Goal: Feedback & Contribution: Contribute content

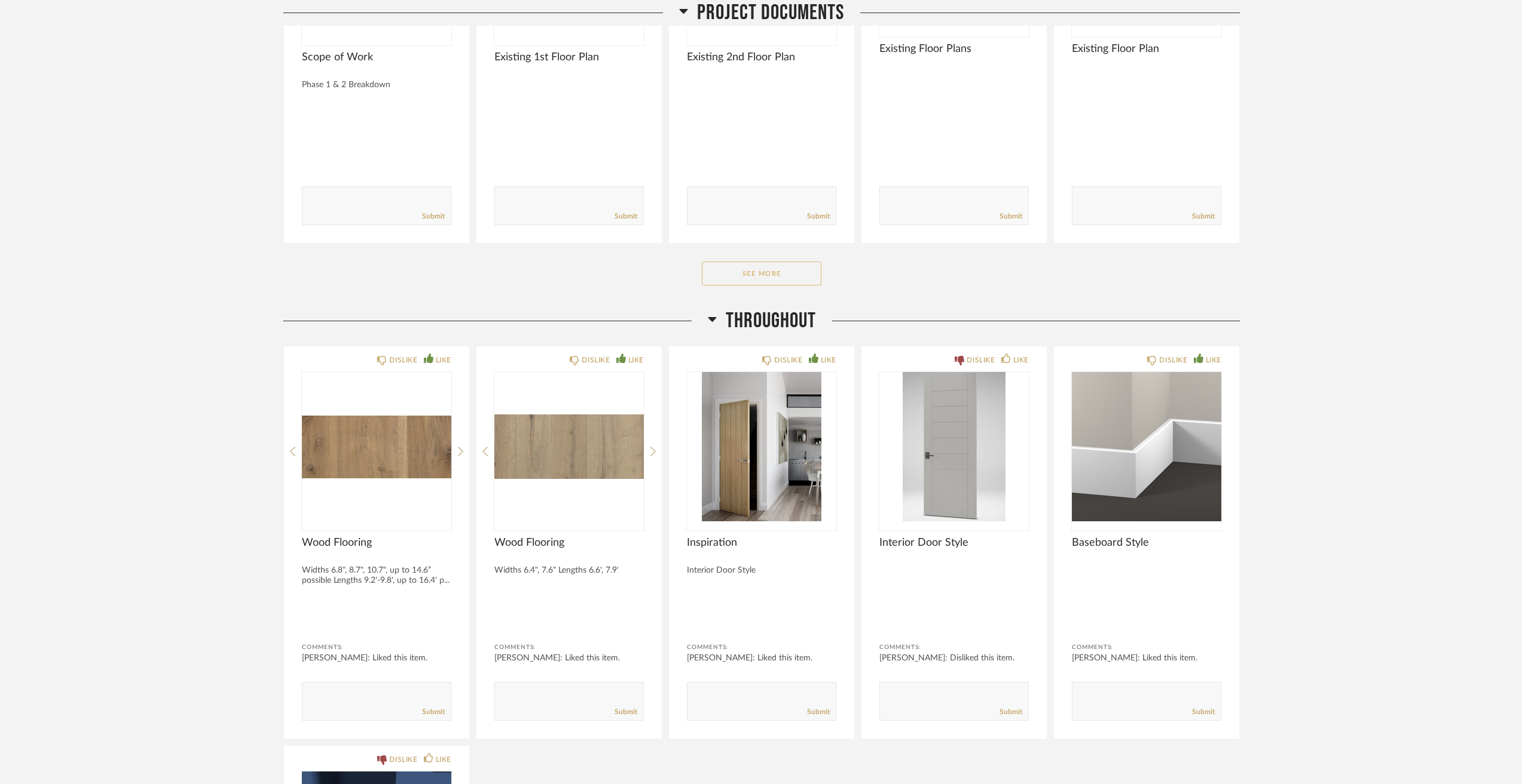
scroll to position [299, 0]
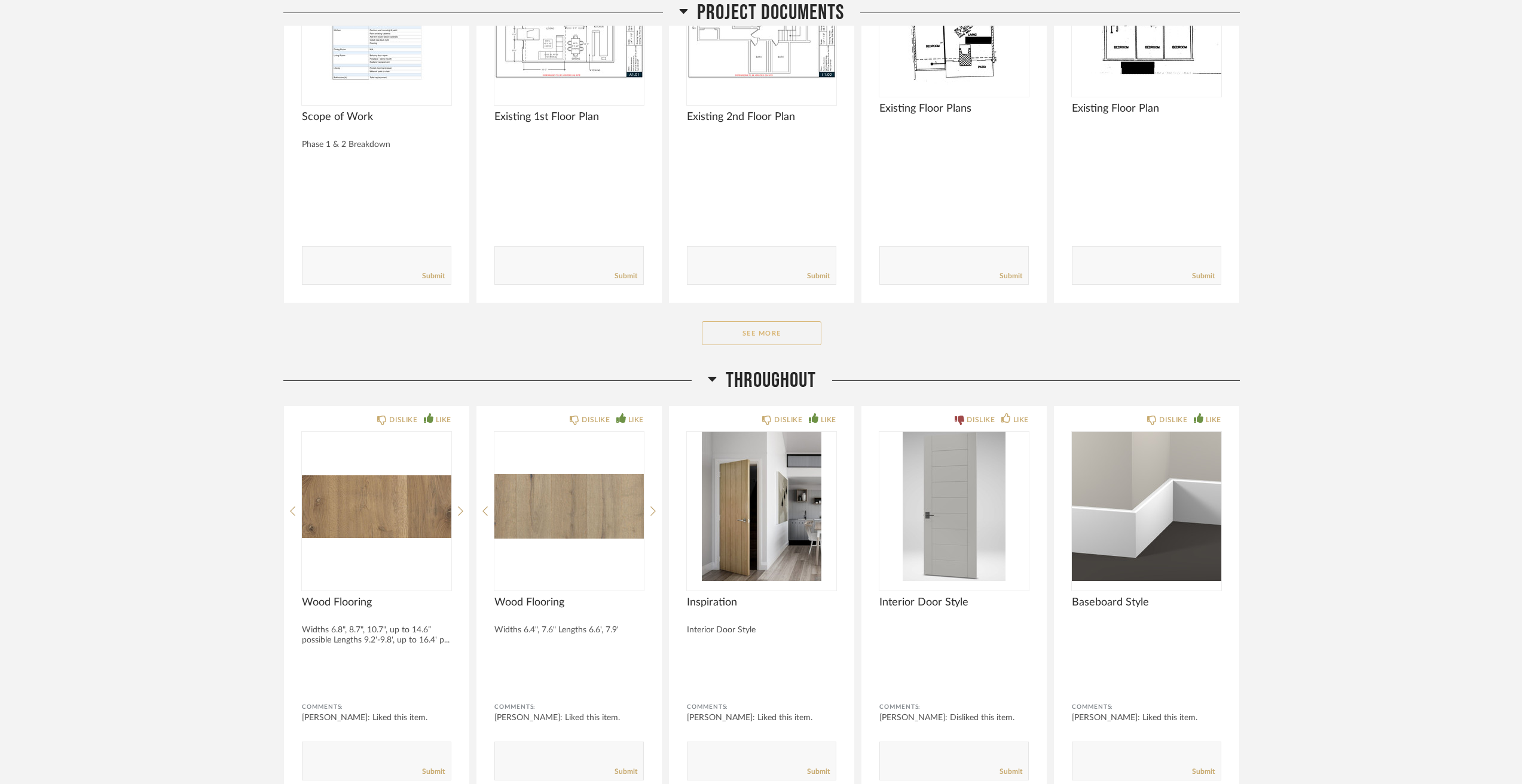
click at [746, 323] on button "See More" at bounding box center [761, 333] width 119 height 24
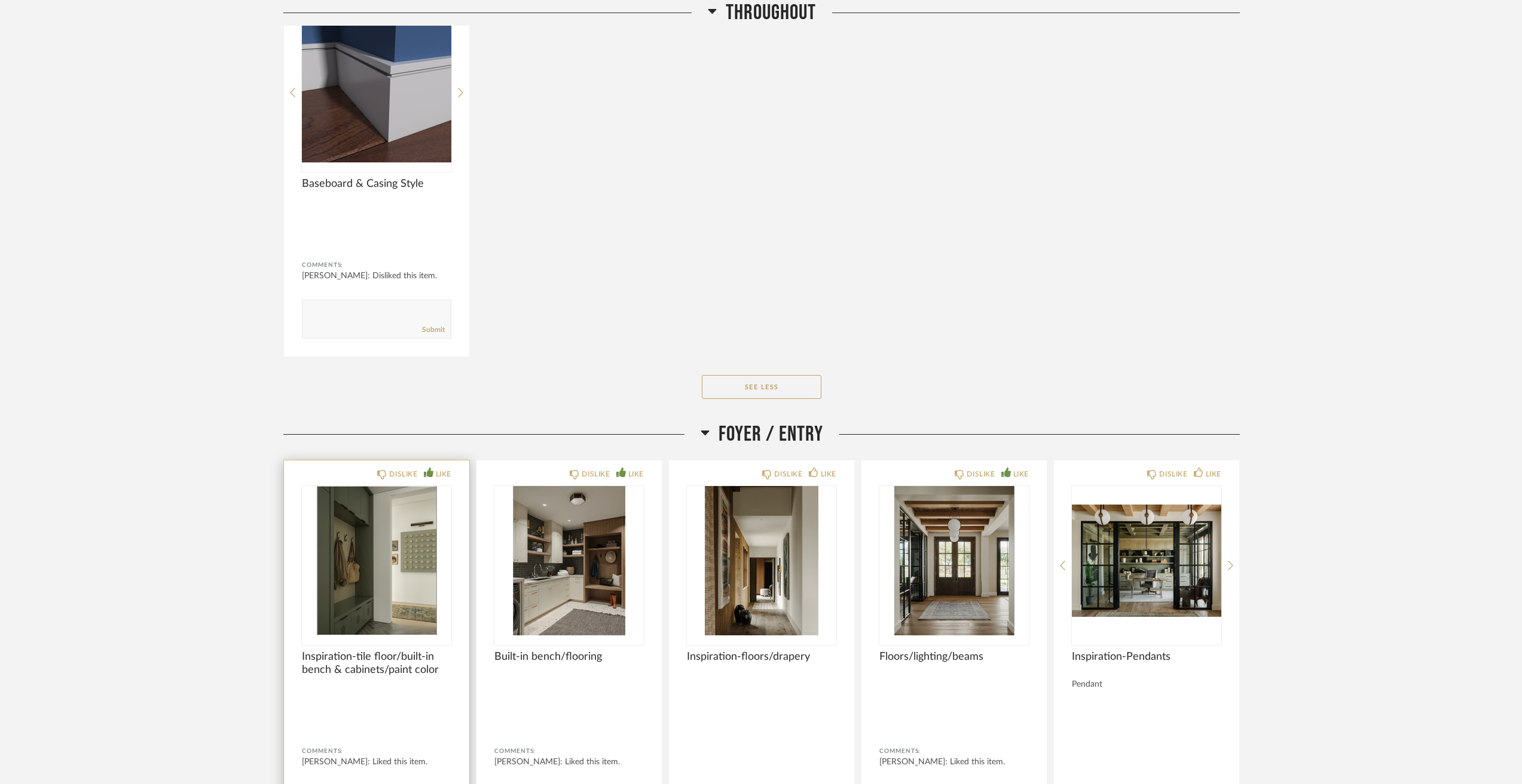
scroll to position [1672, 0]
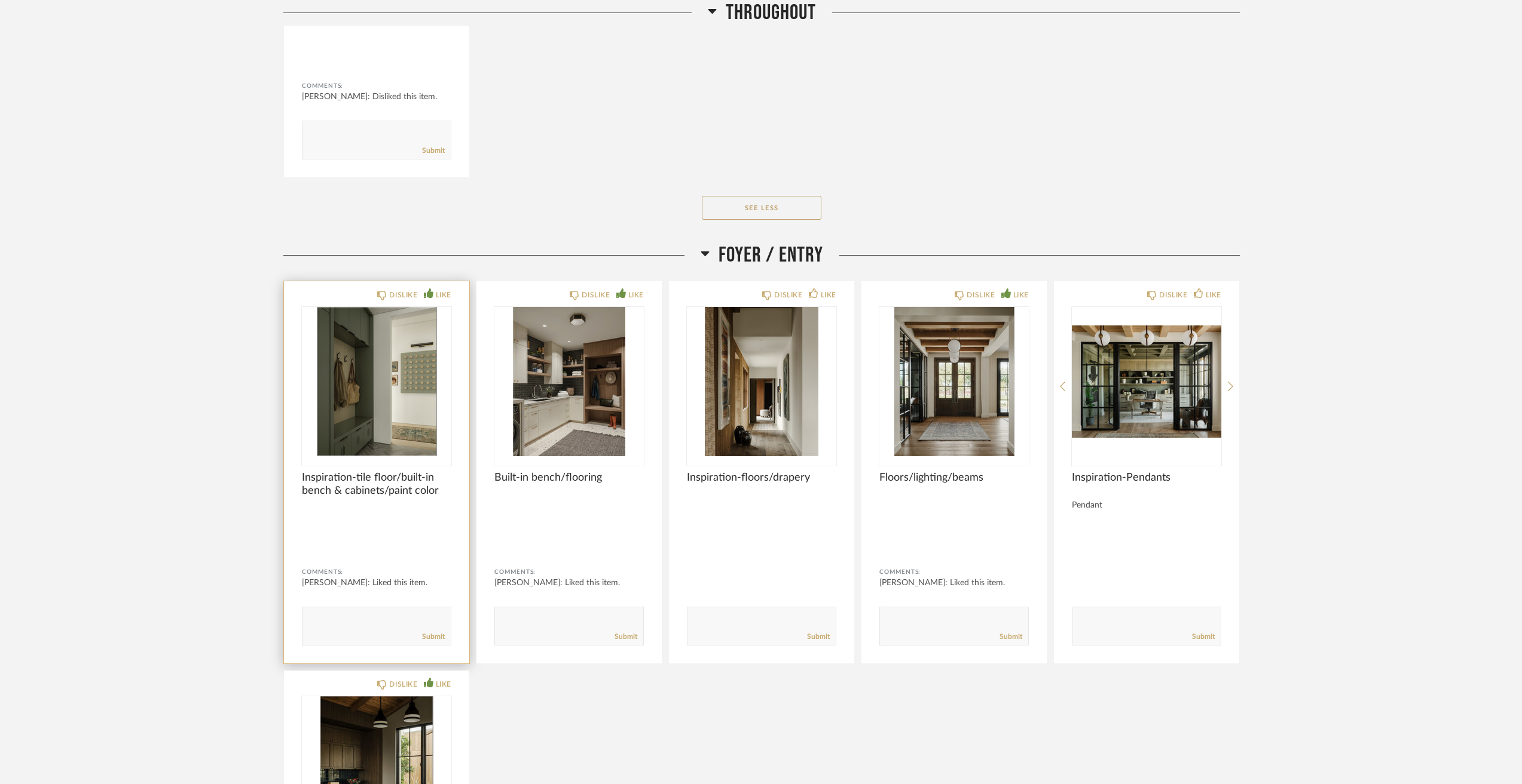
click at [358, 623] on textarea at bounding box center [376, 621] width 148 height 16
type textarea "like the functionality of the bench and cabinets"
click at [427, 637] on link "Submit" at bounding box center [433, 637] width 23 height 10
click at [557, 627] on textarea at bounding box center [568, 621] width 148 height 16
type textarea "same comment re functionality"
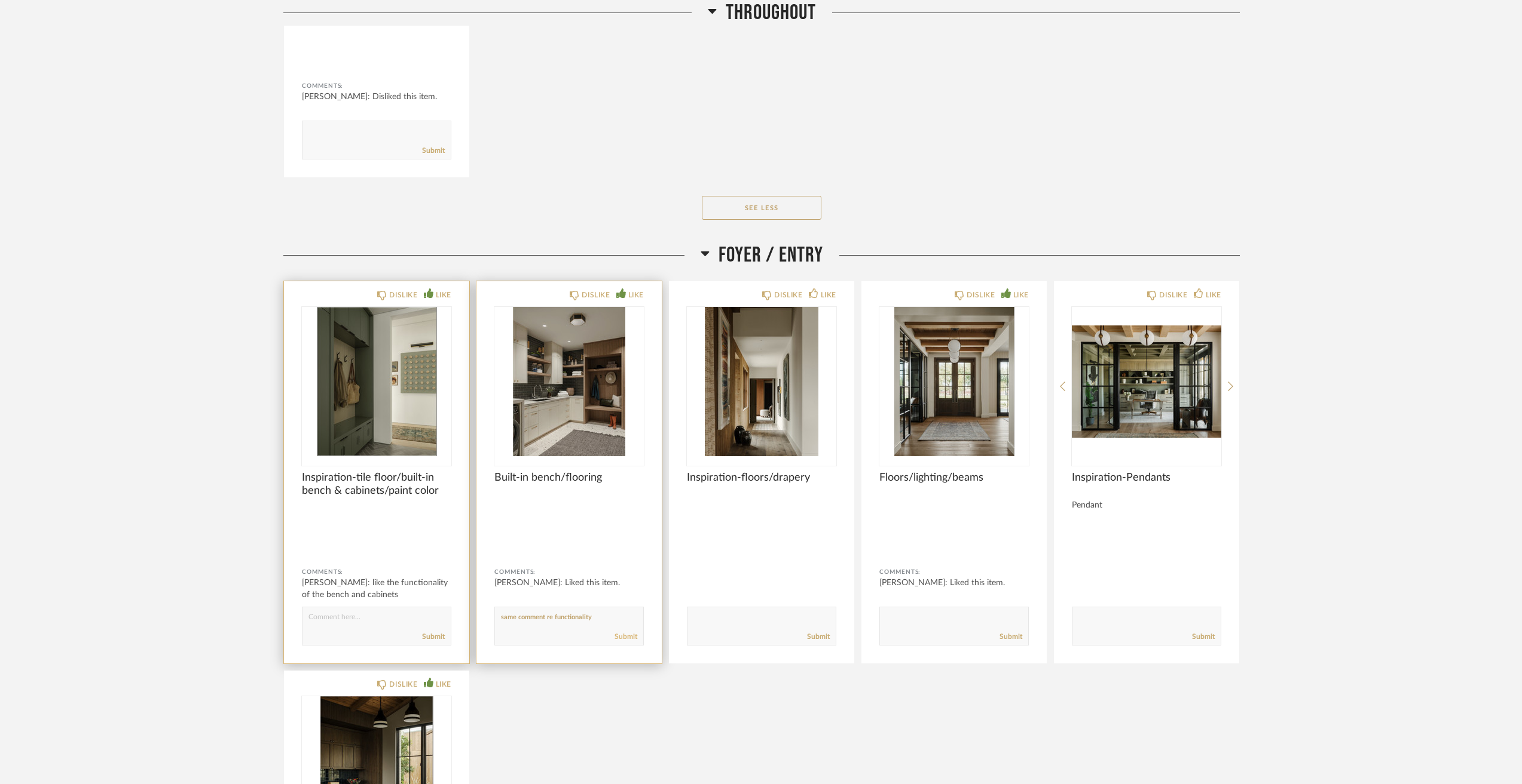
click at [629, 641] on link "Submit" at bounding box center [625, 637] width 23 height 10
click at [775, 391] on img "0" at bounding box center [761, 382] width 149 height 149
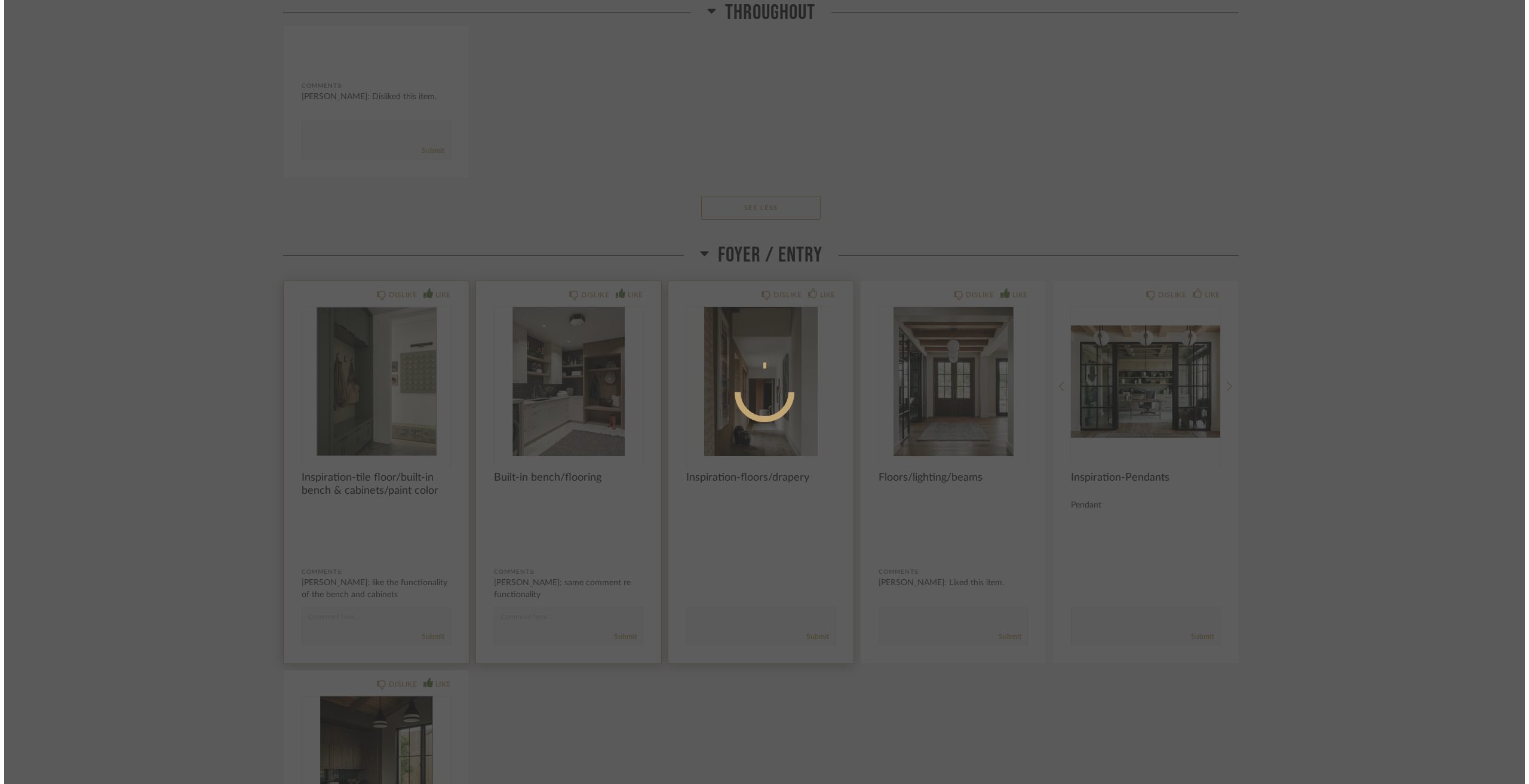
scroll to position [0, 0]
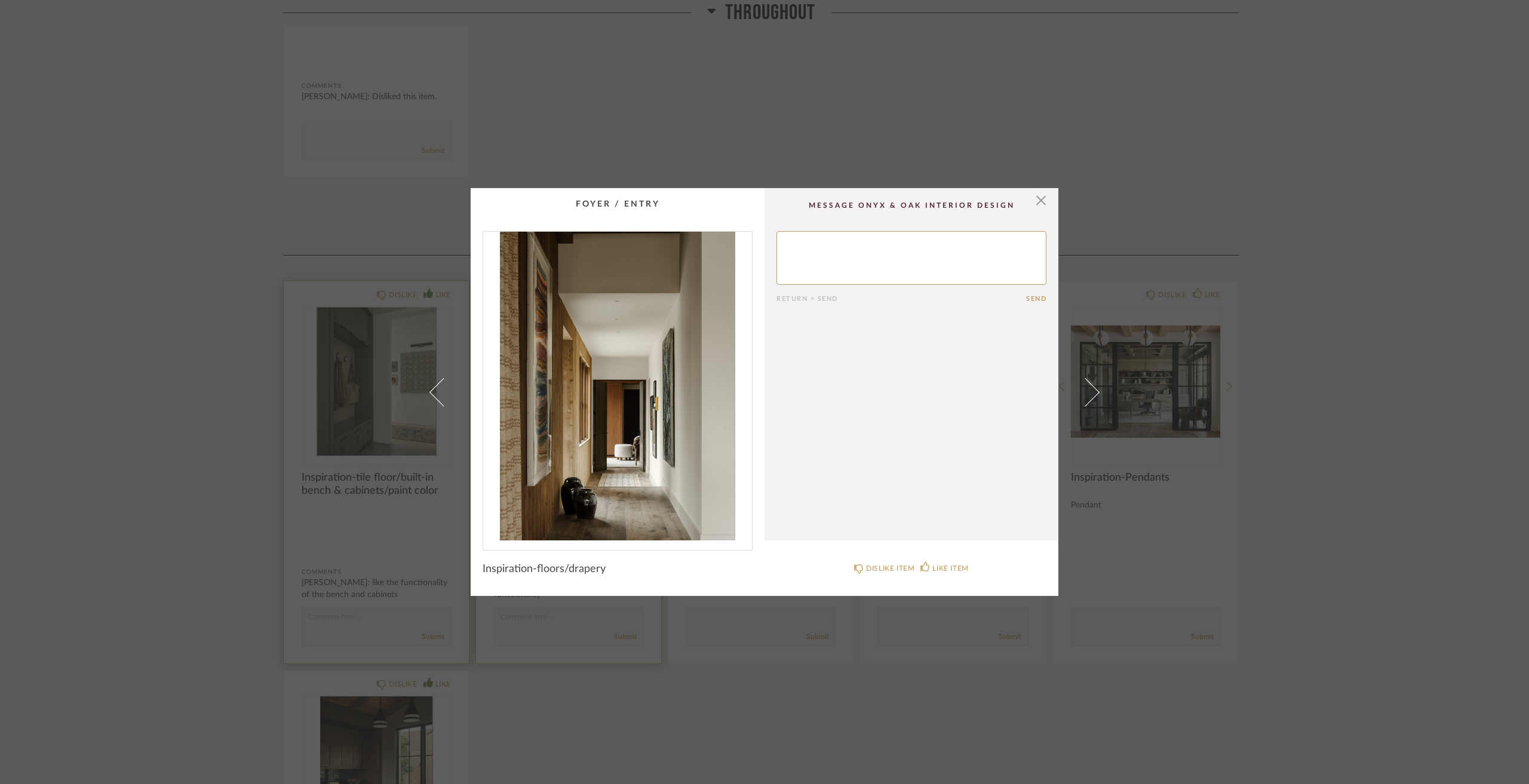
click at [835, 158] on div "× Return = Send Send Inspiration-floors/drapery DISLIKE ITEM LIKE ITEM" at bounding box center [764, 392] width 1529 height 784
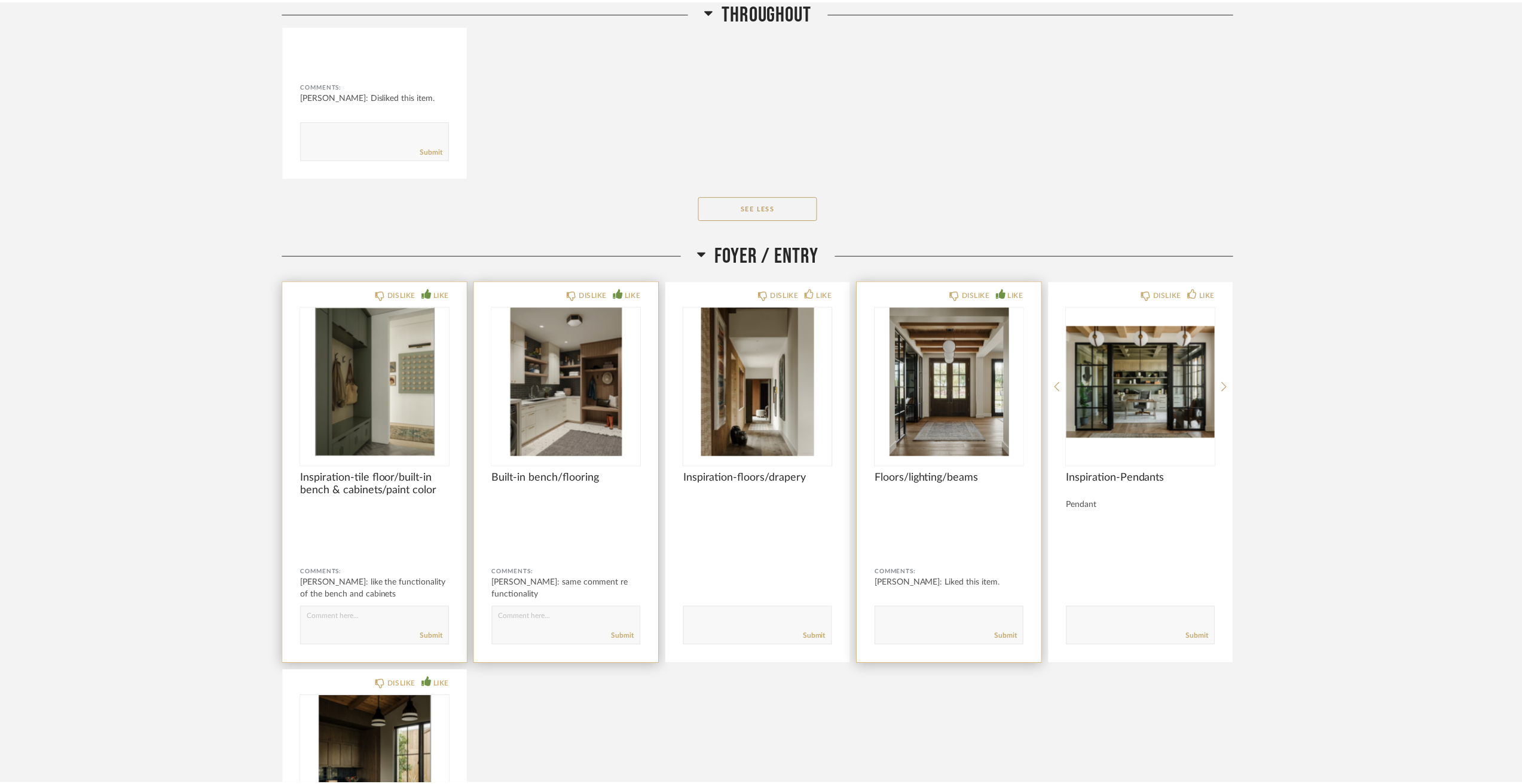
scroll to position [1672, 0]
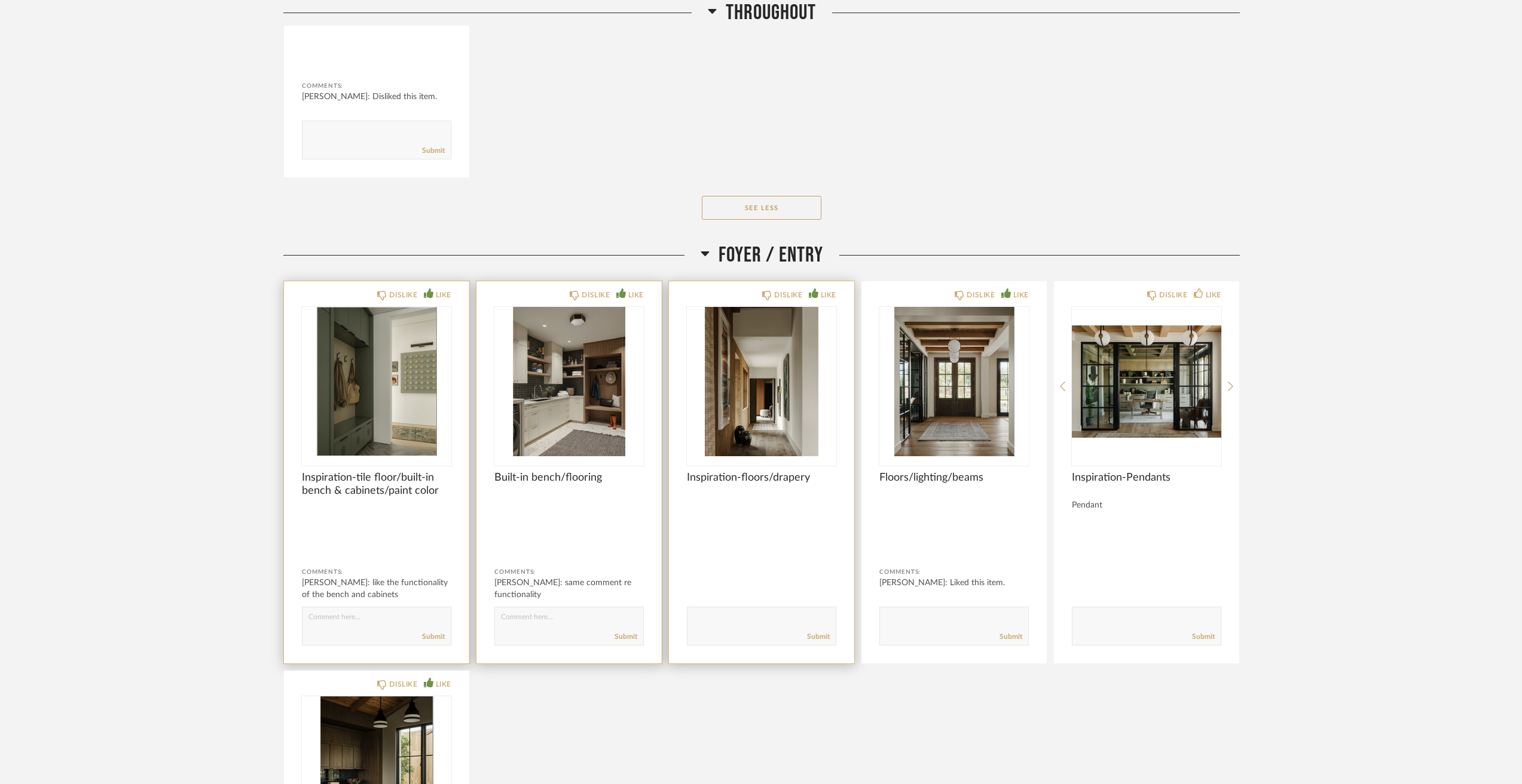
click at [819, 292] on div "LIKE" at bounding box center [822, 295] width 27 height 12
click at [724, 618] on textarea at bounding box center [761, 621] width 148 height 16
type textarea "like the floors"
click at [819, 637] on link "Submit" at bounding box center [818, 637] width 23 height 10
click at [967, 616] on textarea at bounding box center [954, 621] width 148 height 16
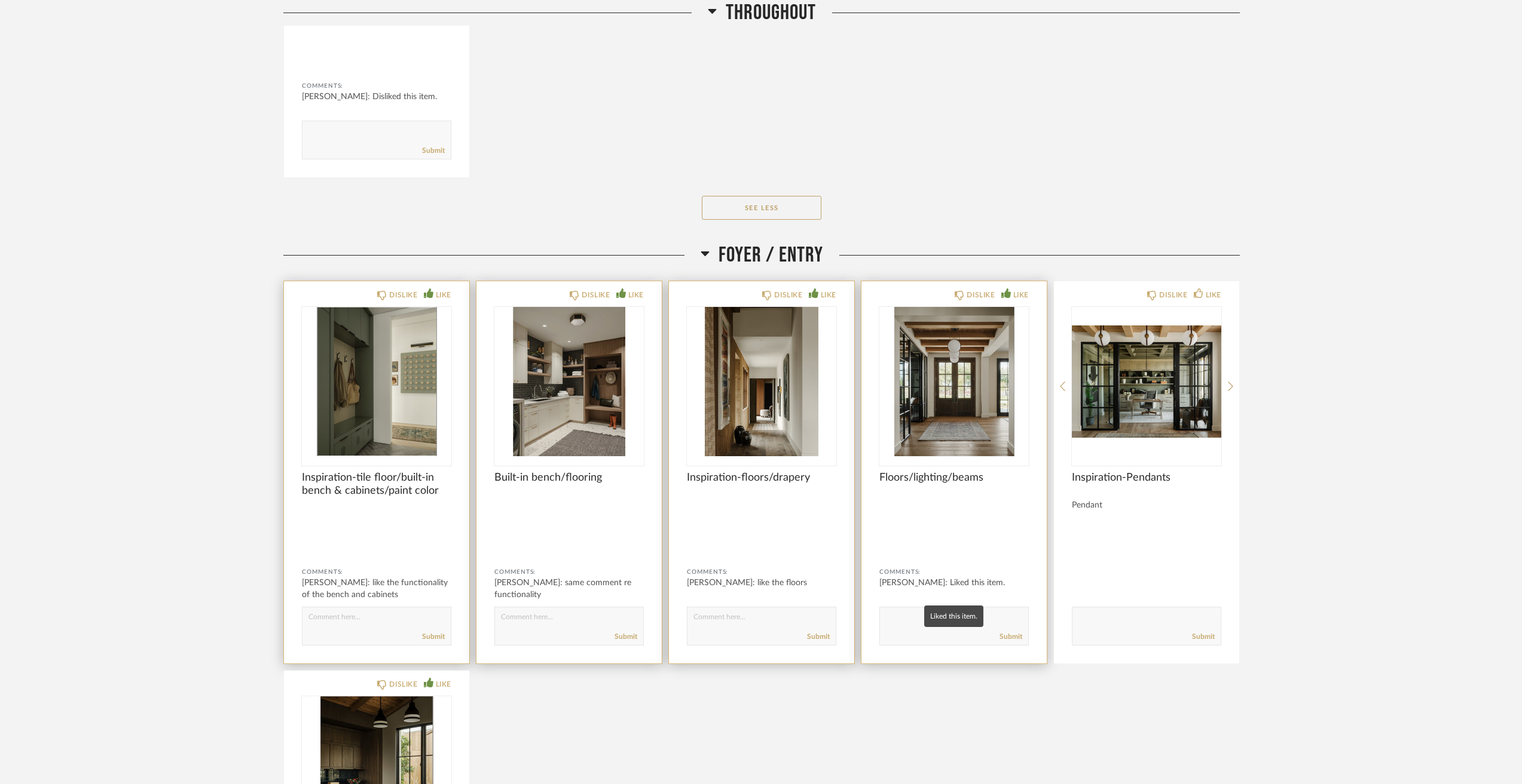
click at [910, 615] on textarea at bounding box center [954, 621] width 148 height 16
type textarea "love the beams"
click at [1023, 635] on div "Submit" at bounding box center [954, 637] width 148 height 16
click at [1018, 635] on link "Submit" at bounding box center [1010, 637] width 23 height 10
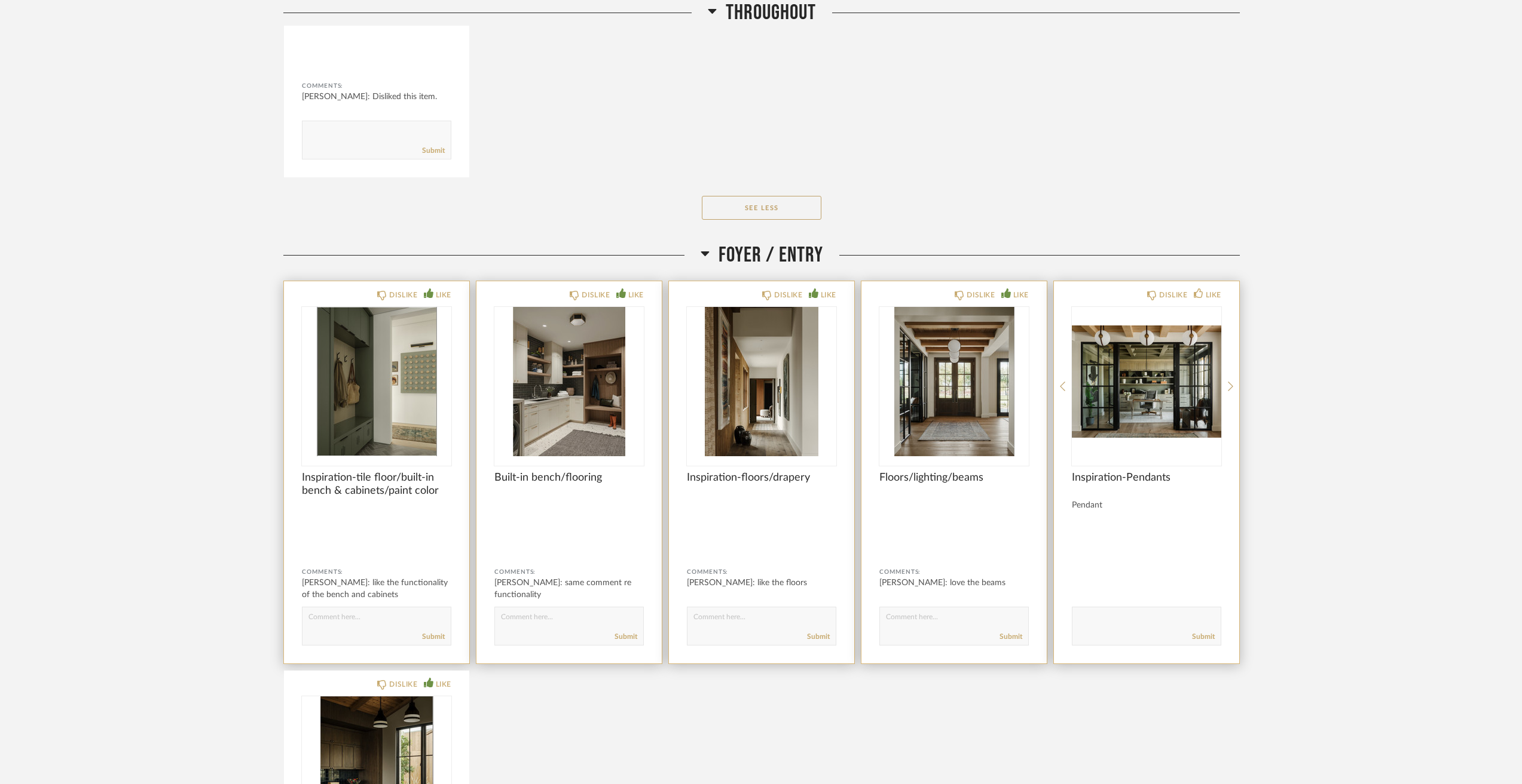
click at [1166, 398] on img "0" at bounding box center [1146, 382] width 149 height 149
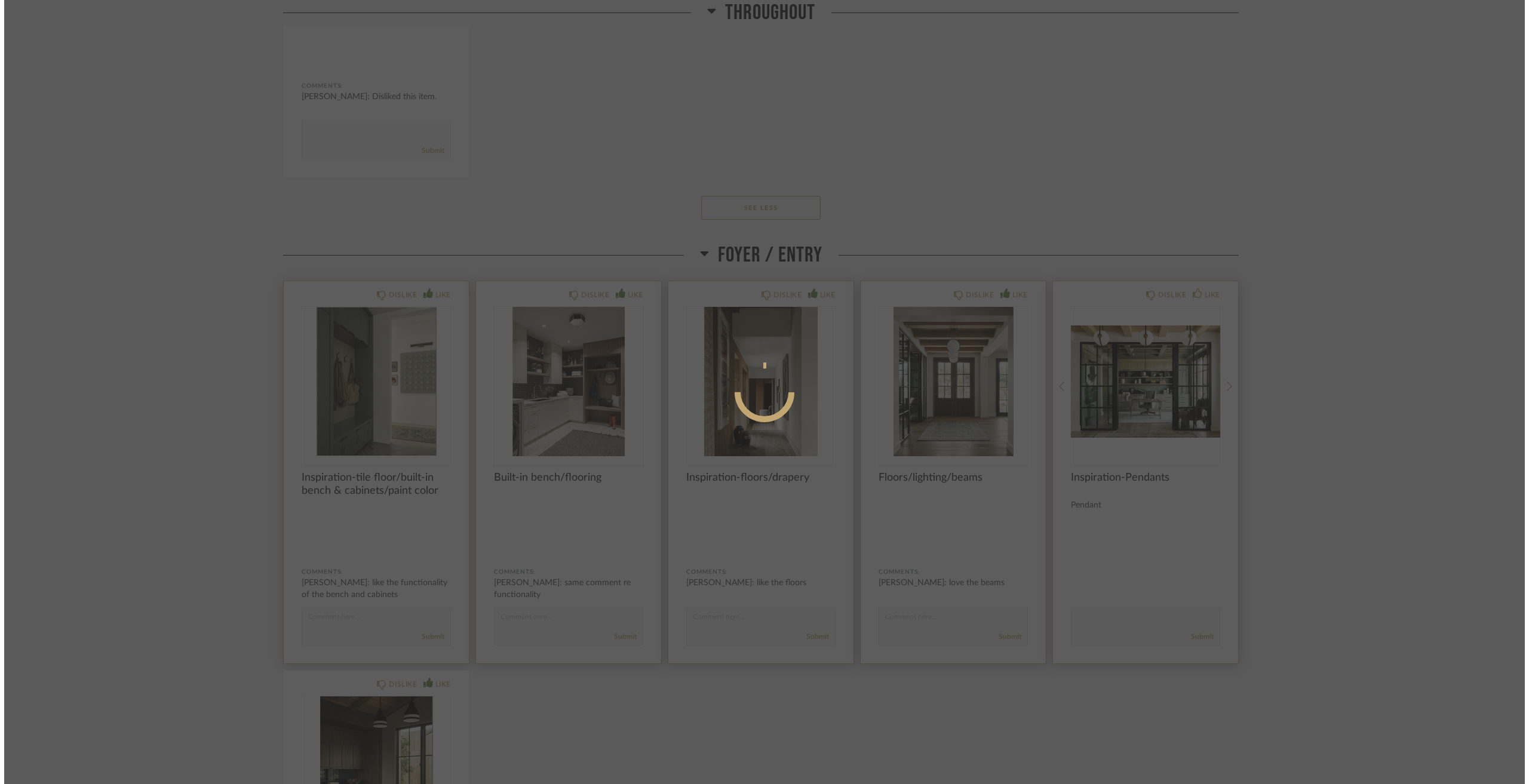
scroll to position [0, 0]
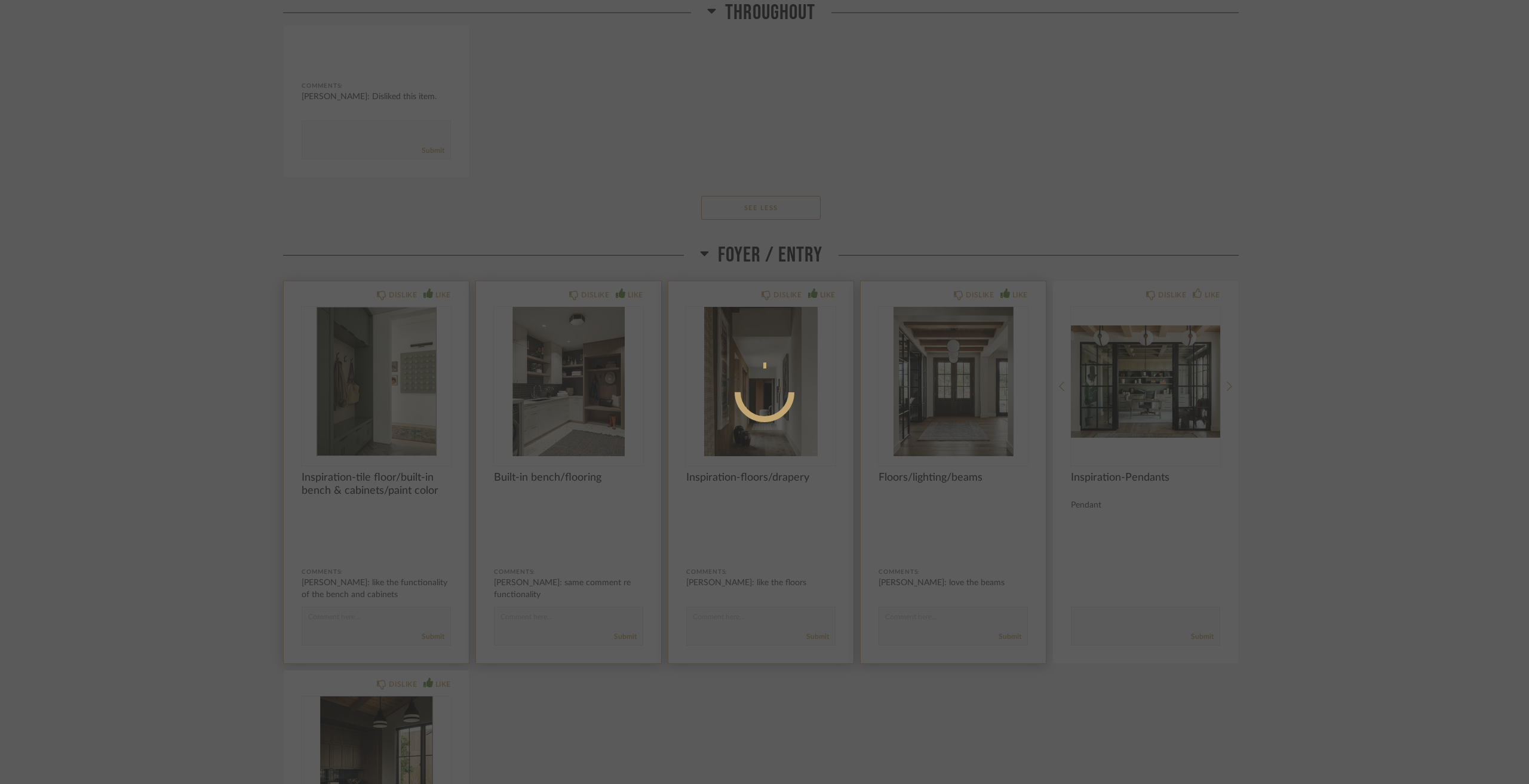
click at [507, 638] on div at bounding box center [764, 392] width 1529 height 784
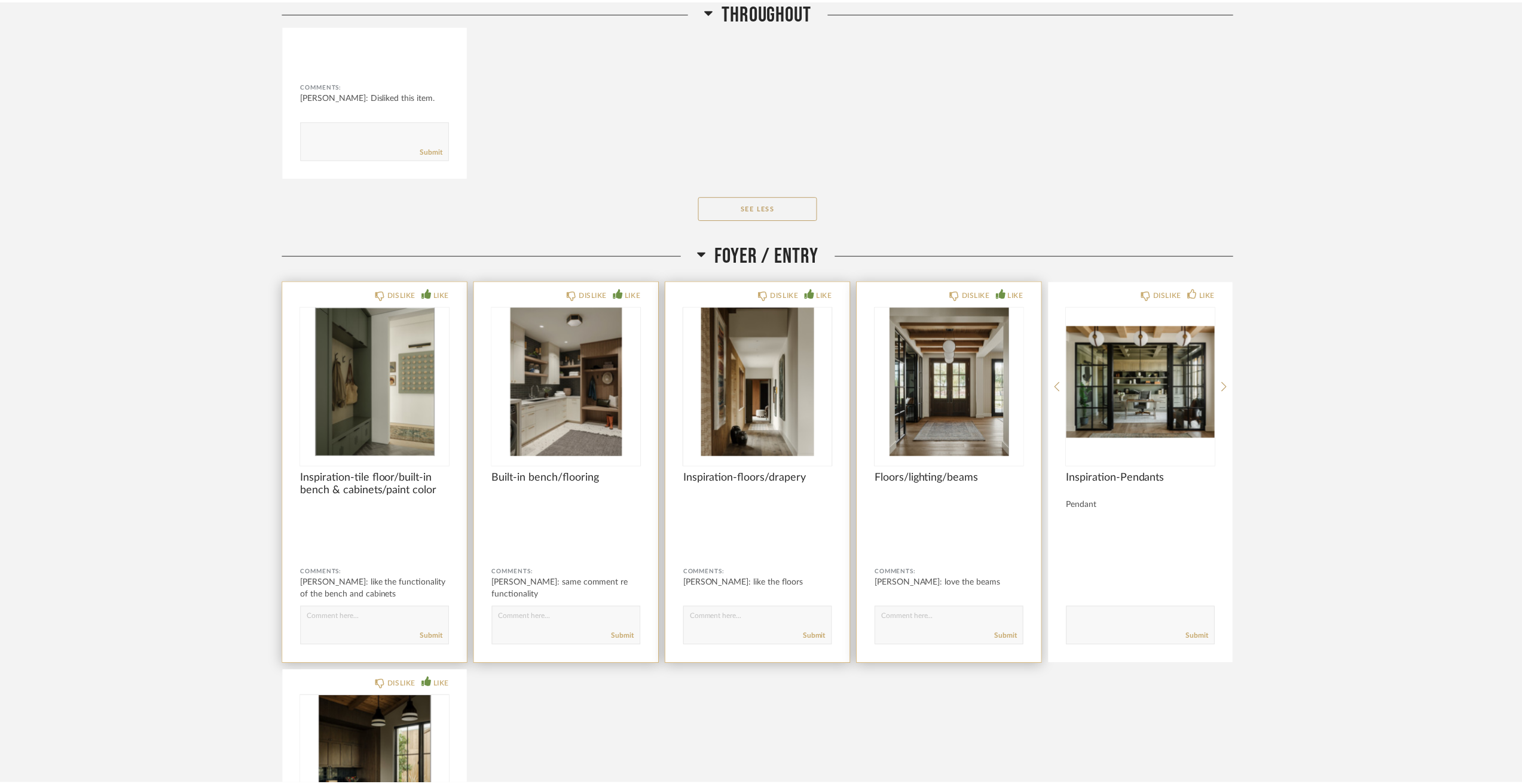
scroll to position [1672, 0]
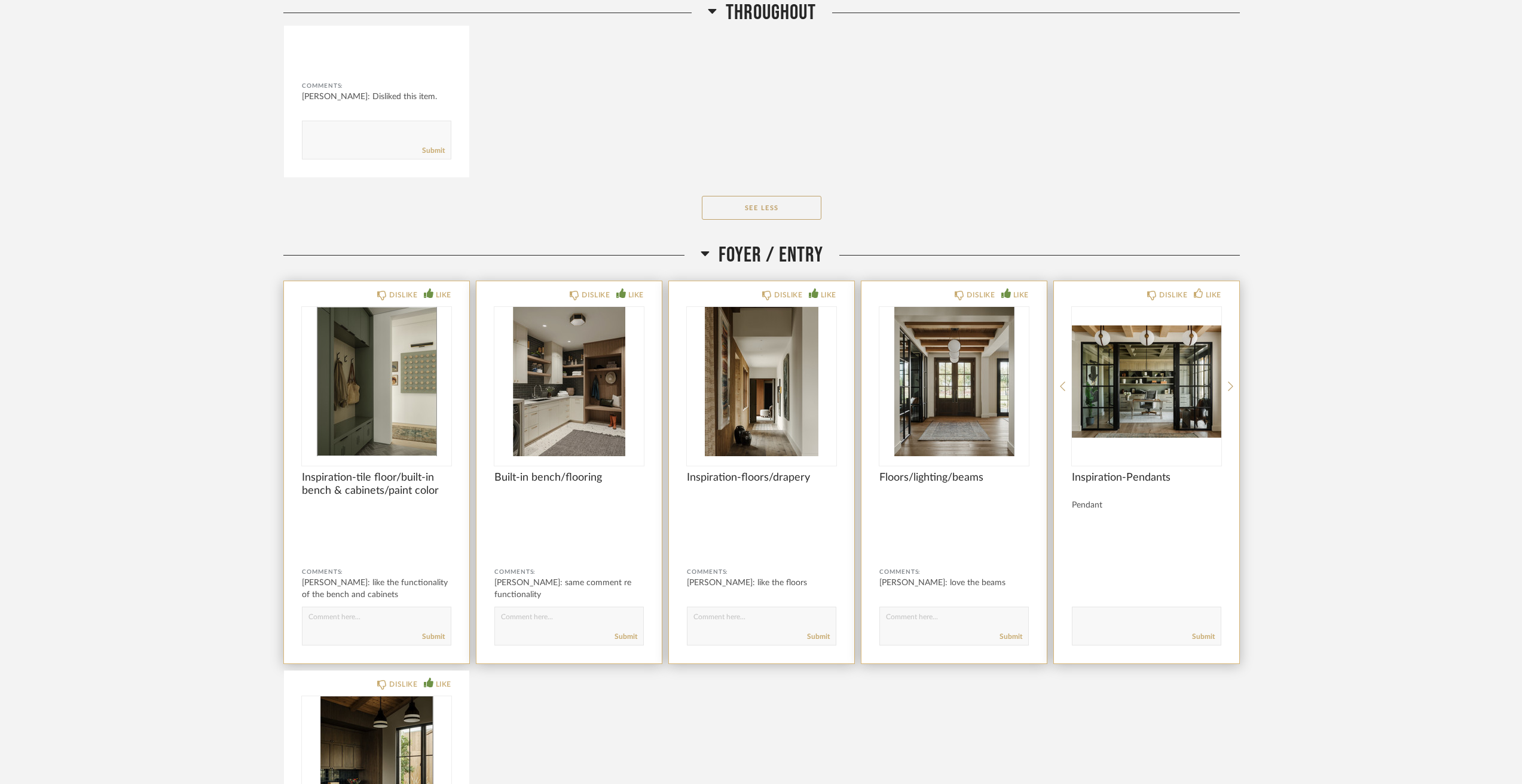
click at [1149, 358] on img "0" at bounding box center [1146, 382] width 149 height 149
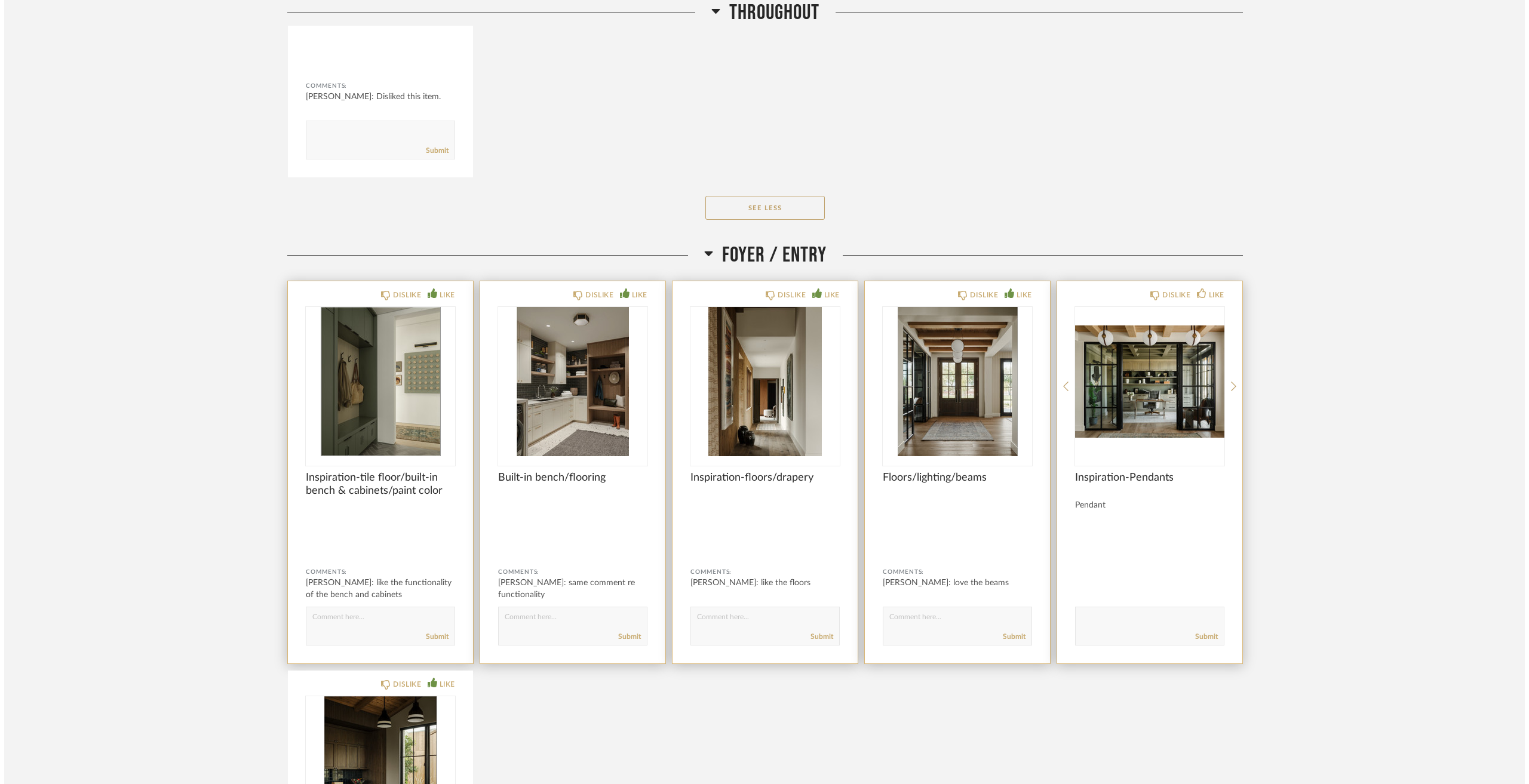
scroll to position [0, 0]
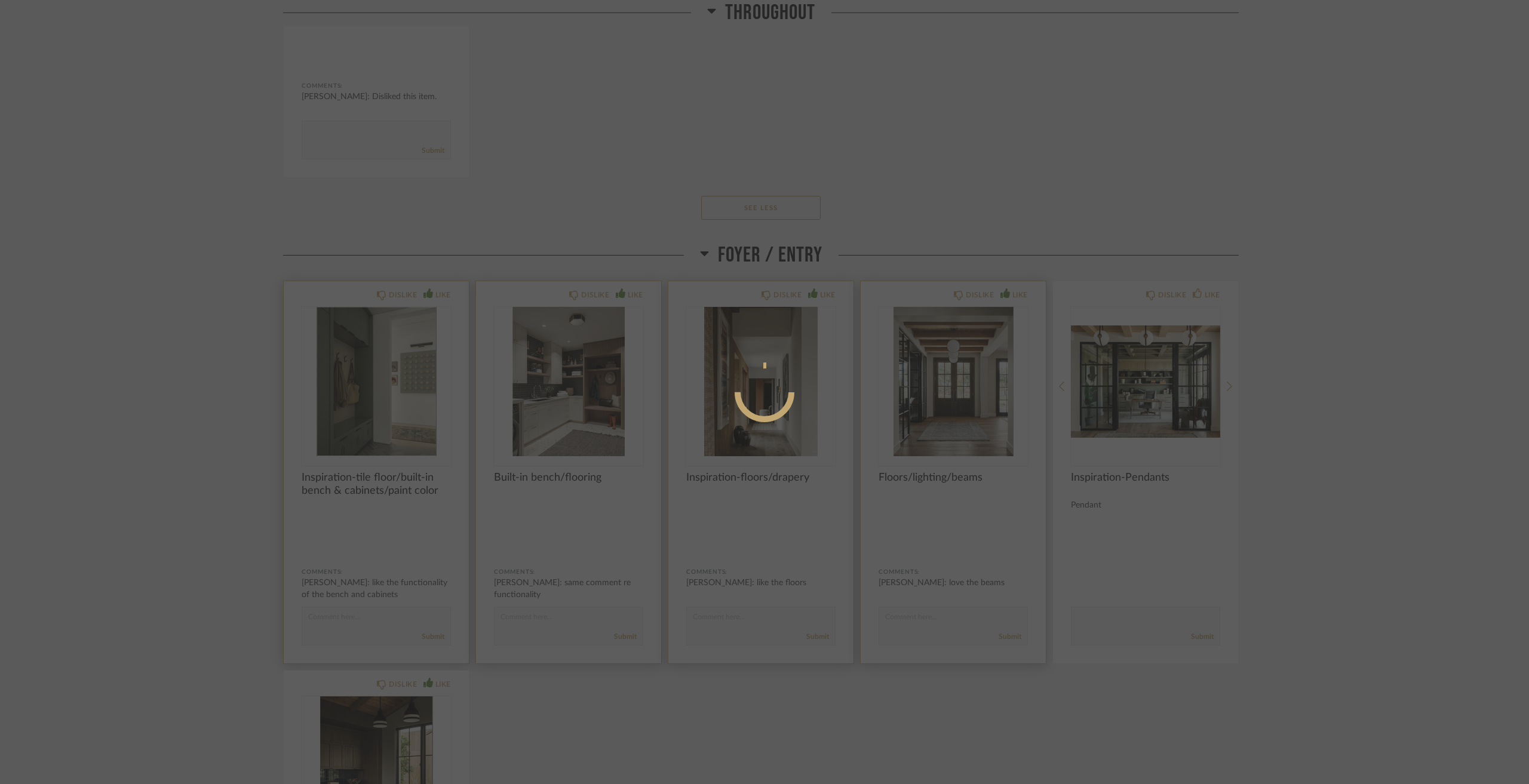
click at [316, 554] on div at bounding box center [764, 392] width 1529 height 784
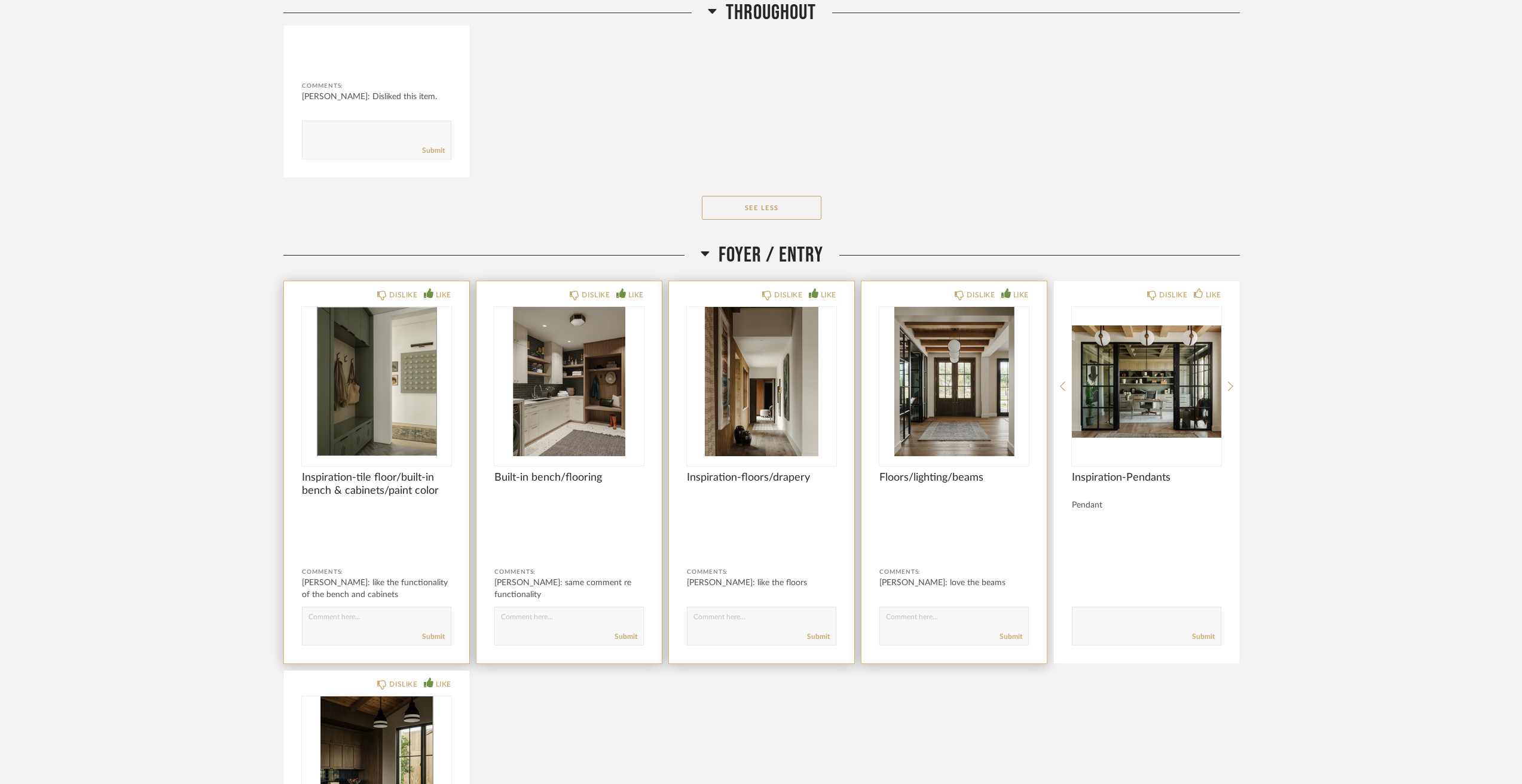
scroll to position [1971, 0]
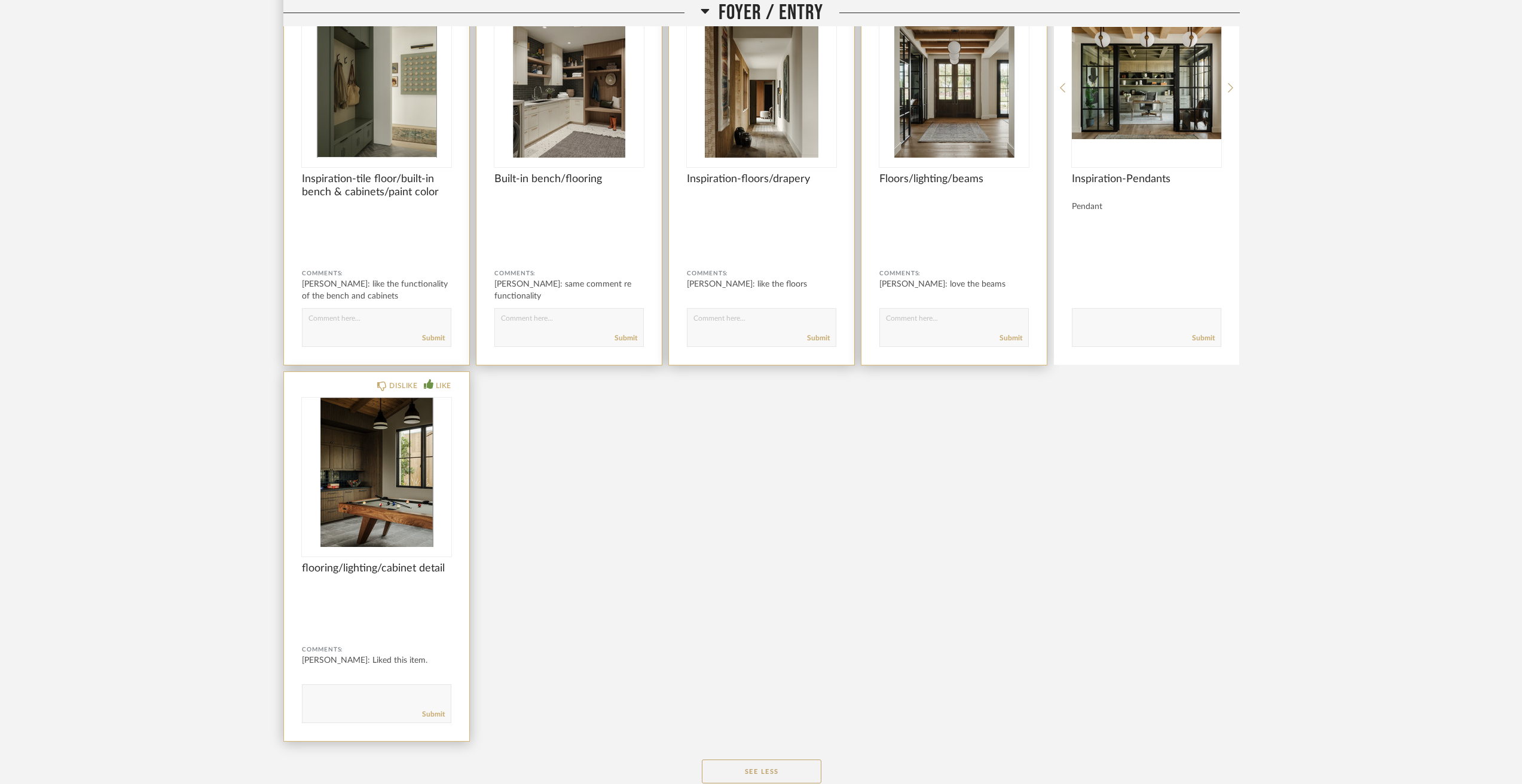
click at [347, 472] on img "0" at bounding box center [376, 472] width 149 height 149
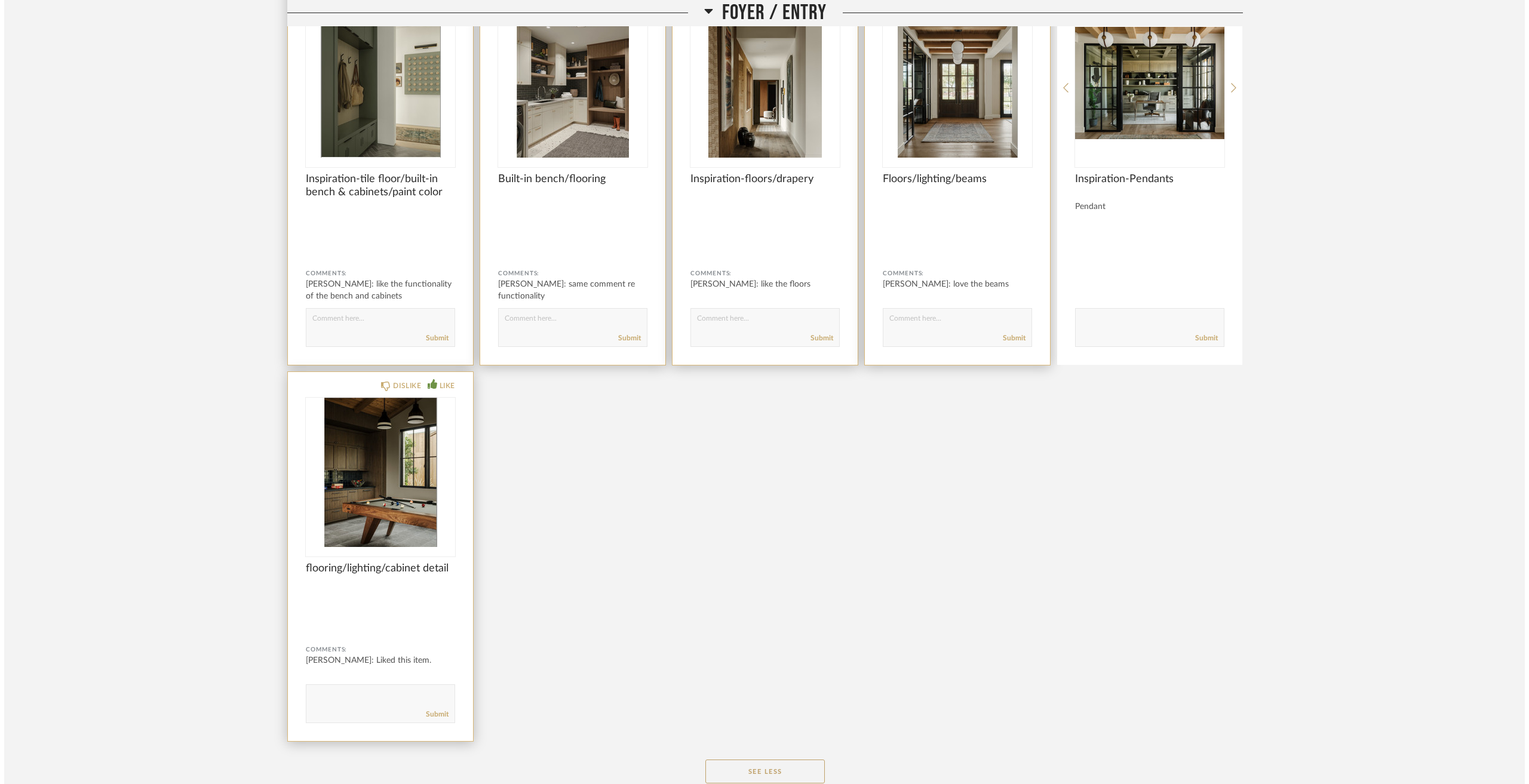
scroll to position [0, 0]
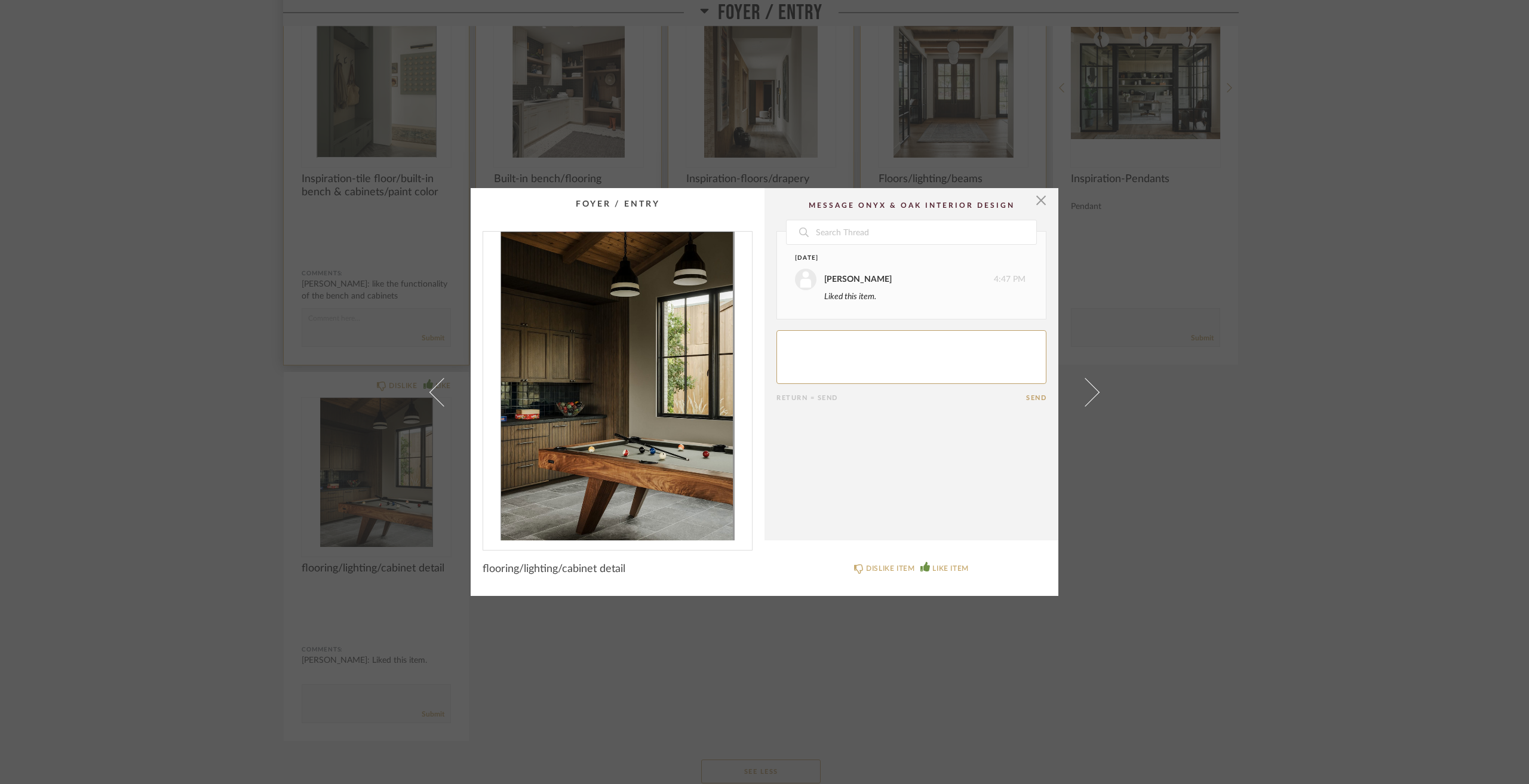
click at [119, 539] on div "× Date [DATE] [PERSON_NAME] 4:47 PM Liked this item. Return = Send Send floorin…" at bounding box center [764, 392] width 1529 height 784
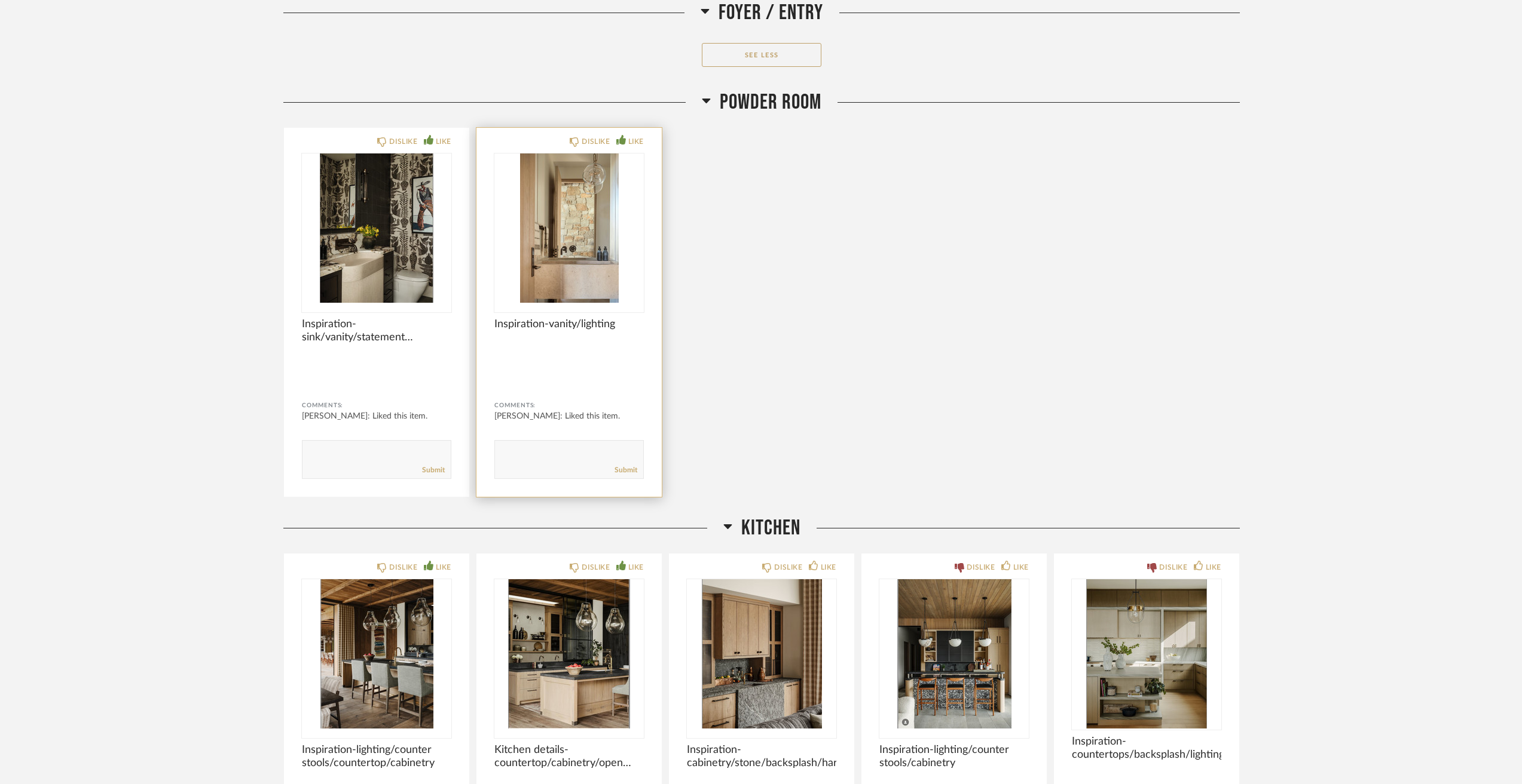
scroll to position [2569, 0]
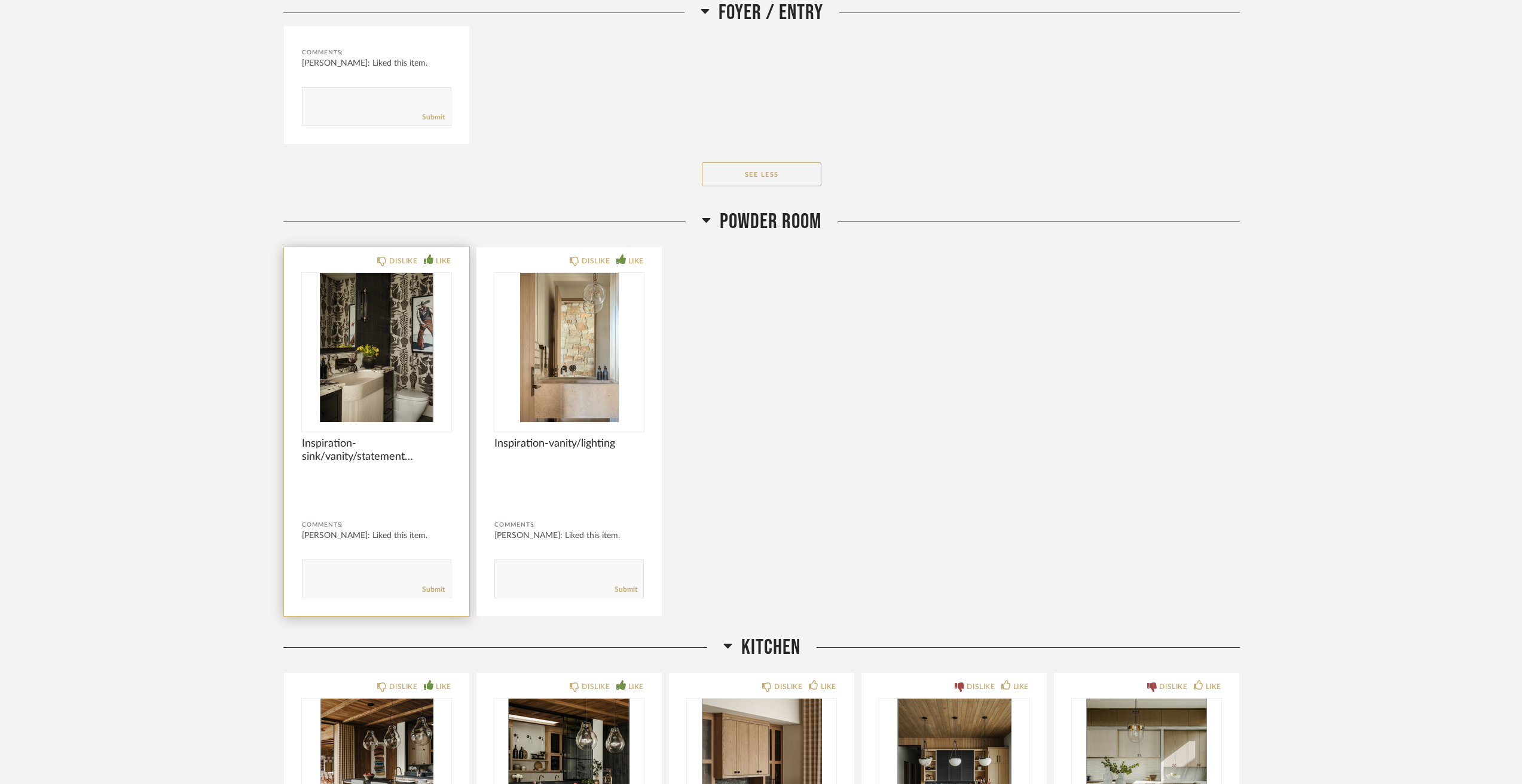
click at [436, 383] on img "0" at bounding box center [376, 348] width 149 height 149
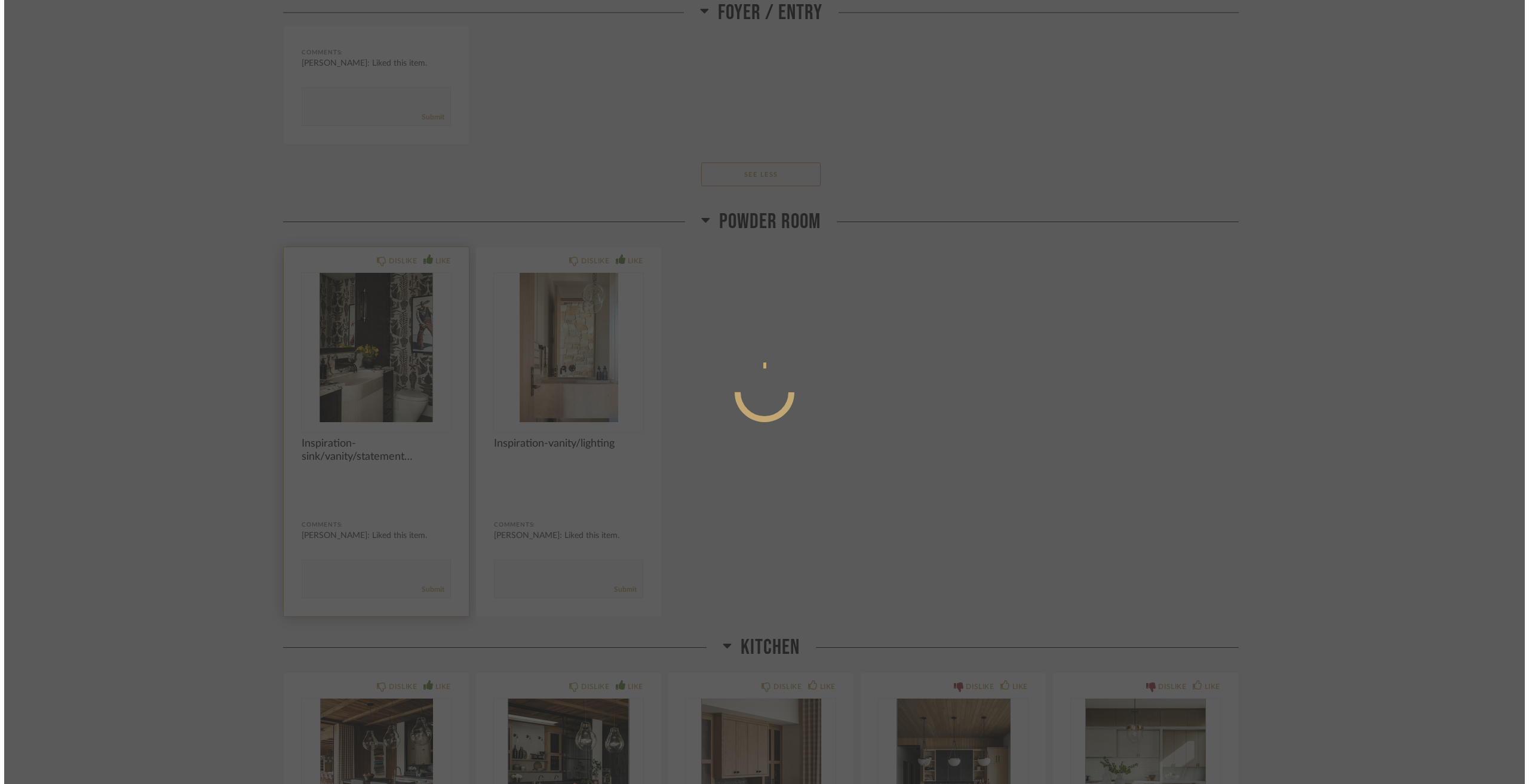
scroll to position [0, 0]
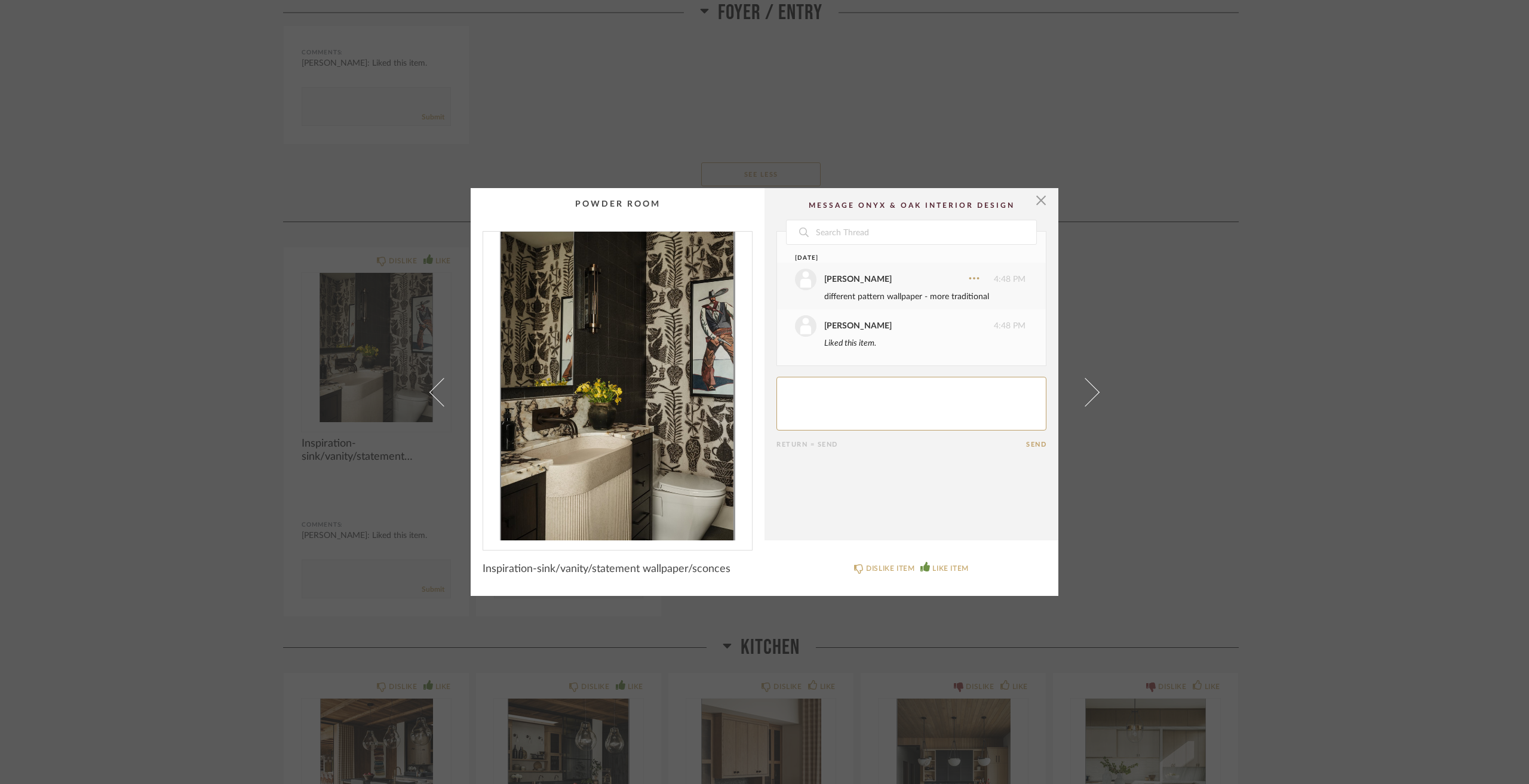
click at [239, 395] on div "× Date [DATE] [PERSON_NAME] 4:48 PM different pattern wallpaper - more traditio…" at bounding box center [764, 392] width 1529 height 784
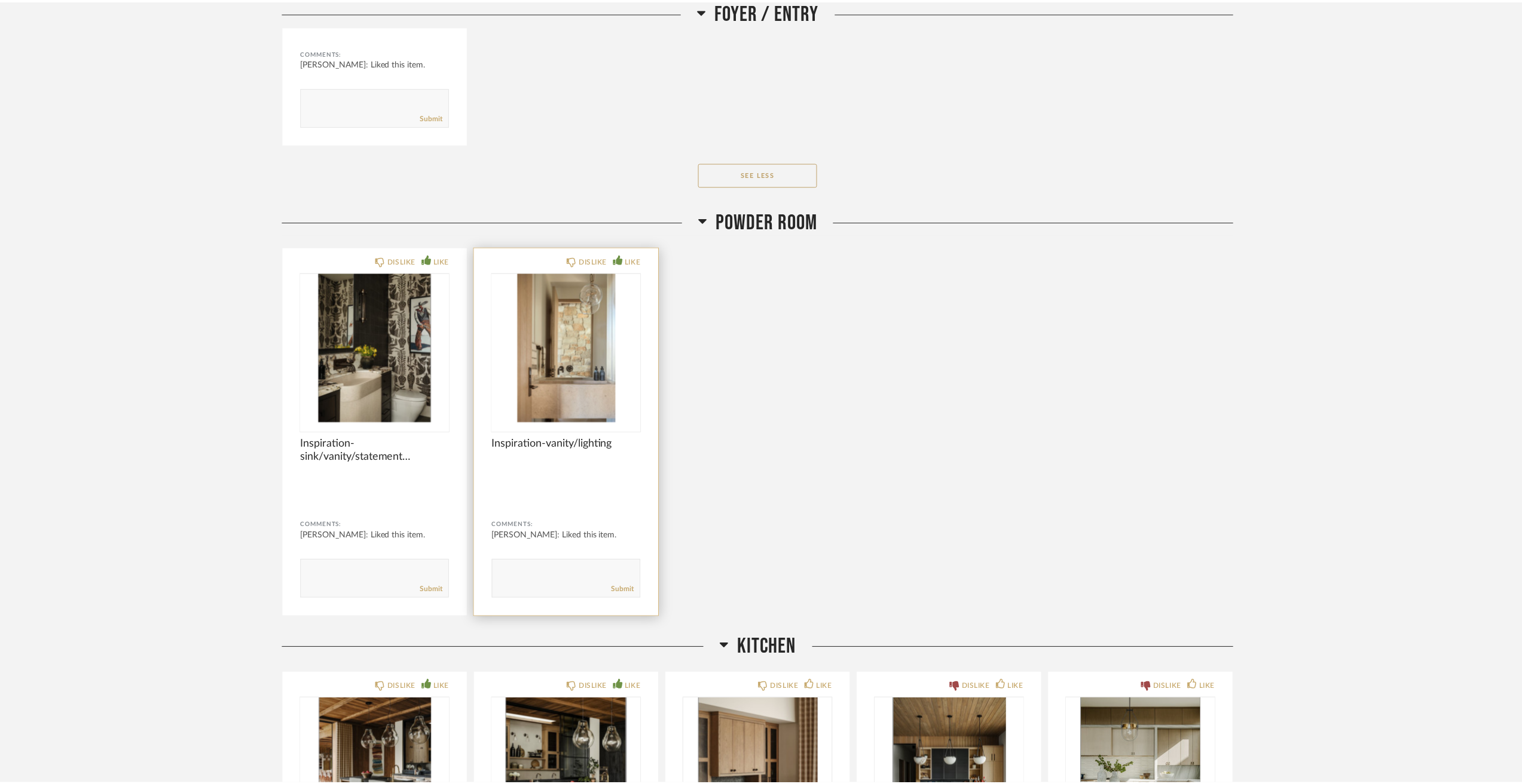
scroll to position [2569, 0]
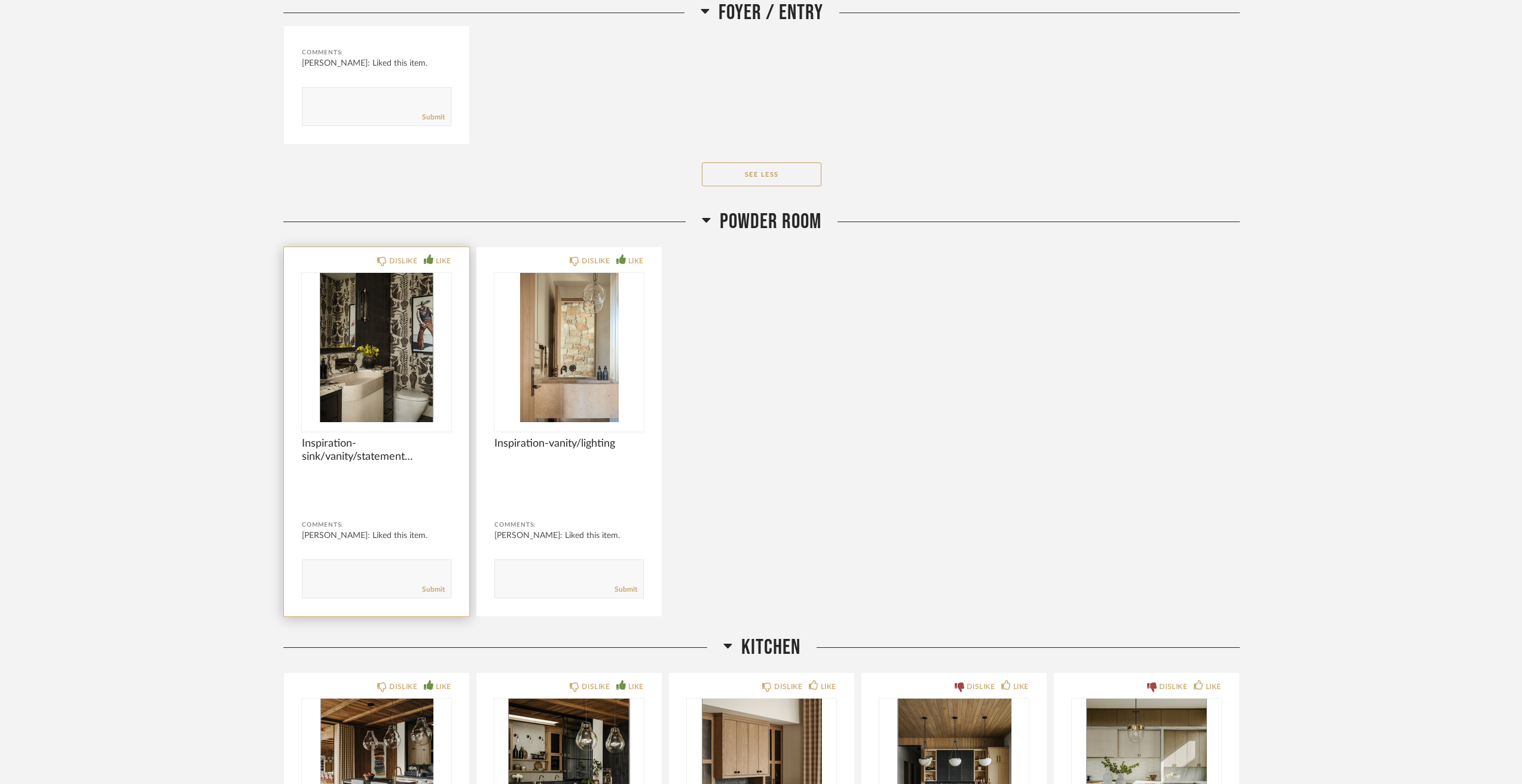
click at [463, 337] on div "DISLIKE LIKE Inspiration-sink/vanity/statement wallpaper/sconces Comments: [PER…" at bounding box center [377, 432] width 185 height 369
click at [535, 337] on img "0" at bounding box center [568, 348] width 149 height 149
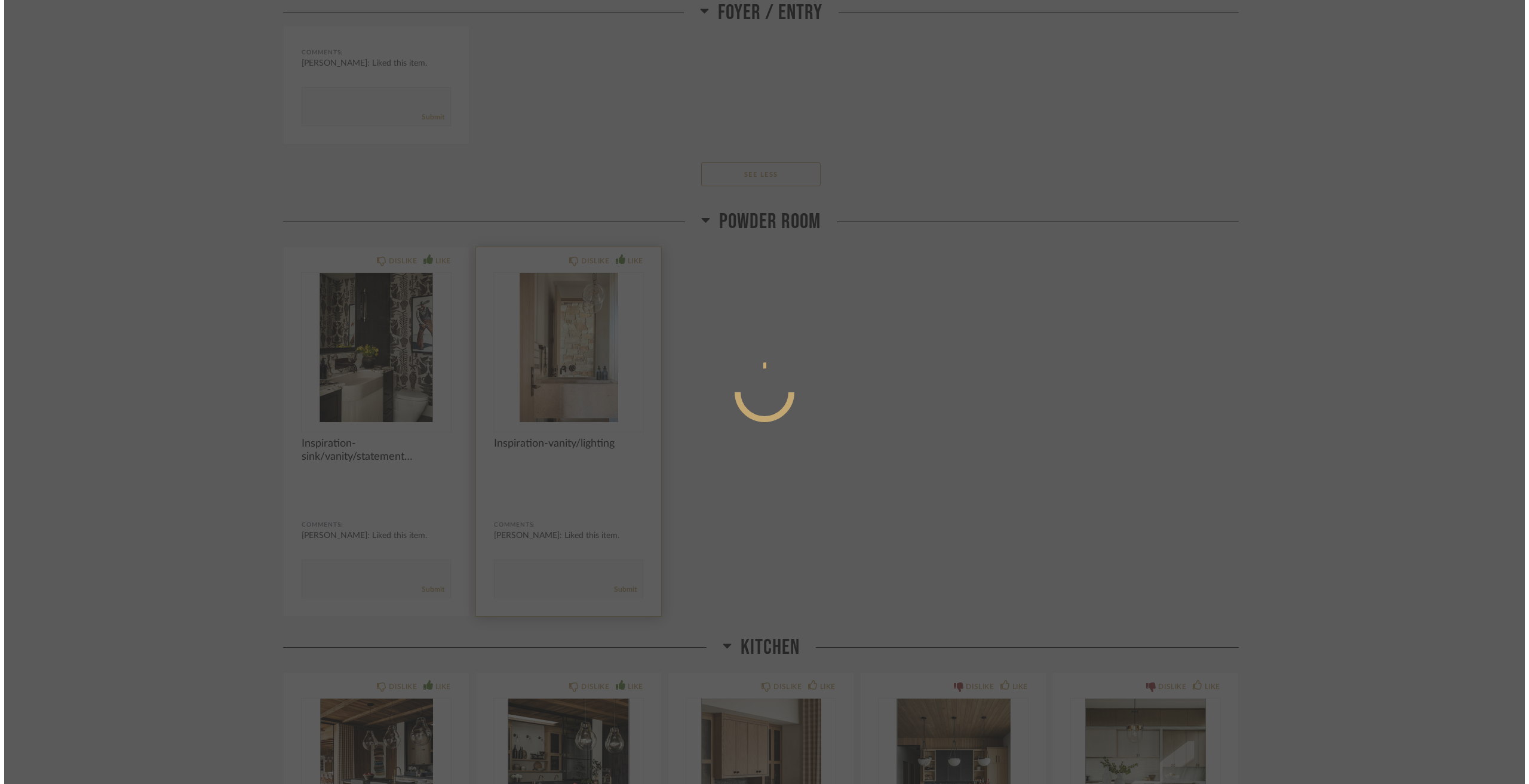
scroll to position [0, 0]
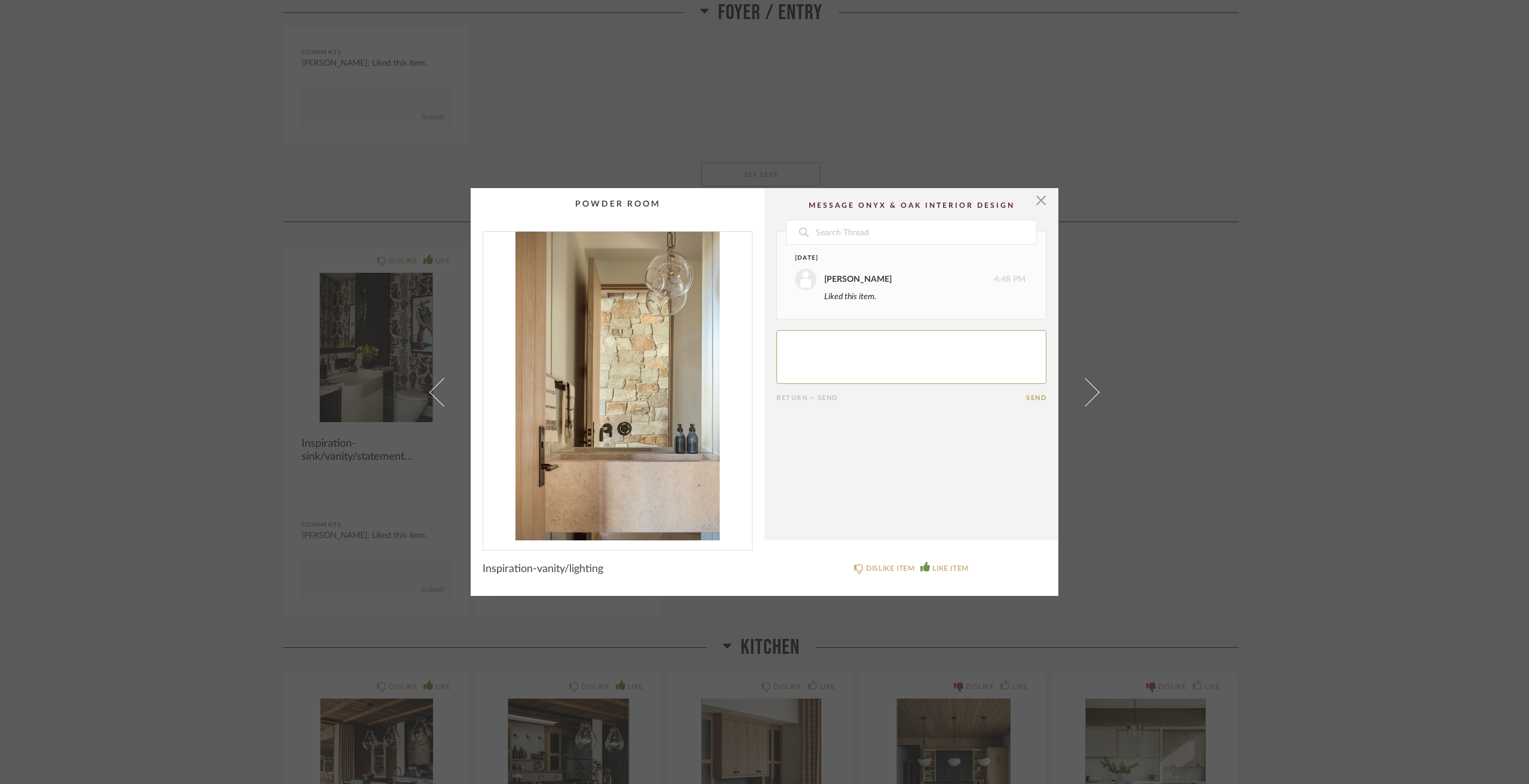
click at [648, 412] on img "0" at bounding box center [618, 385] width 269 height 309
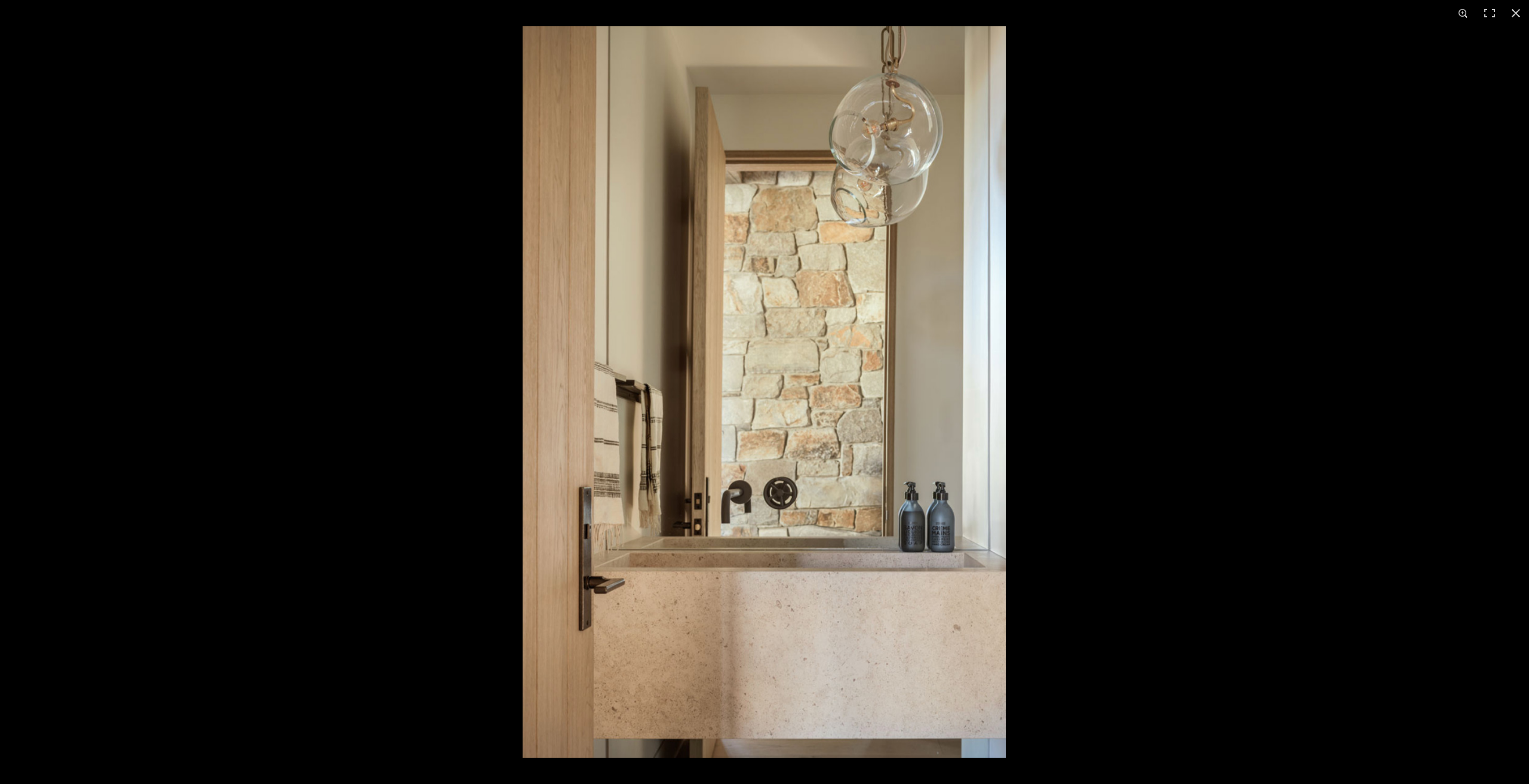
click at [247, 444] on div at bounding box center [764, 392] width 1529 height 784
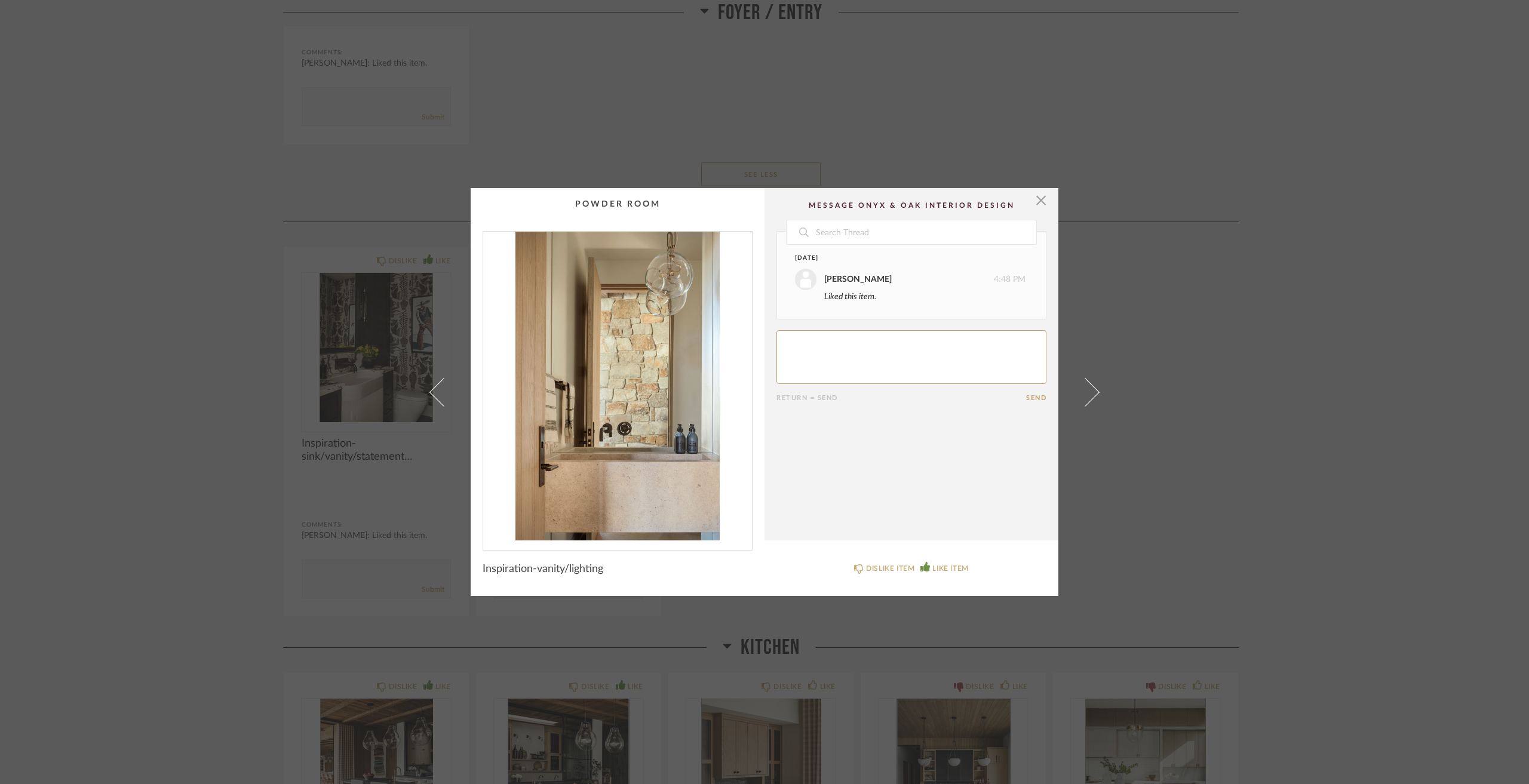
click at [1279, 353] on div "× Date [DATE] [PERSON_NAME] 4:48 PM Liked this item. Return = Send Send Inspira…" at bounding box center [764, 392] width 1529 height 784
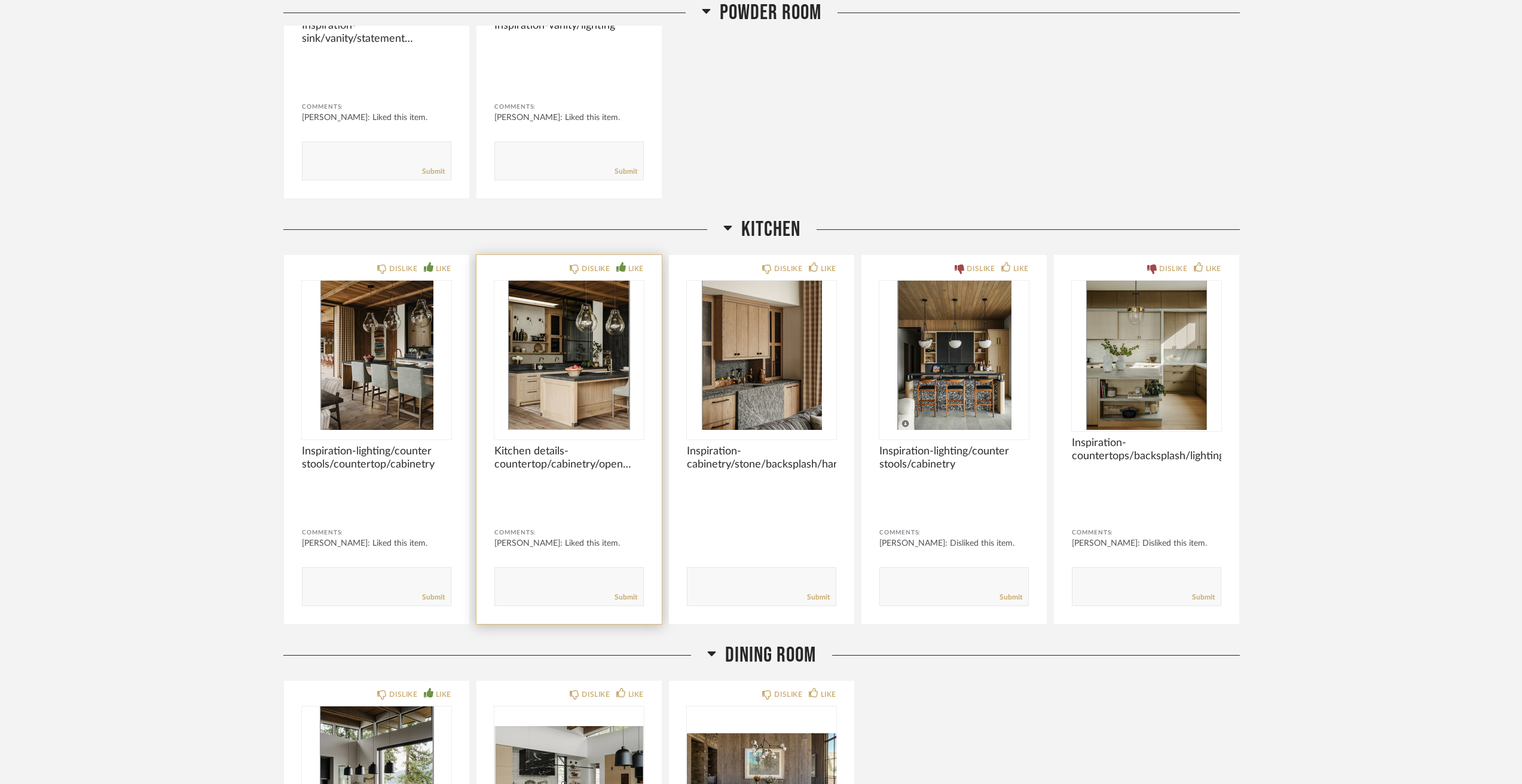
scroll to position [3046, 0]
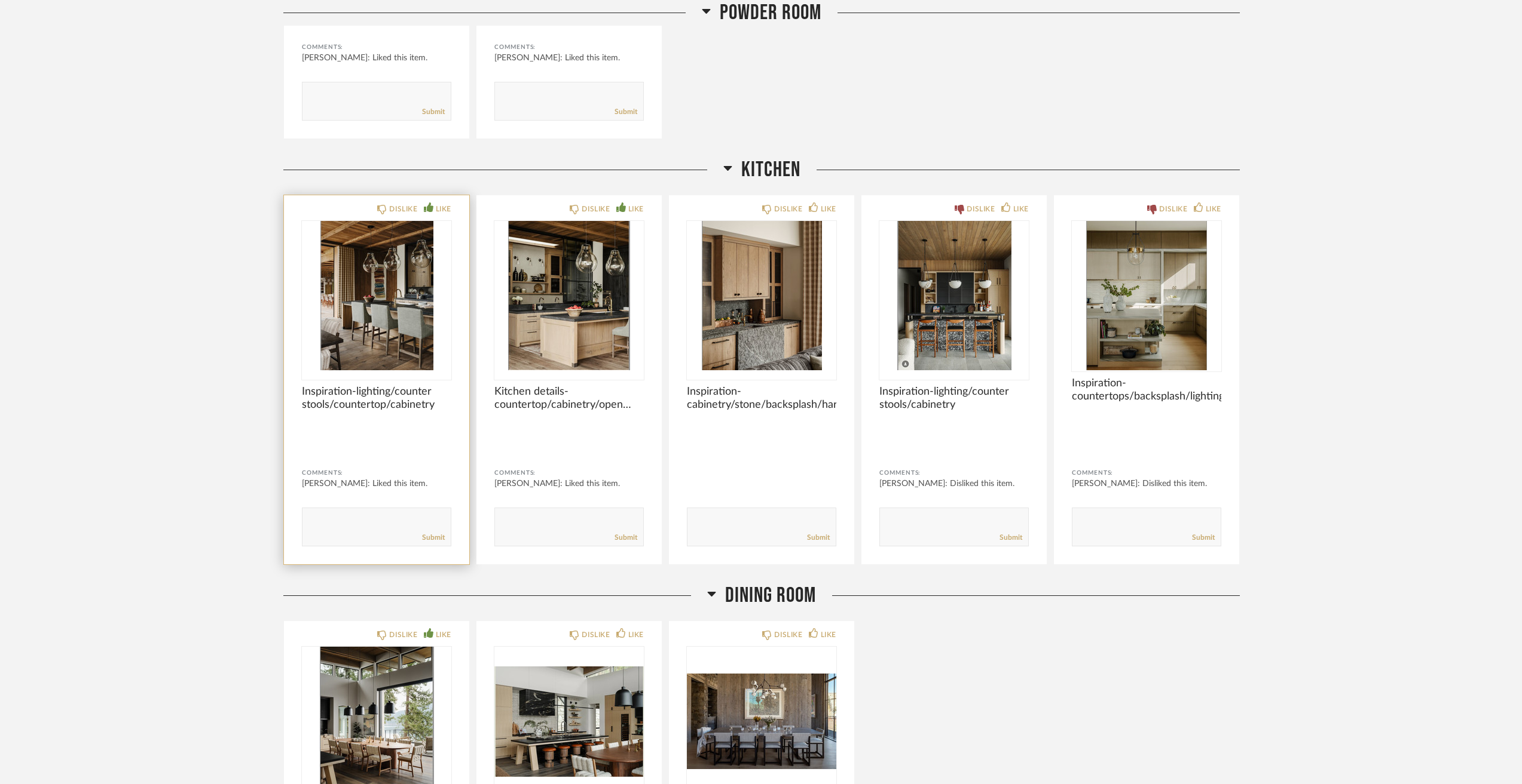
click at [377, 324] on img "0" at bounding box center [376, 295] width 149 height 149
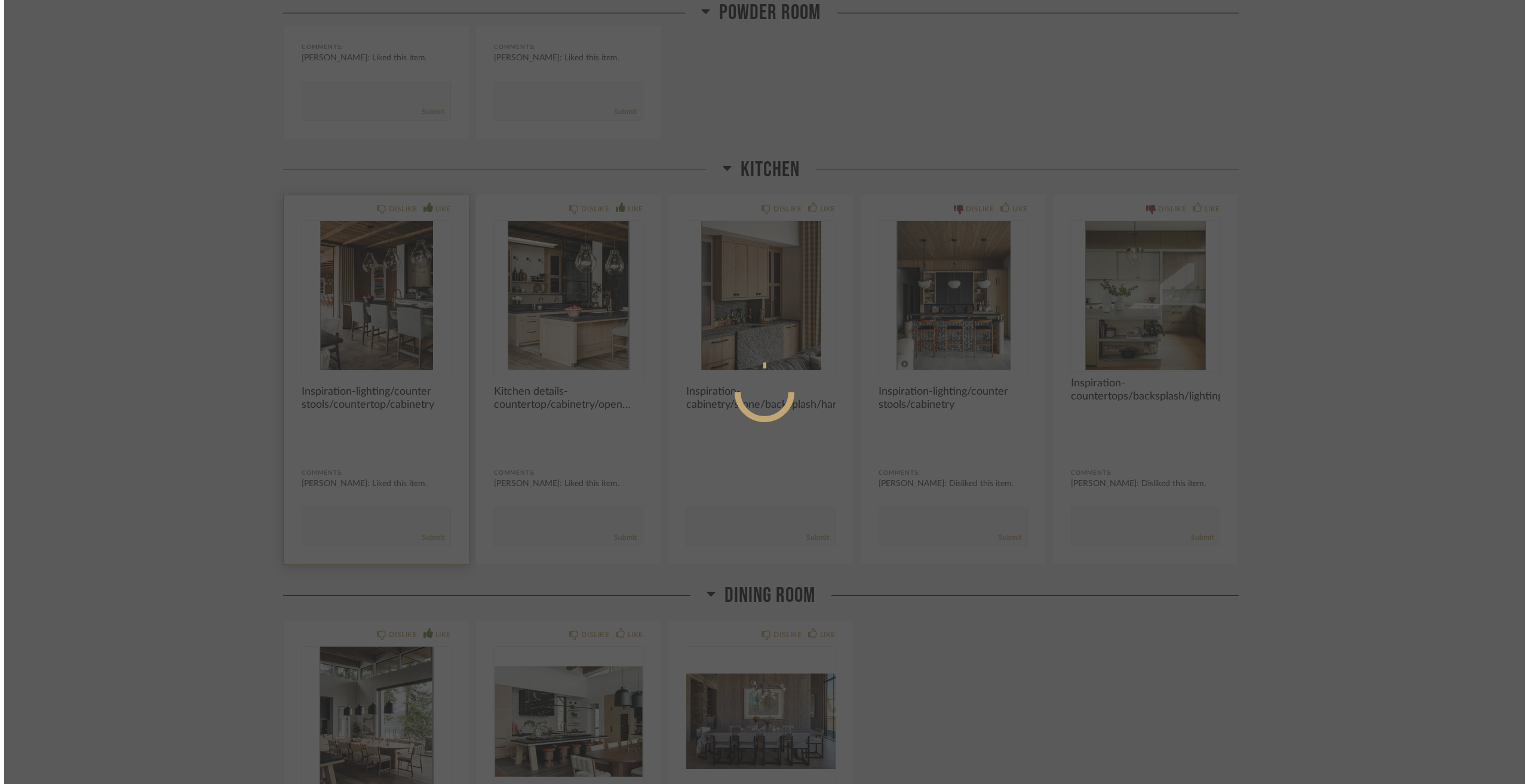
scroll to position [0, 0]
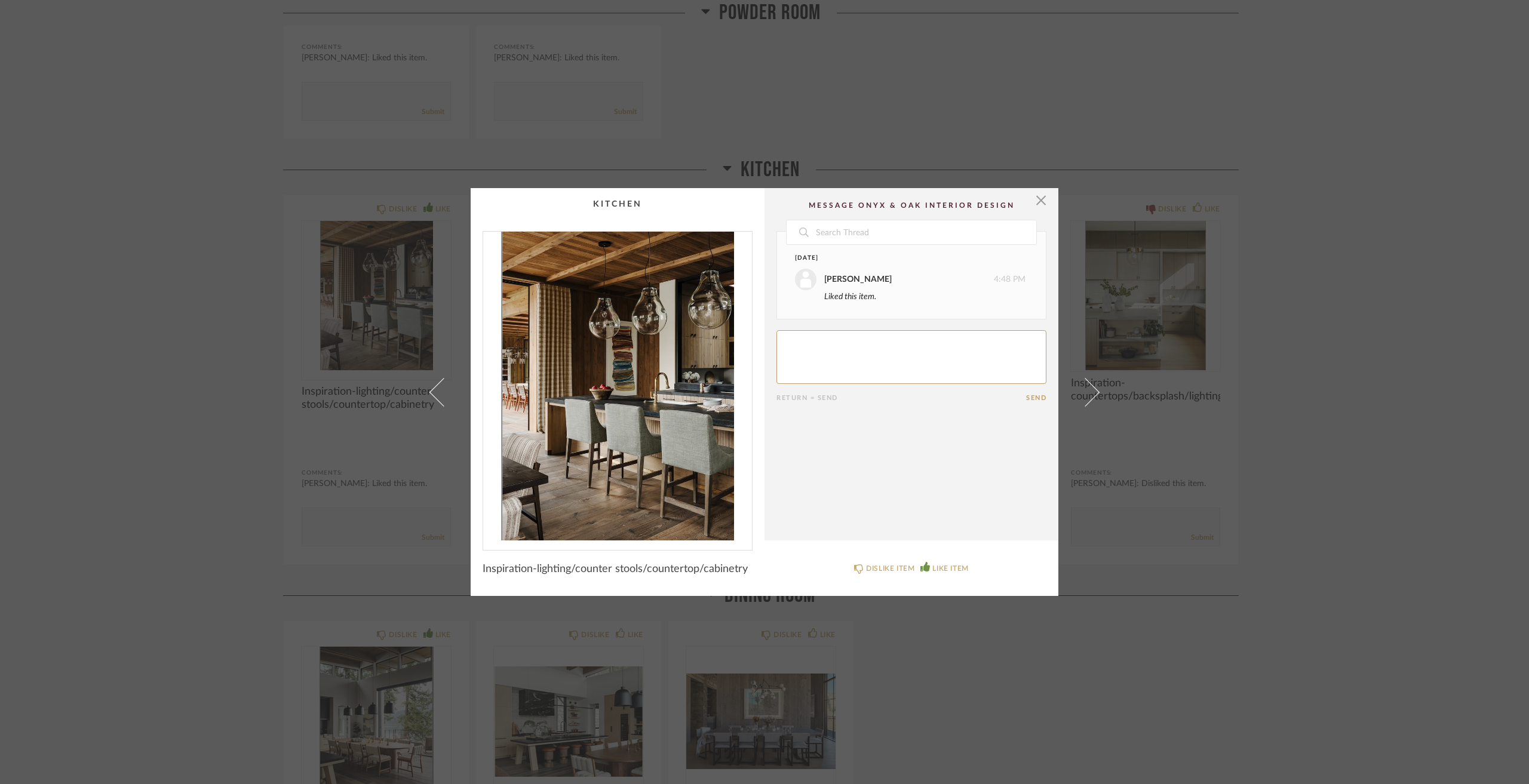
click at [814, 348] on textarea at bounding box center [911, 357] width 270 height 53
click at [1027, 397] on button "Send" at bounding box center [1036, 398] width 20 height 8
type textarea "like the stools with backs, the dark counter, the draperies and accents through…"
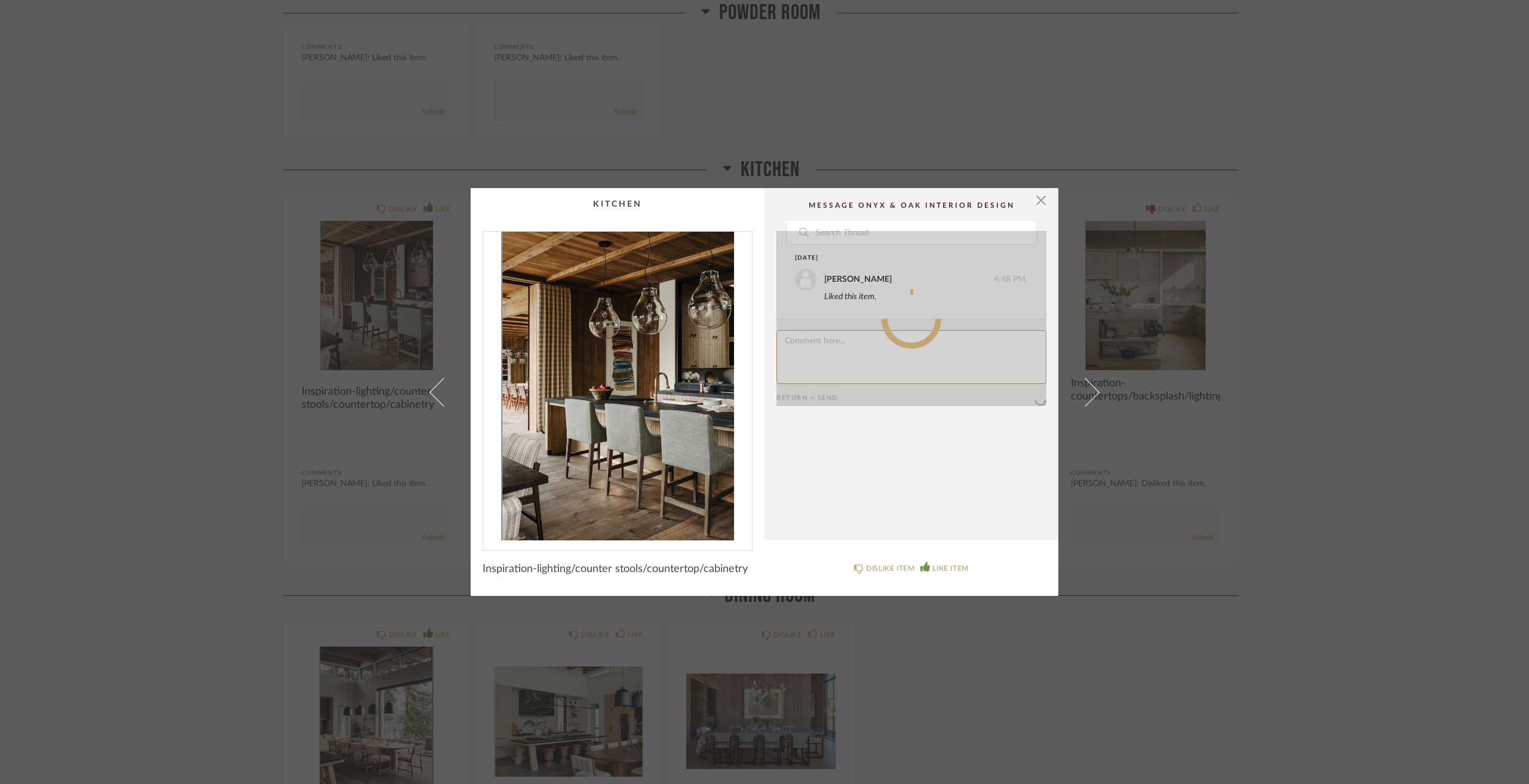
click at [1192, 558] on div "× Date [DATE] [PERSON_NAME] 4:48 PM Liked this item. Return = Send Inspiration-…" at bounding box center [764, 392] width 1529 height 784
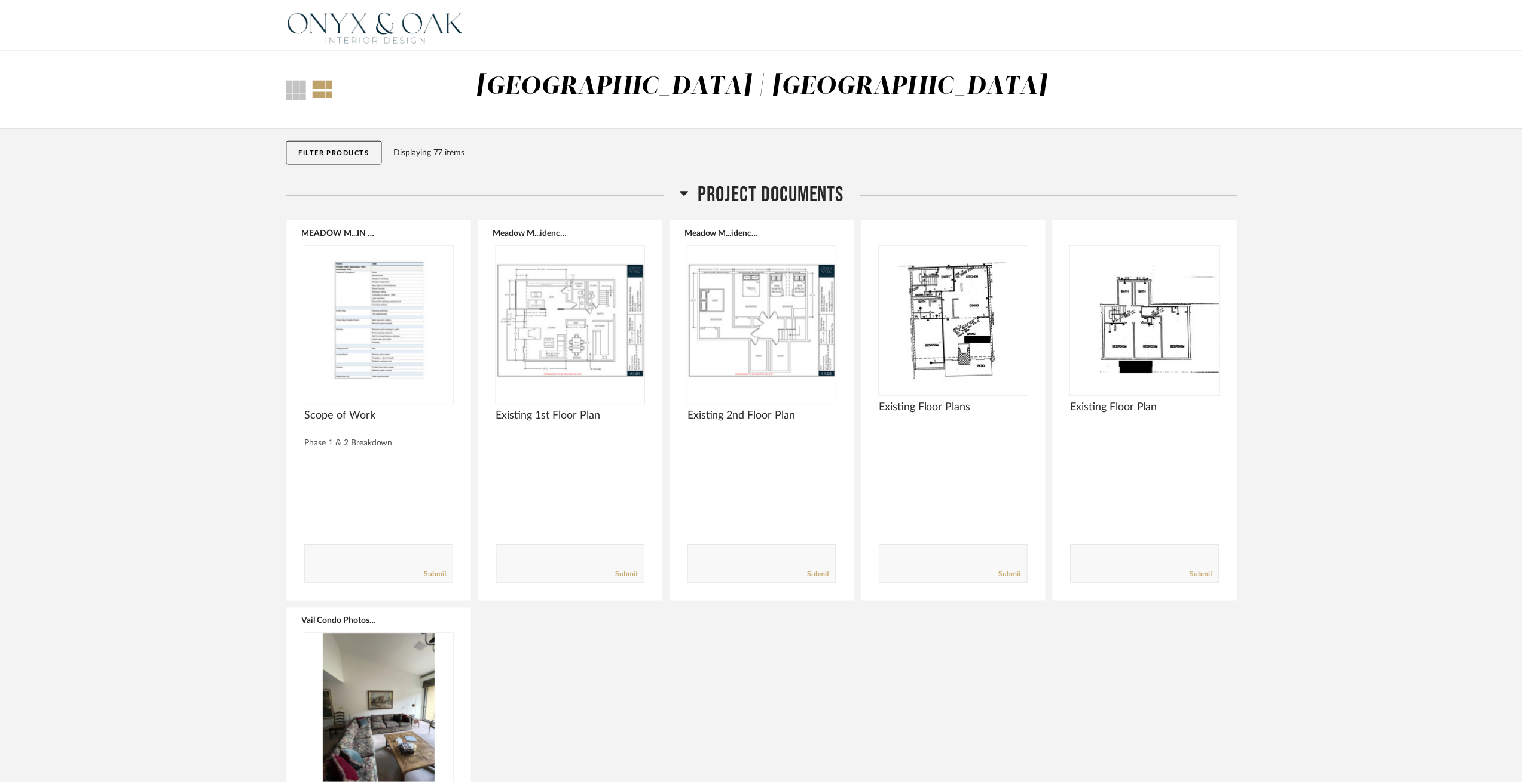
scroll to position [3046, 0]
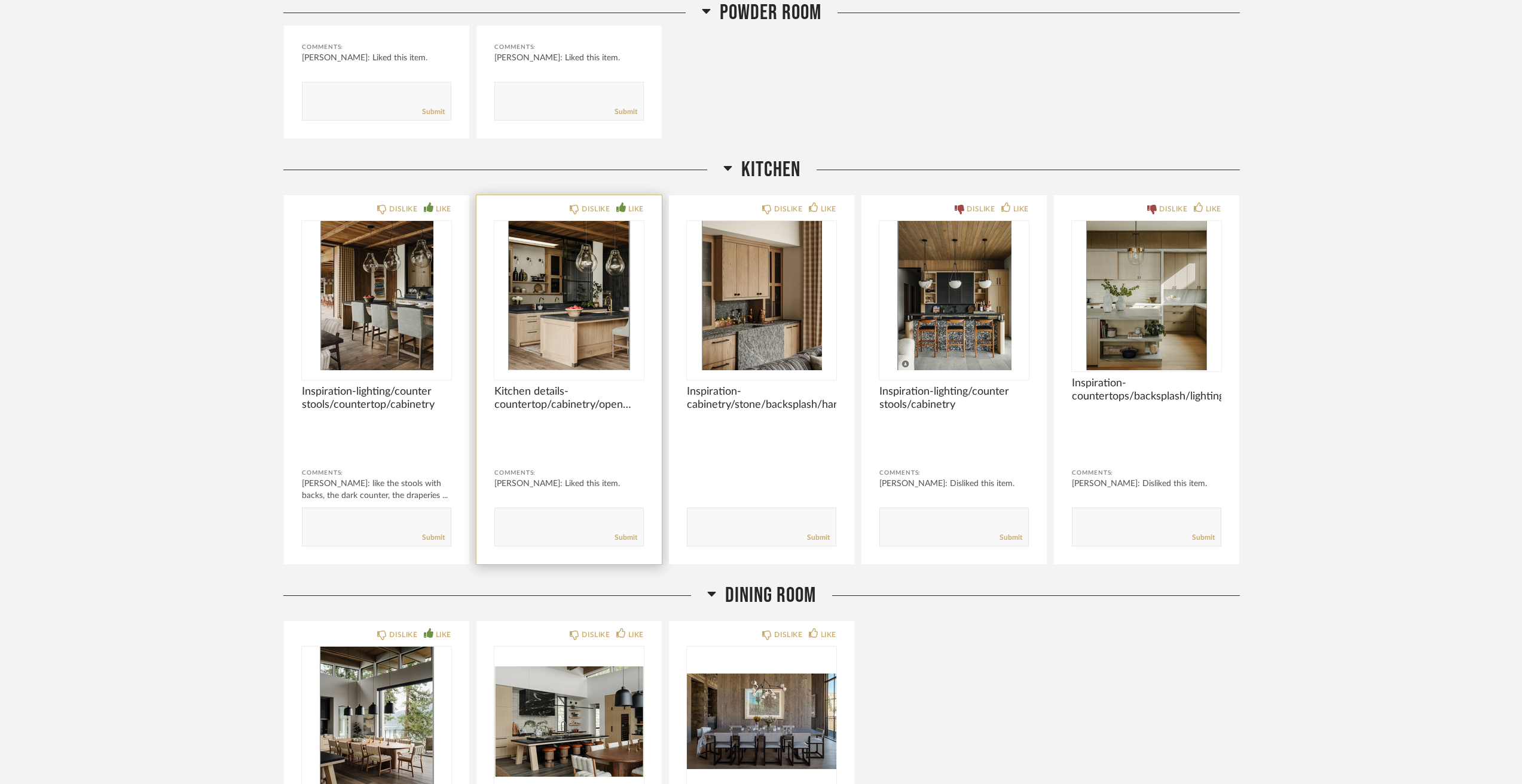
click at [546, 325] on img "0" at bounding box center [568, 295] width 149 height 149
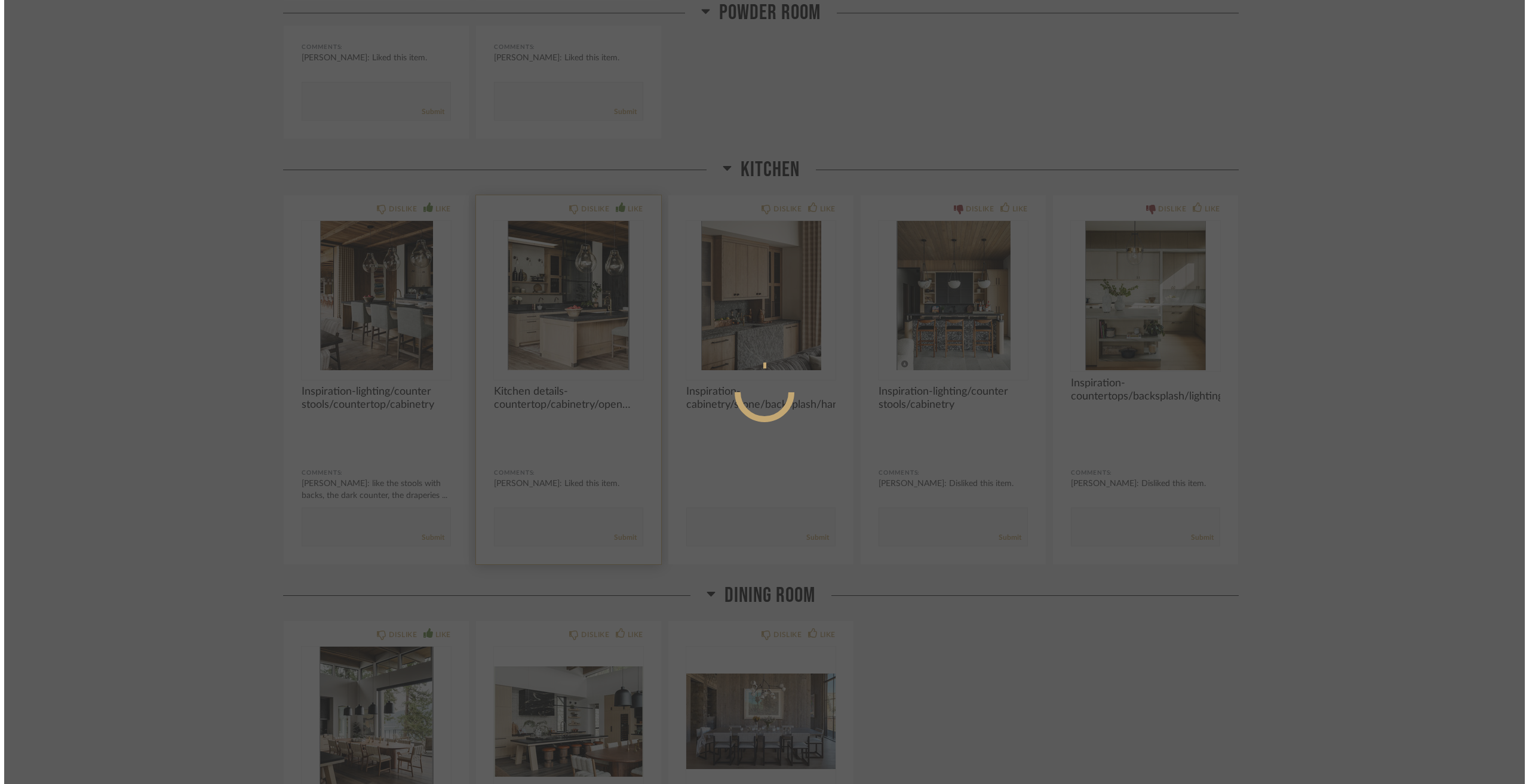
scroll to position [0, 0]
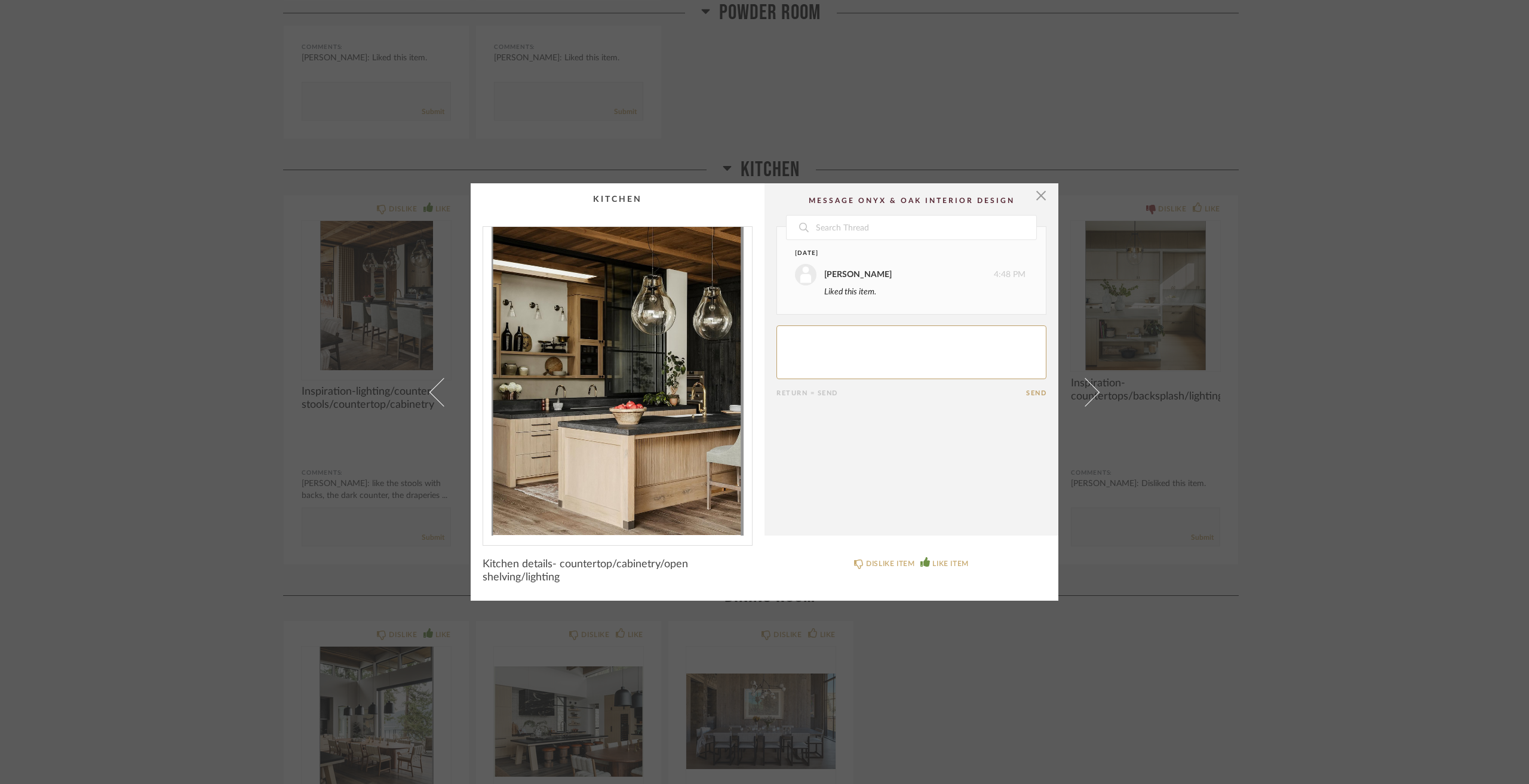
click at [837, 374] on textarea at bounding box center [911, 352] width 270 height 53
type textarea "t"
type textarea "l"
type textarea "like the stools with backs, dark counters, accent on the island"
drag, startPoint x: 1040, startPoint y: 404, endPoint x: 1039, endPoint y: 396, distance: 8.1
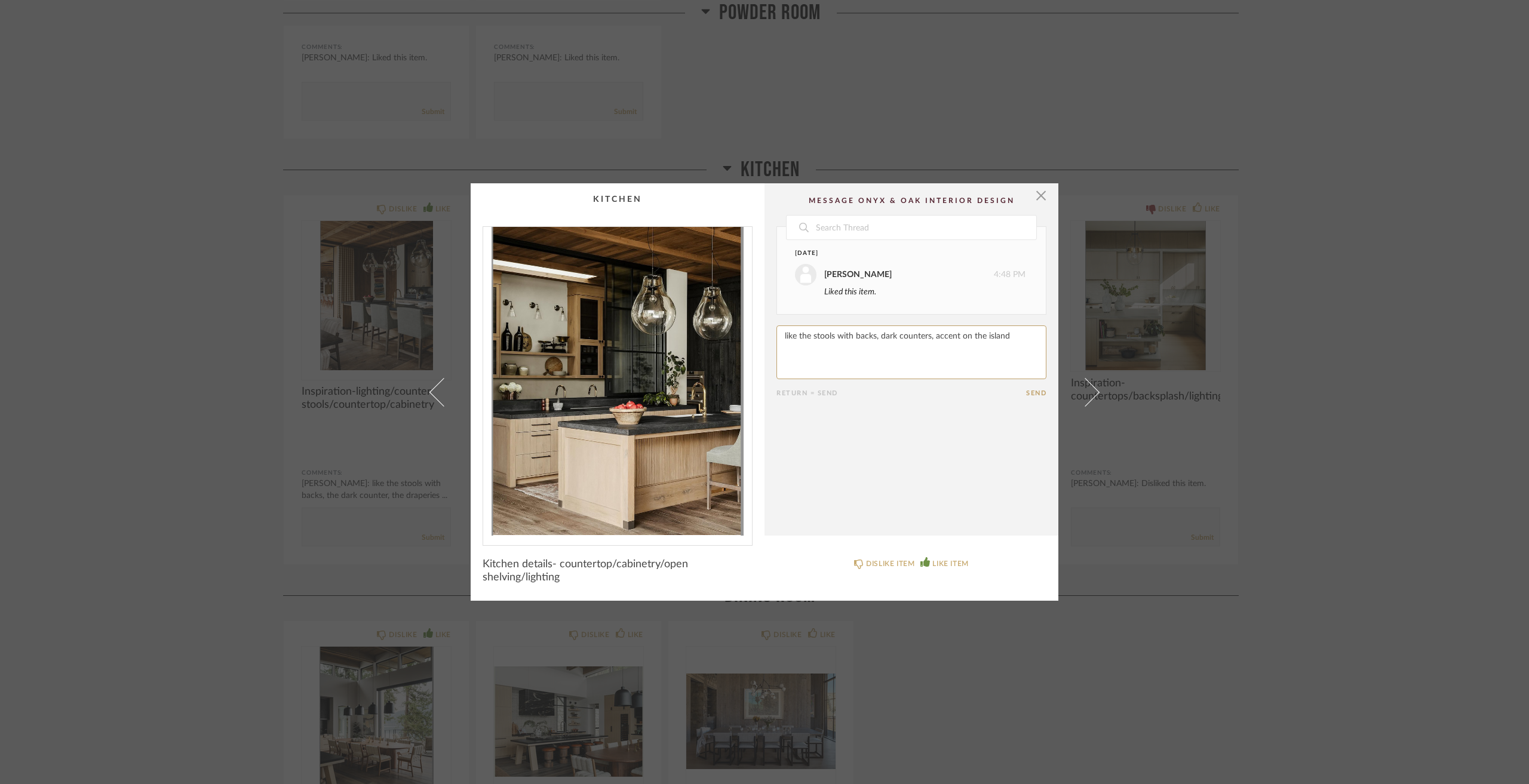
click at [1039, 400] on cpp-summary-comments "Date [DATE] [PERSON_NAME] 4:48 PM Liked this item. Return = Send Send" at bounding box center [911, 359] width 294 height 352
click at [1039, 396] on button "Send" at bounding box center [1036, 393] width 20 height 8
click at [1346, 311] on div "× Date [DATE] [PERSON_NAME] 4:48 PM Liked this item. [DATE] [PERSON_NAME] 2:23 …" at bounding box center [764, 392] width 1529 height 784
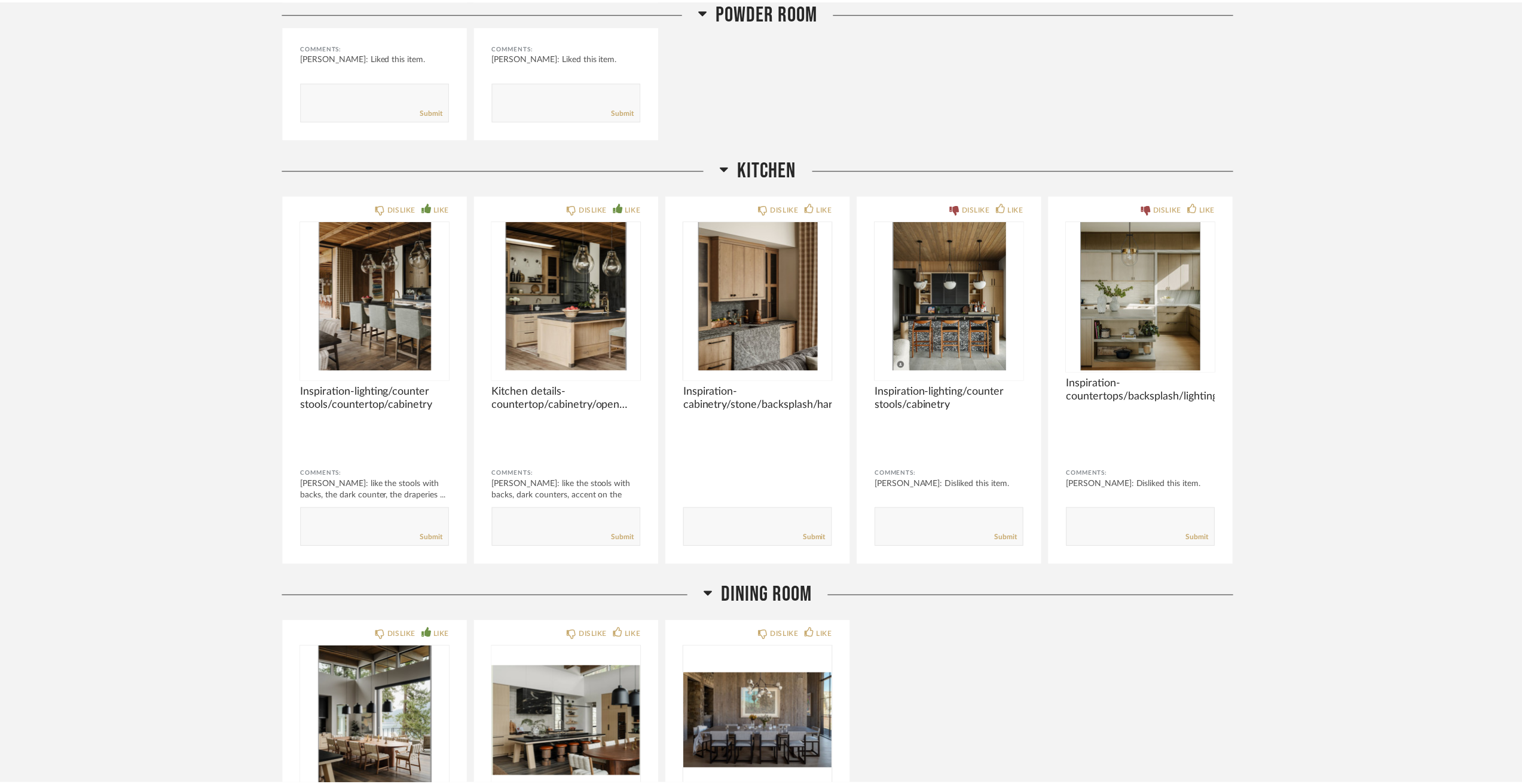
scroll to position [3046, 0]
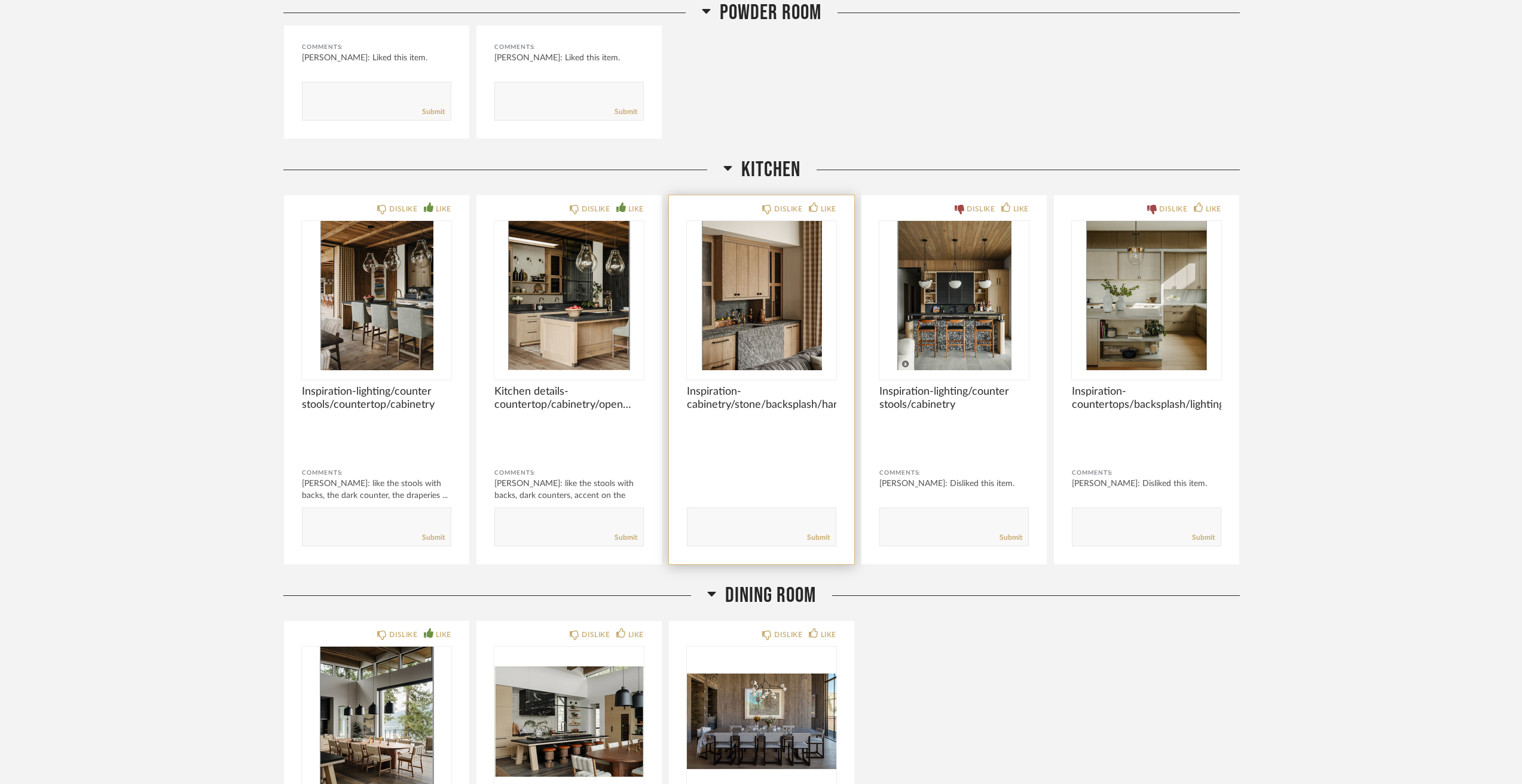
click at [786, 366] on img "0" at bounding box center [761, 295] width 149 height 149
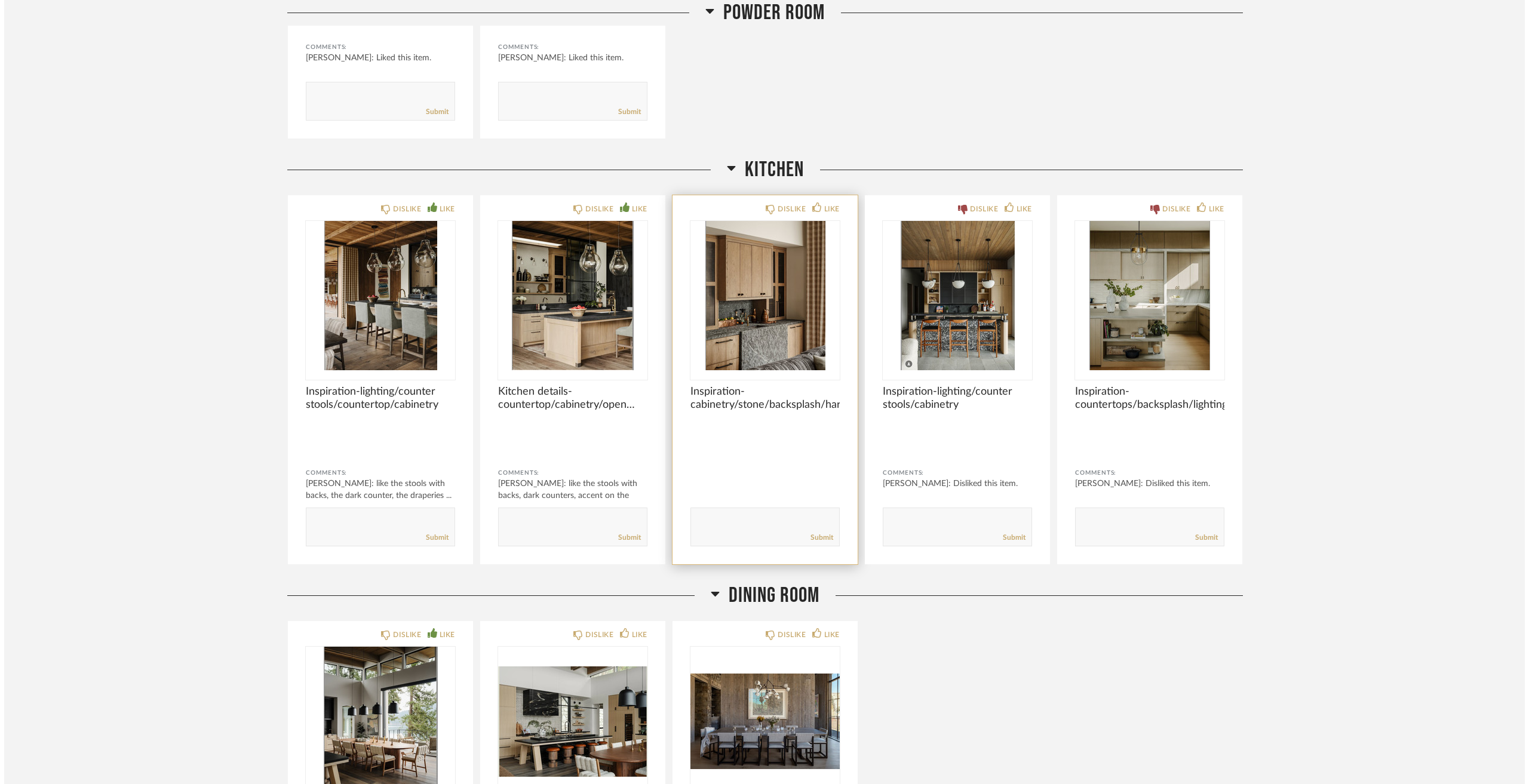
scroll to position [0, 0]
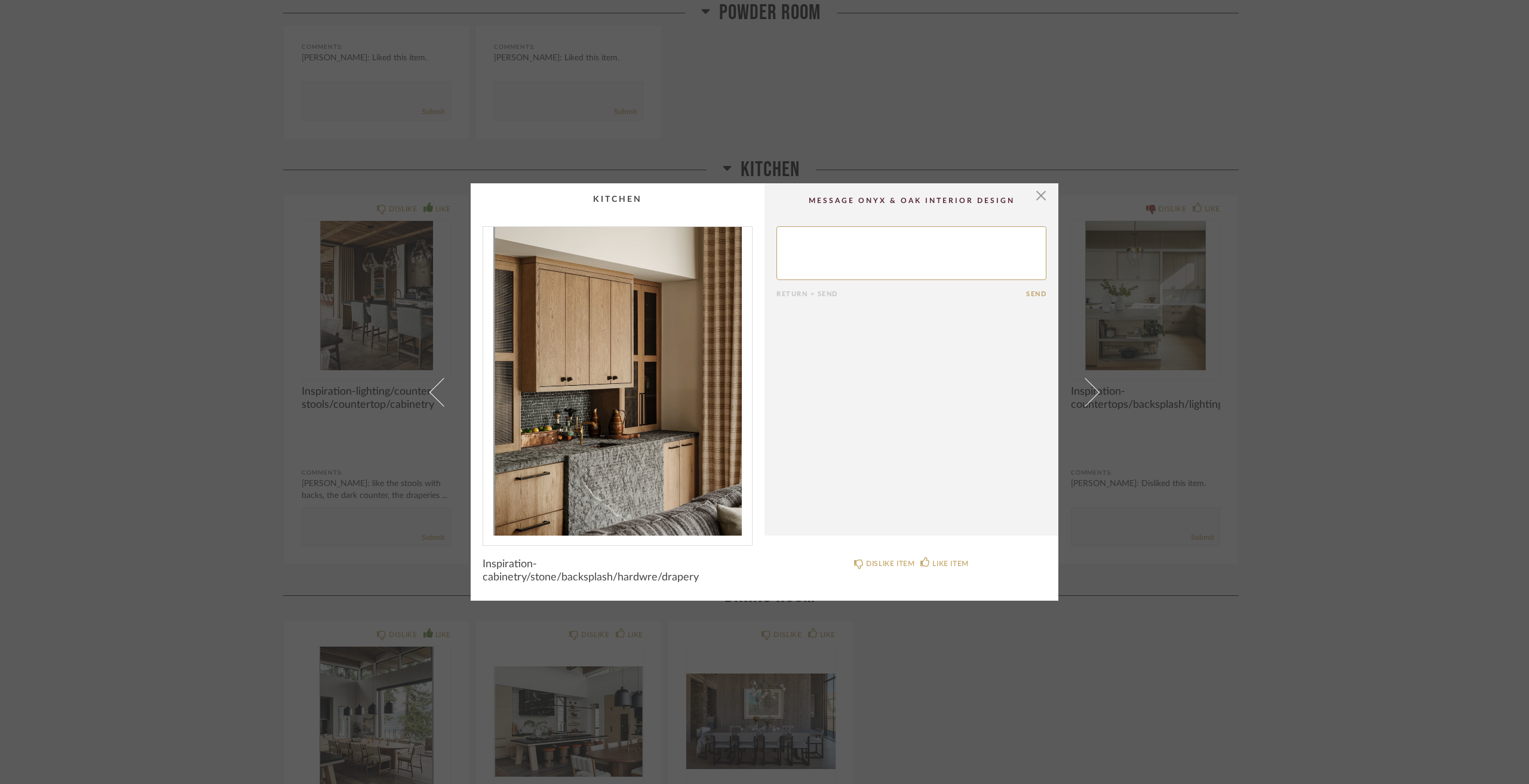
click at [1363, 488] on div "× Return = Send Send Inspiration-cabinetry/stone/backsplash/hardwre/drapery DIS…" at bounding box center [764, 392] width 1529 height 784
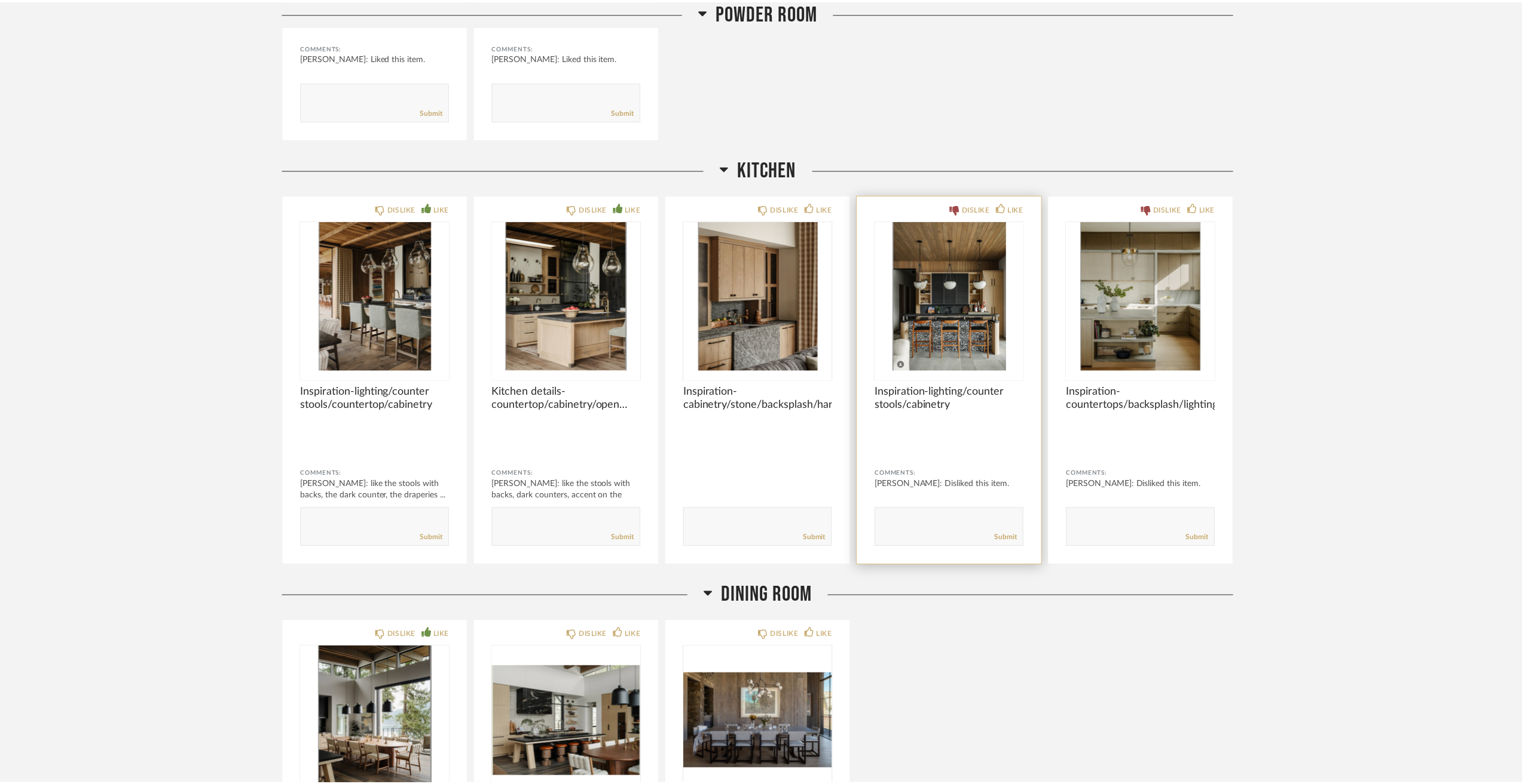
scroll to position [3046, 0]
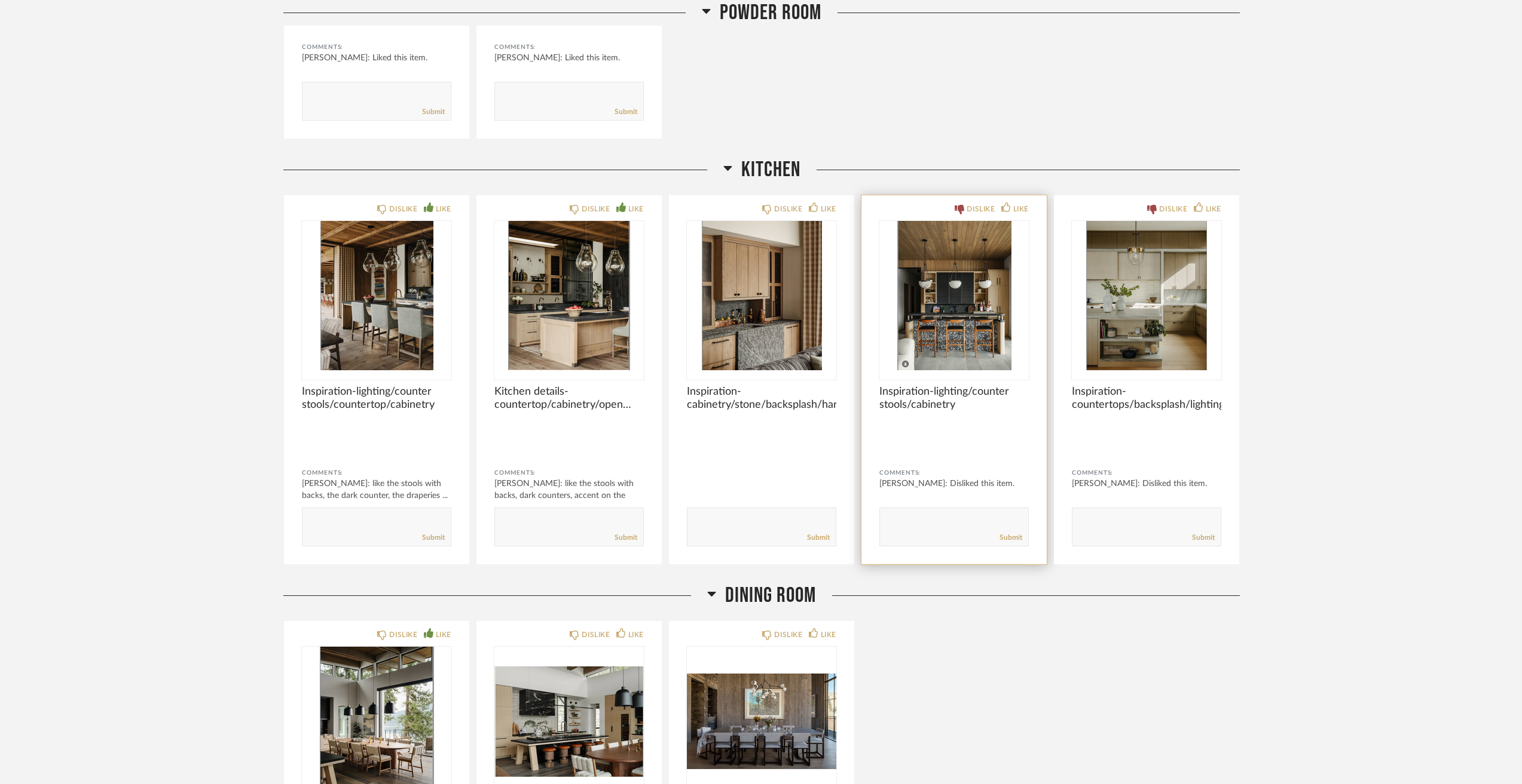
click at [967, 301] on img "0" at bounding box center [954, 295] width 149 height 149
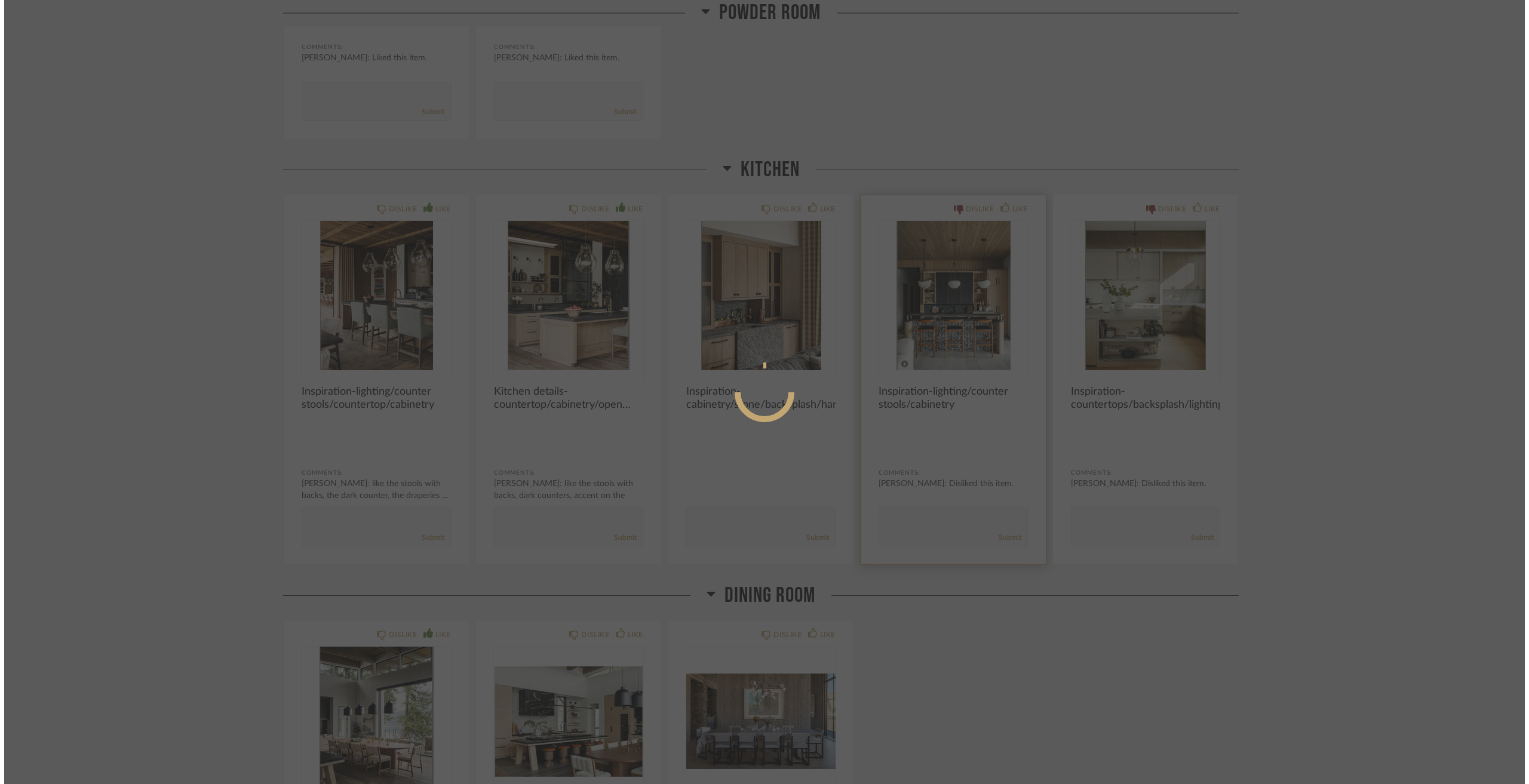
scroll to position [0, 0]
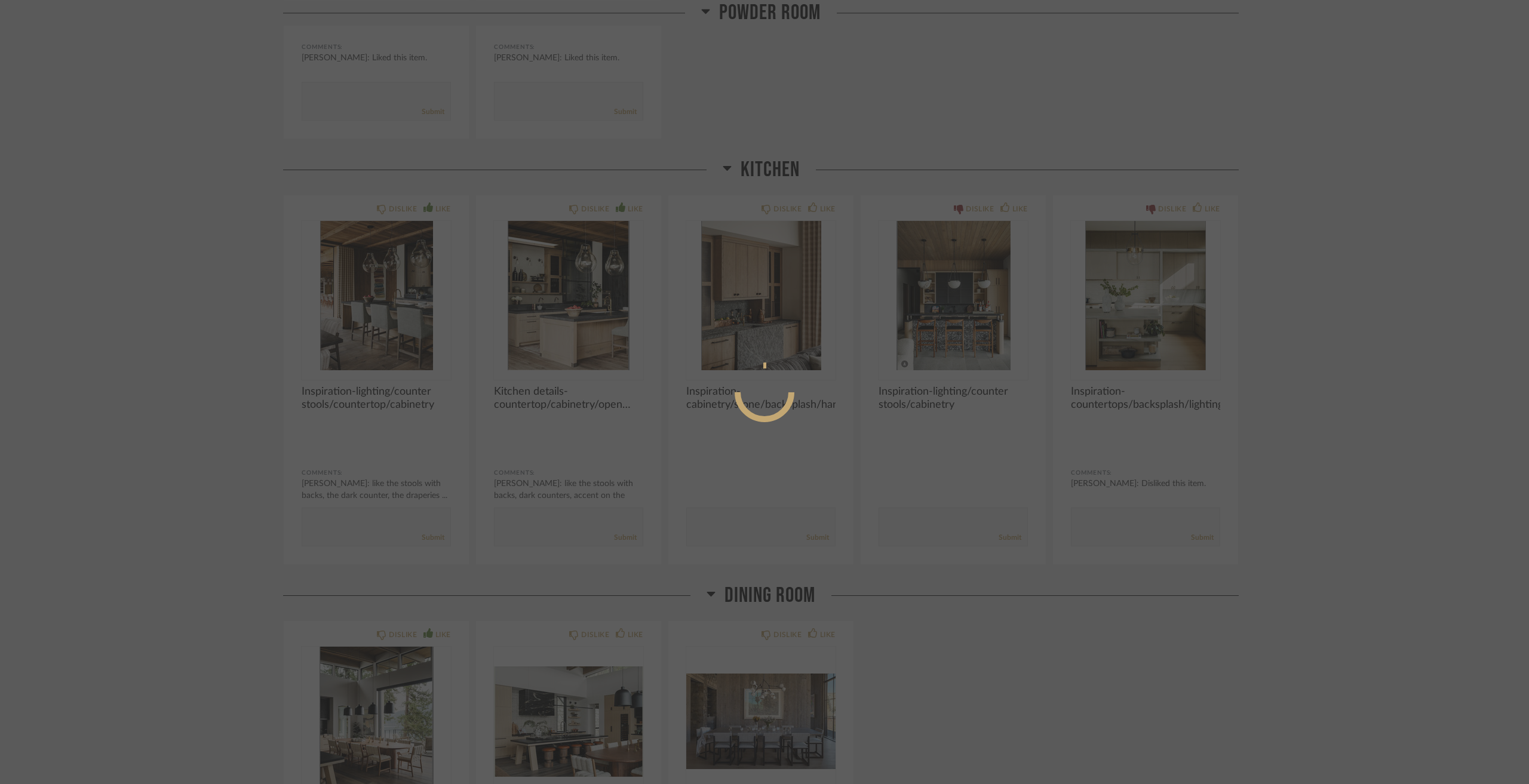
click at [1335, 370] on div at bounding box center [764, 392] width 1529 height 784
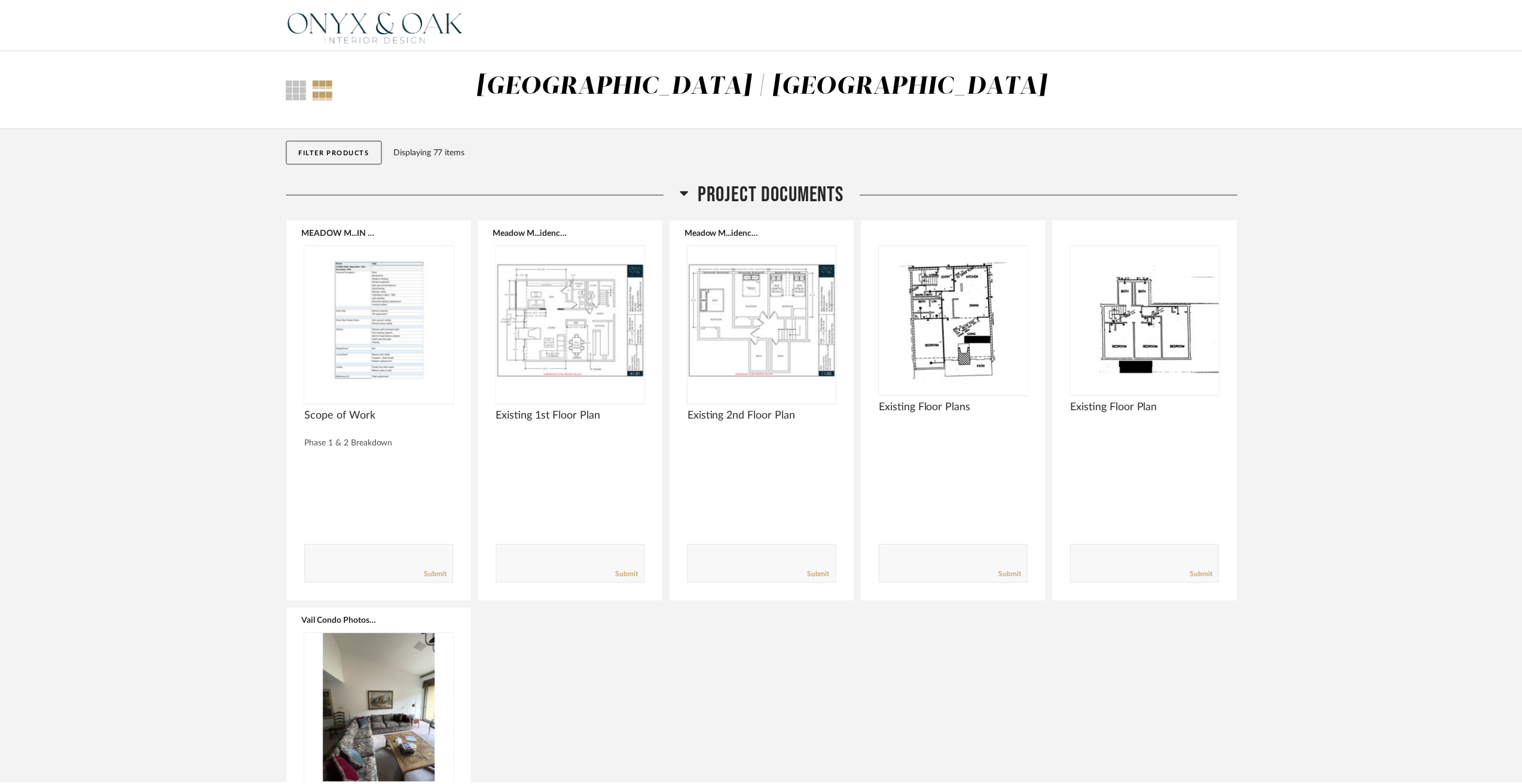
scroll to position [3046, 0]
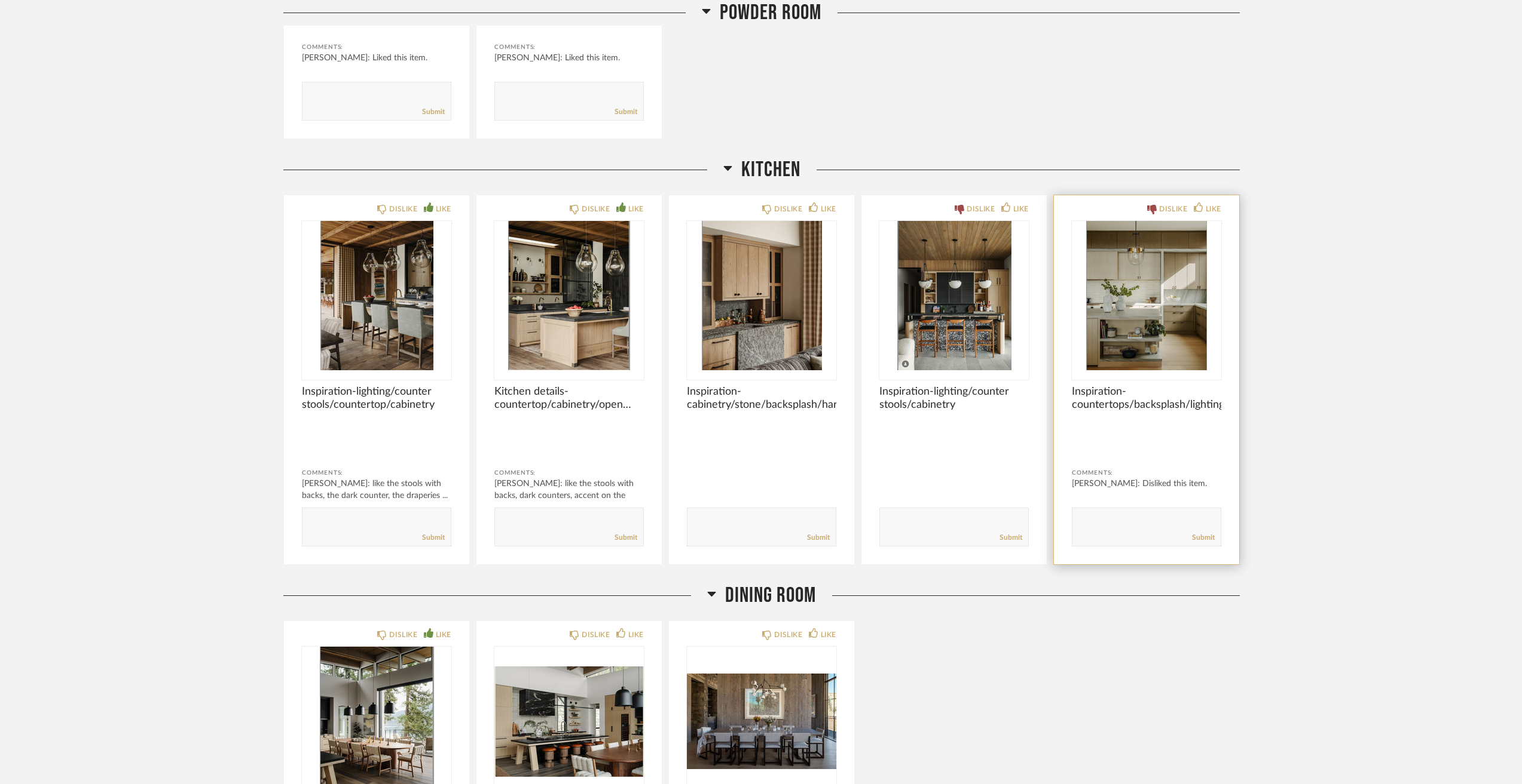
click at [1168, 309] on img "0" at bounding box center [1146, 295] width 149 height 149
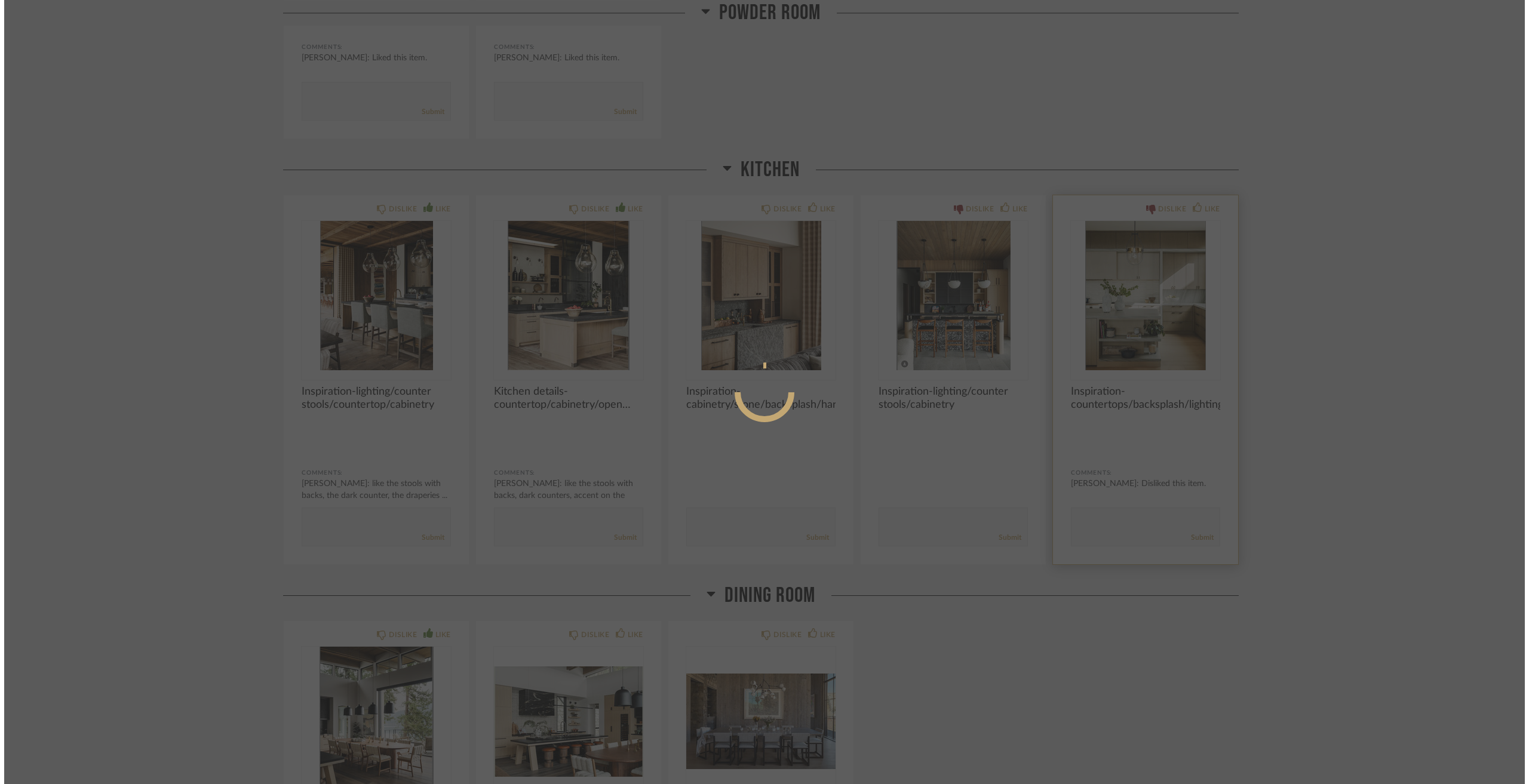
scroll to position [0, 0]
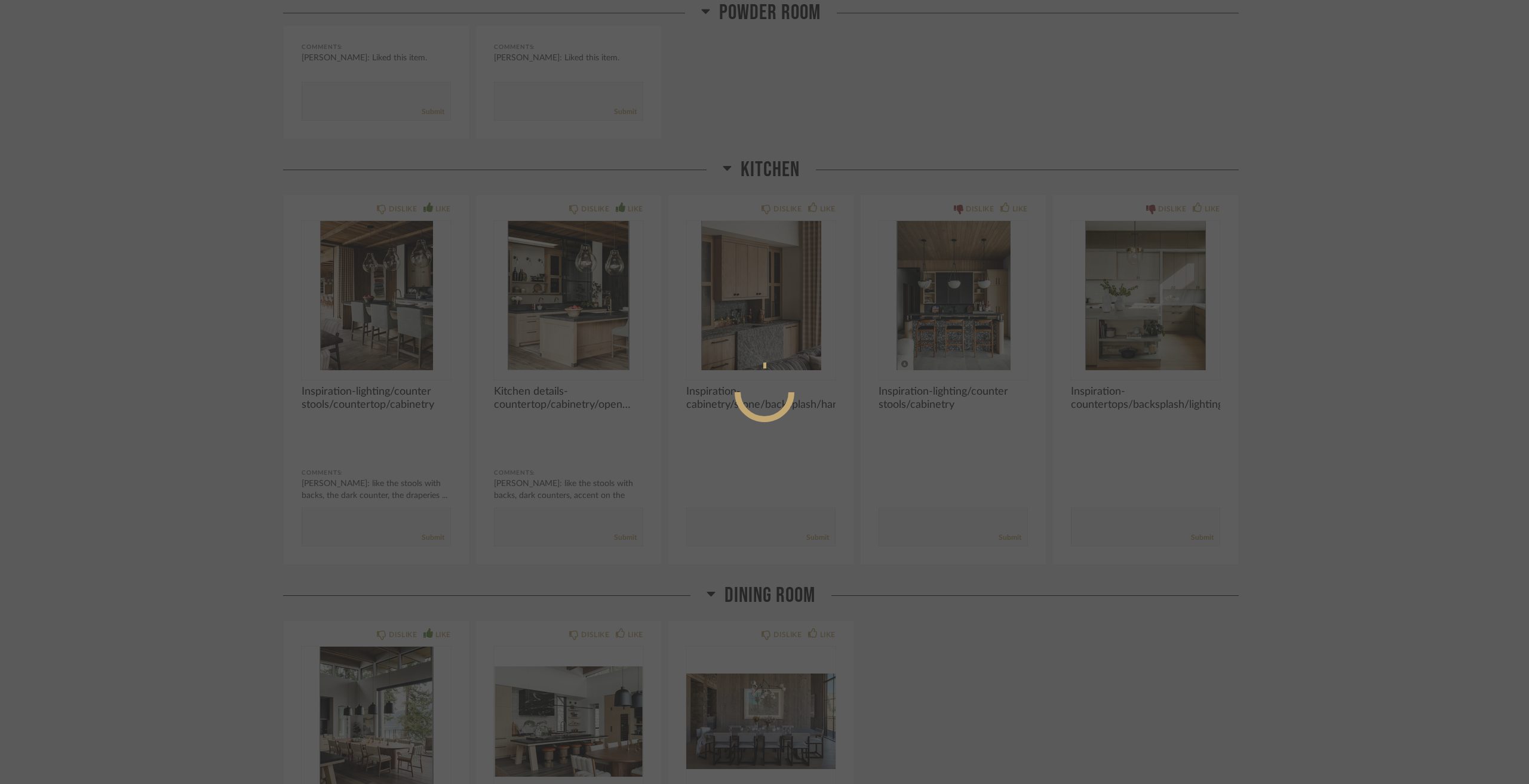
click at [1106, 634] on div at bounding box center [764, 392] width 1529 height 784
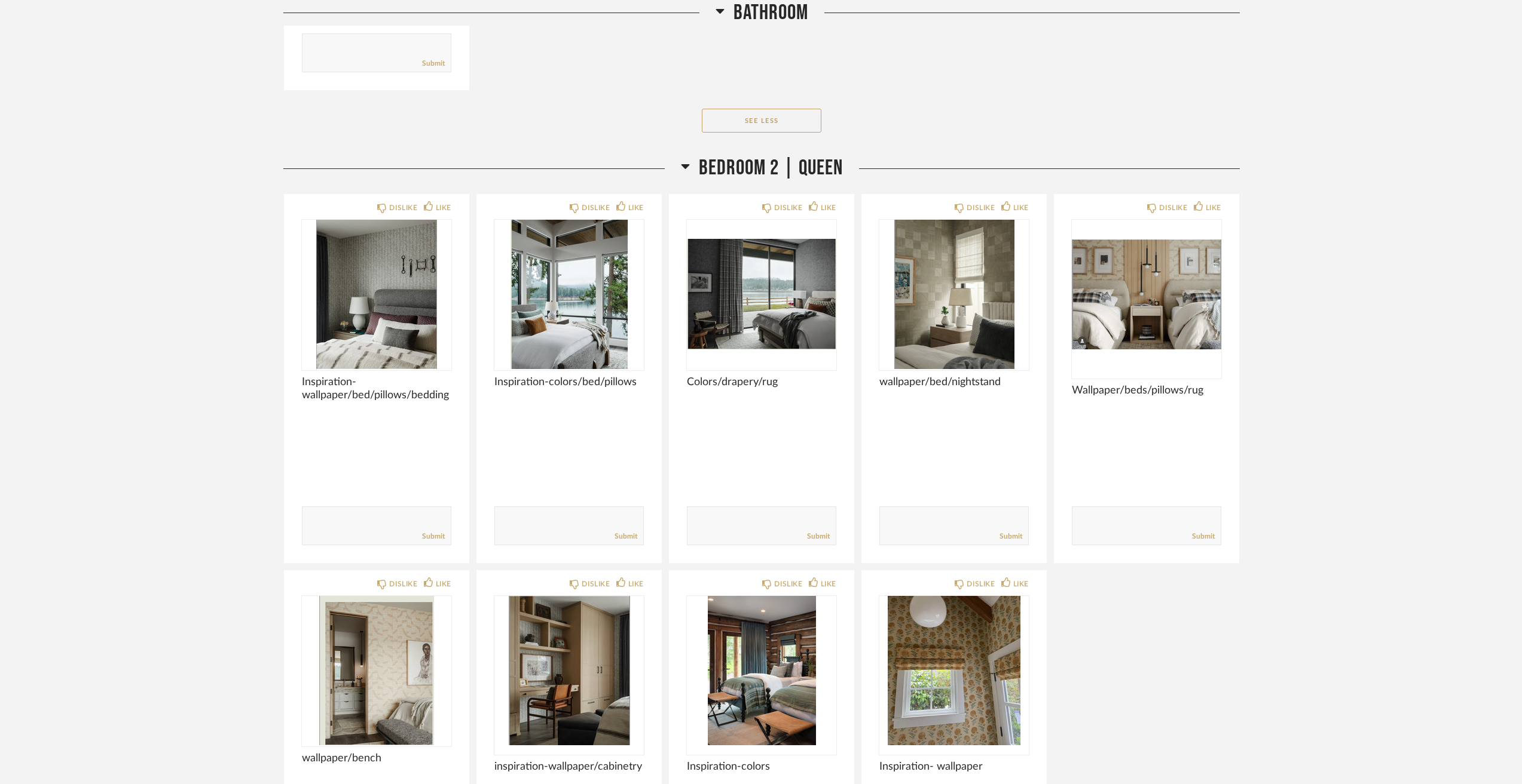
scroll to position [8482, 0]
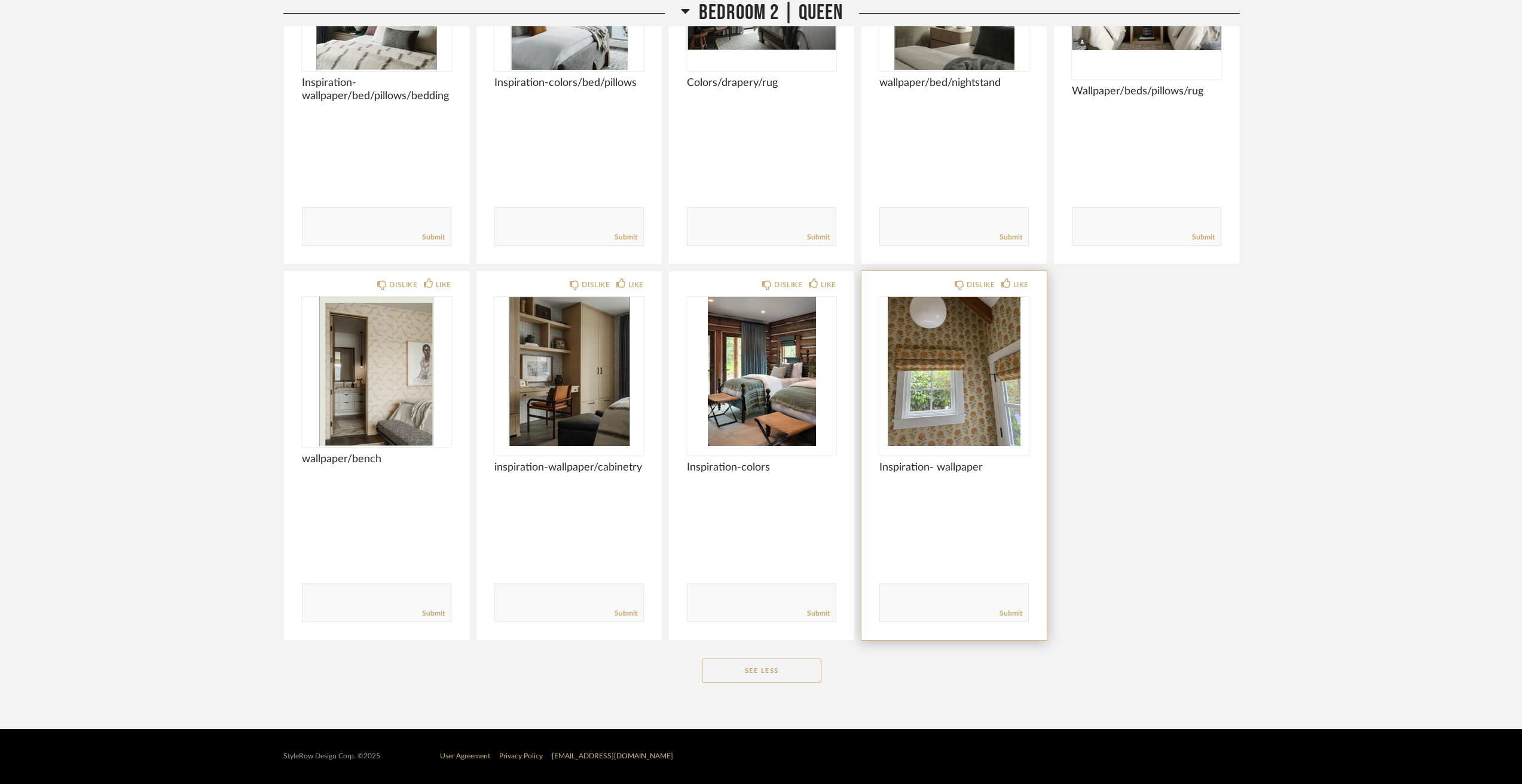
click at [946, 383] on img "0" at bounding box center [954, 371] width 149 height 149
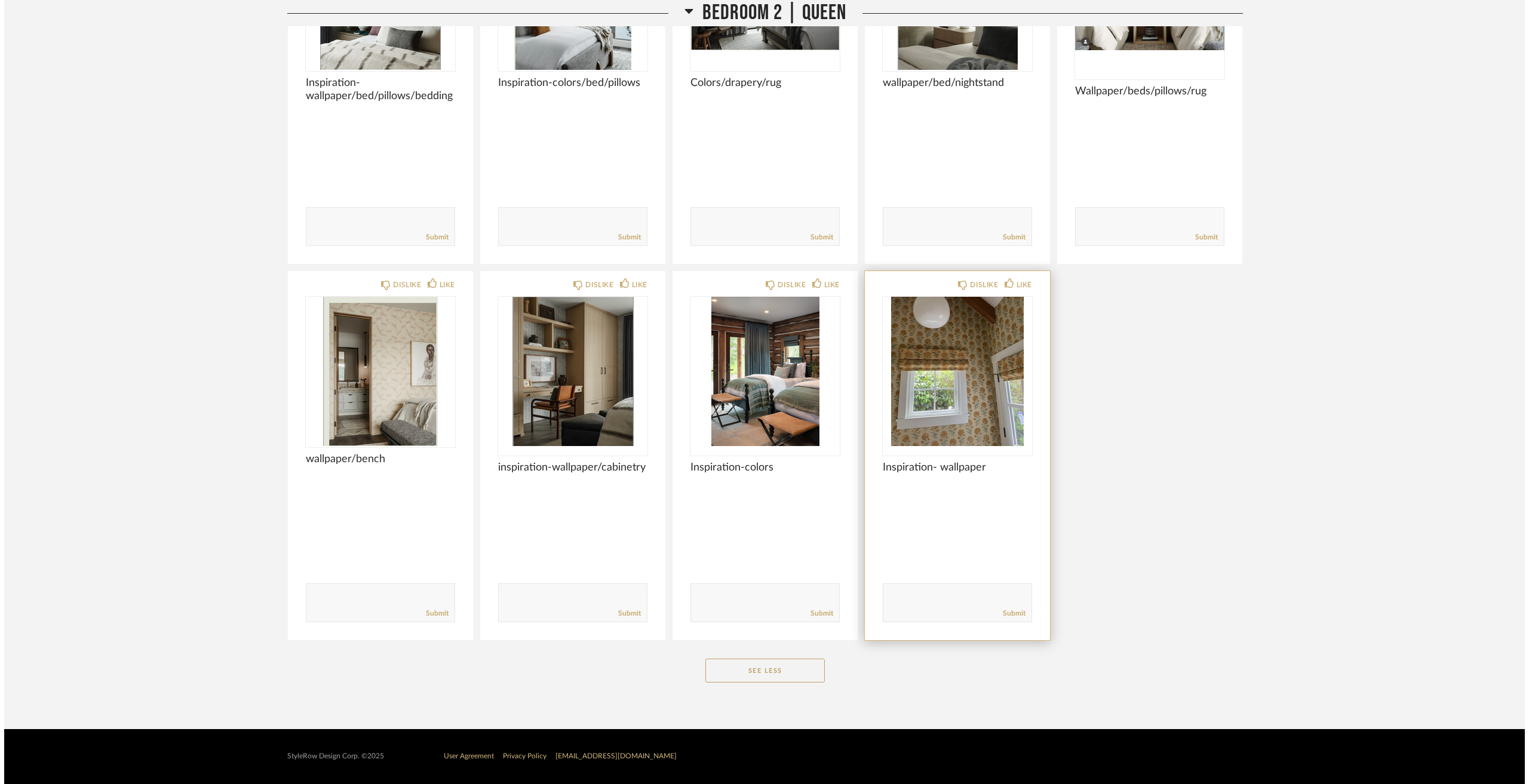
scroll to position [0, 0]
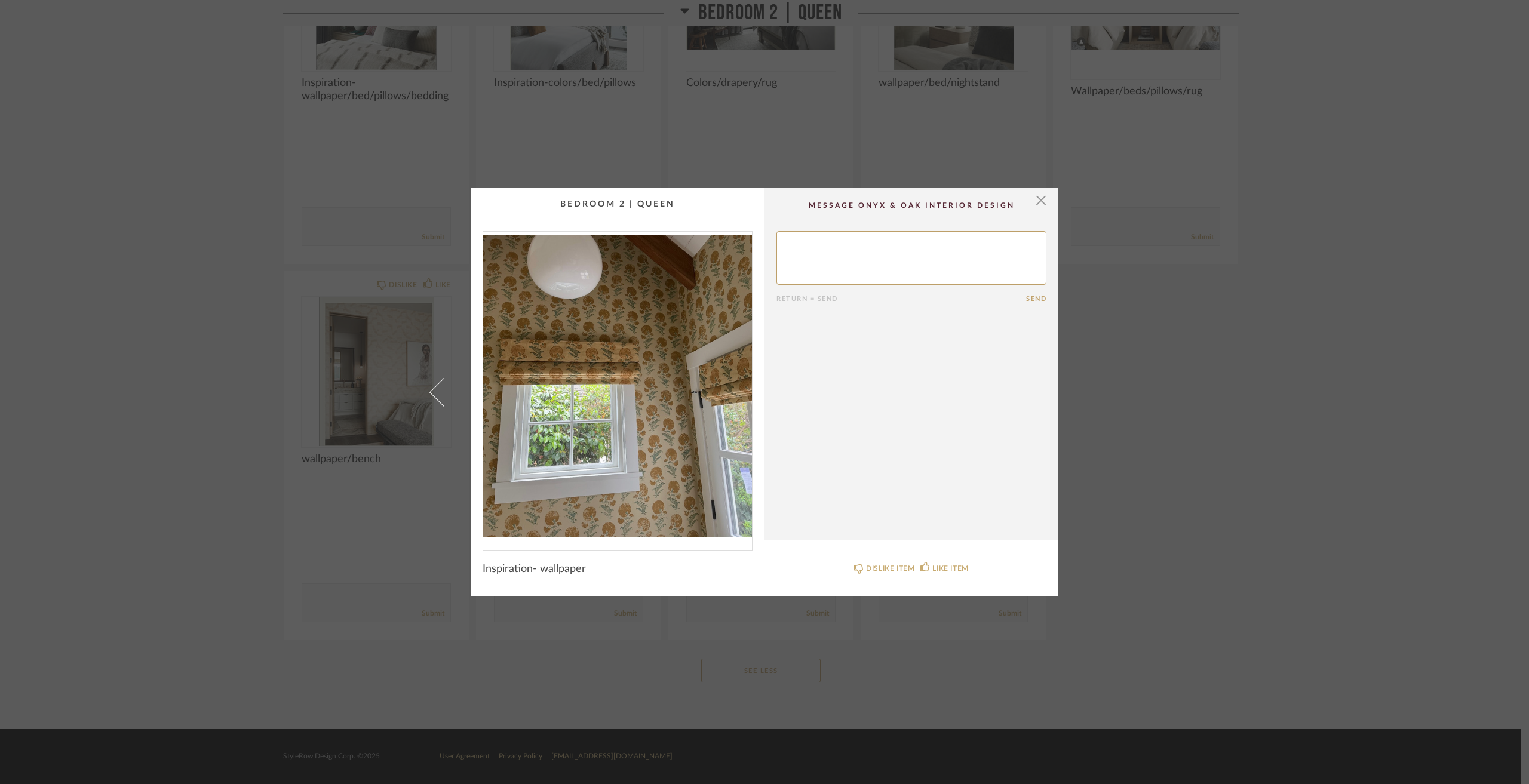
click at [1273, 404] on div "× Return = Send Send Inspiration- wallpaper DISLIKE ITEM LIKE ITEM" at bounding box center [764, 392] width 1529 height 784
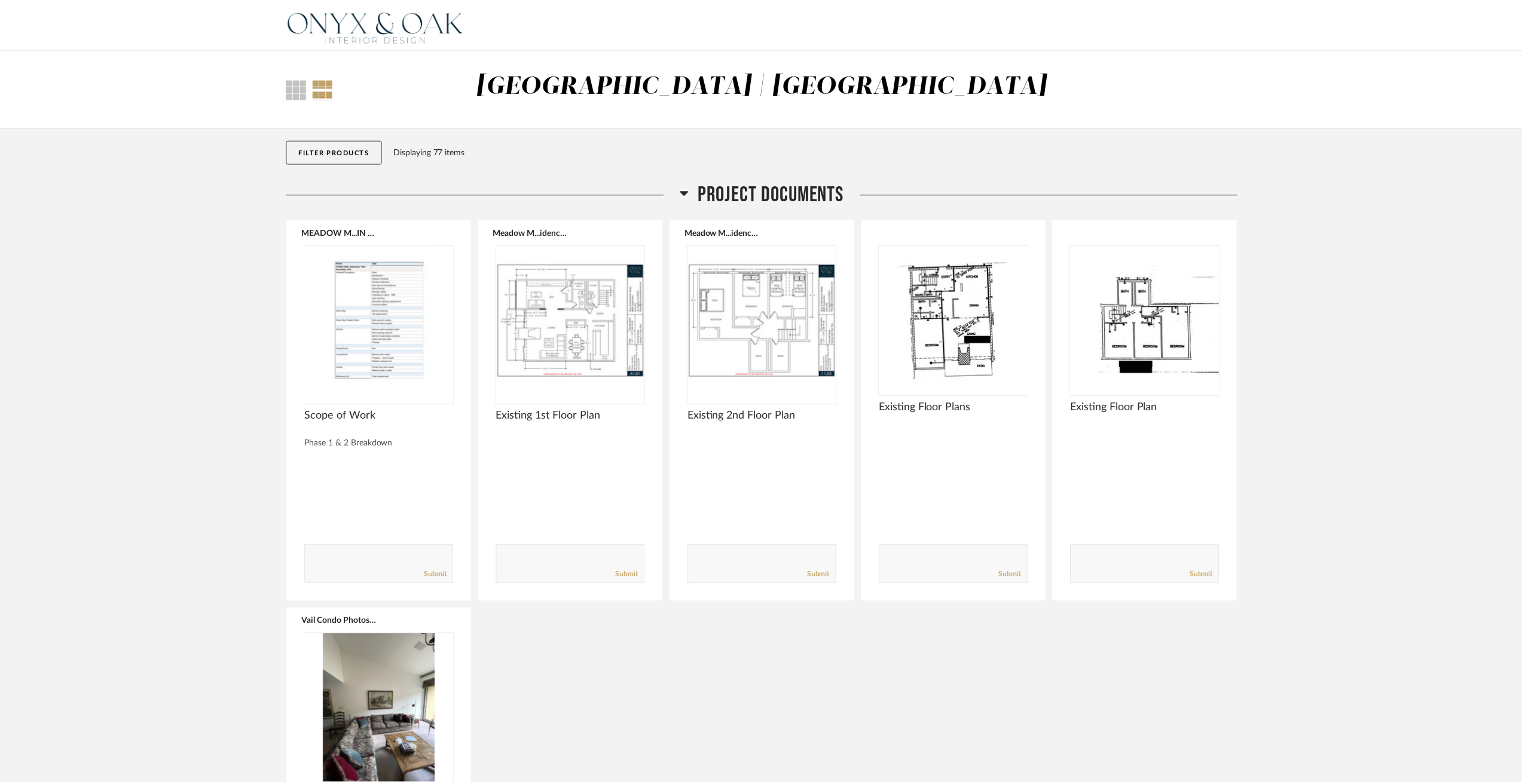
scroll to position [8482, 0]
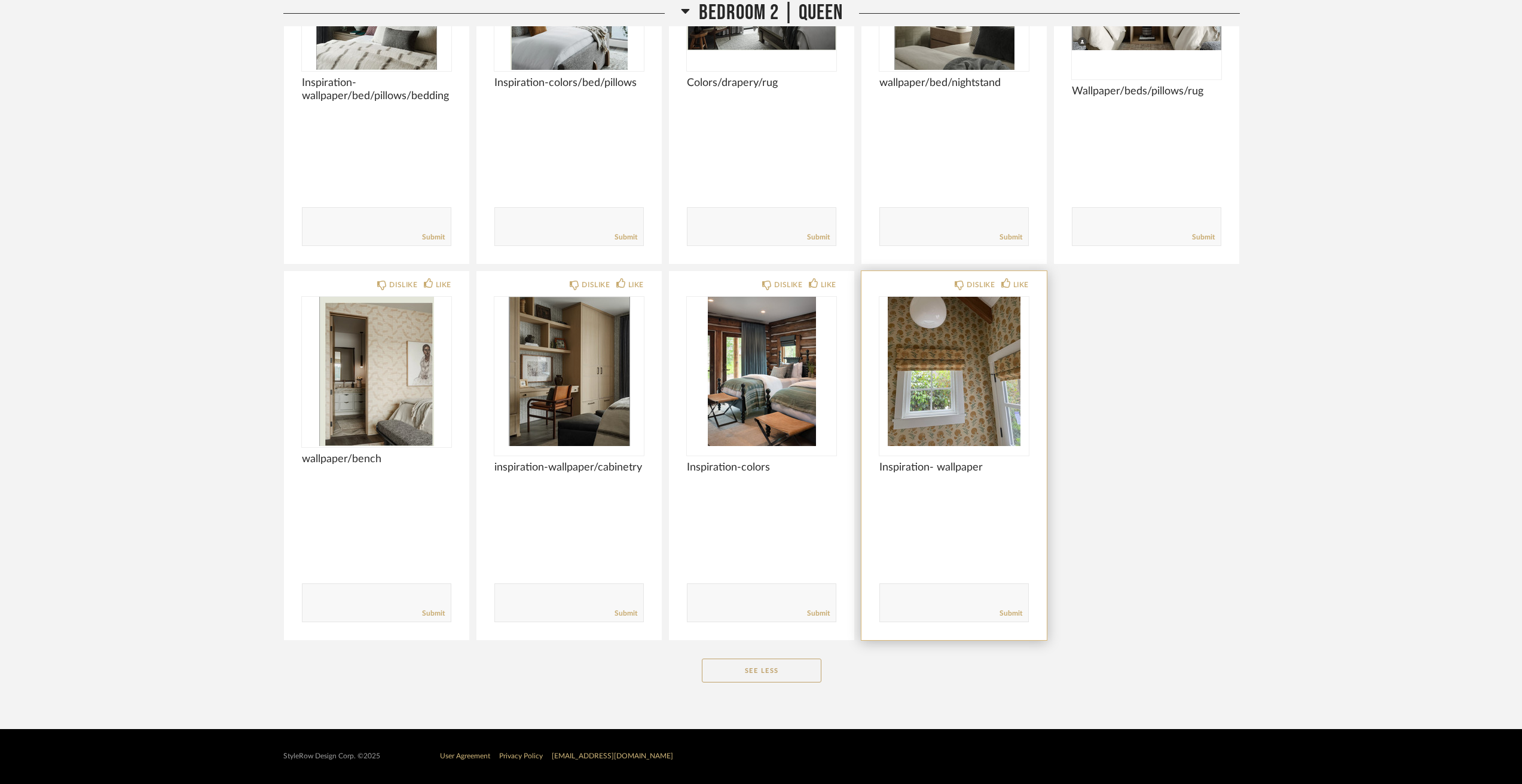
click at [914, 363] on img "0" at bounding box center [954, 371] width 149 height 149
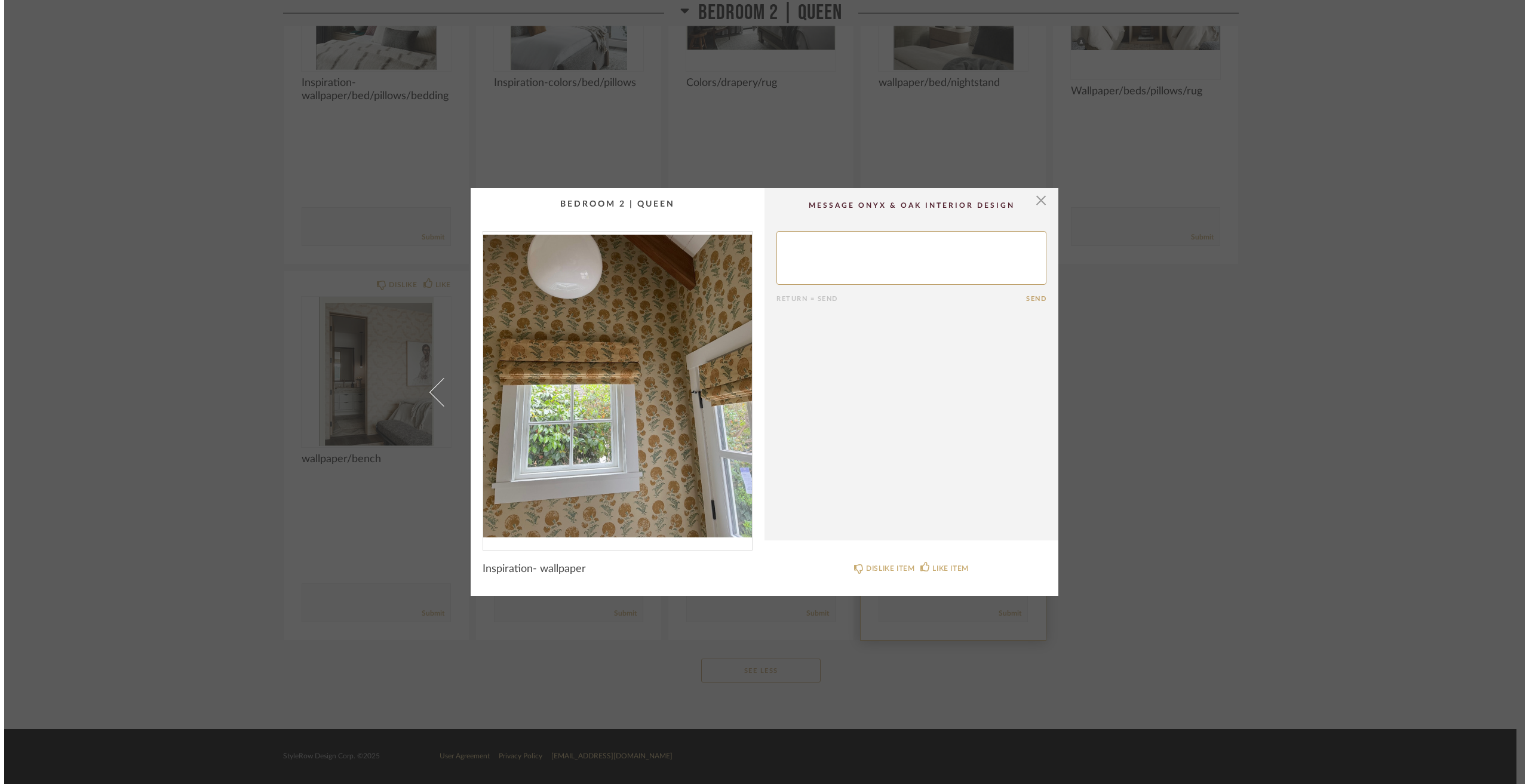
scroll to position [0, 0]
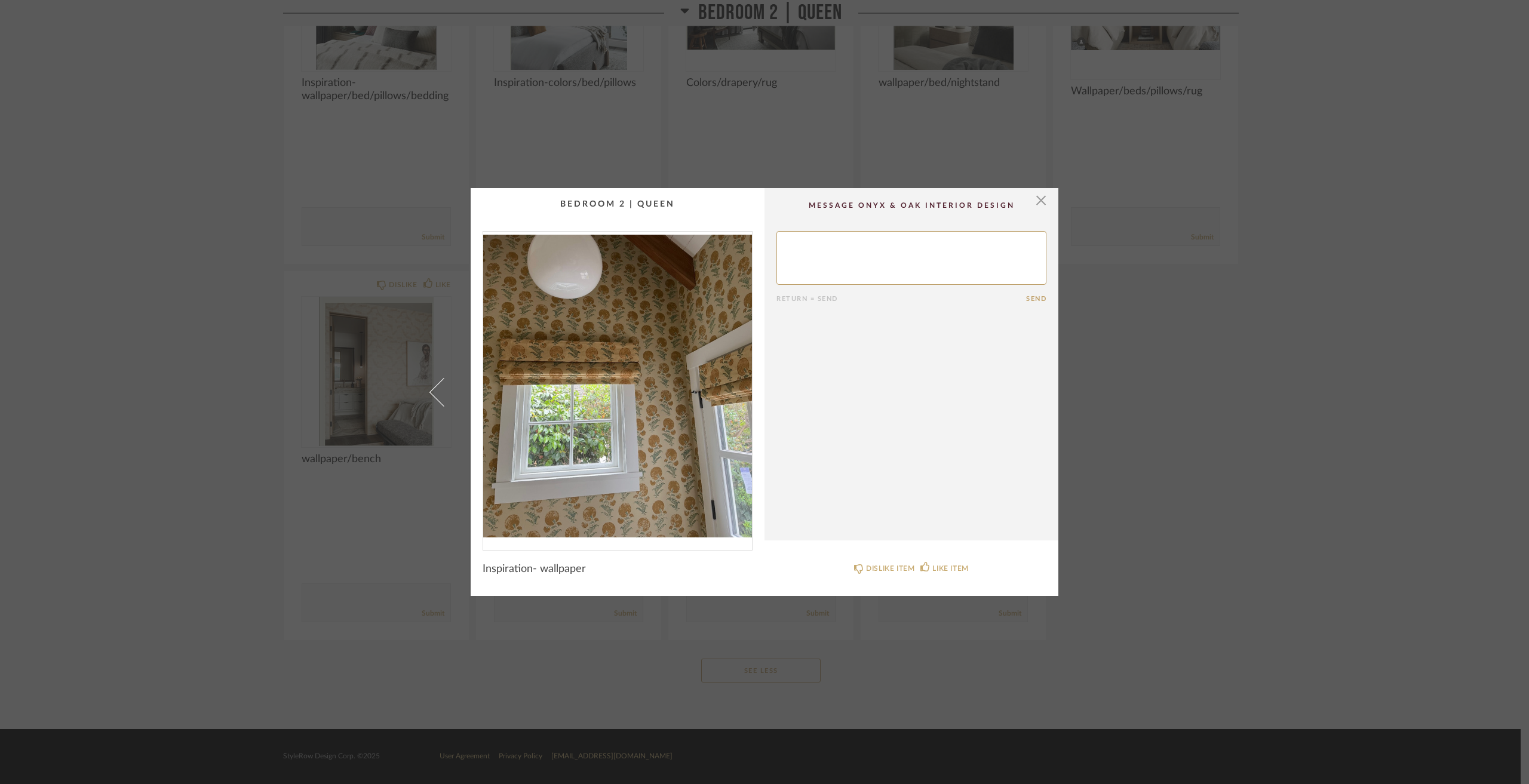
click at [234, 354] on div "× Return = Send Send Inspiration- wallpaper DISLIKE ITEM LIKE ITEM" at bounding box center [764, 392] width 1529 height 784
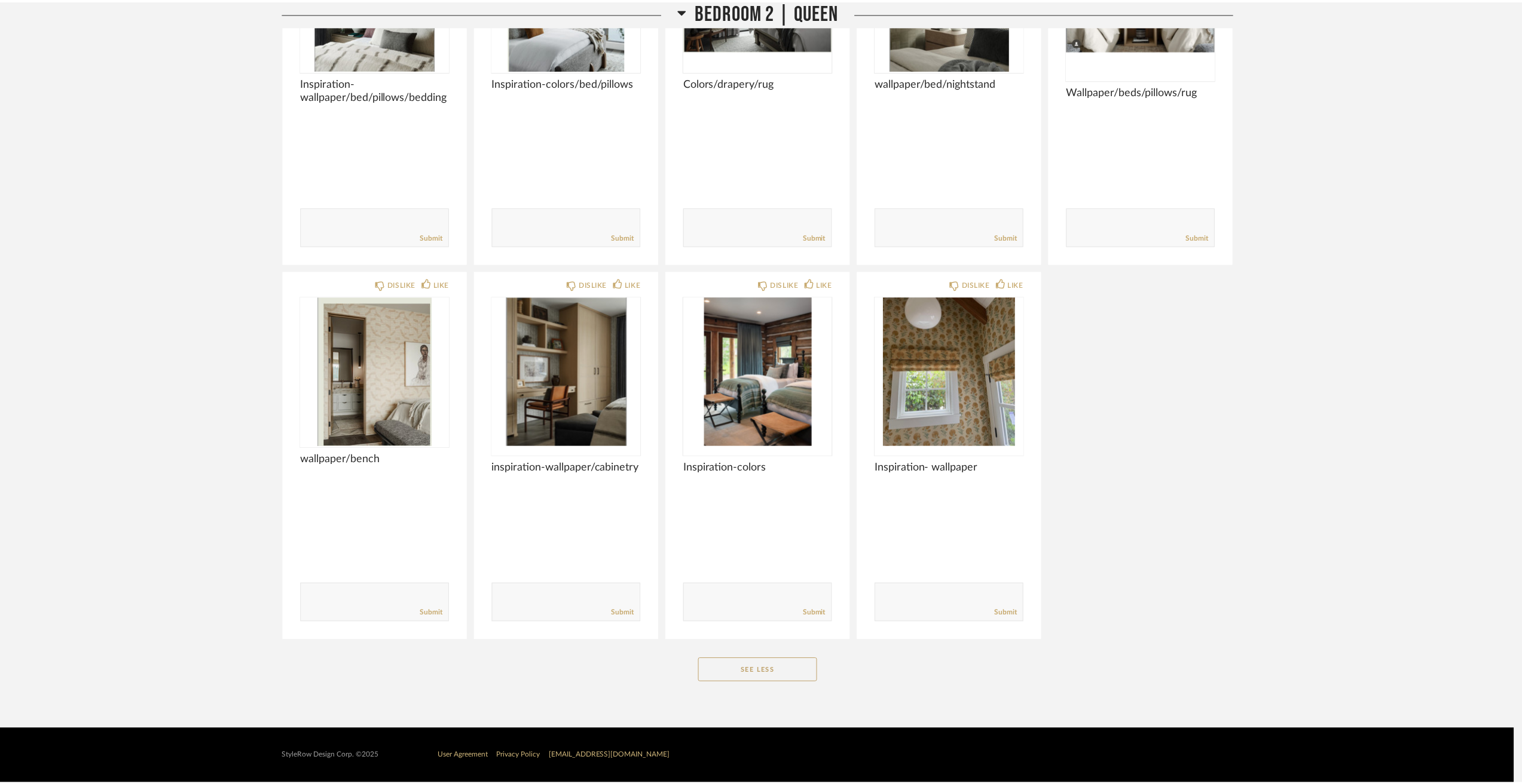
scroll to position [8482, 0]
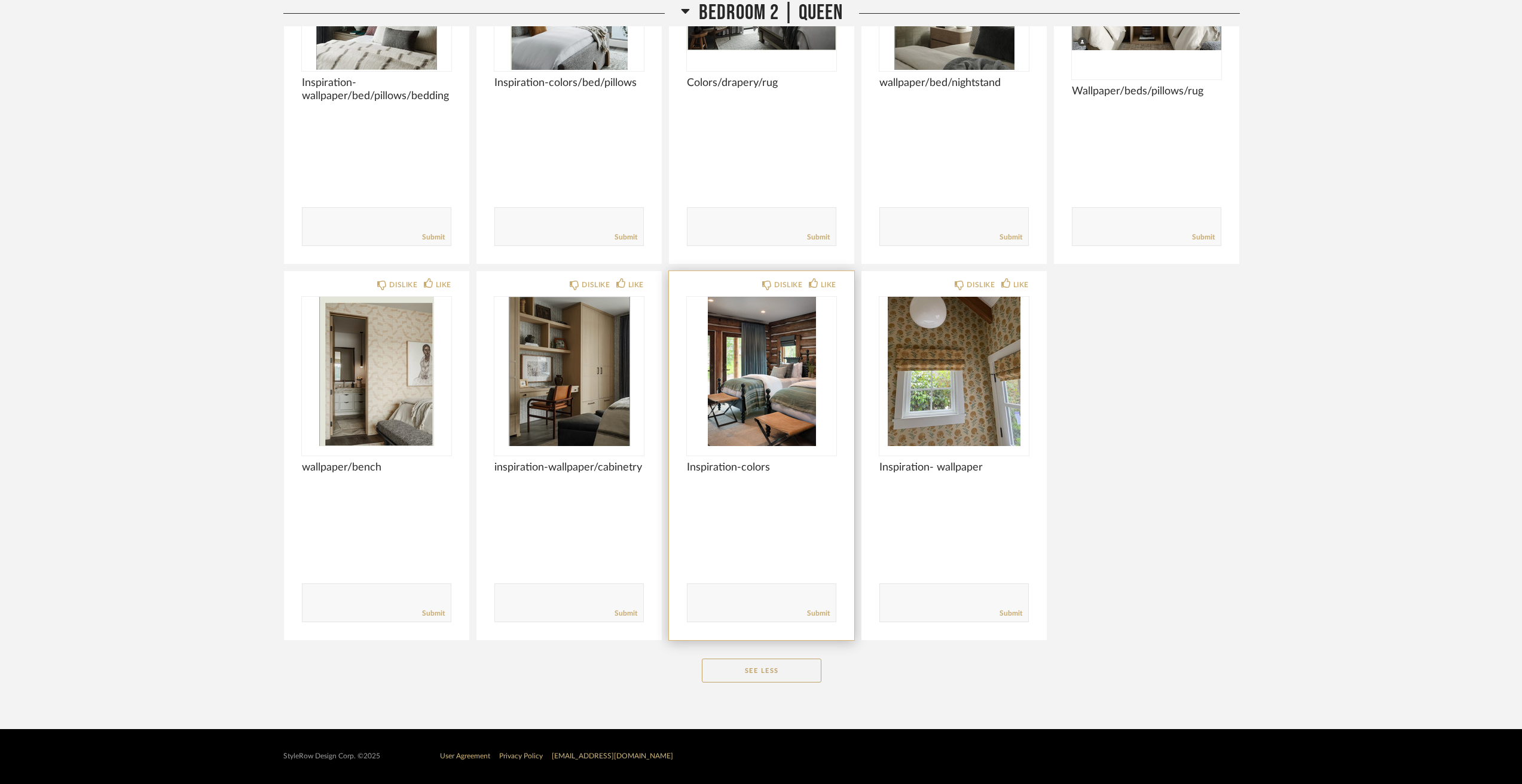
click at [803, 369] on img "0" at bounding box center [761, 371] width 149 height 149
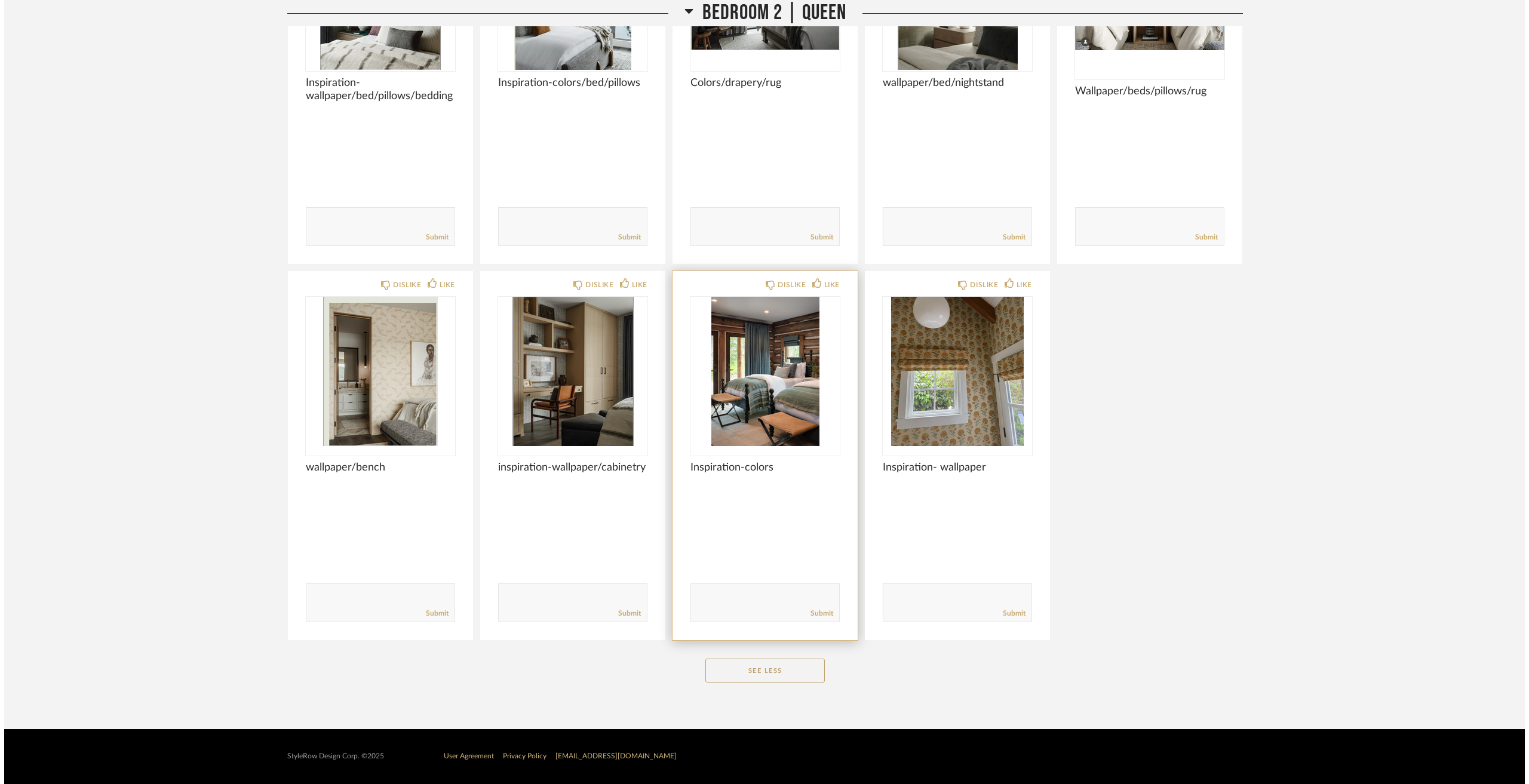
scroll to position [0, 0]
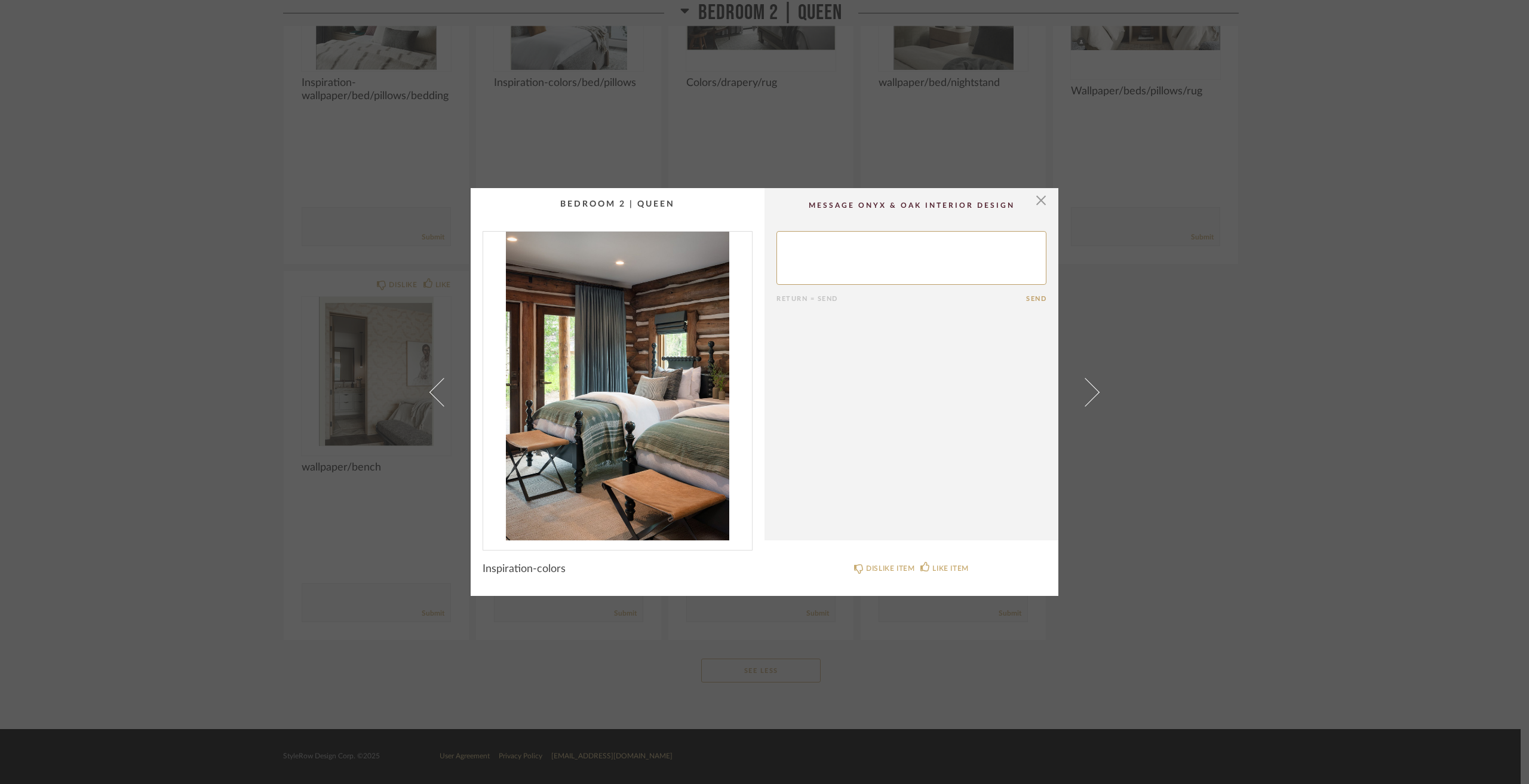
click at [1226, 440] on div "× Return = Send Send Inspiration-colors DISLIKE ITEM LIKE ITEM" at bounding box center [764, 392] width 1529 height 784
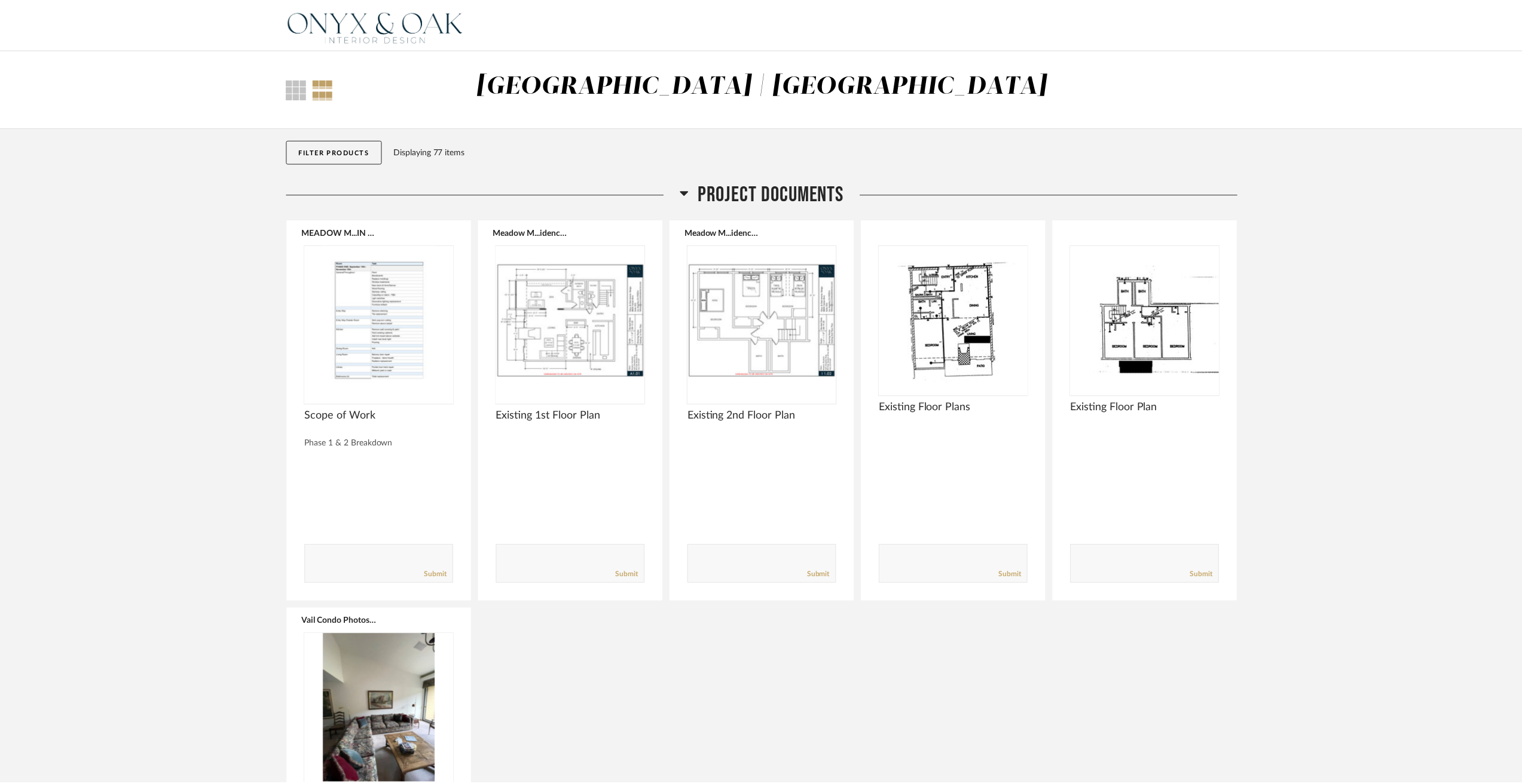
scroll to position [8482, 0]
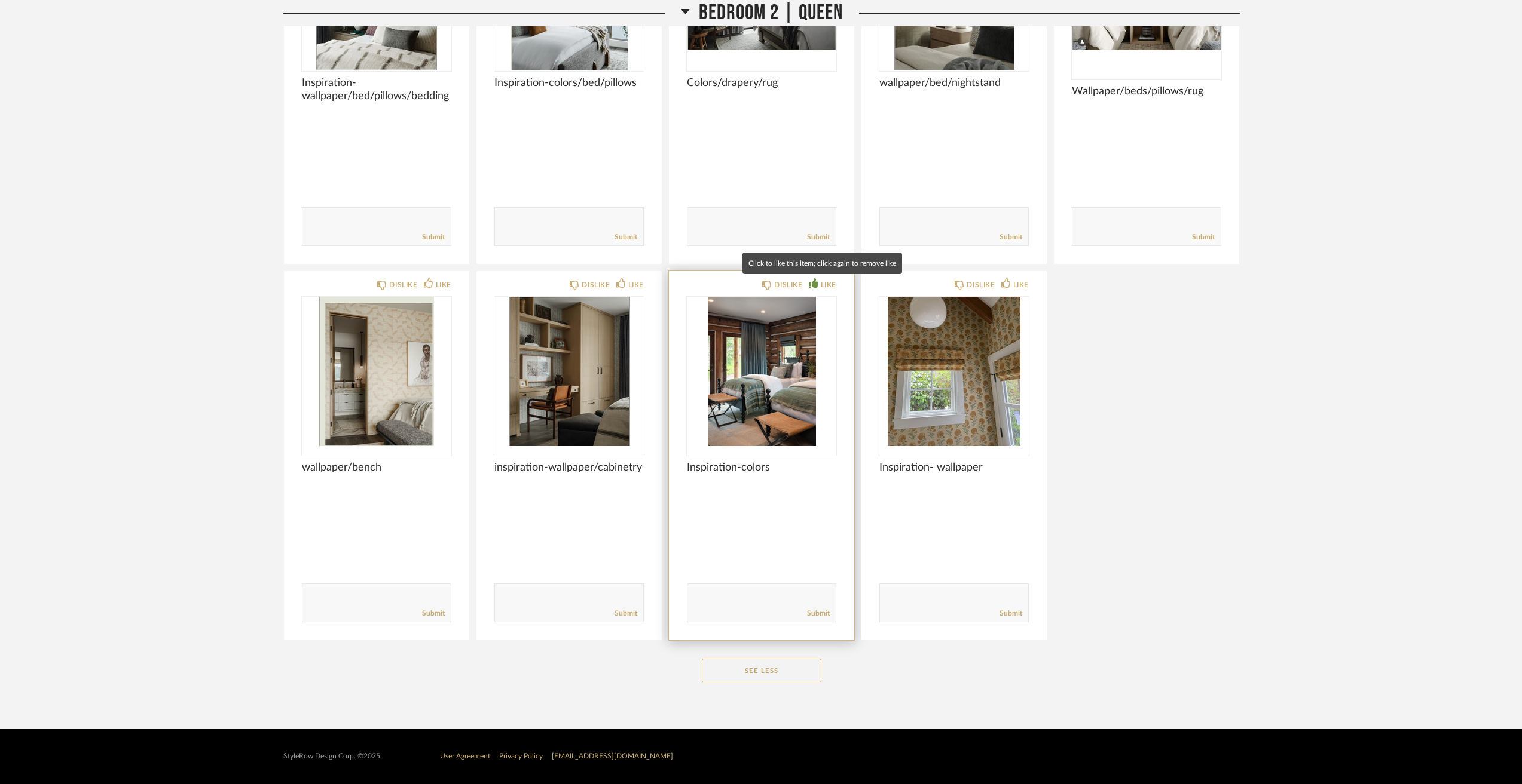
click at [827, 282] on div "LIKE" at bounding box center [828, 285] width 16 height 12
click at [737, 599] on textarea at bounding box center [761, 597] width 148 height 16
type textarea "very much like this"
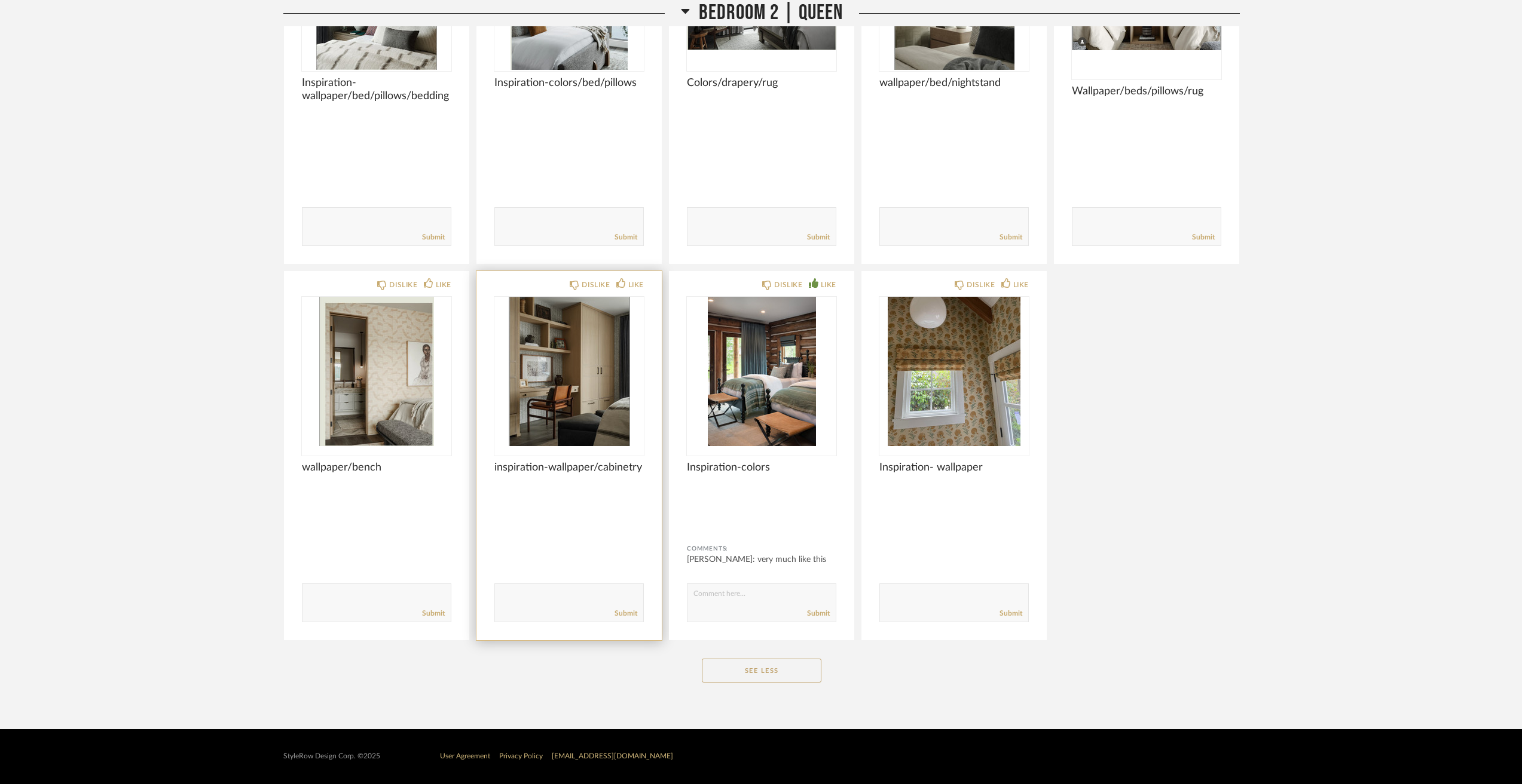
click at [608, 415] on img "0" at bounding box center [568, 371] width 149 height 149
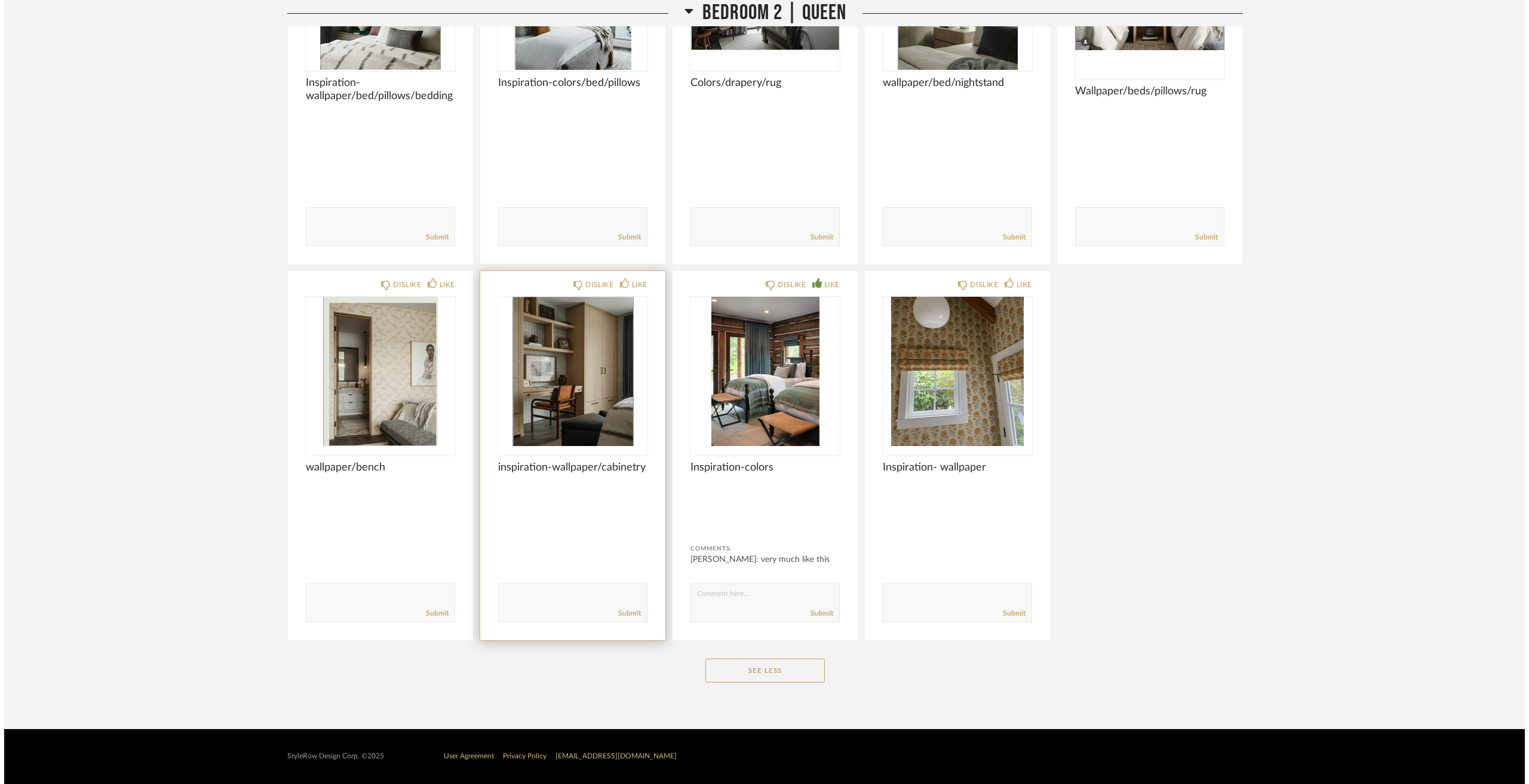
scroll to position [0, 0]
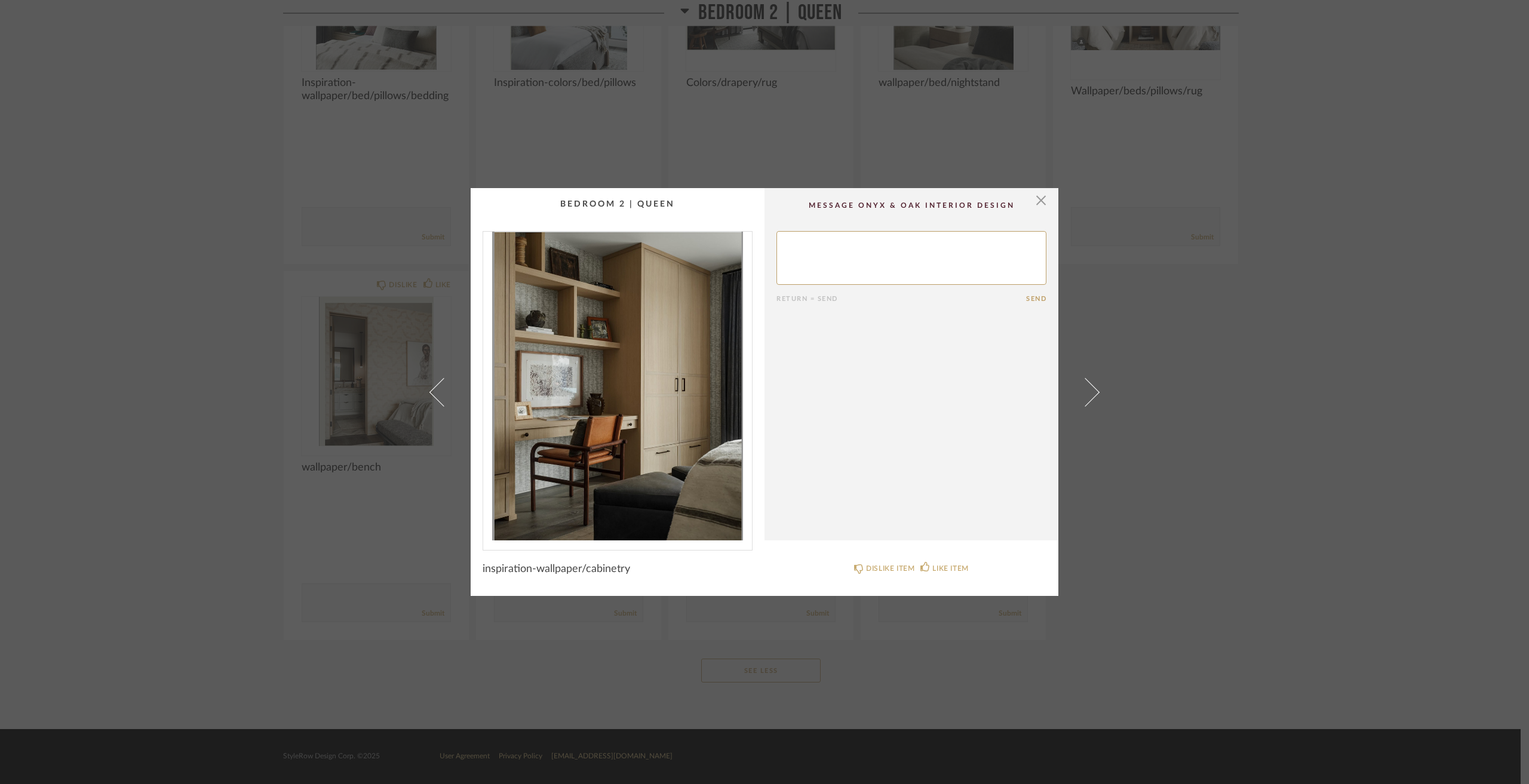
click at [212, 351] on div "× Return = Send Send inspiration-wallpaper/cabinetry DISLIKE ITEM LIKE ITEM" at bounding box center [764, 392] width 1529 height 784
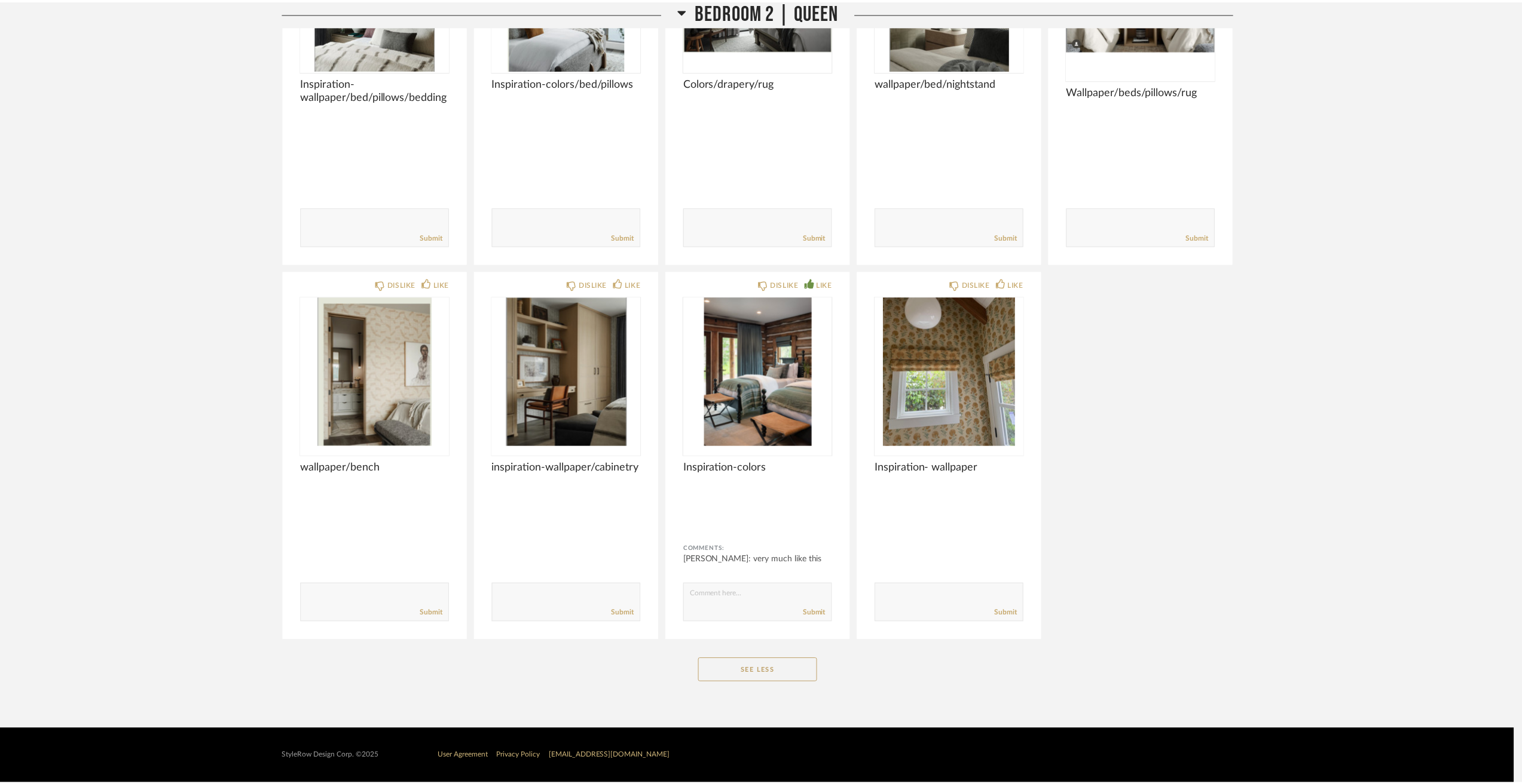
scroll to position [8482, 0]
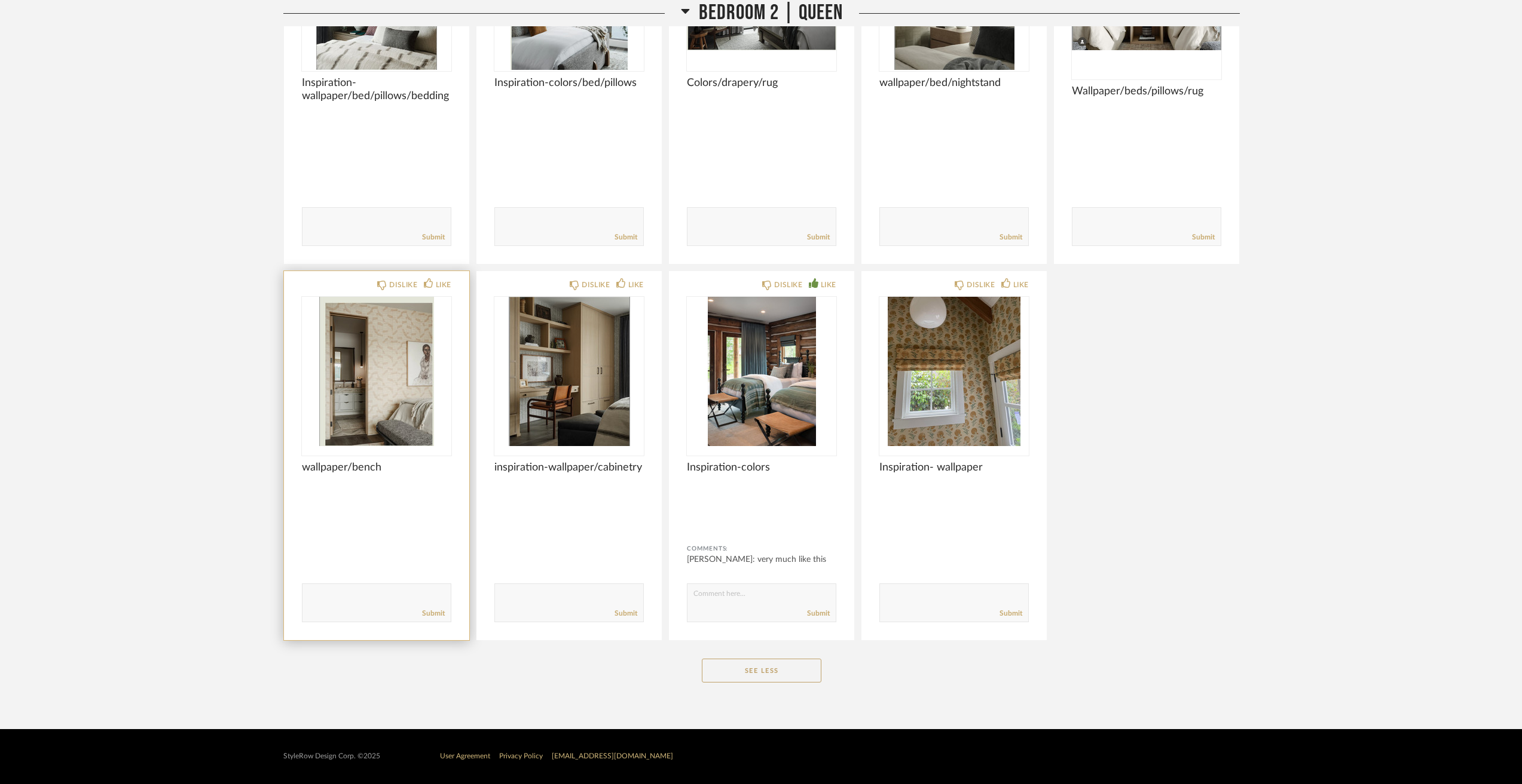
click at [367, 382] on img "0" at bounding box center [376, 371] width 149 height 149
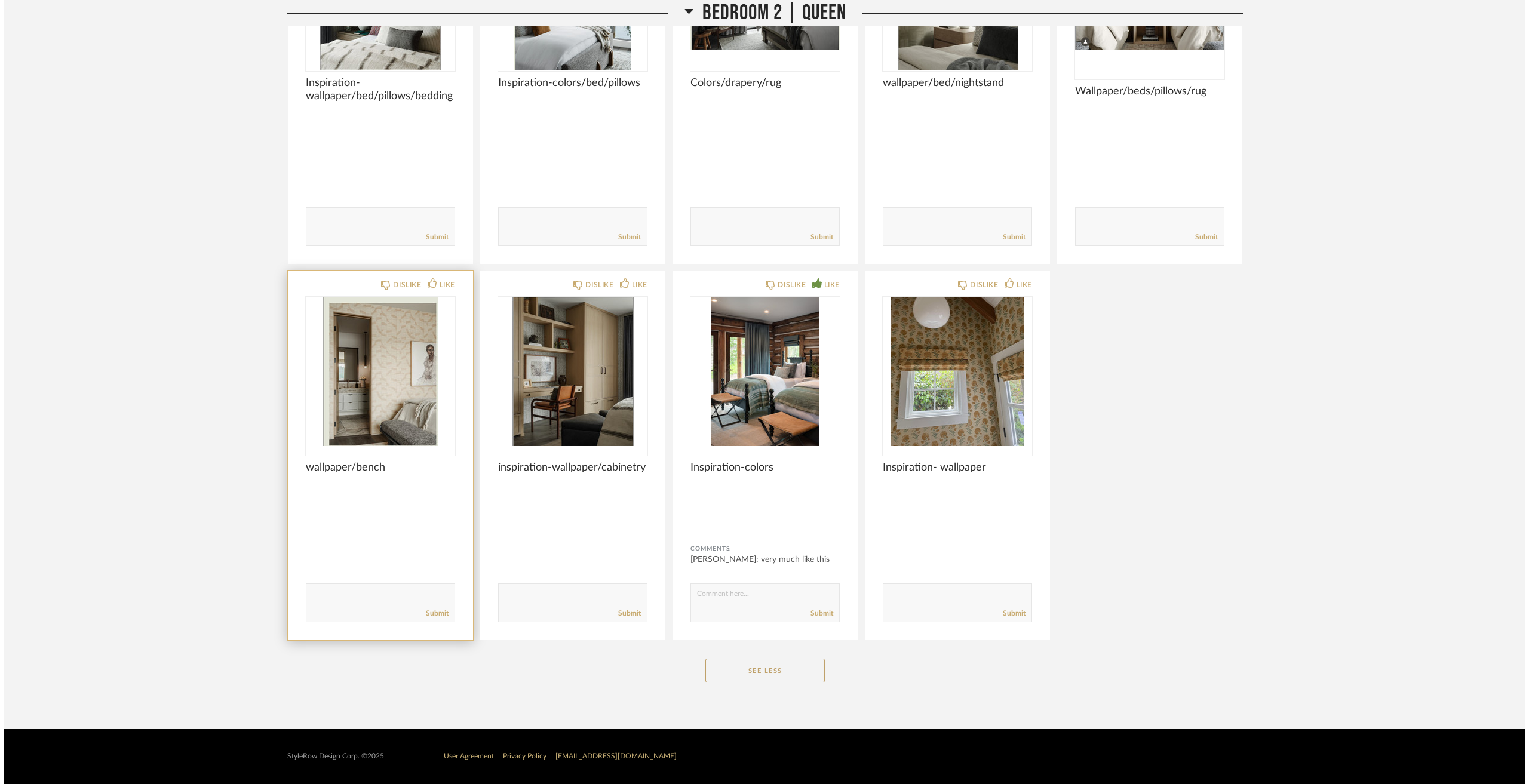
scroll to position [0, 0]
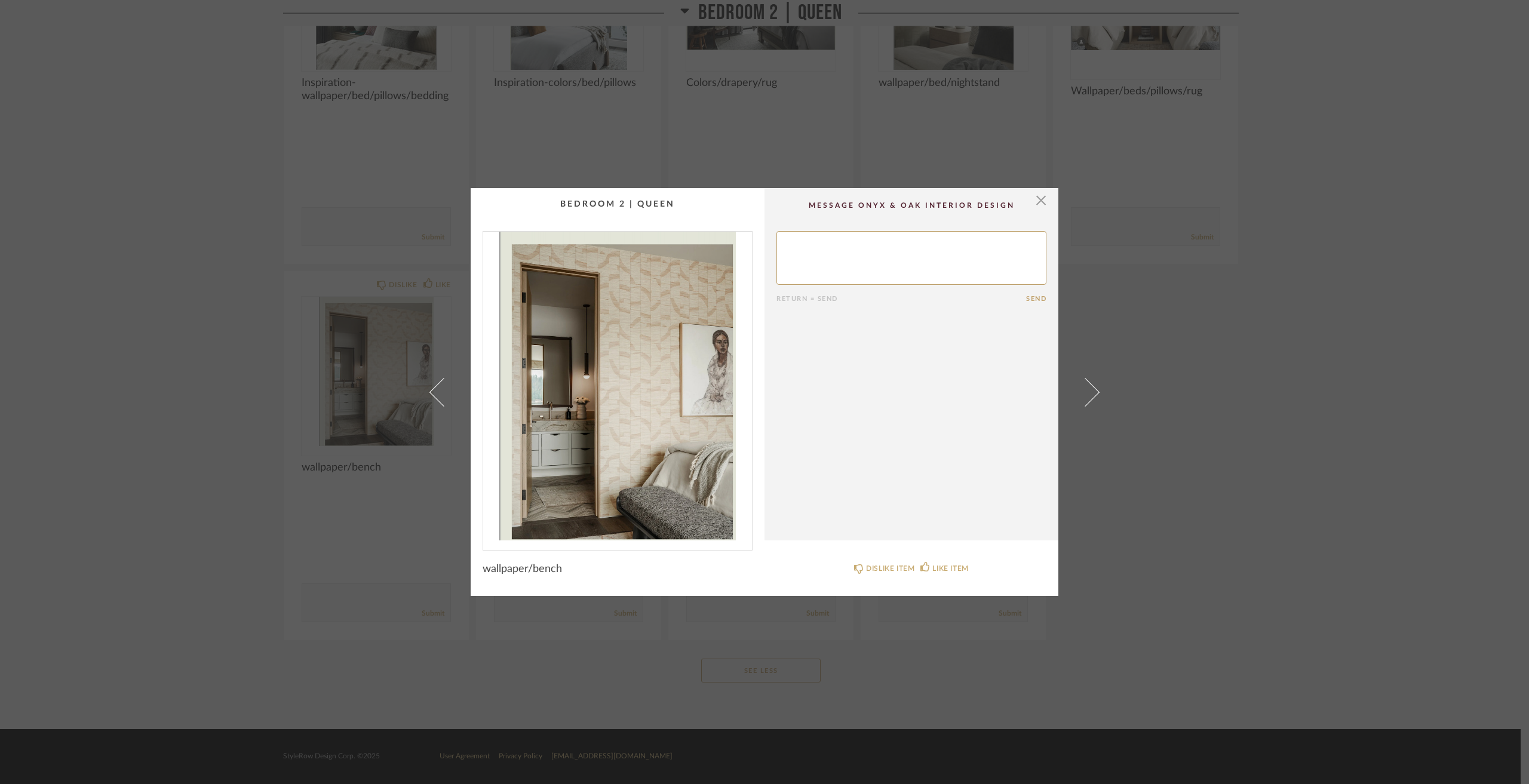
click at [1191, 405] on div "× Return = Send Send wallpaper/bench DISLIKE ITEM LIKE ITEM" at bounding box center [764, 392] width 1529 height 784
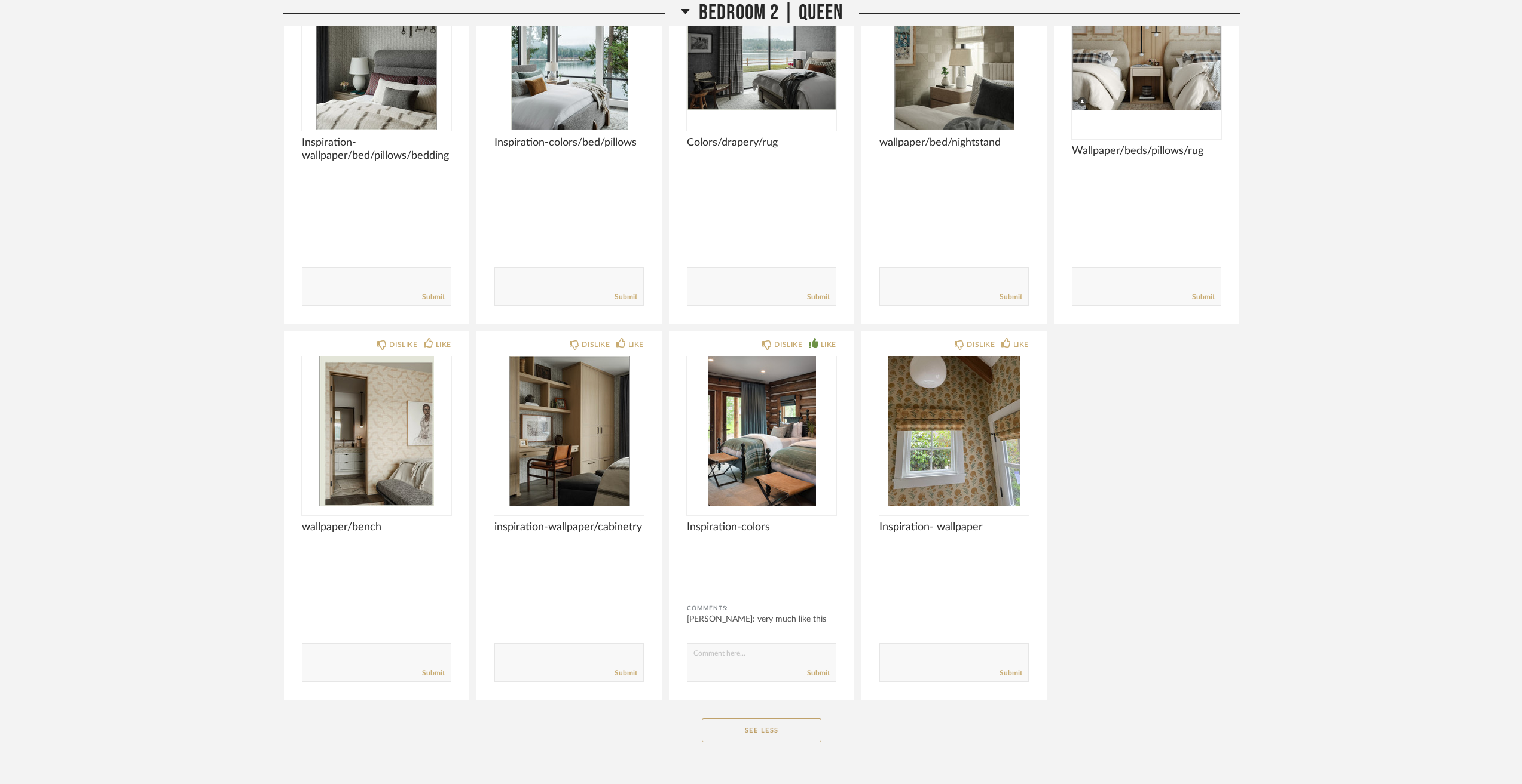
scroll to position [8244, 0]
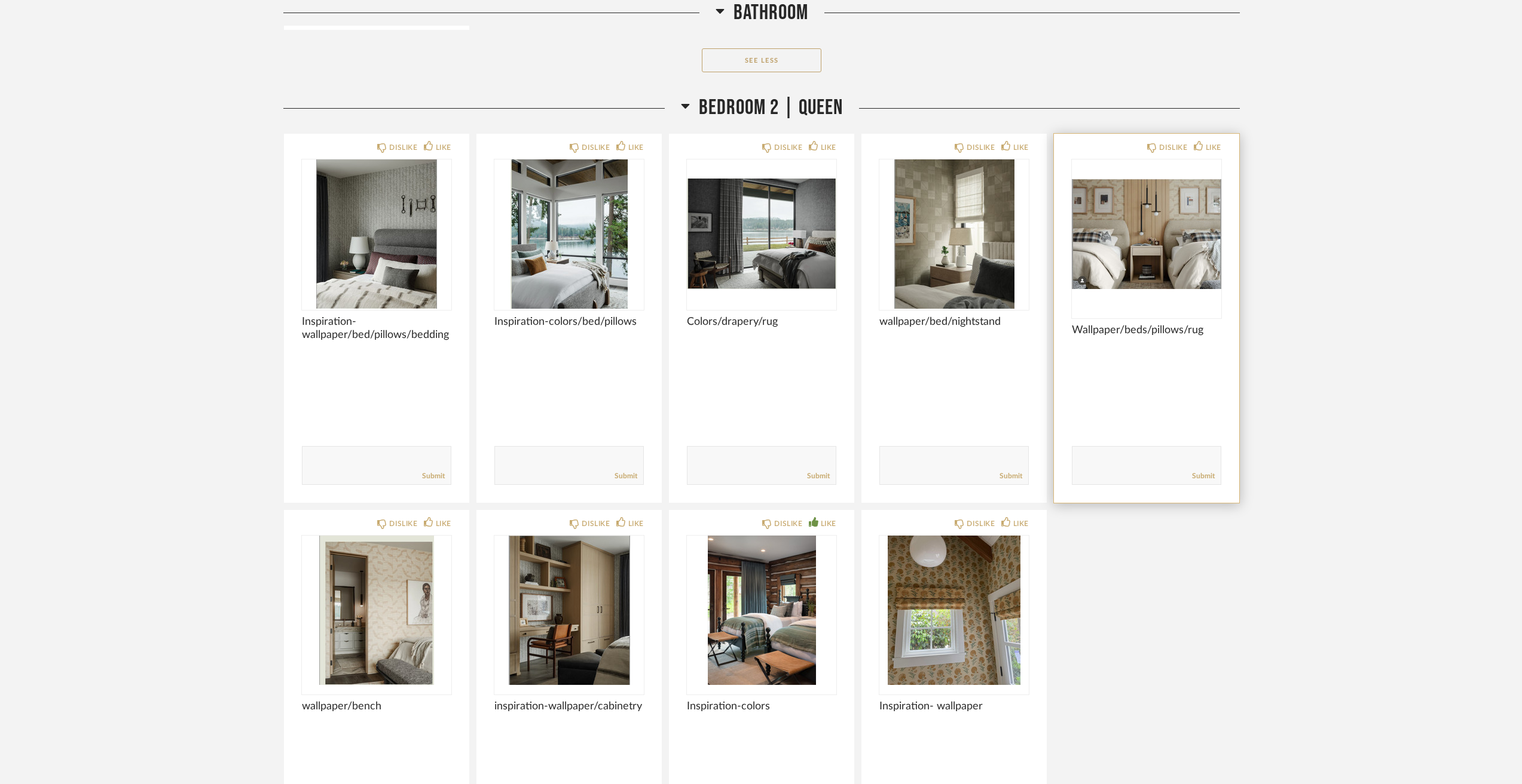
click at [1177, 232] on img "0" at bounding box center [1146, 234] width 149 height 149
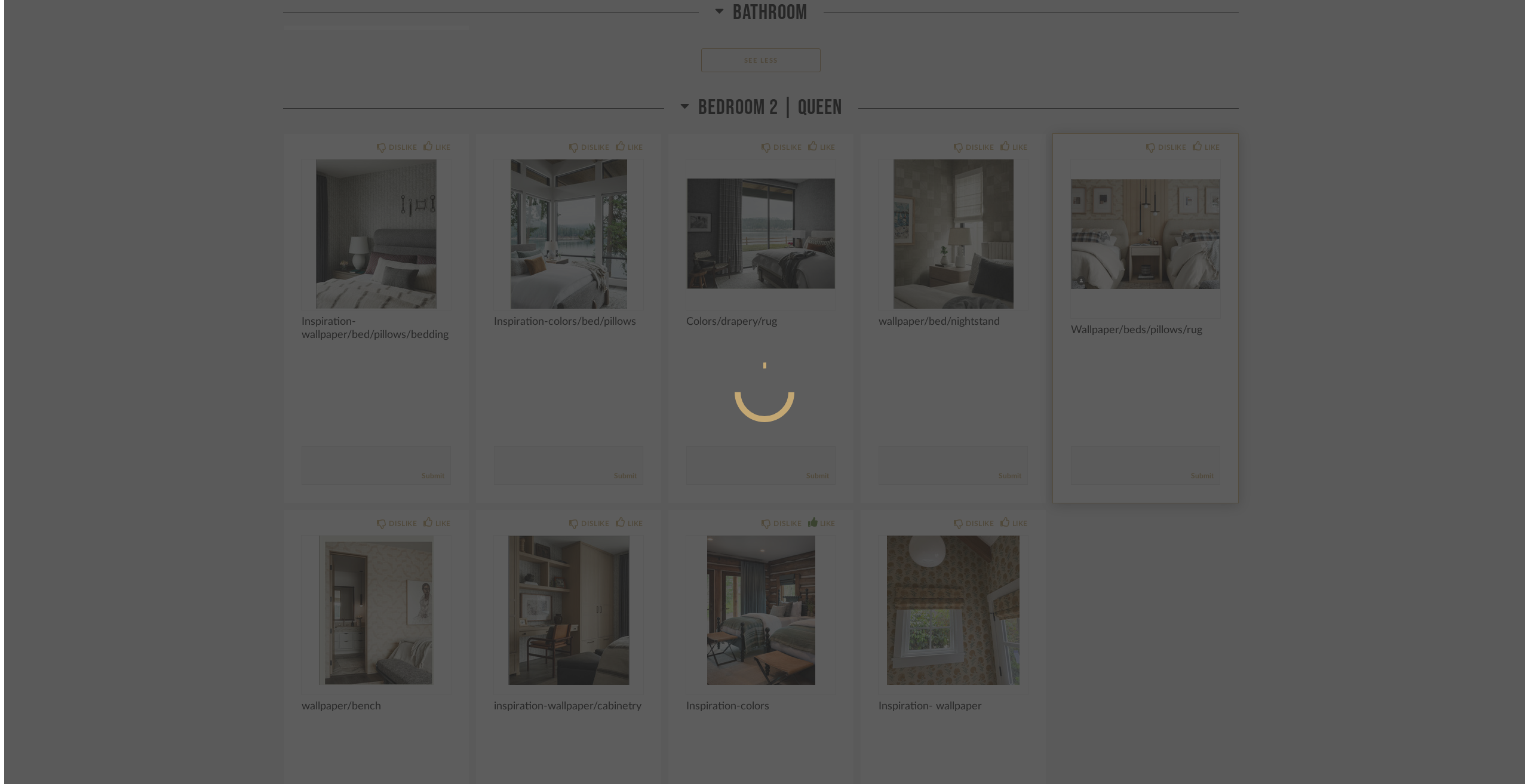
scroll to position [0, 0]
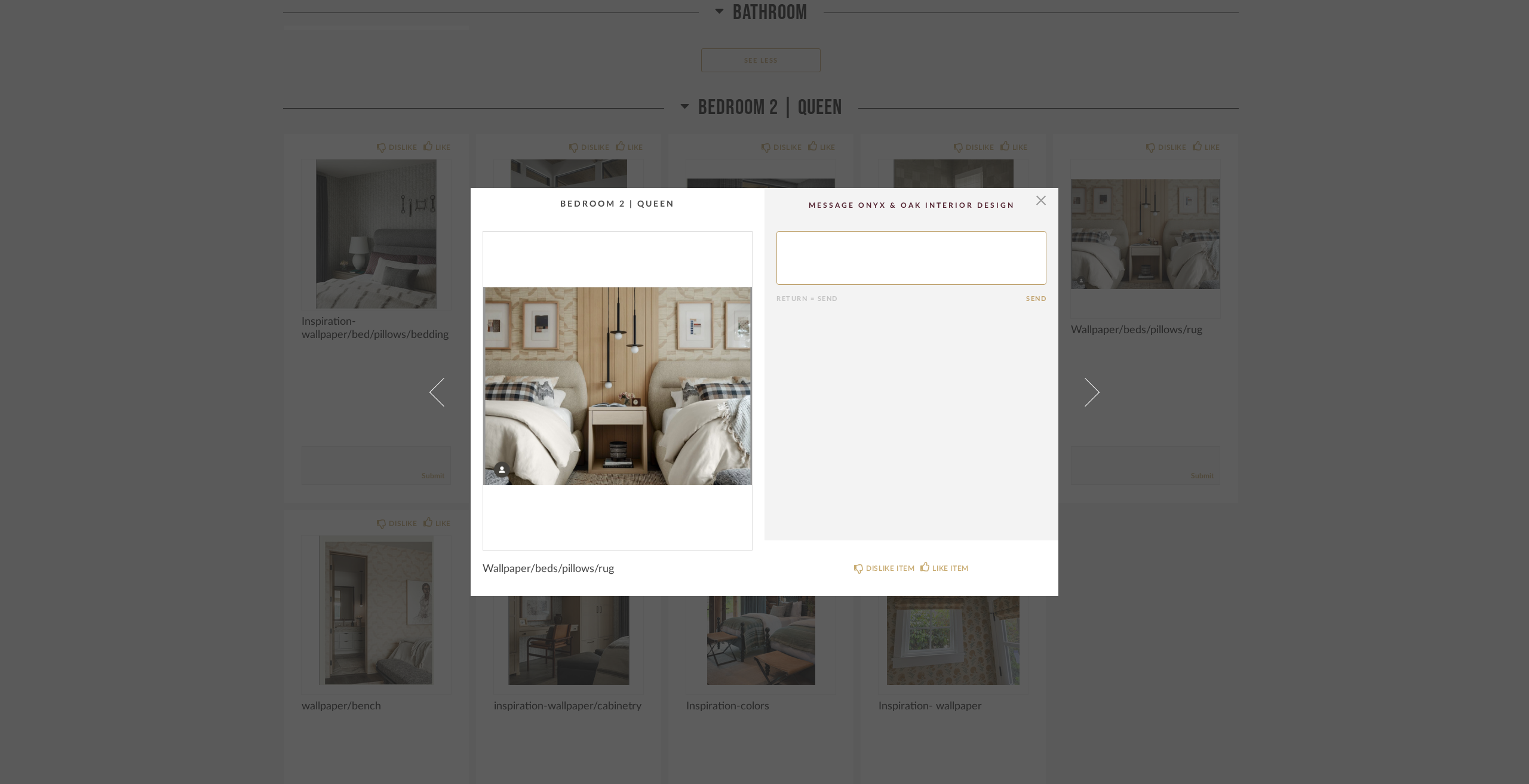
click at [1300, 408] on div "× Return = Send Send Wallpaper/beds/pillows/rug DISLIKE ITEM LIKE ITEM" at bounding box center [764, 392] width 1529 height 784
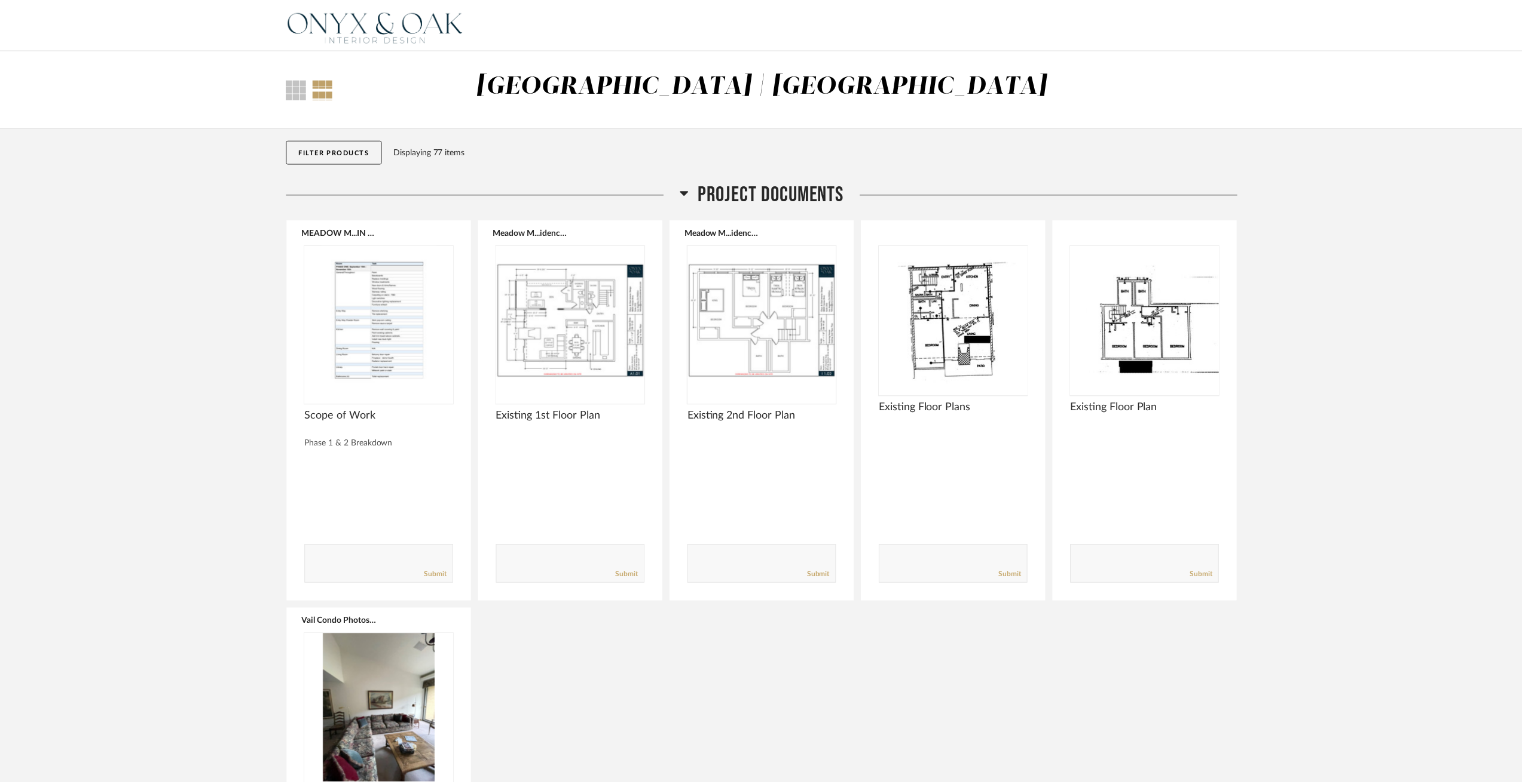
scroll to position [8244, 0]
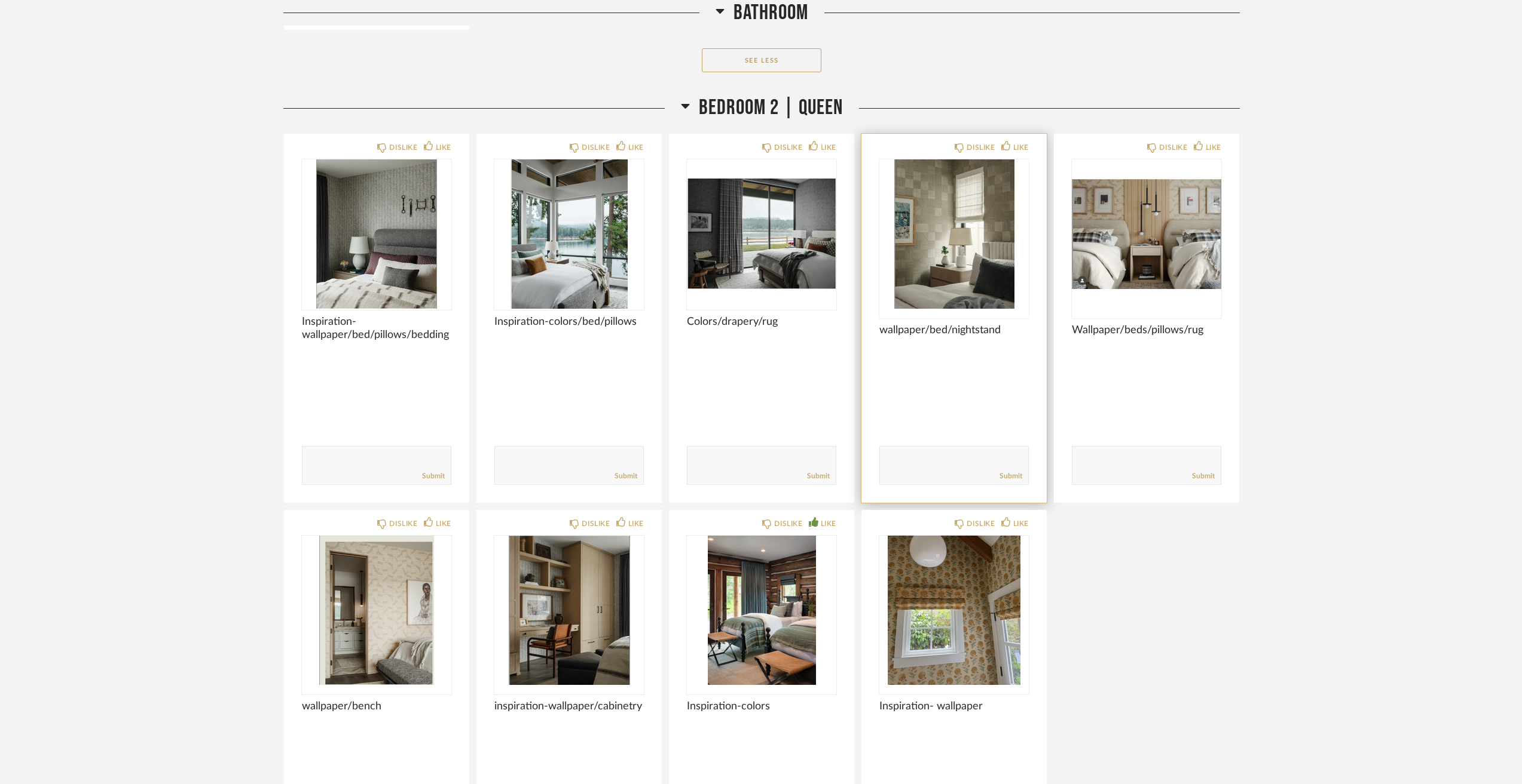
click at [954, 239] on img "0" at bounding box center [954, 234] width 149 height 149
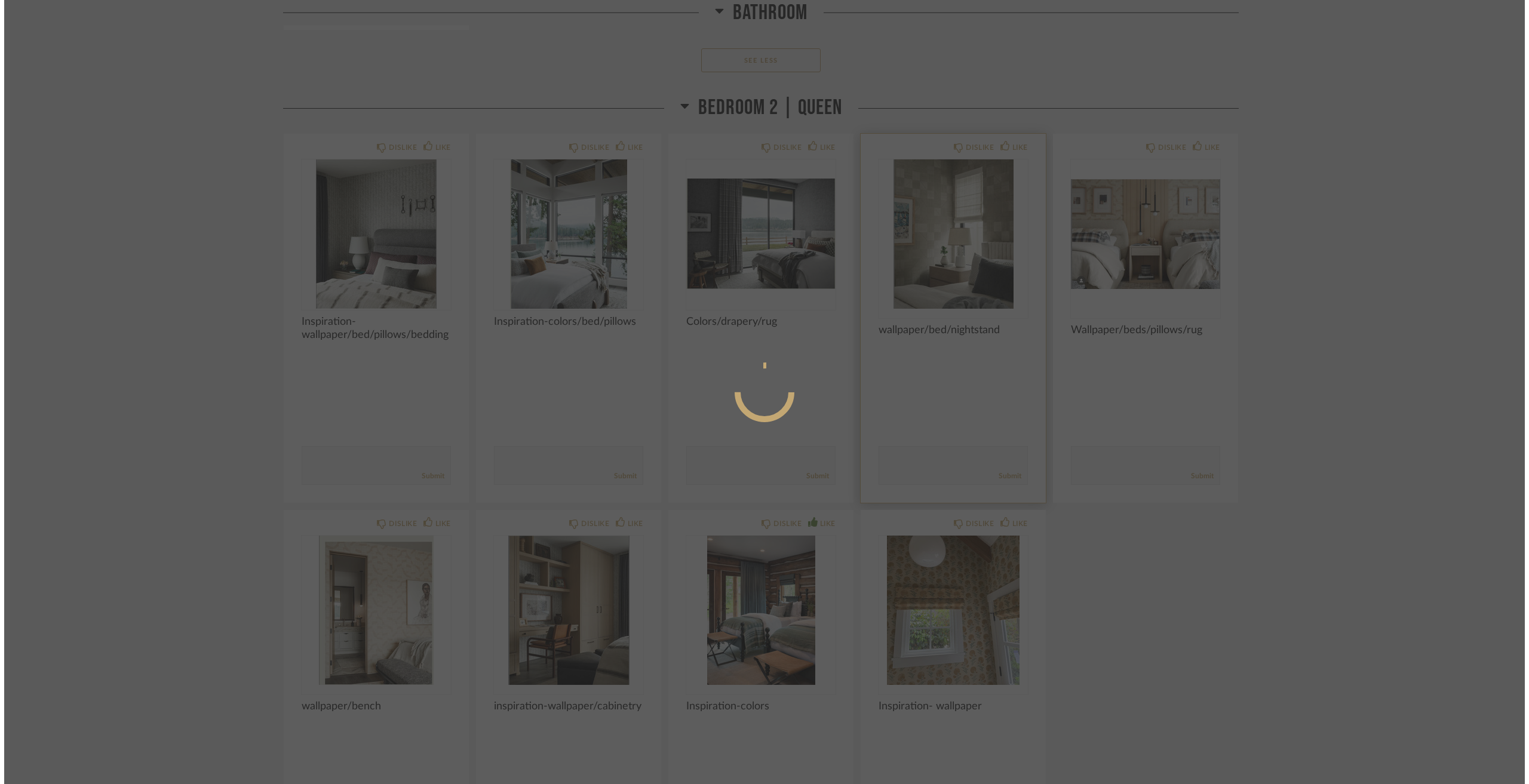
scroll to position [0, 0]
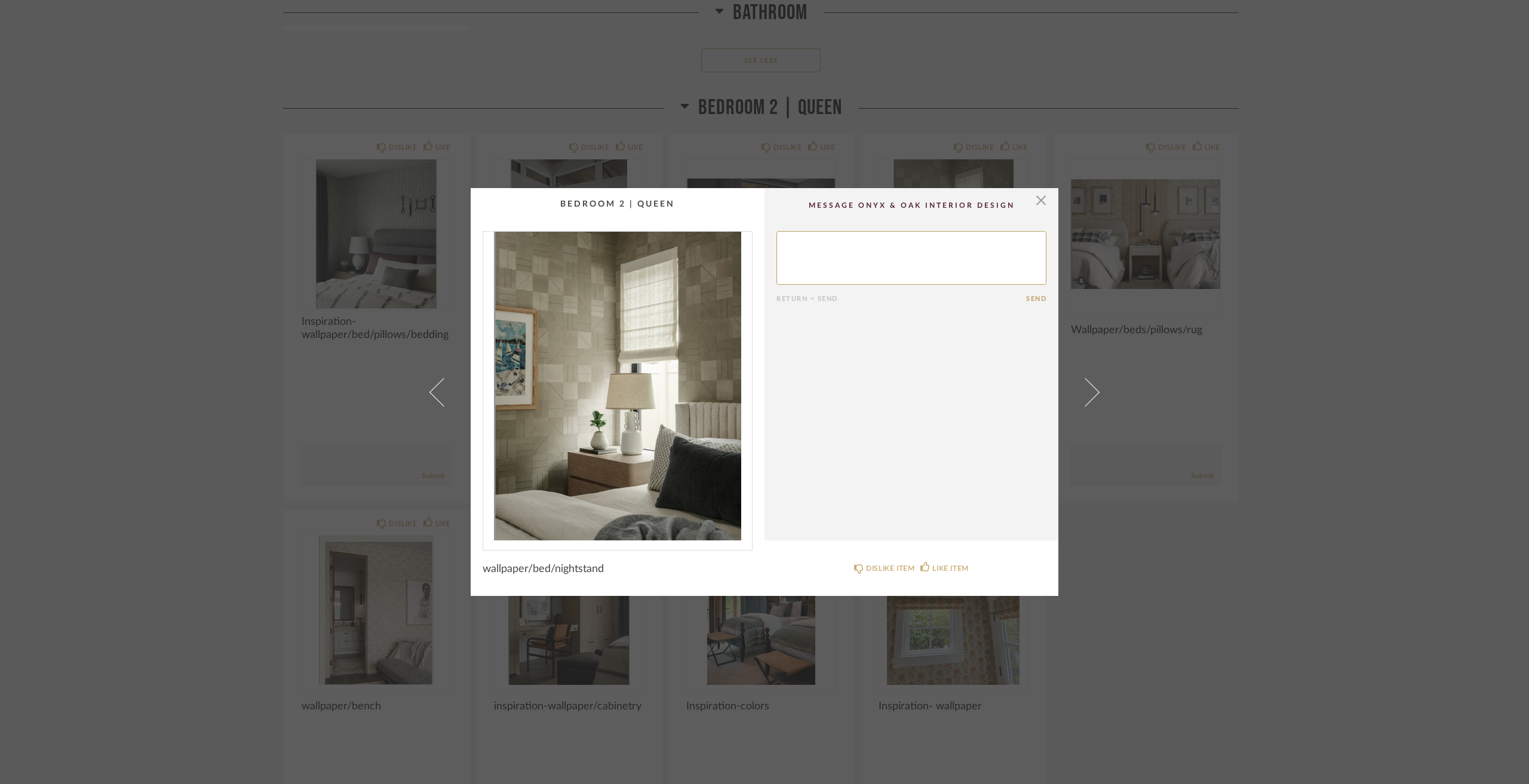
click at [1345, 385] on div "× Return = Send Send wallpaper/bed/nightstand DISLIKE ITEM LIKE ITEM" at bounding box center [764, 392] width 1529 height 784
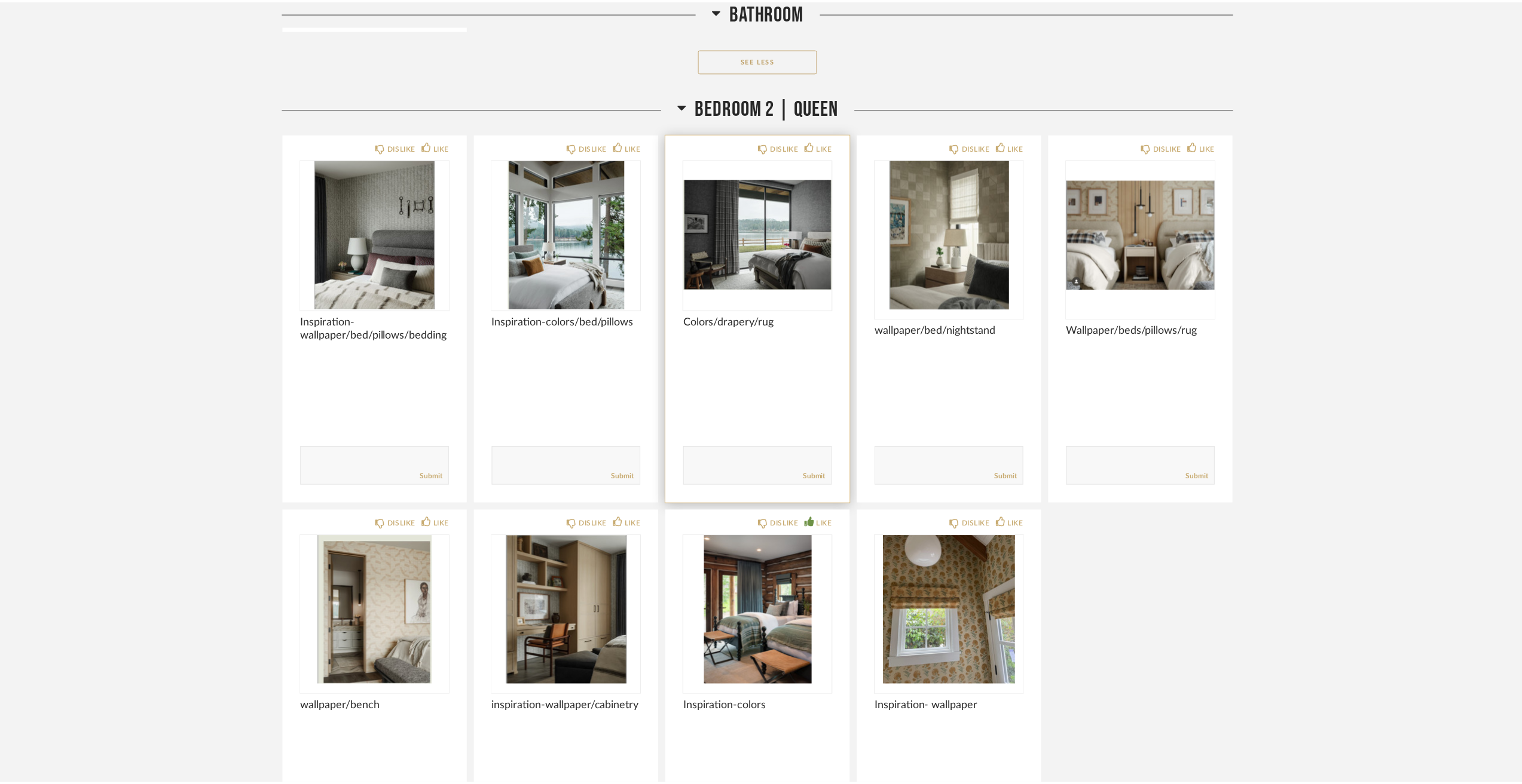
scroll to position [8244, 0]
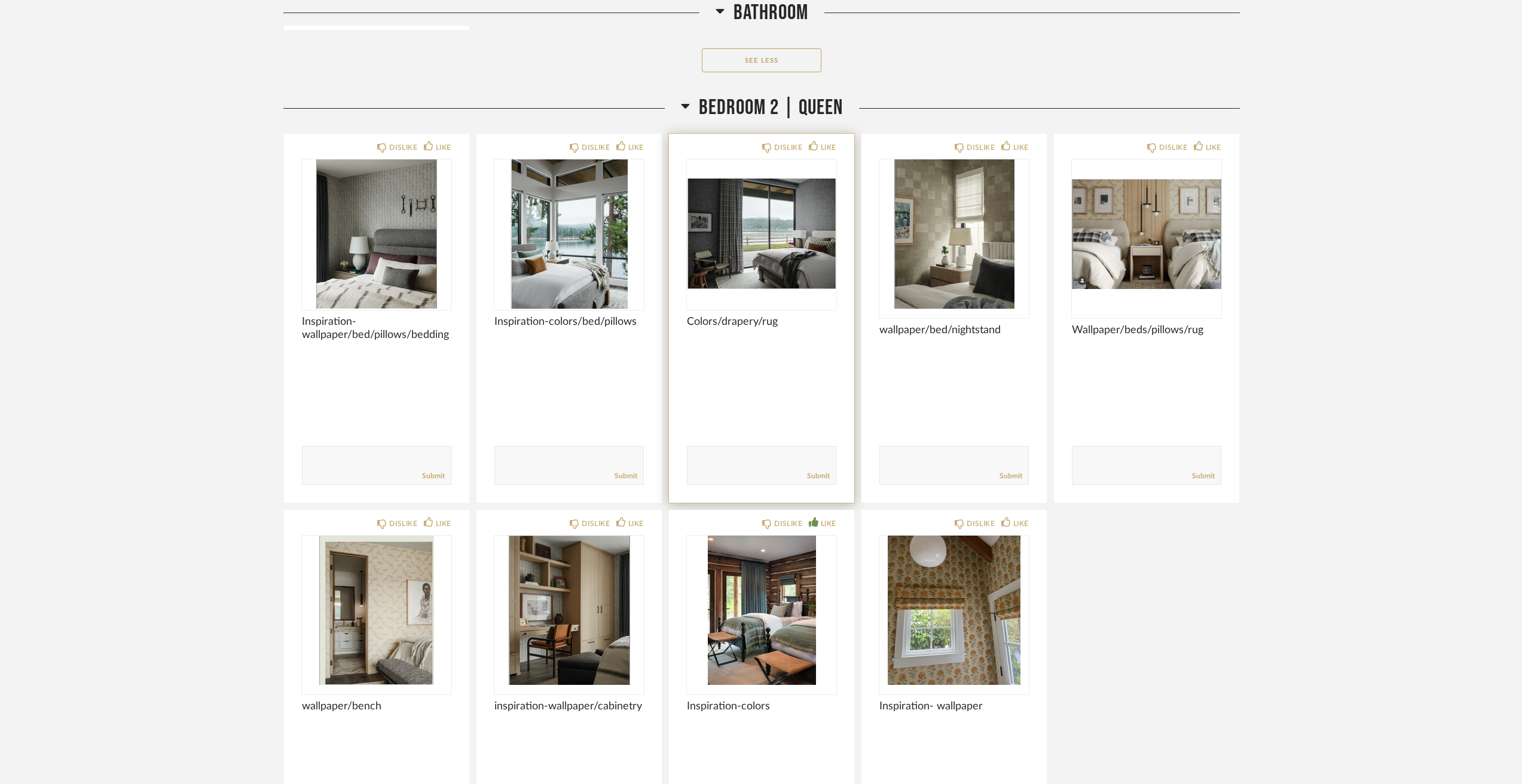
click at [0, 0] on img at bounding box center [0, 0] width 0 height 0
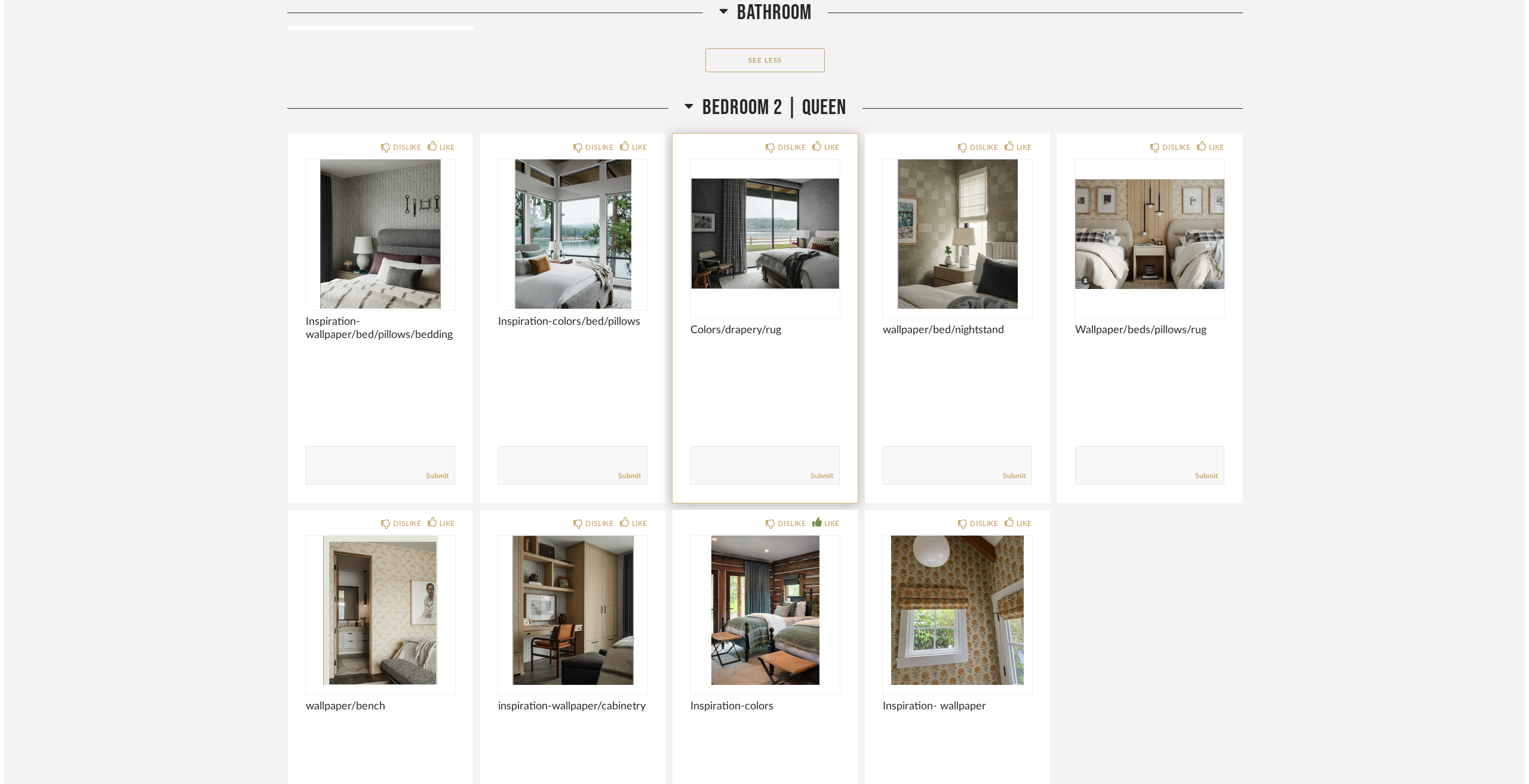
scroll to position [0, 0]
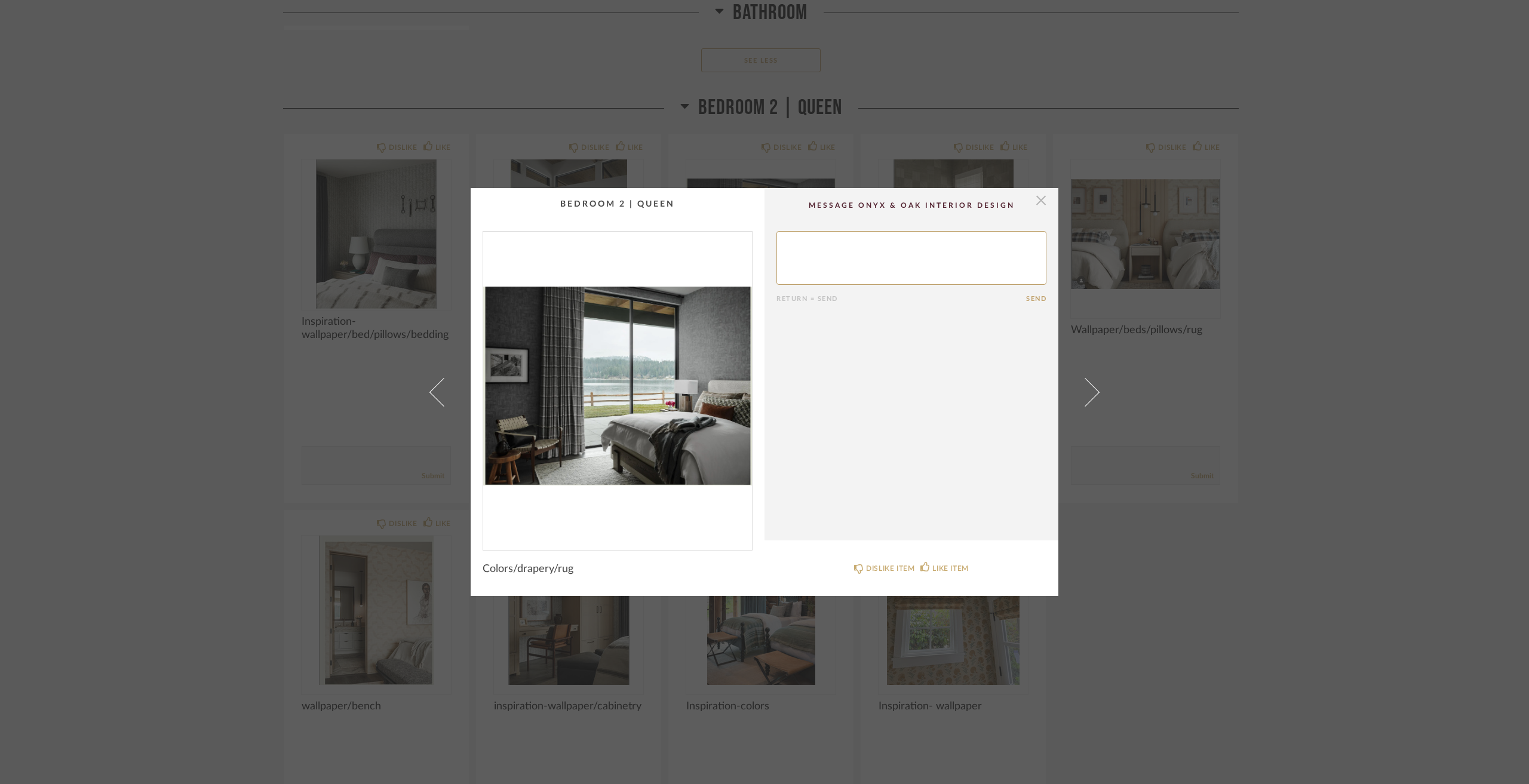
click at [1031, 202] on span "button" at bounding box center [1041, 200] width 24 height 24
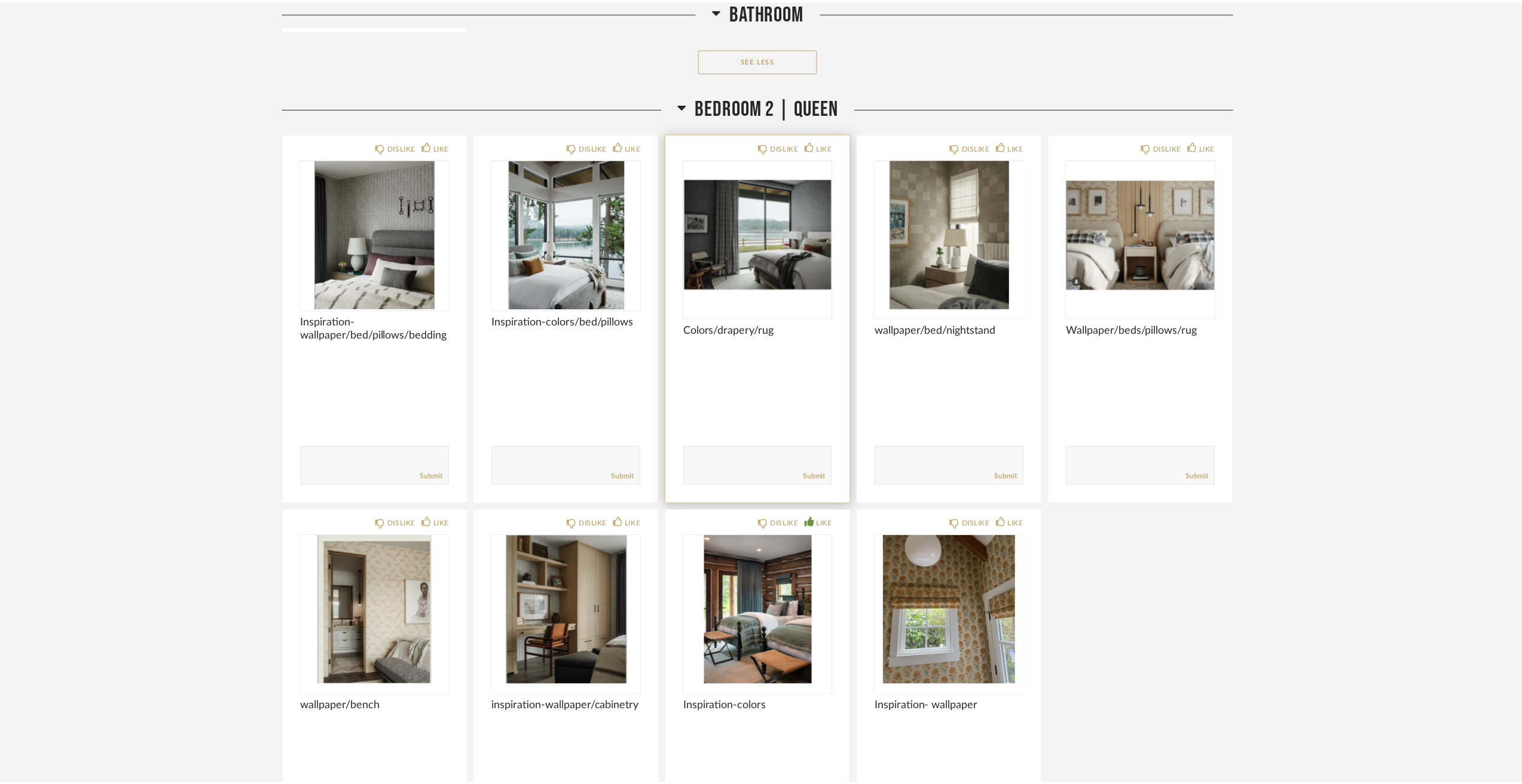
scroll to position [8244, 0]
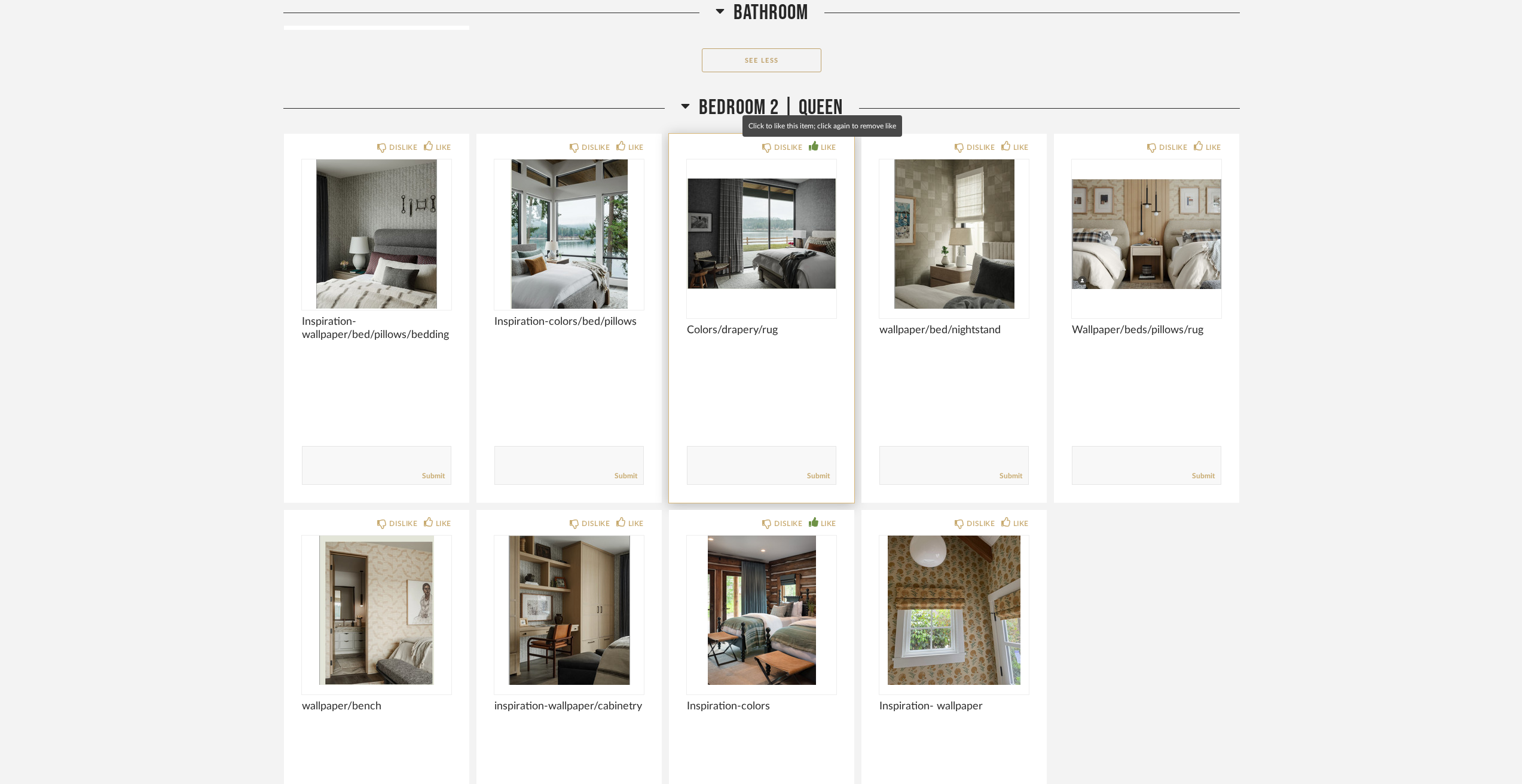
click at [822, 142] on div "LIKE" at bounding box center [828, 147] width 16 height 12
click at [722, 457] on textarea at bounding box center [761, 460] width 148 height 16
type textarea "like all of this"
click at [807, 474] on link "Submit" at bounding box center [818, 477] width 23 height 10
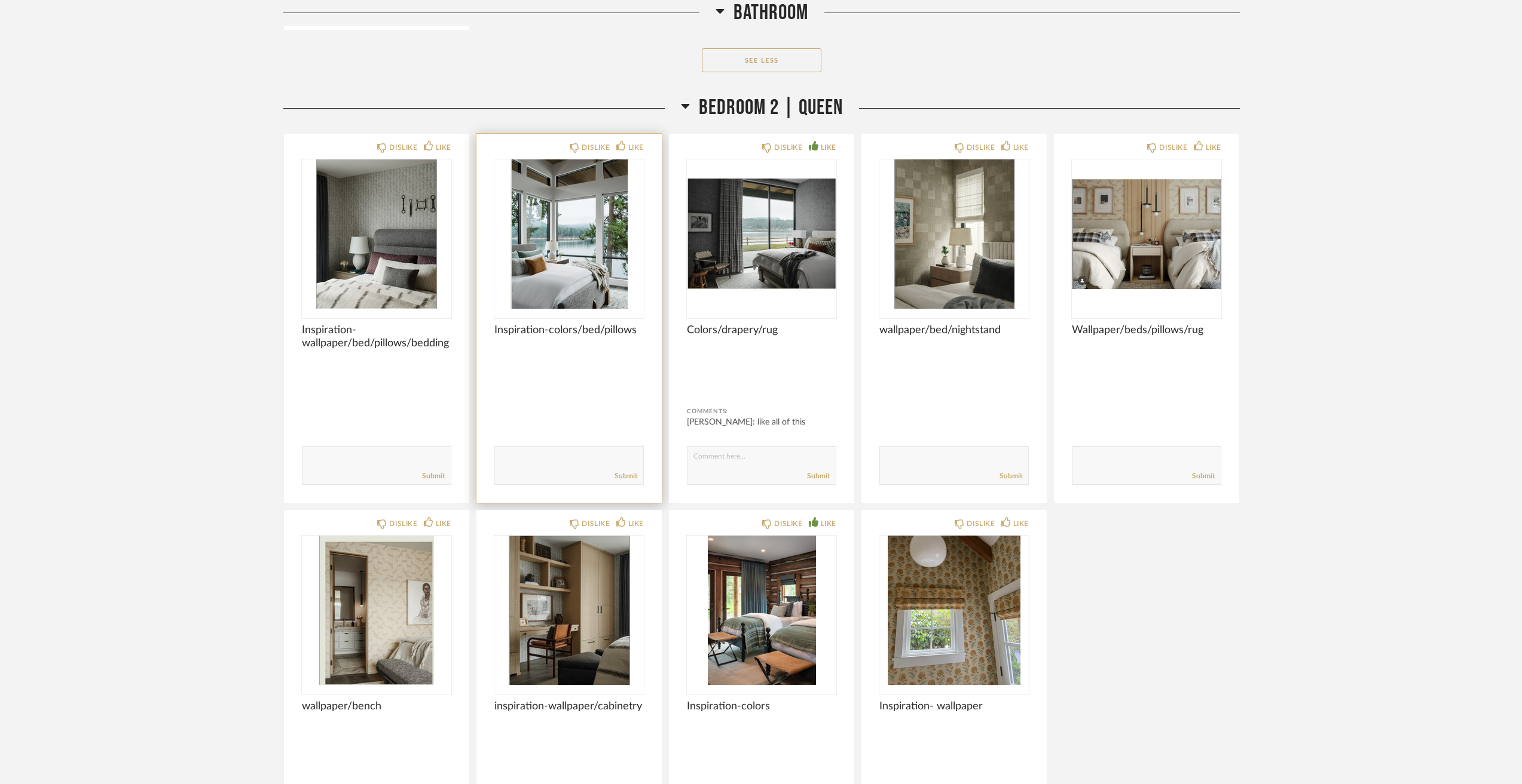
click at [0, 0] on img at bounding box center [0, 0] width 0 height 0
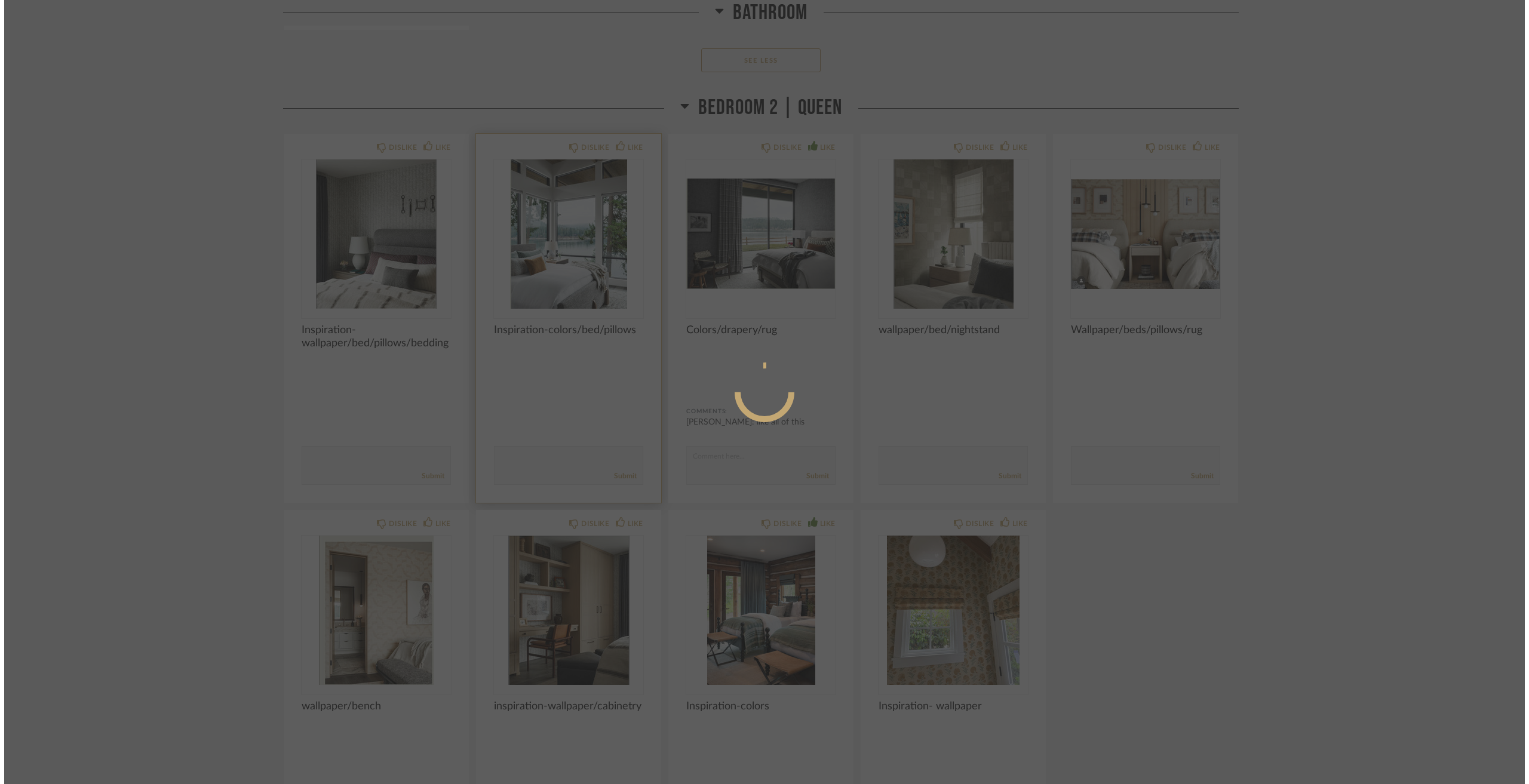
scroll to position [0, 0]
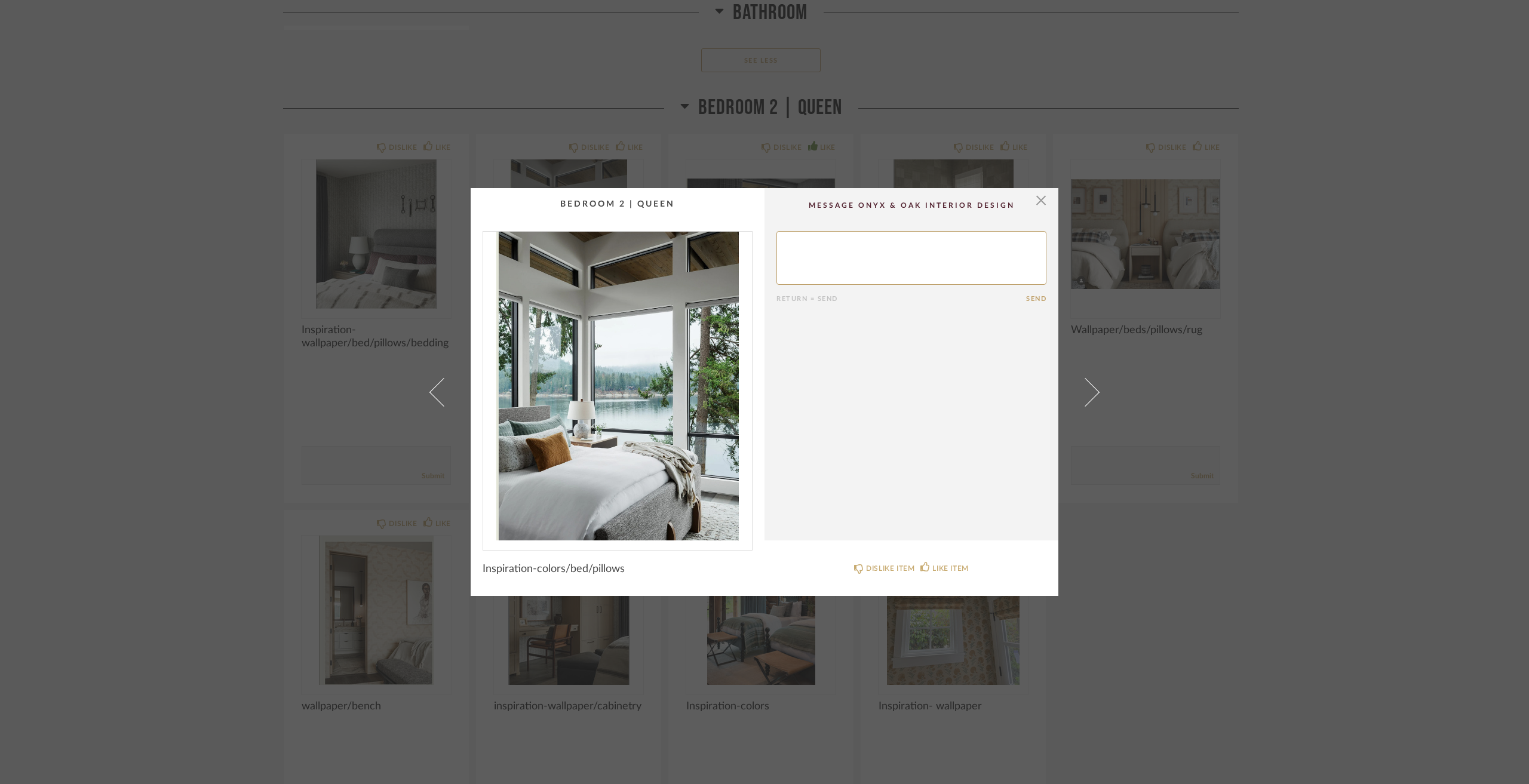
click at [215, 260] on div "× Return = Send Send Inspiration-colors/bed/pillows DISLIKE ITEM LIKE ITEM" at bounding box center [764, 392] width 1529 height 784
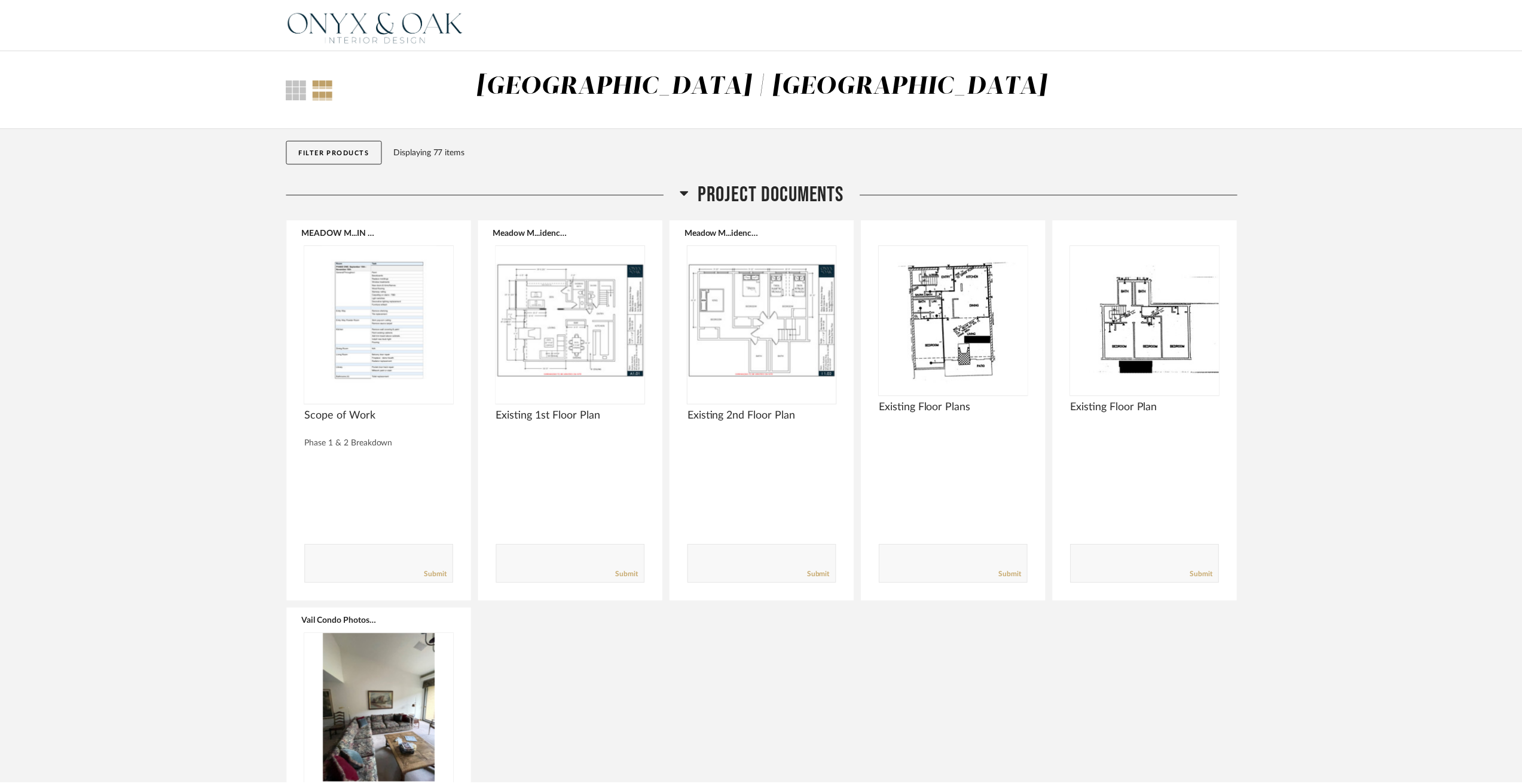
scroll to position [8244, 0]
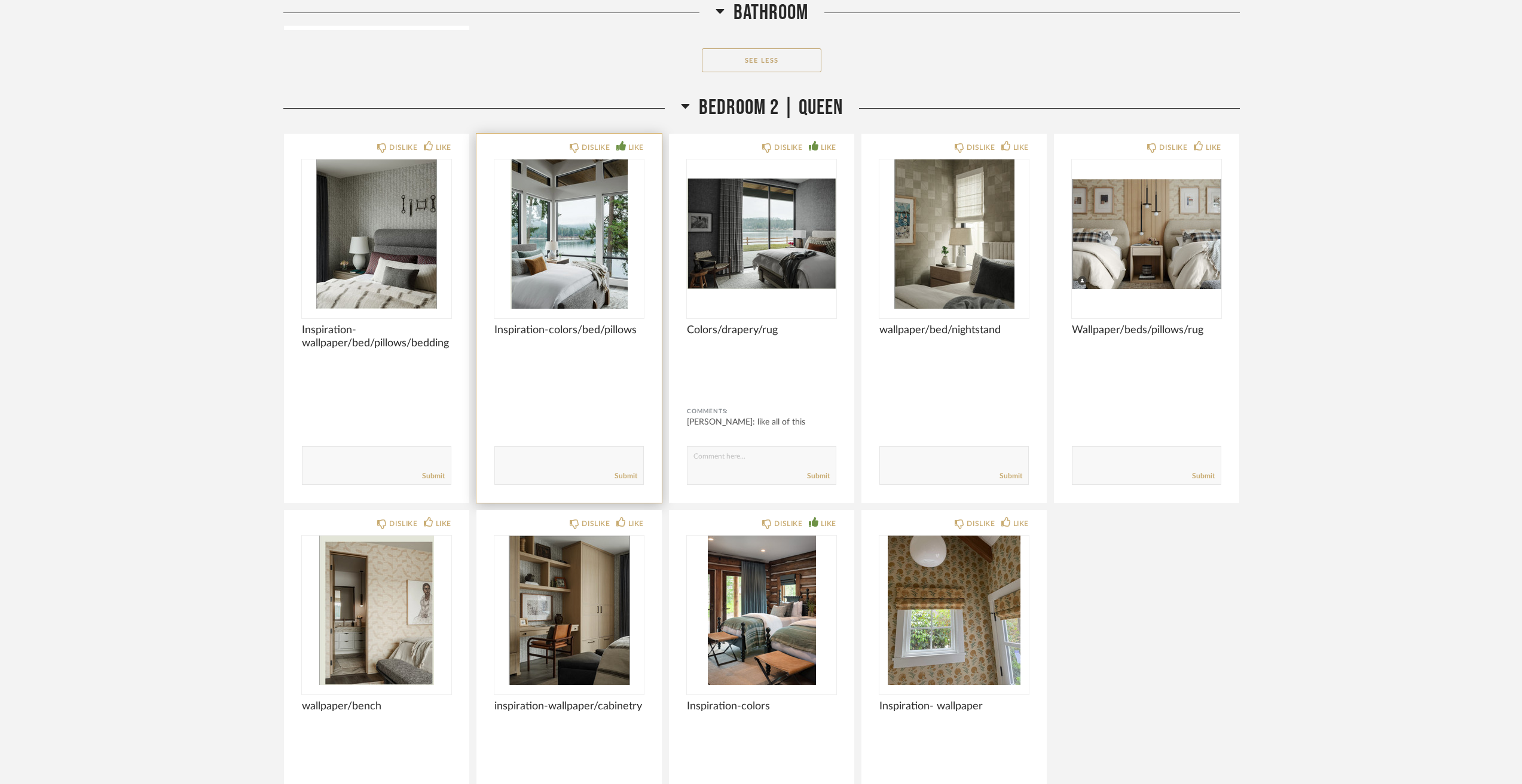
click at [635, 148] on div "LIKE" at bounding box center [636, 147] width 16 height 12
click at [556, 464] on textarea at bounding box center [568, 460] width 148 height 16
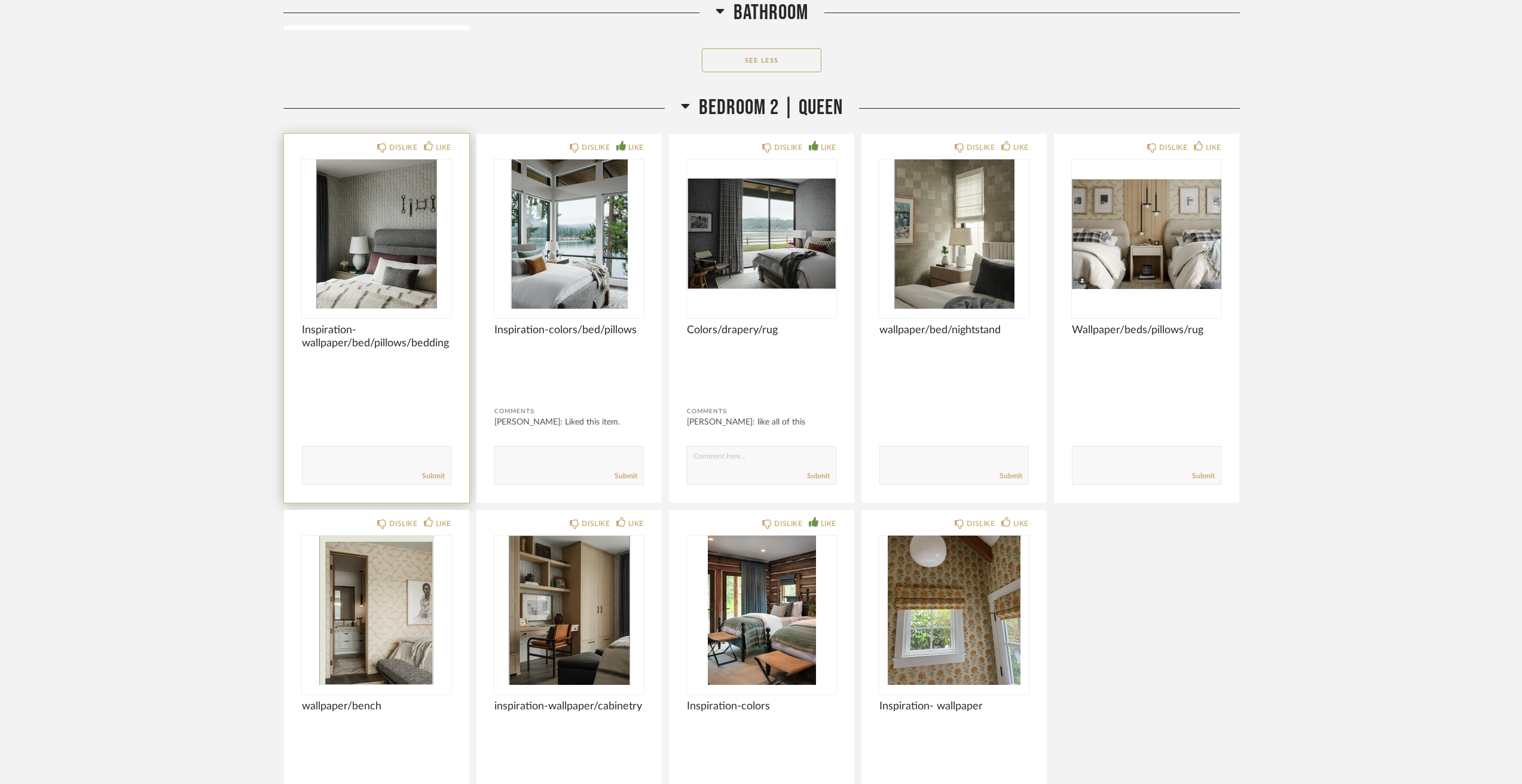
click at [365, 252] on img "0" at bounding box center [376, 234] width 149 height 149
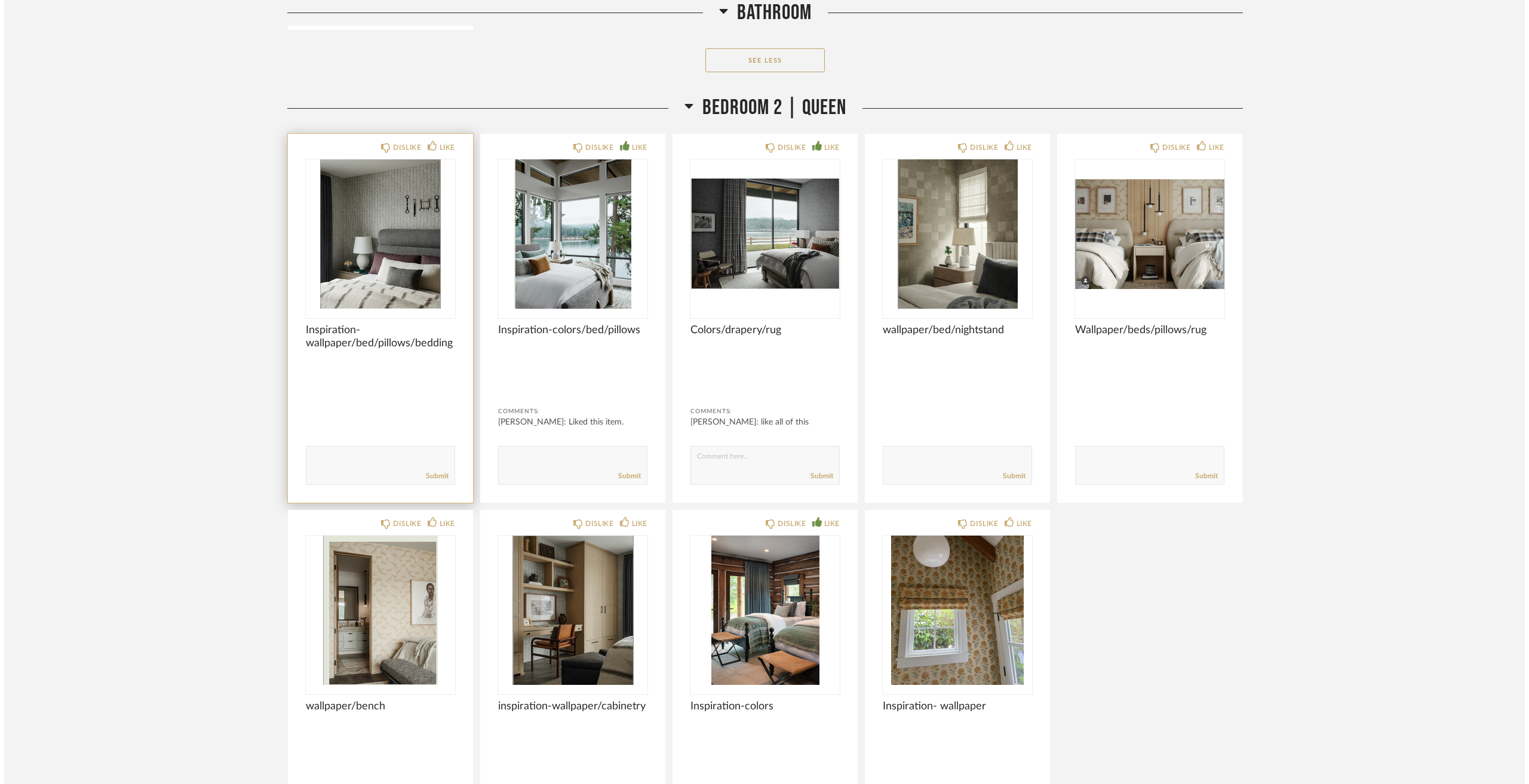
scroll to position [0, 0]
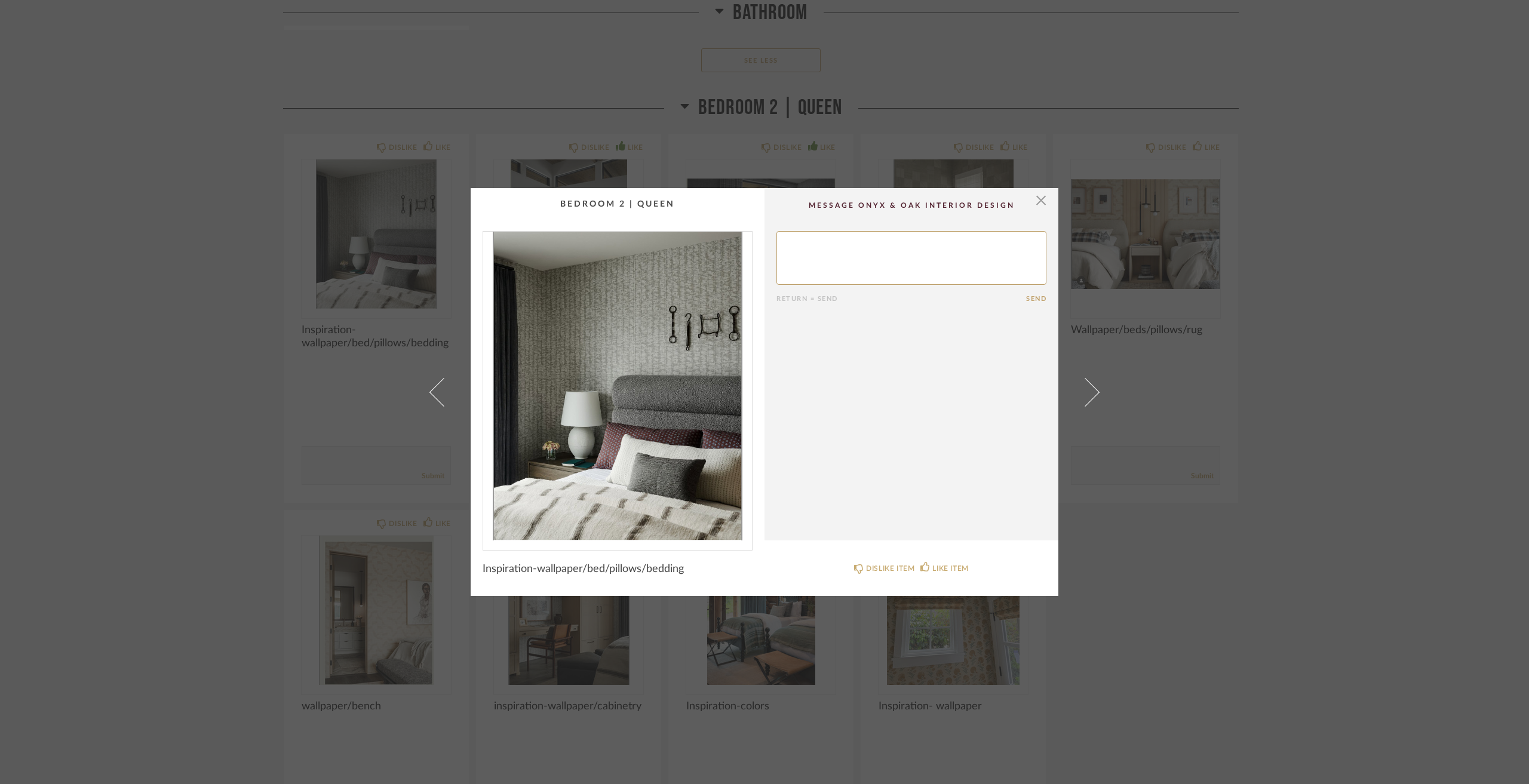
click at [67, 382] on div "× Return = Send Send Inspiration-wallpaper/bed/pillows/bedding DISLIKE ITEM LIK…" at bounding box center [764, 392] width 1529 height 784
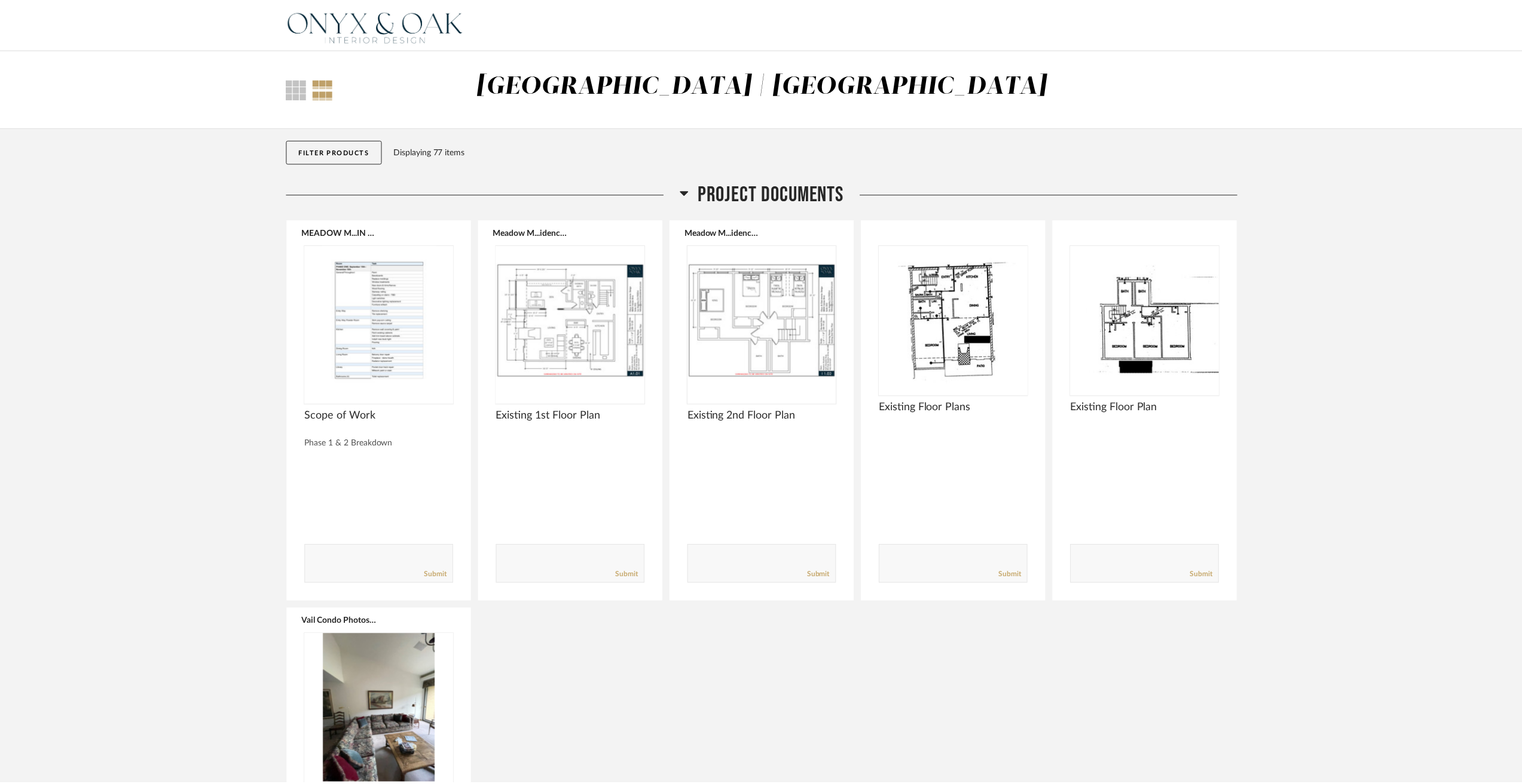
scroll to position [8244, 0]
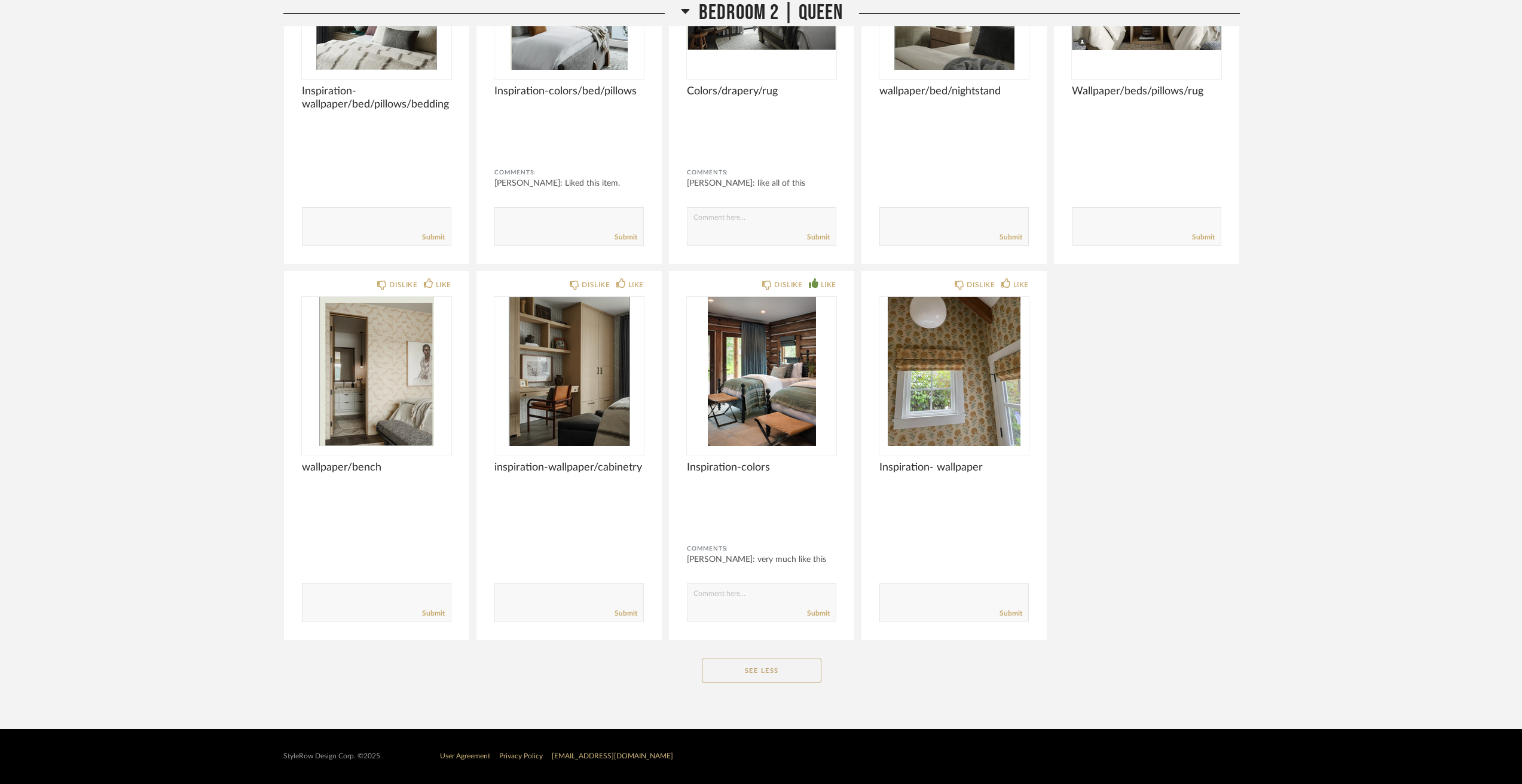
click at [1132, 609] on div "DISLIKE LIKE Inspiration-wallpaper/bed/pillows/bedding Comments: Submit DISLIKE…" at bounding box center [761, 267] width 956 height 747
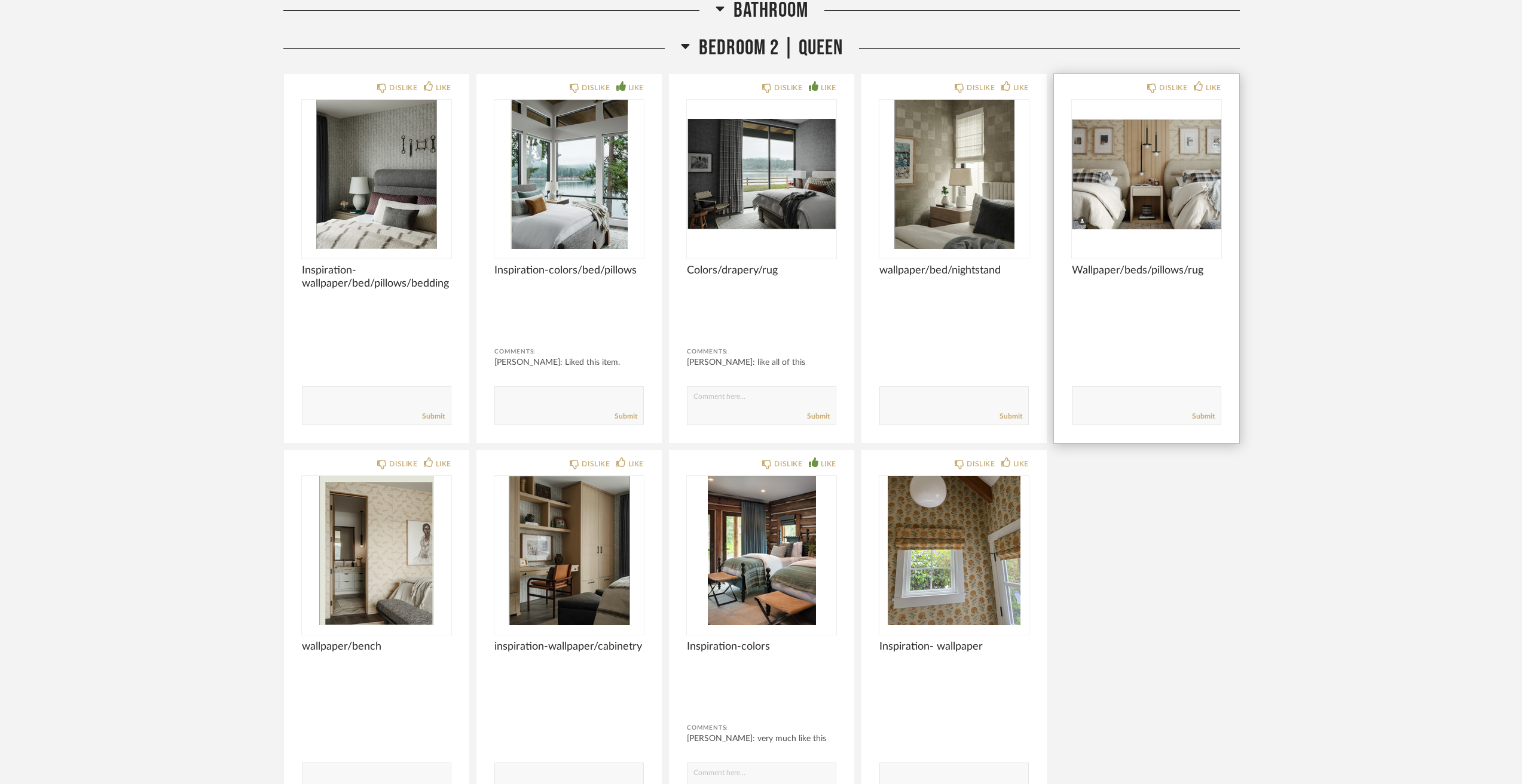
scroll to position [8244, 0]
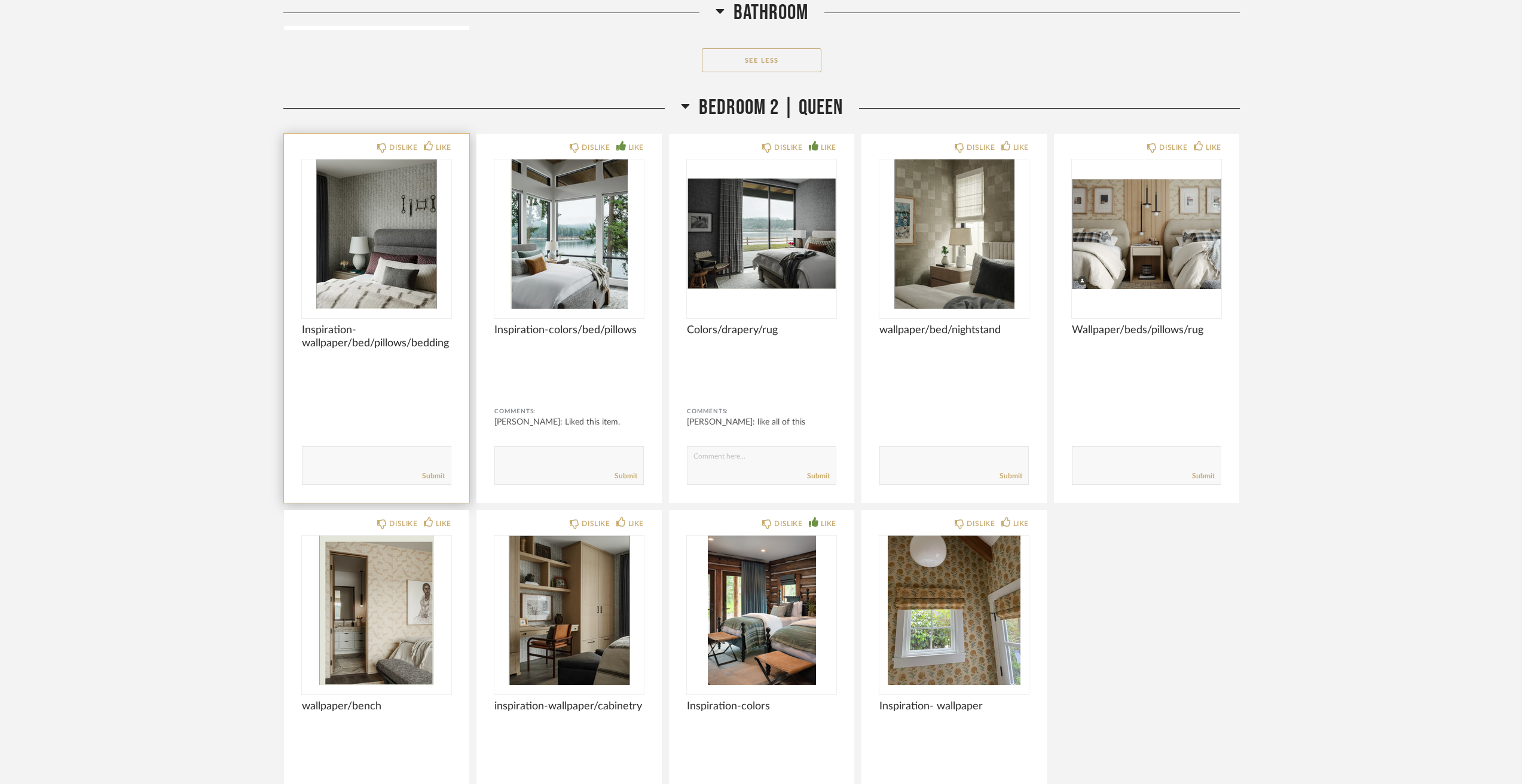
click at [371, 280] on img "0" at bounding box center [376, 234] width 149 height 149
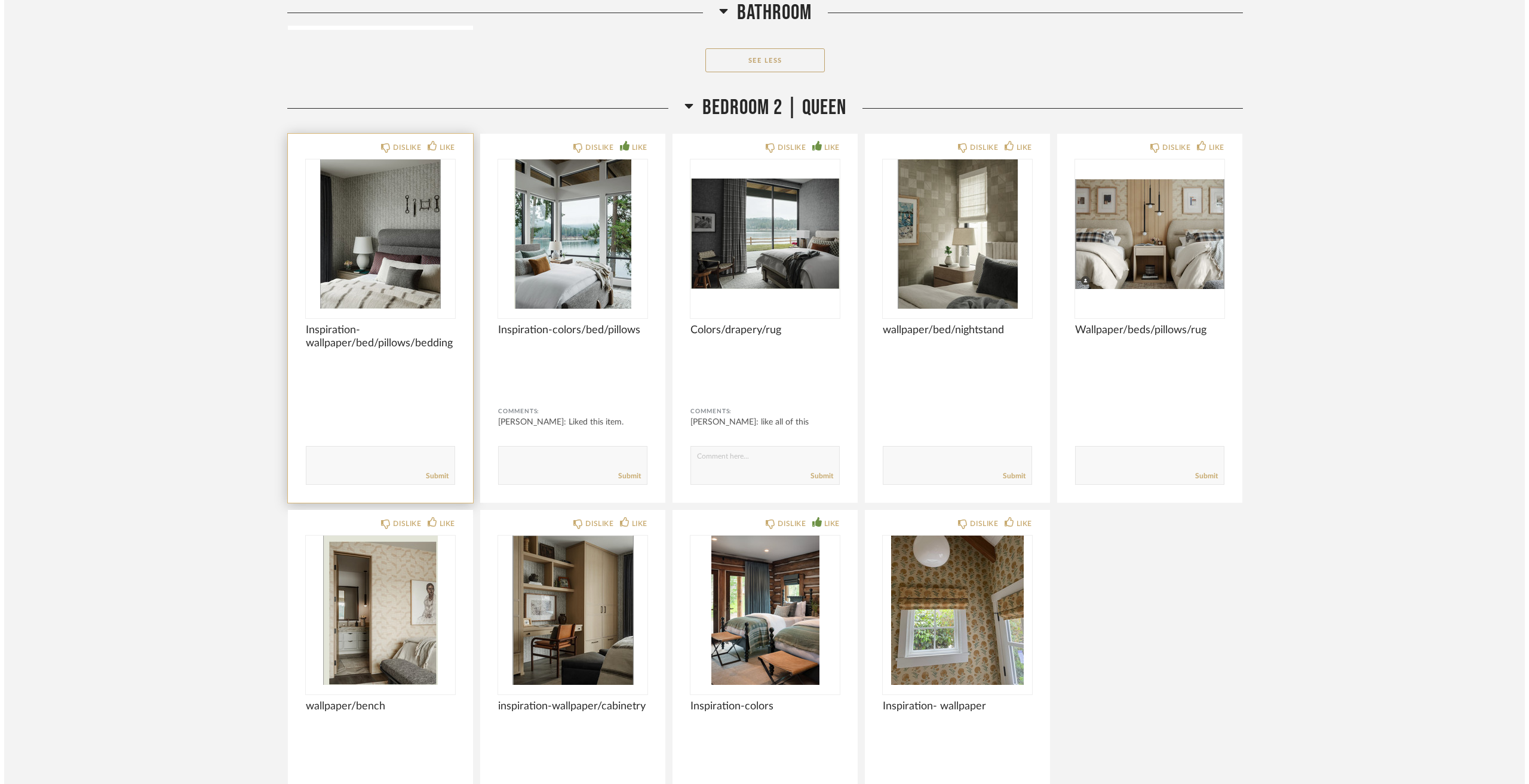
scroll to position [0, 0]
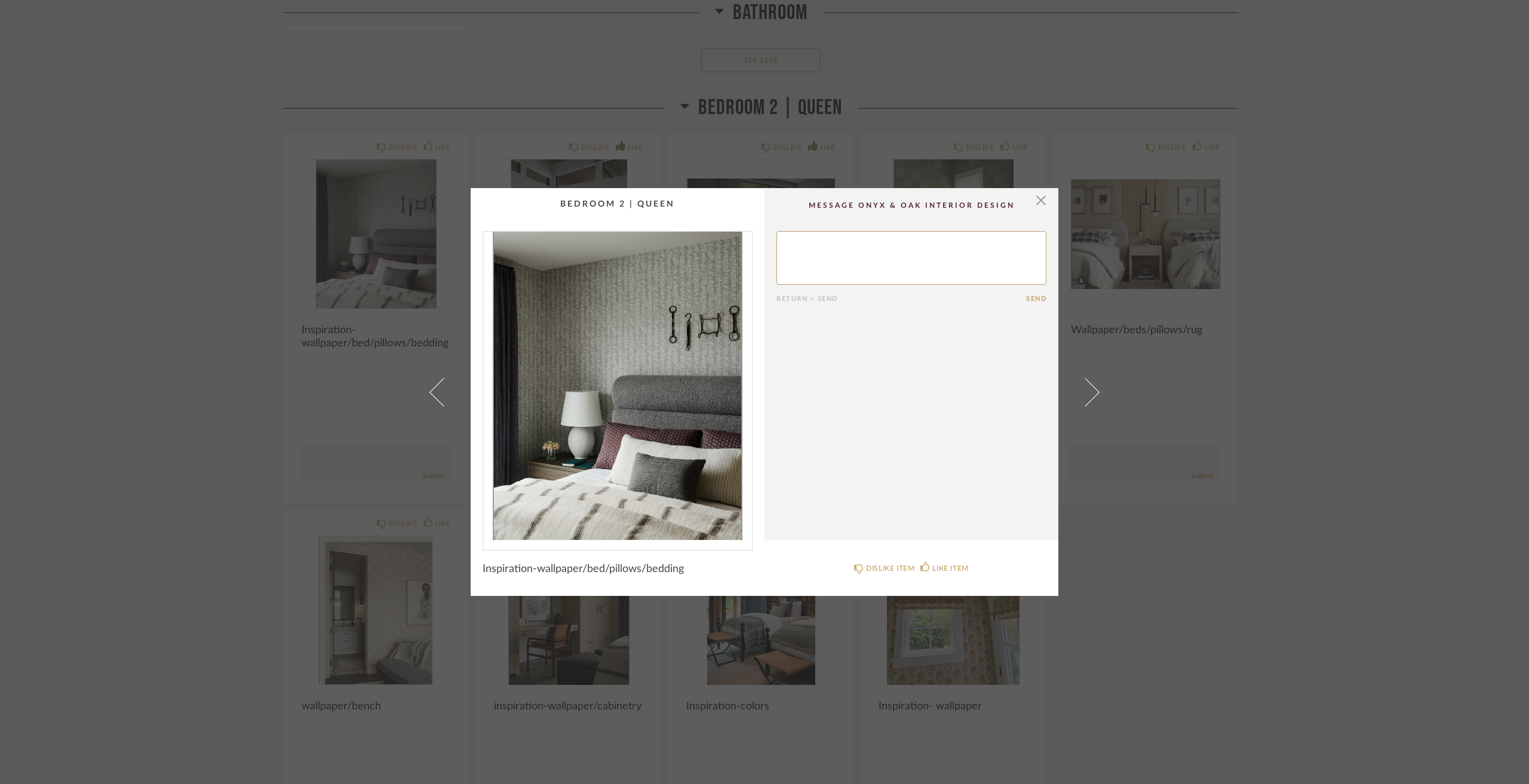
click at [657, 302] on img "0" at bounding box center [618, 385] width 269 height 309
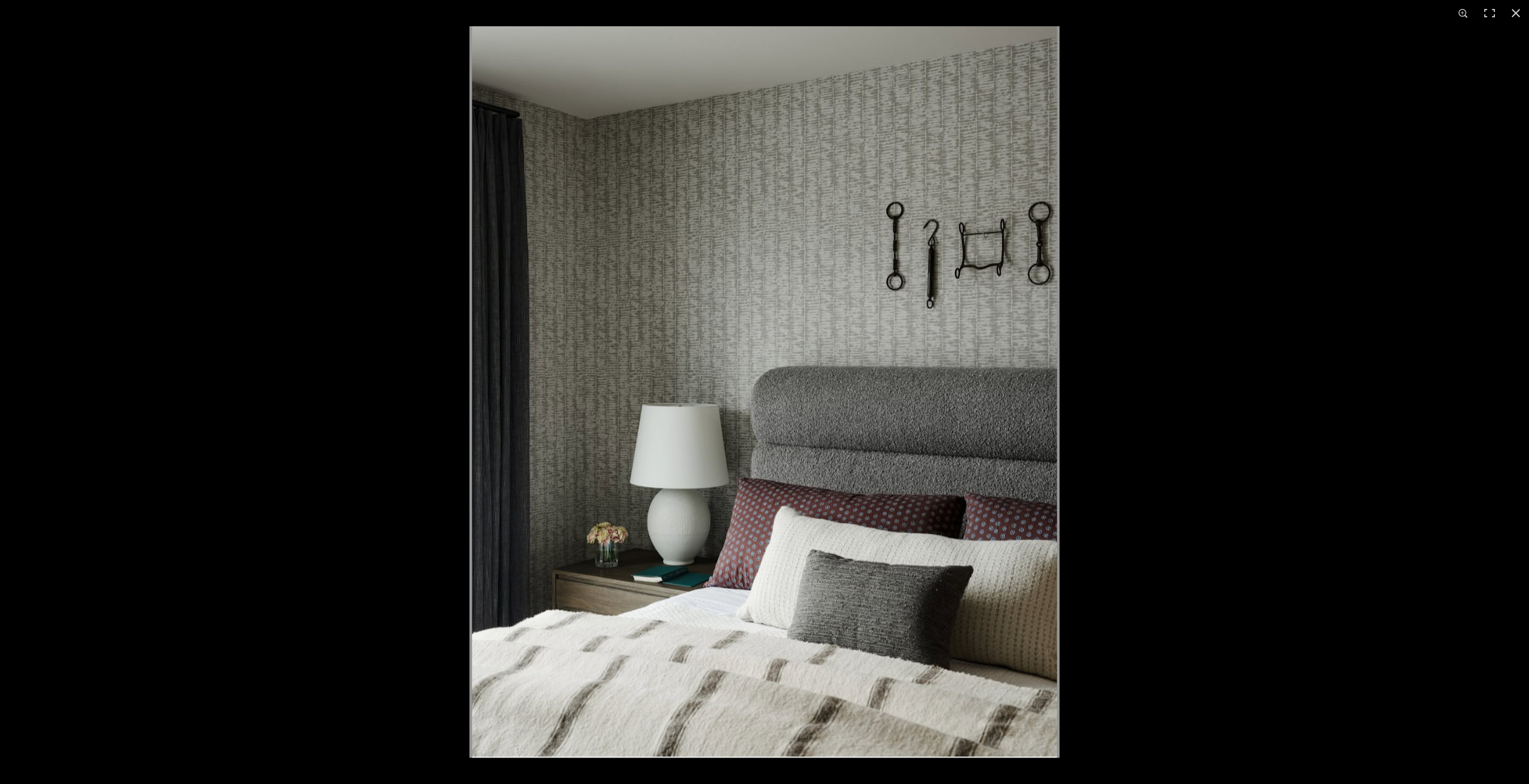
click at [265, 326] on div at bounding box center [764, 392] width 1529 height 784
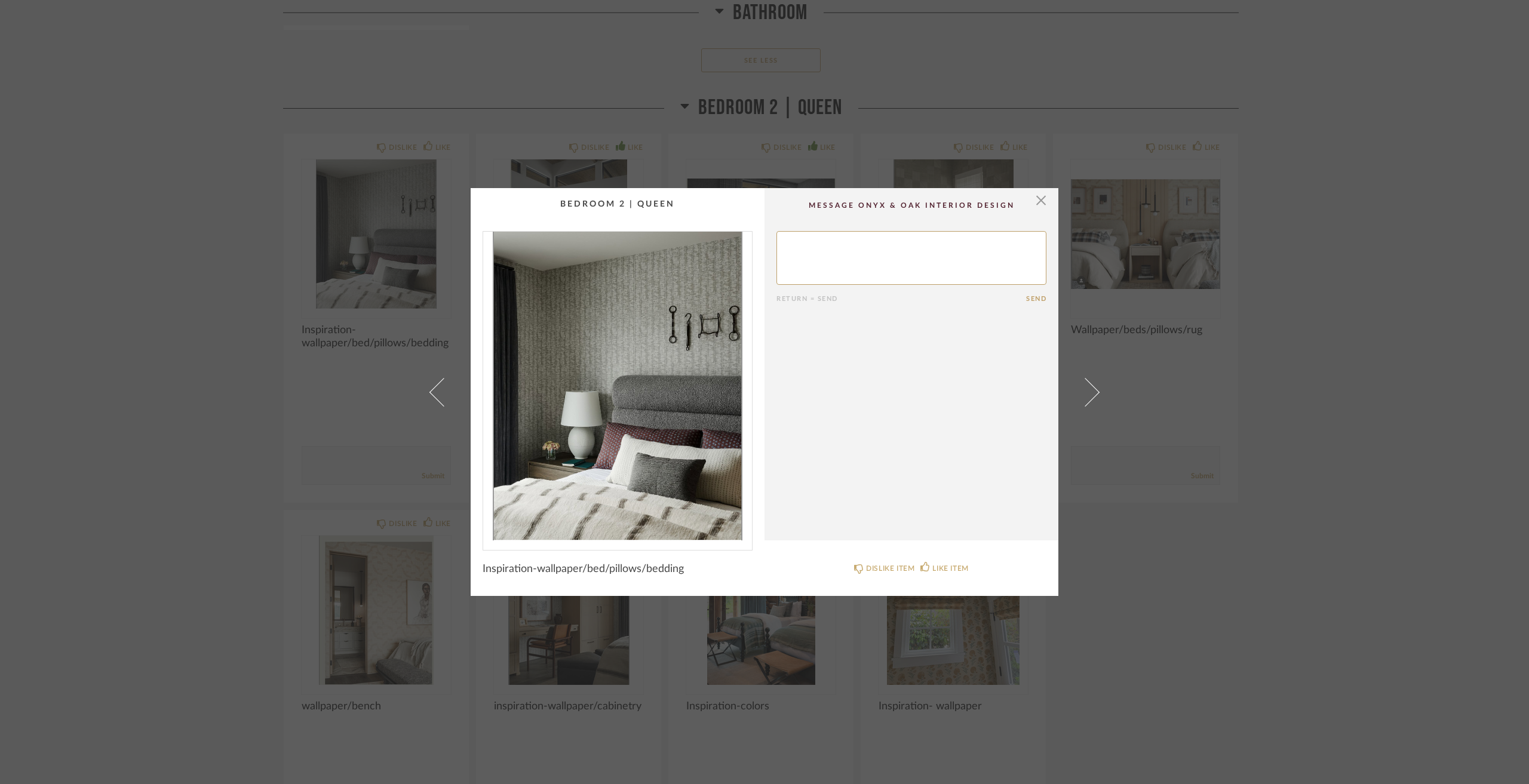
click at [190, 330] on div "× Return = Send Send Inspiration-wallpaper/bed/pillows/bedding DISLIKE ITEM LIK…" at bounding box center [764, 392] width 1529 height 784
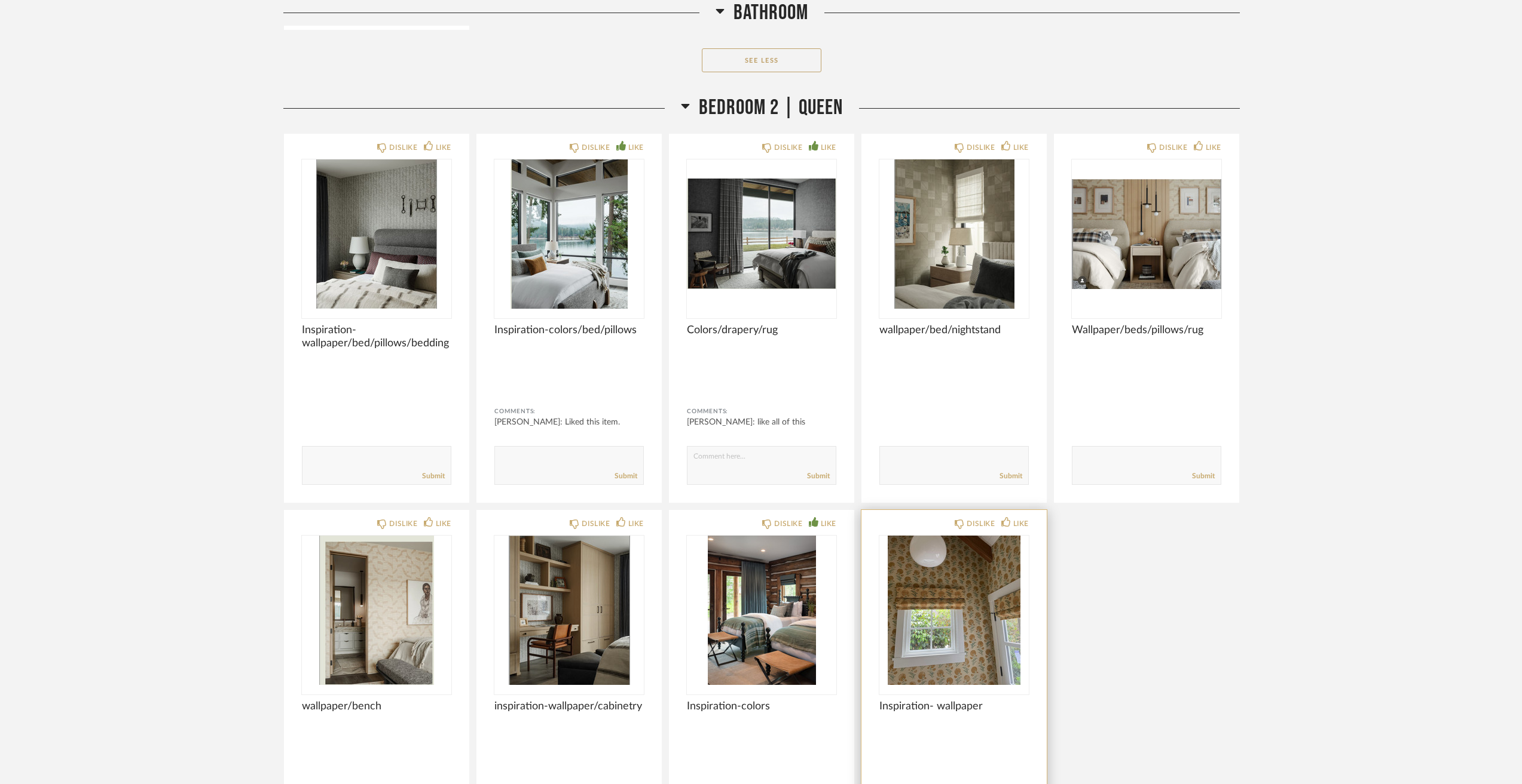
scroll to position [8363, 0]
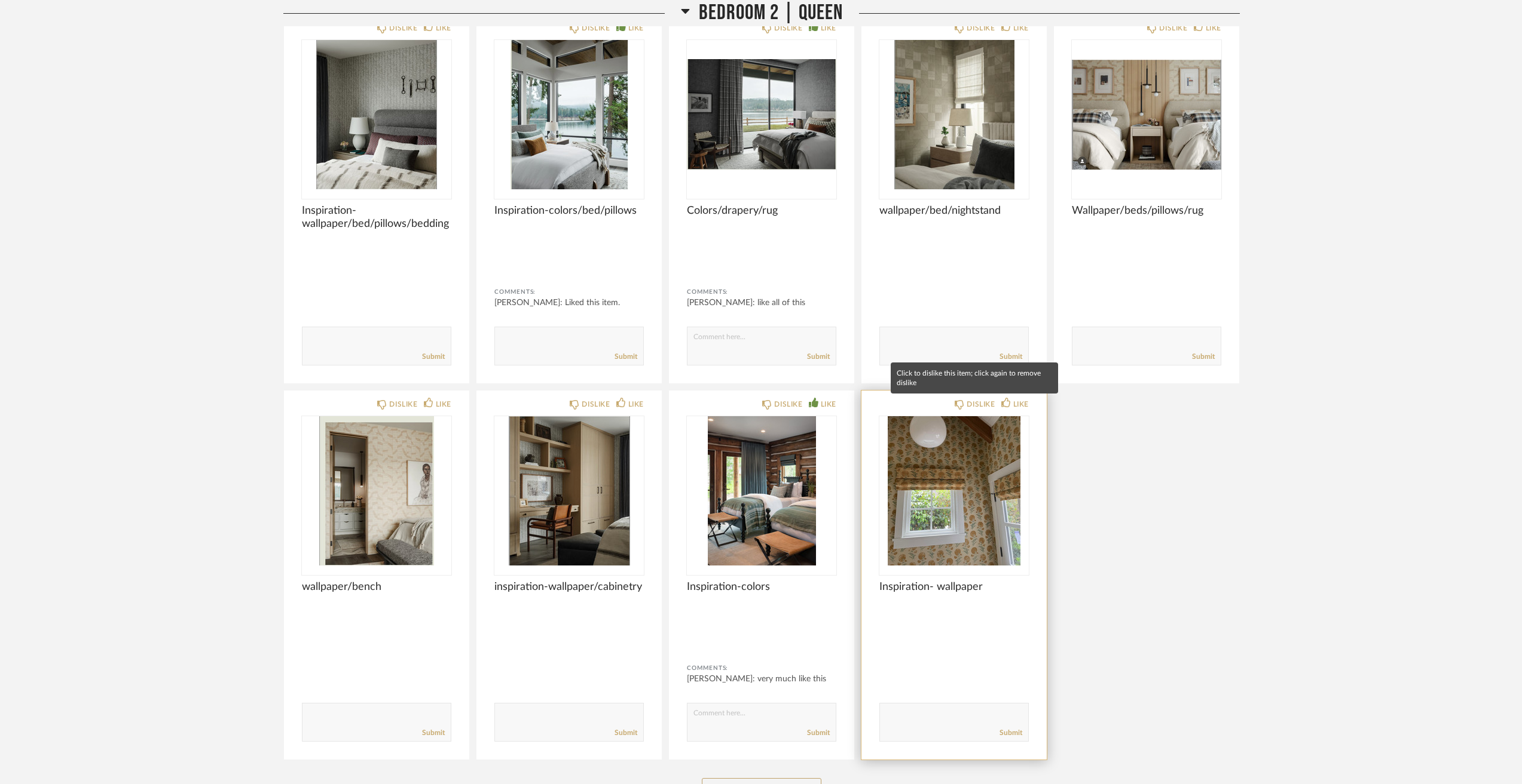
click at [953, 402] on div "DISLIKE LIKE" at bounding box center [954, 403] width 149 height 10
click at [977, 399] on div "DISLIKE" at bounding box center [980, 404] width 28 height 12
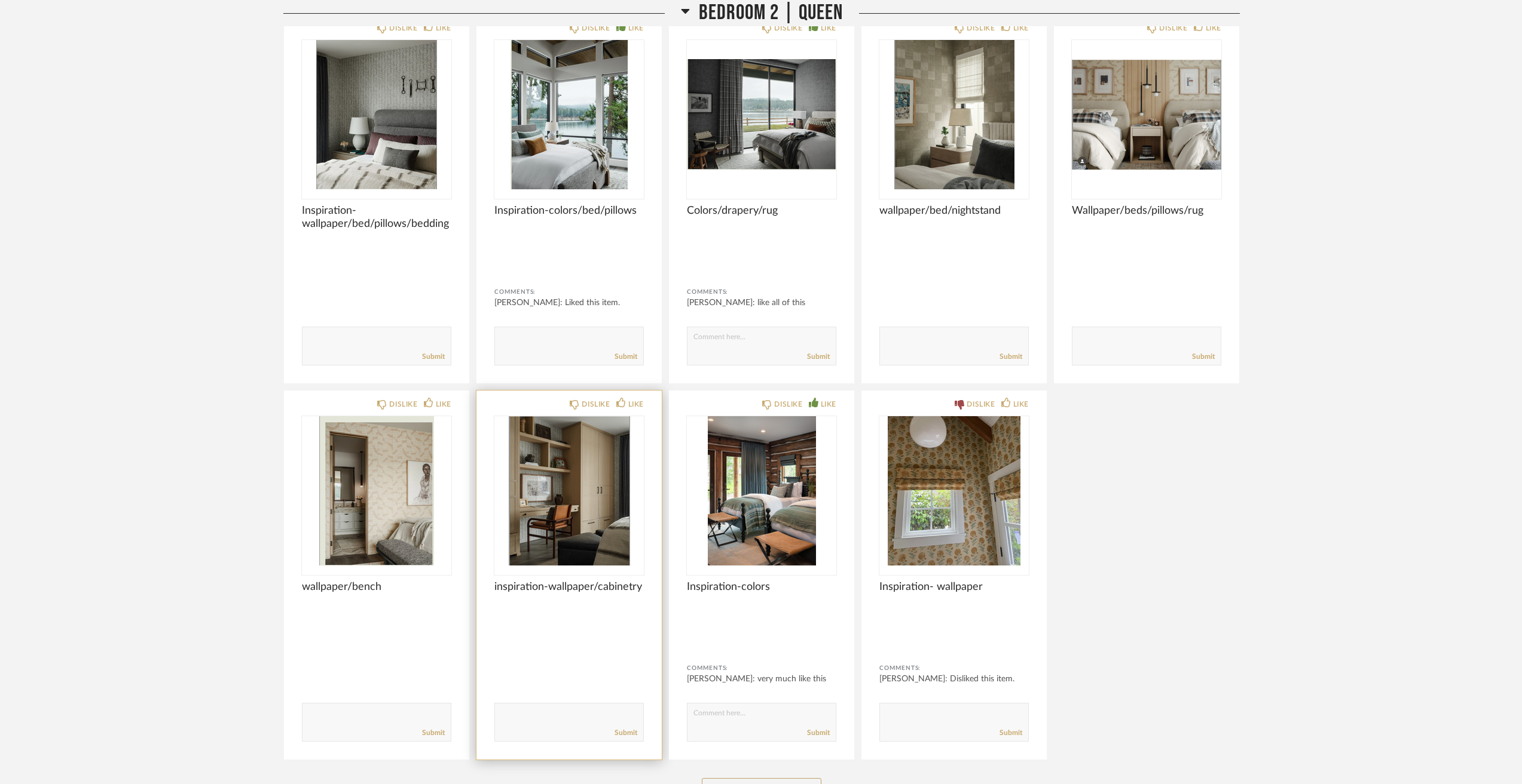
click at [564, 707] on form "Submit" at bounding box center [568, 723] width 149 height 39
click at [553, 714] on textarea at bounding box center [568, 717] width 148 height 16
type textarea "like the cabinetry"
click at [373, 723] on textarea at bounding box center [376, 717] width 148 height 16
type textarea "like the functionality of the bench"
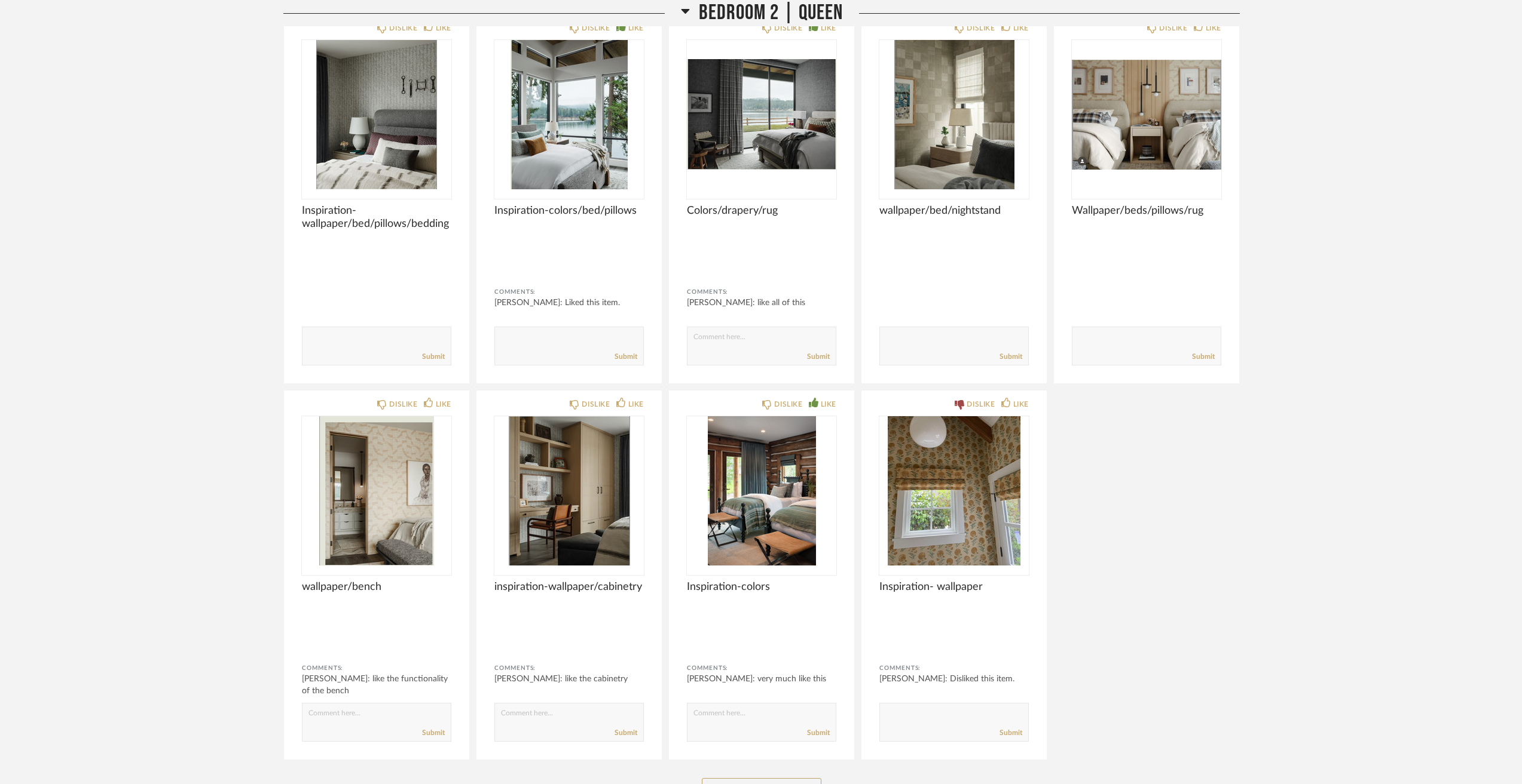
click at [1219, 435] on div "DISLIKE LIKE Inspiration-wallpaper/bed/pillows/bedding Comments: Submit DISLIKE…" at bounding box center [761, 387] width 956 height 747
click at [1130, 113] on img "0" at bounding box center [1146, 114] width 149 height 149
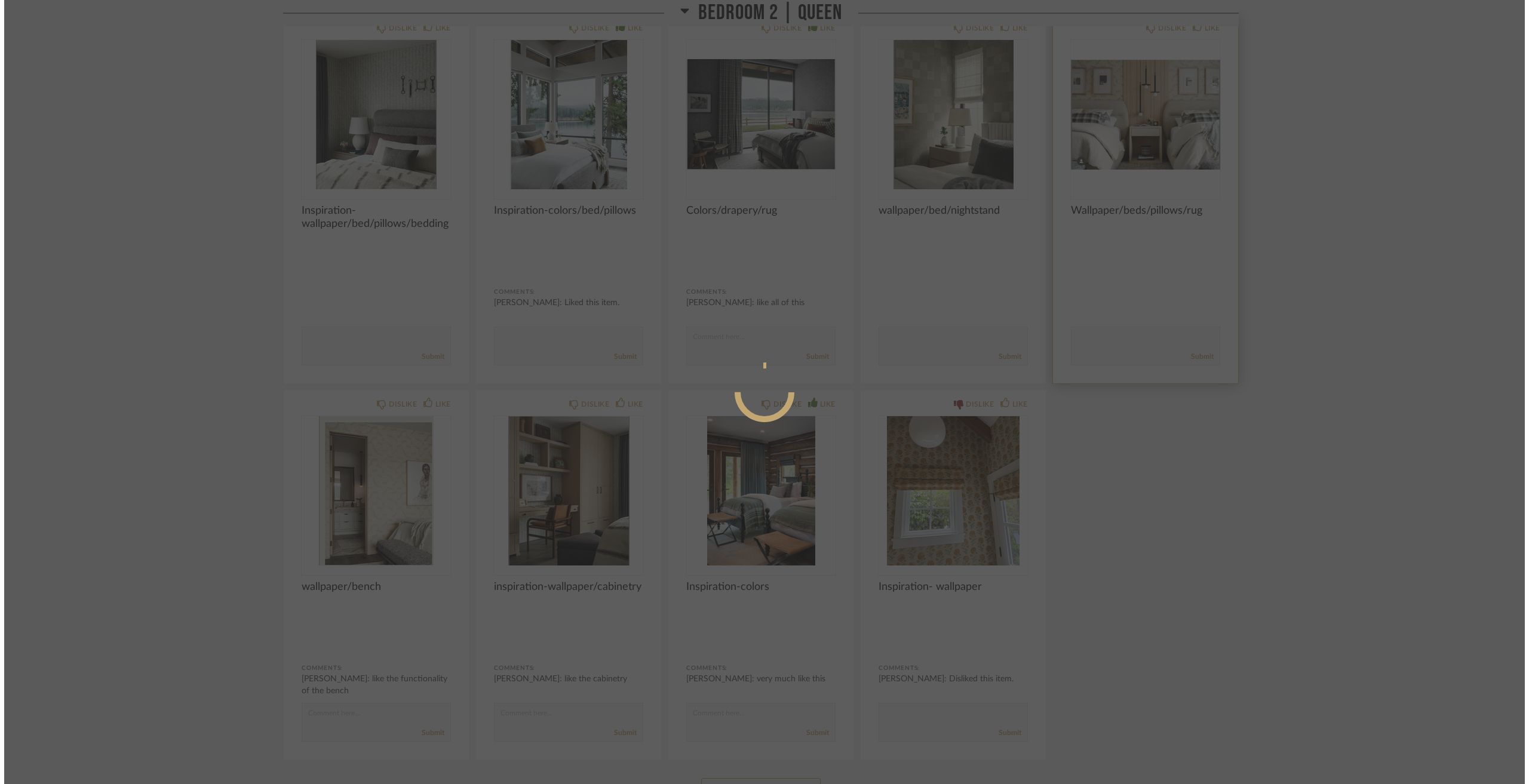
scroll to position [0, 0]
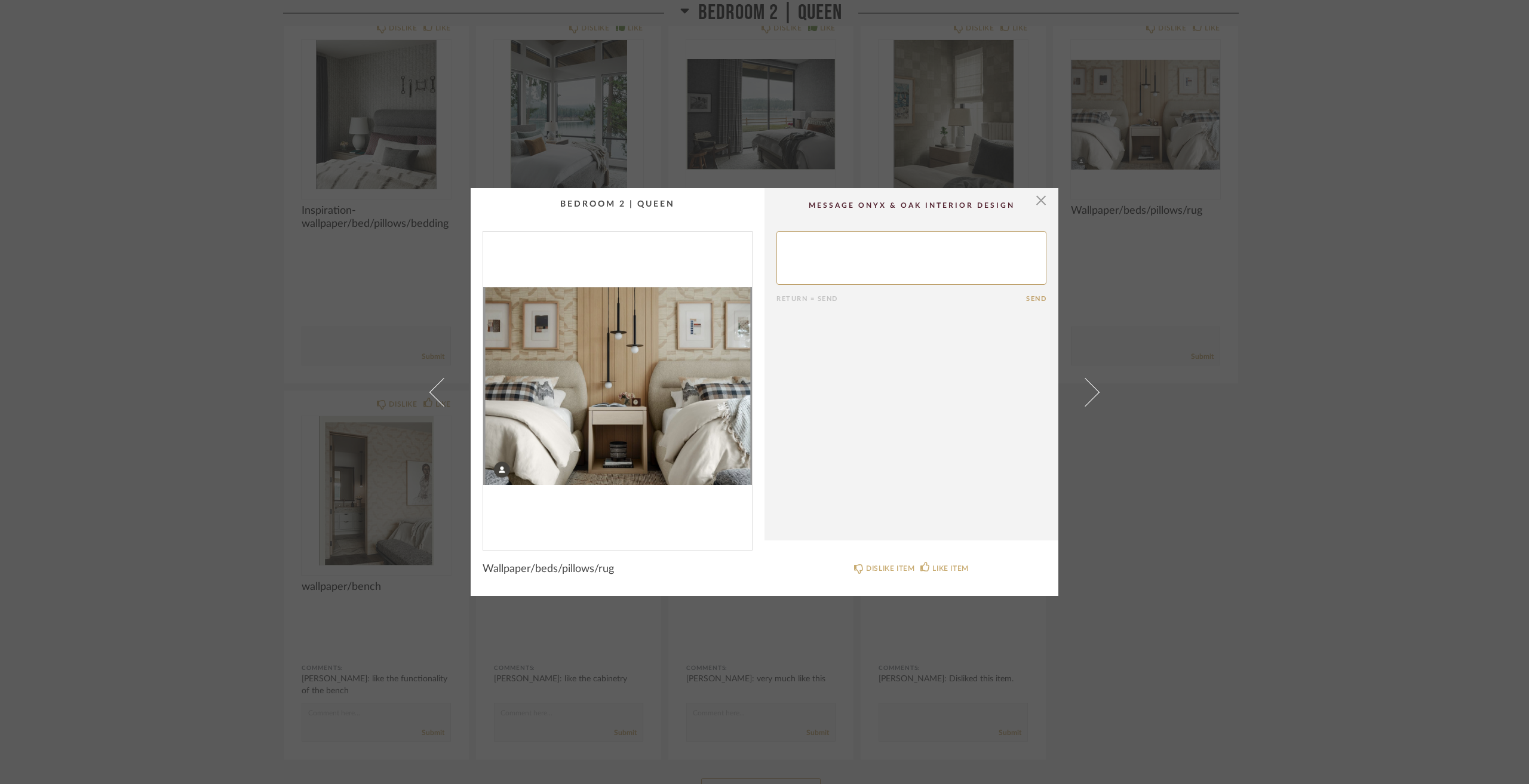
click at [890, 250] on textarea at bounding box center [911, 258] width 270 height 53
type textarea "like the beds/pillows"
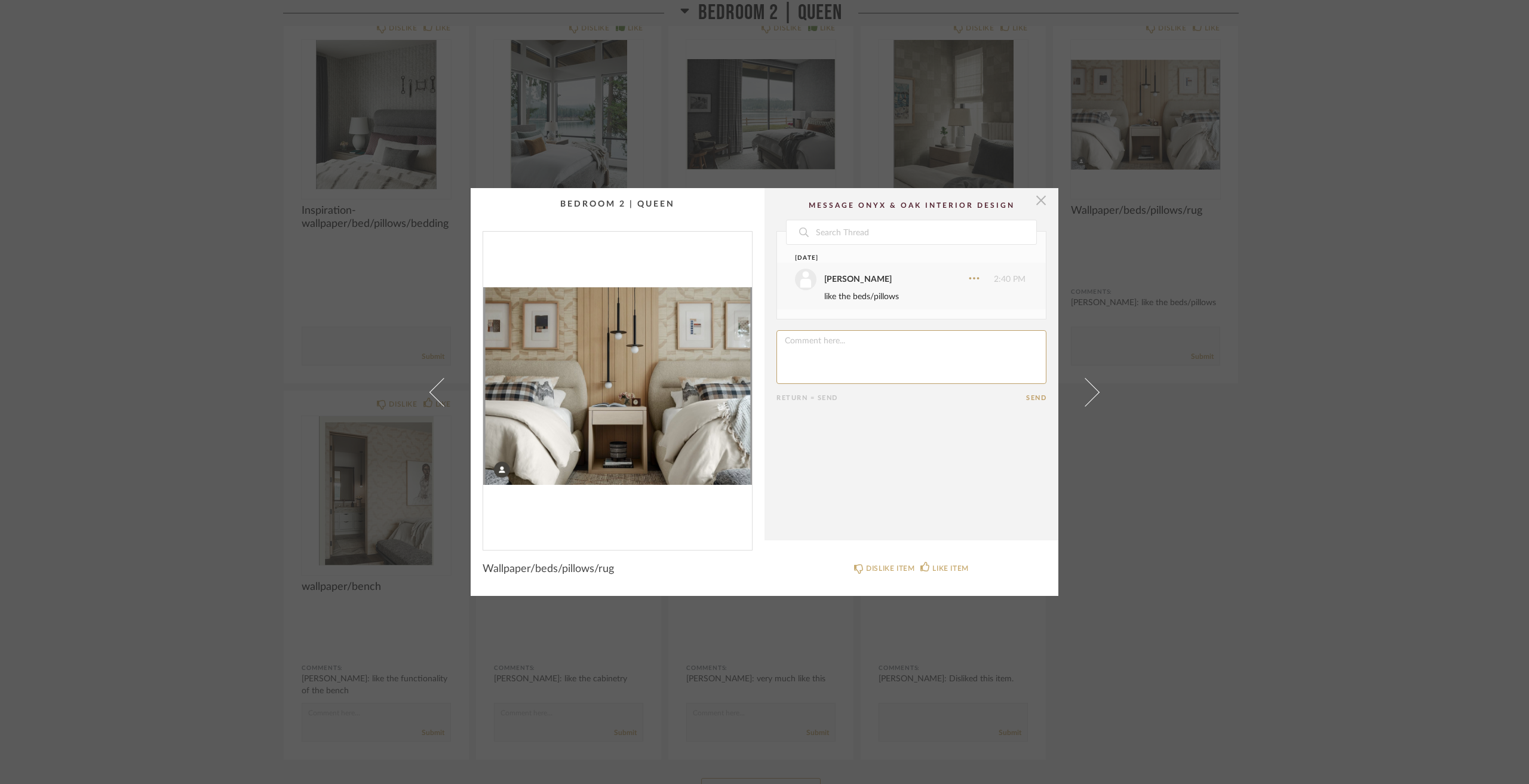
click at [1032, 208] on span "button" at bounding box center [1041, 200] width 24 height 24
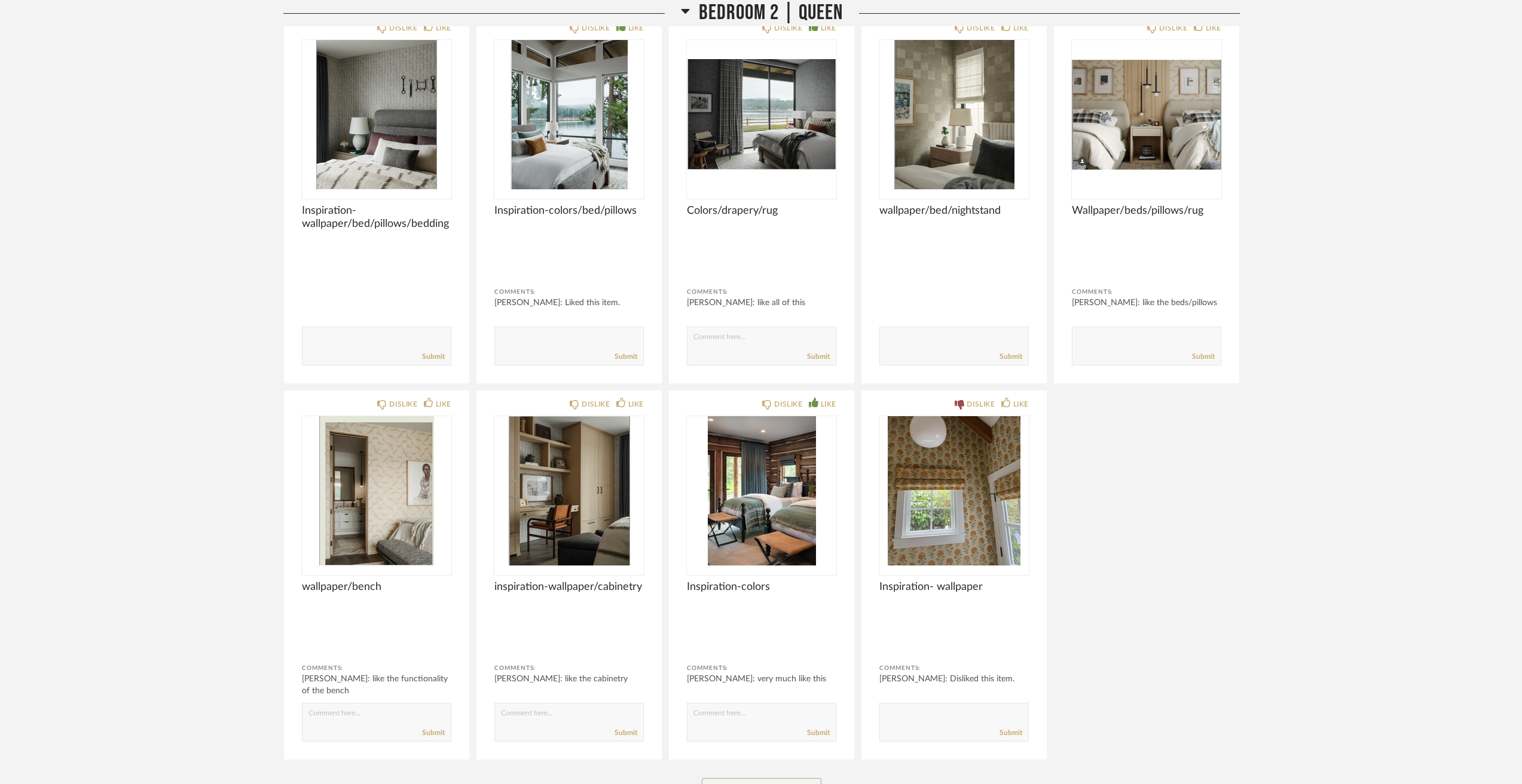
scroll to position [8124, 0]
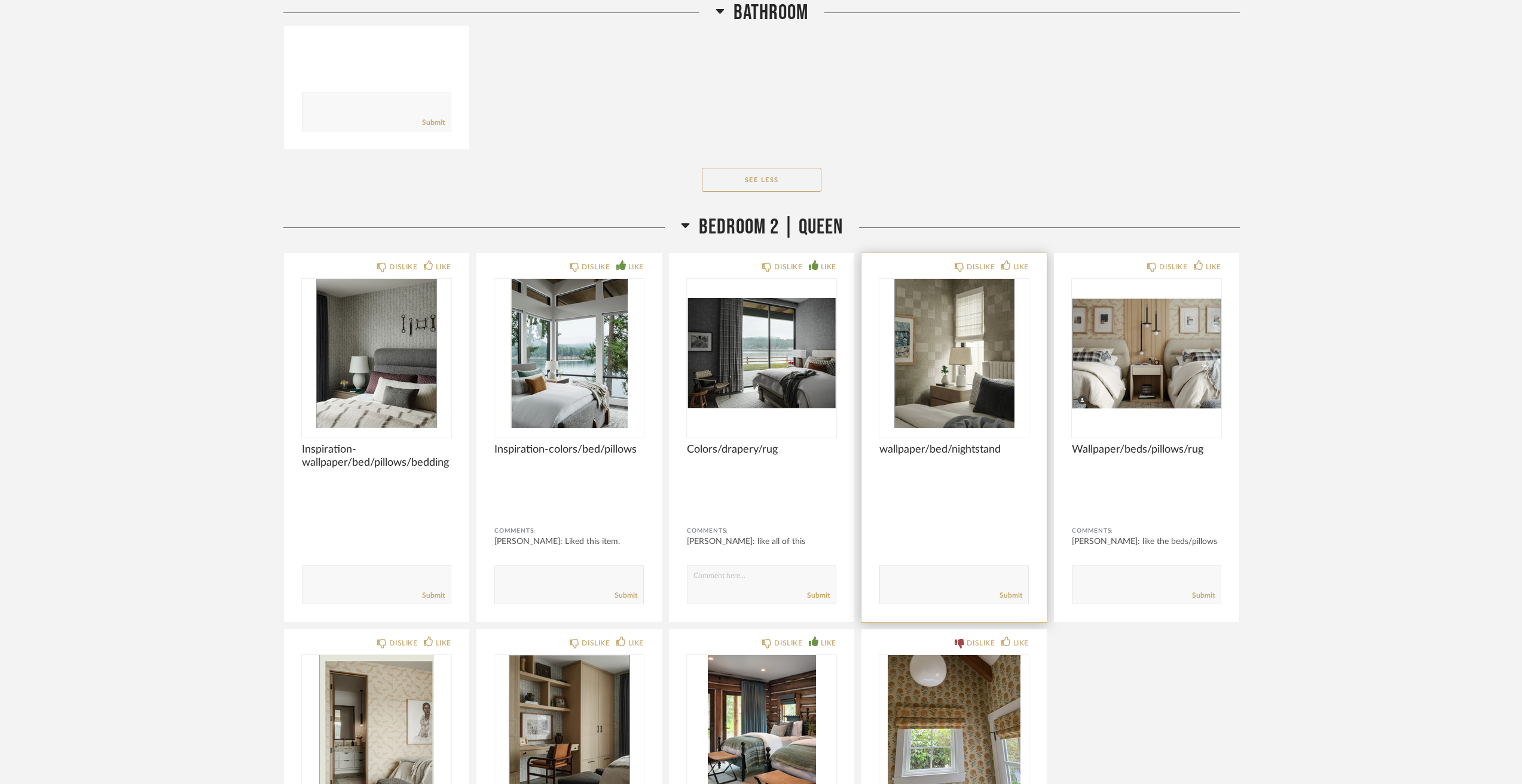
click at [972, 399] on img "0" at bounding box center [954, 354] width 149 height 149
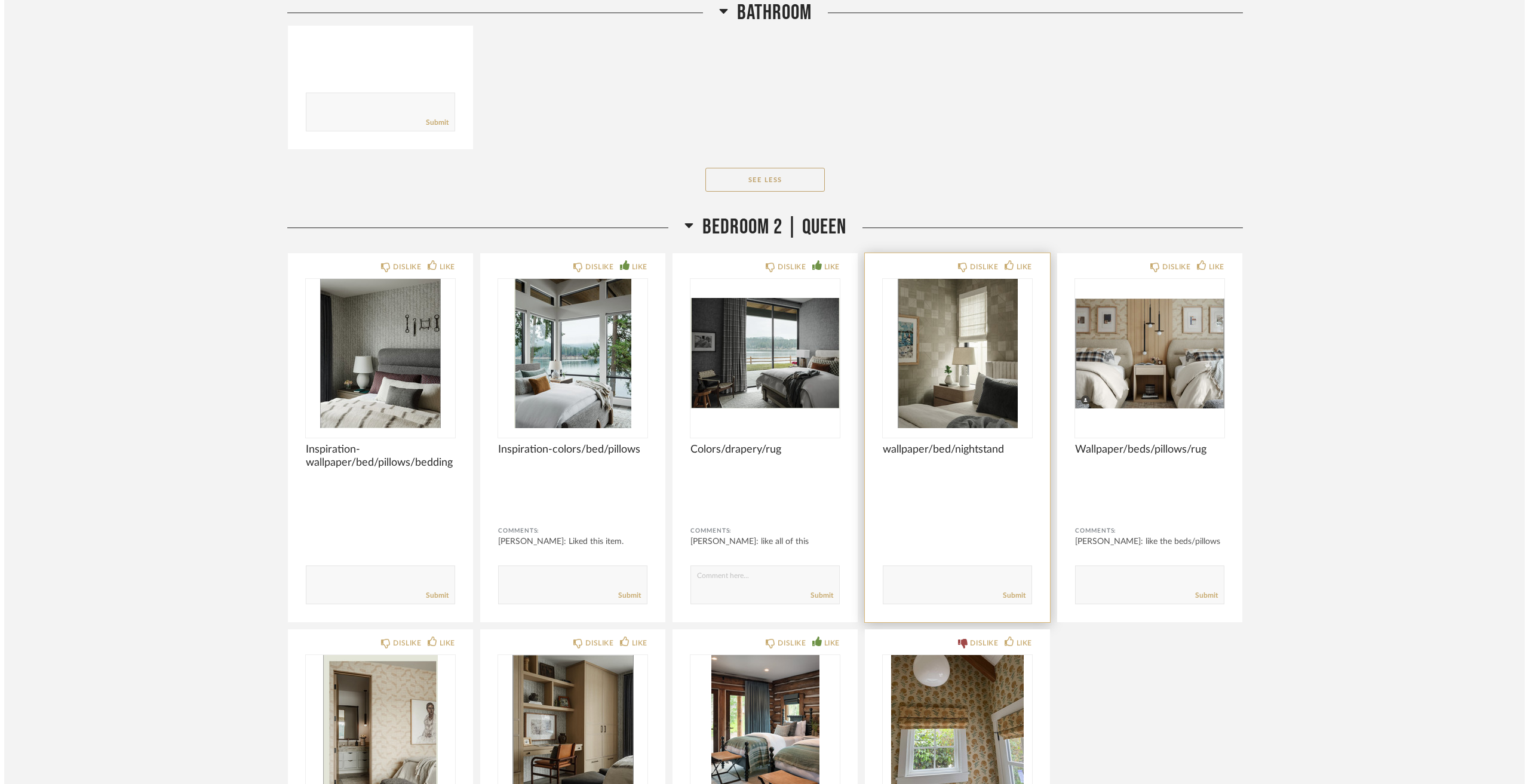
scroll to position [0, 0]
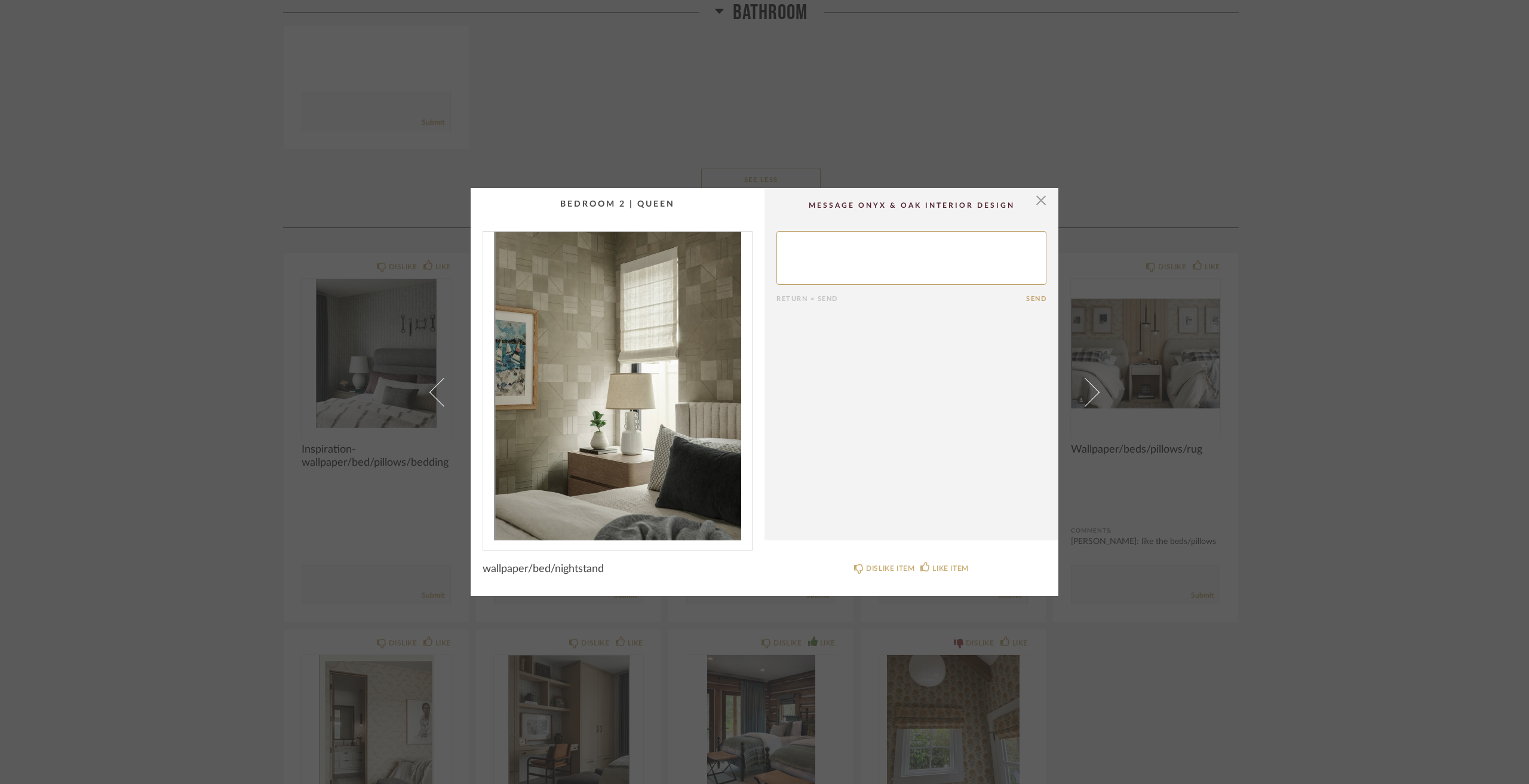
click at [181, 310] on div "× Return = Send Send wallpaper/bed/nightstand DISLIKE ITEM LIKE ITEM" at bounding box center [764, 392] width 1529 height 784
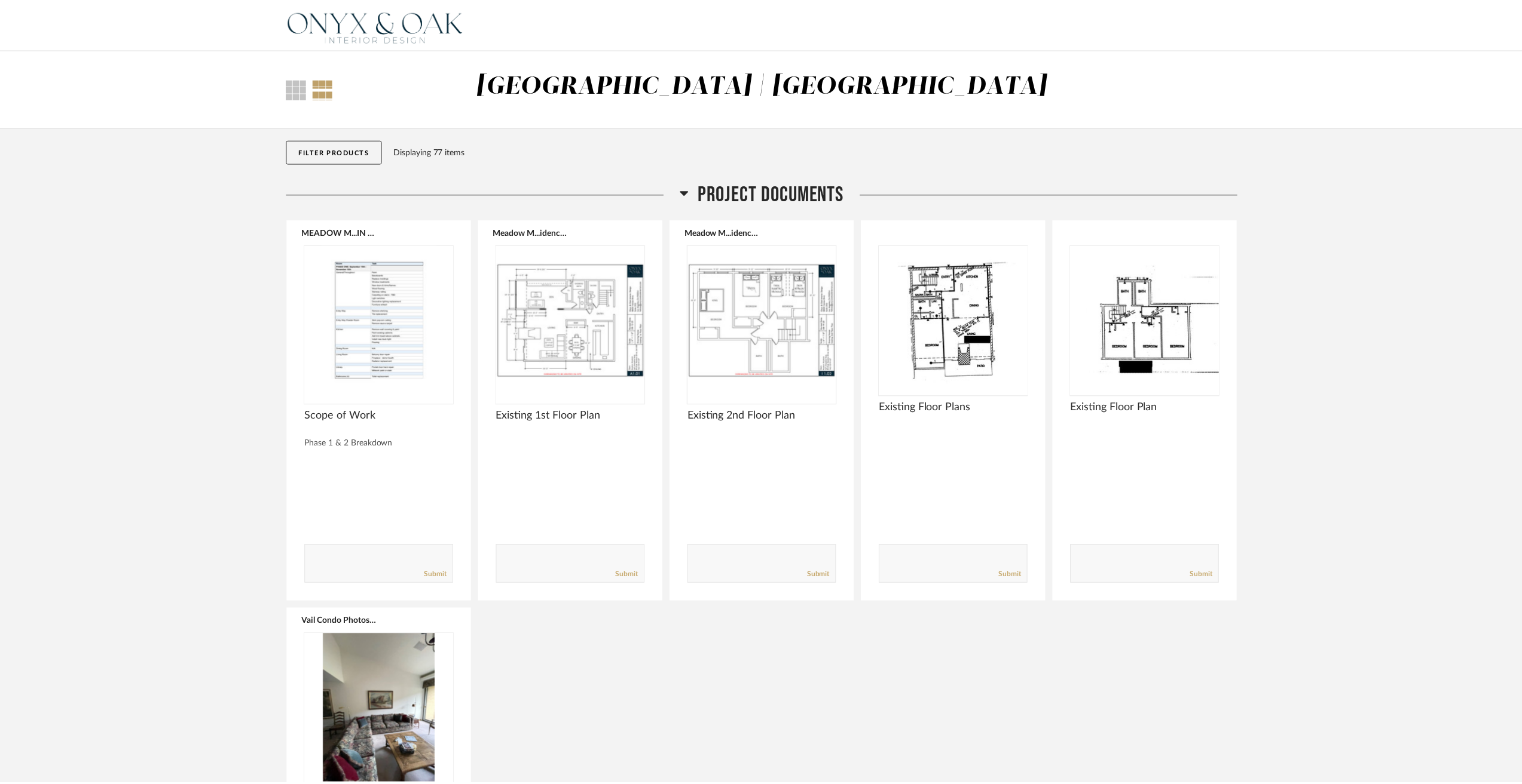
scroll to position [8124, 0]
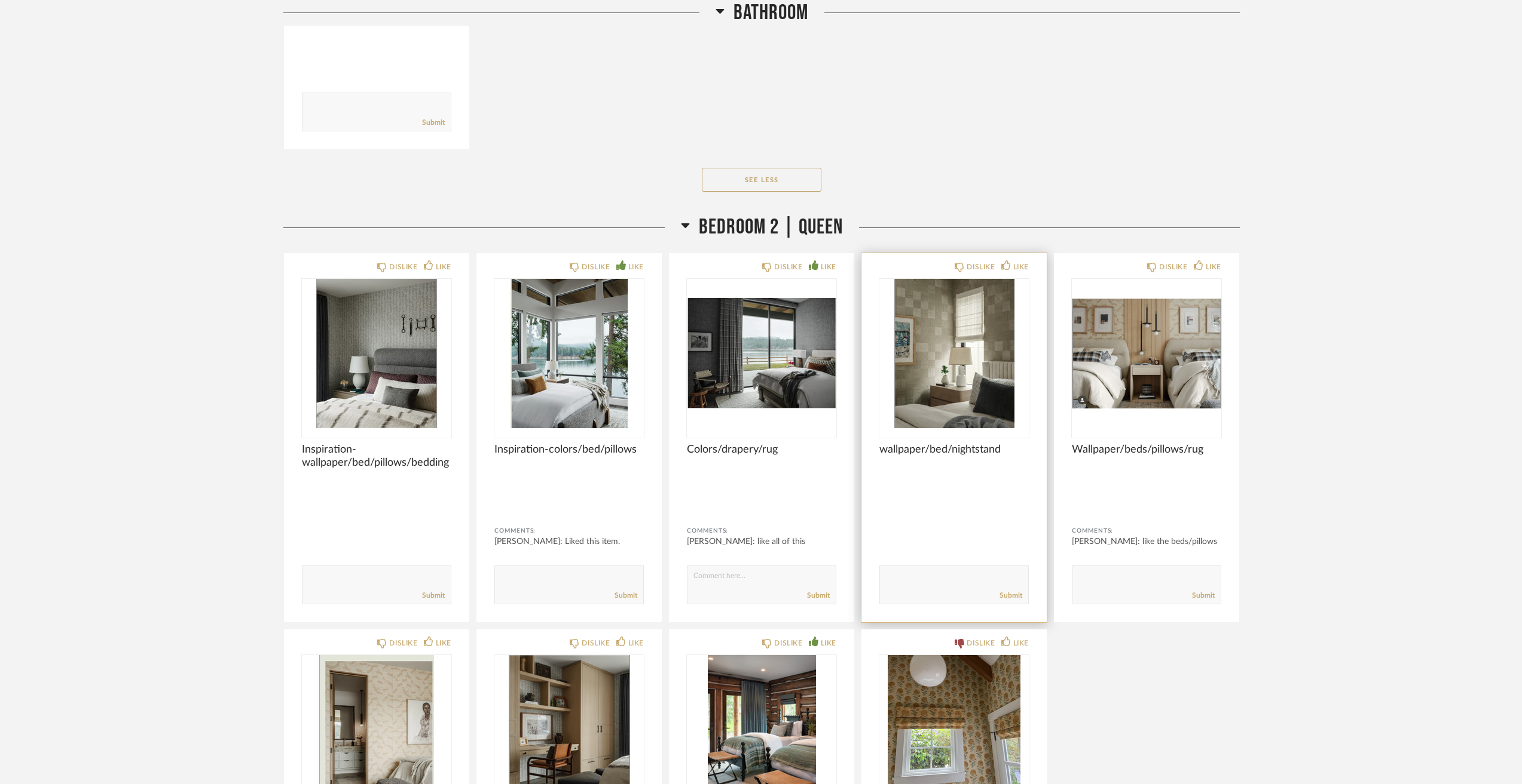
click at [933, 580] on textarea at bounding box center [954, 579] width 148 height 16
type textarea "like bed and nightstand"
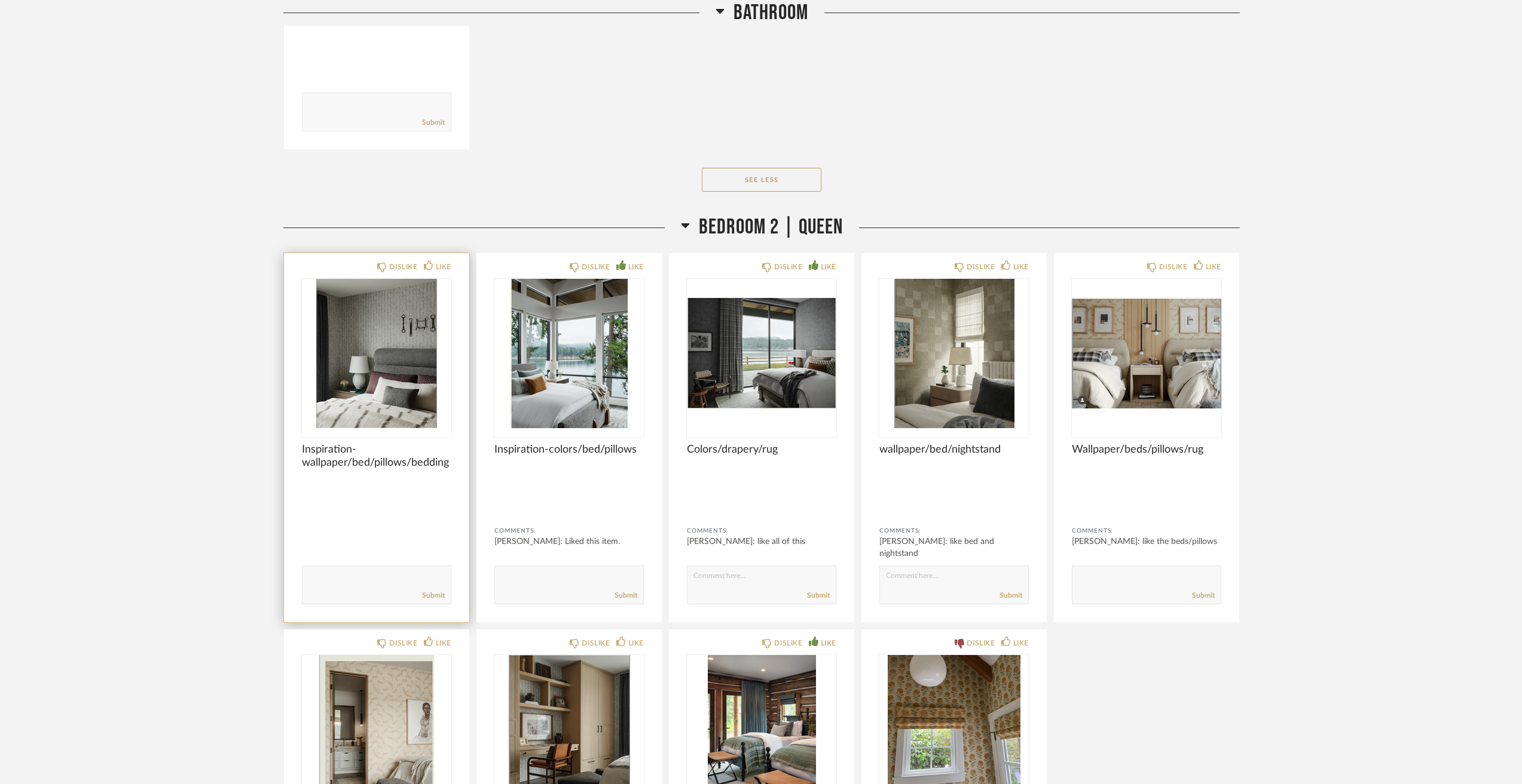
click at [367, 382] on img "0" at bounding box center [376, 354] width 149 height 149
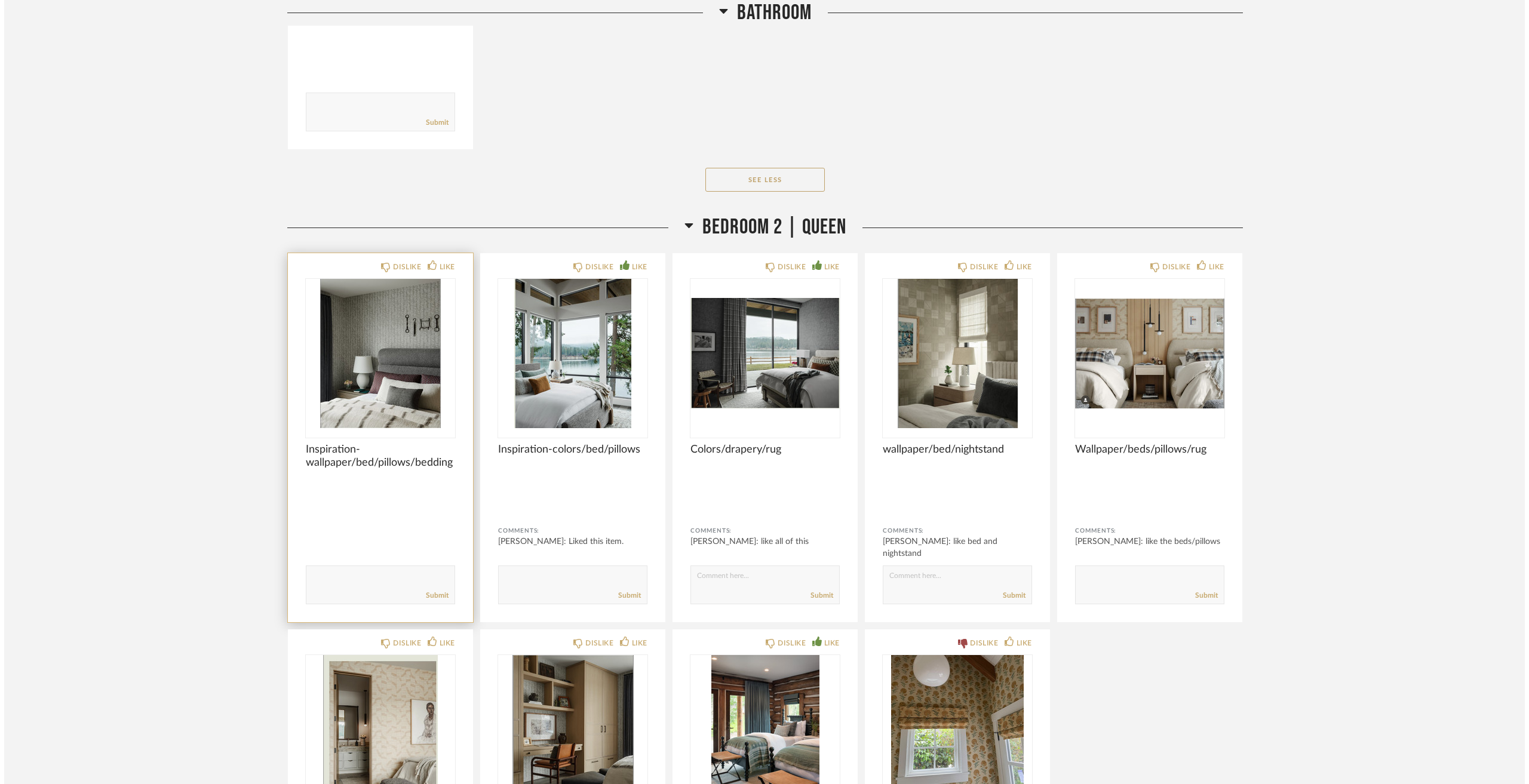
scroll to position [0, 0]
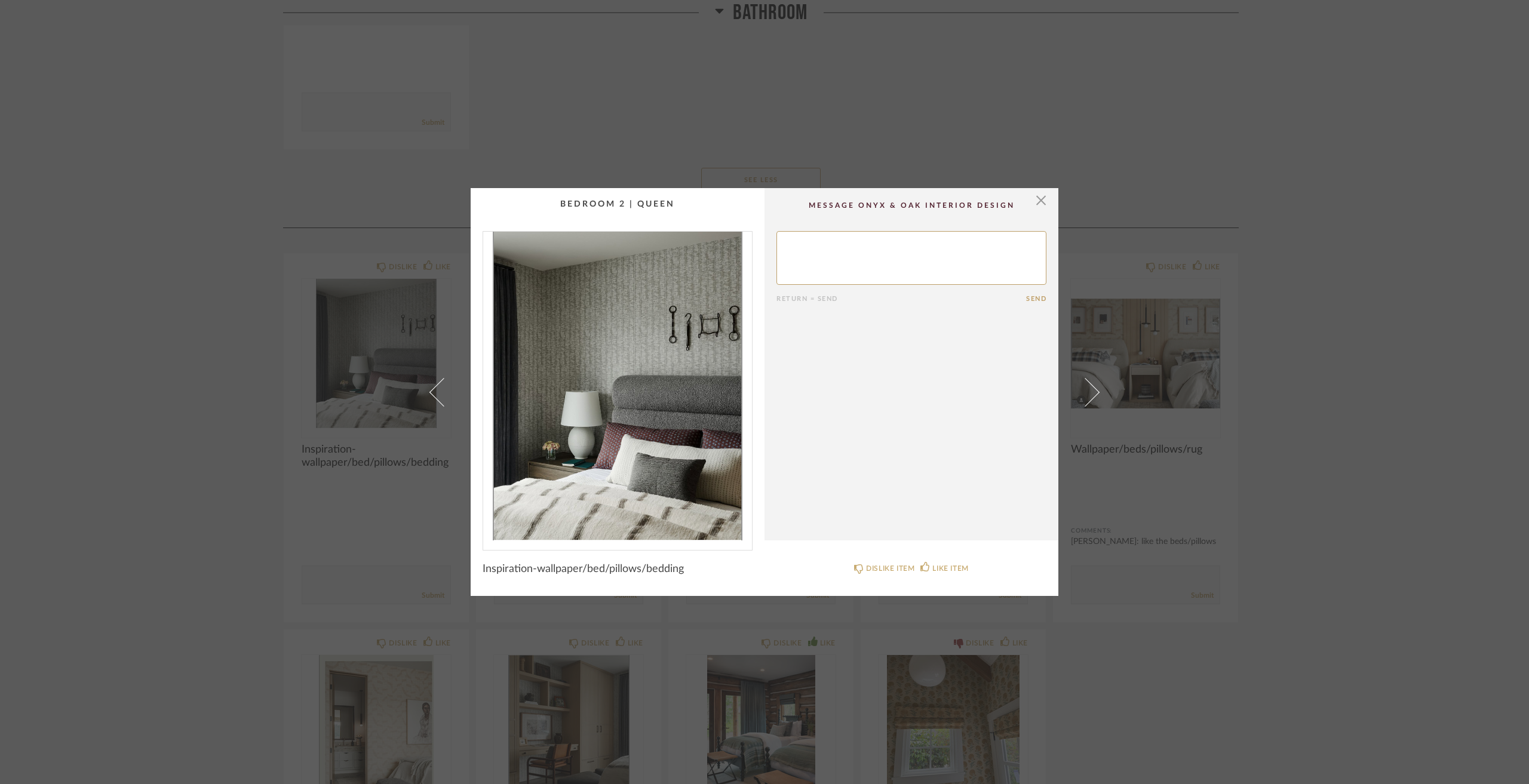
click at [570, 324] on img "0" at bounding box center [618, 385] width 269 height 309
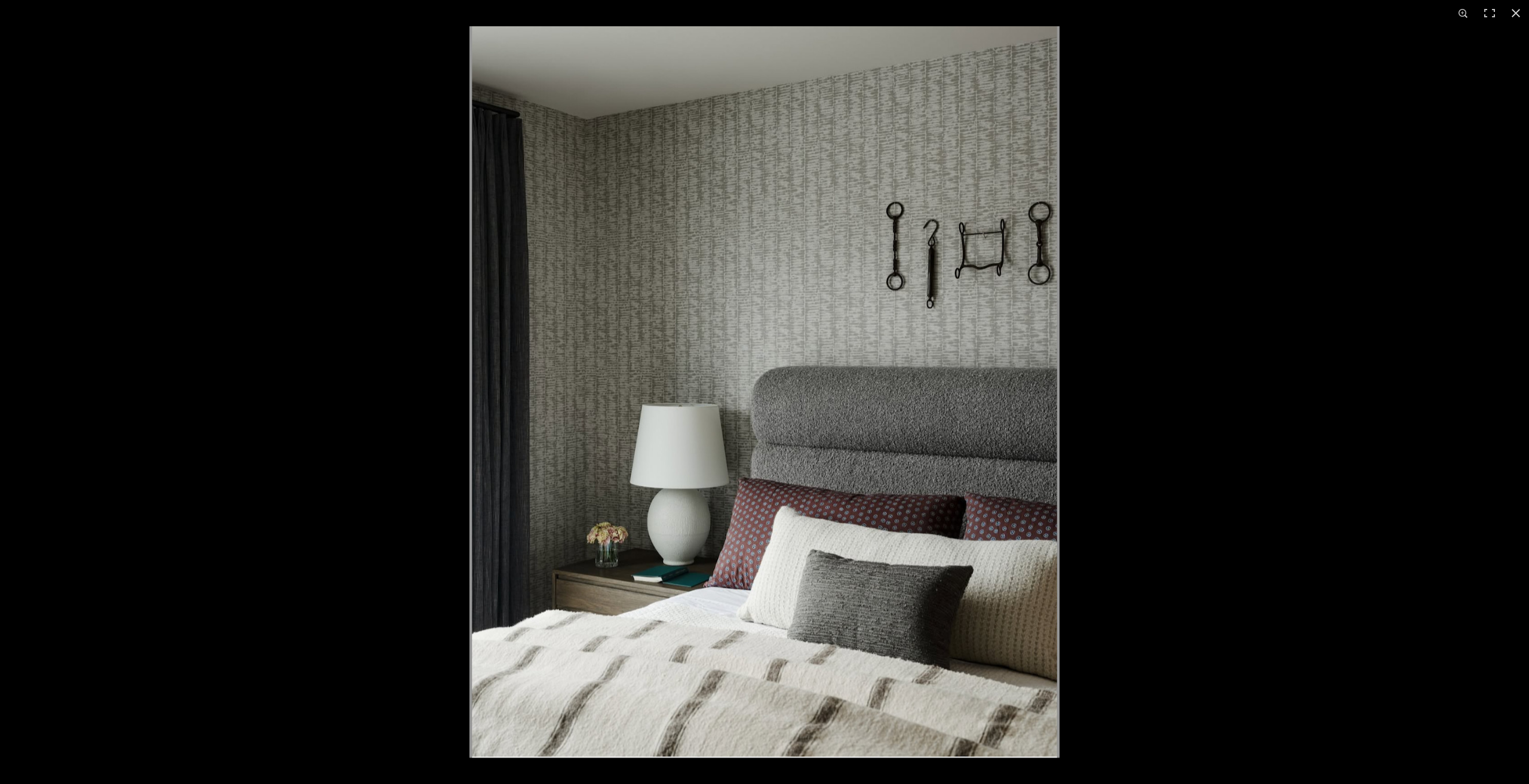
click at [159, 370] on div at bounding box center [764, 392] width 1529 height 784
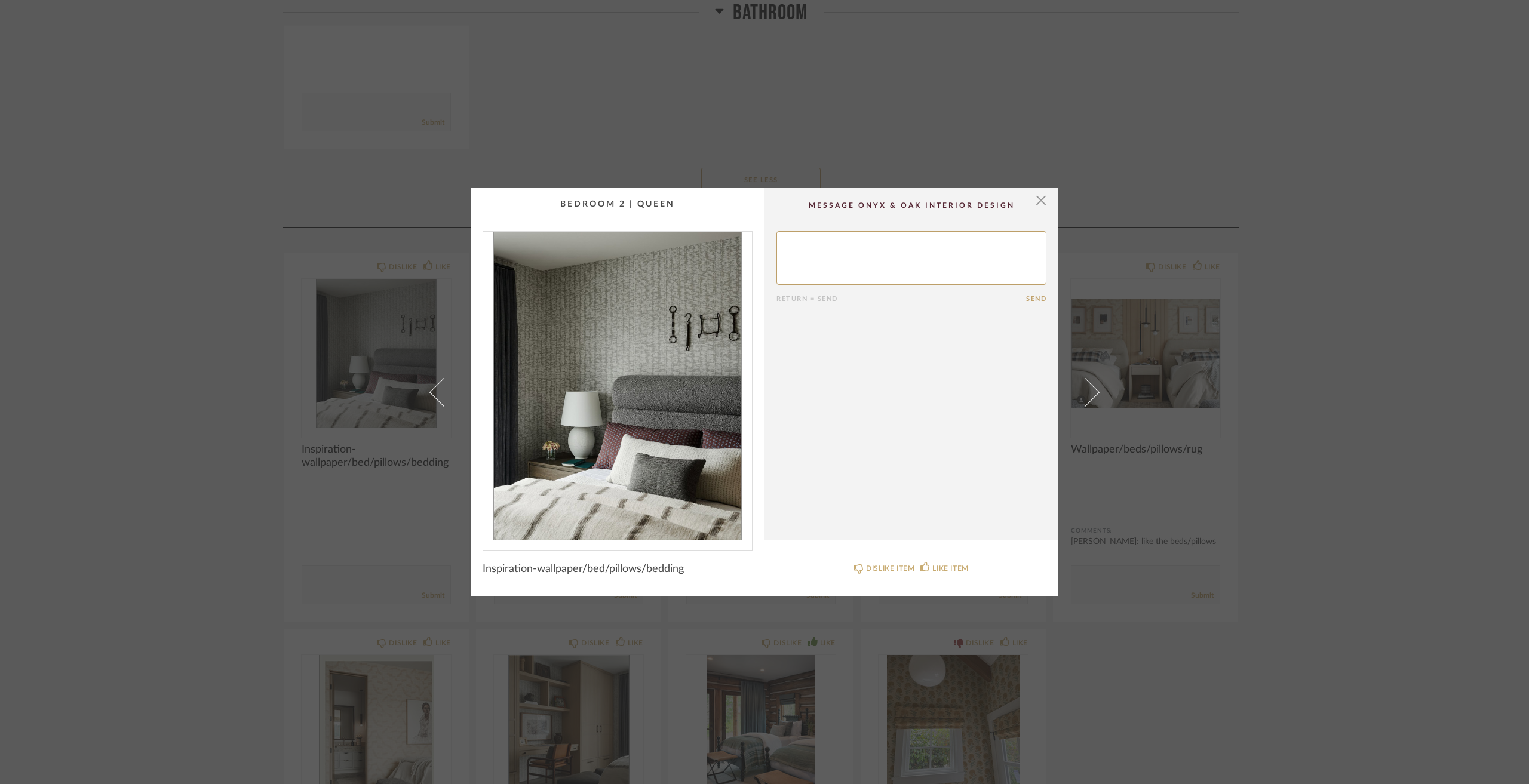
click at [140, 427] on div "× Return = Send Send Inspiration-wallpaper/bed/pillows/bedding DISLIKE ITEM LIK…" at bounding box center [764, 392] width 1529 height 784
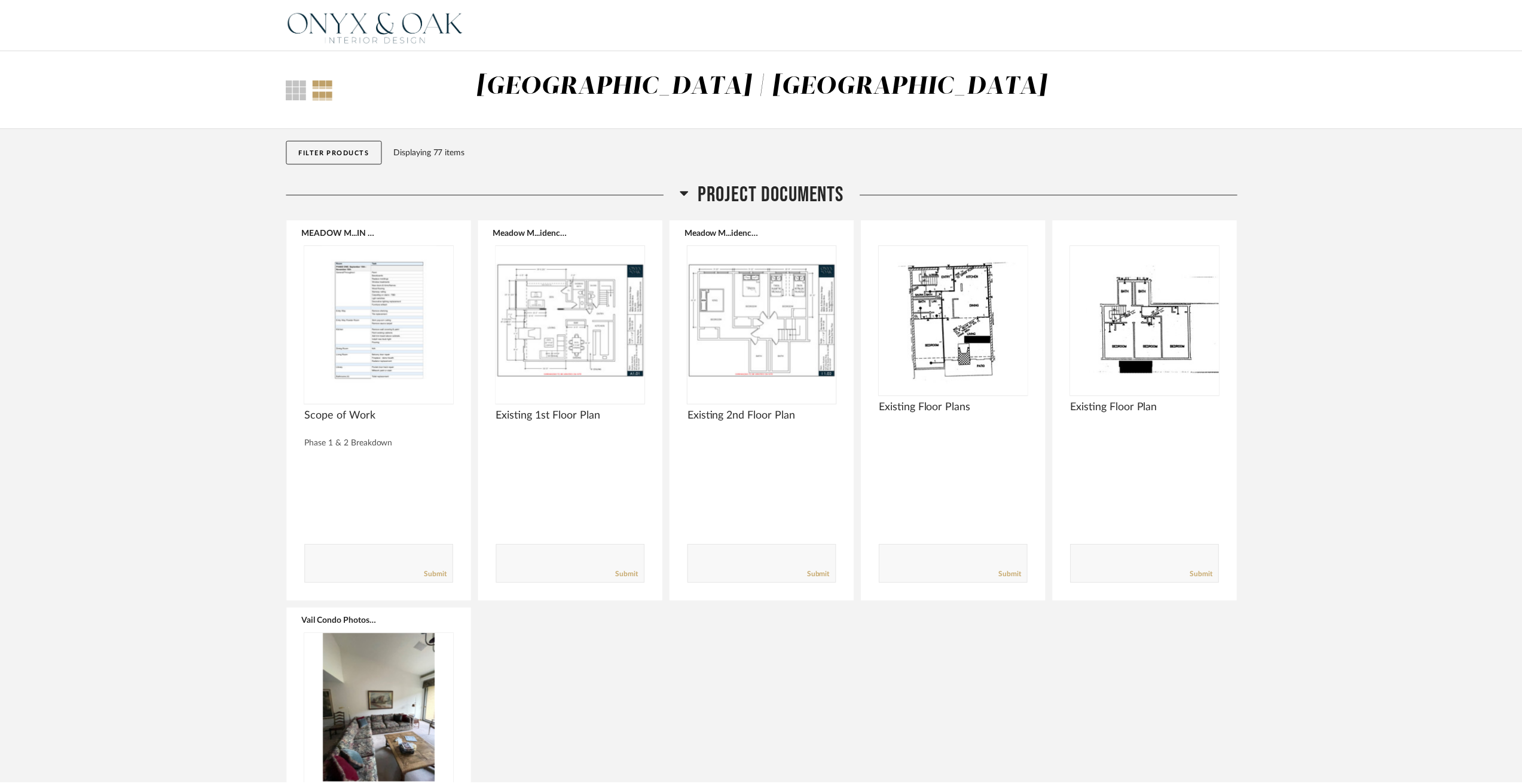
scroll to position [8124, 0]
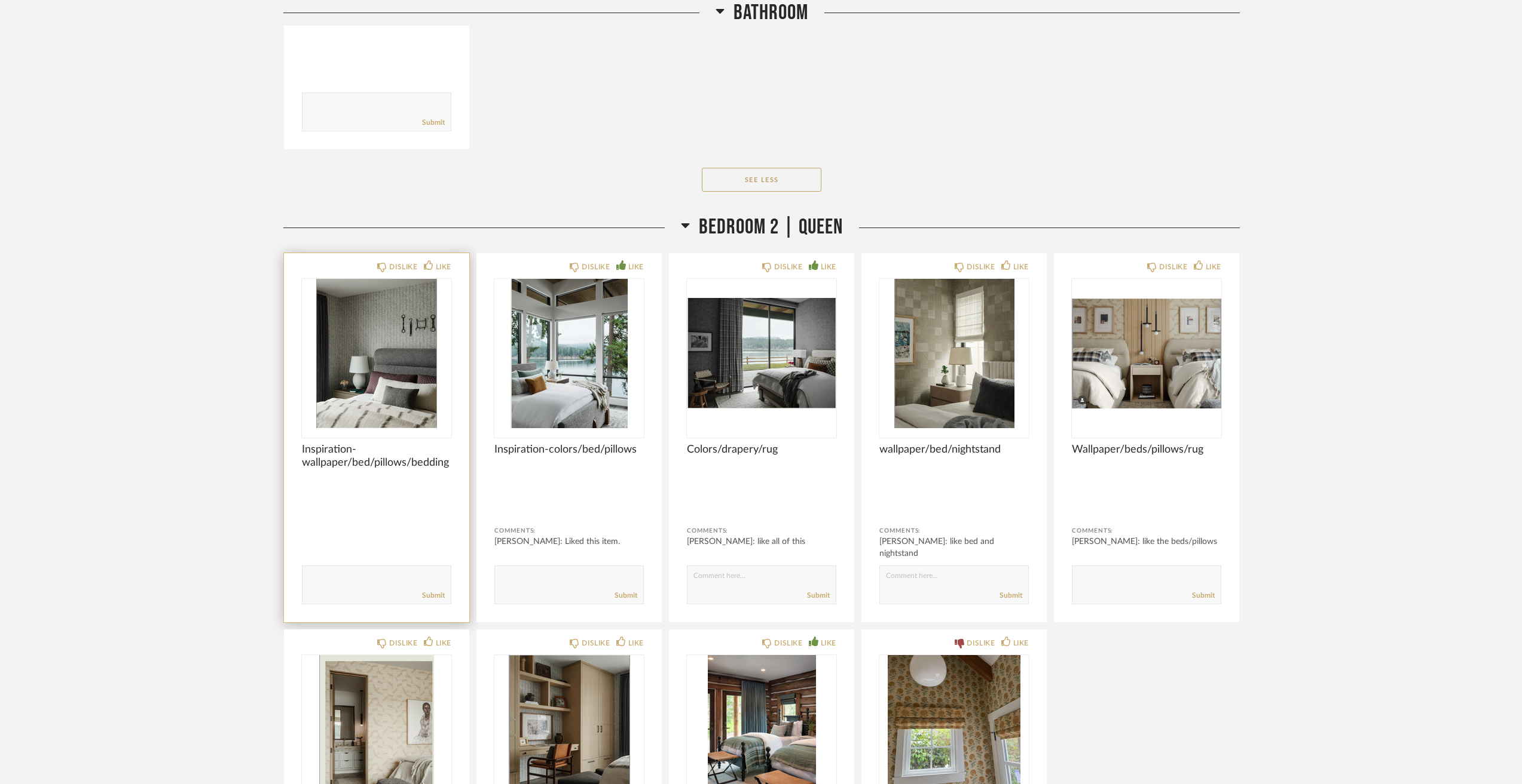
click at [382, 583] on textarea at bounding box center [376, 579] width 148 height 16
type textarea "liked bed/pillows"
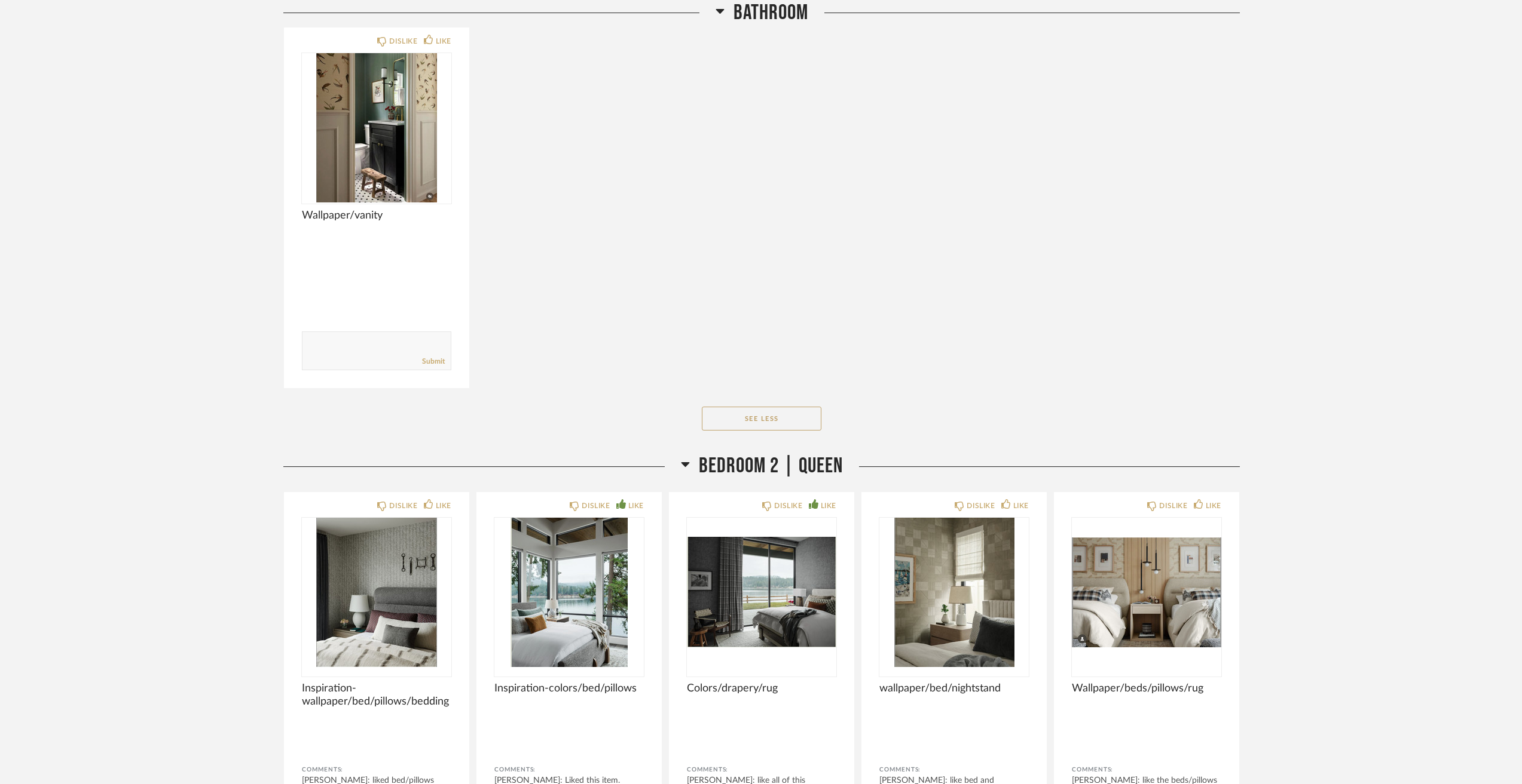
scroll to position [7527, 0]
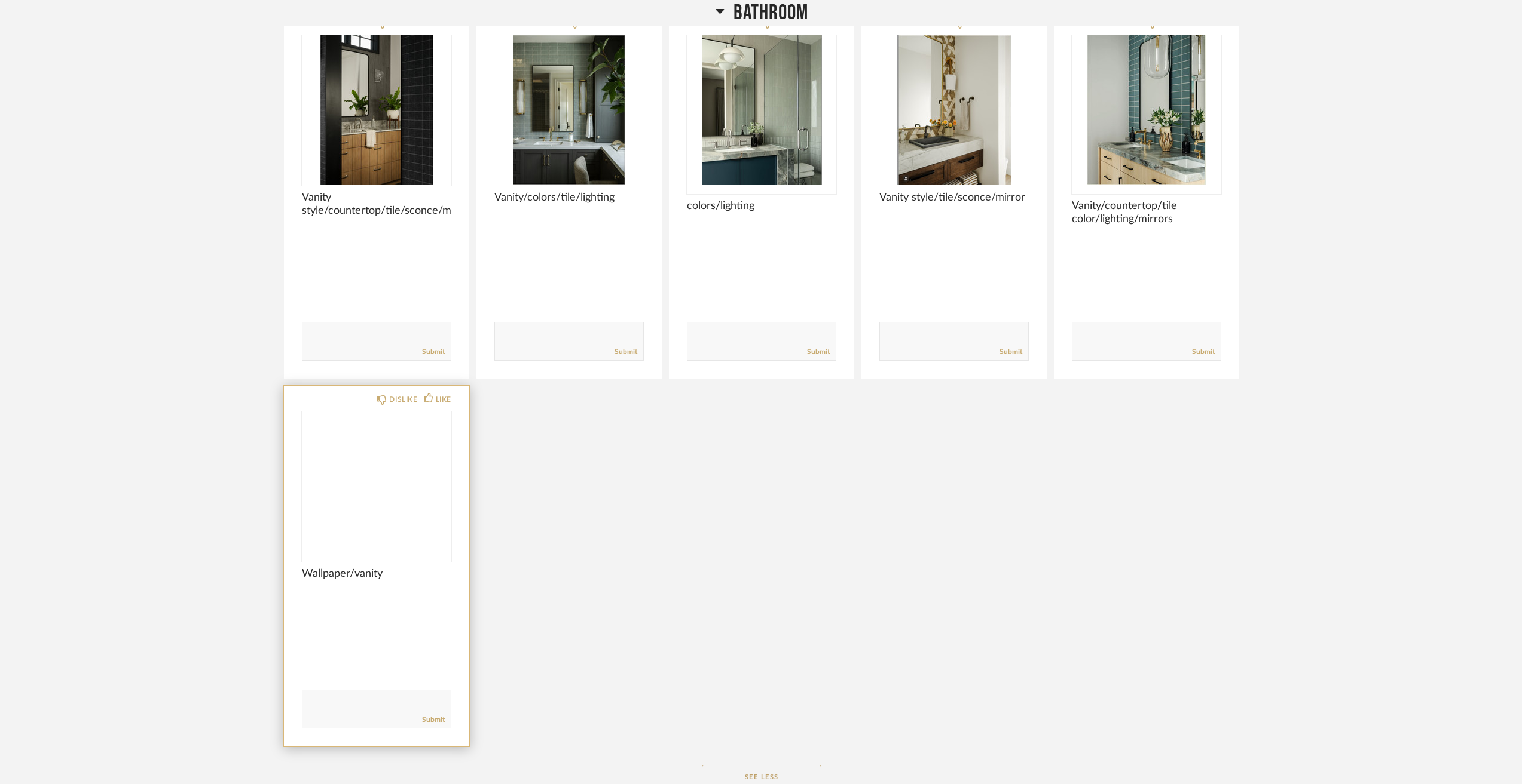
click at [0, 0] on img at bounding box center [0, 0] width 0 height 0
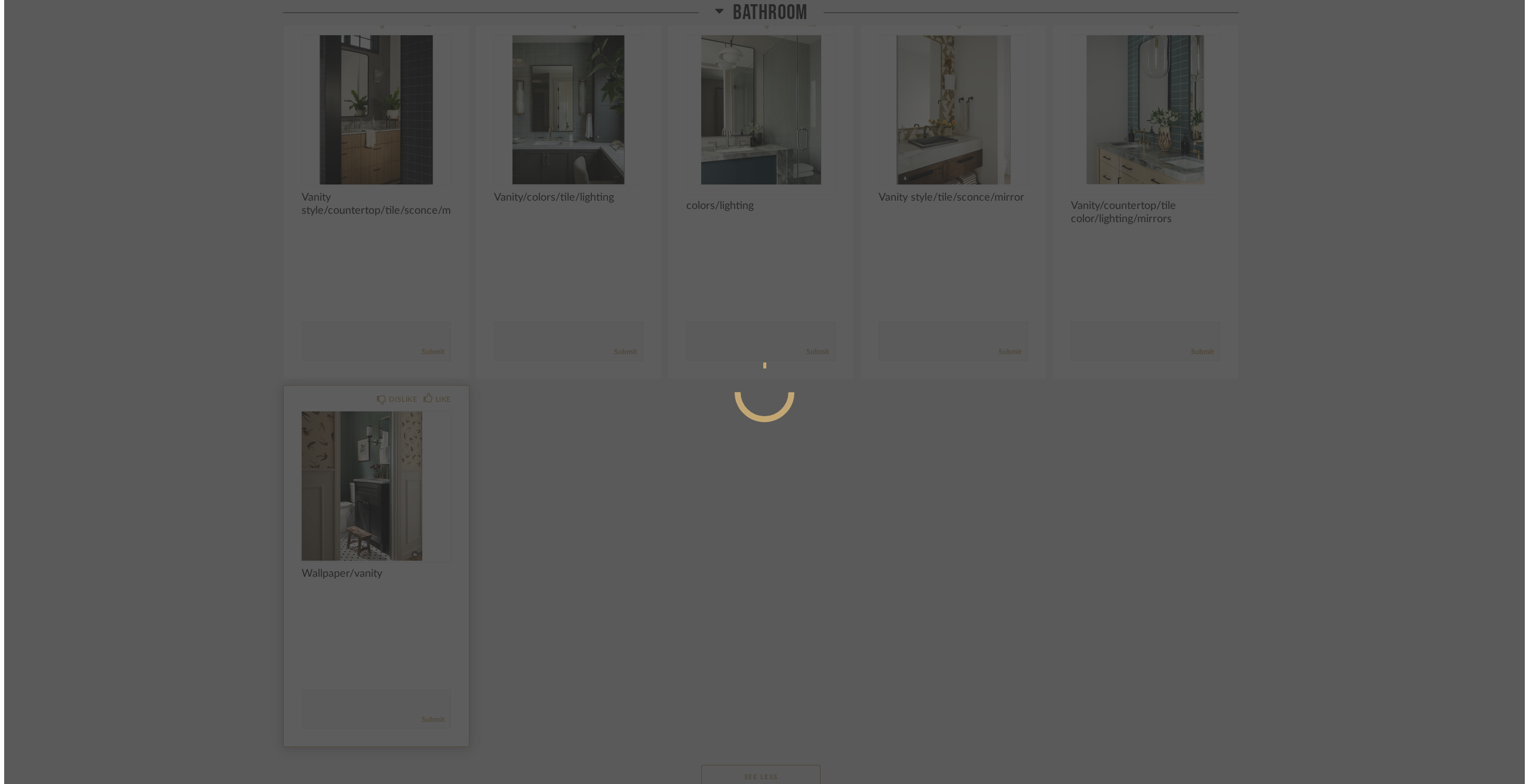
scroll to position [0, 0]
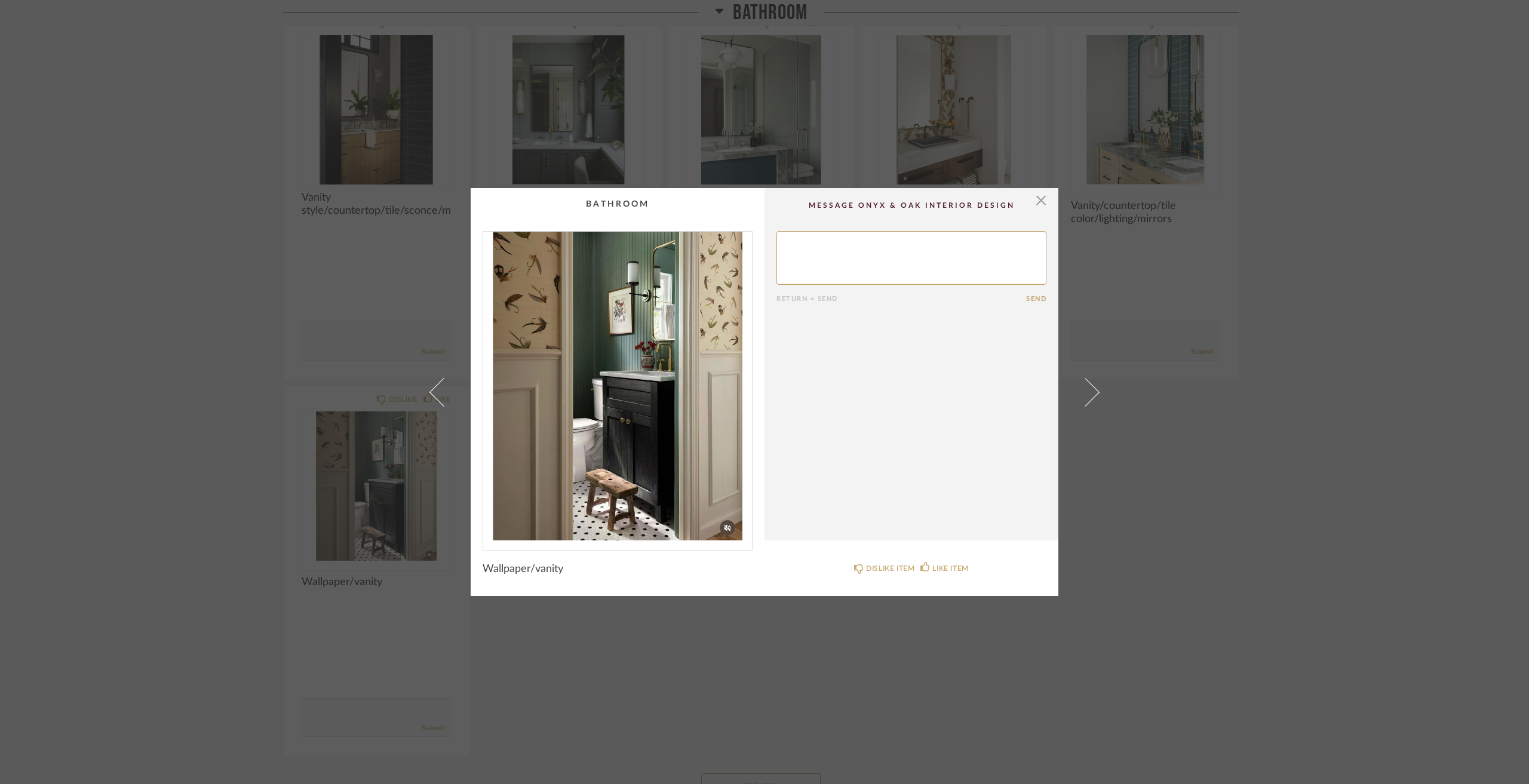
click at [256, 453] on div "× Return = Send Send Wallpaper/vanity DISLIKE ITEM LIKE ITEM" at bounding box center [764, 392] width 1529 height 784
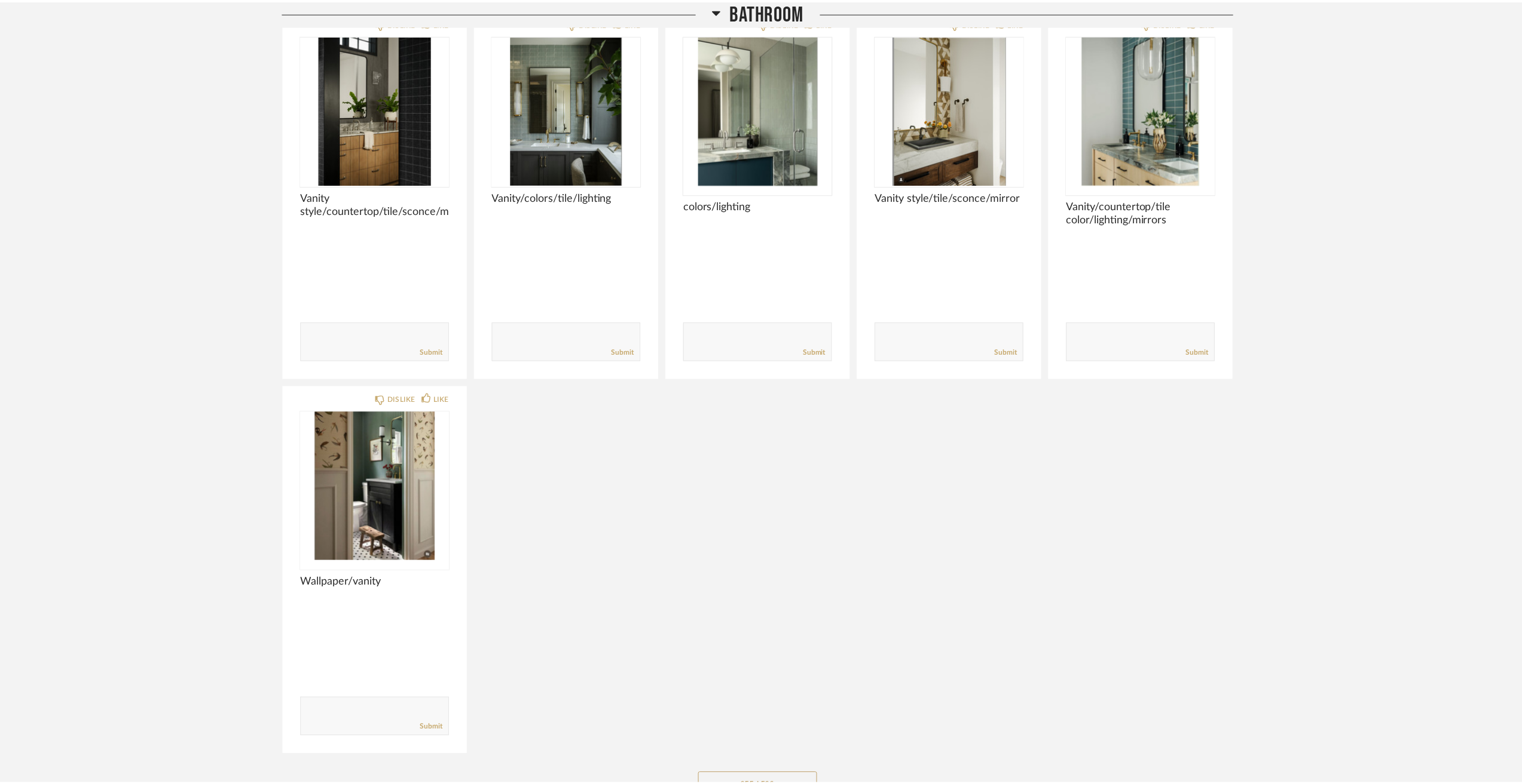
scroll to position [7527, 0]
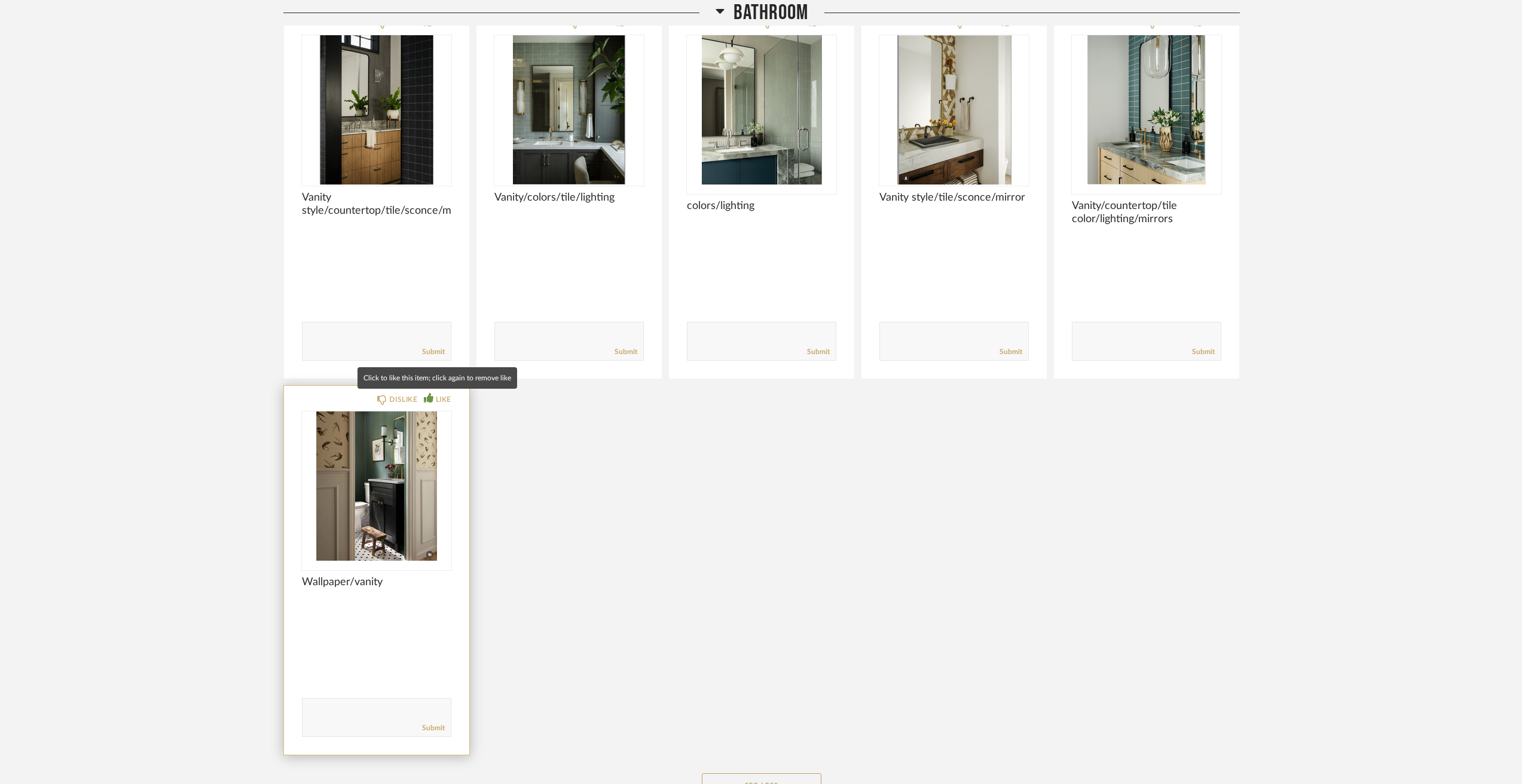
click at [431, 399] on icon at bounding box center [428, 398] width 10 height 10
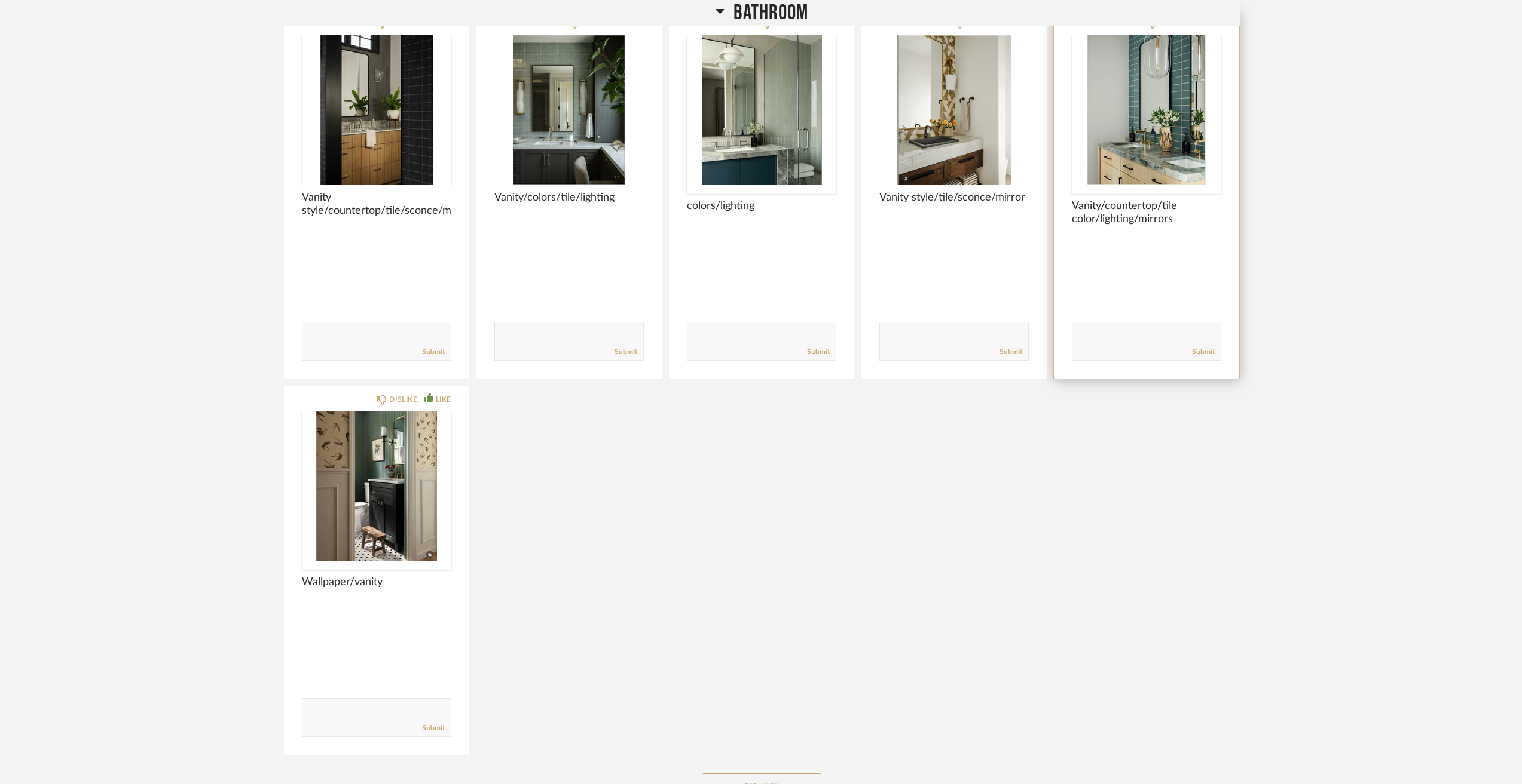
scroll to position [7348, 0]
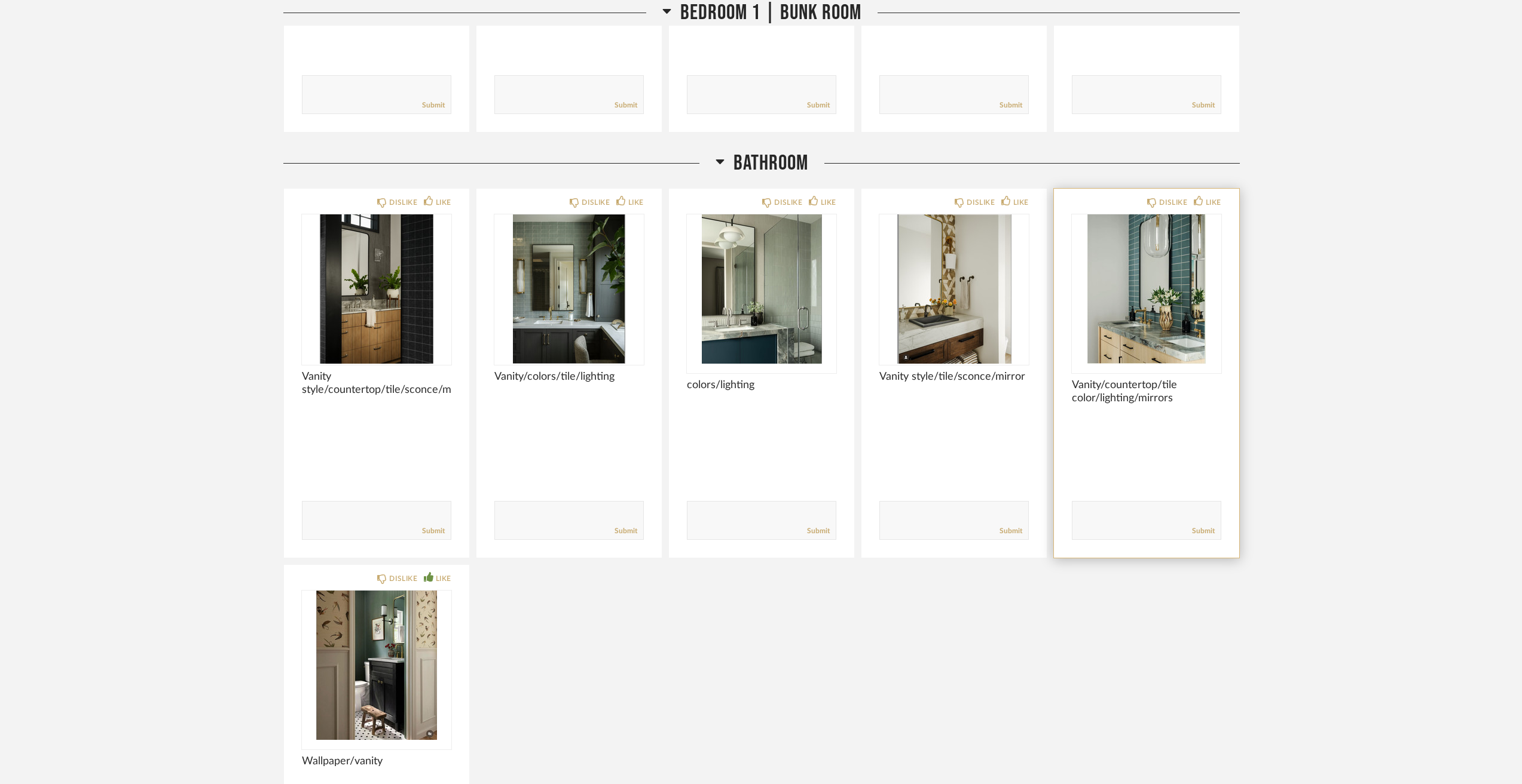
click at [1183, 333] on img "0" at bounding box center [1146, 289] width 149 height 149
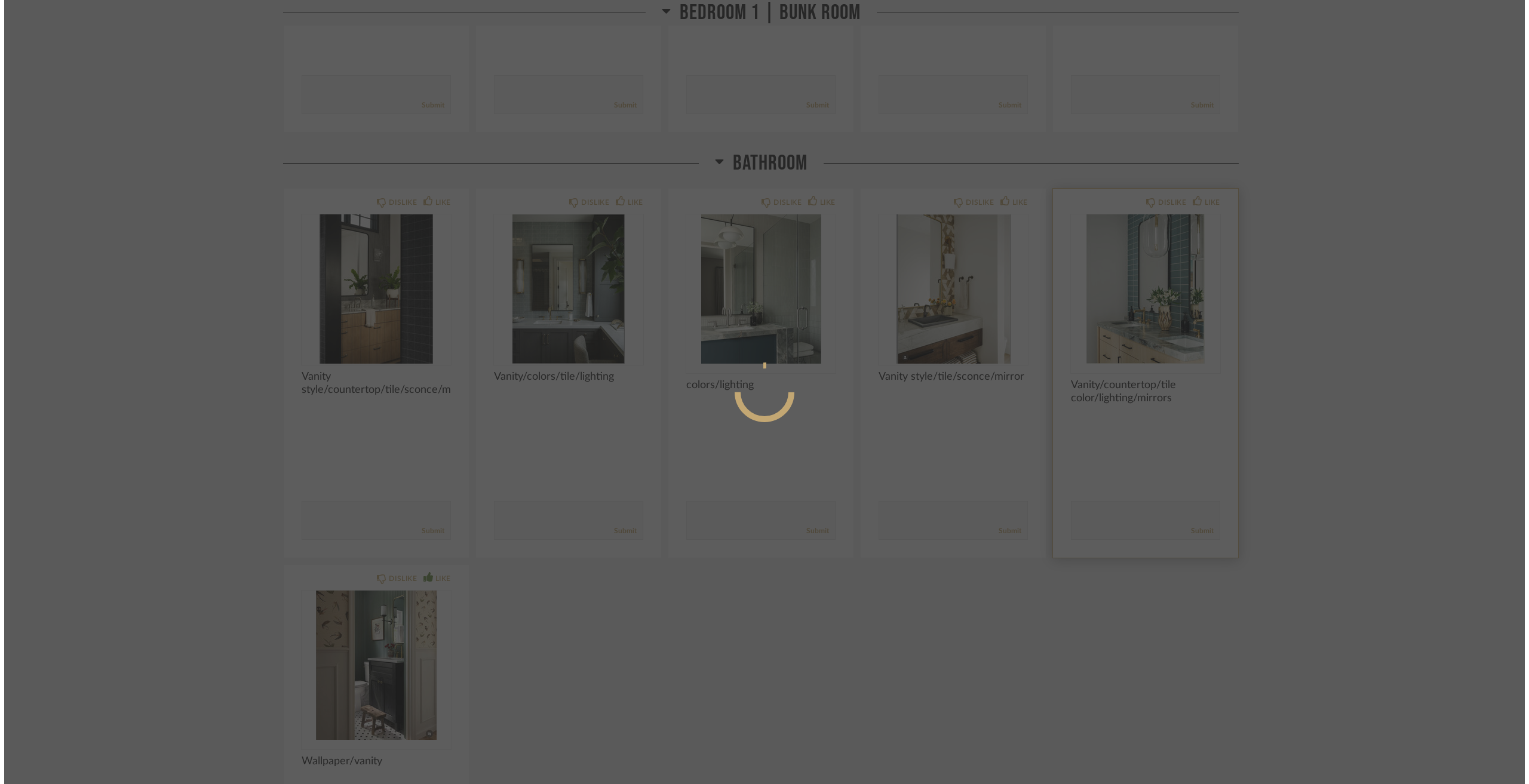
scroll to position [0, 0]
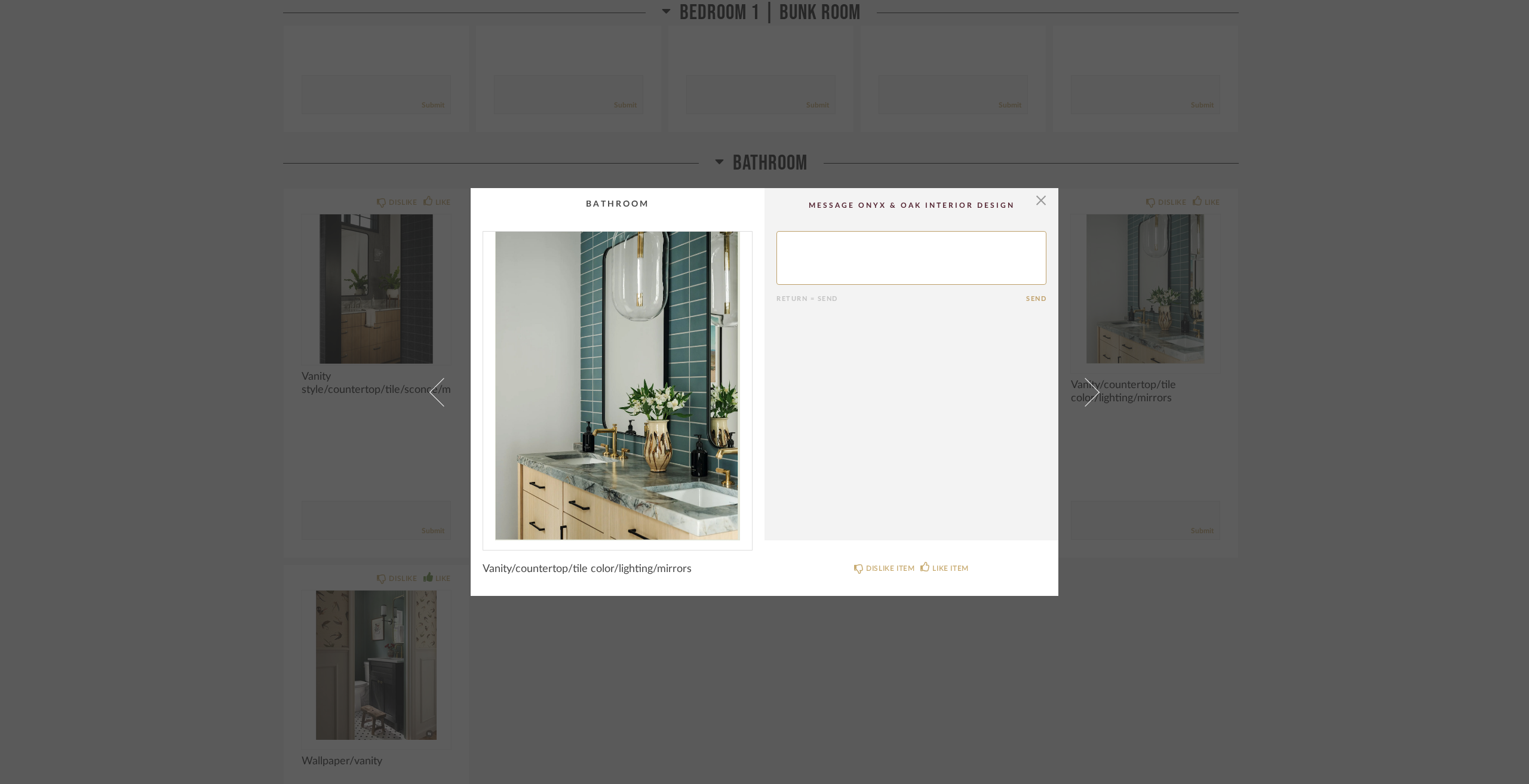
click at [1256, 348] on div "× Return = Send Send Vanity/countertop/tile color/lighting/mirrors DISLIKE ITEM…" at bounding box center [764, 392] width 1529 height 784
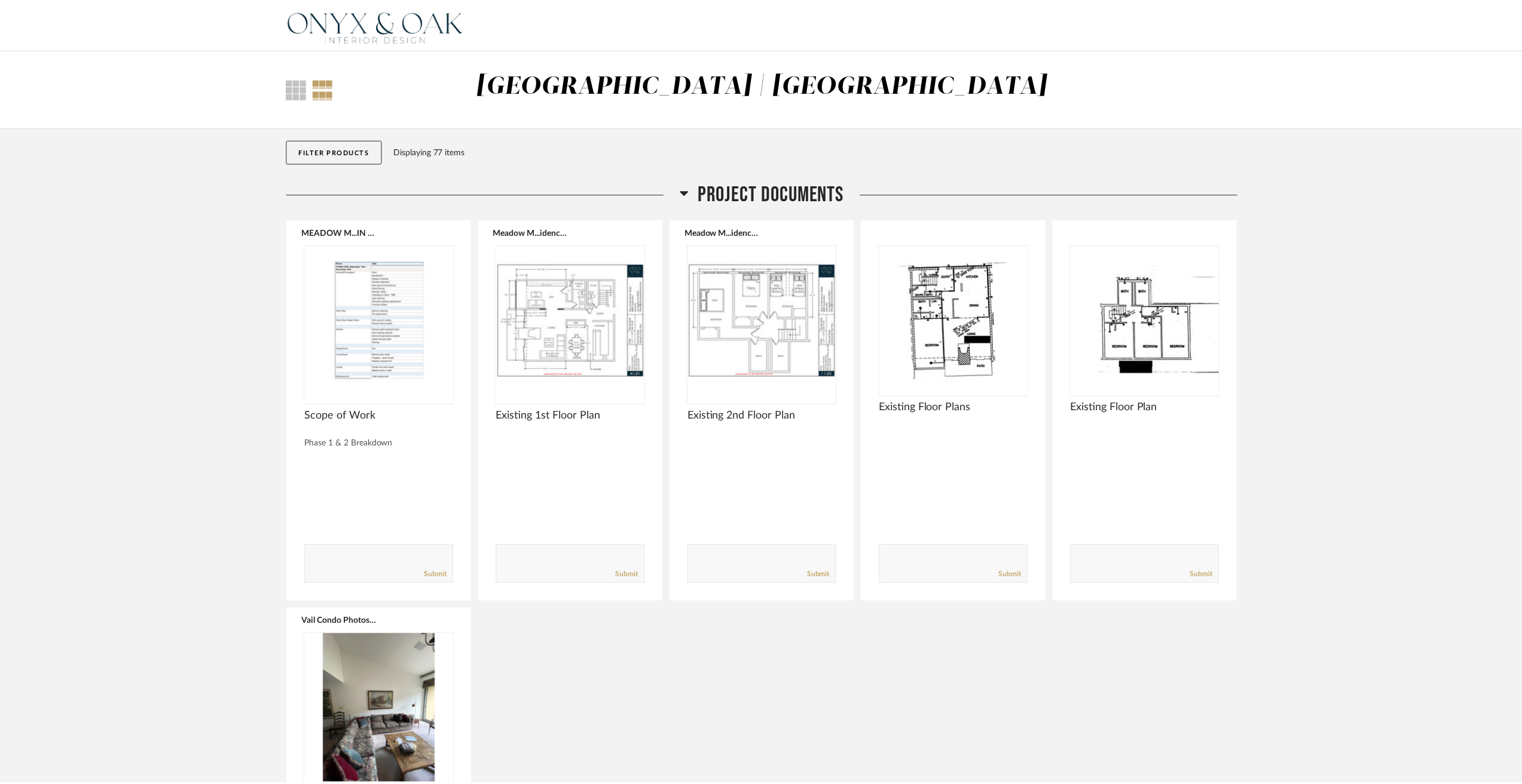
scroll to position [7348, 0]
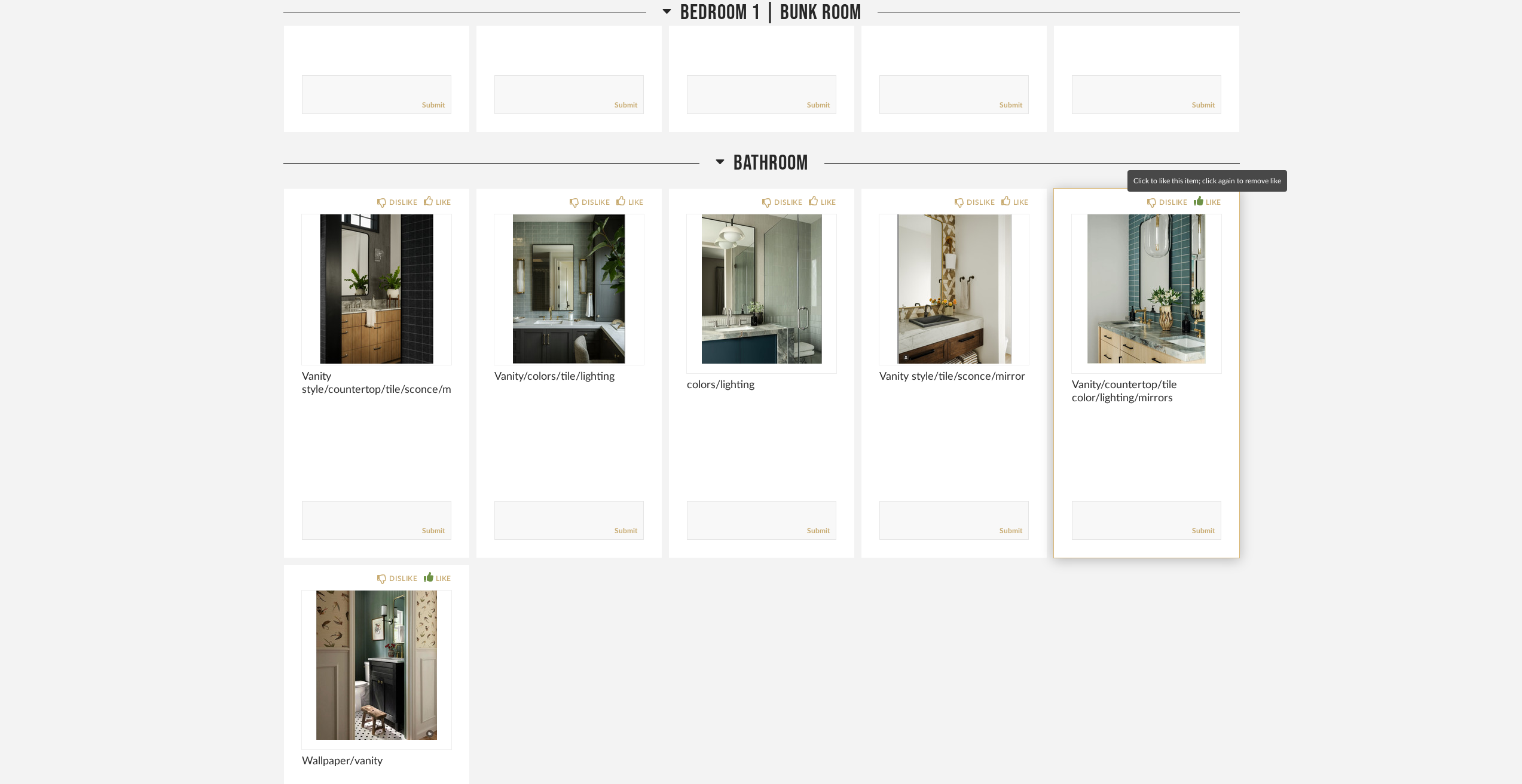
click at [1211, 202] on div "LIKE" at bounding box center [1213, 202] width 16 height 12
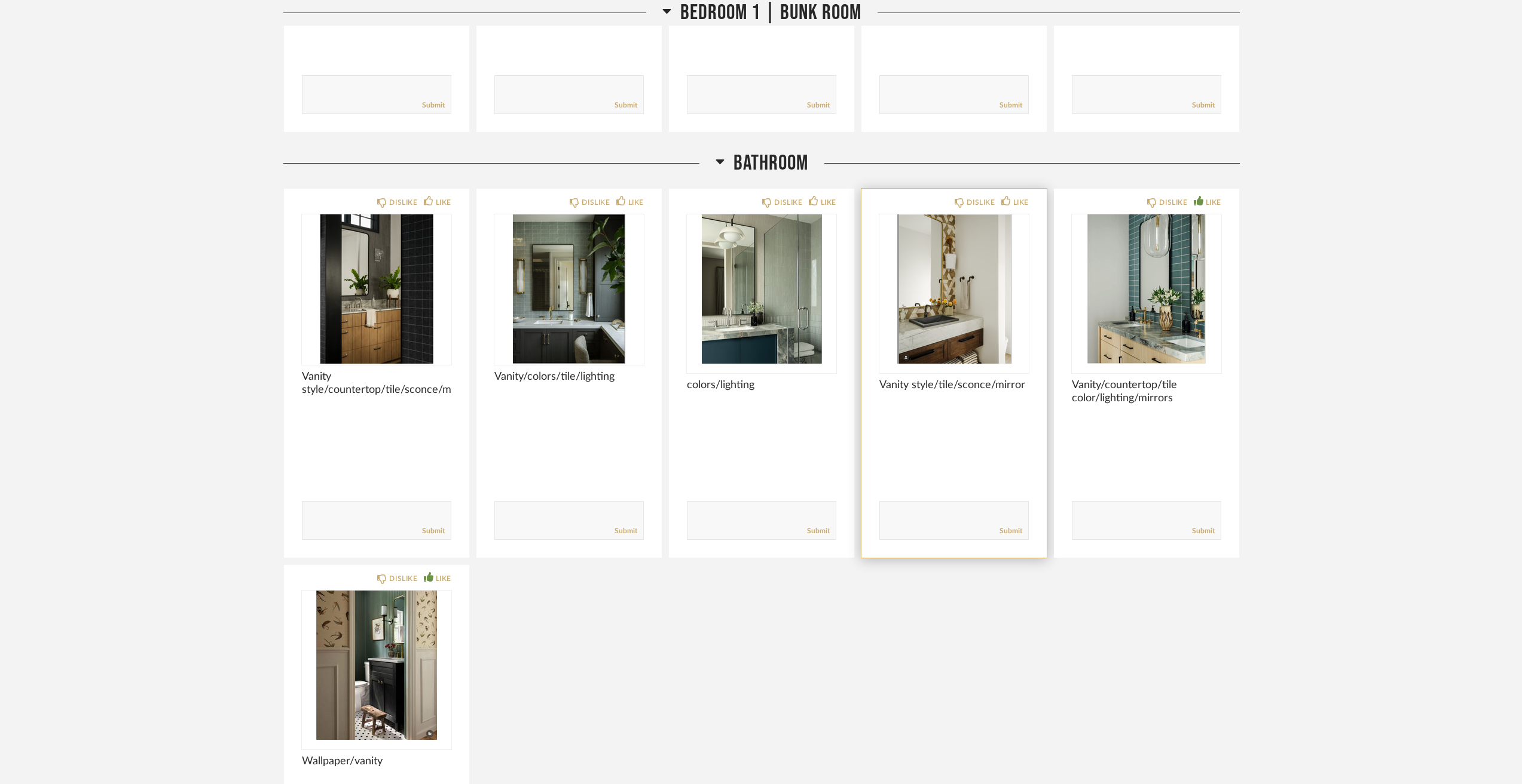
click at [0, 0] on img at bounding box center [0, 0] width 0 height 0
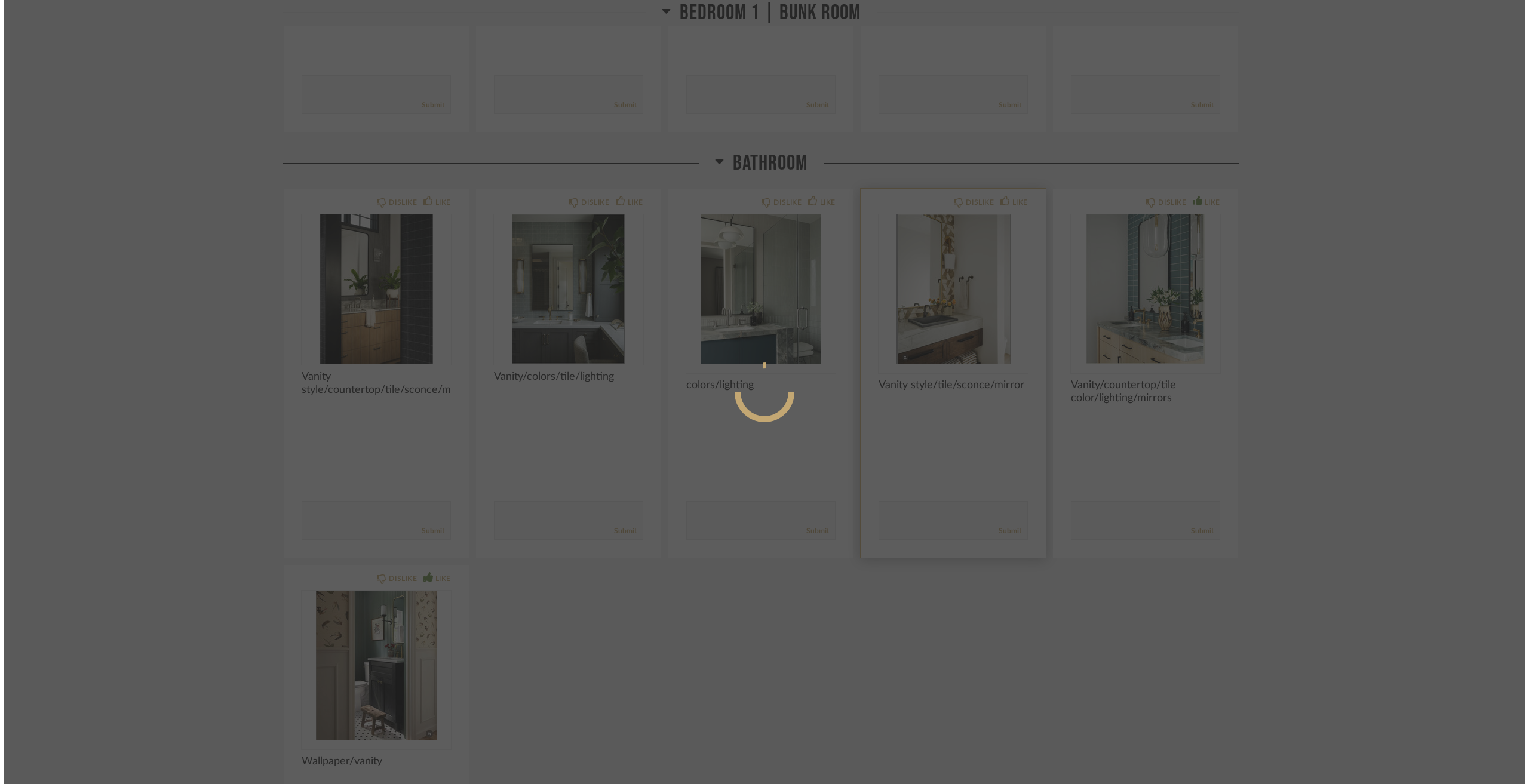
scroll to position [0, 0]
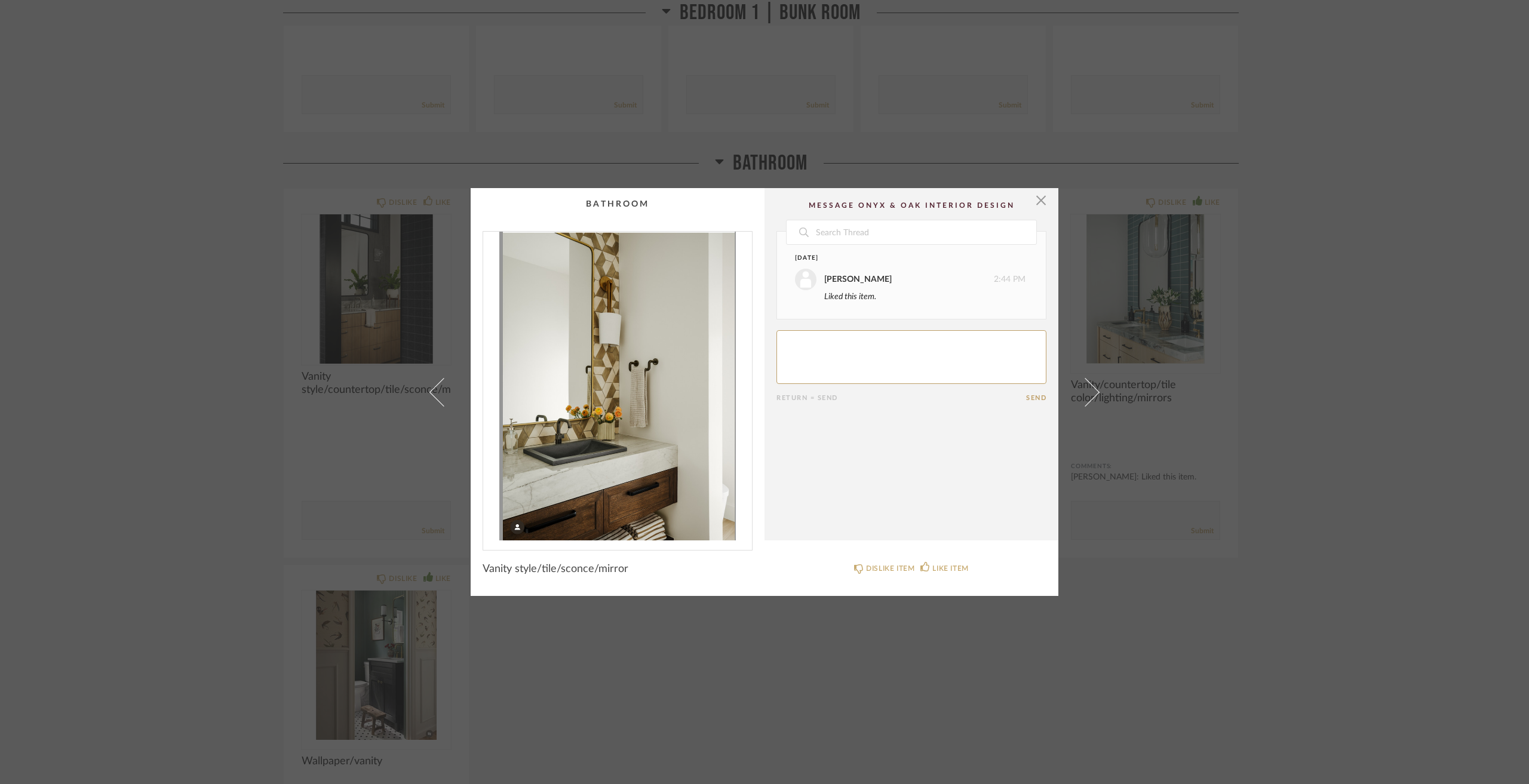
click at [1389, 470] on div "× Date [DATE] [PERSON_NAME] 2:44 PM Liked this item. Return = Send Send Vanity …" at bounding box center [764, 392] width 1529 height 784
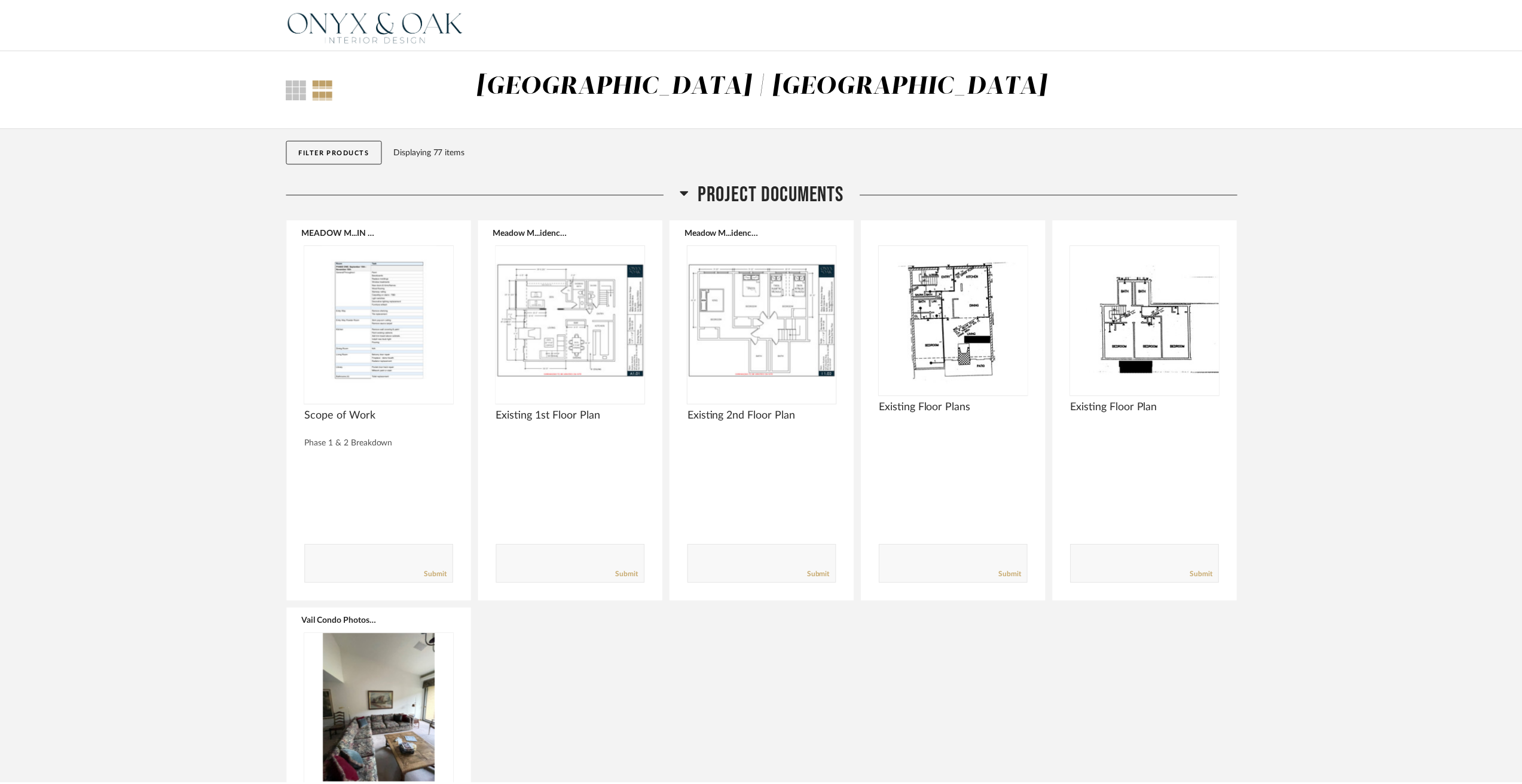
scroll to position [7348, 0]
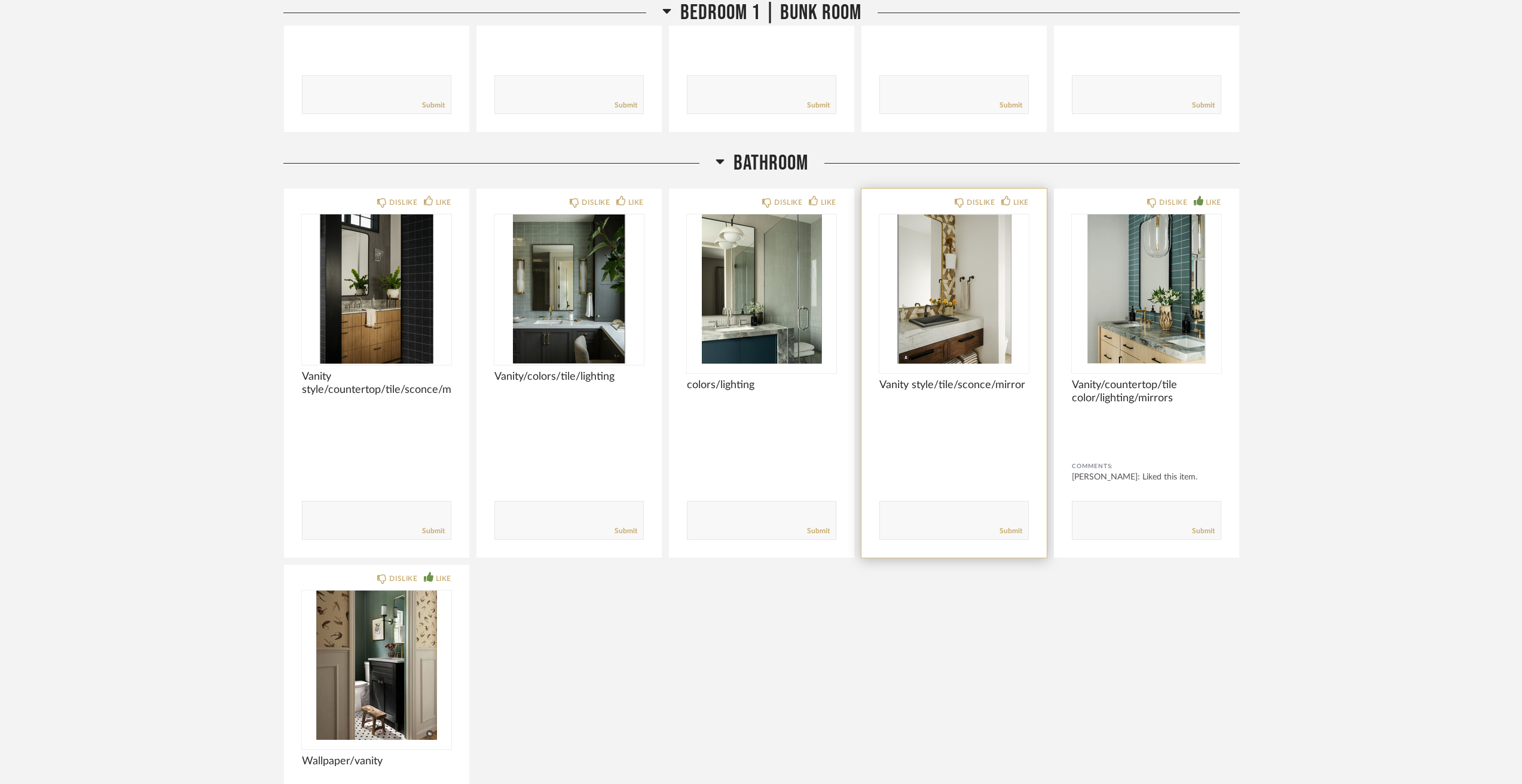
click at [987, 310] on img "0" at bounding box center [954, 289] width 149 height 149
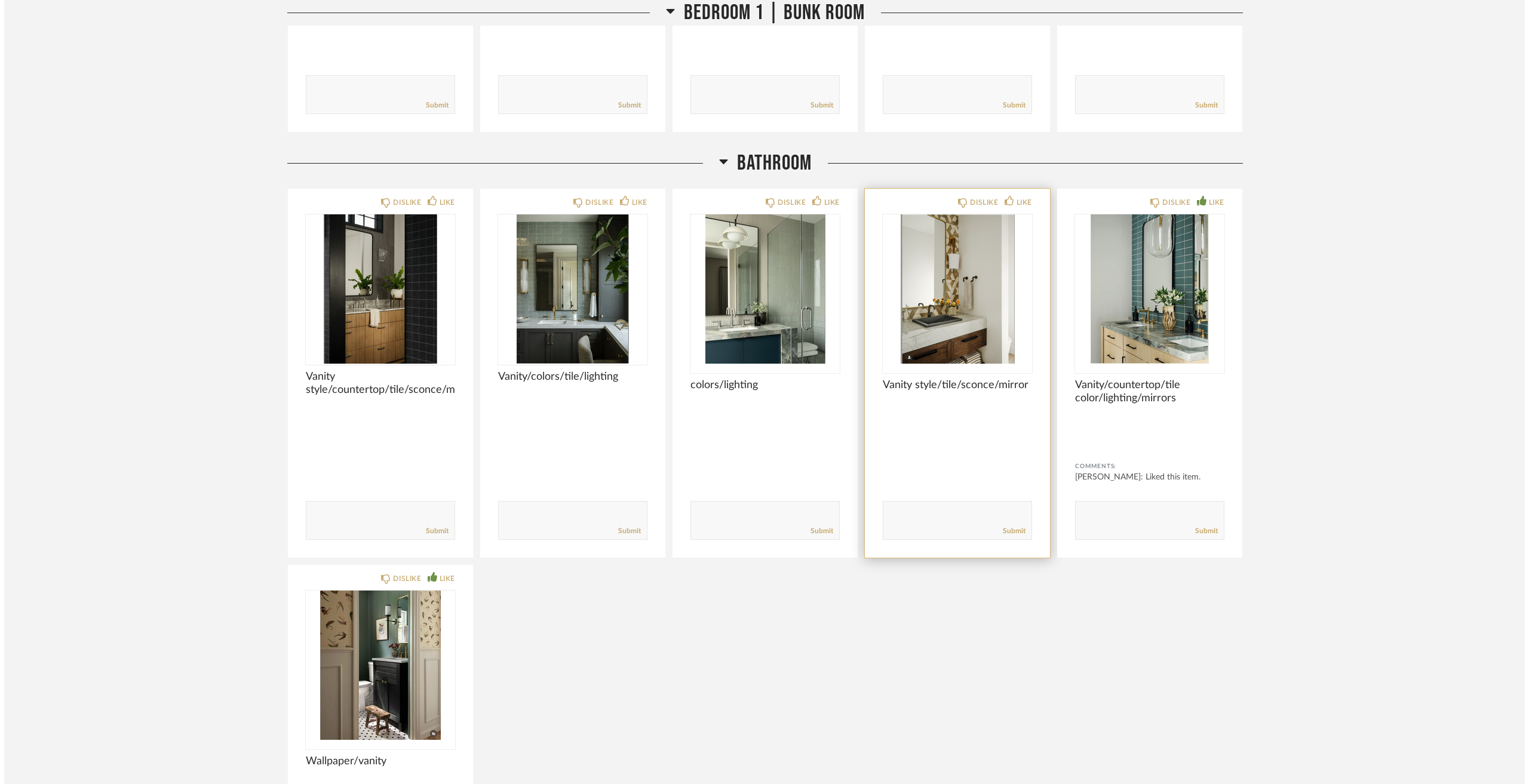
scroll to position [0, 0]
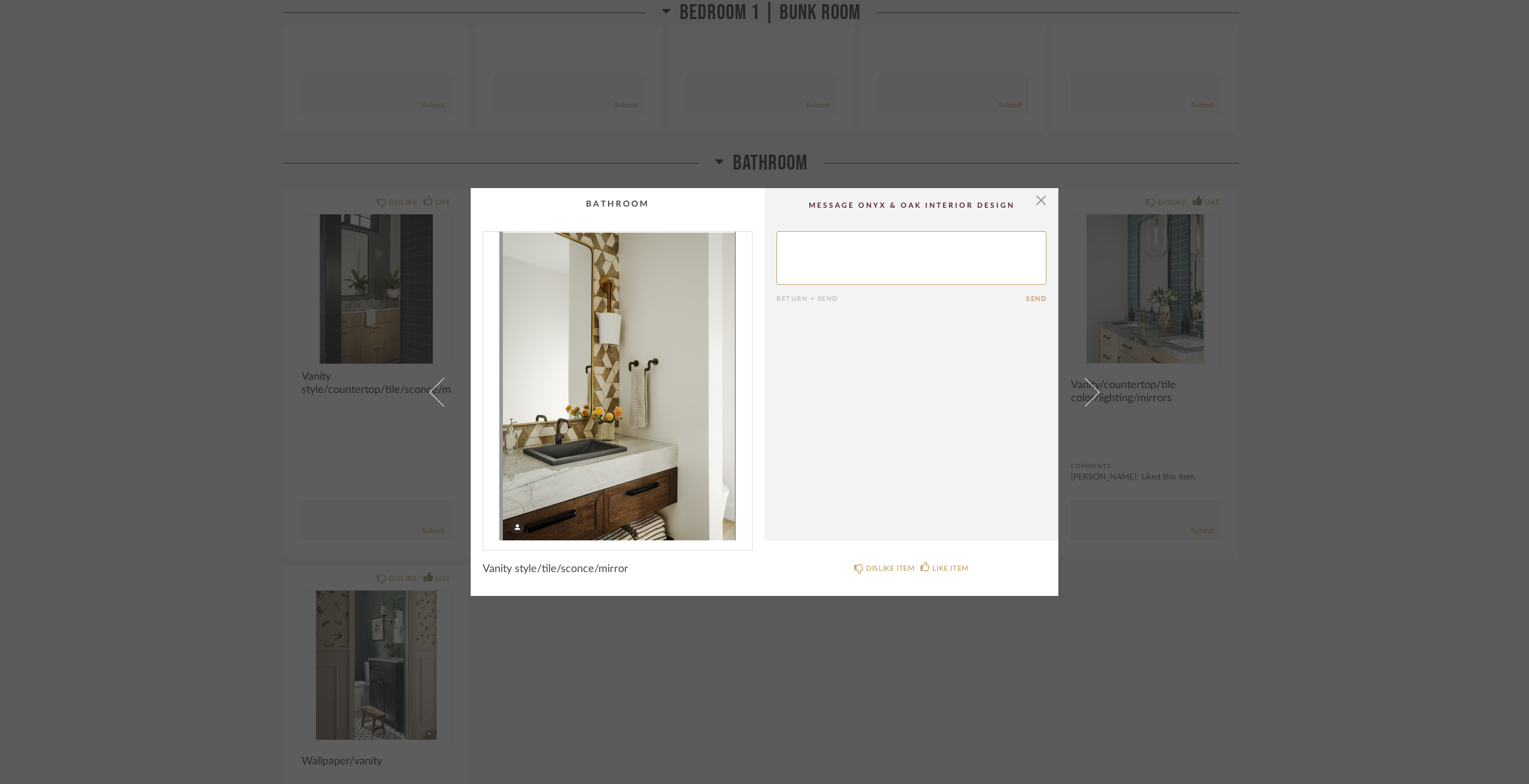
click at [1388, 408] on div "× Return = Send Send Vanity style/tile/sconce/mirror DISLIKE ITEM LIKE ITEM" at bounding box center [764, 392] width 1529 height 784
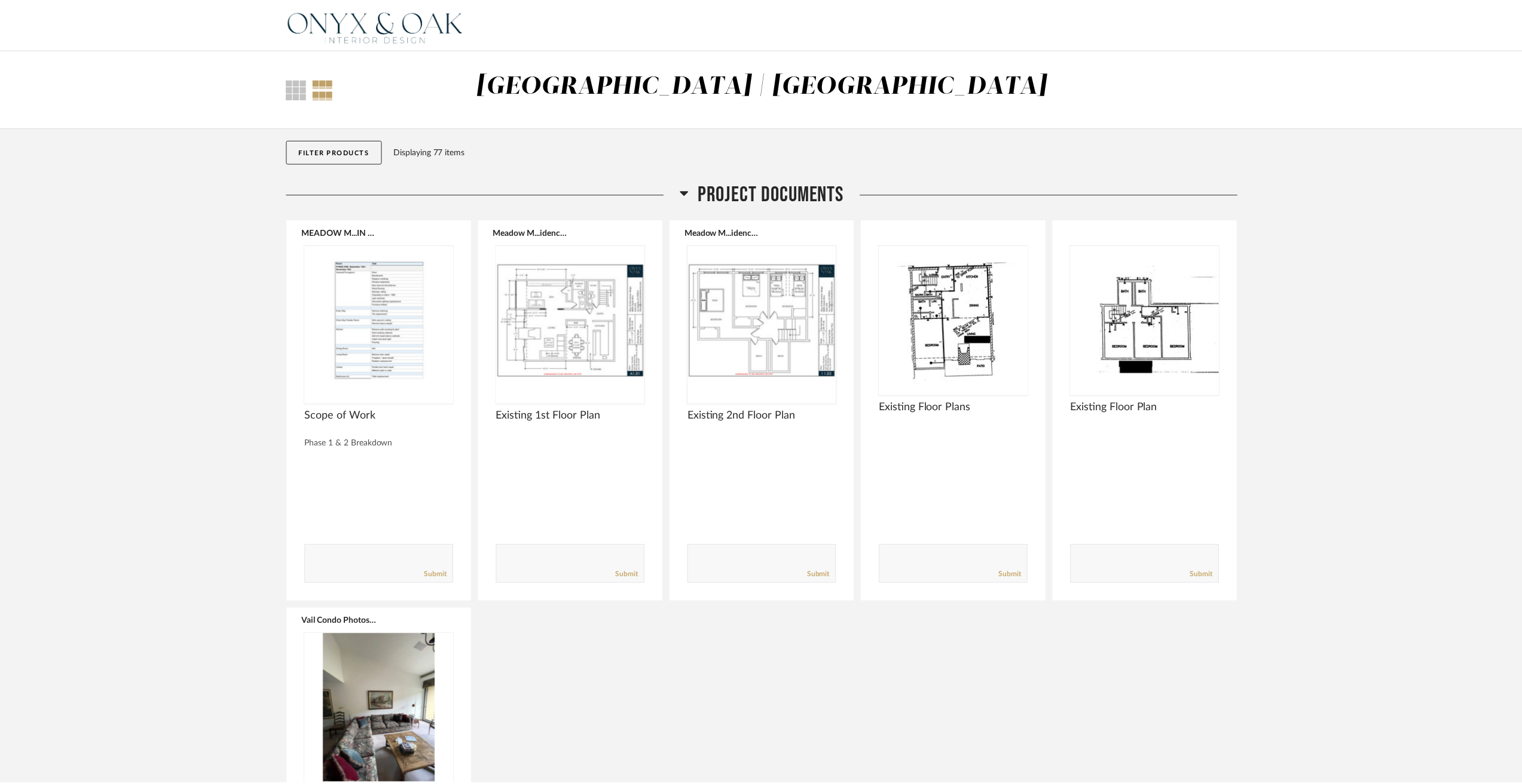
scroll to position [7348, 0]
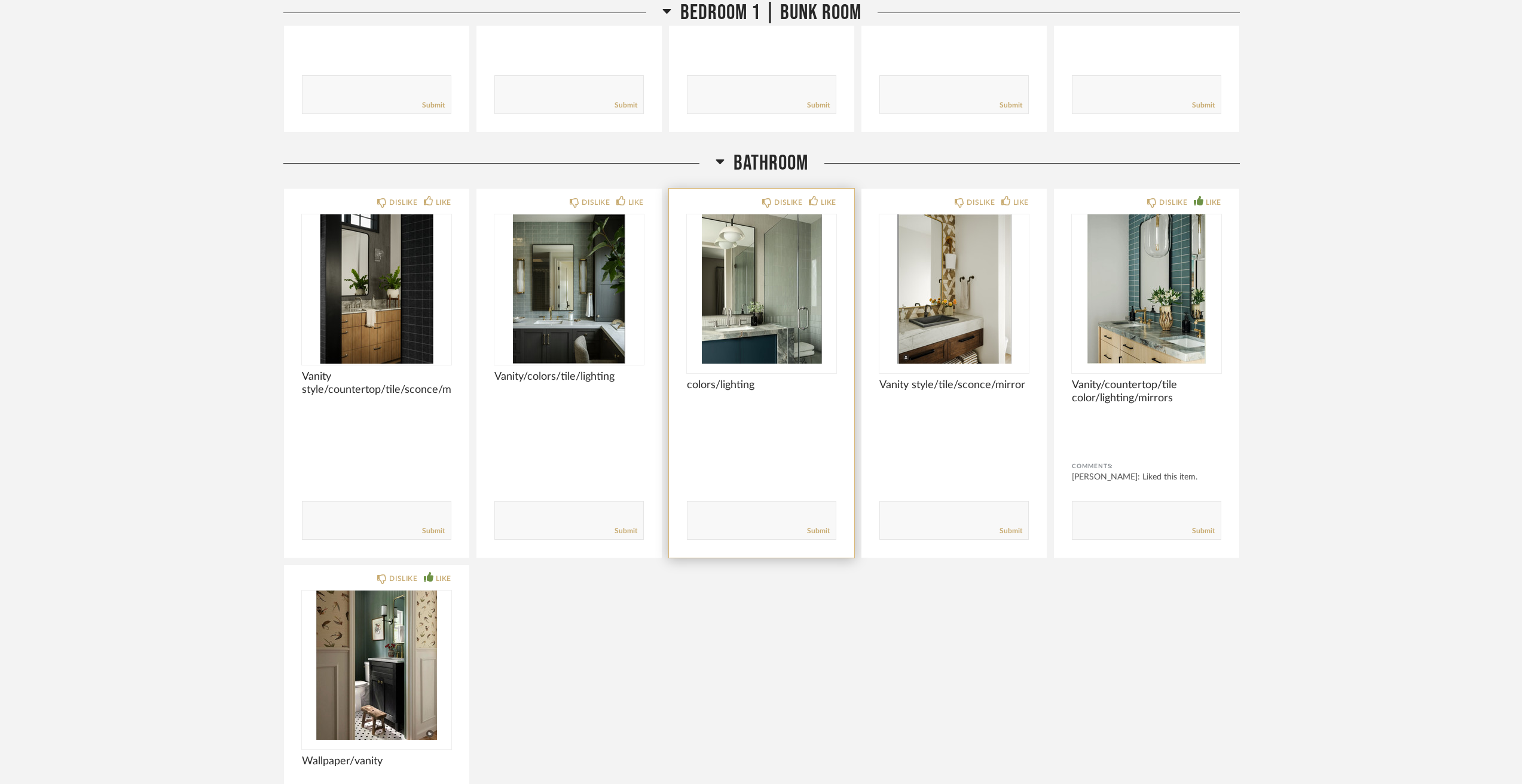
click at [809, 275] on img "0" at bounding box center [761, 289] width 149 height 149
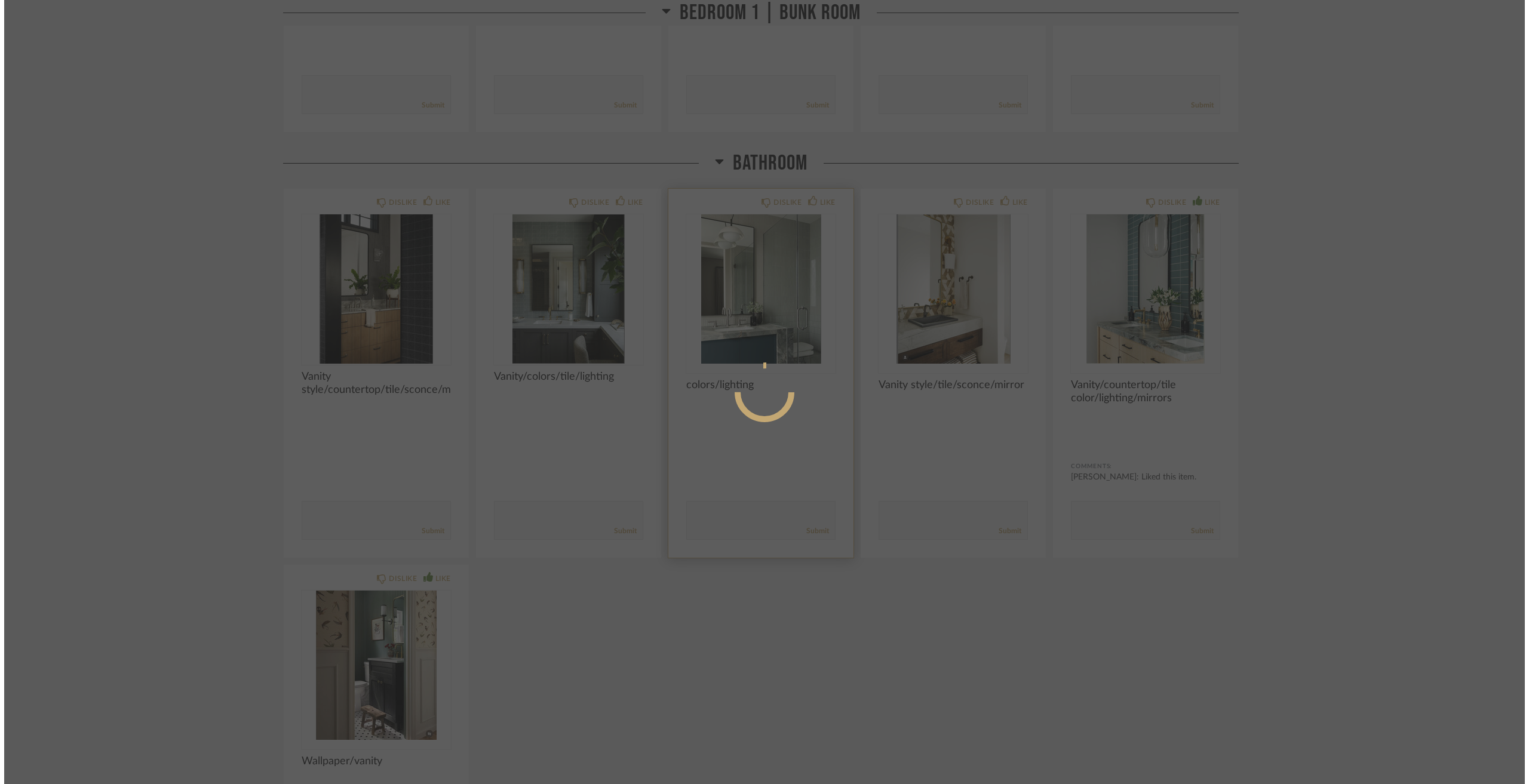
scroll to position [0, 0]
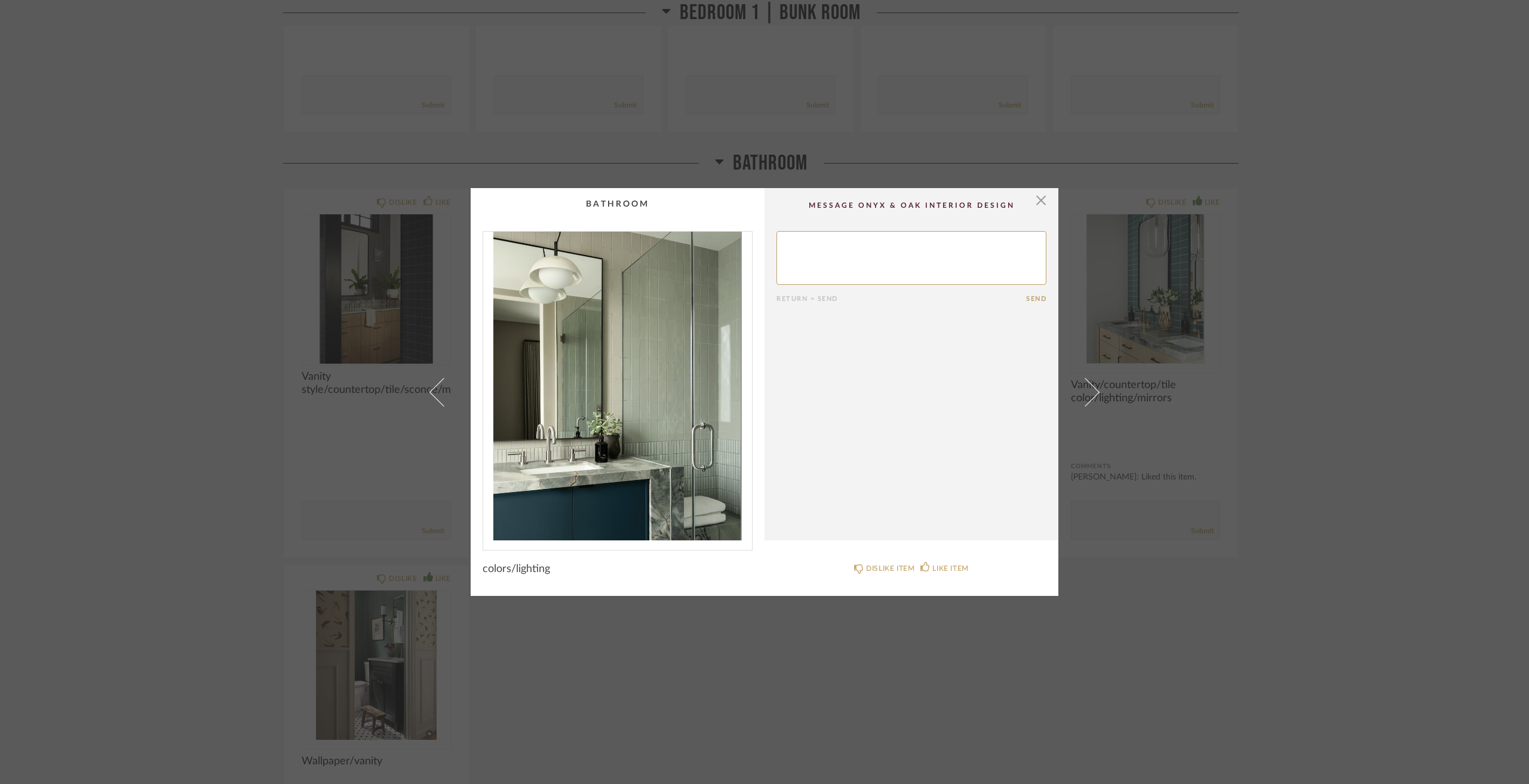
click at [232, 382] on div "× Return = Send Send colors/lighting DISLIKE ITEM LIKE ITEM" at bounding box center [764, 392] width 1529 height 784
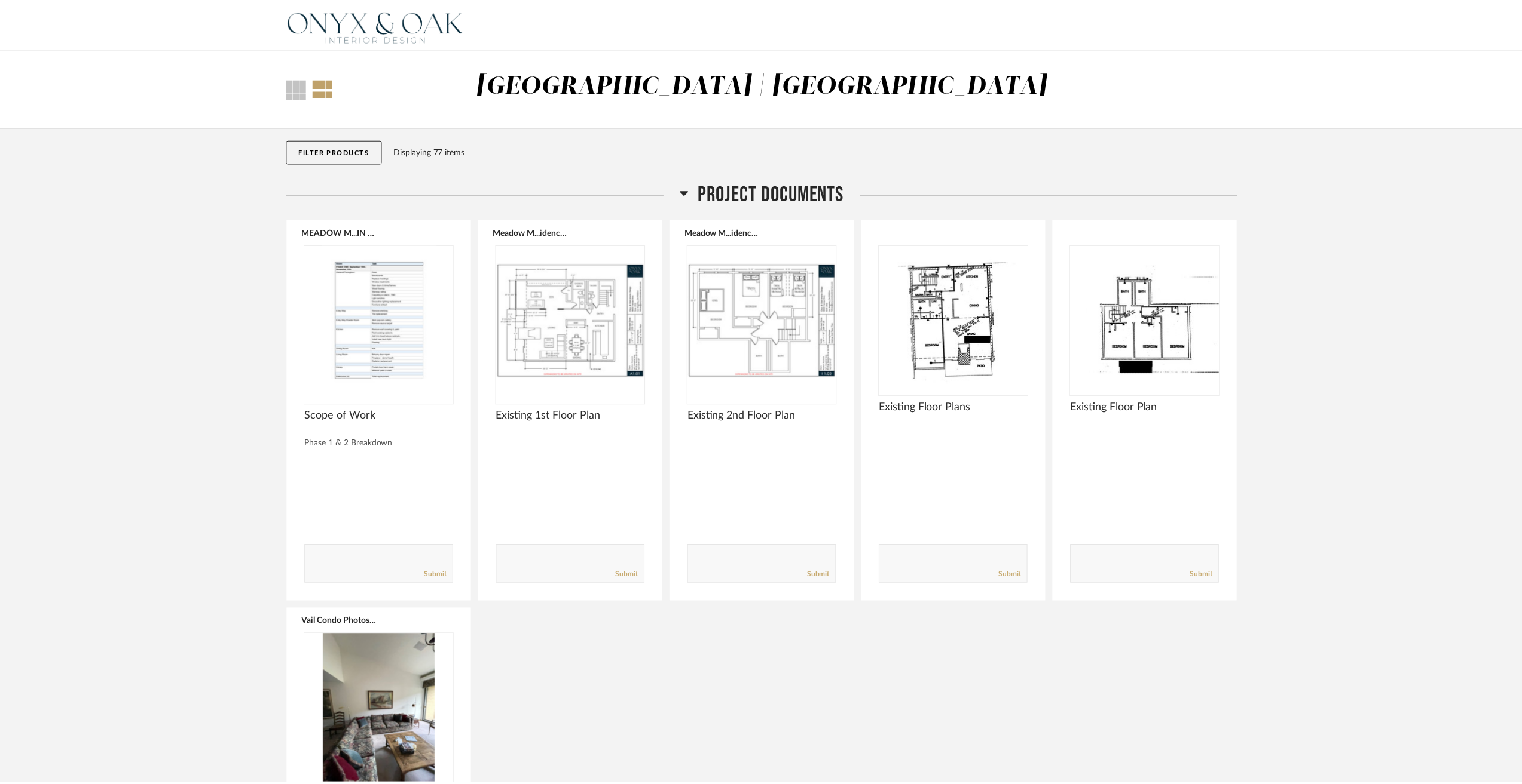
scroll to position [7348, 0]
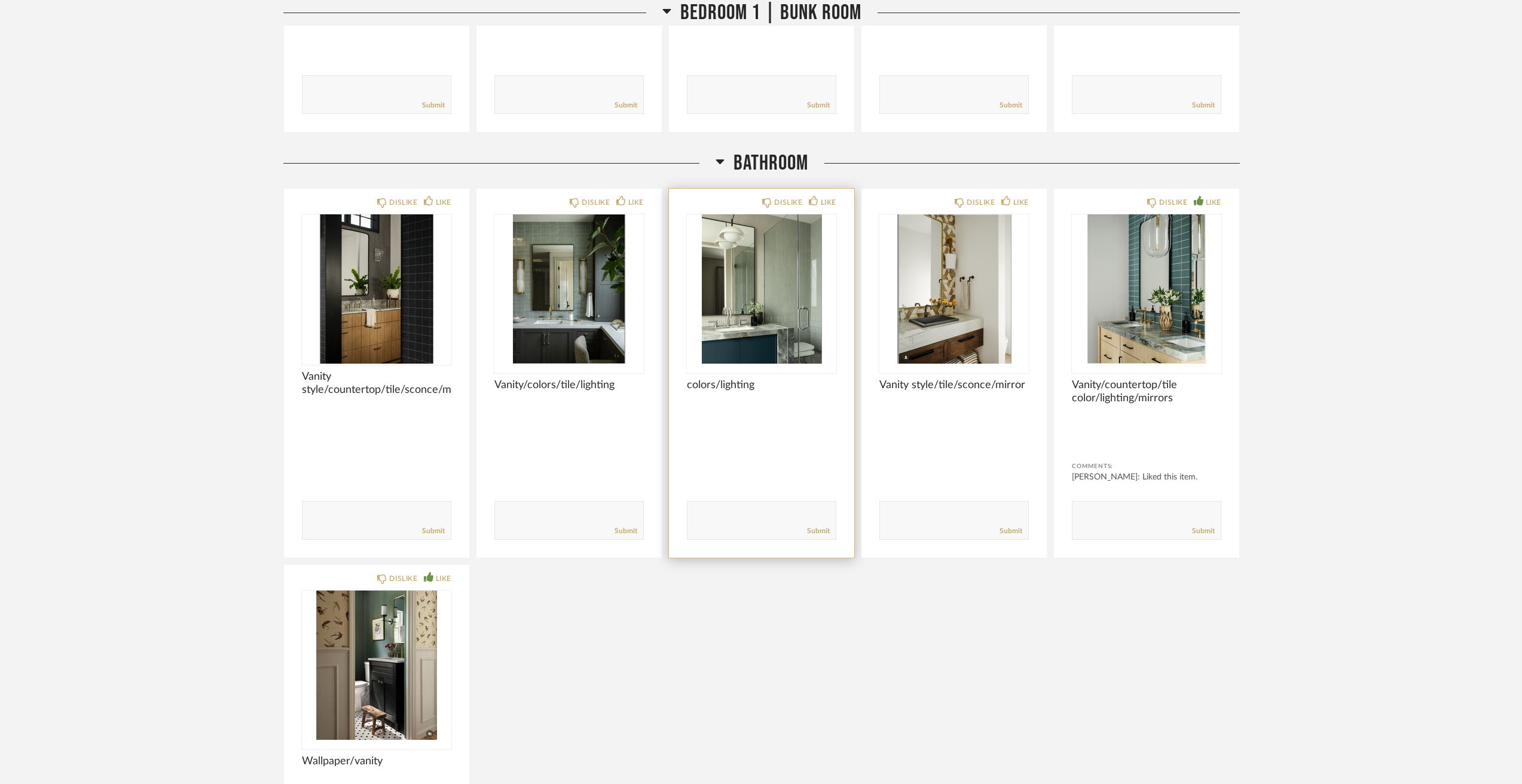
click at [822, 195] on div "DISLIKE LIKE colors/lighting Comments: Submit" at bounding box center [762, 373] width 185 height 369
click at [821, 198] on div "LIKE" at bounding box center [828, 202] width 16 height 12
click at [567, 311] on img "0" at bounding box center [568, 289] width 149 height 149
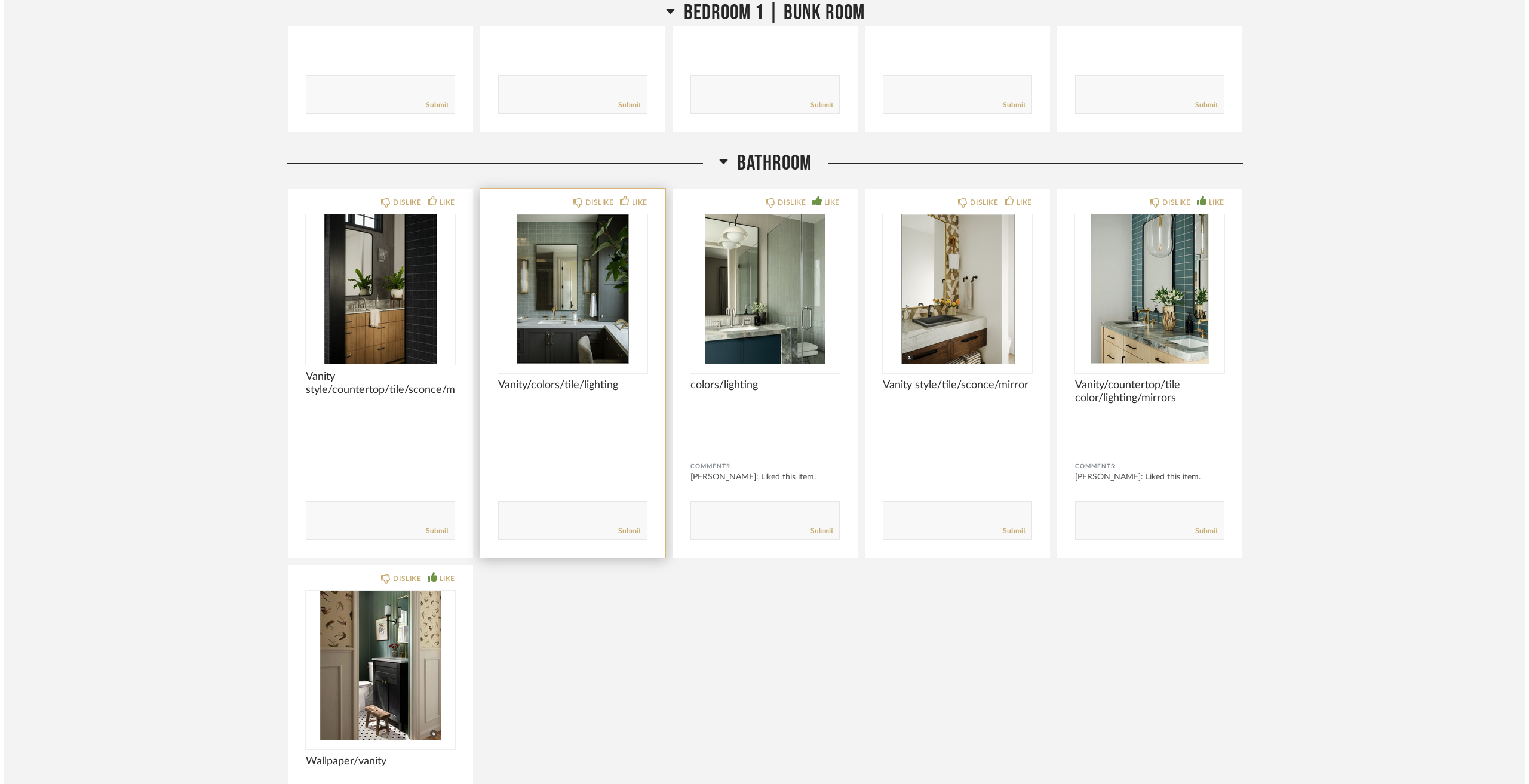
scroll to position [0, 0]
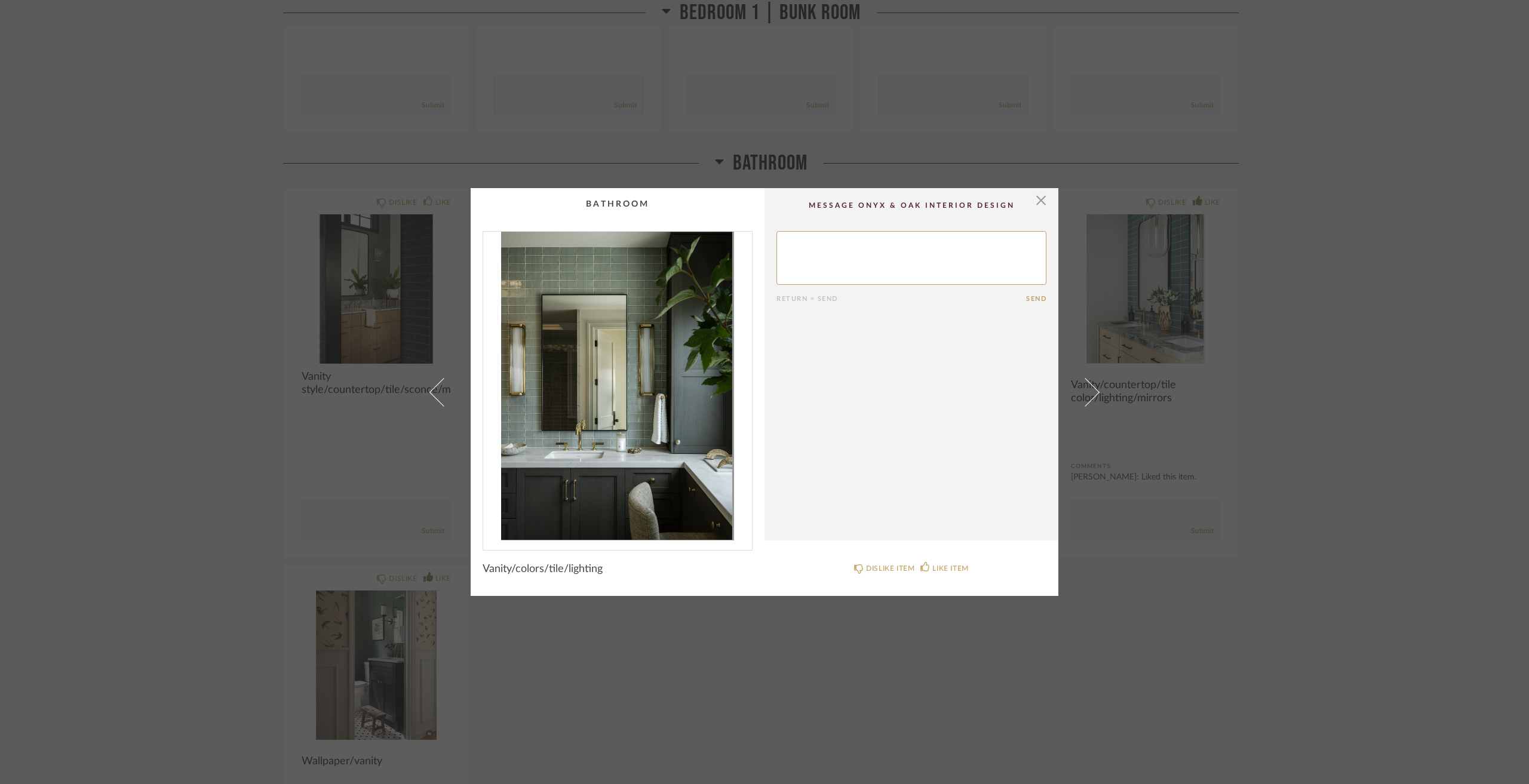
click at [263, 362] on div "× Return = Send Send Vanity/colors/tile/lighting DISLIKE ITEM LIKE ITEM" at bounding box center [764, 392] width 1529 height 784
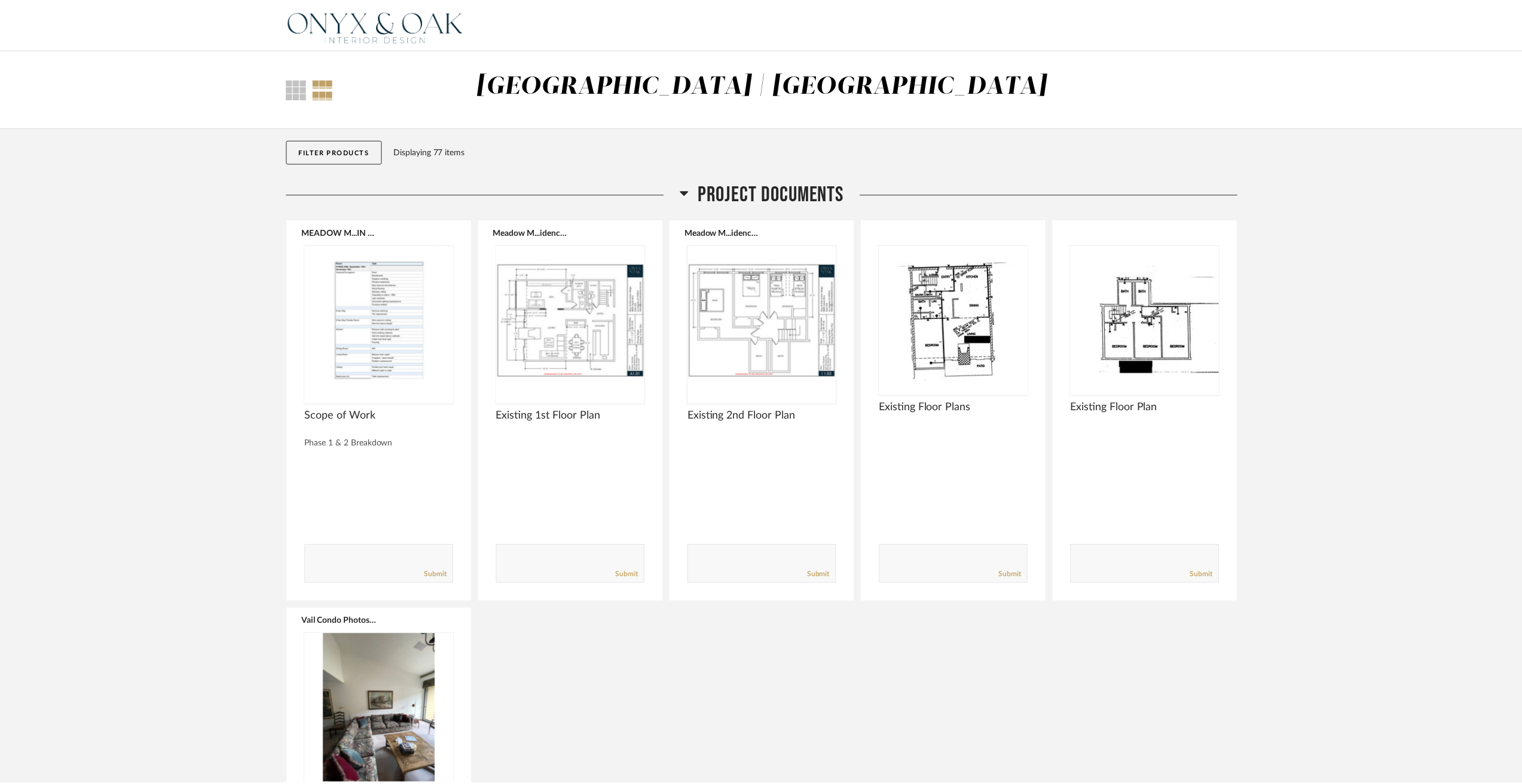
scroll to position [7348, 0]
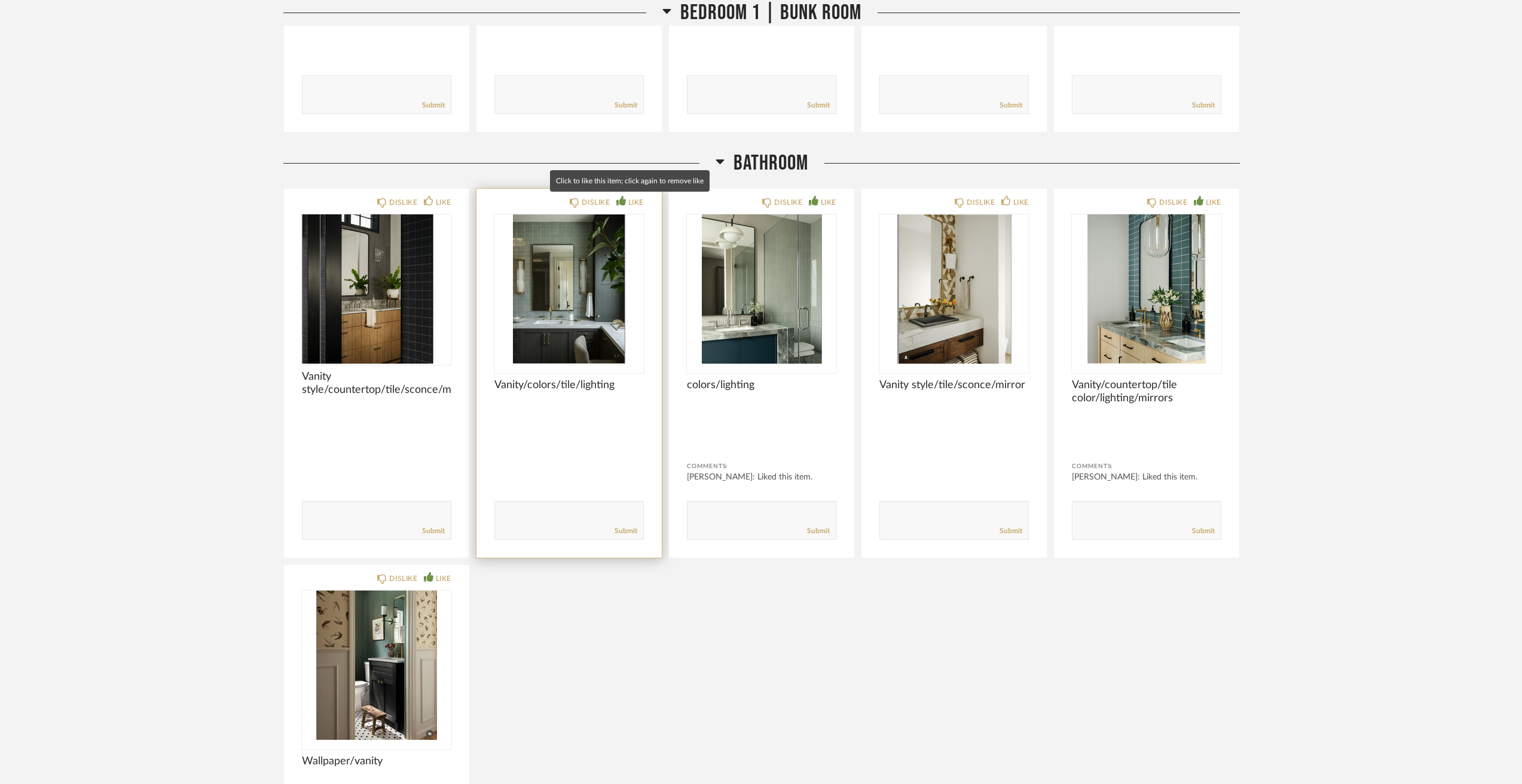
click at [617, 206] on div "LIKE" at bounding box center [630, 202] width 27 height 12
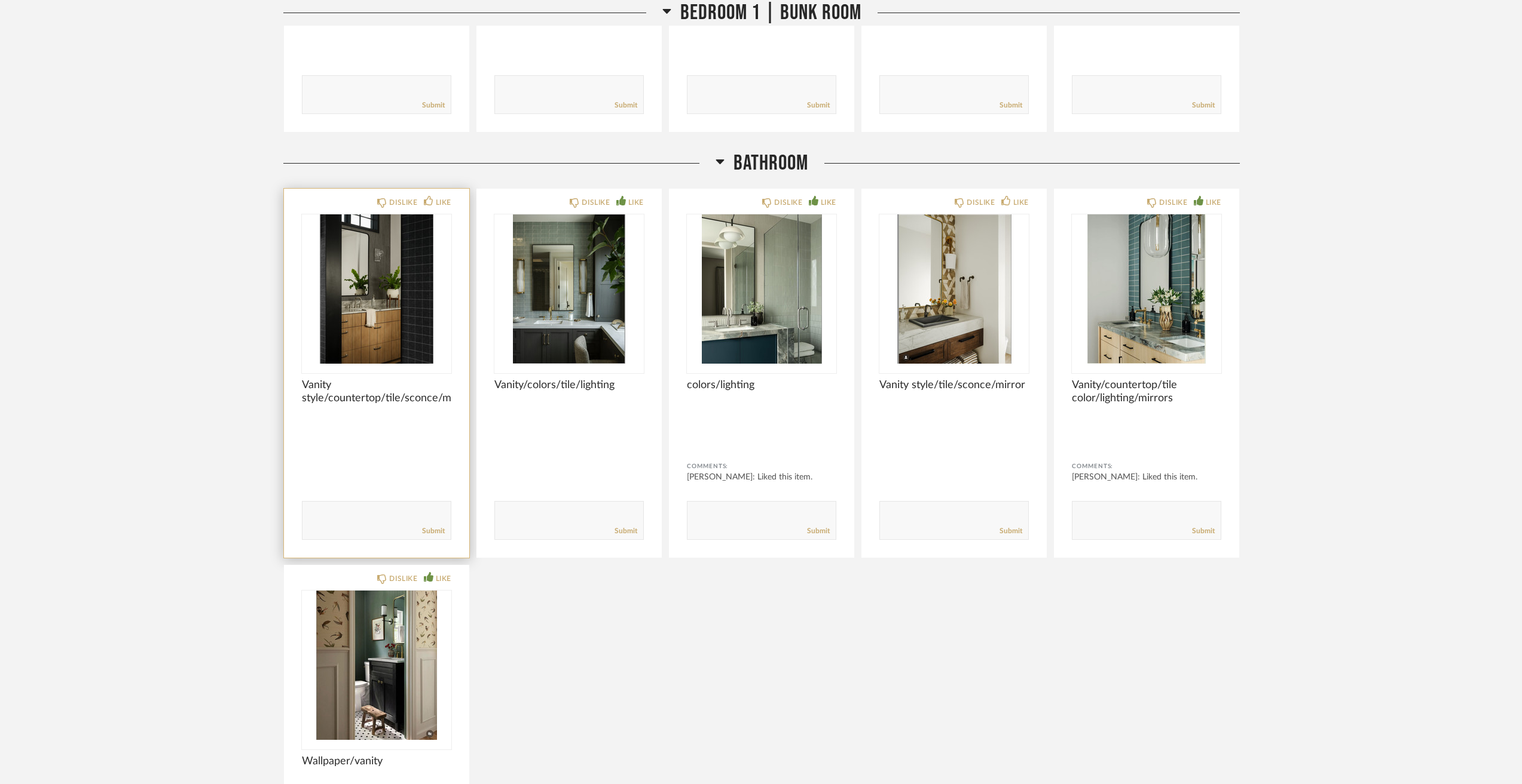
click at [326, 322] on img "0" at bounding box center [376, 289] width 149 height 149
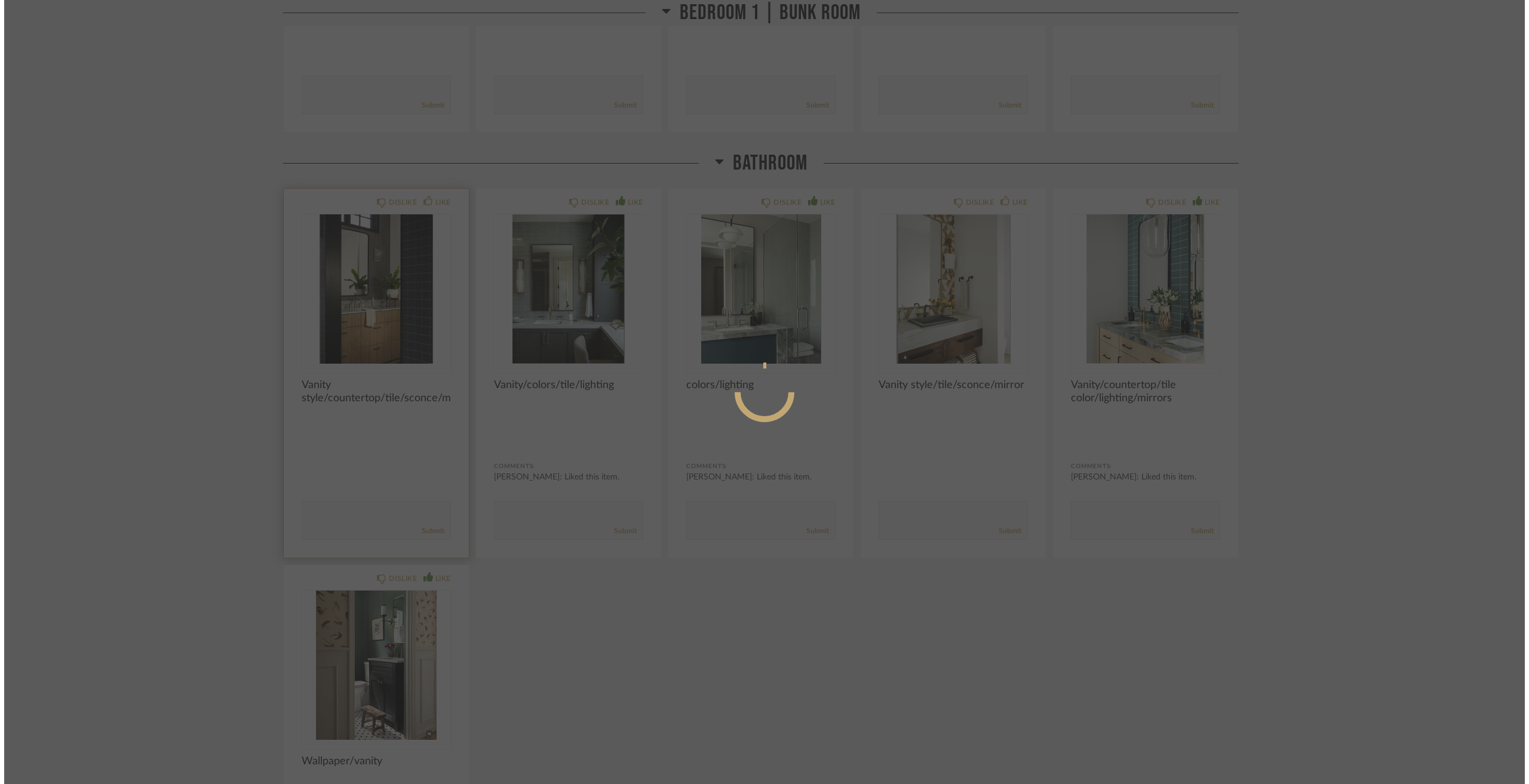
scroll to position [0, 0]
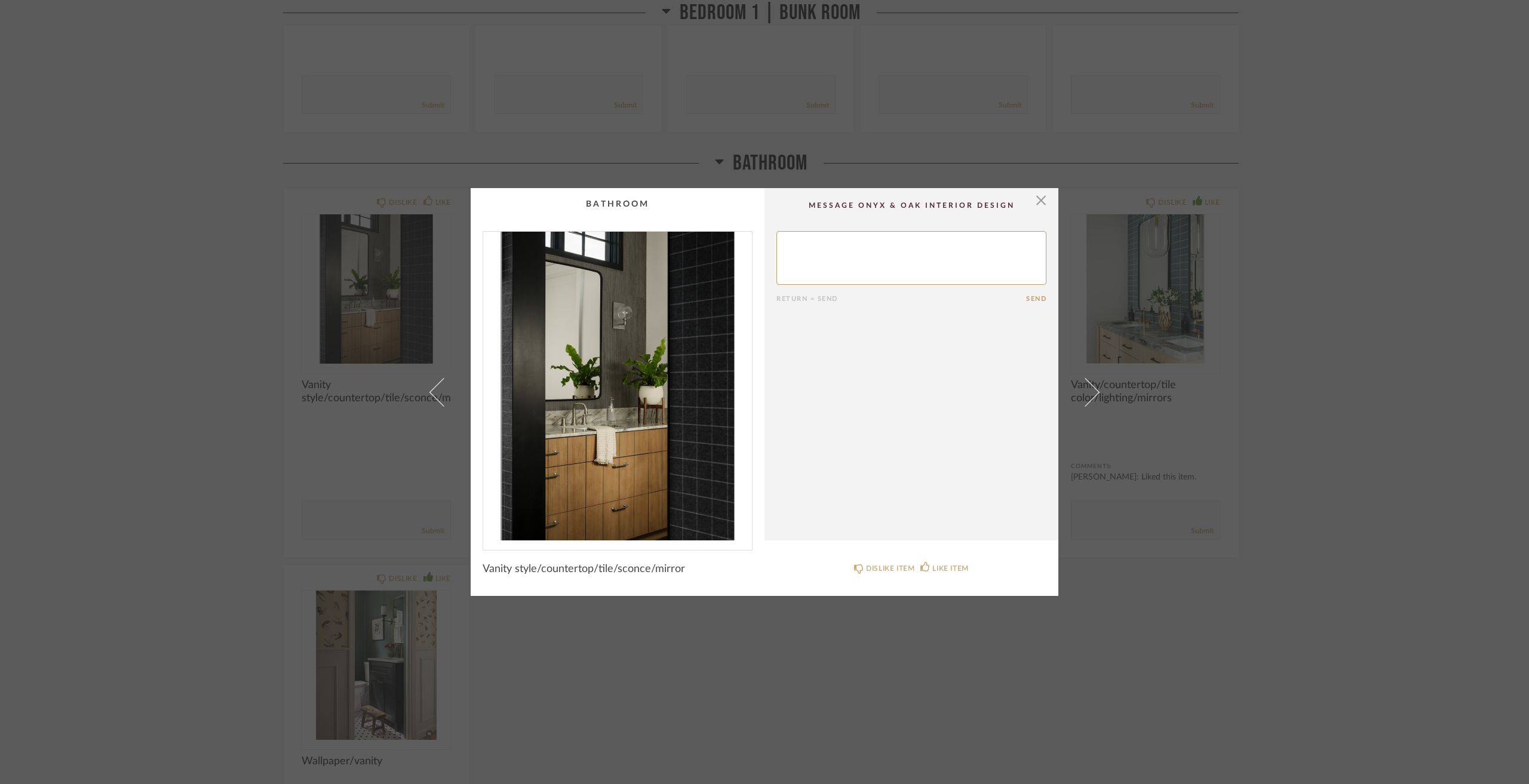
click at [119, 327] on div "× Return = Send Send Vanity style/countertop/tile/sconce/mirror DISLIKE ITEM LI…" at bounding box center [764, 392] width 1529 height 784
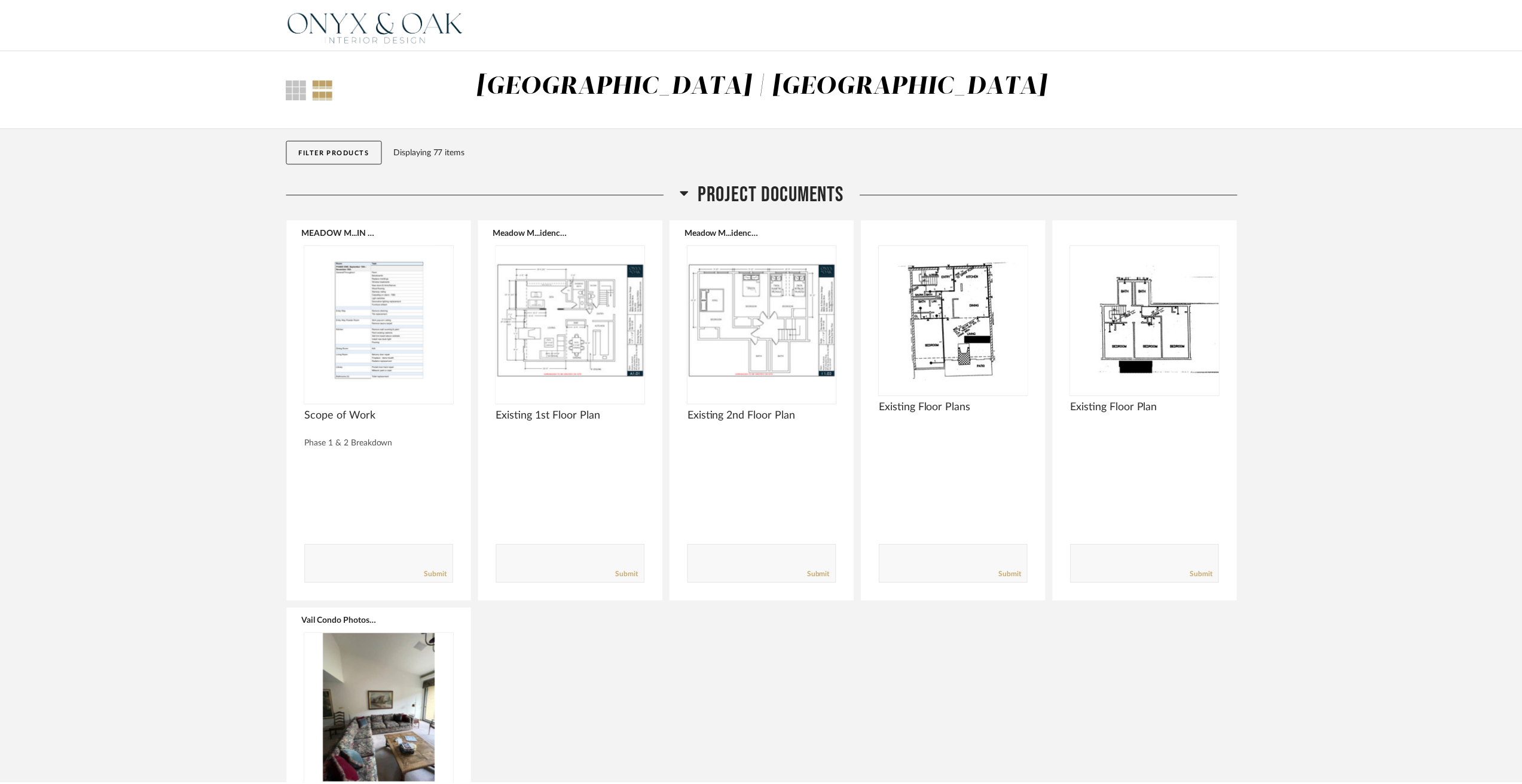
scroll to position [7348, 0]
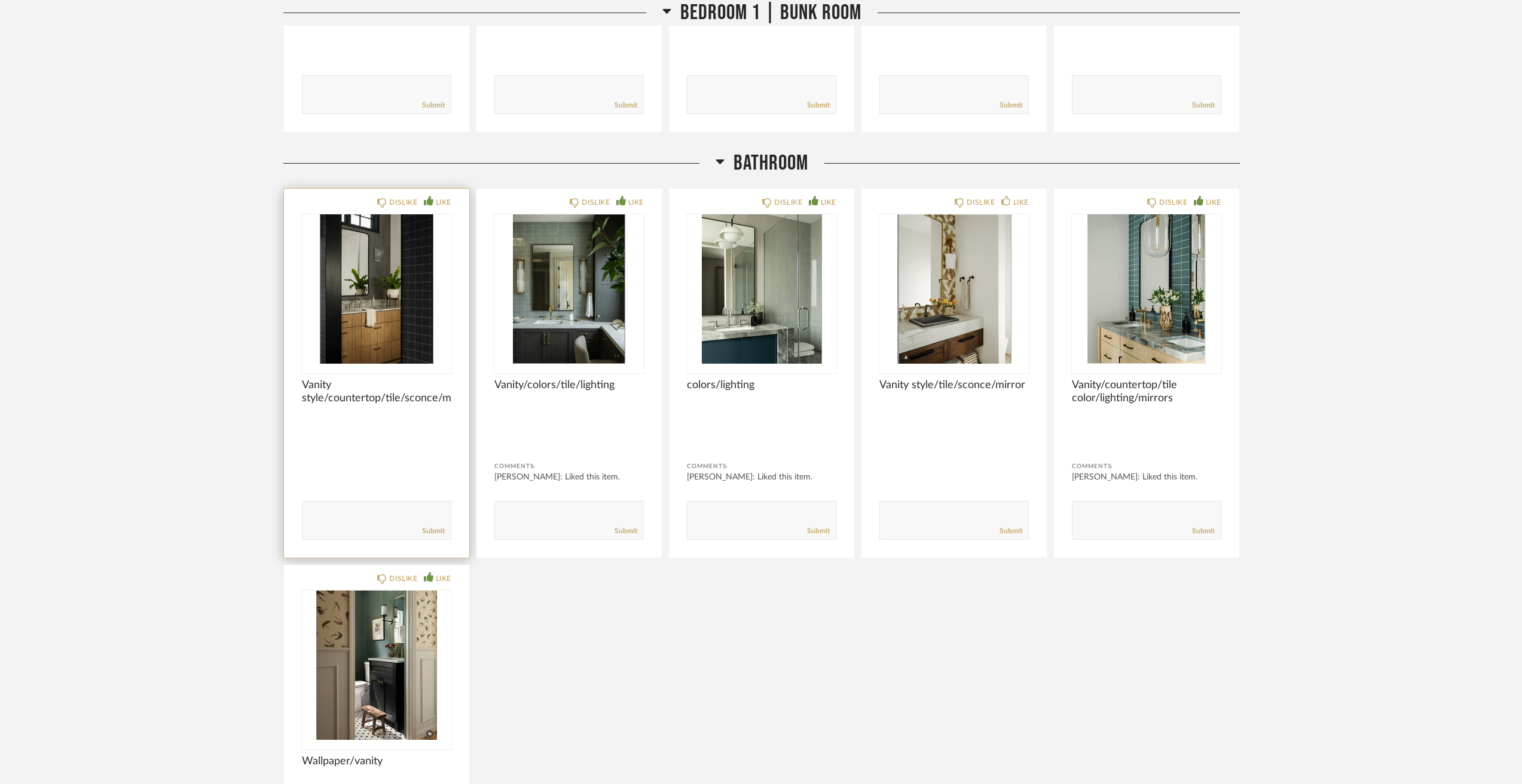
click at [443, 205] on div "LIKE" at bounding box center [444, 202] width 16 height 12
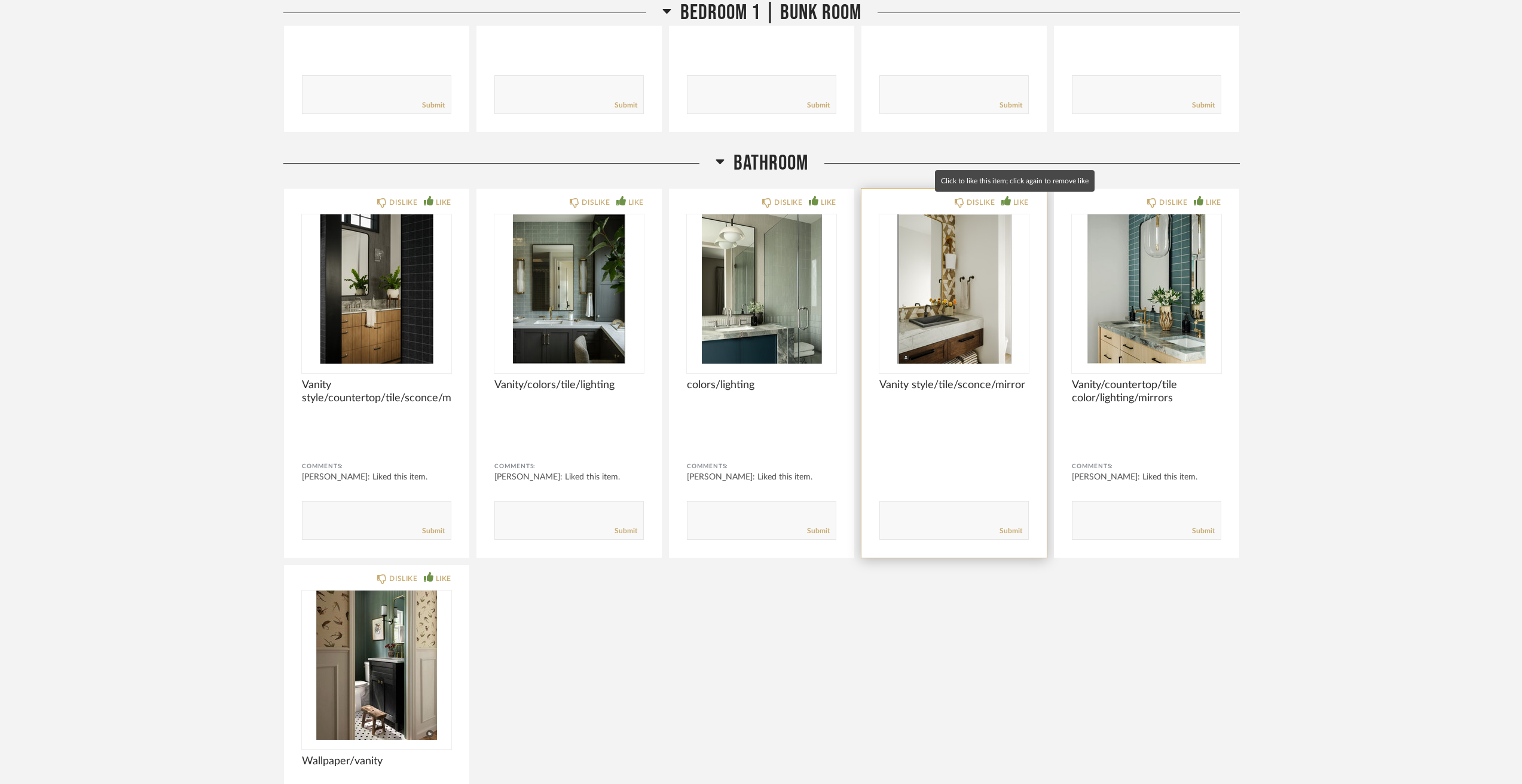
click at [1020, 205] on div "LIKE" at bounding box center [1021, 202] width 16 height 12
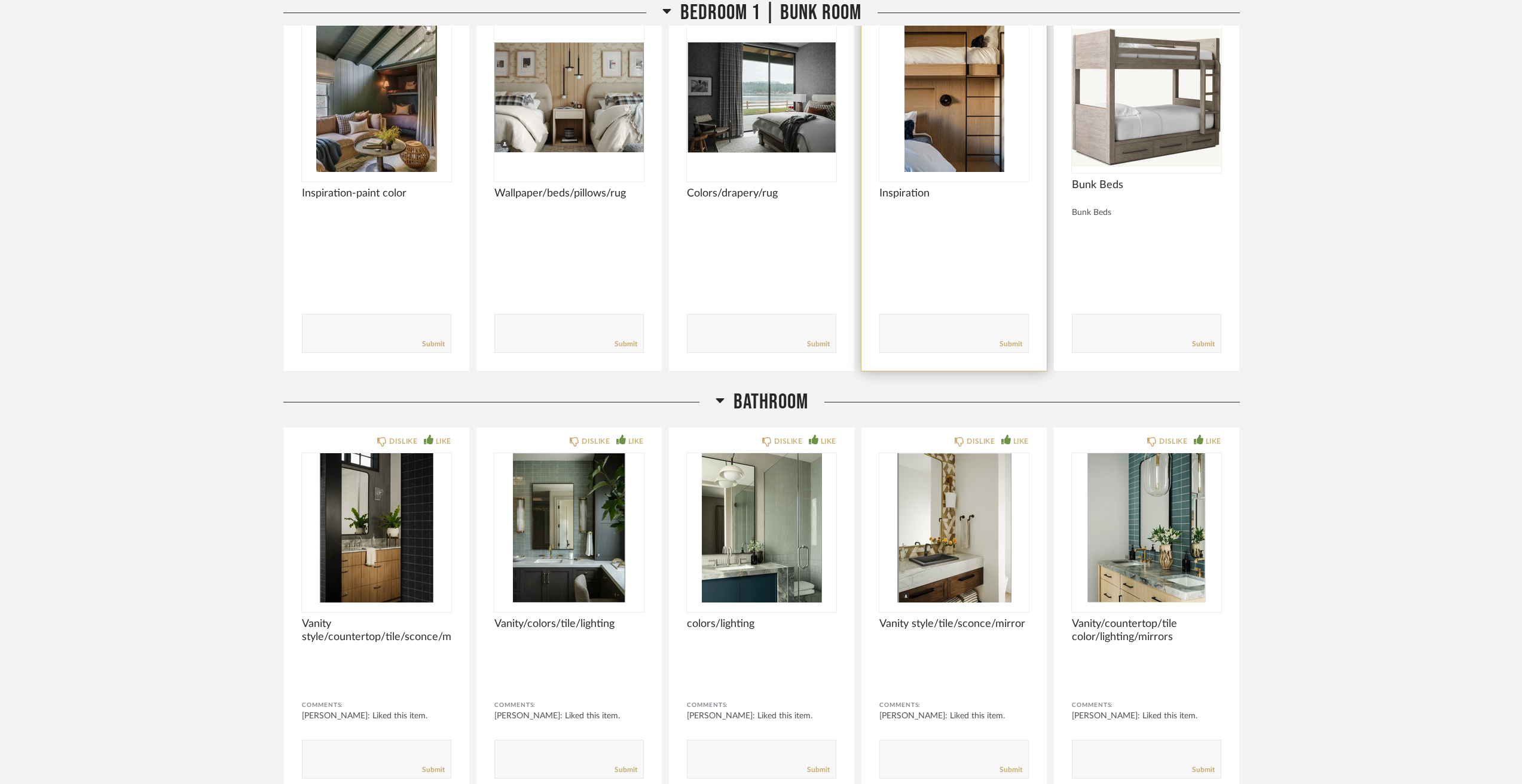
scroll to position [6810, 0]
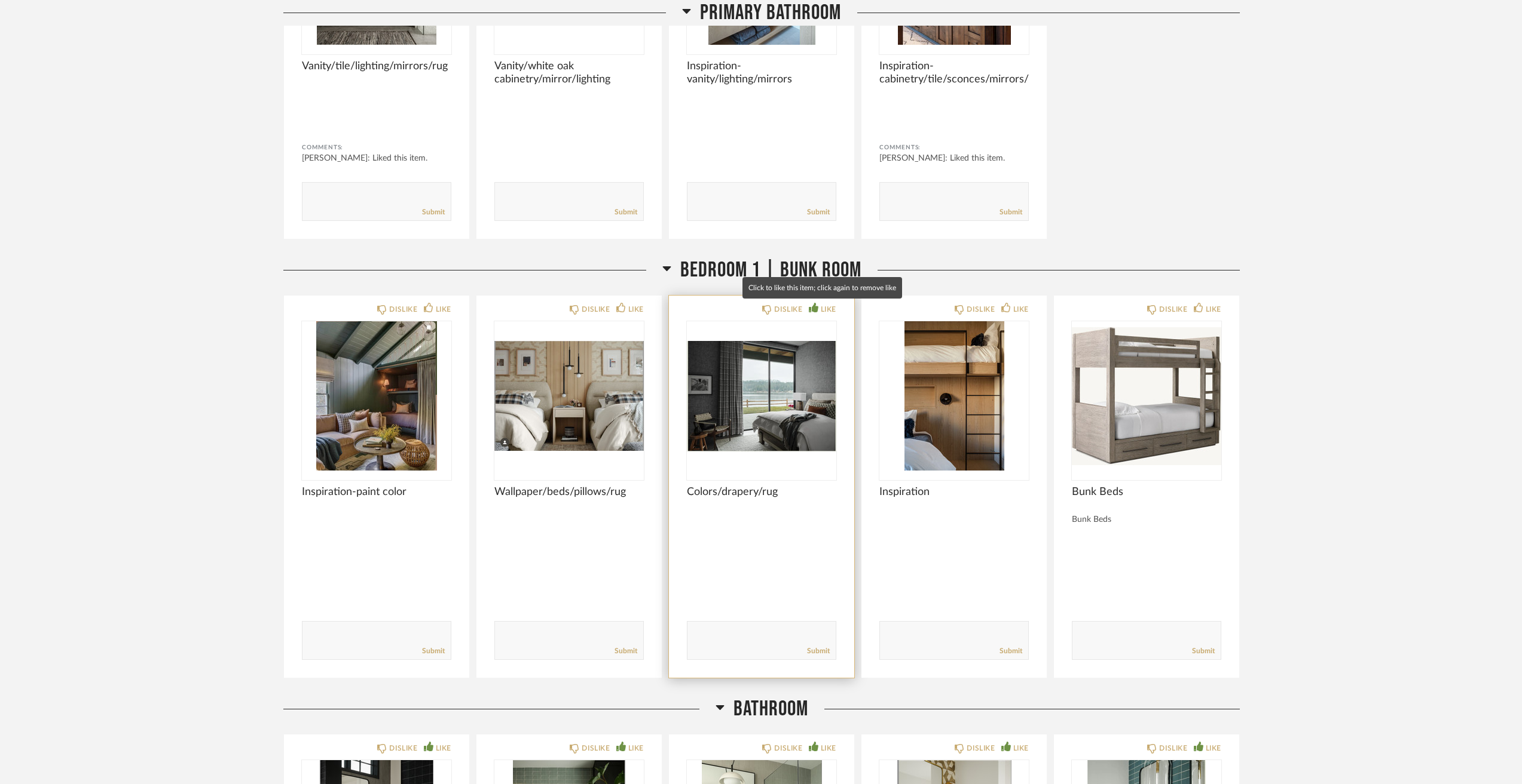
click at [831, 306] on div "LIKE" at bounding box center [828, 309] width 16 height 12
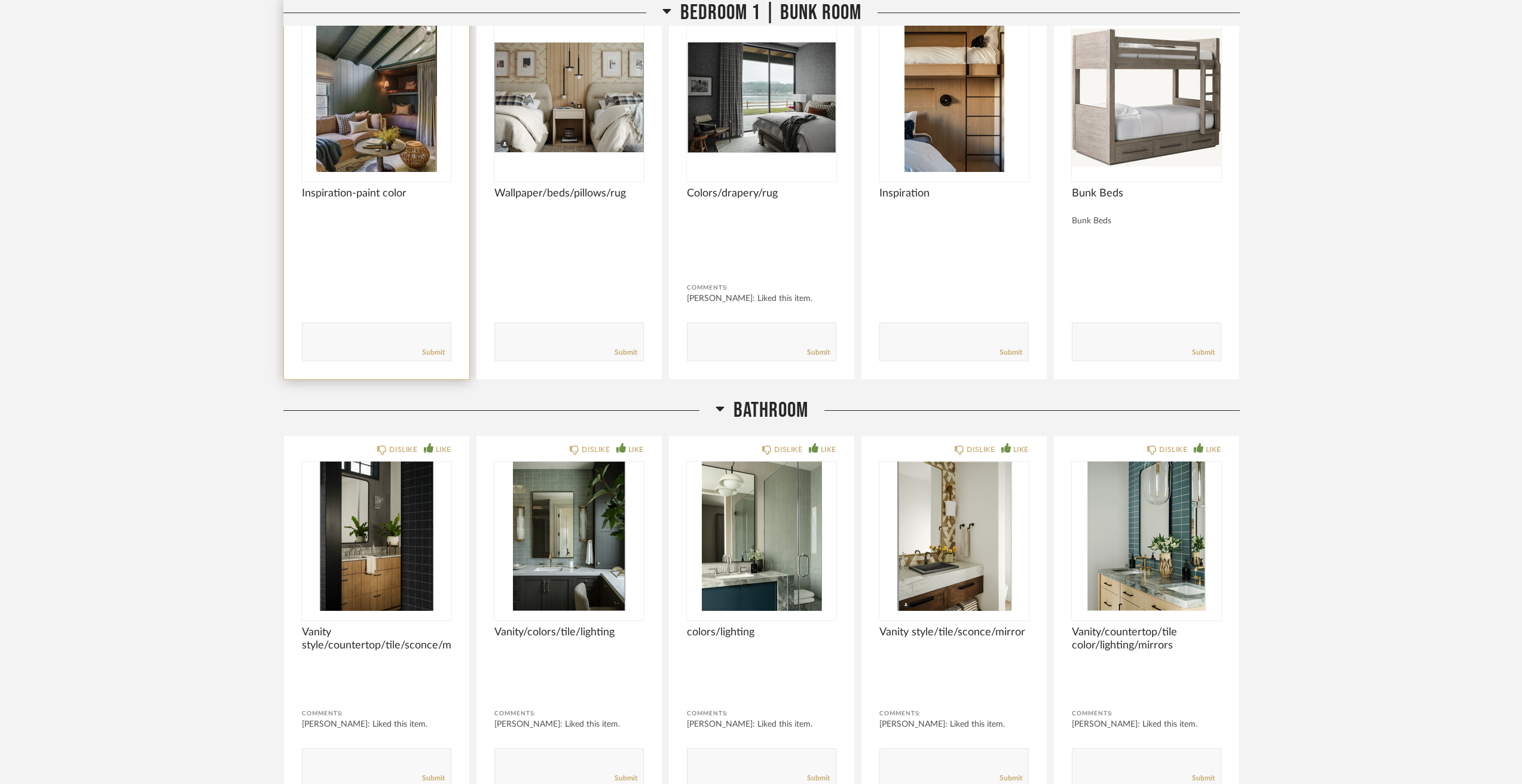
scroll to position [6929, 0]
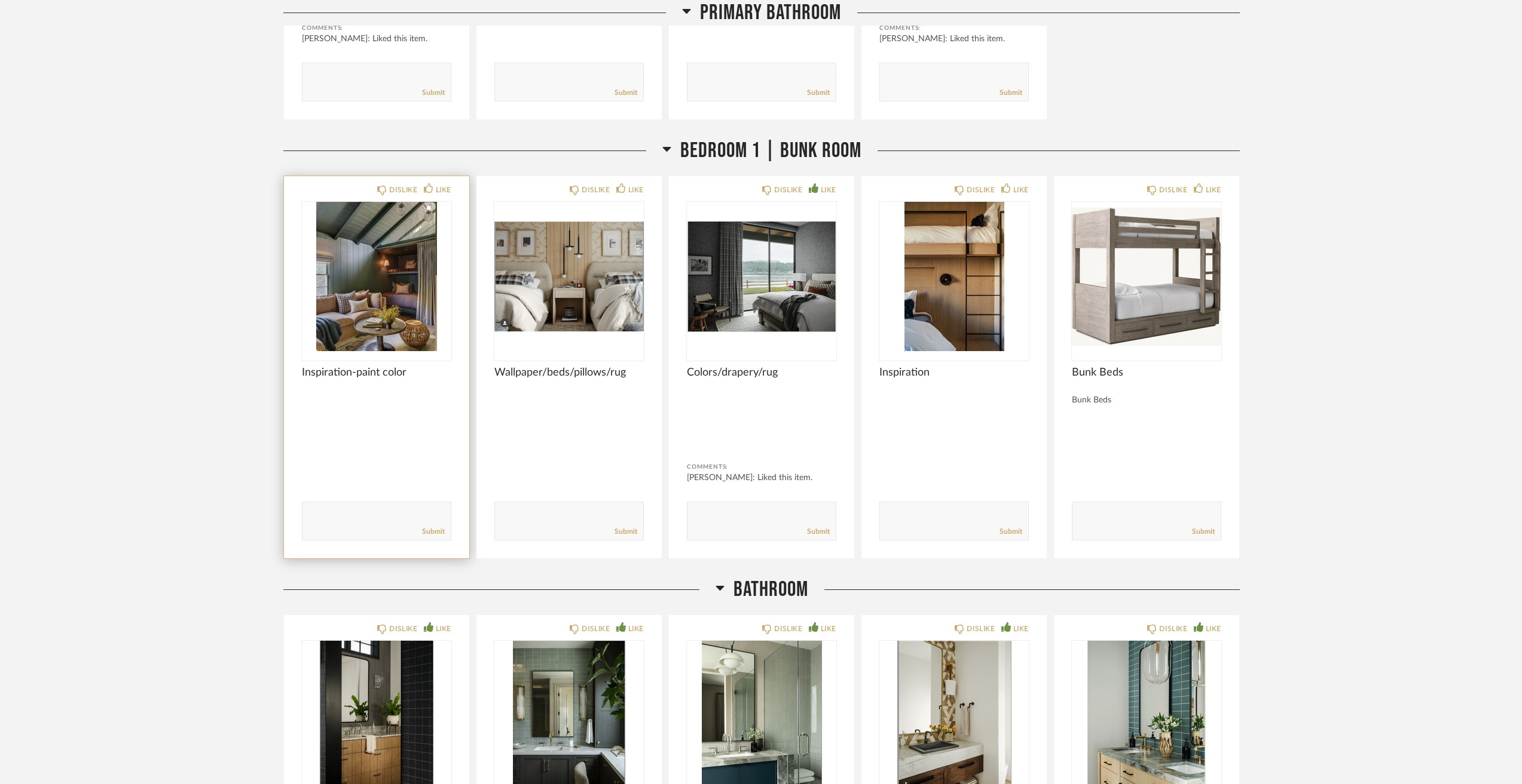
click at [412, 291] on img "0" at bounding box center [376, 277] width 149 height 149
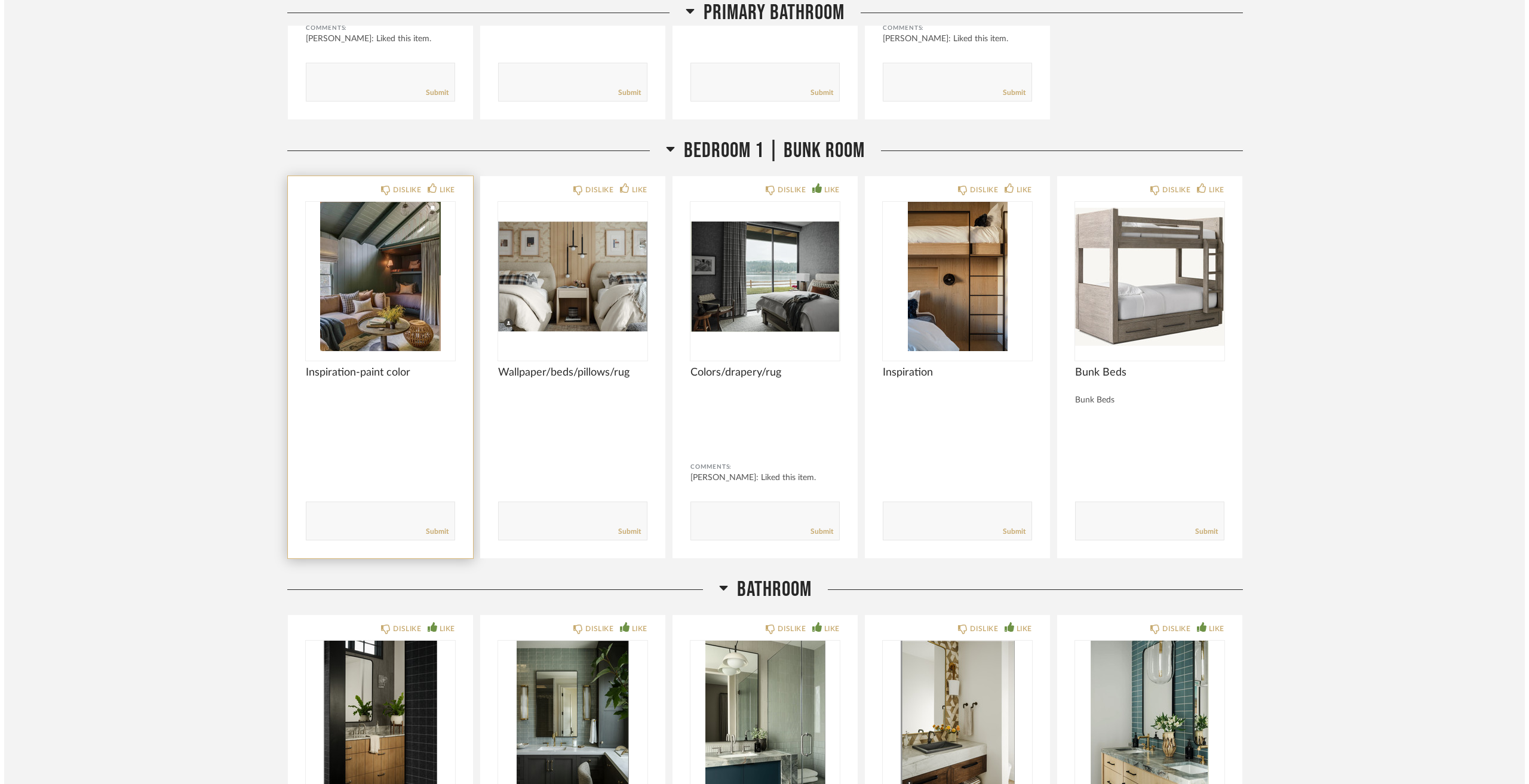
scroll to position [0, 0]
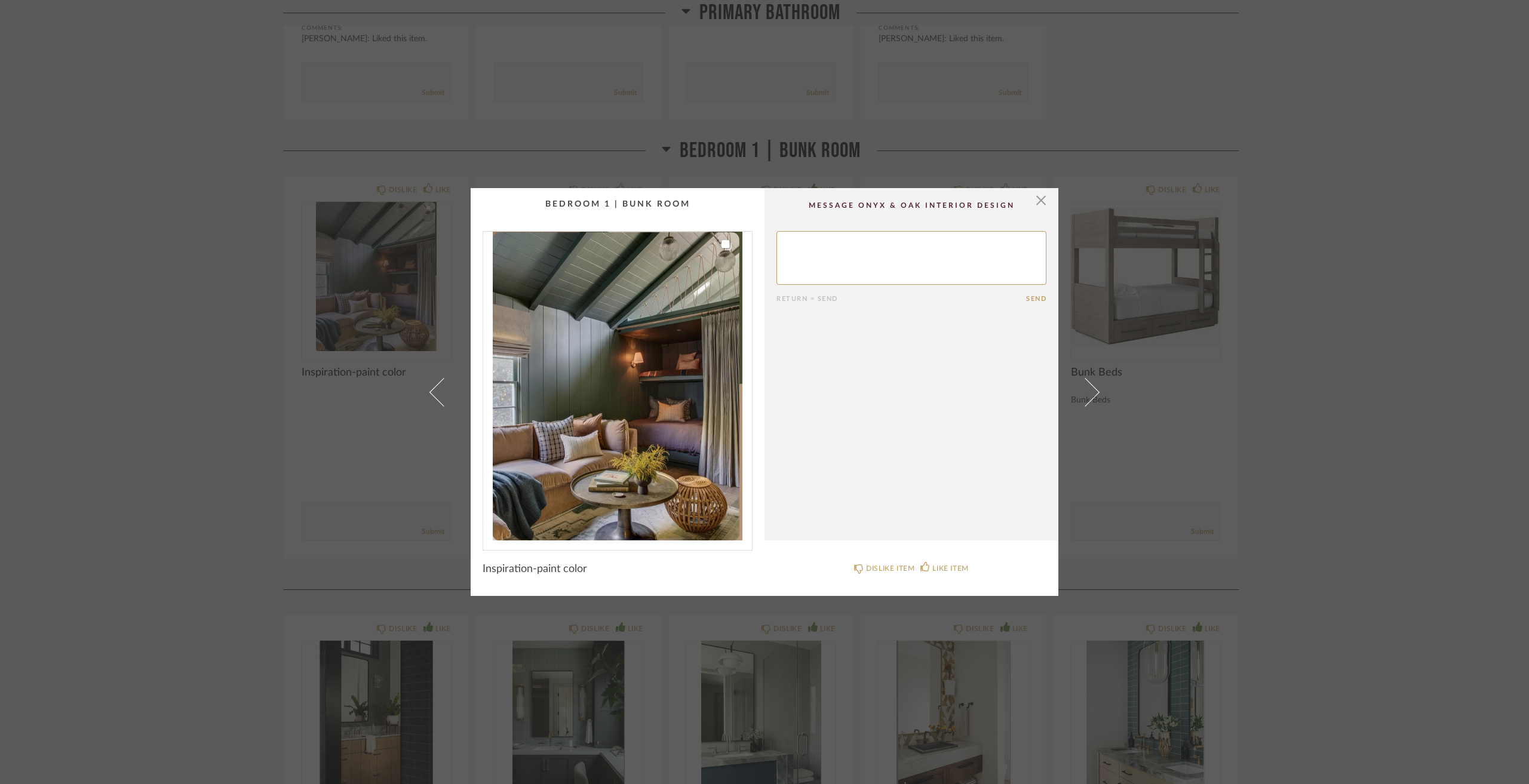
click at [193, 316] on div "× Return = Send Send Inspiration-paint color DISLIKE ITEM LIKE ITEM" at bounding box center [764, 392] width 1529 height 784
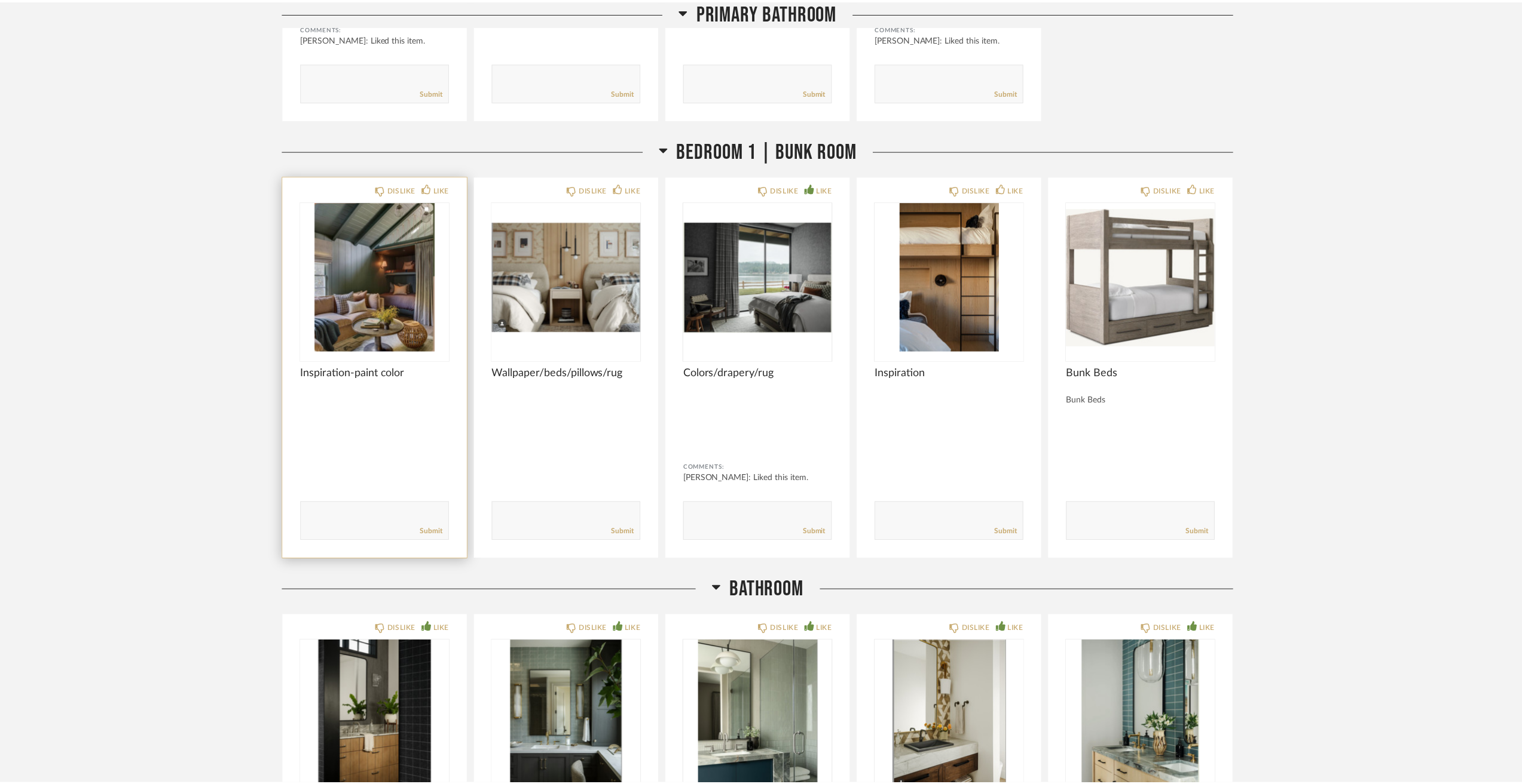
scroll to position [6929, 0]
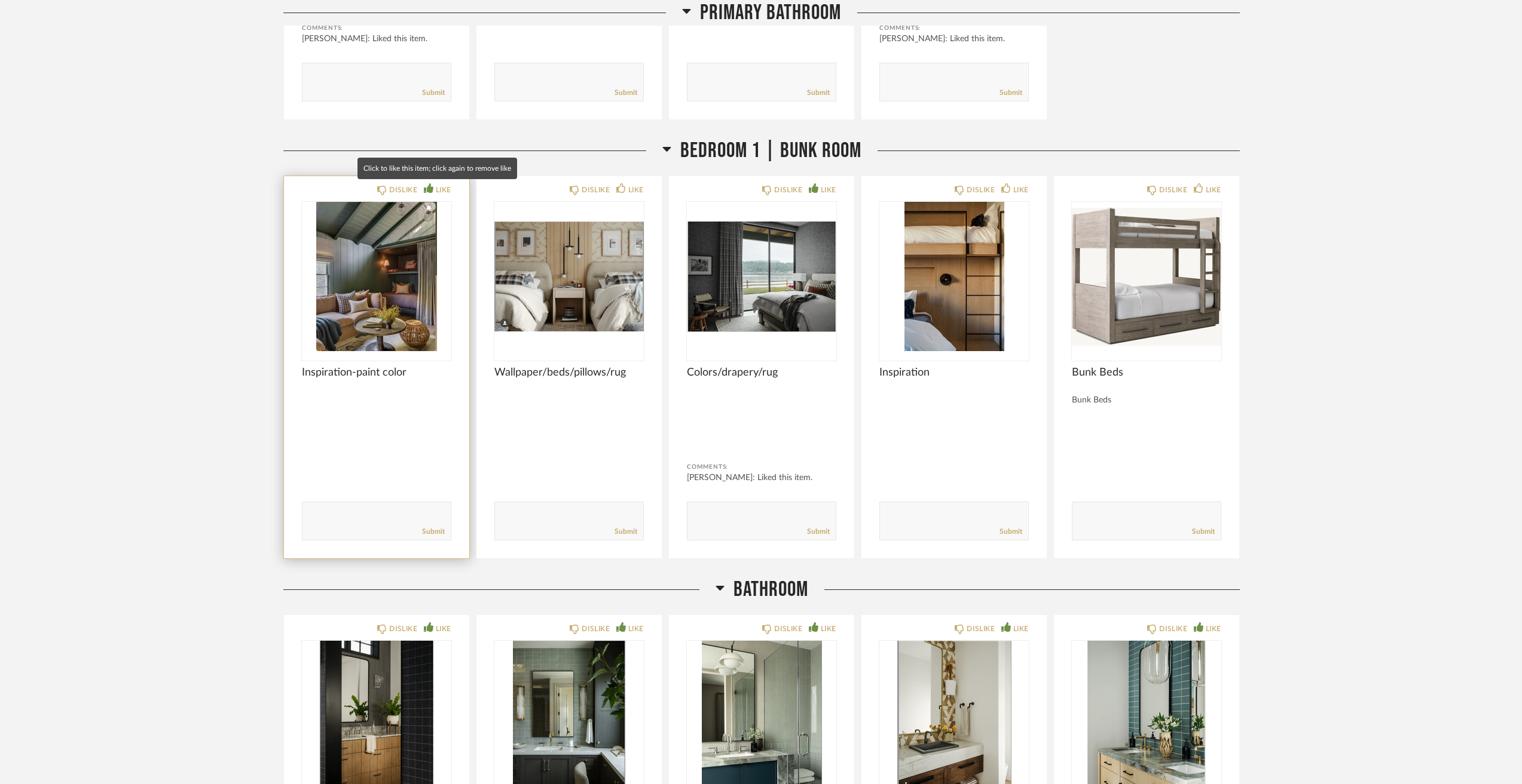
click at [449, 193] on div "LIKE" at bounding box center [444, 190] width 16 height 12
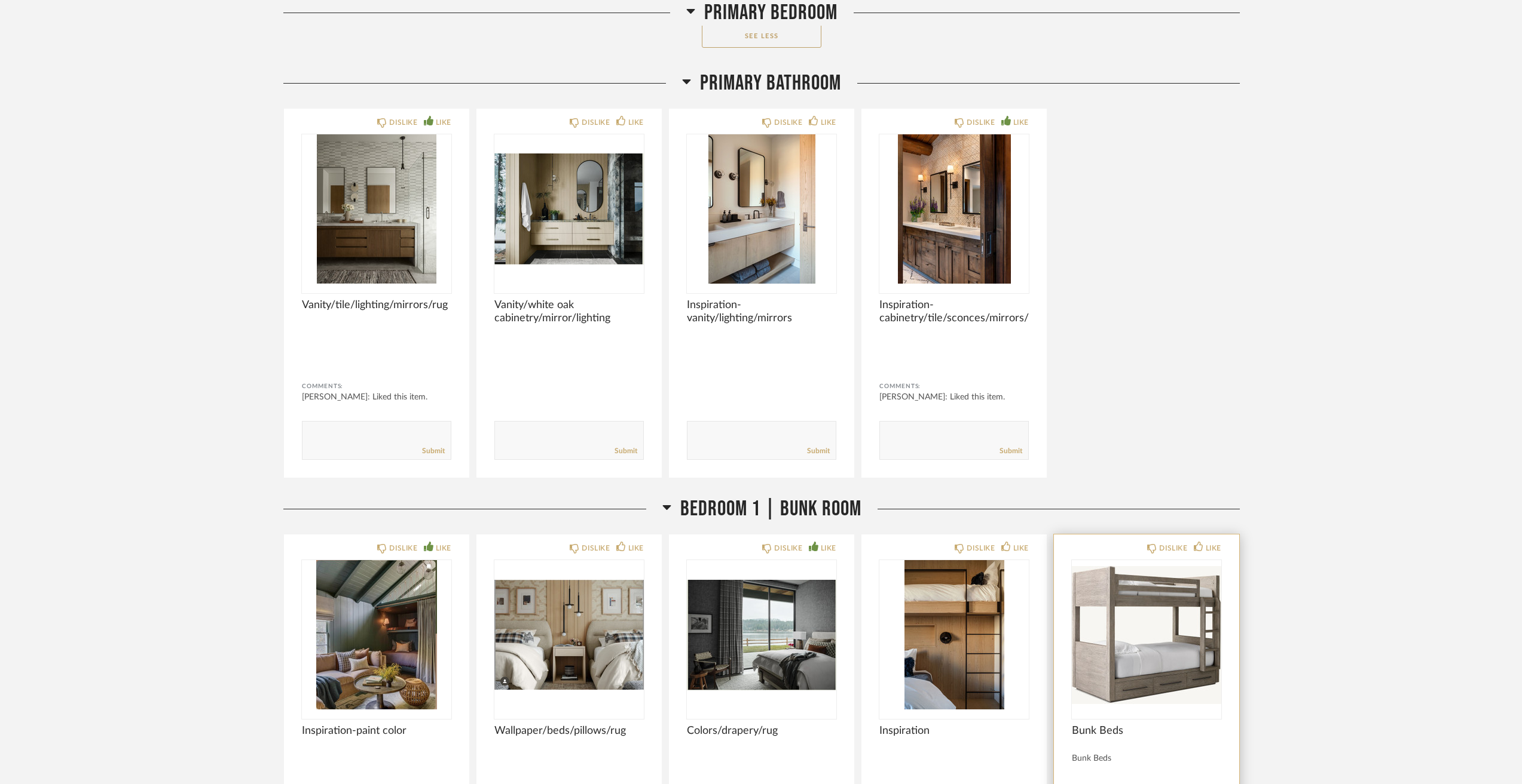
scroll to position [6511, 0]
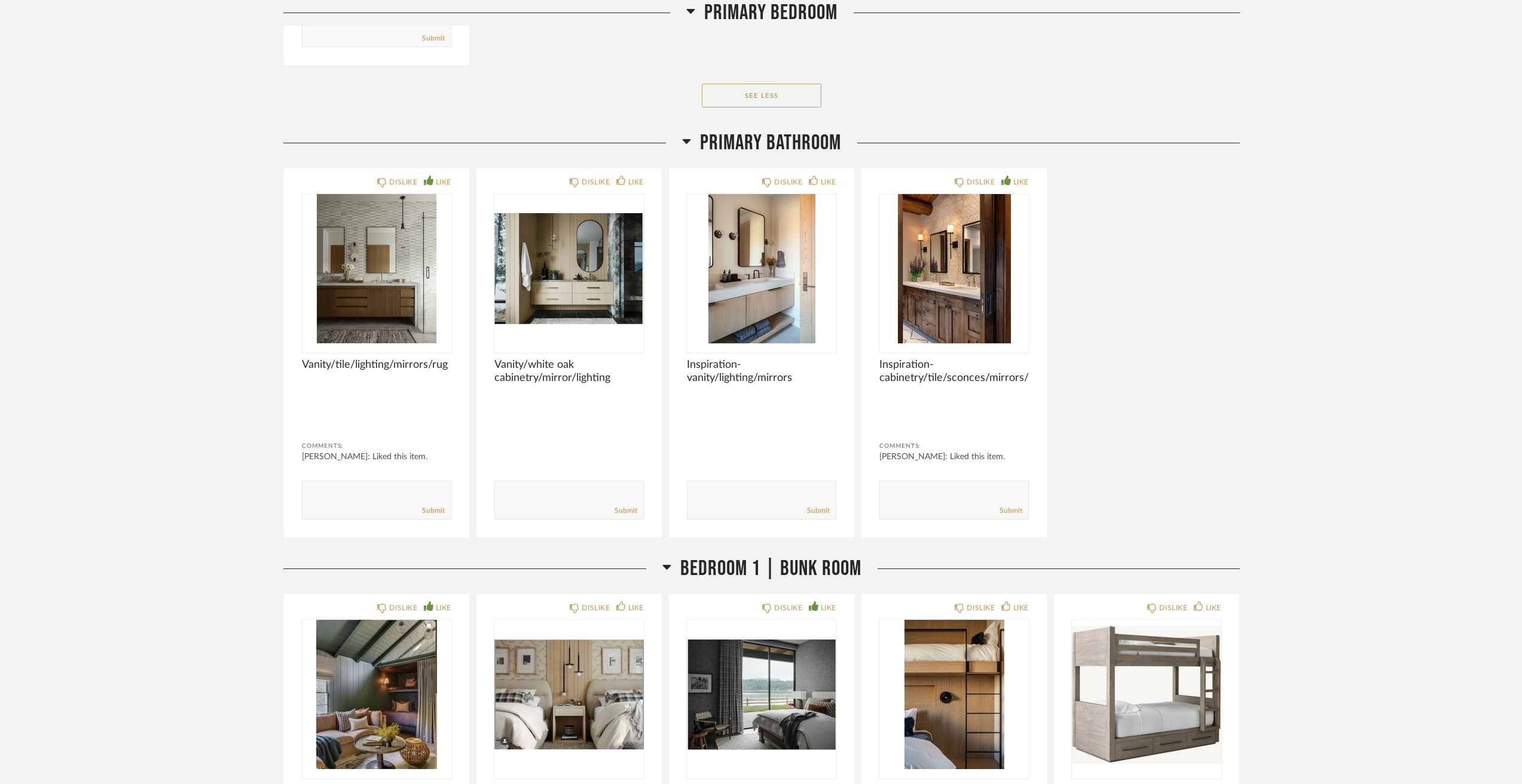
click at [976, 262] on img "0" at bounding box center [954, 269] width 149 height 149
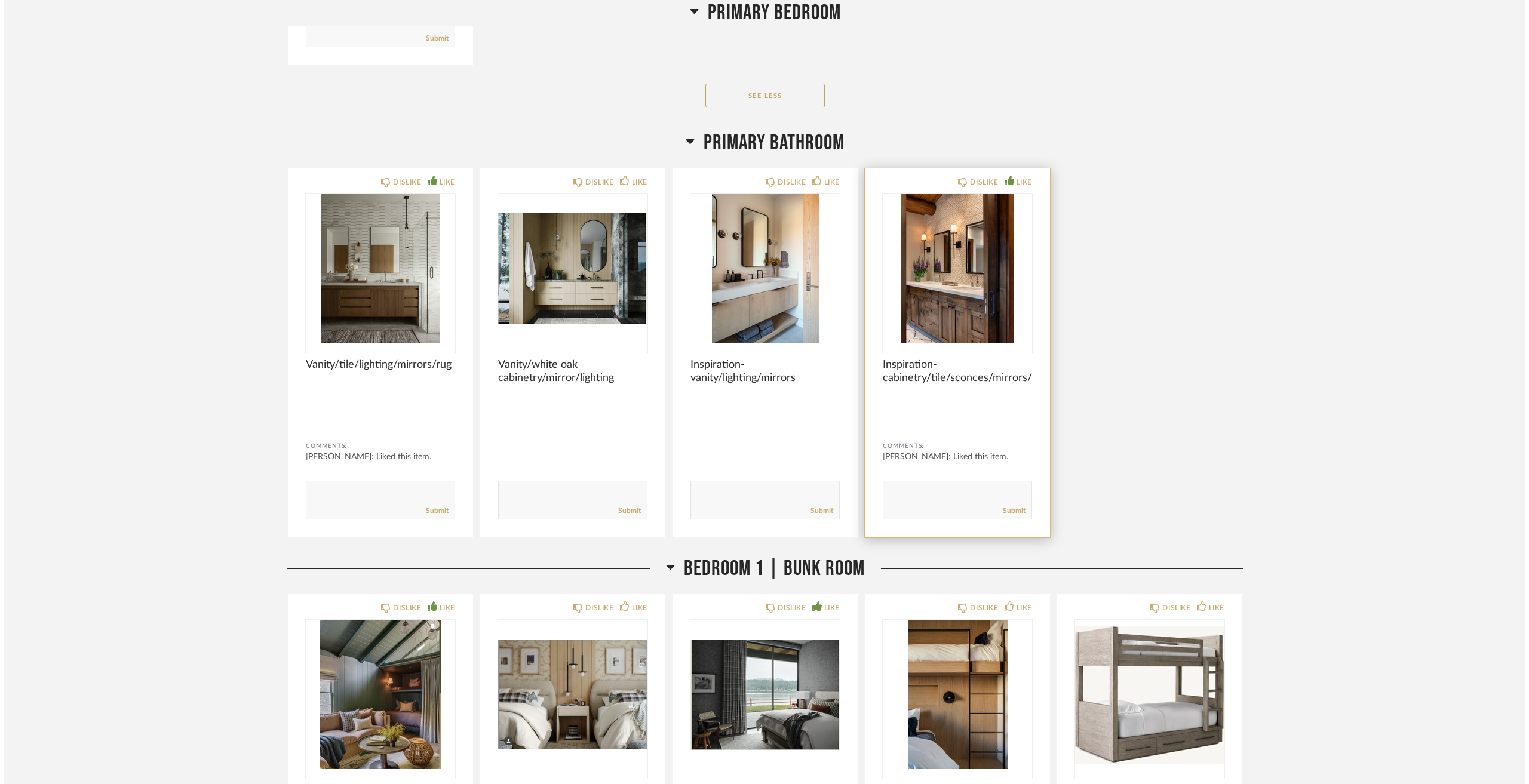
scroll to position [0, 0]
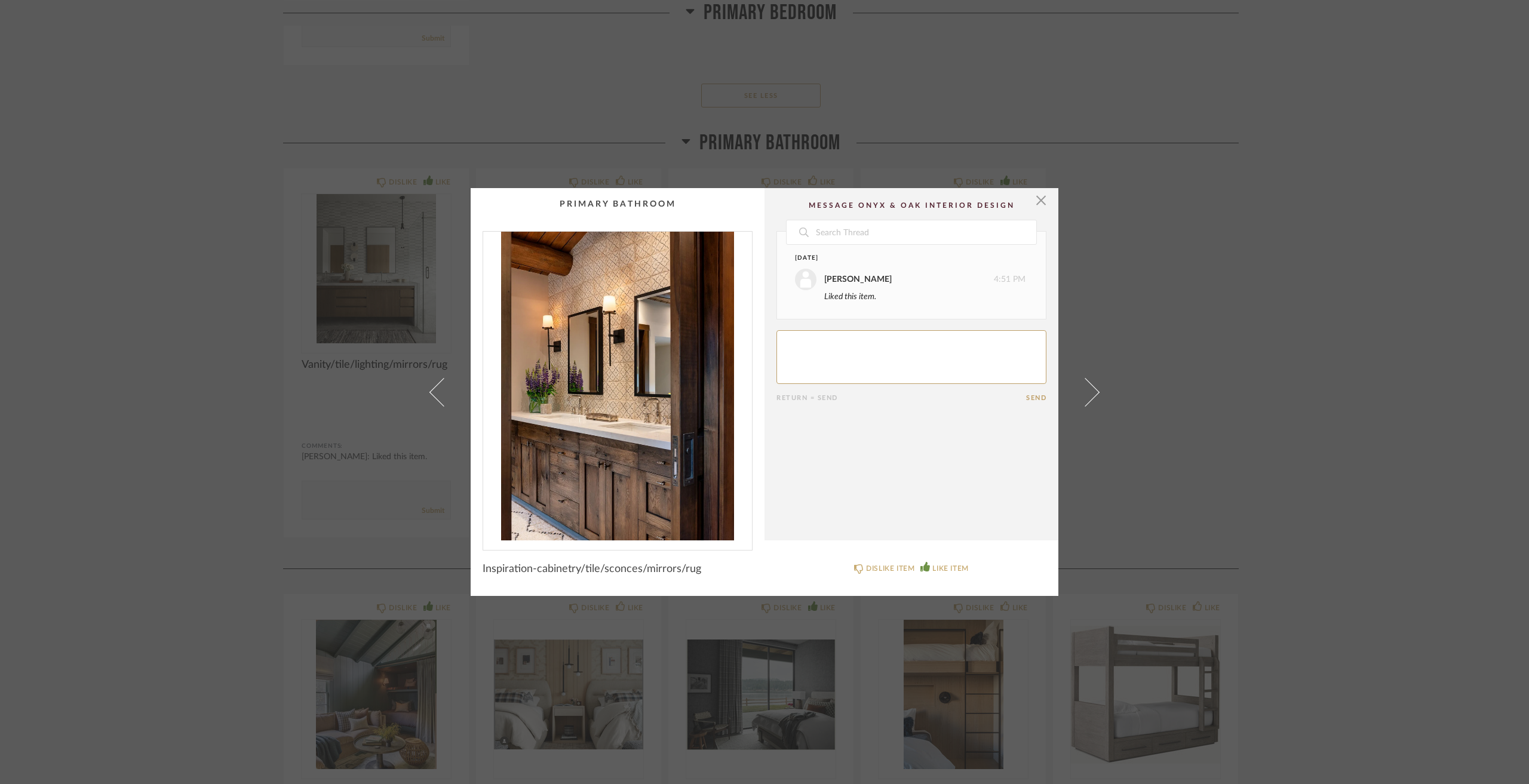
click at [188, 281] on div "× Date [DATE] [PERSON_NAME] 4:51 PM Liked this item. Return = Send Send Inspira…" at bounding box center [764, 392] width 1529 height 784
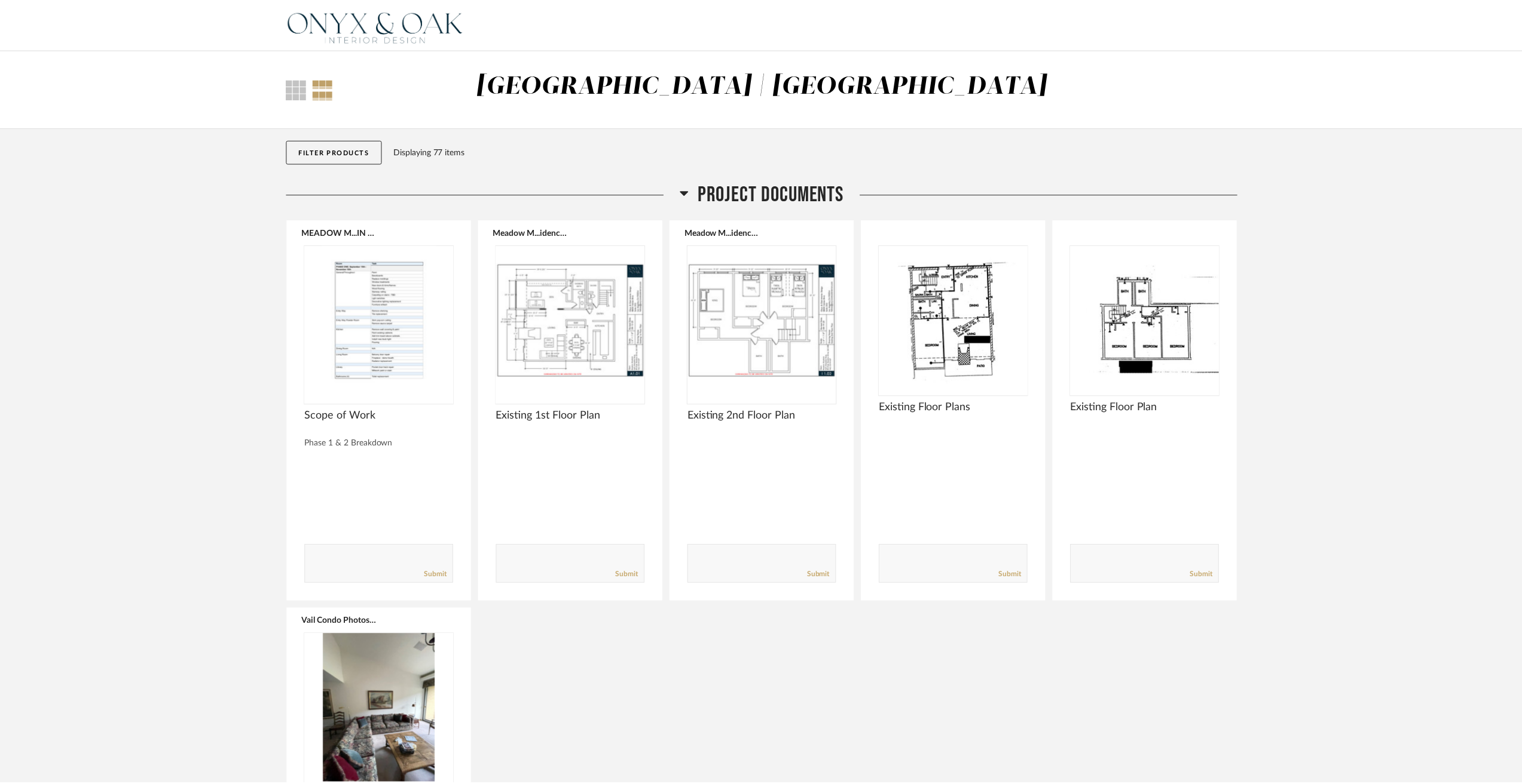
scroll to position [6511, 0]
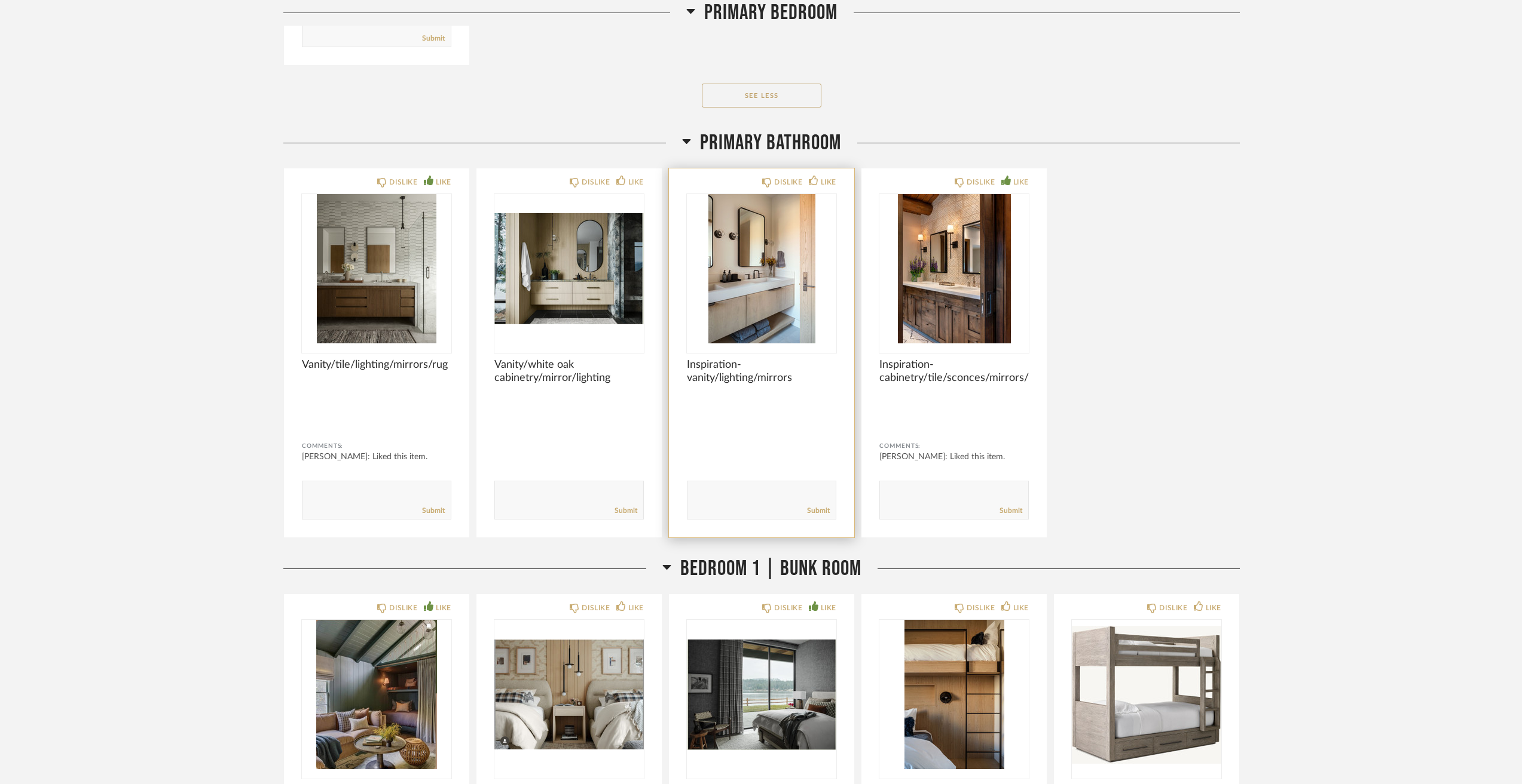
click at [798, 268] on img "0" at bounding box center [761, 269] width 149 height 149
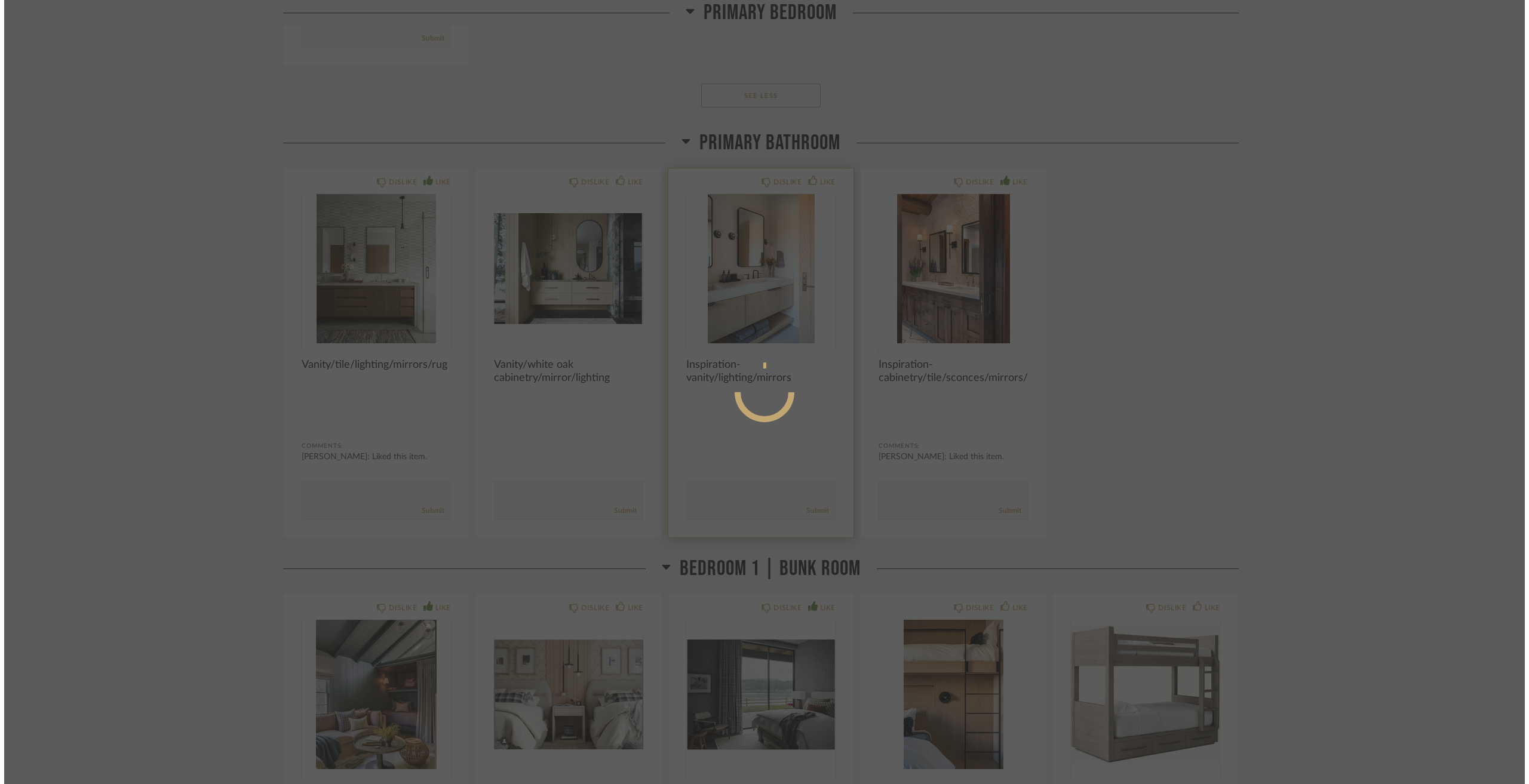
scroll to position [0, 0]
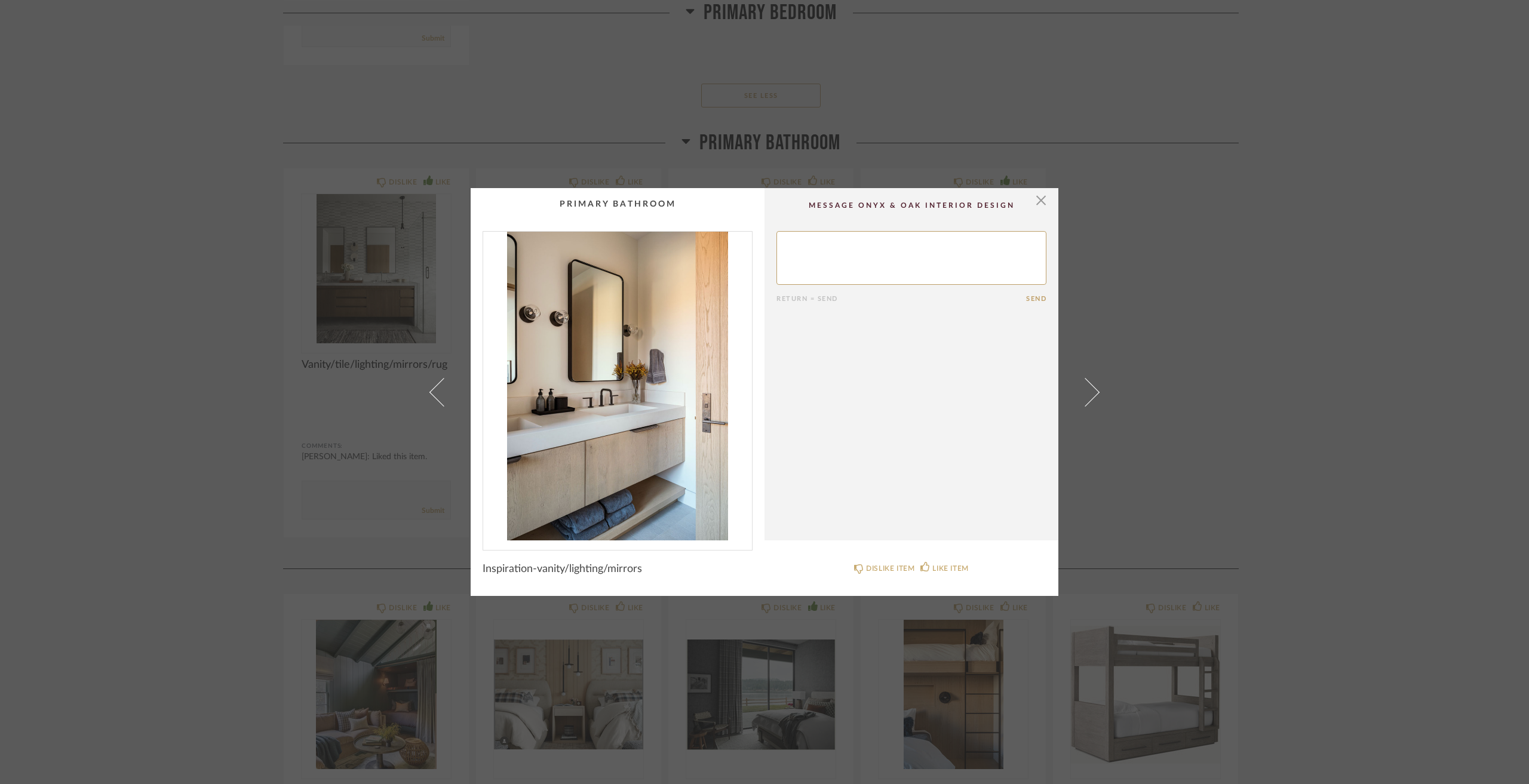
click at [250, 335] on div "× Return = Send Send Inspiration-vanity/lighting/mirrors DISLIKE ITEM LIKE ITEM" at bounding box center [764, 392] width 1529 height 784
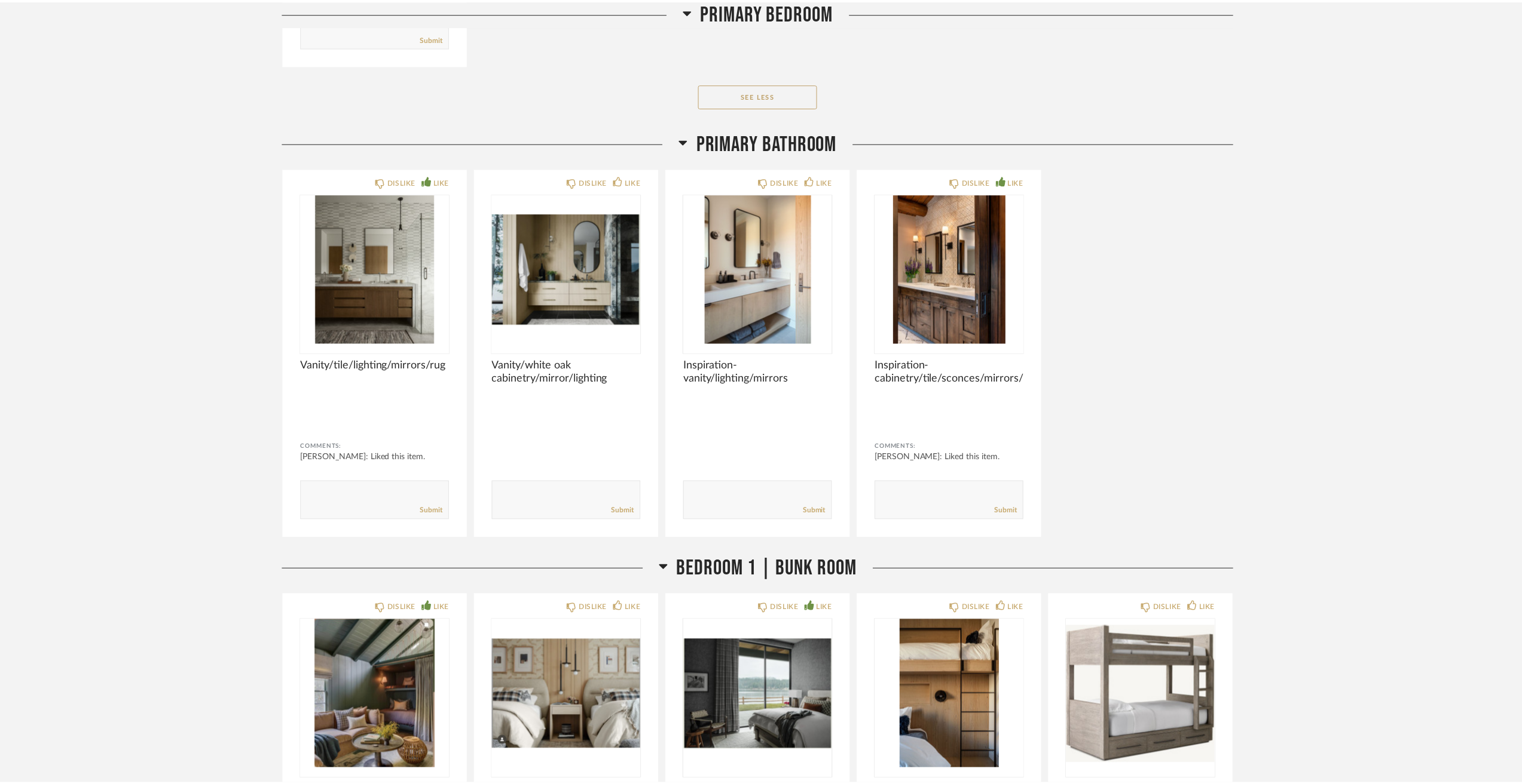
scroll to position [6511, 0]
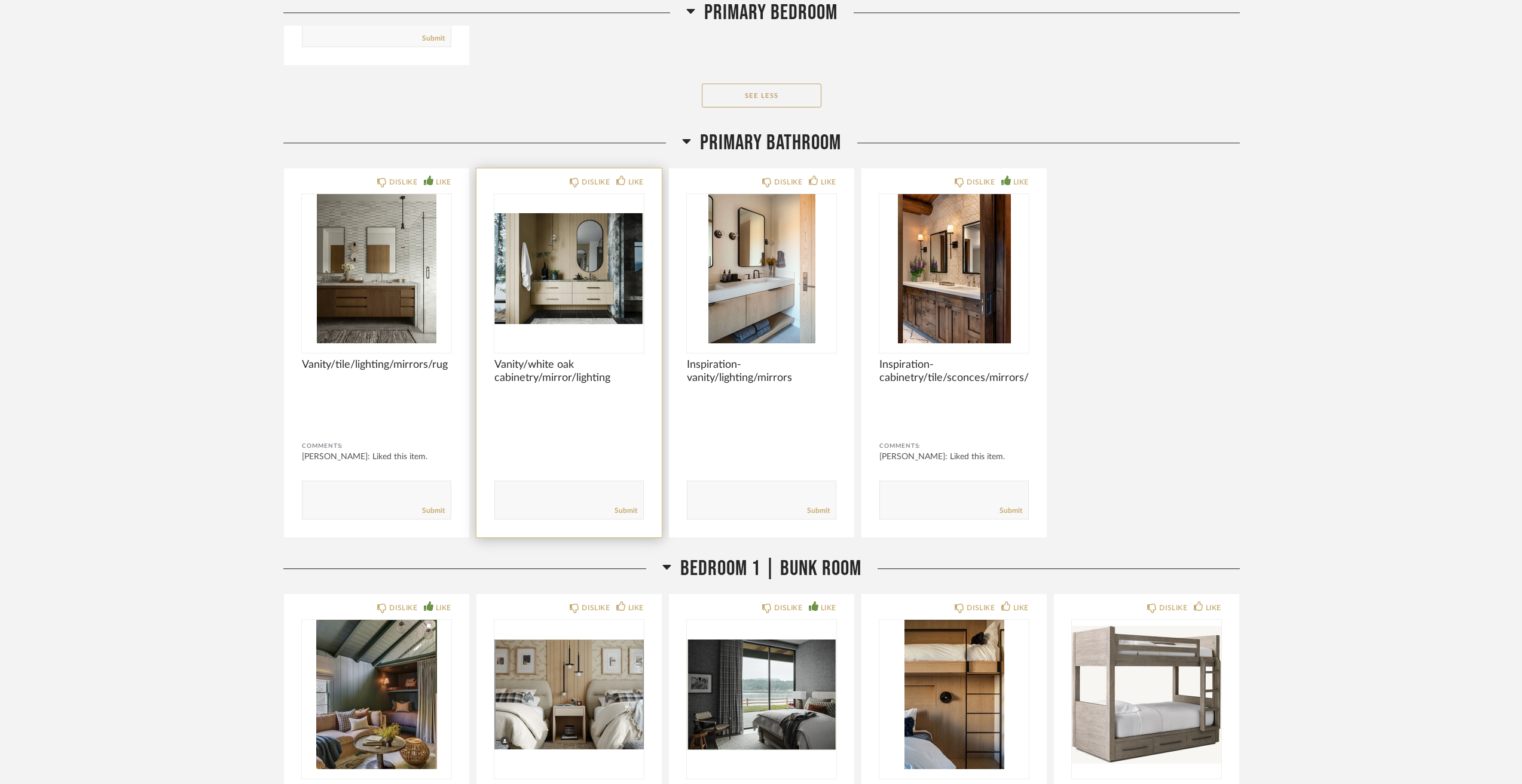
click at [595, 276] on img "0" at bounding box center [568, 269] width 149 height 149
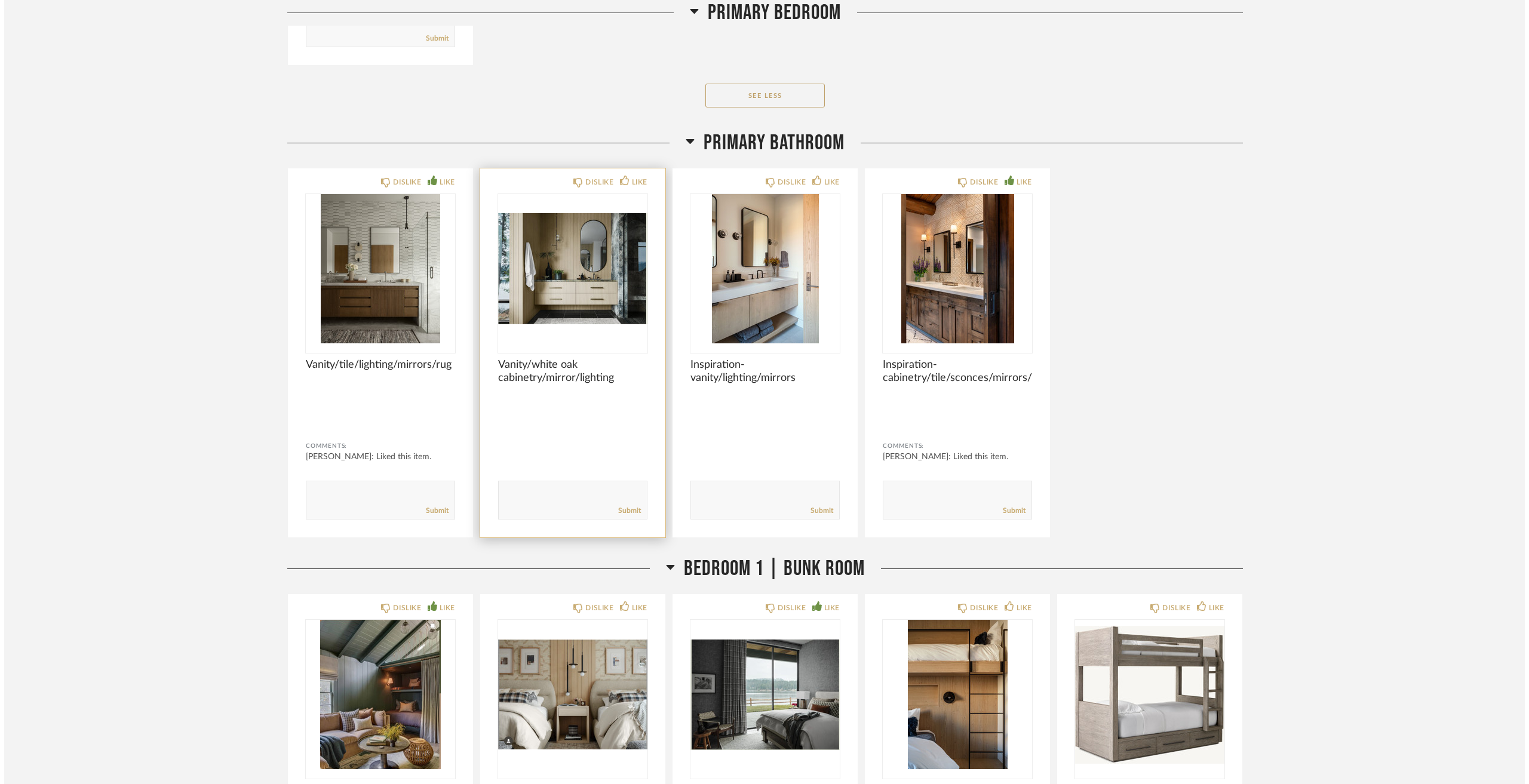
scroll to position [0, 0]
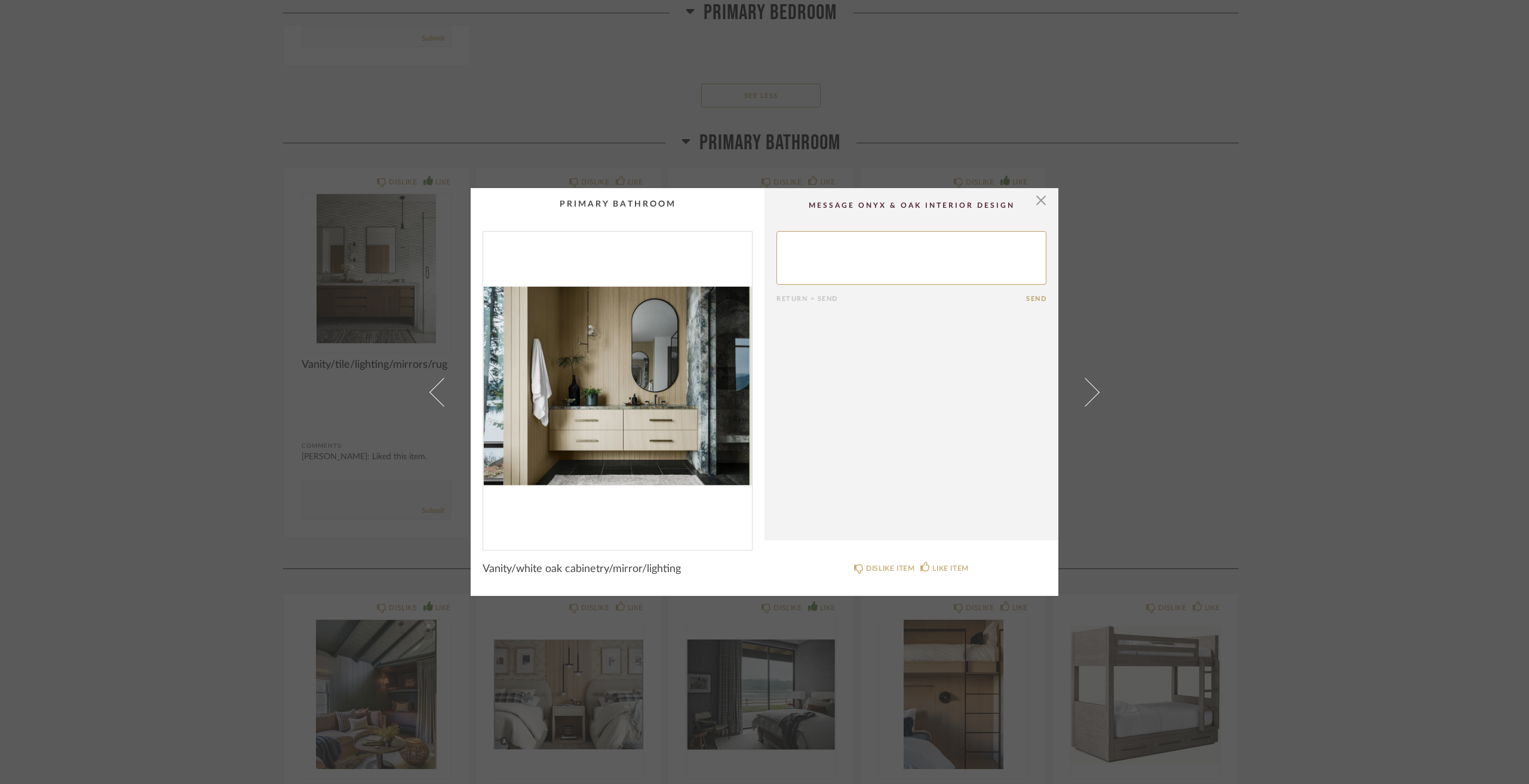
click at [82, 247] on div "× Return = Send Send Vanity/white oak cabinetry/mirror/lighting DISLIKE ITEM LI…" at bounding box center [764, 392] width 1529 height 784
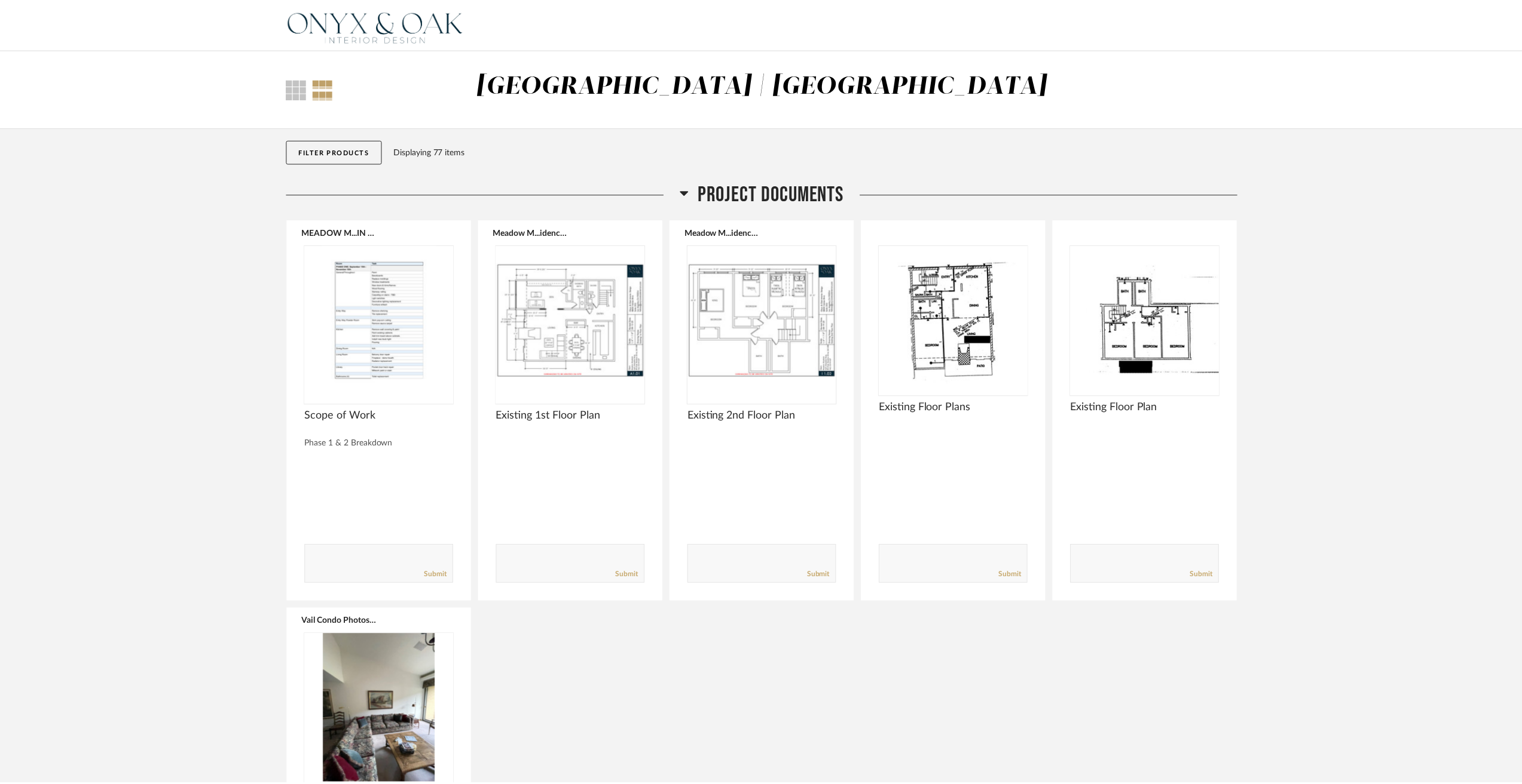
scroll to position [6511, 0]
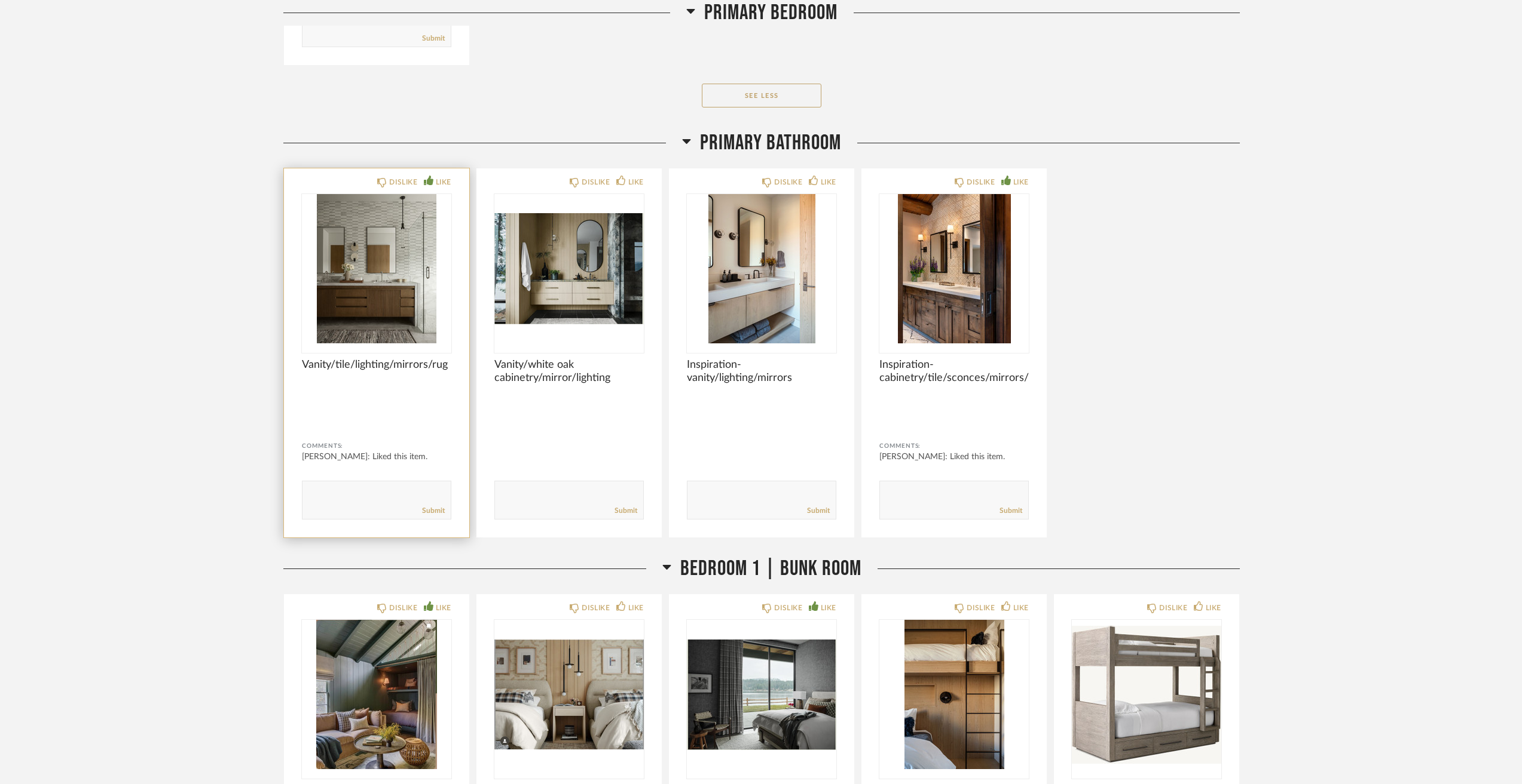
click at [332, 283] on img "0" at bounding box center [376, 269] width 149 height 149
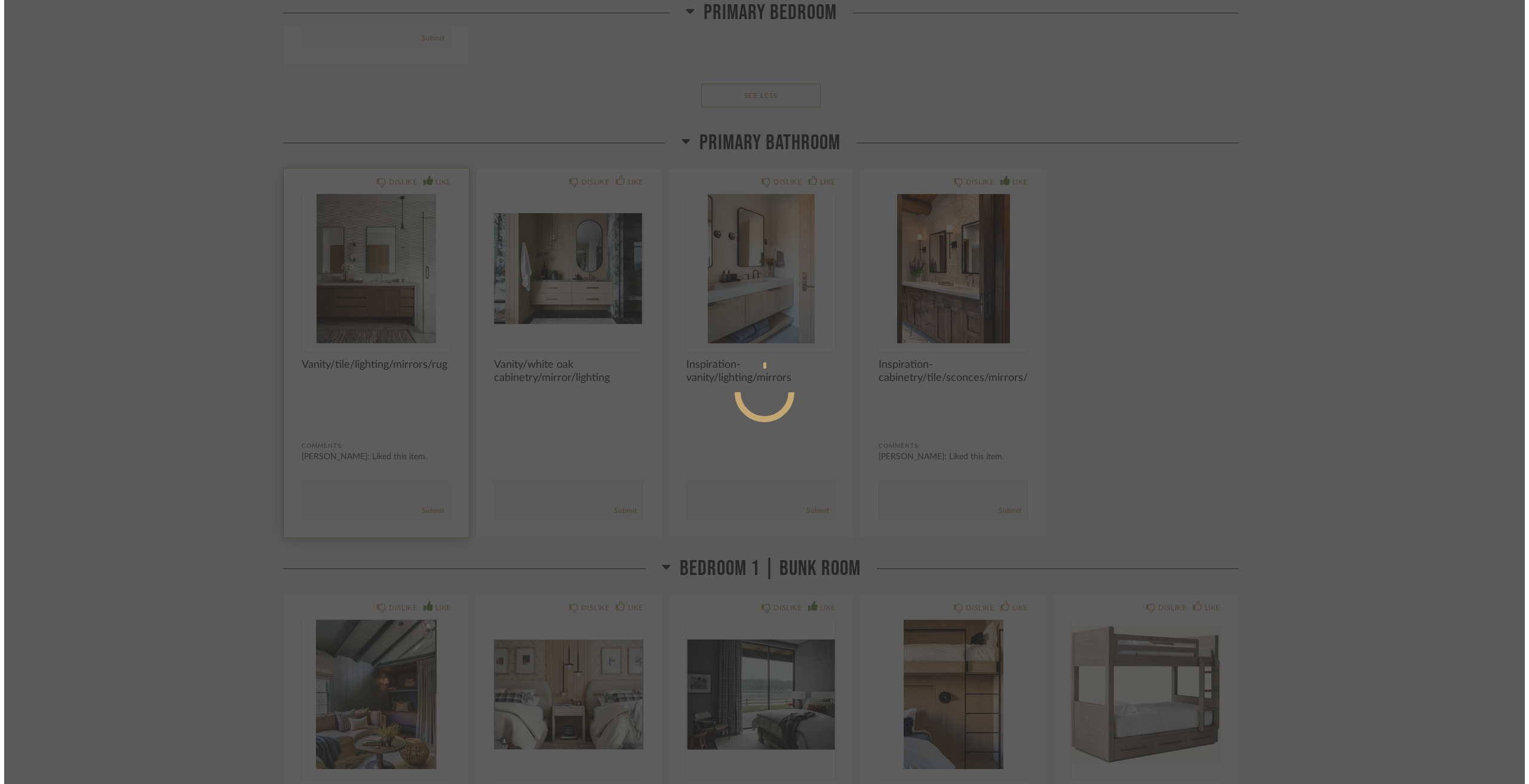
scroll to position [0, 0]
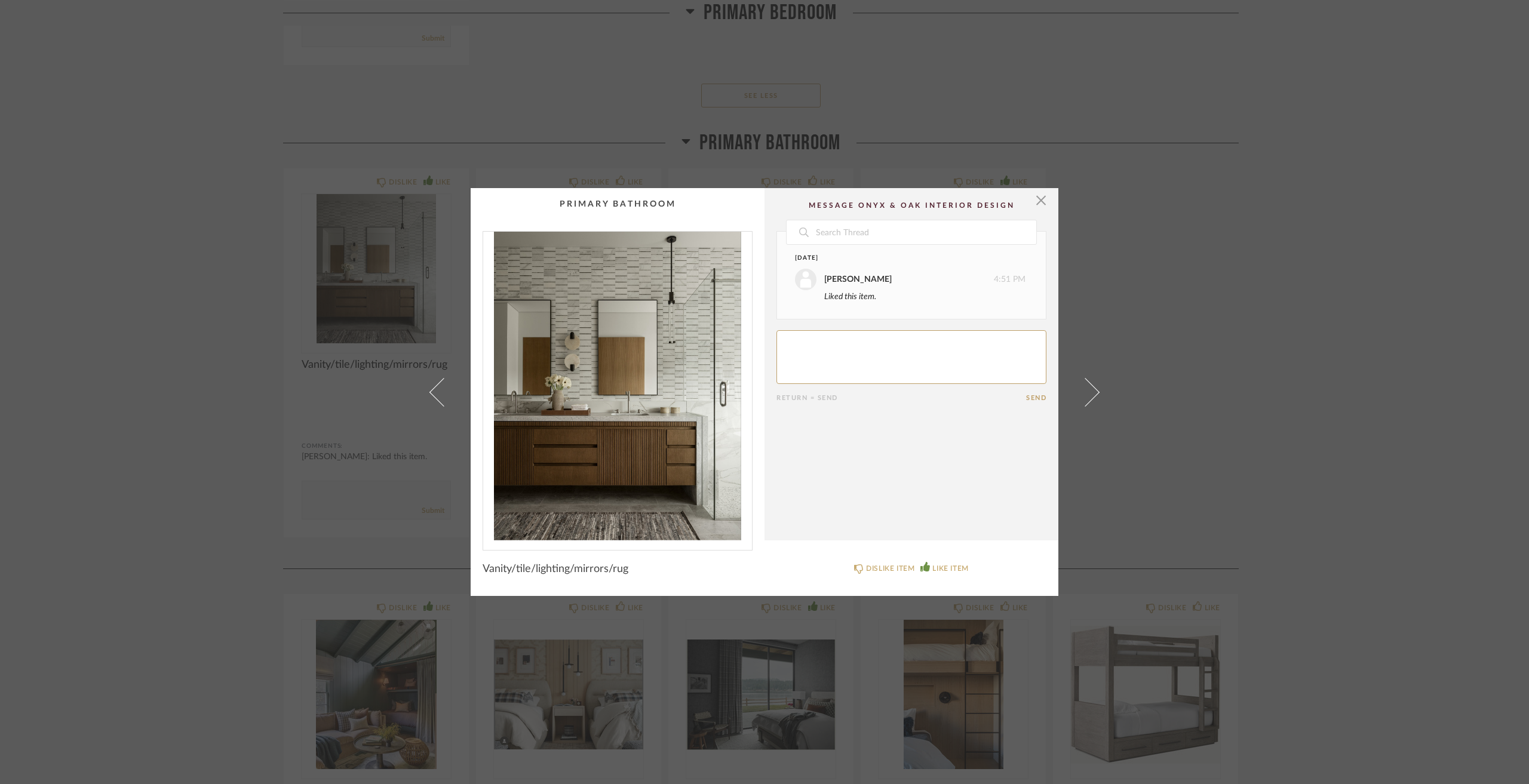
drag, startPoint x: 233, startPoint y: 357, endPoint x: 250, endPoint y: 355, distance: 17.1
click at [239, 356] on div "× Date [DATE] [PERSON_NAME] 4:51 PM Liked this item. Return = Send Send Vanity/…" at bounding box center [764, 392] width 1529 height 784
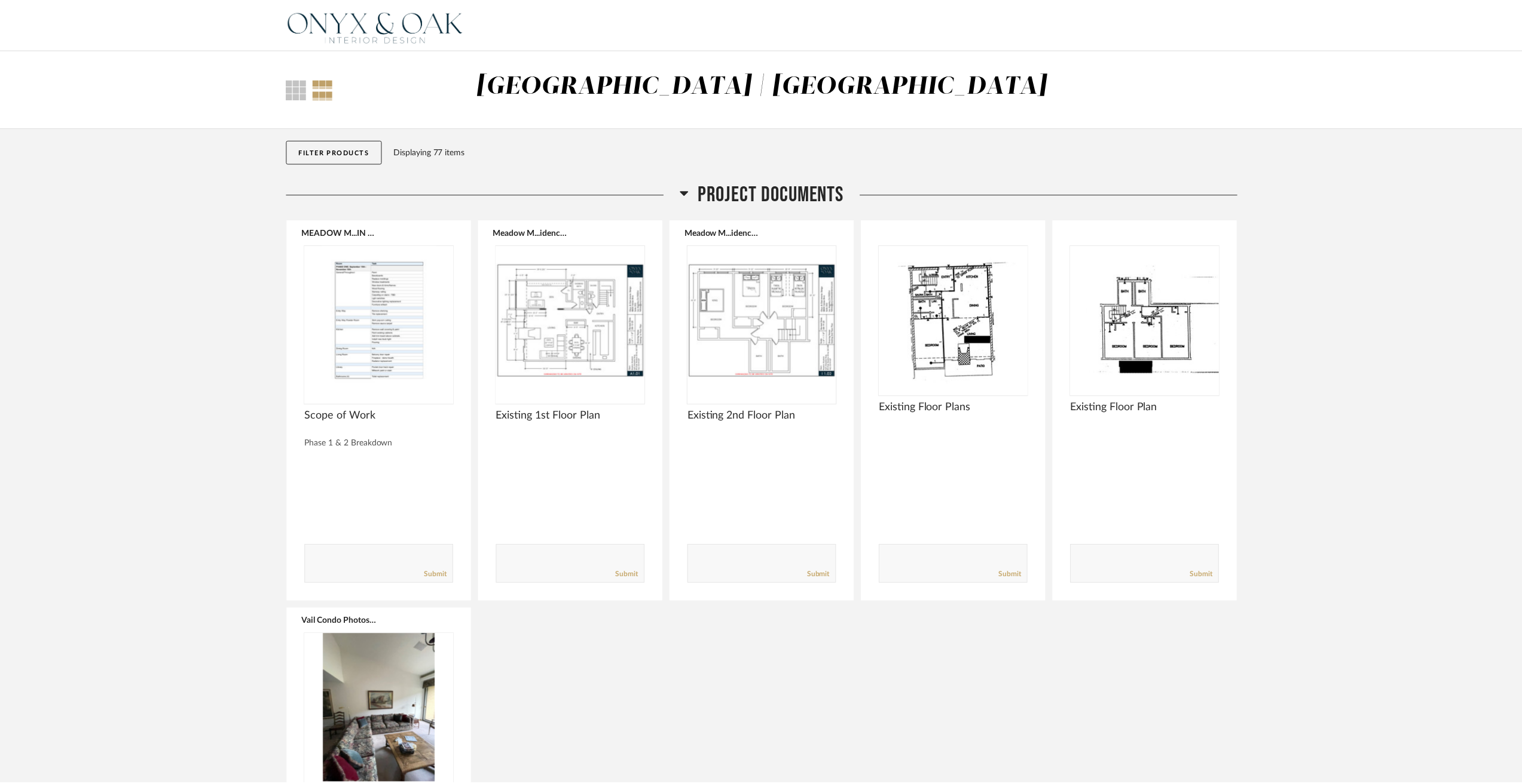
scroll to position [6511, 0]
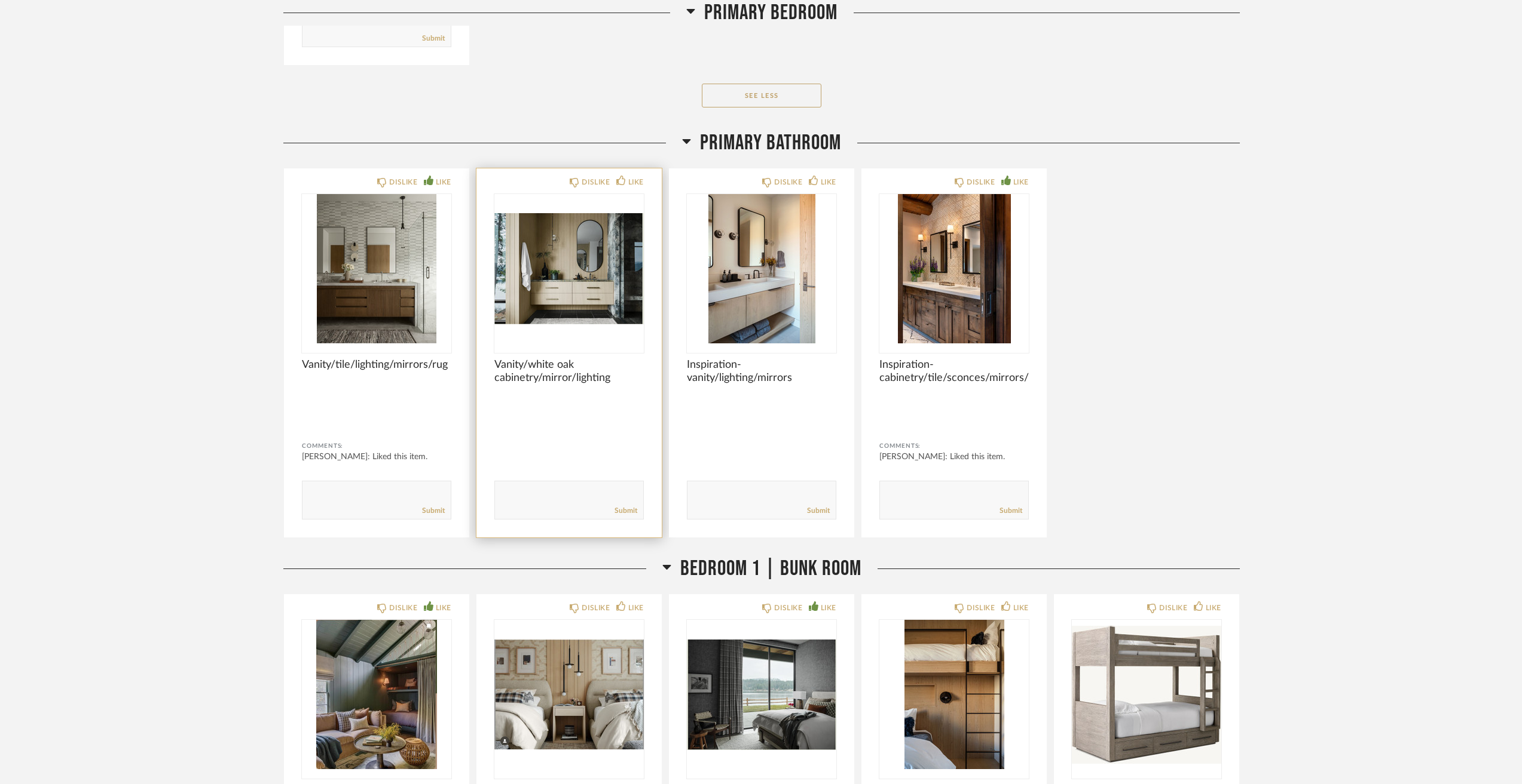
click at [627, 299] on img "0" at bounding box center [568, 269] width 149 height 149
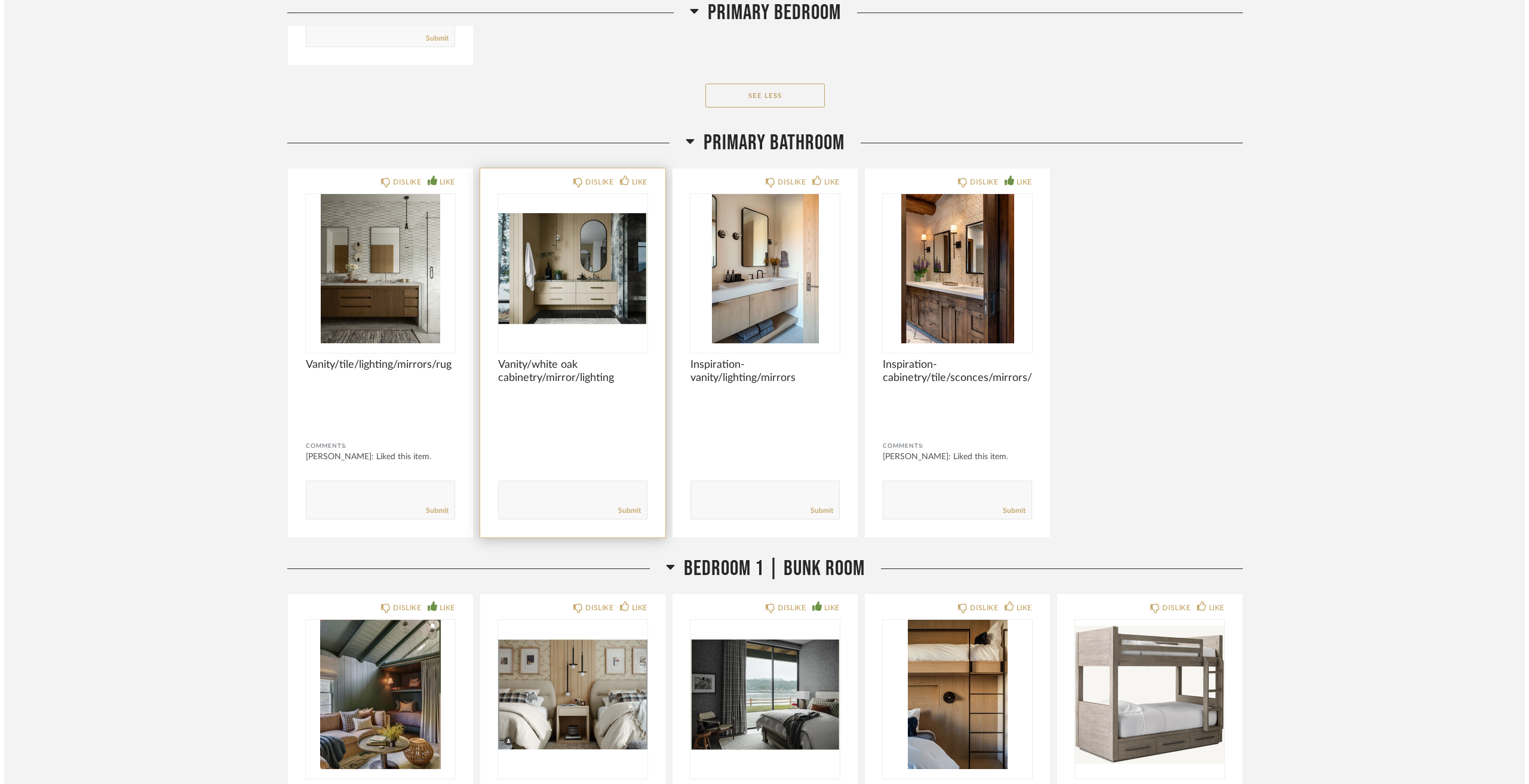
scroll to position [0, 0]
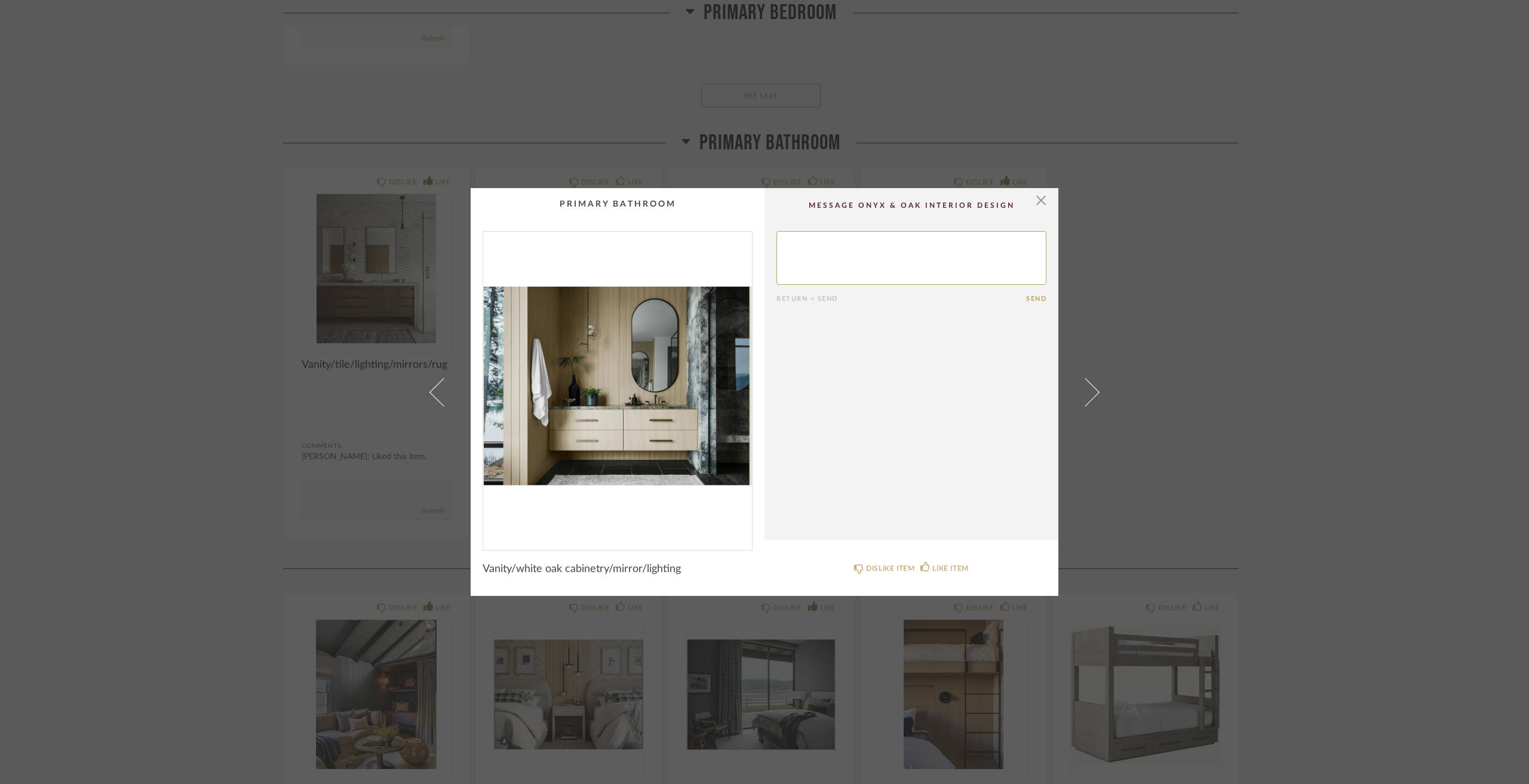
click at [117, 371] on div "× Return = Send Send Vanity/white oak cabinetry/mirror/lighting DISLIKE ITEM LI…" at bounding box center [764, 392] width 1529 height 784
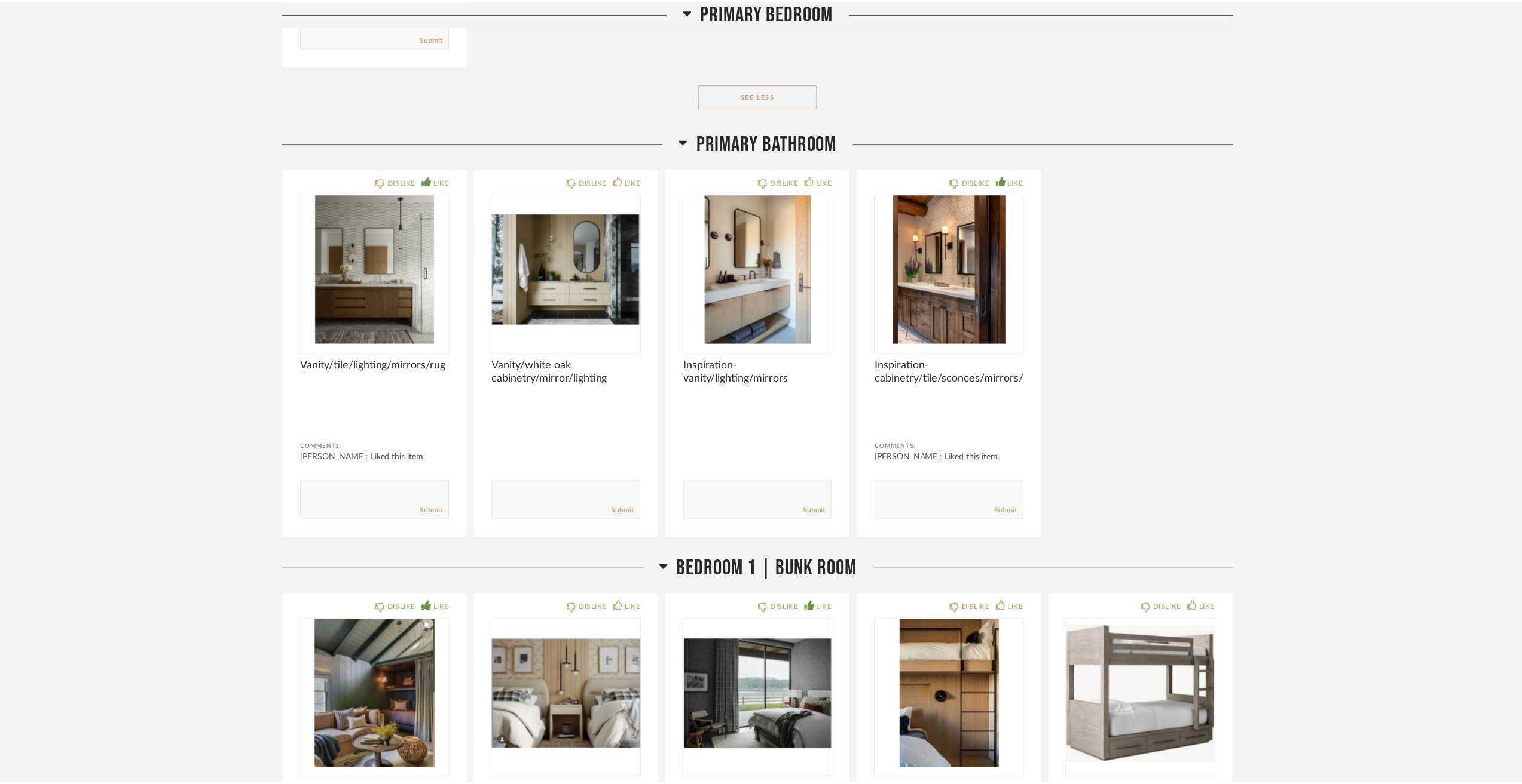
scroll to position [6511, 0]
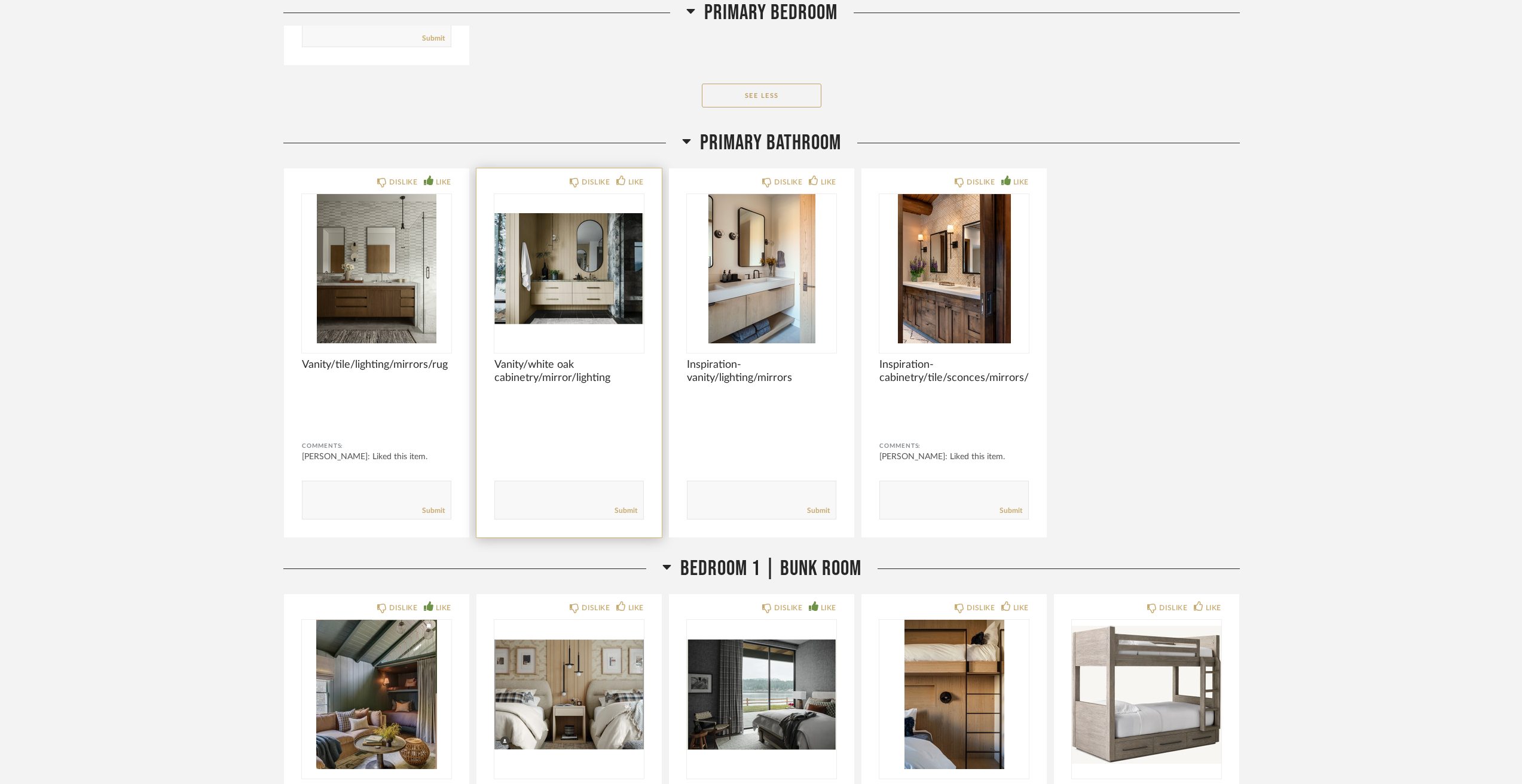
click at [597, 289] on img "0" at bounding box center [568, 269] width 149 height 149
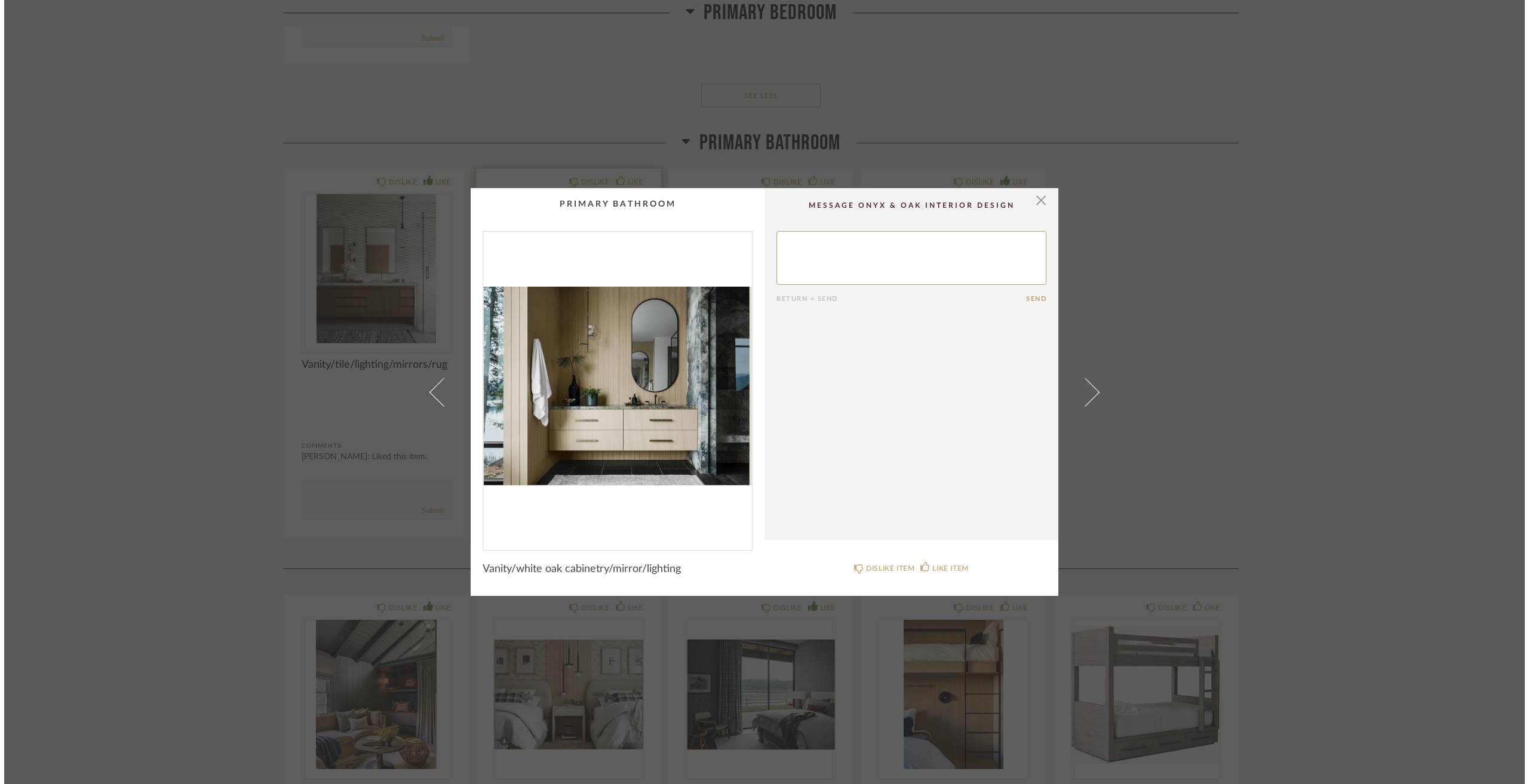
scroll to position [0, 0]
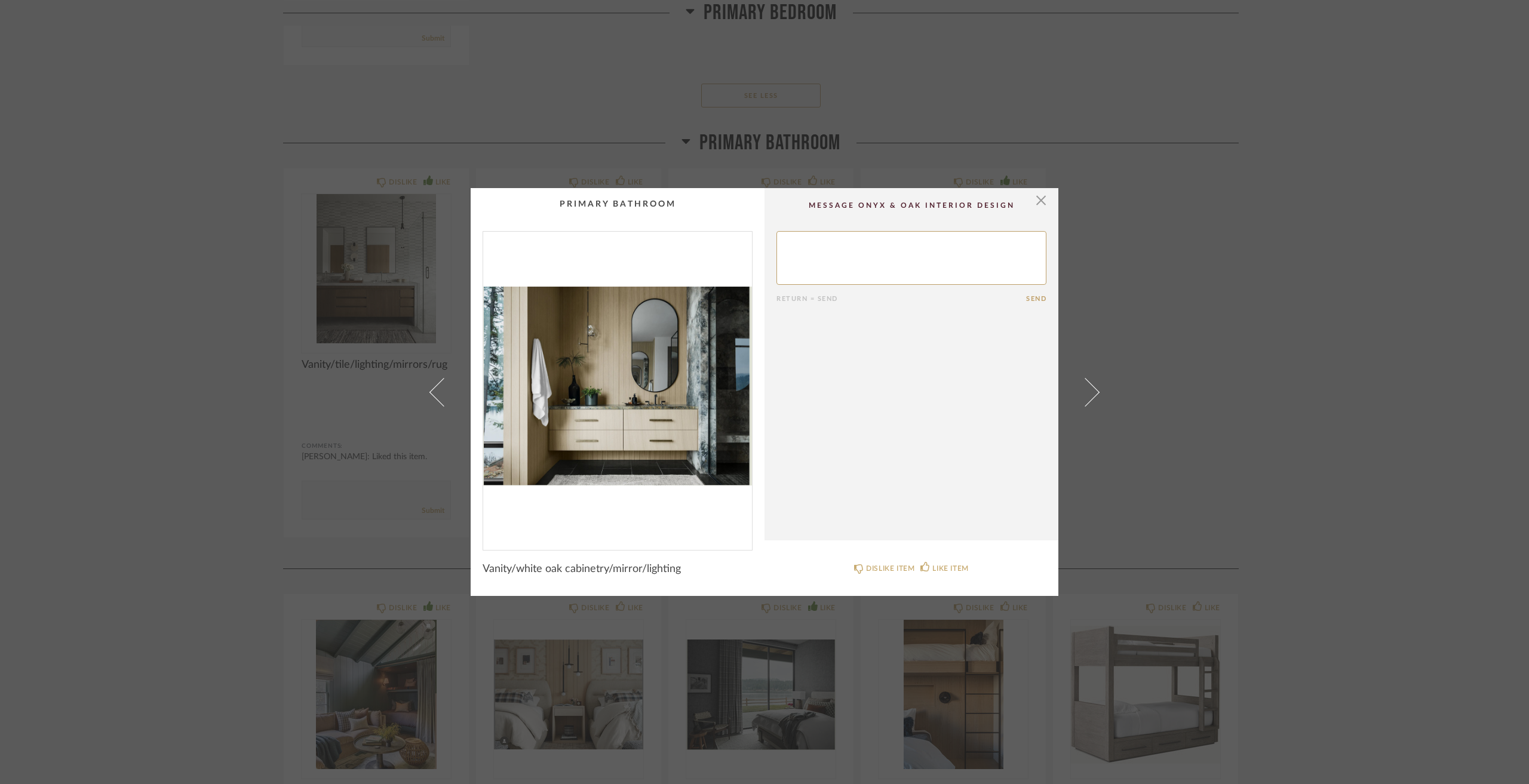
click at [192, 323] on div "× Return = Send Send Vanity/white oak cabinetry/mirror/lighting DISLIKE ITEM LI…" at bounding box center [764, 392] width 1529 height 784
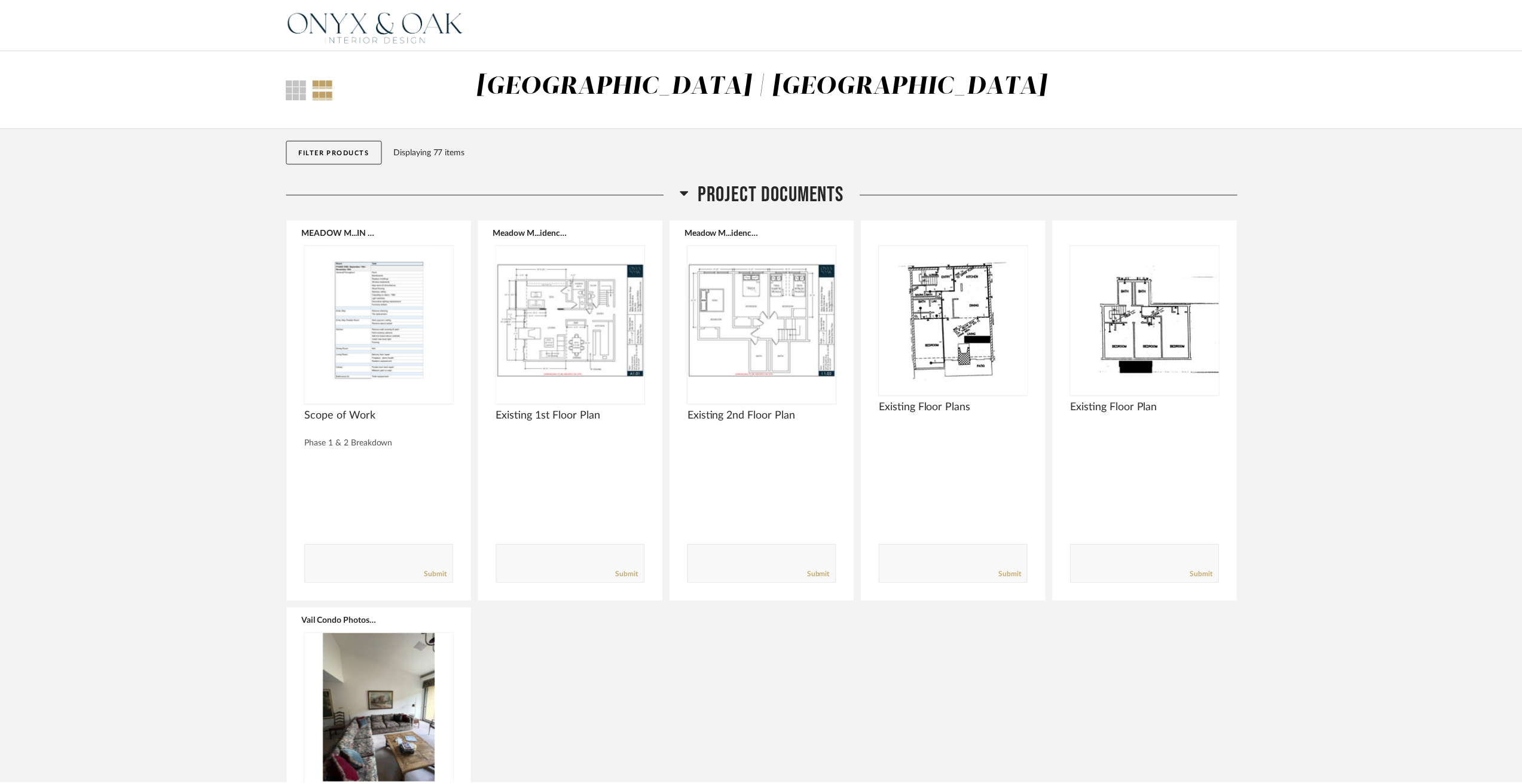
scroll to position [6511, 0]
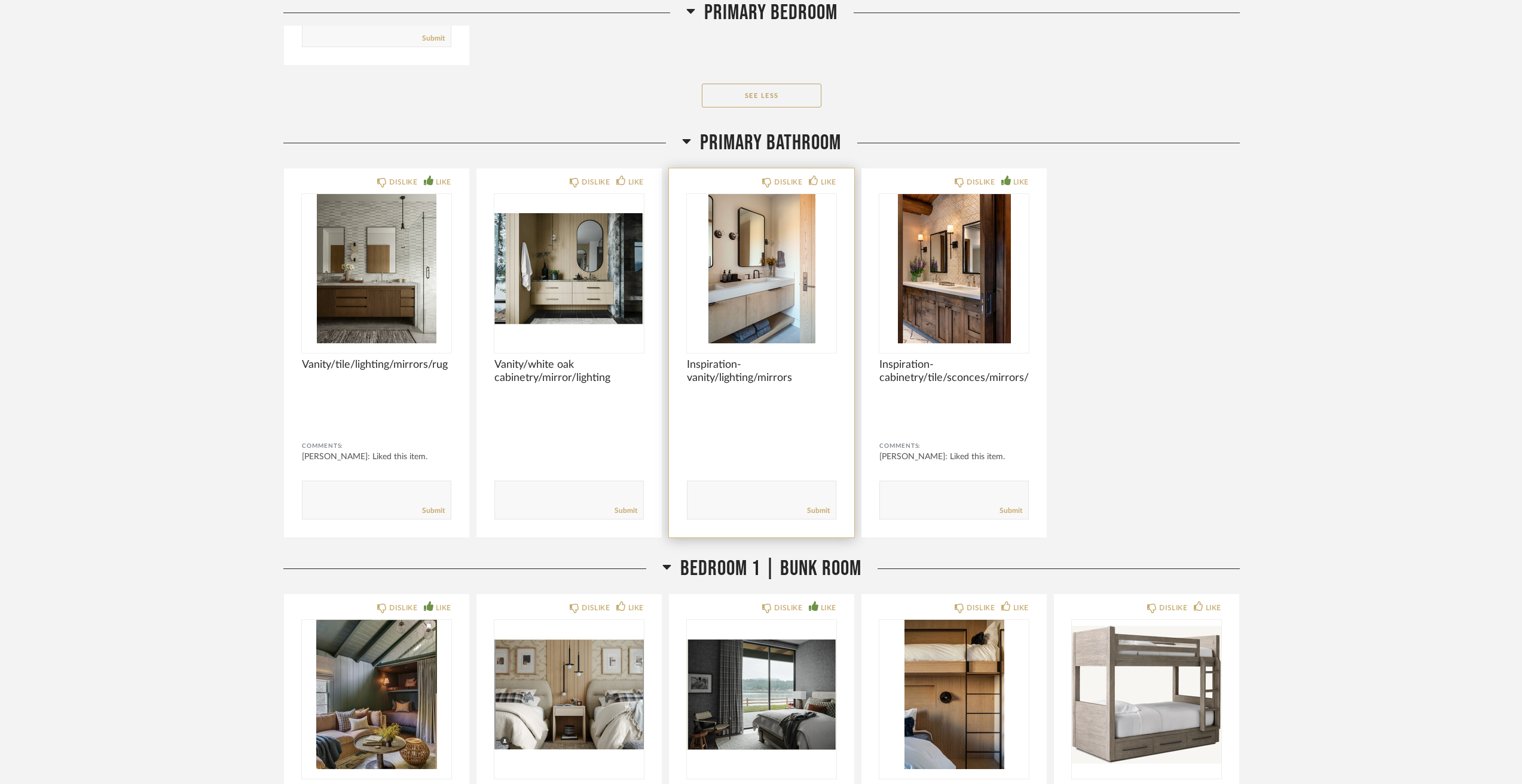
click at [738, 258] on img "0" at bounding box center [761, 269] width 149 height 149
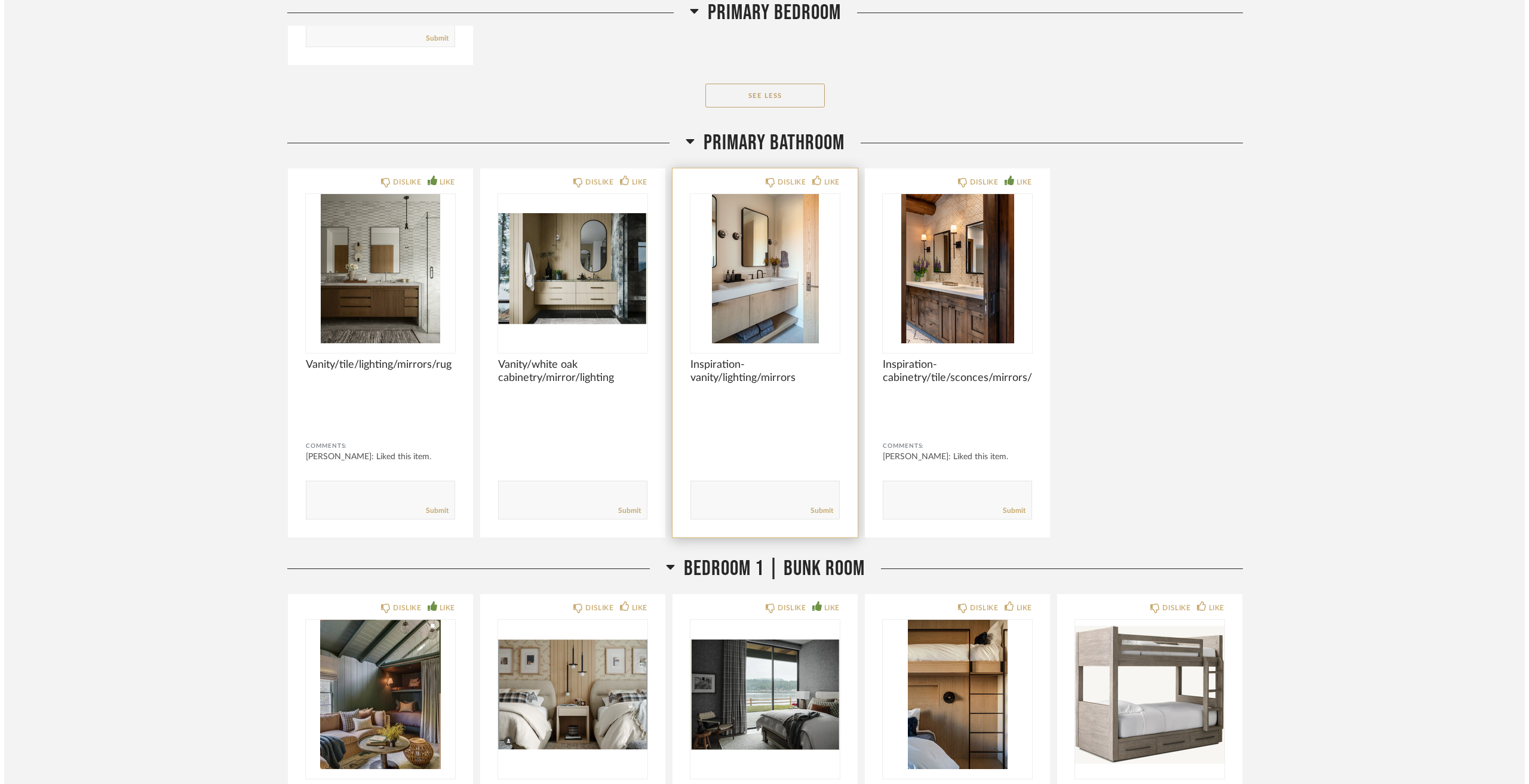
scroll to position [0, 0]
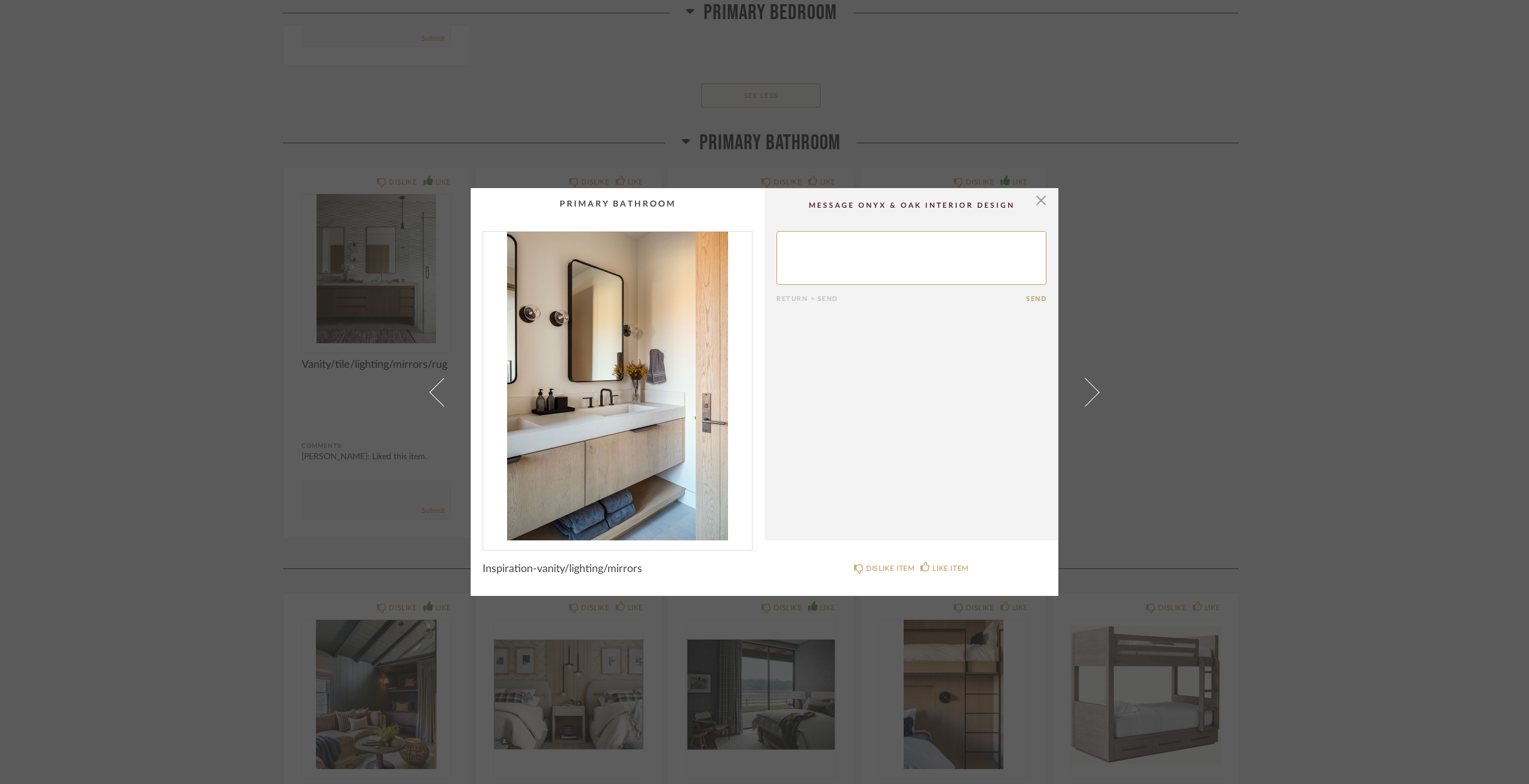
click at [106, 489] on div "× Return = Send Send Inspiration-vanity/lighting/mirrors DISLIKE ITEM LIKE ITEM" at bounding box center [764, 392] width 1529 height 784
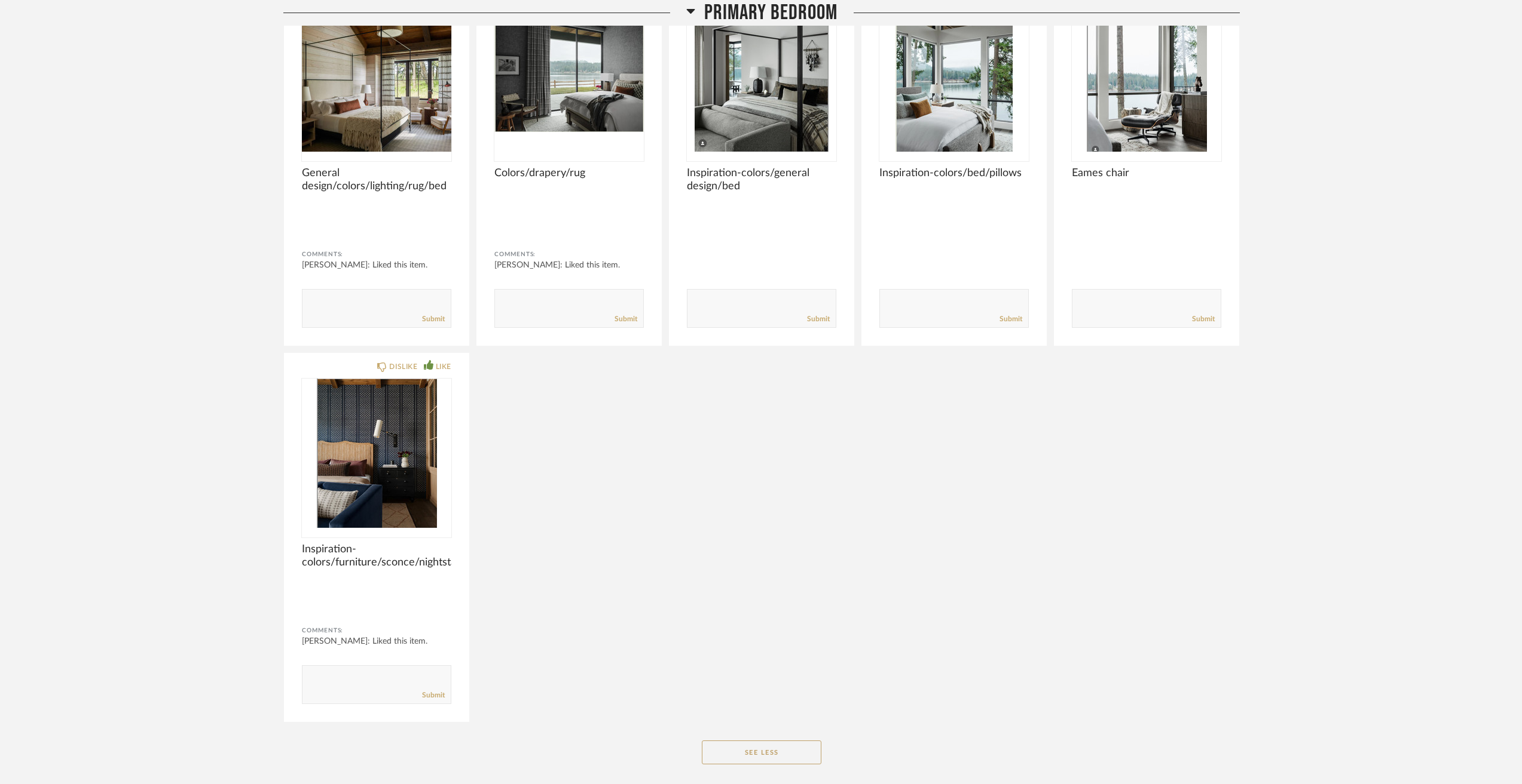
scroll to position [5795, 0]
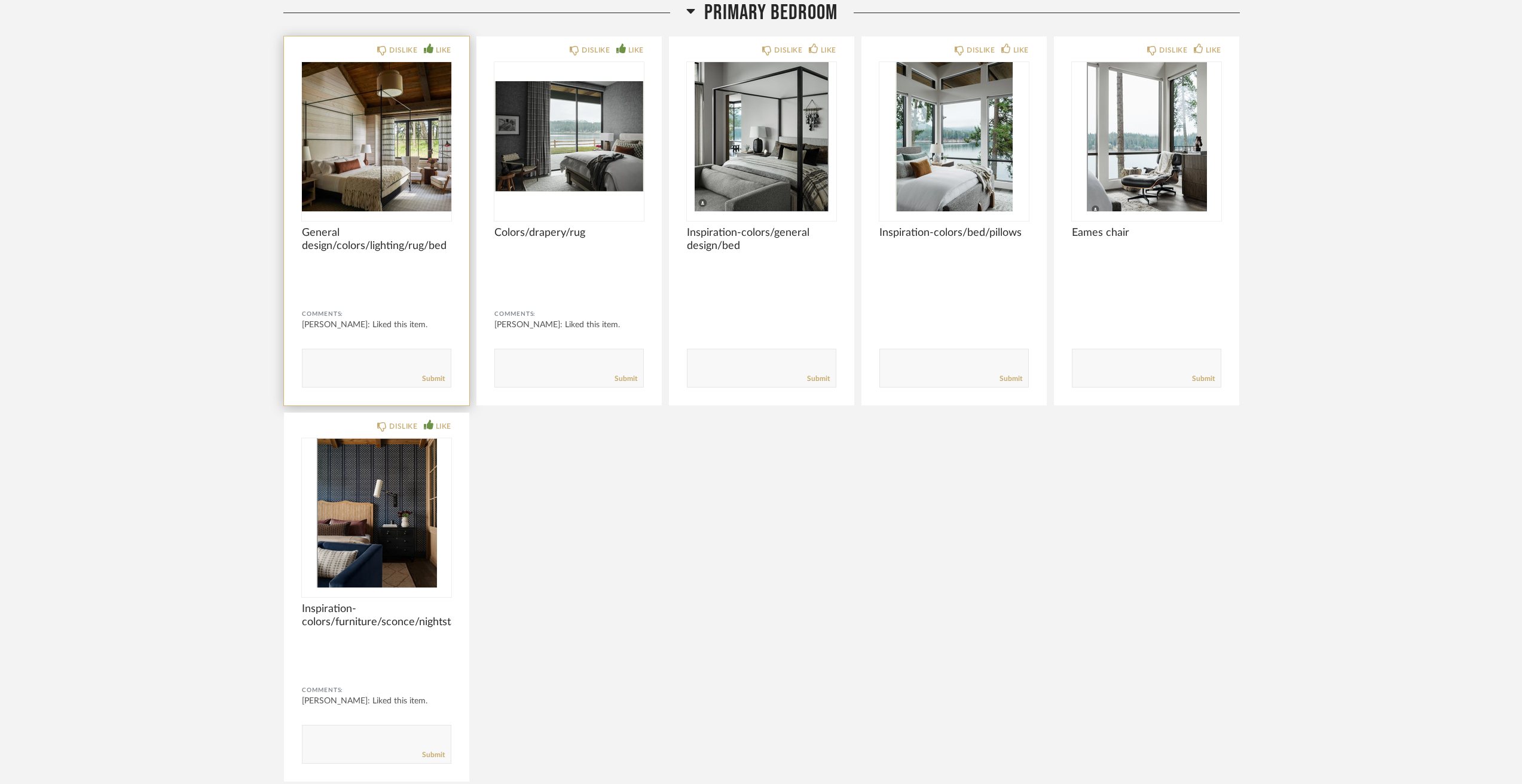
click at [334, 160] on img "0" at bounding box center [376, 136] width 149 height 149
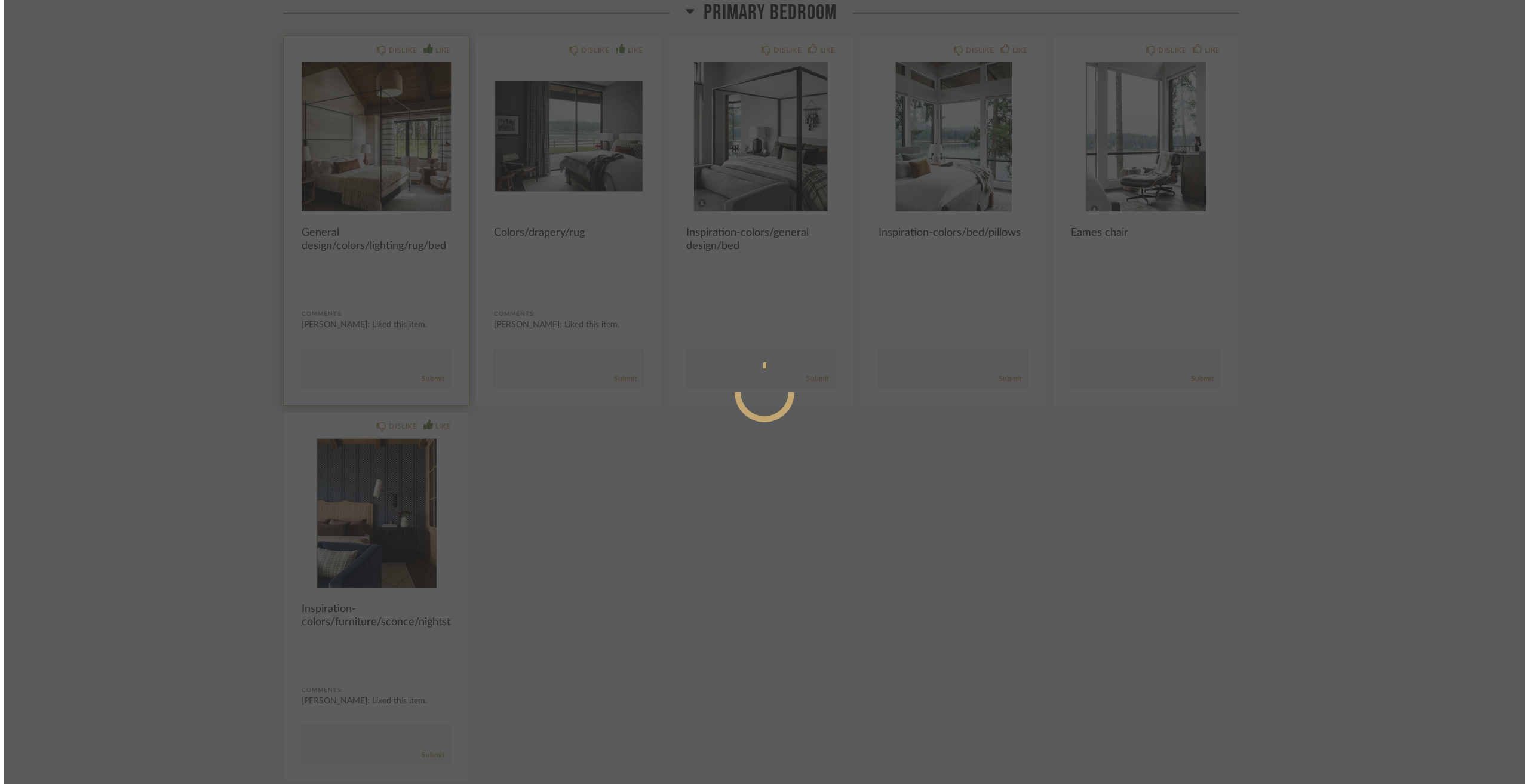
scroll to position [0, 0]
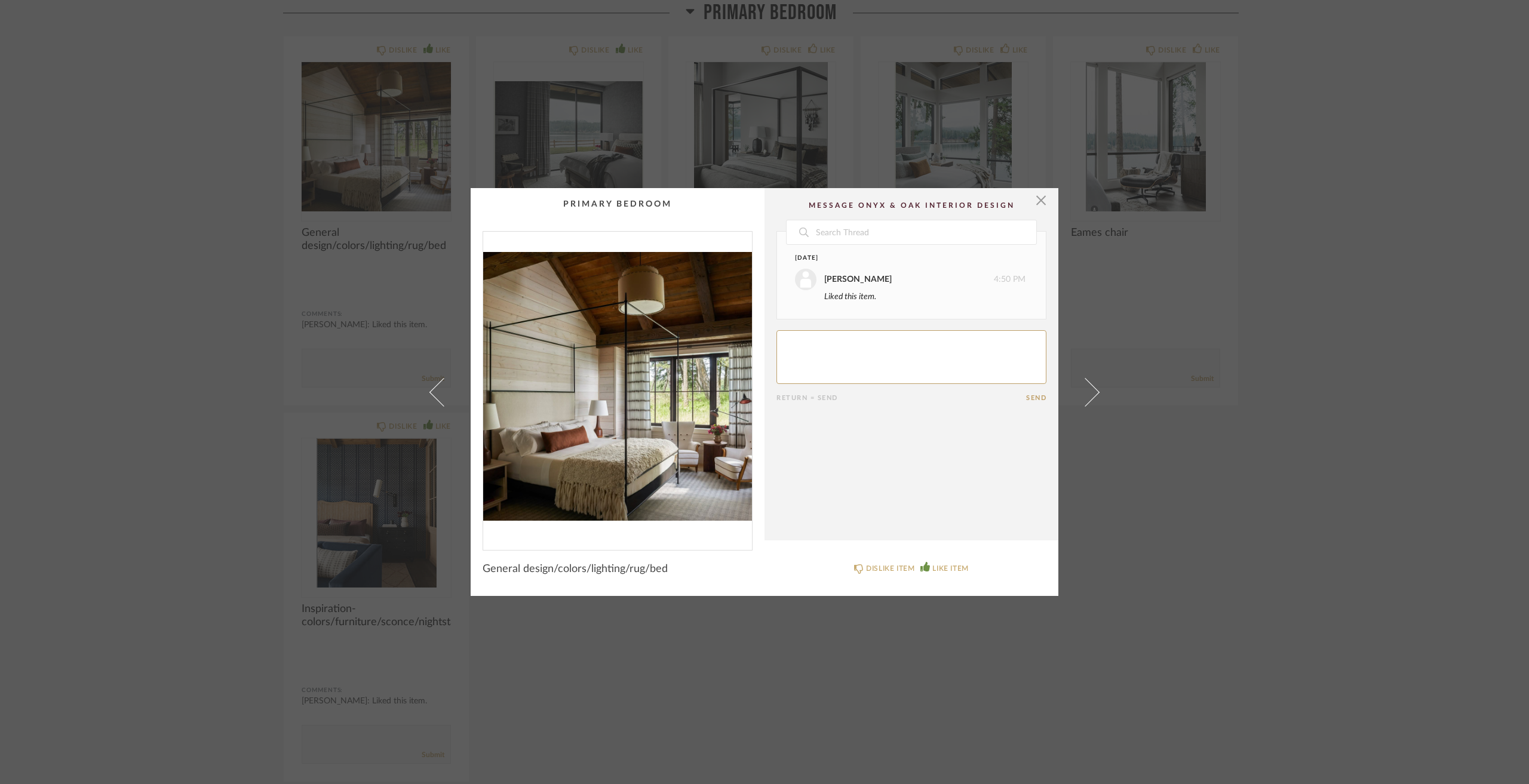
click at [806, 358] on textarea at bounding box center [911, 357] width 270 height 53
type textarea "like all aspects"
click at [565, 158] on div "× Date [DATE] [PERSON_NAME] 4:50 PM Liked this item. [DATE] [PERSON_NAME] 2:47 …" at bounding box center [764, 392] width 1529 height 784
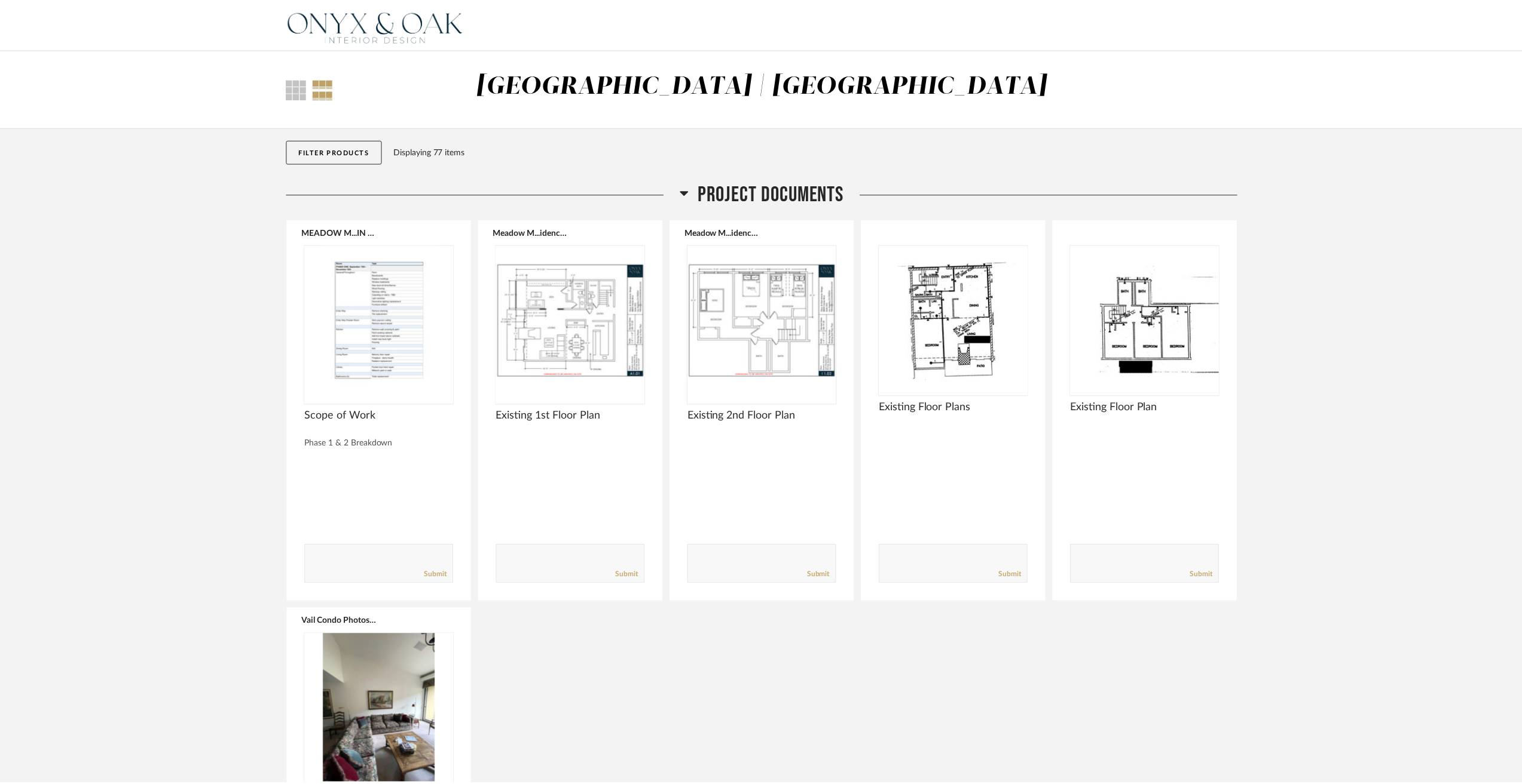
scroll to position [5795, 0]
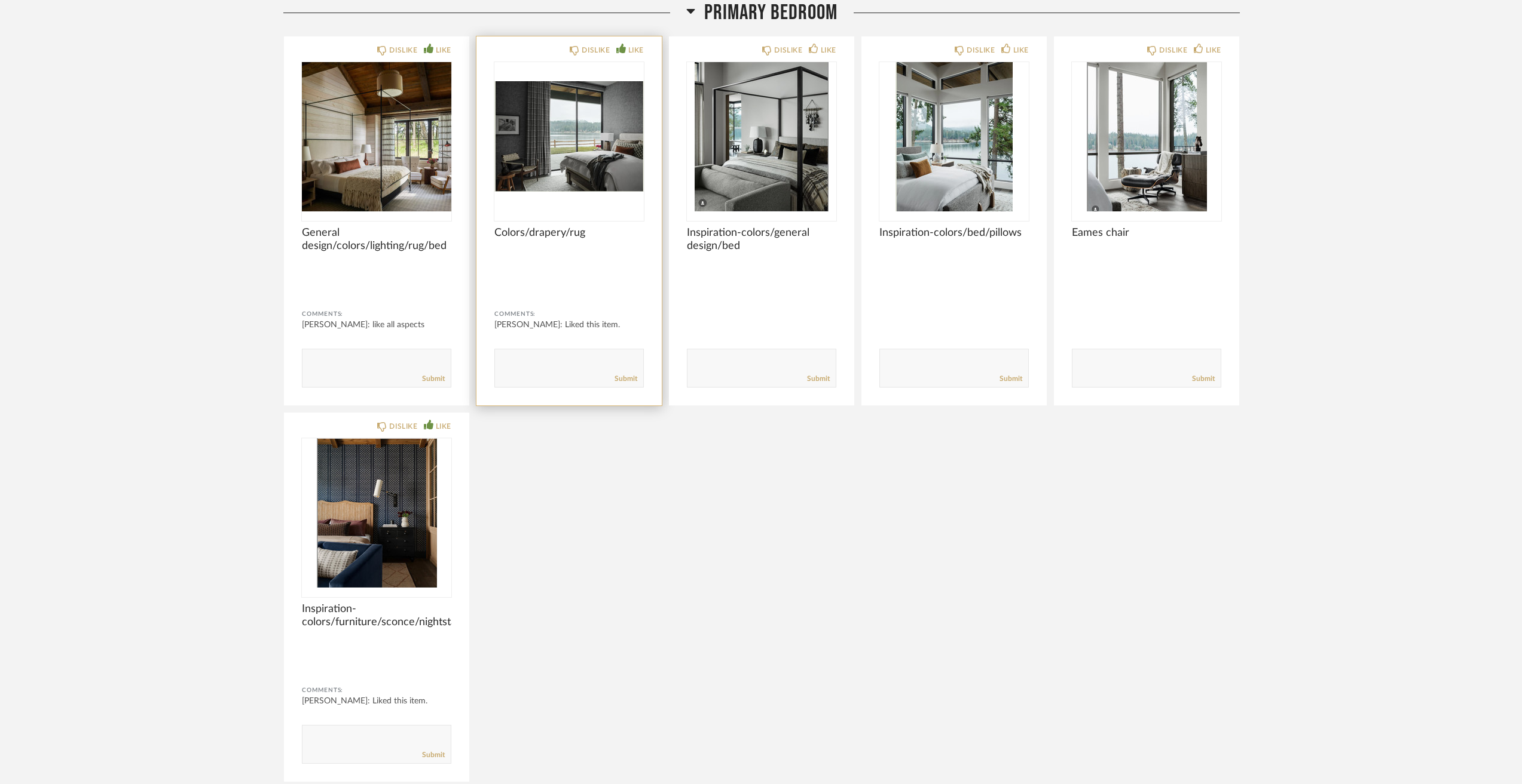
click at [588, 160] on img "0" at bounding box center [568, 136] width 149 height 149
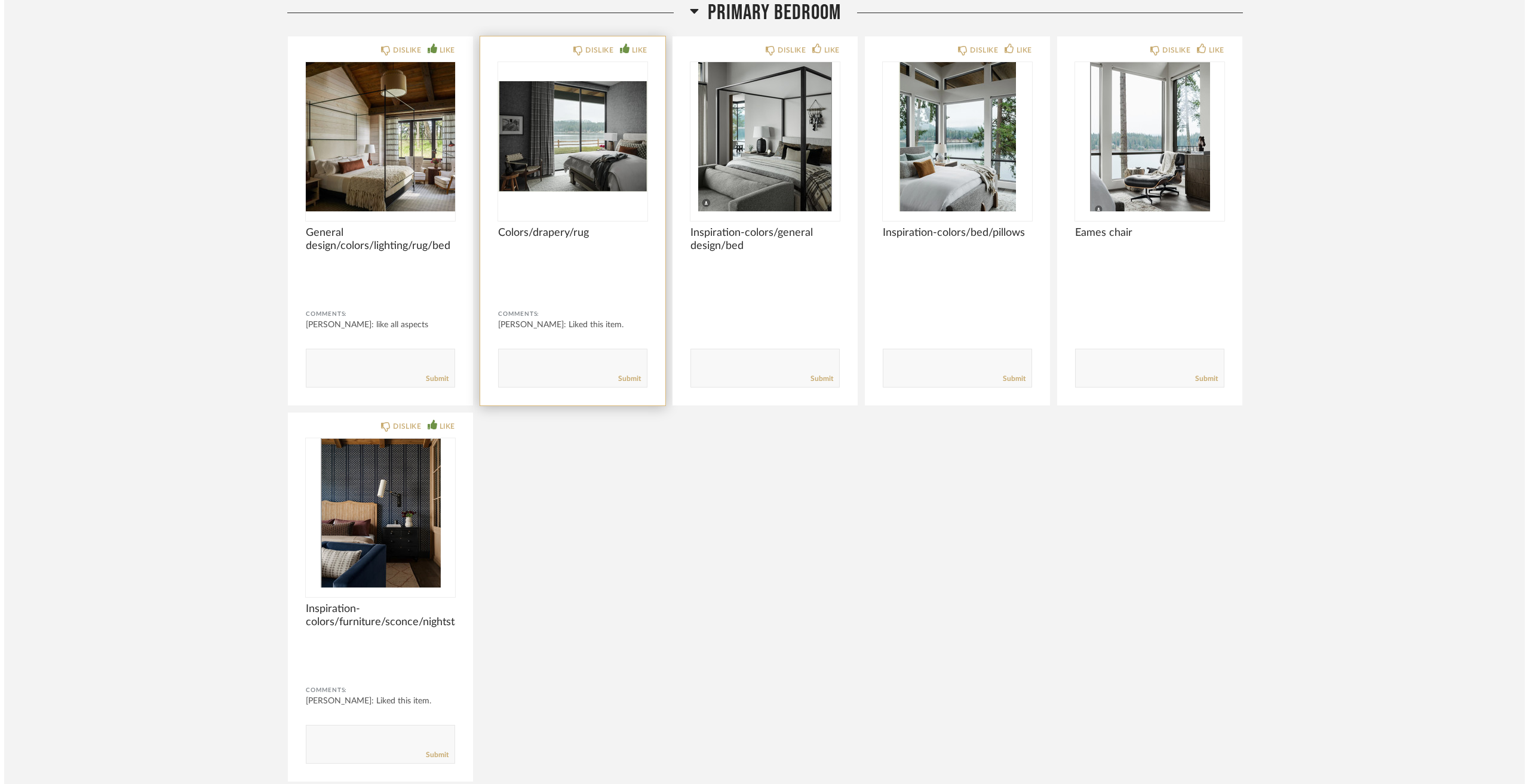
scroll to position [0, 0]
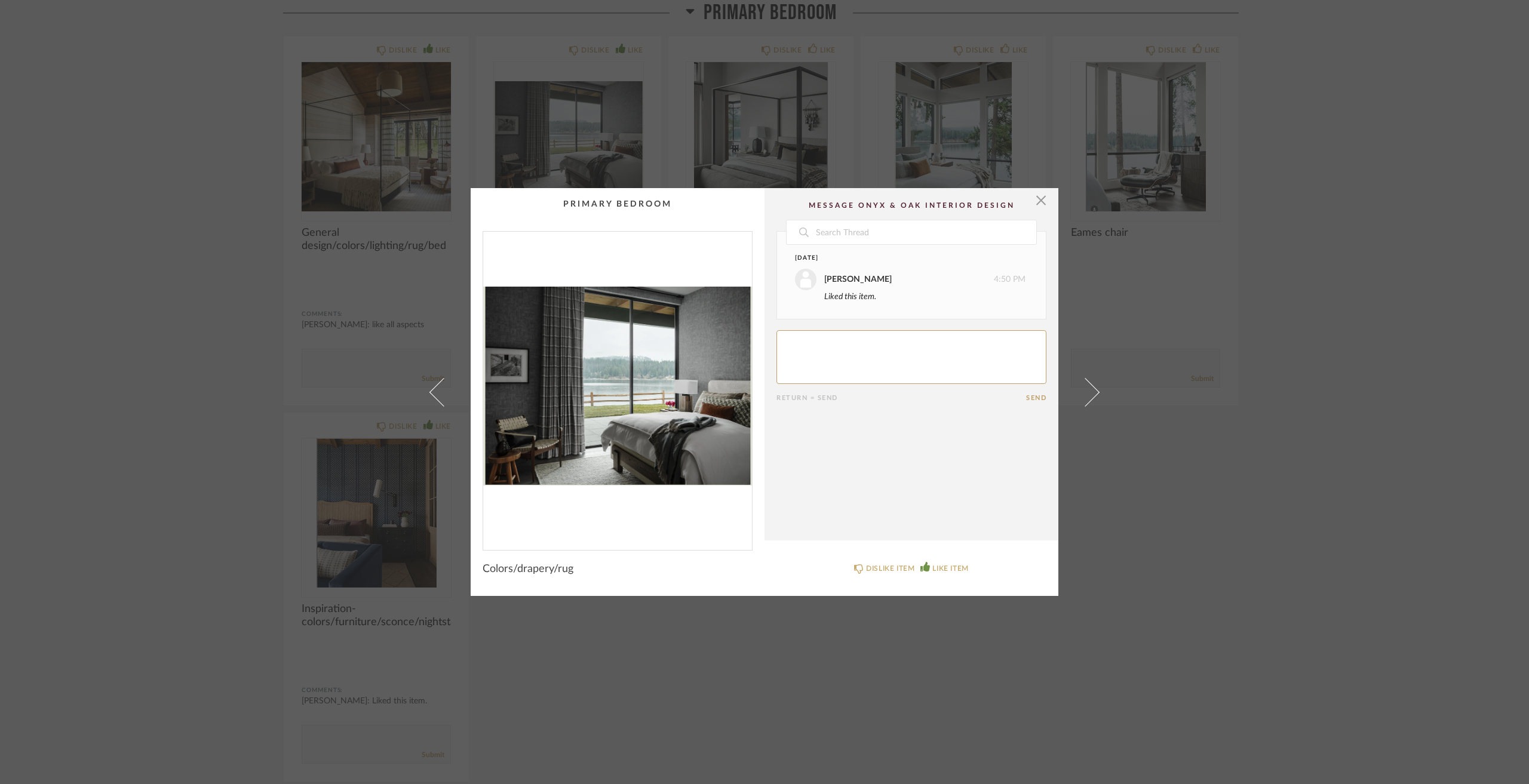
click at [853, 376] on textarea at bounding box center [911, 357] width 270 height 53
type textarea "like all aspects"
click at [744, 135] on div "× Date [DATE] [PERSON_NAME] 4:50 PM Liked this item. [DATE] [PERSON_NAME] 2:47 …" at bounding box center [764, 392] width 1529 height 784
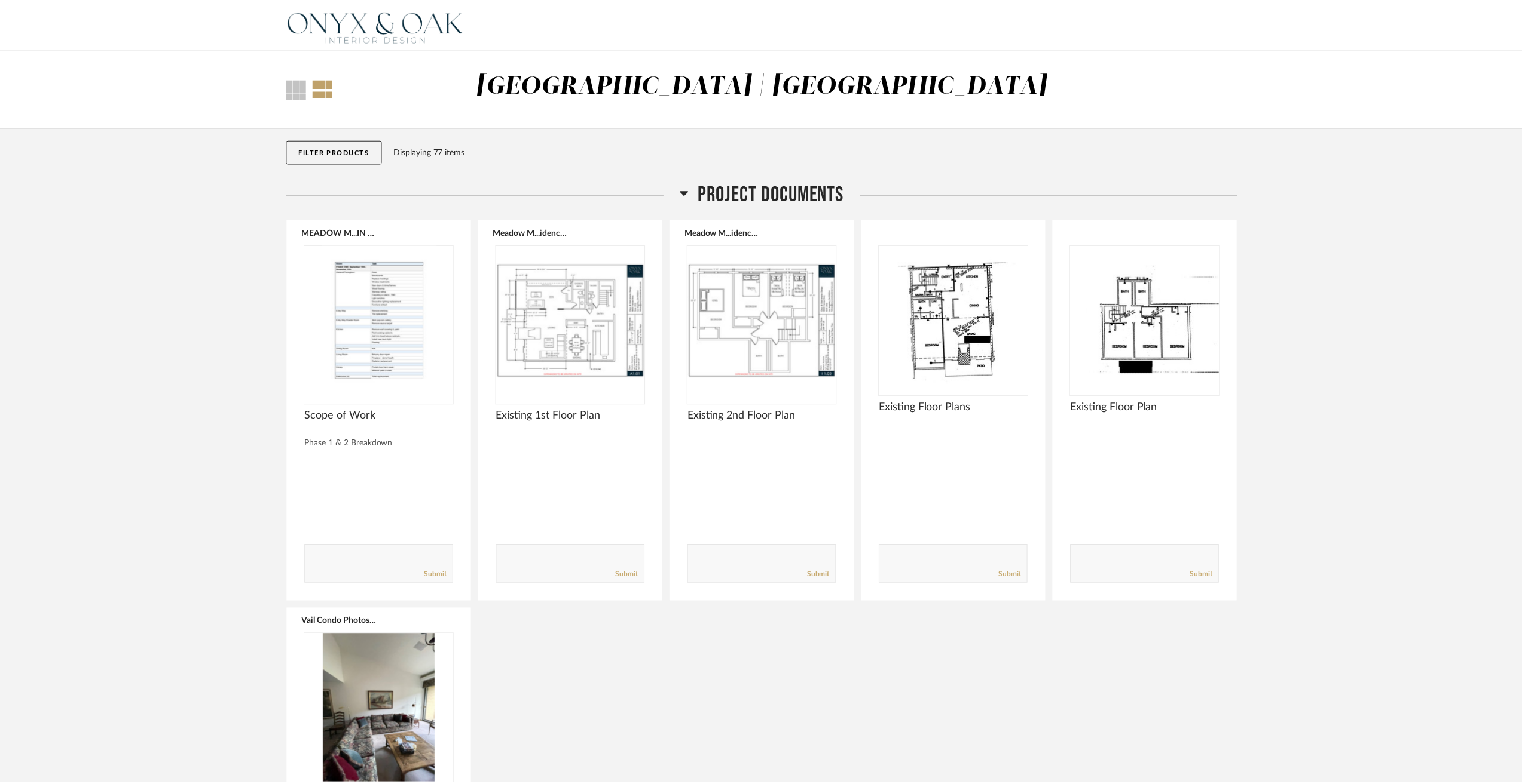
scroll to position [5795, 0]
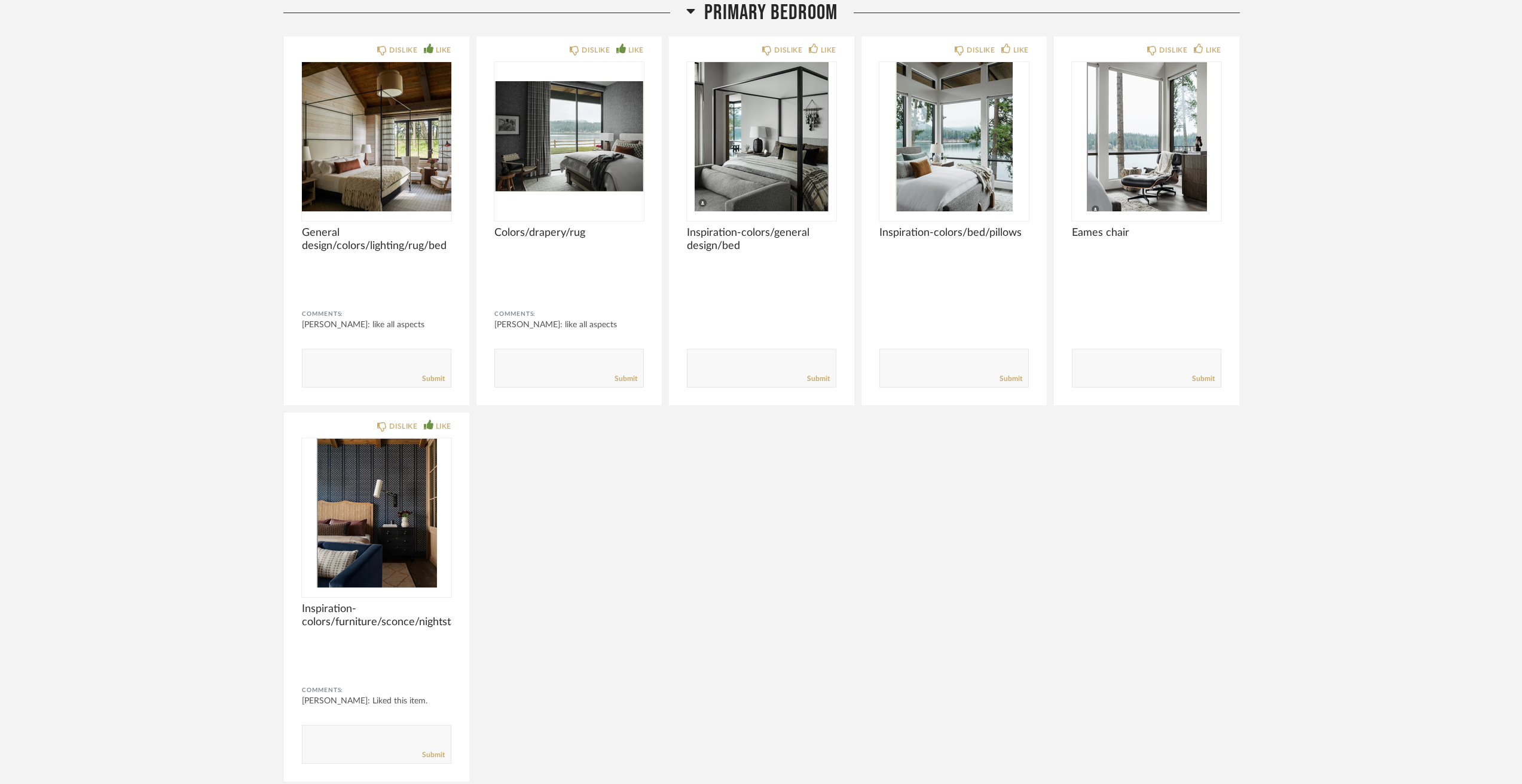
click at [745, 135] on img "0" at bounding box center [761, 136] width 149 height 149
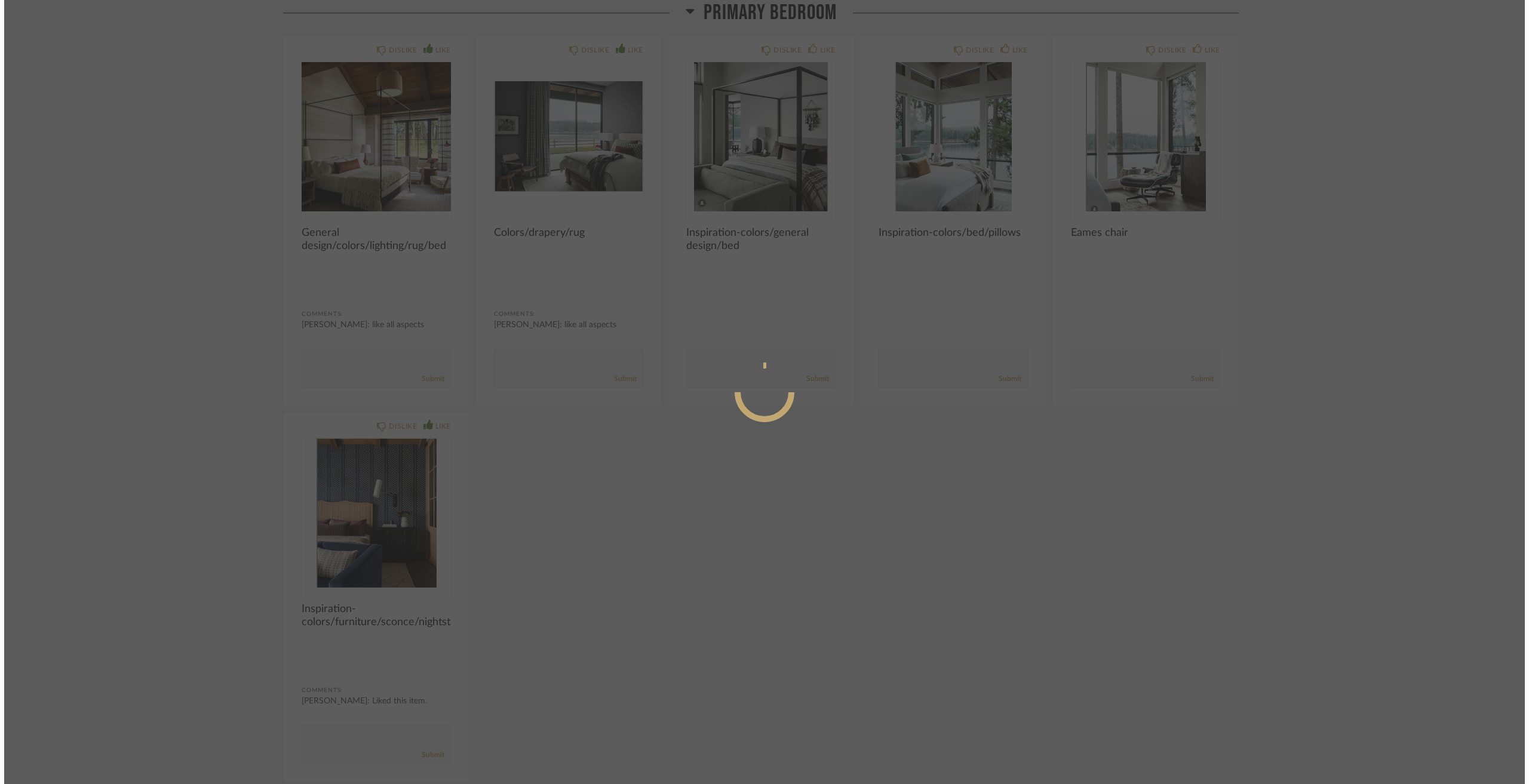
scroll to position [0, 0]
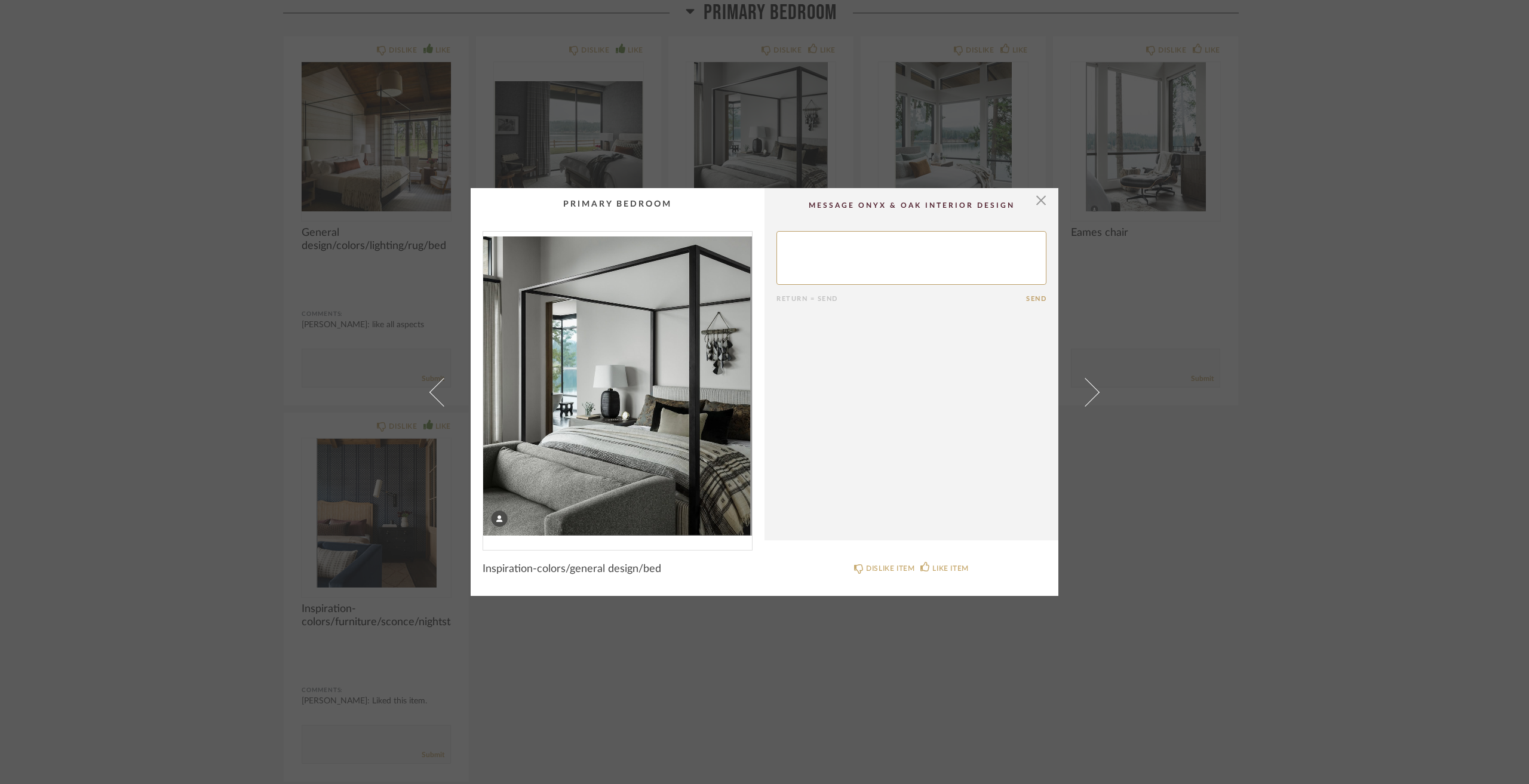
click at [1339, 425] on div "× Return = Send Send Inspiration-colors/general design/bed DISLIKE ITEM LIKE IT…" at bounding box center [764, 392] width 1529 height 784
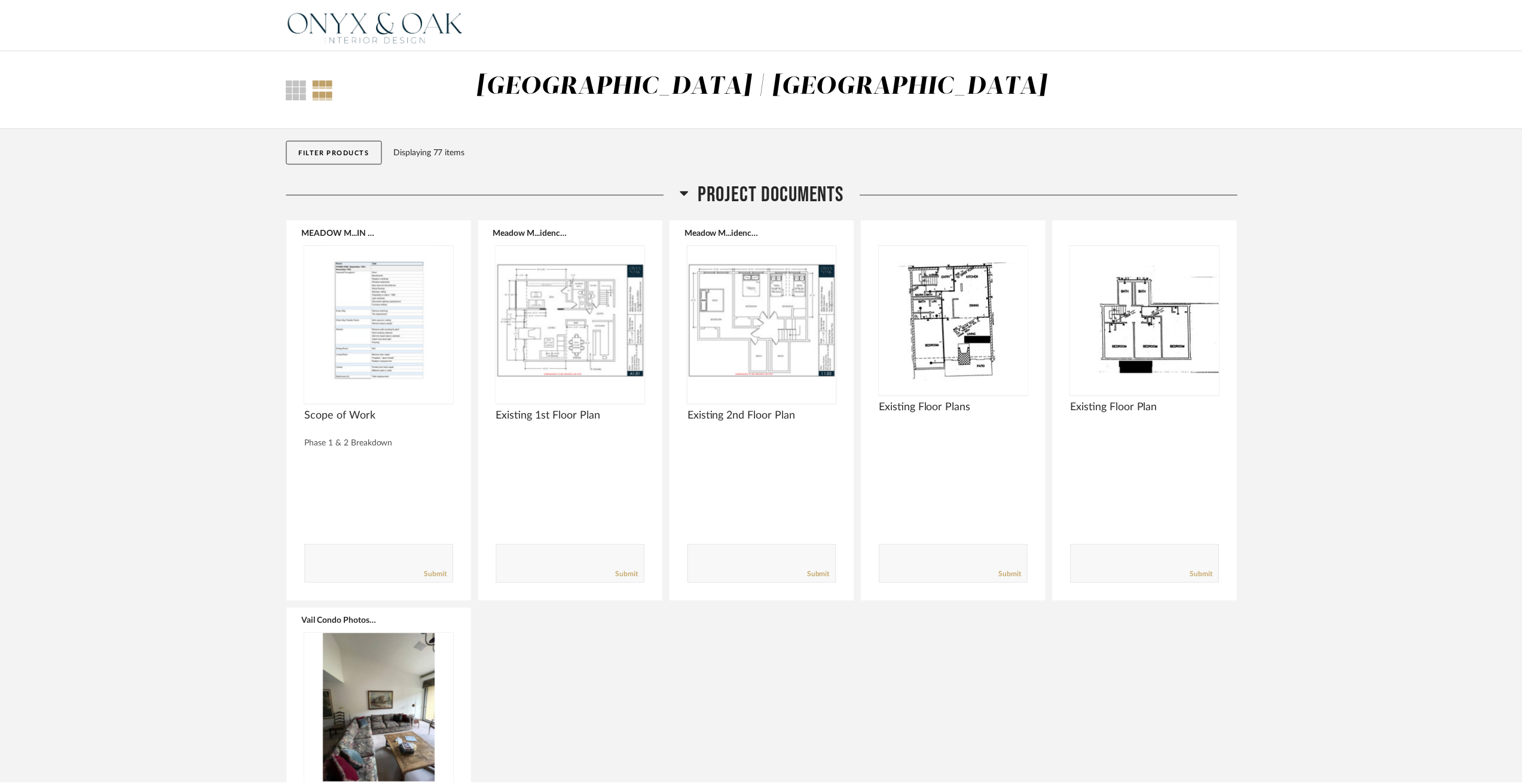
scroll to position [5795, 0]
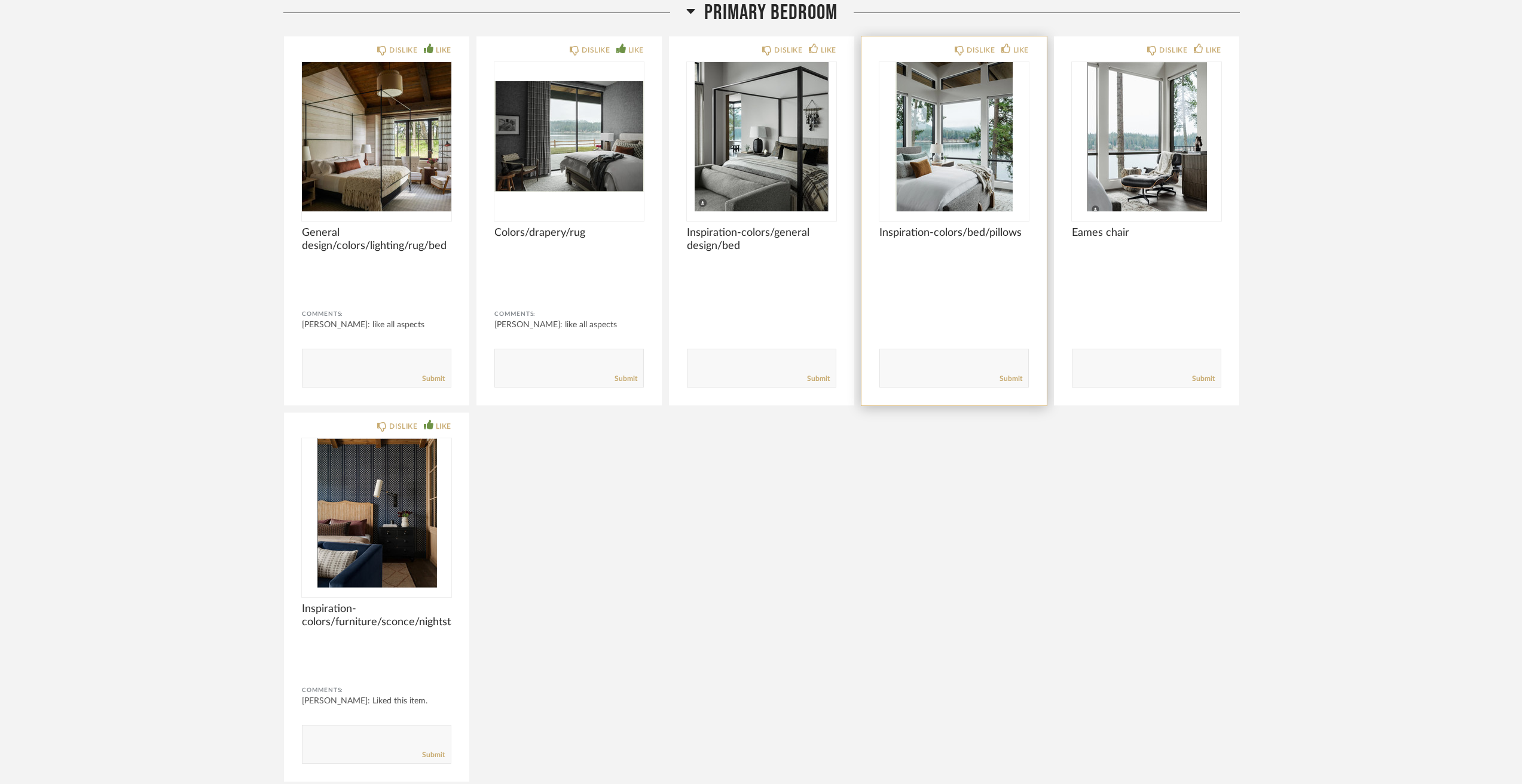
click at [990, 170] on img "0" at bounding box center [954, 136] width 149 height 149
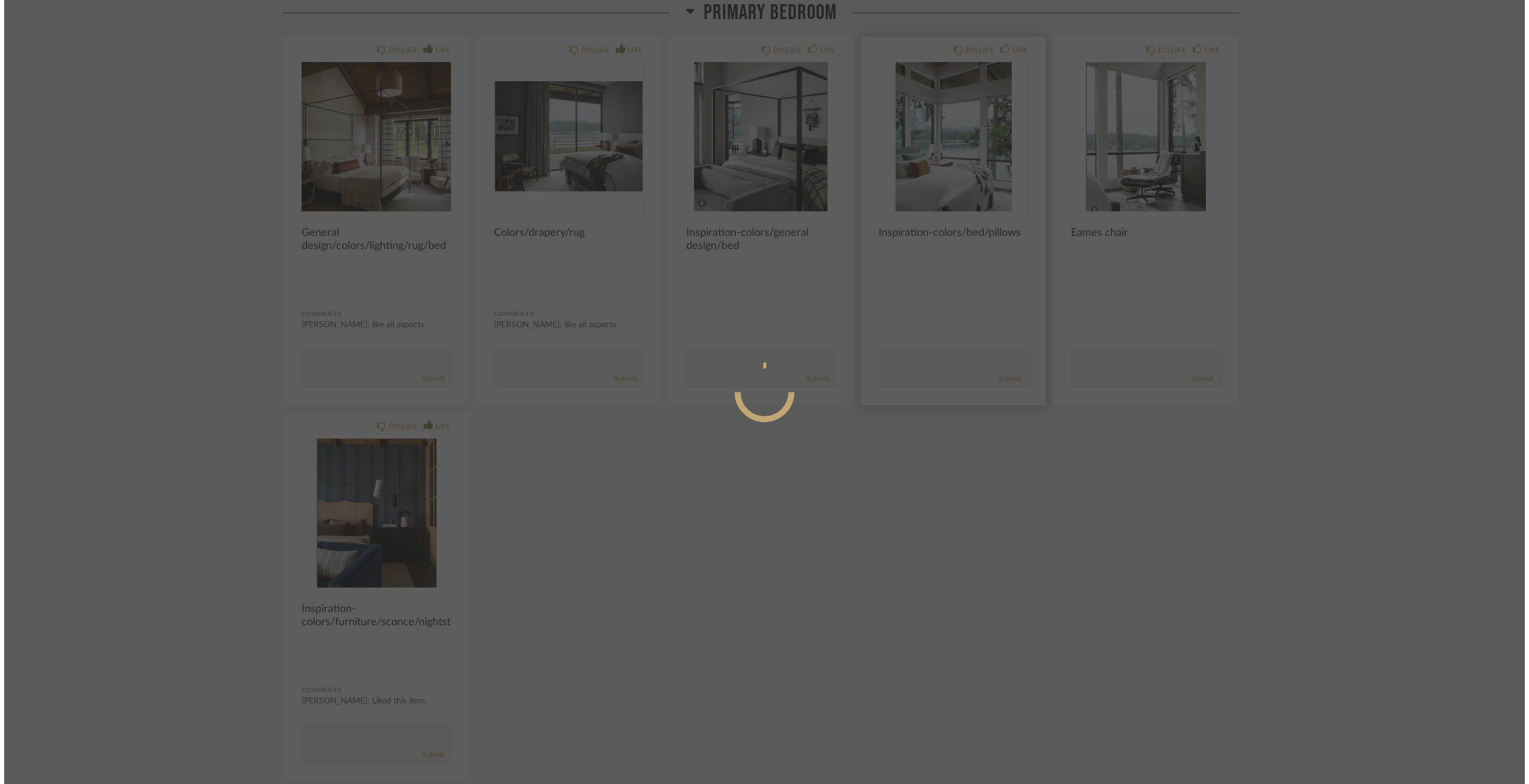
scroll to position [0, 0]
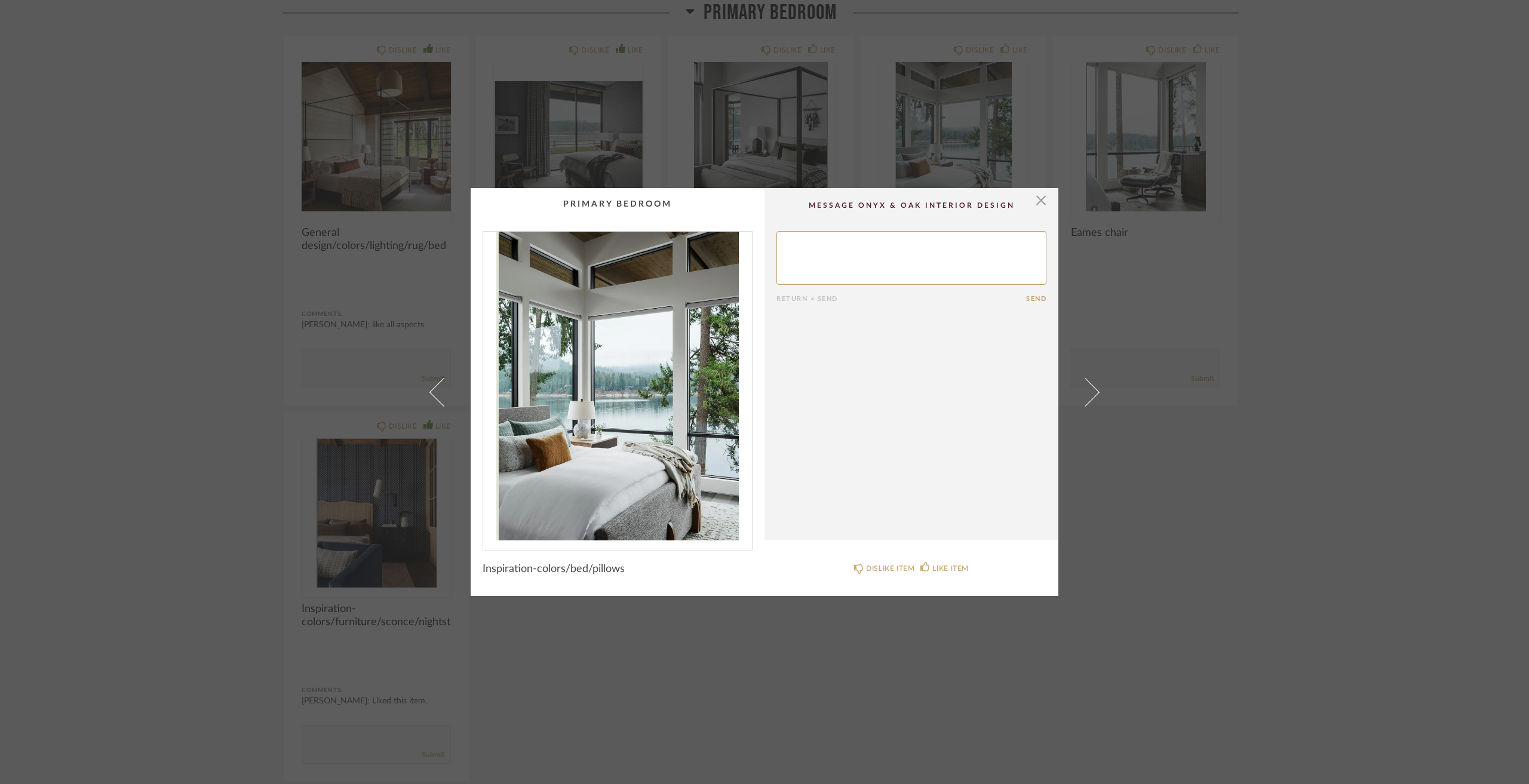
click at [187, 271] on div "× Return = Send Send Inspiration-colors/bed/pillows DISLIKE ITEM LIKE ITEM" at bounding box center [764, 392] width 1529 height 784
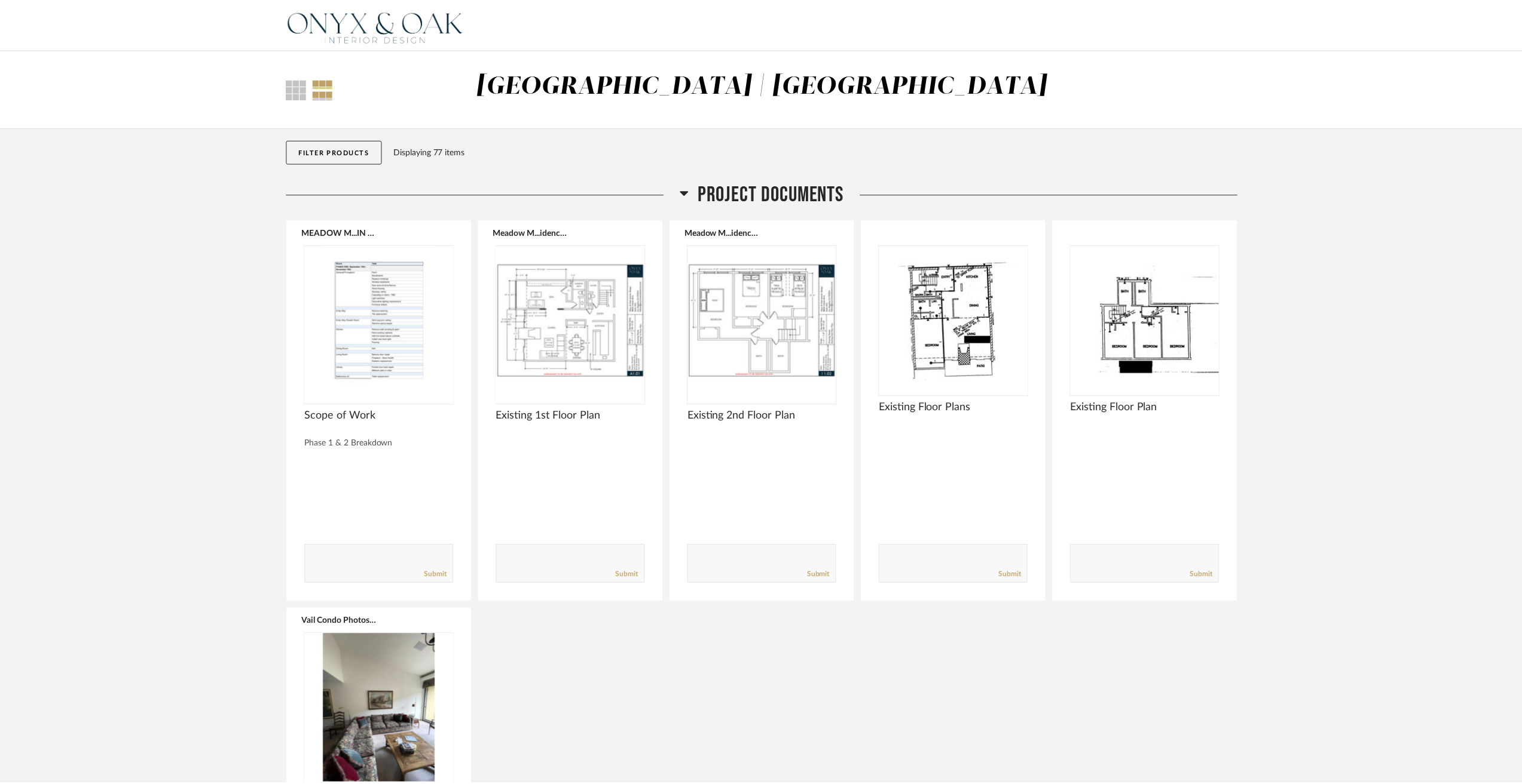
scroll to position [5795, 0]
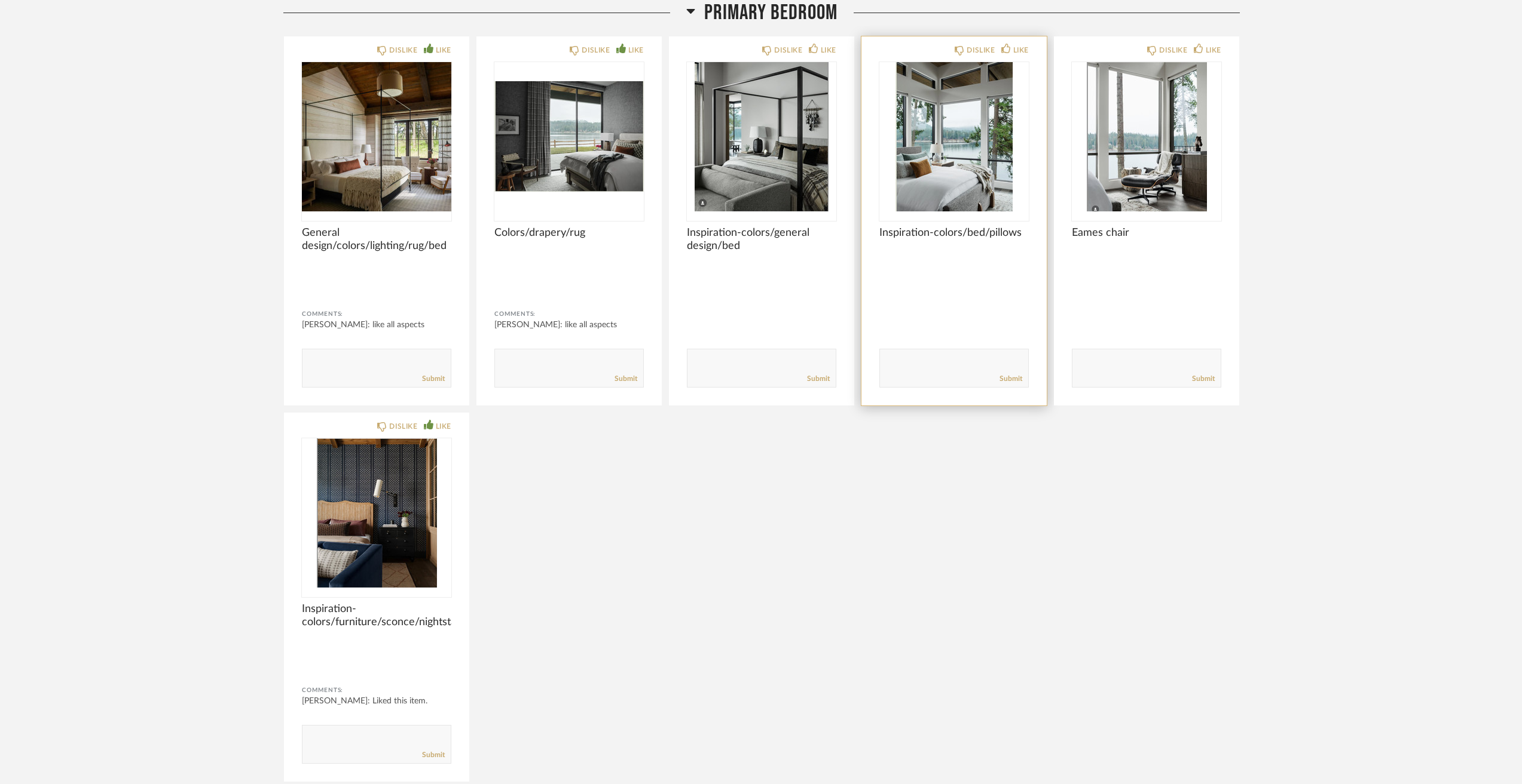
click at [1034, 48] on div "DISLIKE LIKE Inspiration-colors/bed/pillows Comments: Submit" at bounding box center [954, 221] width 185 height 369
click at [1016, 50] on div "LIKE" at bounding box center [1021, 50] width 16 height 12
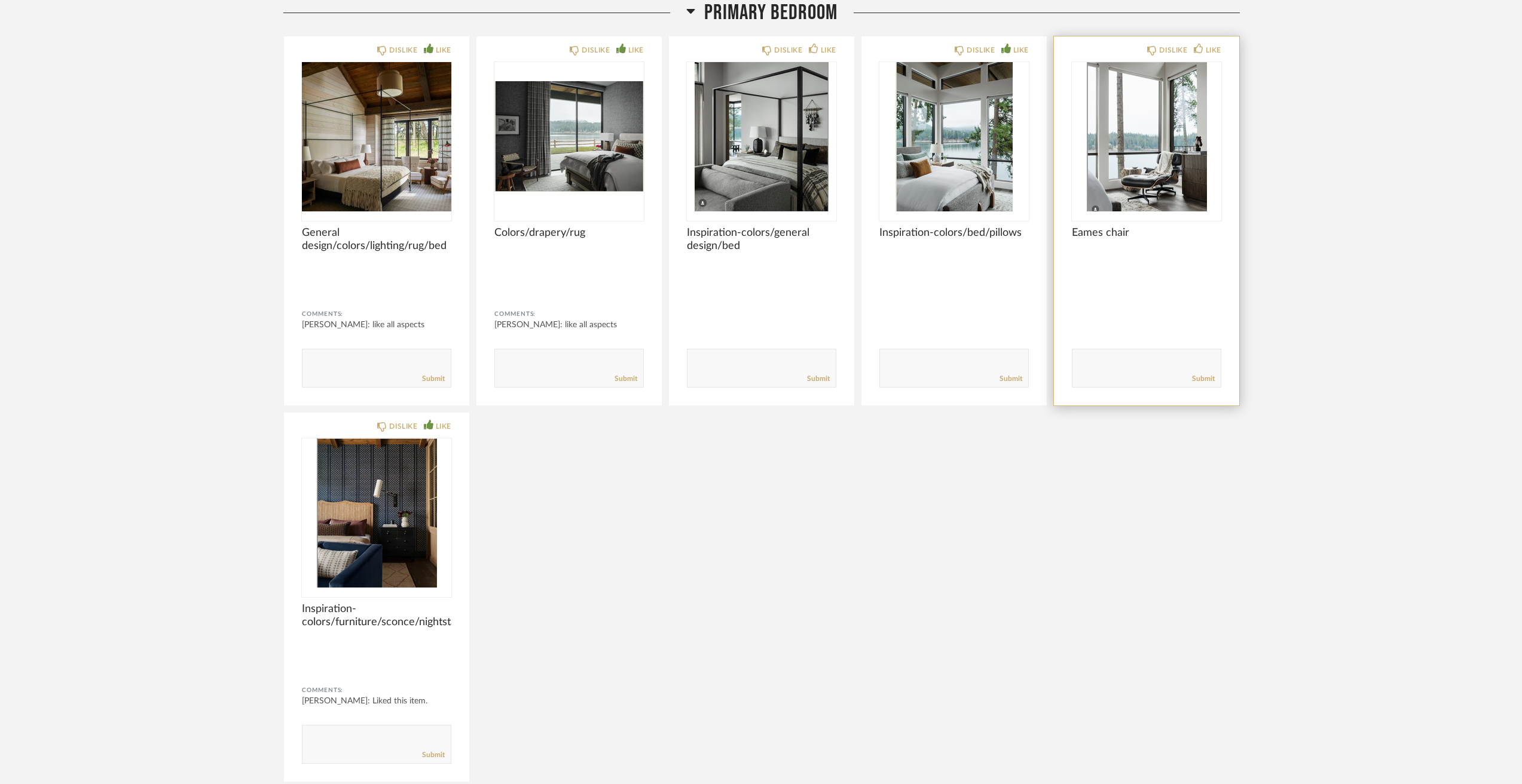
click at [1137, 171] on img "0" at bounding box center [1146, 136] width 149 height 149
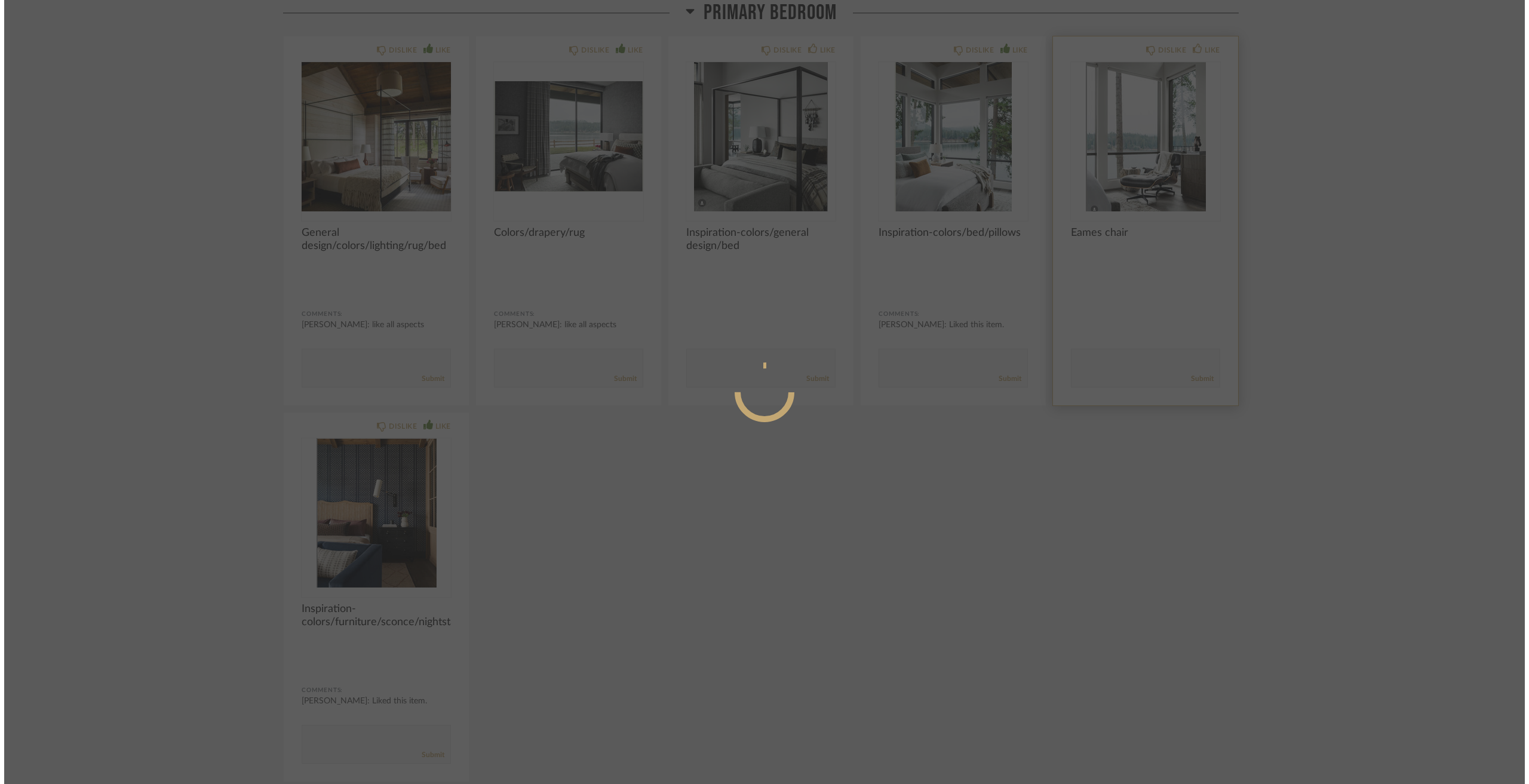
scroll to position [0, 0]
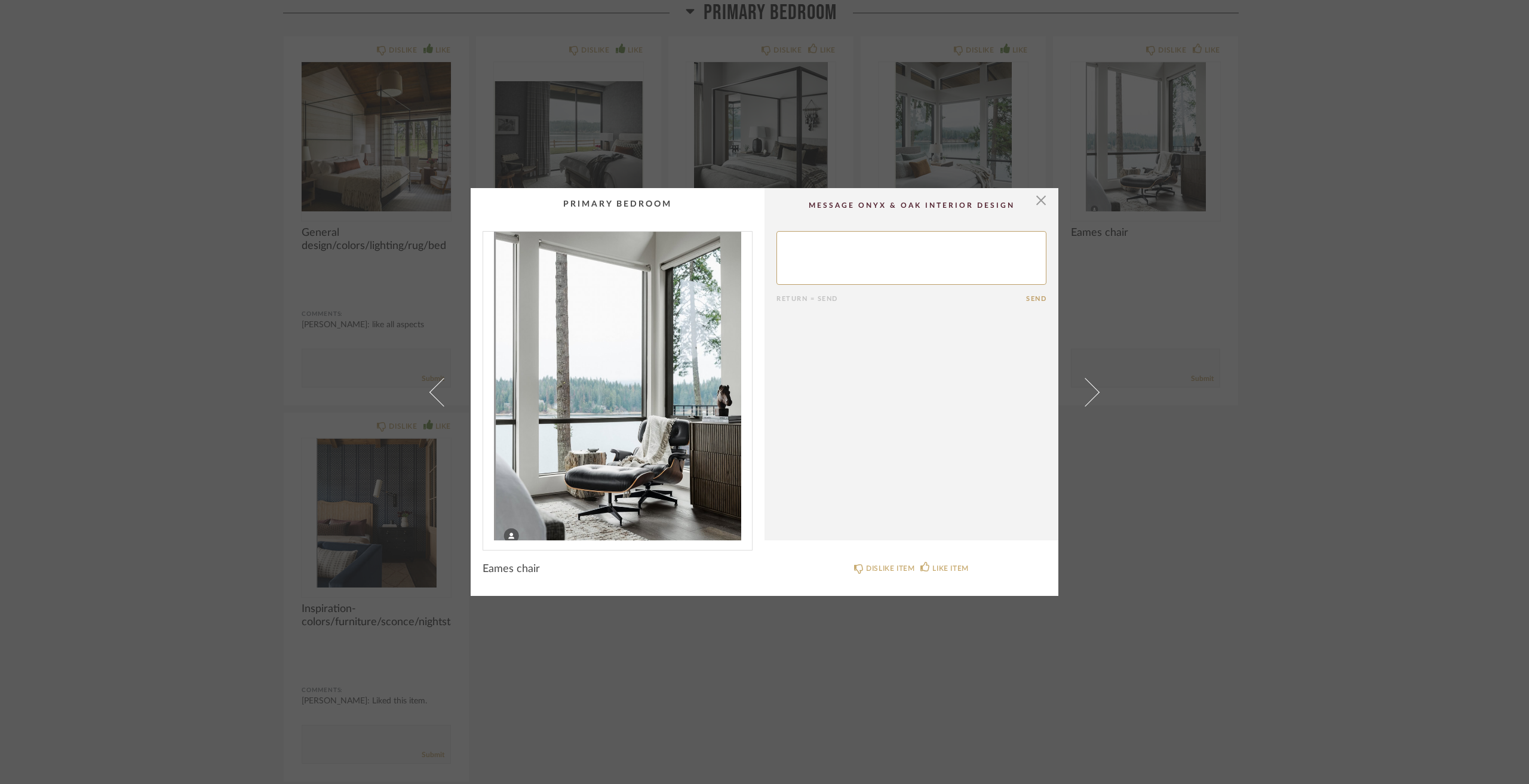
click at [119, 260] on div "× Return = Send Send Eames chair DISLIKE ITEM LIKE ITEM" at bounding box center [764, 392] width 1529 height 784
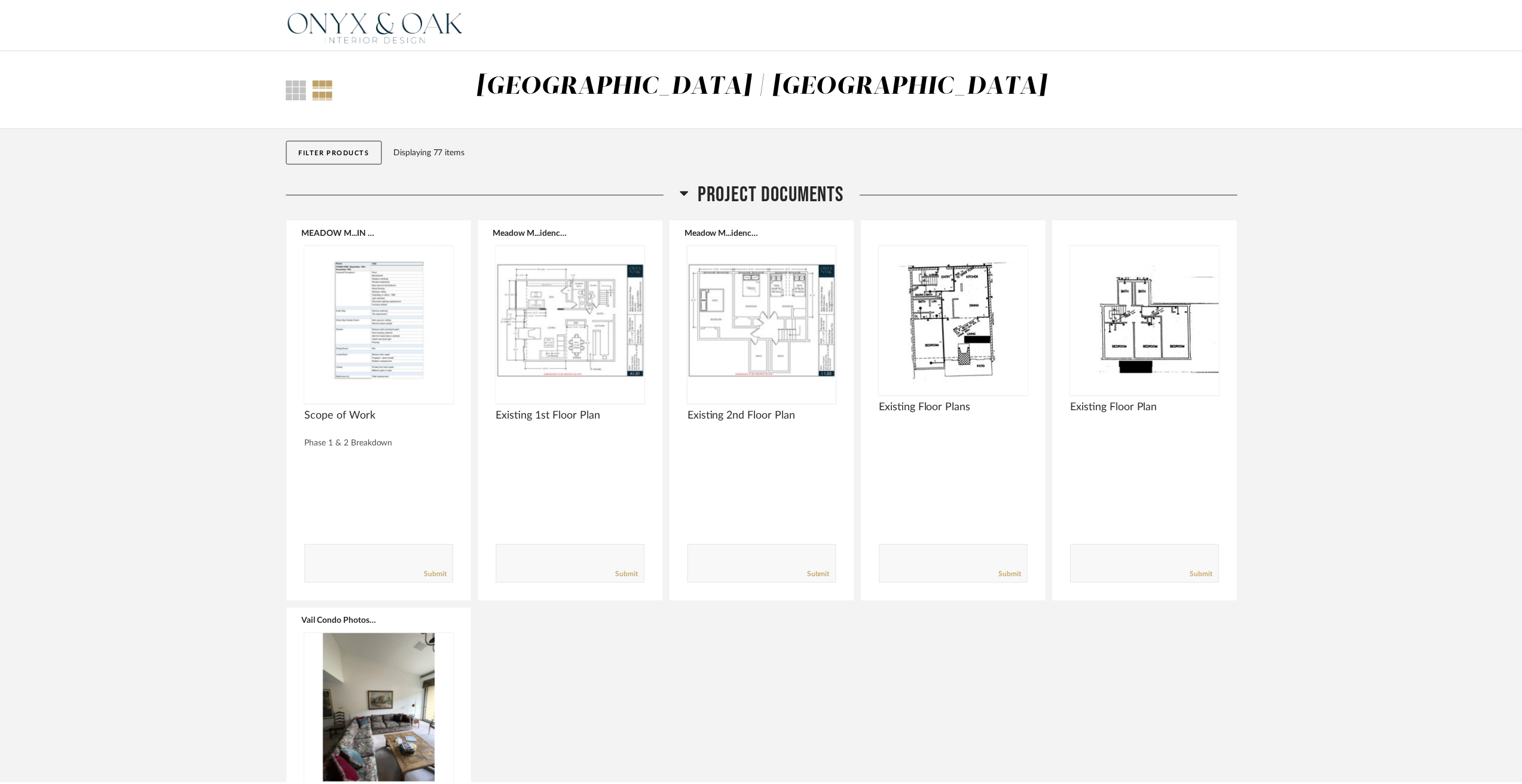
scroll to position [5795, 0]
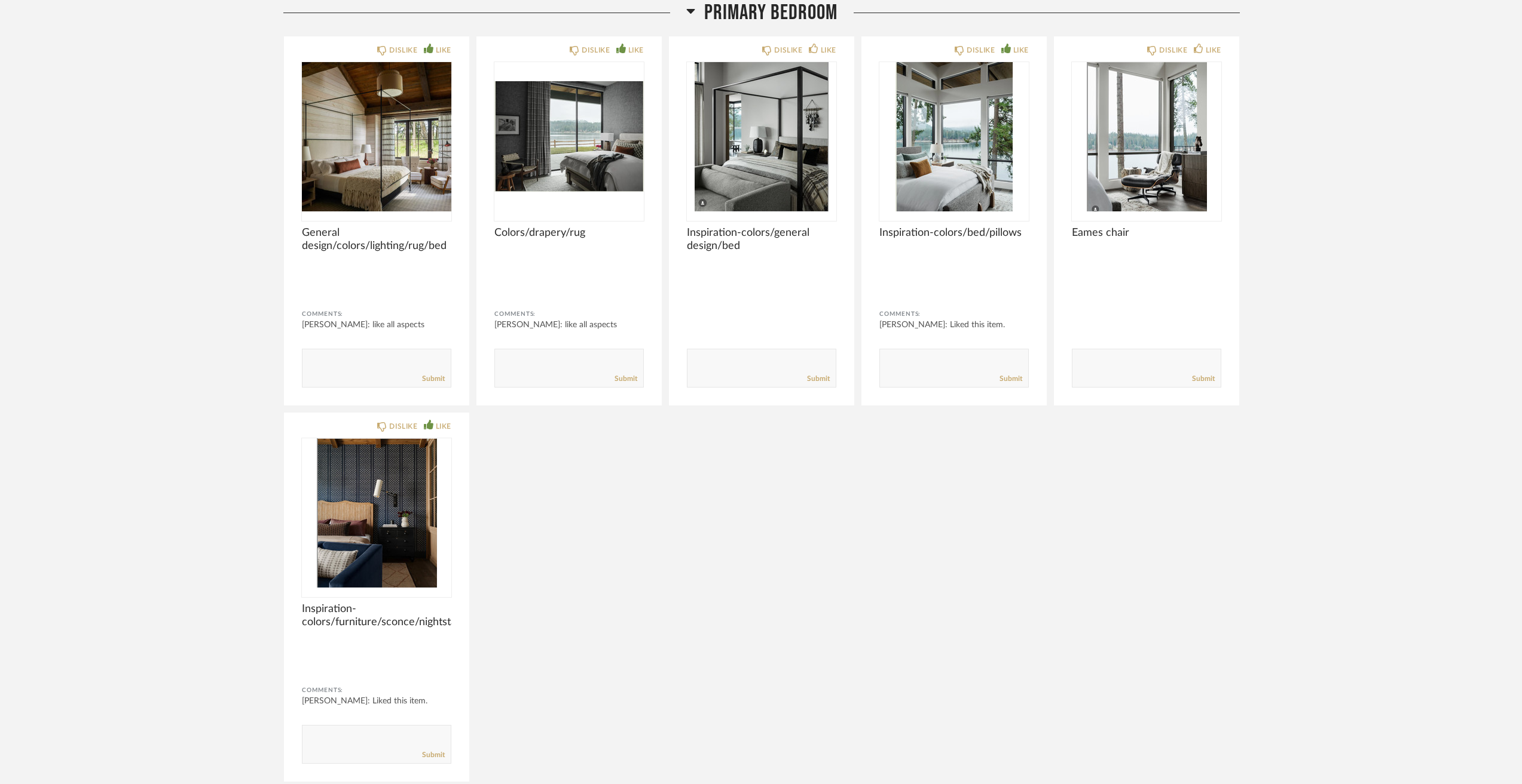
click at [605, 517] on div "DISLIKE LIKE General design/colors/lighting/rug/bed Comments: [PERSON_NAME]: li…" at bounding box center [761, 409] width 956 height 747
click at [409, 549] on img "0" at bounding box center [376, 513] width 149 height 149
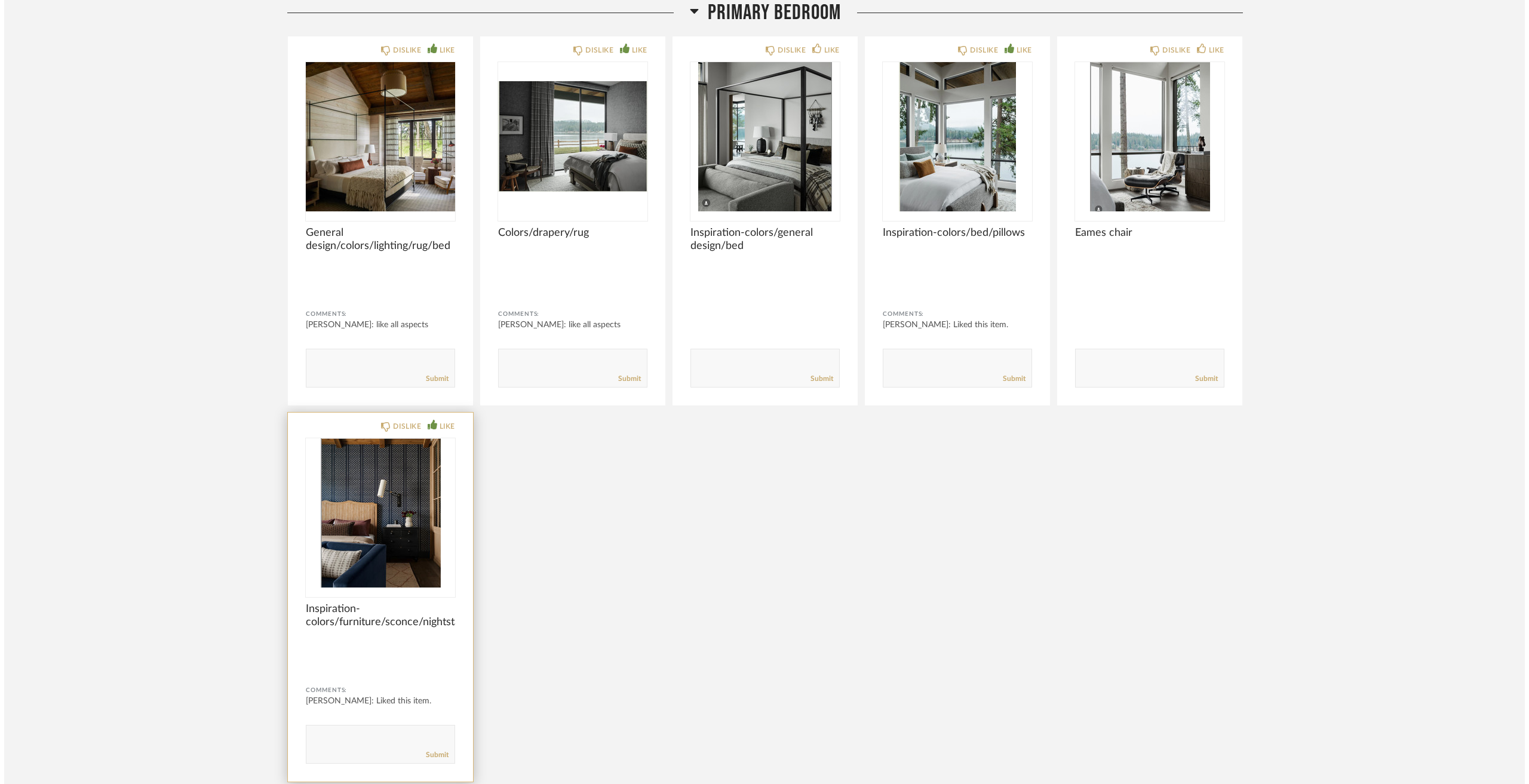
scroll to position [0, 0]
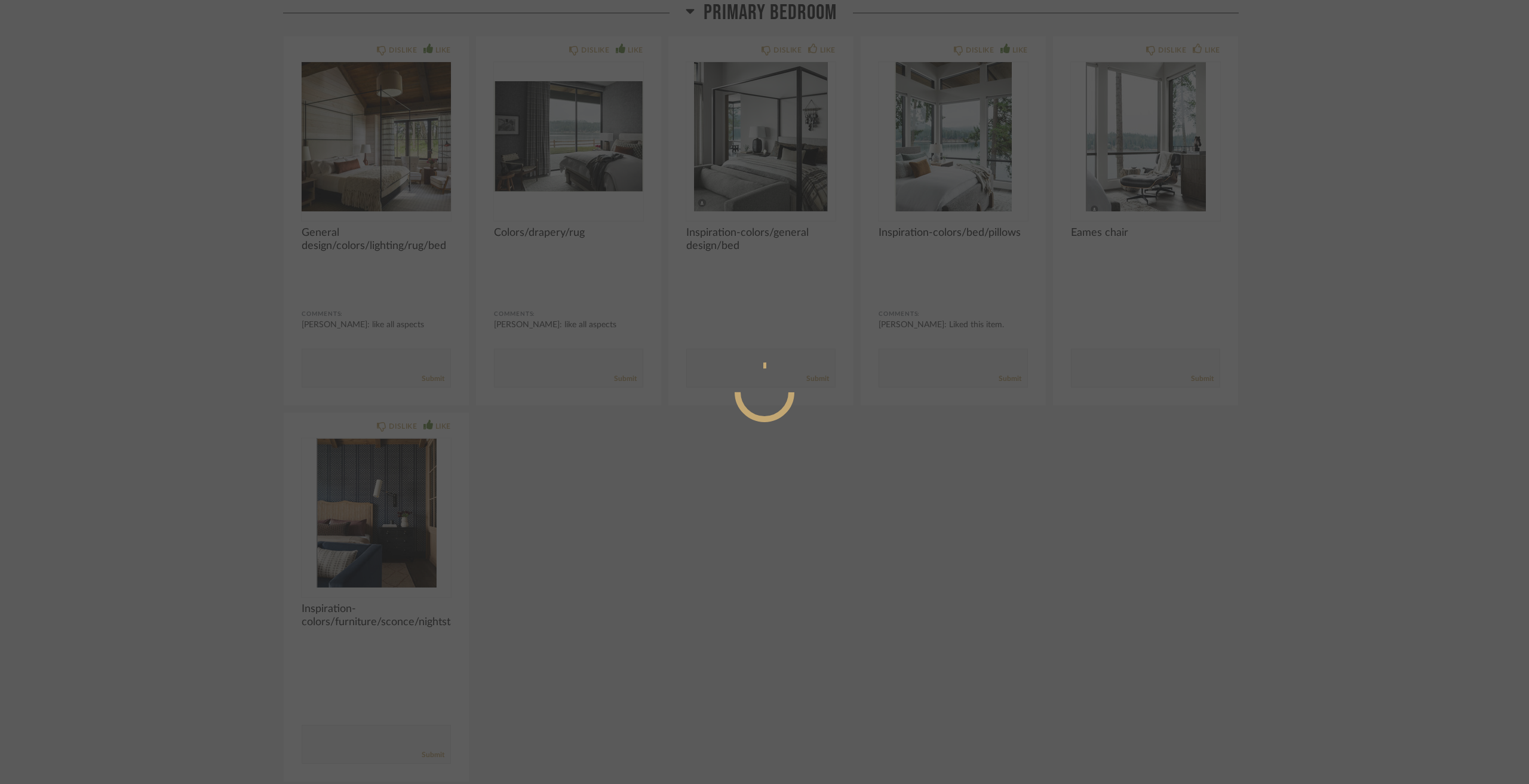
click at [786, 564] on div at bounding box center [764, 392] width 1529 height 784
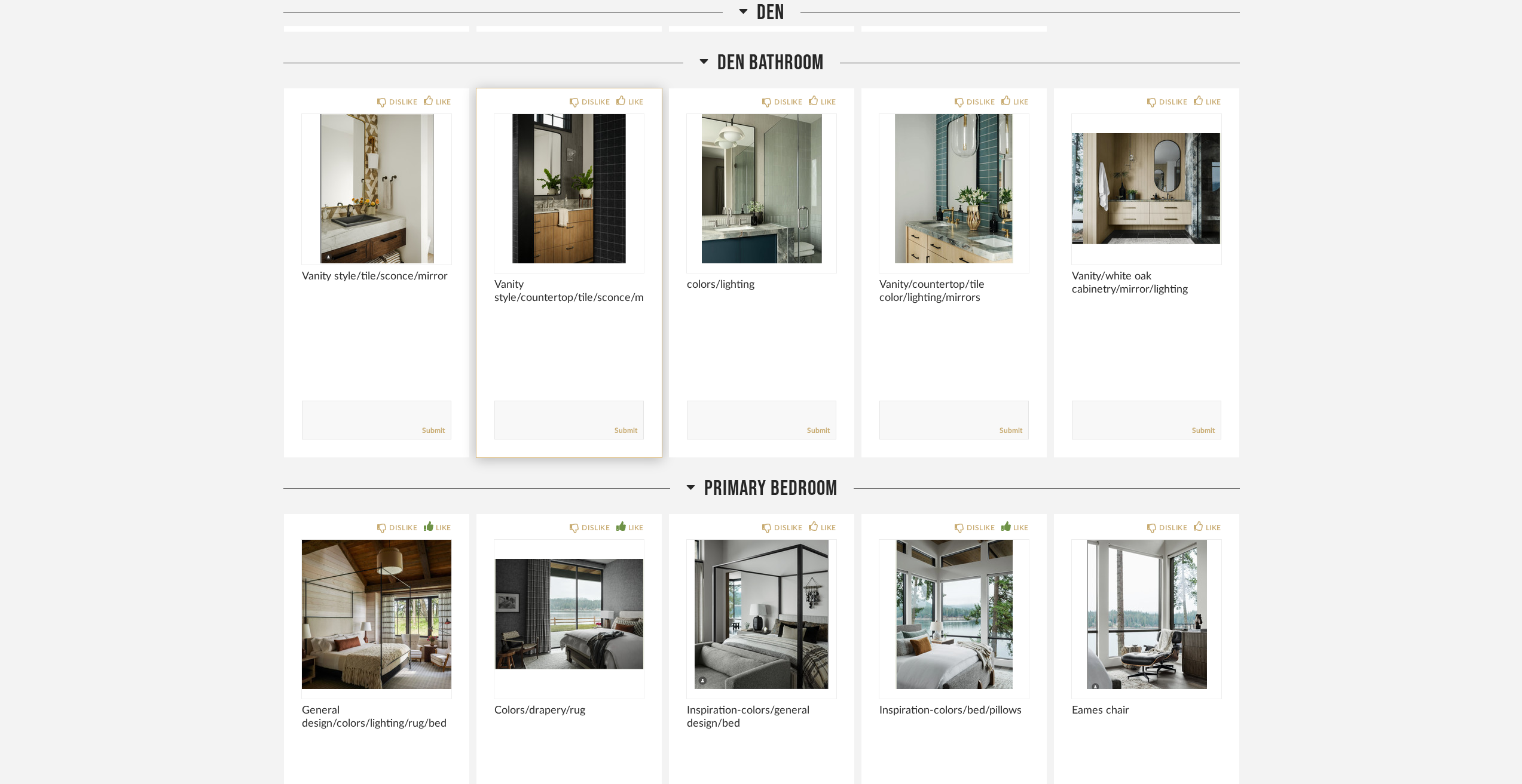
scroll to position [5197, 0]
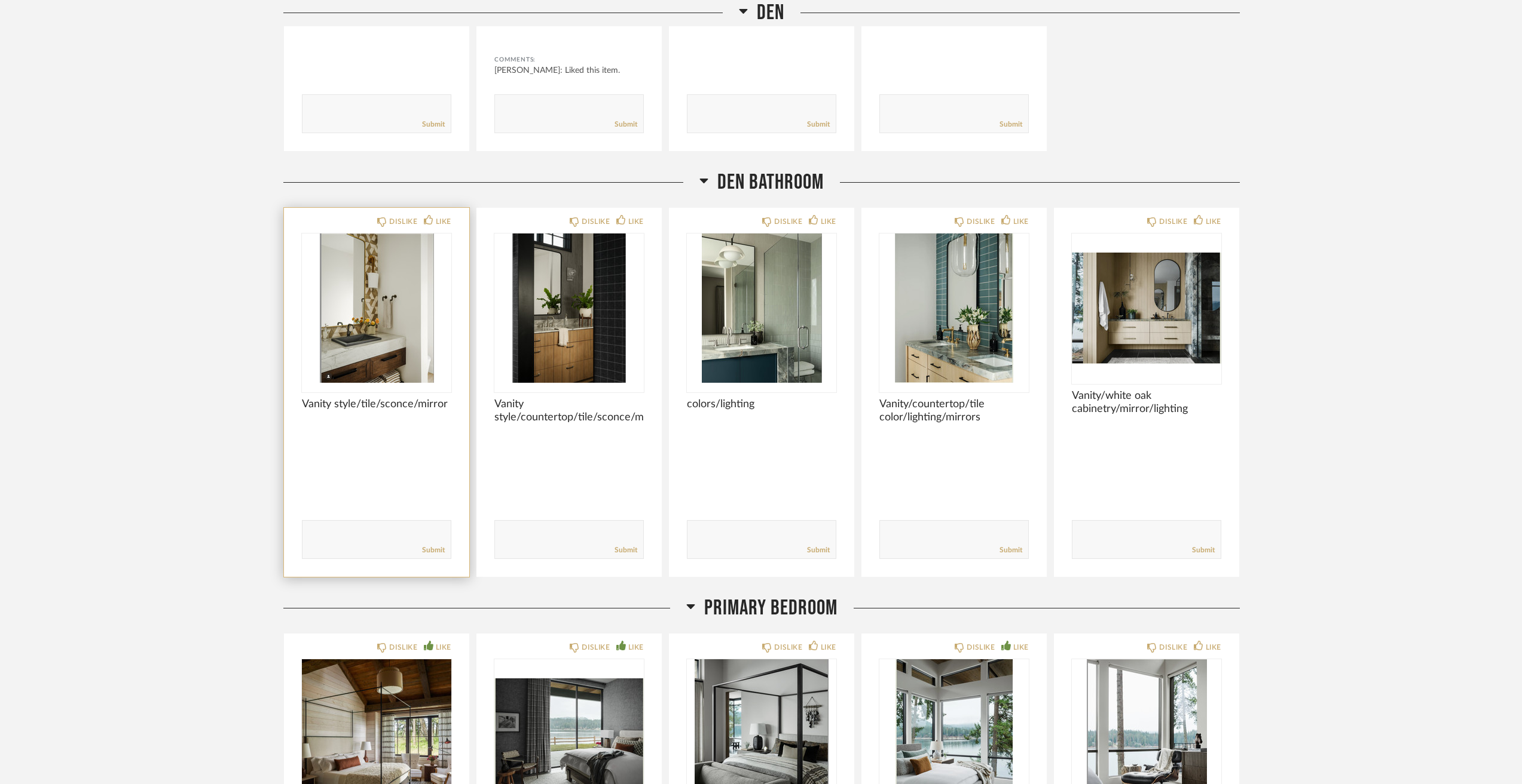
click at [0, 0] on img at bounding box center [0, 0] width 0 height 0
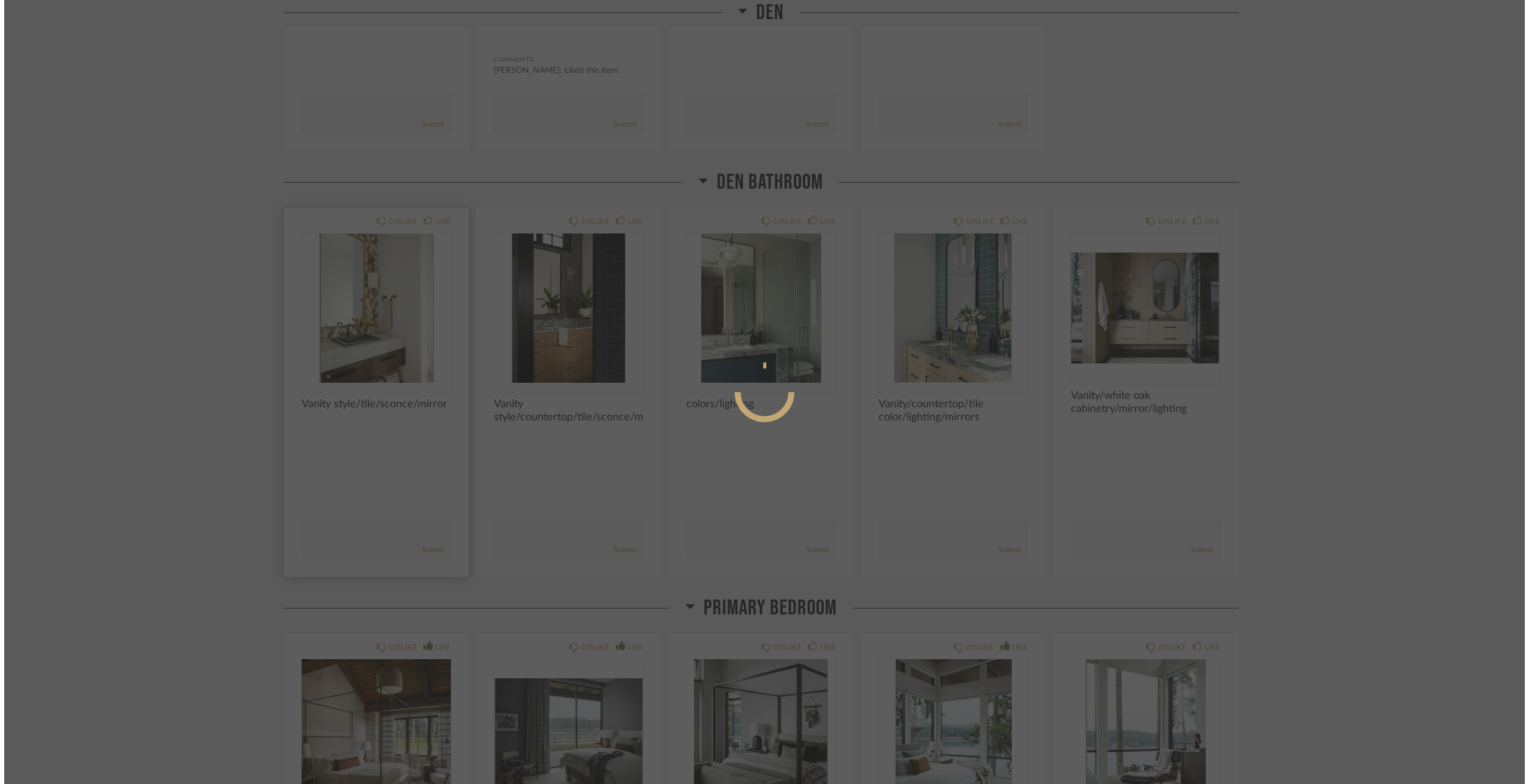
scroll to position [0, 0]
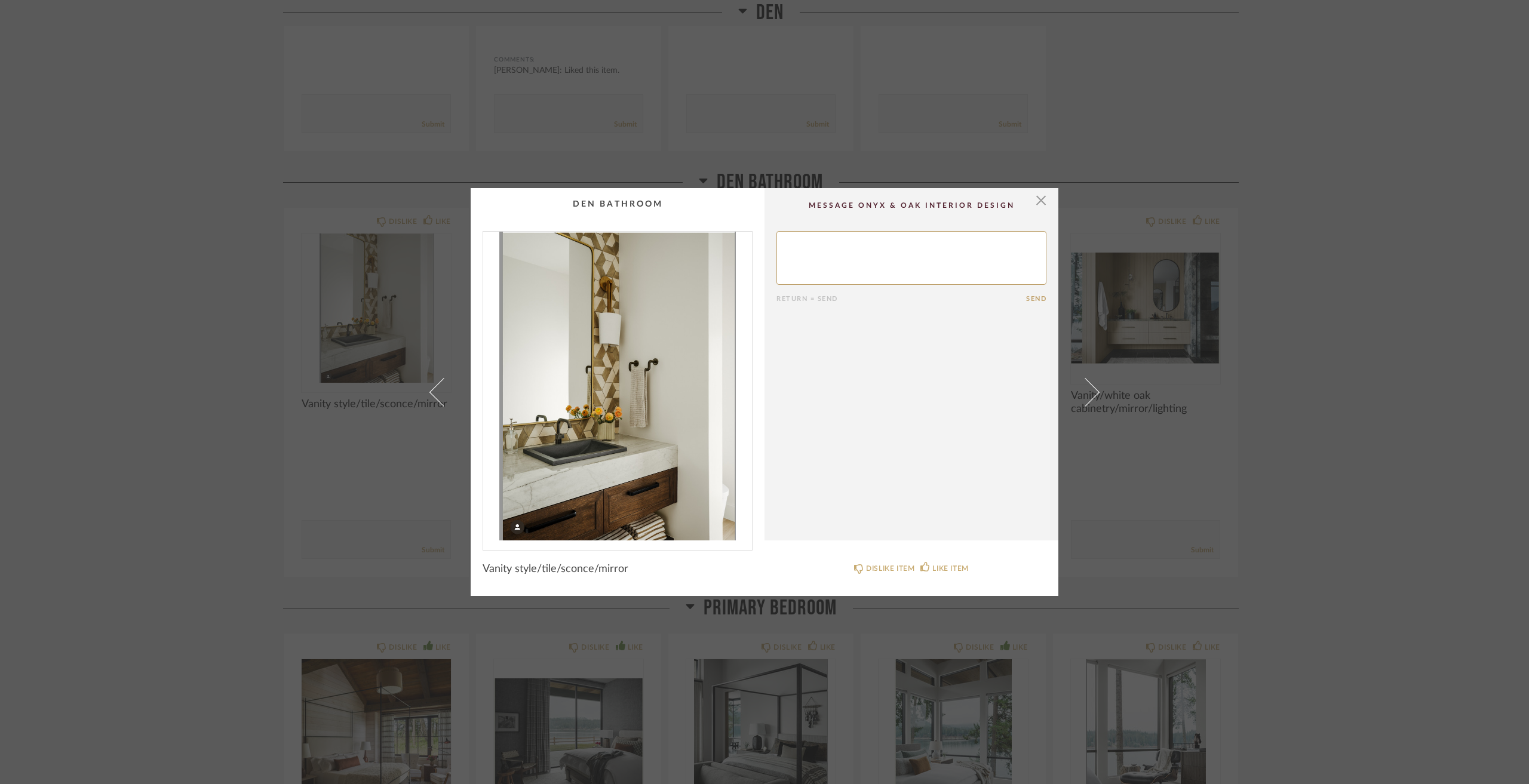
click at [121, 272] on div "× Return = Send Send Vanity style/tile/sconce/mirror DISLIKE ITEM LIKE ITEM" at bounding box center [764, 392] width 1529 height 784
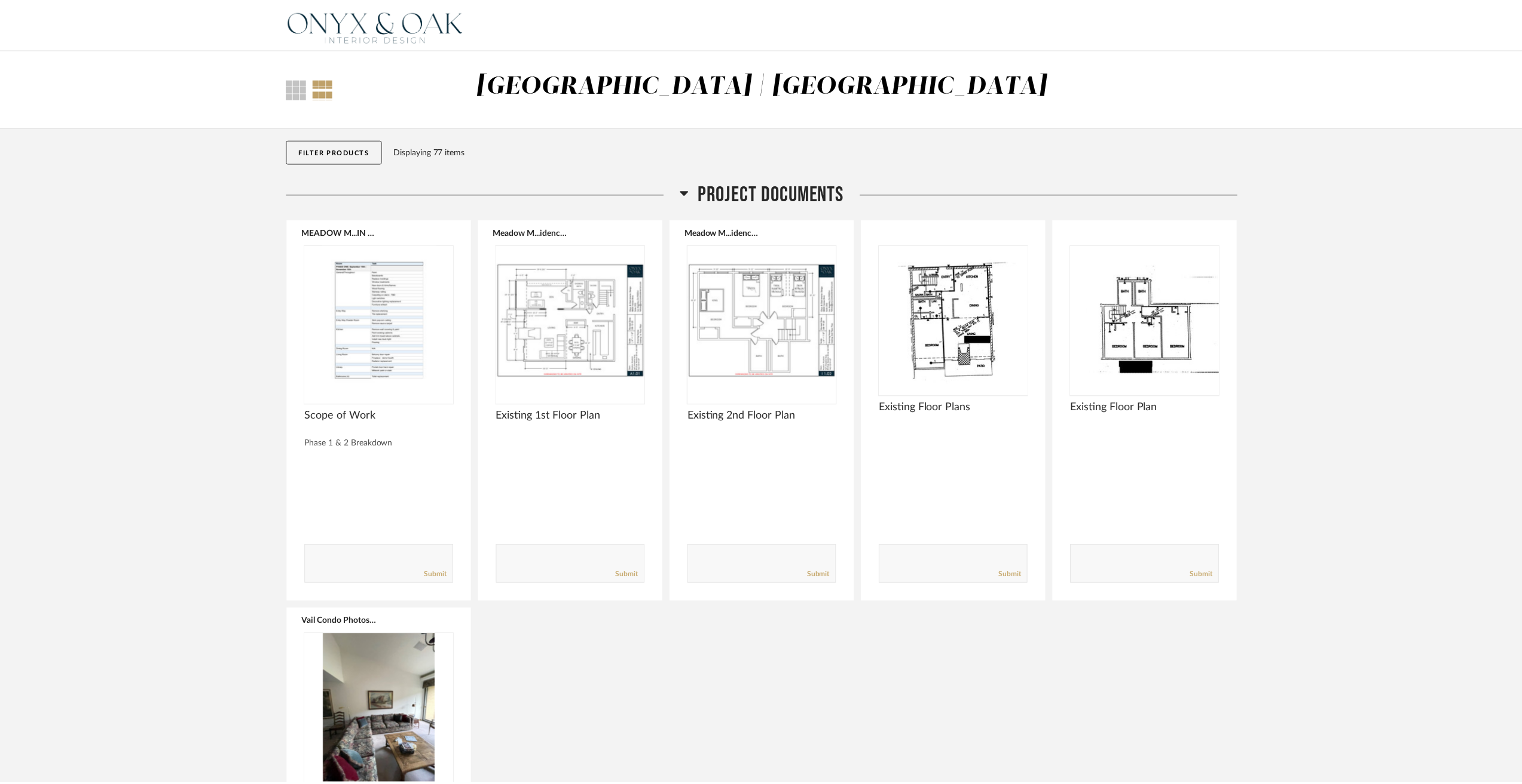
scroll to position [5197, 0]
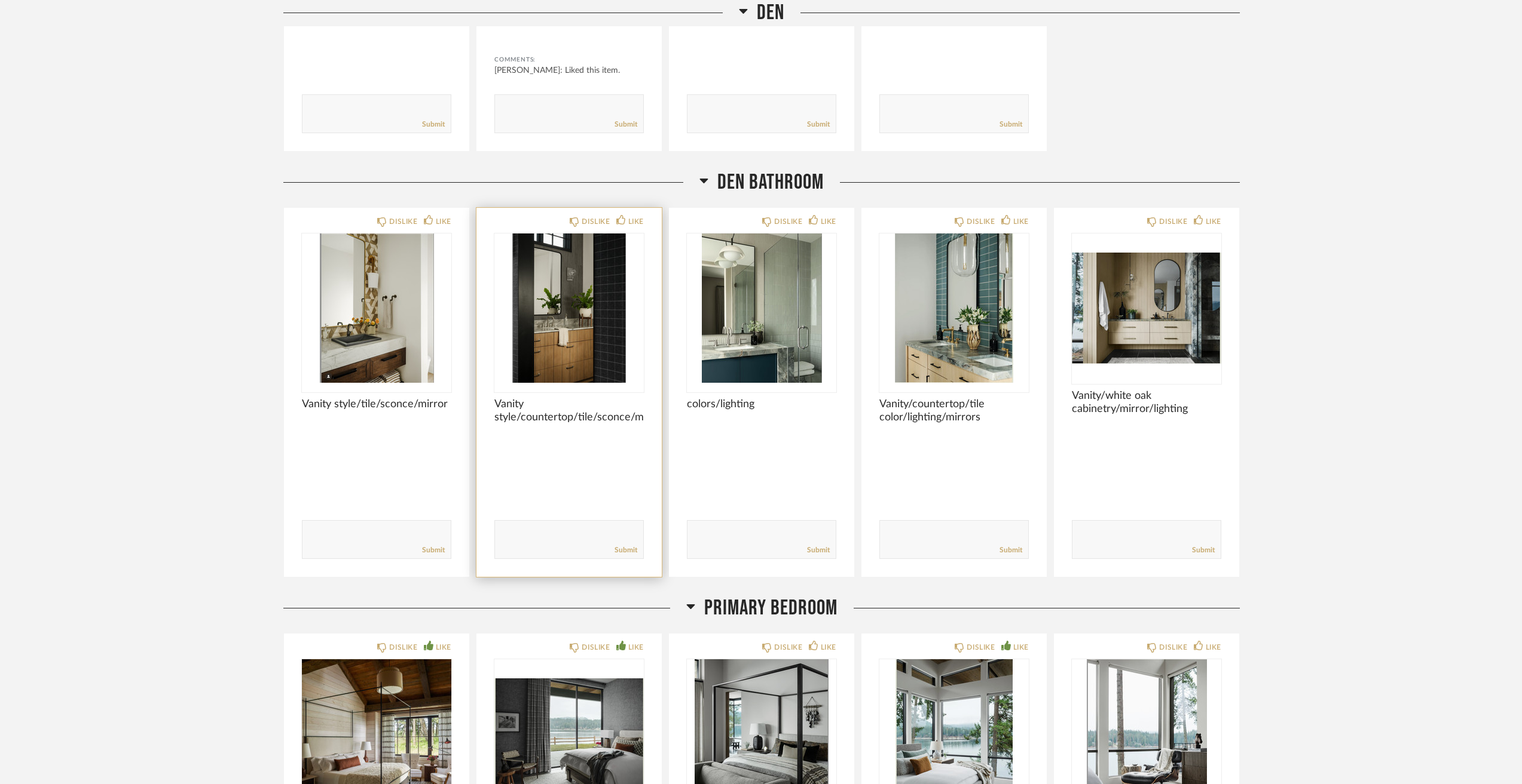
click at [596, 310] on img "0" at bounding box center [568, 308] width 149 height 149
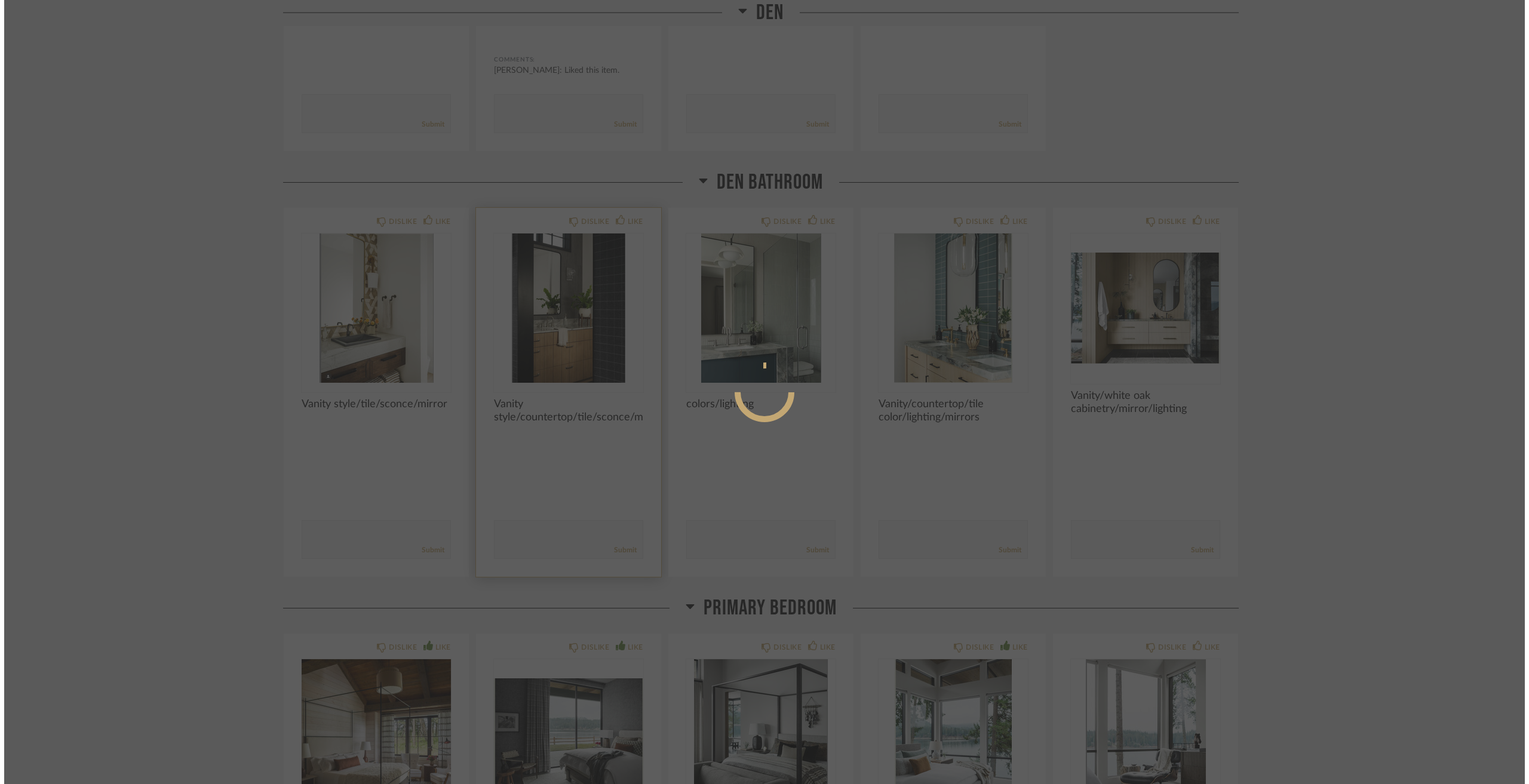
scroll to position [0, 0]
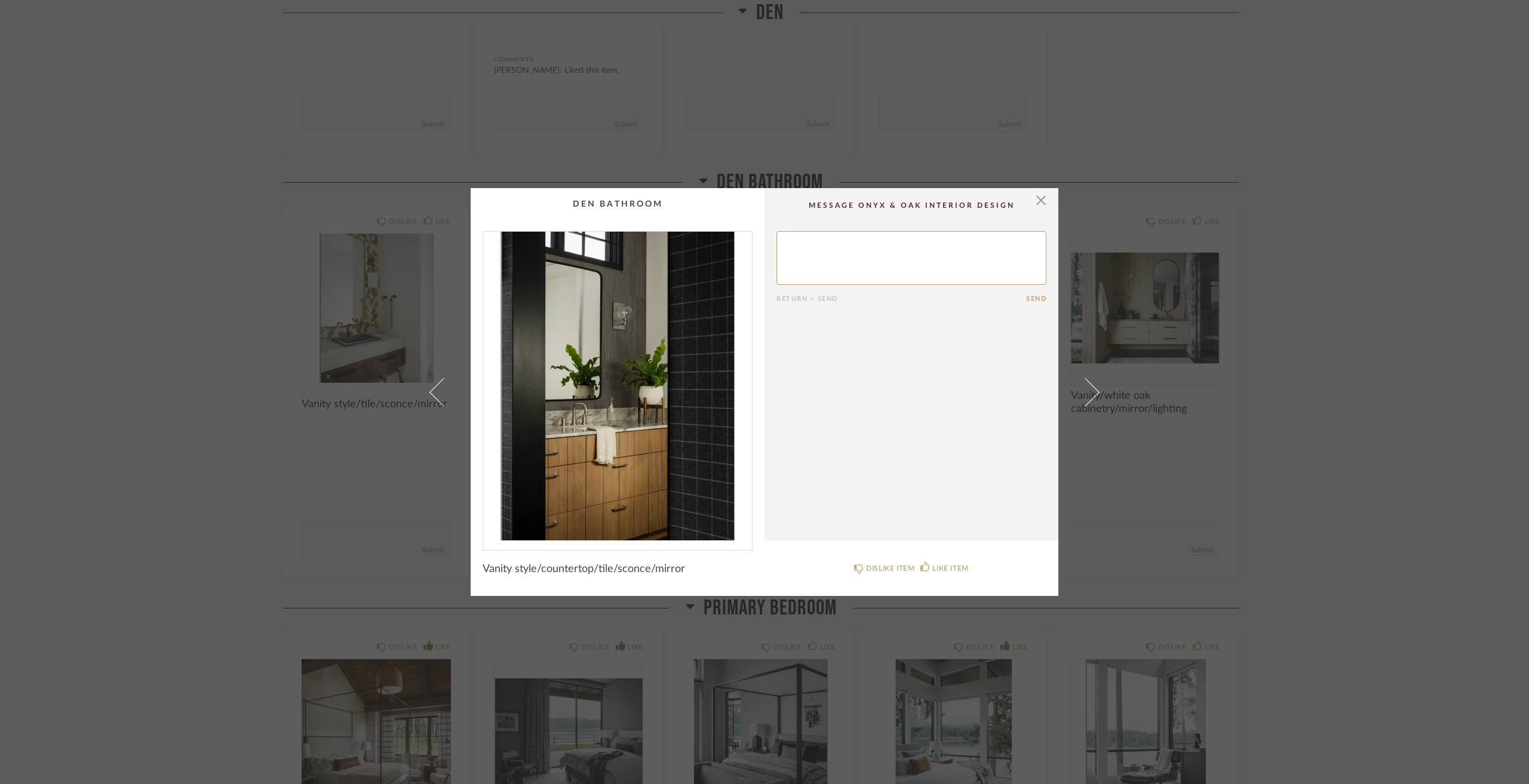
click at [314, 344] on div "× Return = Send Send Vanity style/countertop/tile/sconce/mirror DISLIKE ITEM LI…" at bounding box center [764, 392] width 1529 height 784
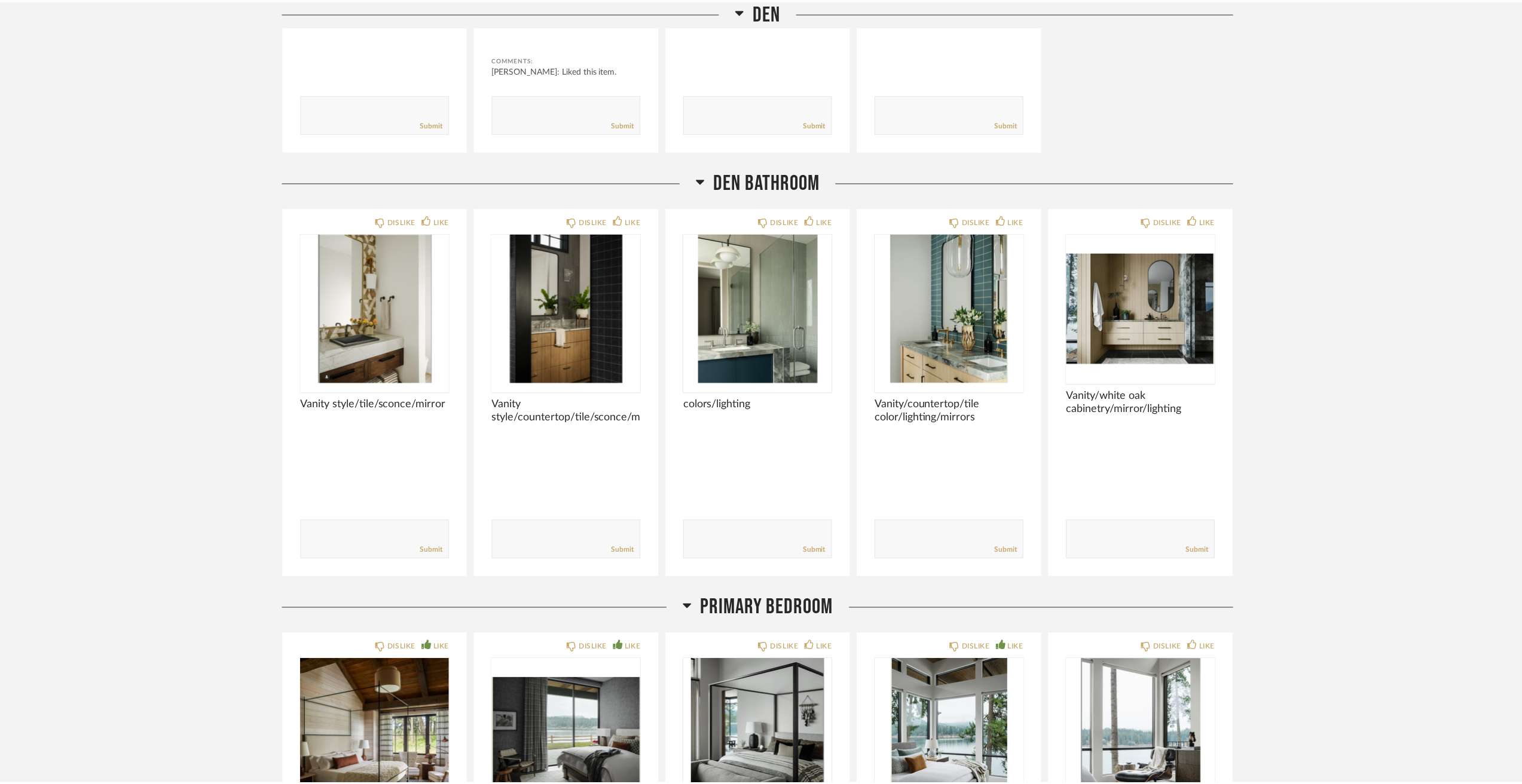
scroll to position [5197, 0]
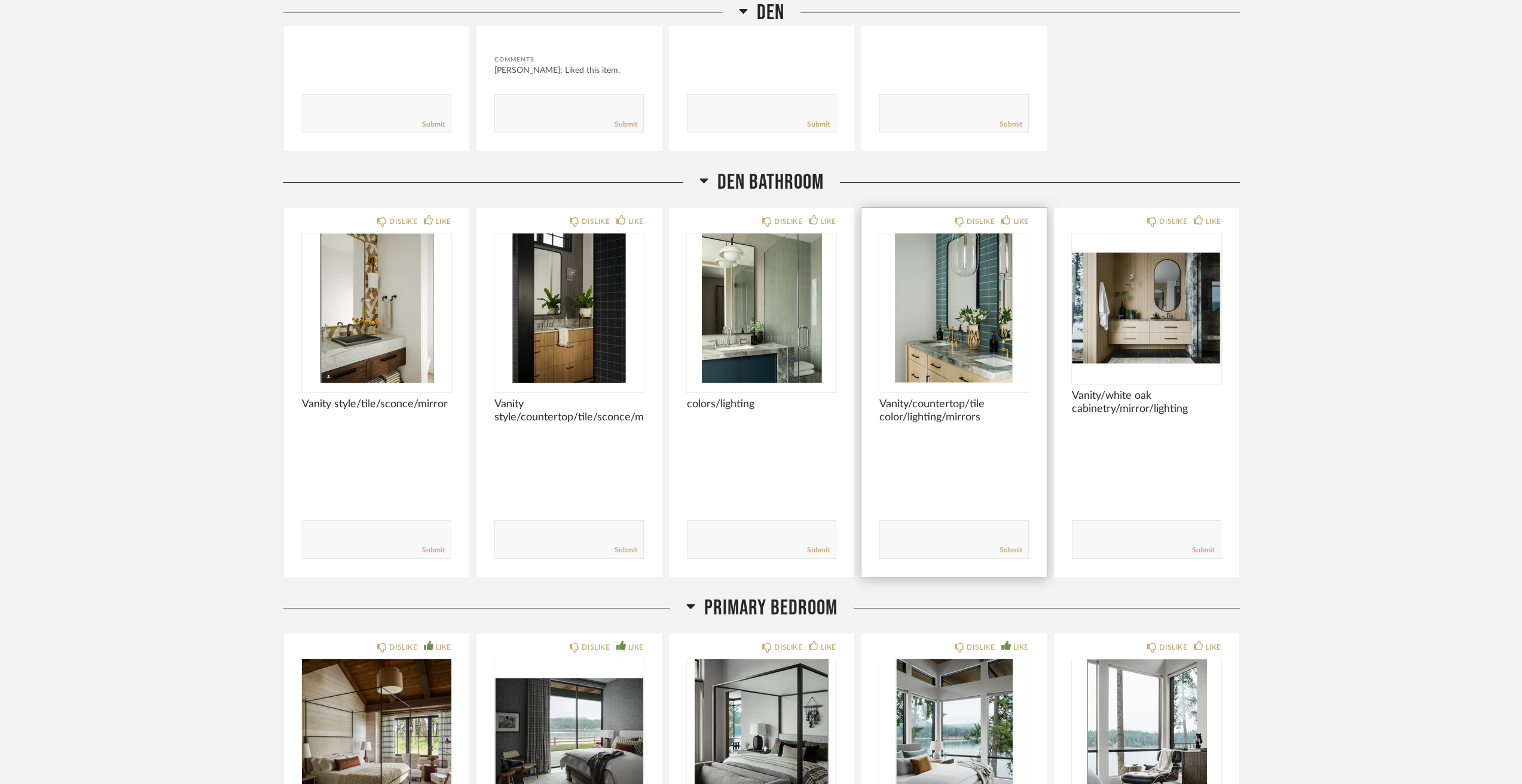
click at [948, 323] on img "0" at bounding box center [954, 308] width 149 height 149
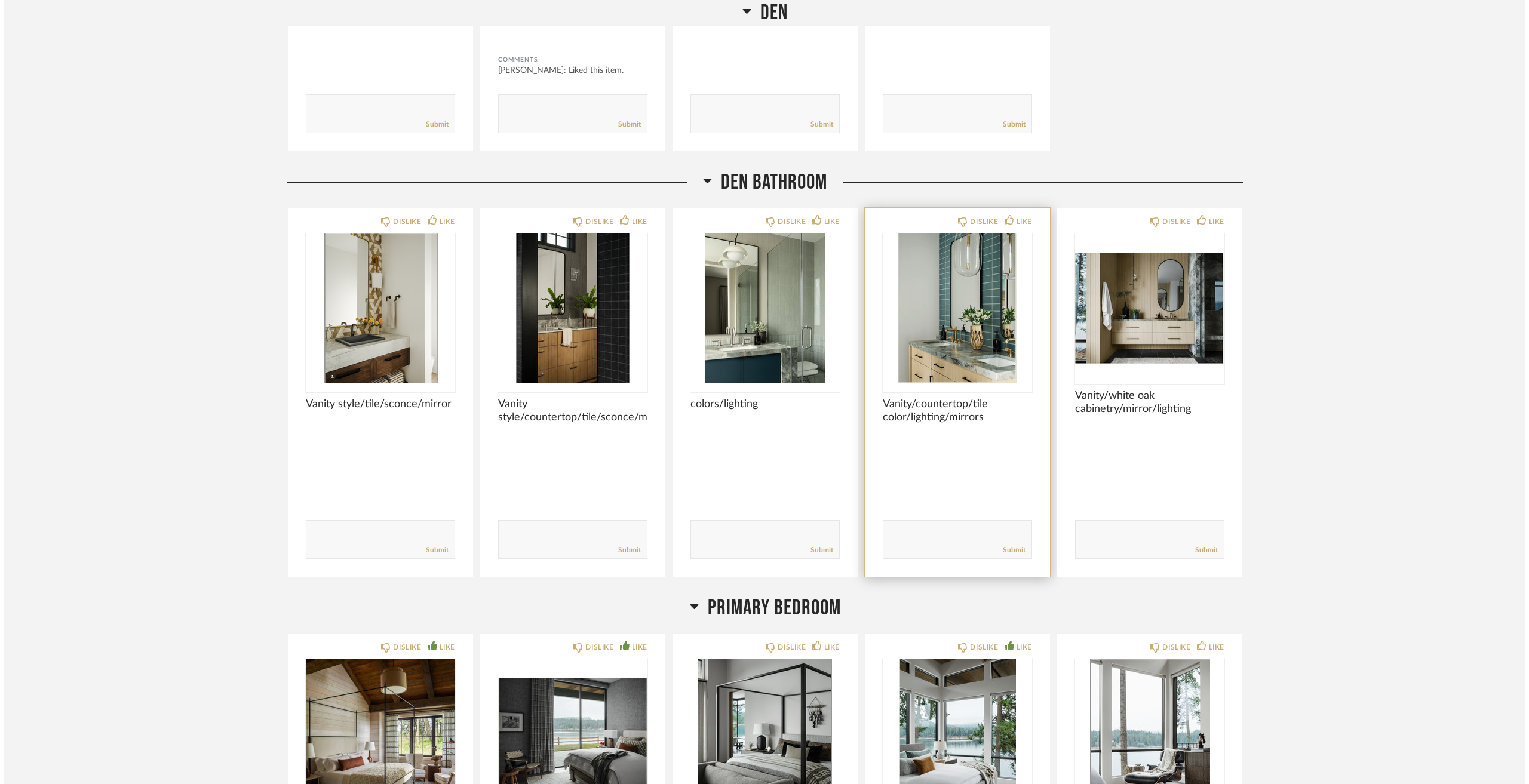
scroll to position [0, 0]
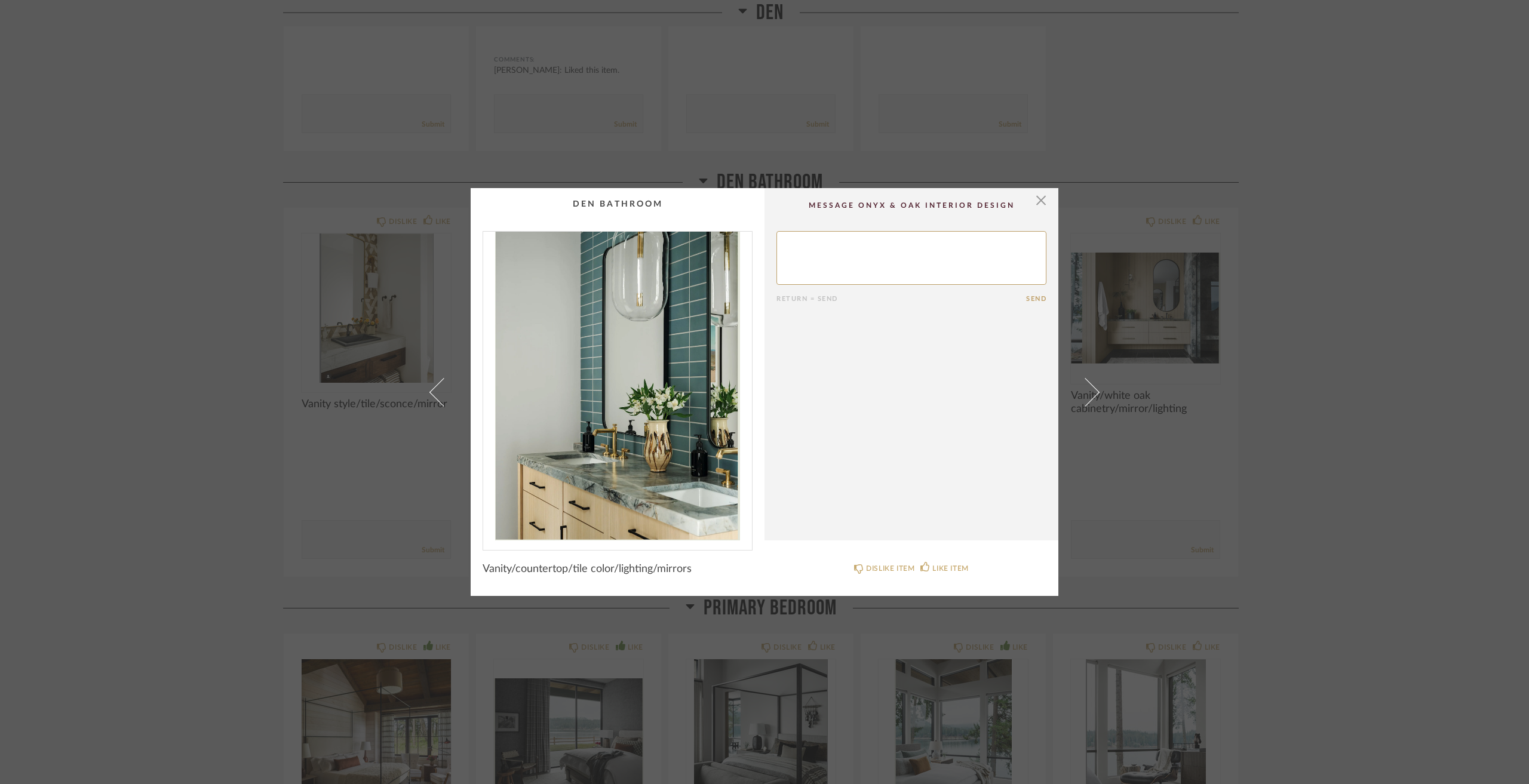
click at [174, 369] on div "× Return = Send Send Vanity/countertop/tile color/lighting/mirrors DISLIKE ITEM…" at bounding box center [764, 392] width 1529 height 784
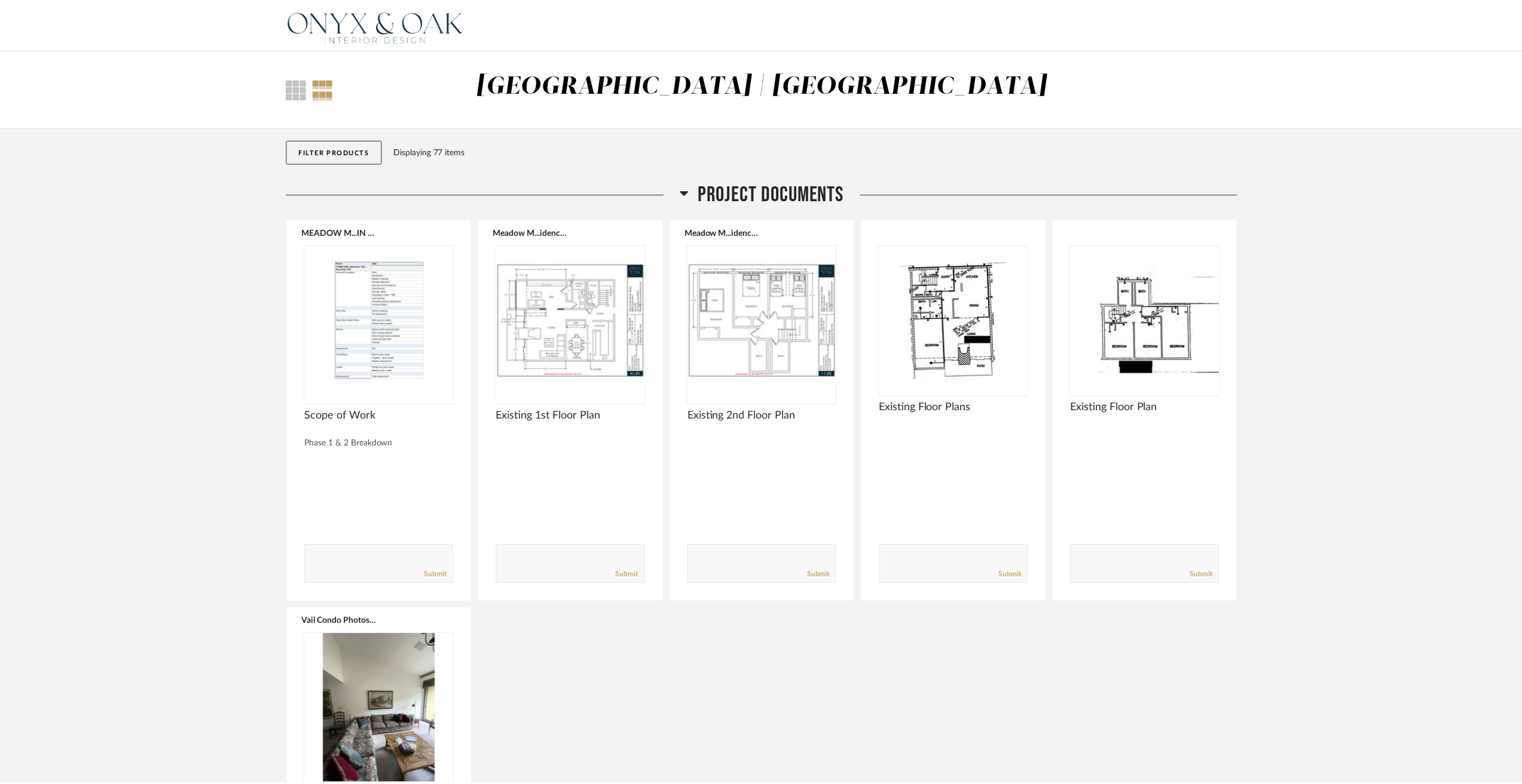
scroll to position [5197, 0]
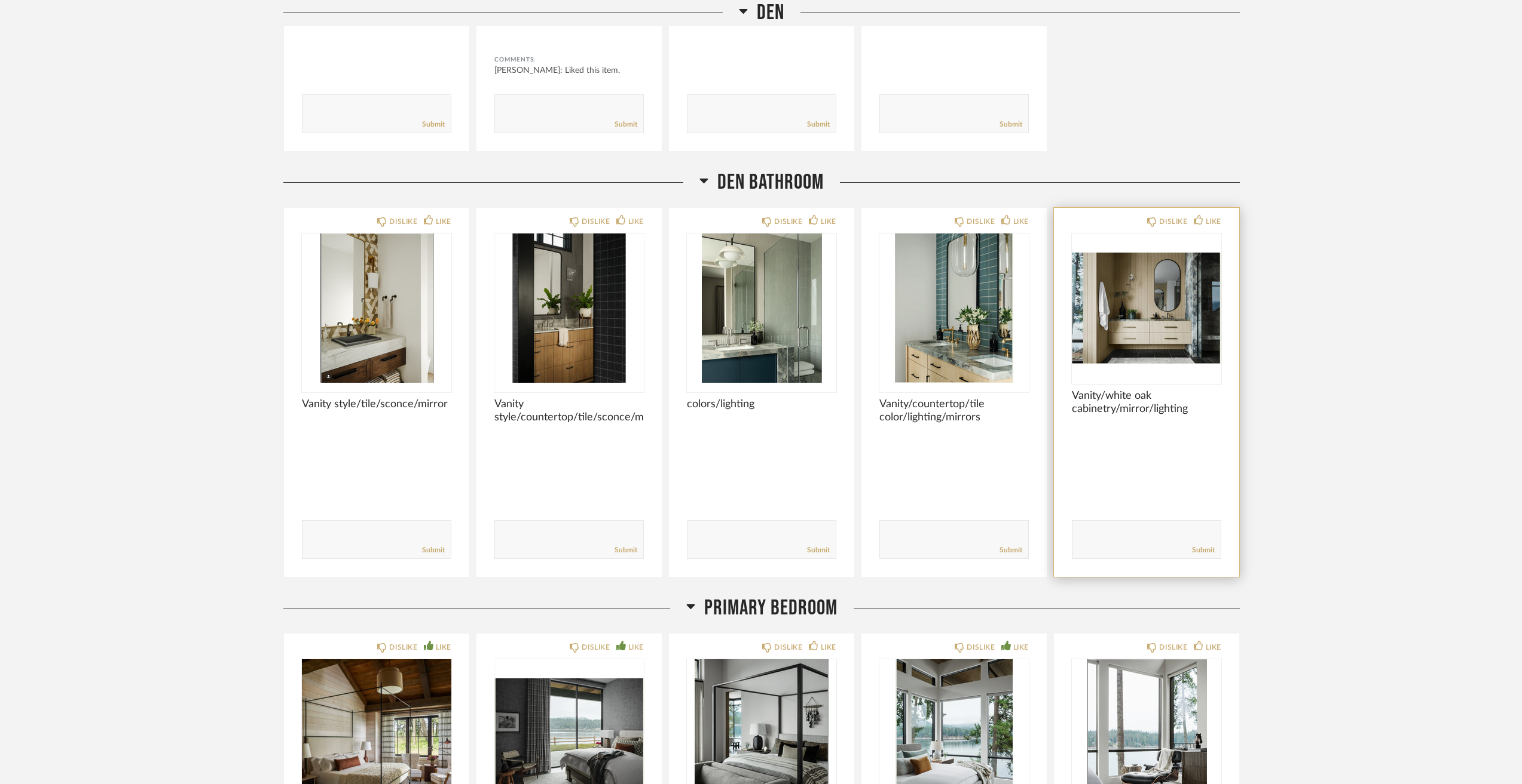
click at [0, 0] on img at bounding box center [0, 0] width 0 height 0
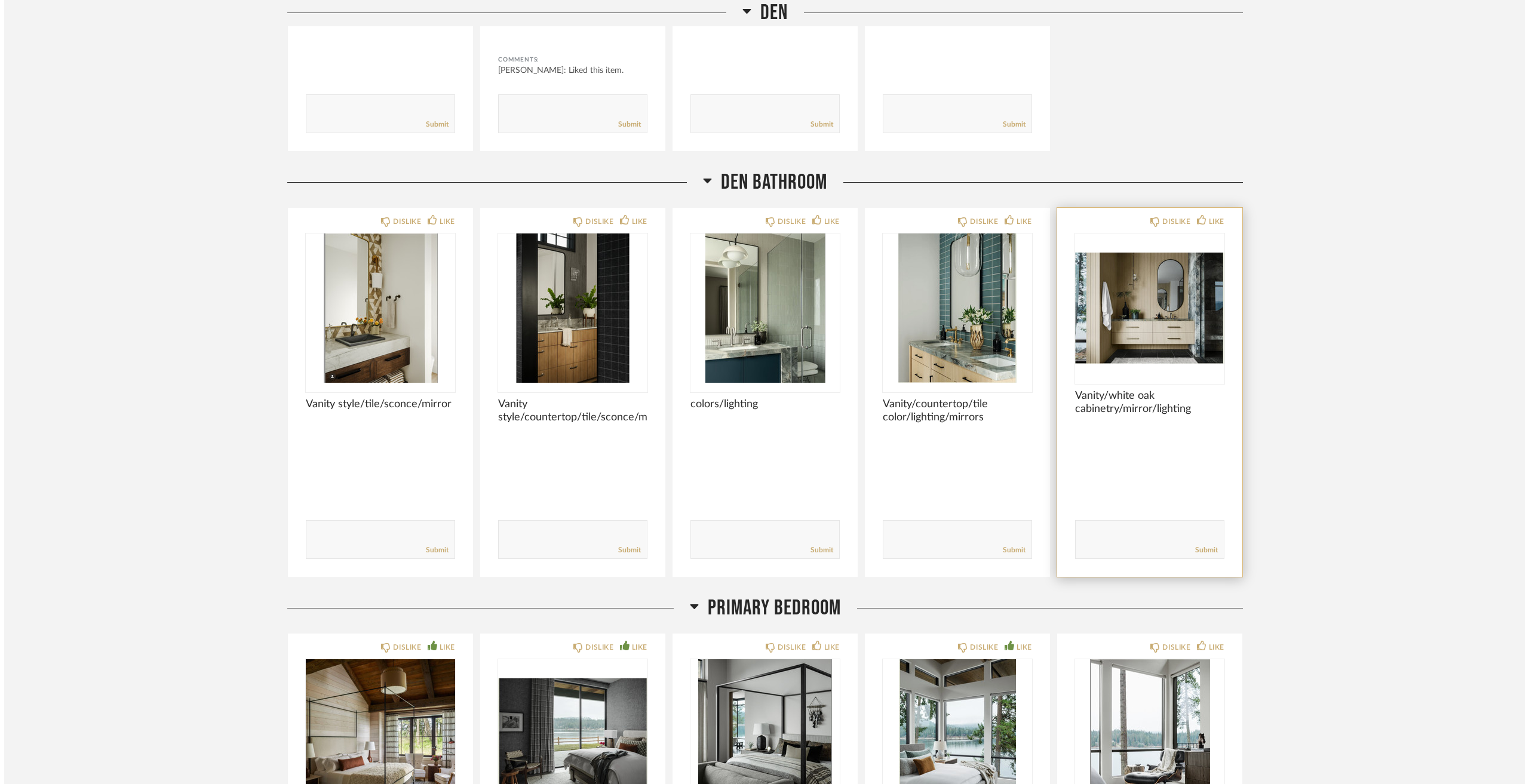
scroll to position [0, 0]
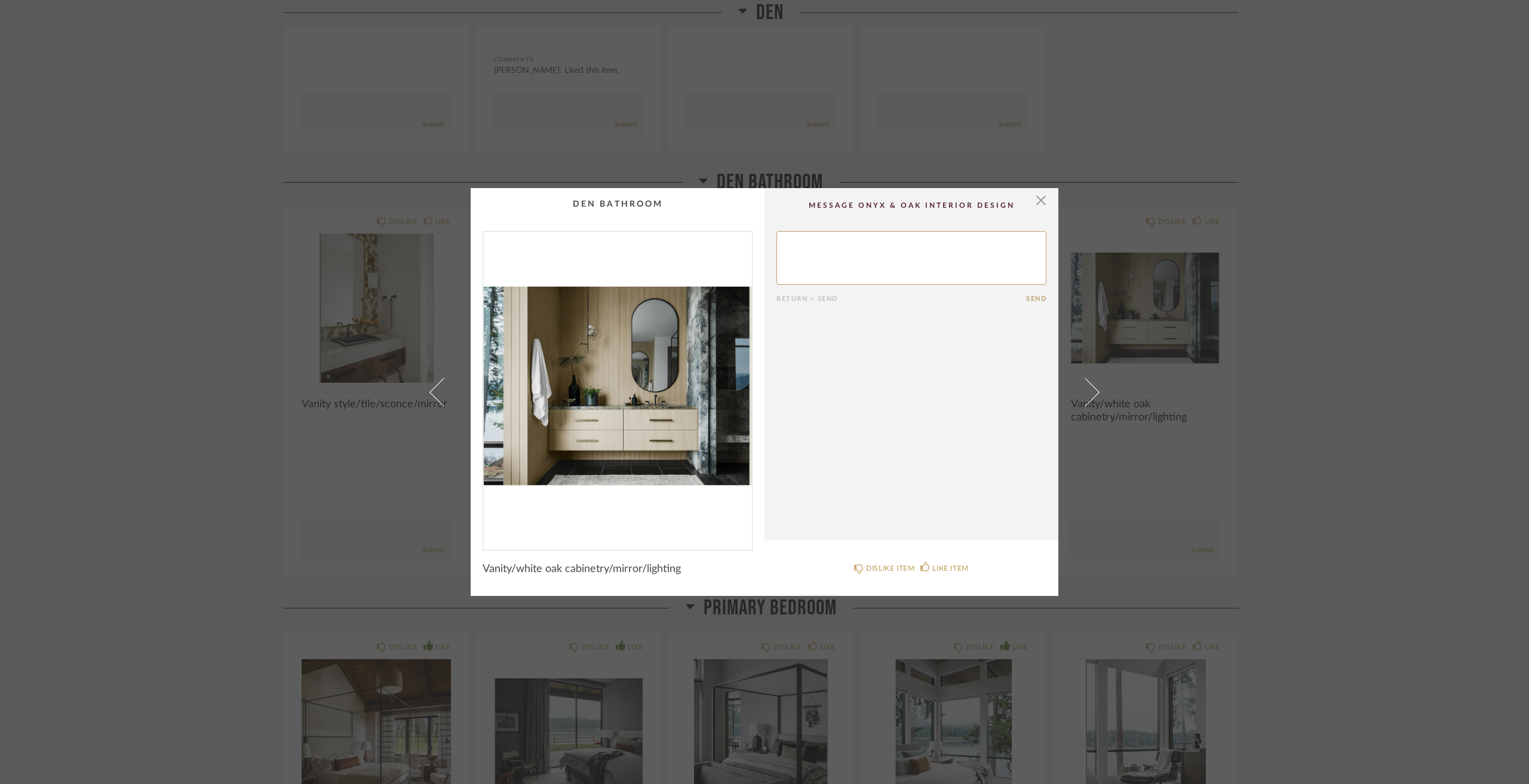
click at [106, 324] on div "× Return = Send Send Vanity/white oak cabinetry/mirror/lighting DISLIKE ITEM LI…" at bounding box center [764, 392] width 1529 height 784
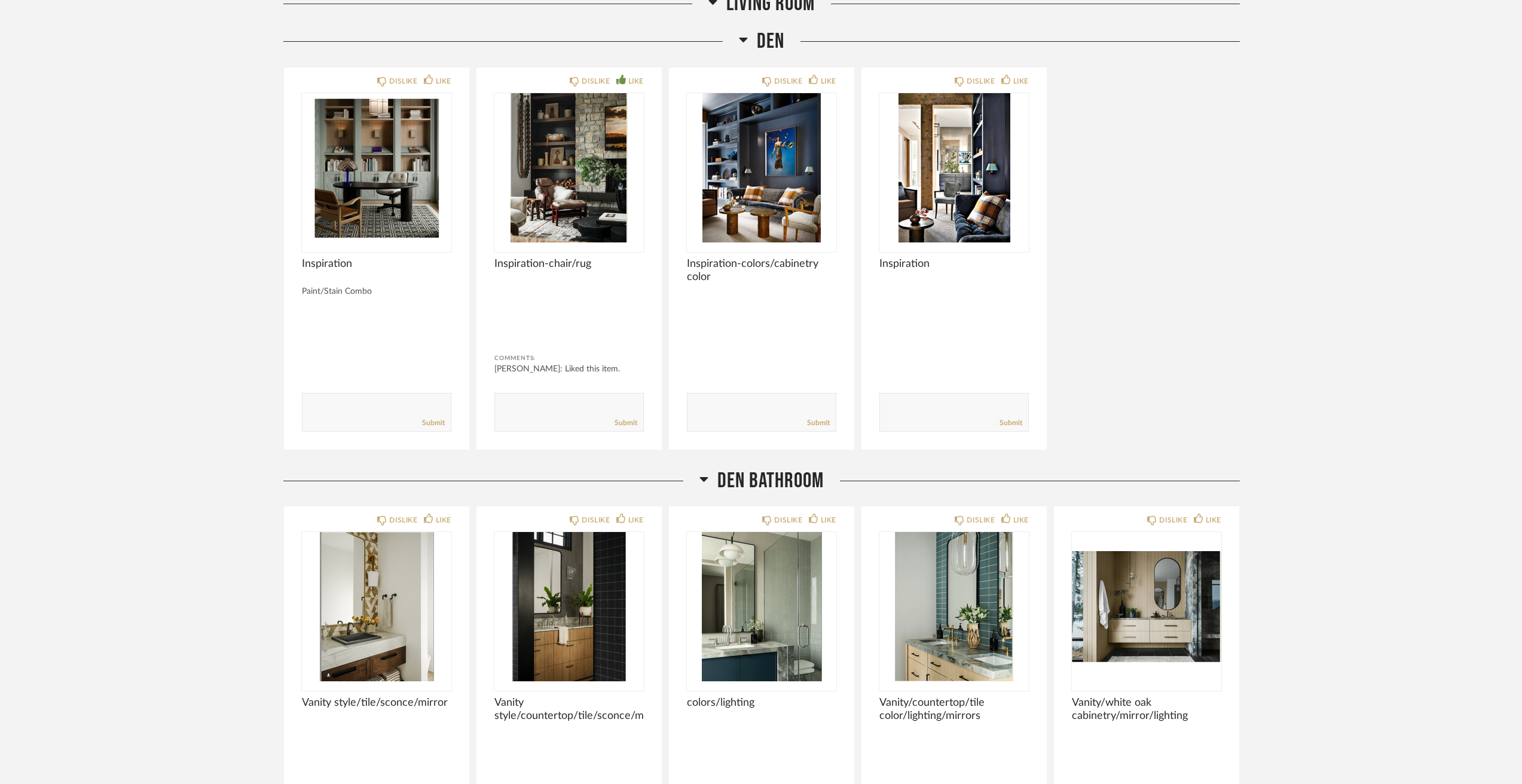
scroll to position [4719, 0]
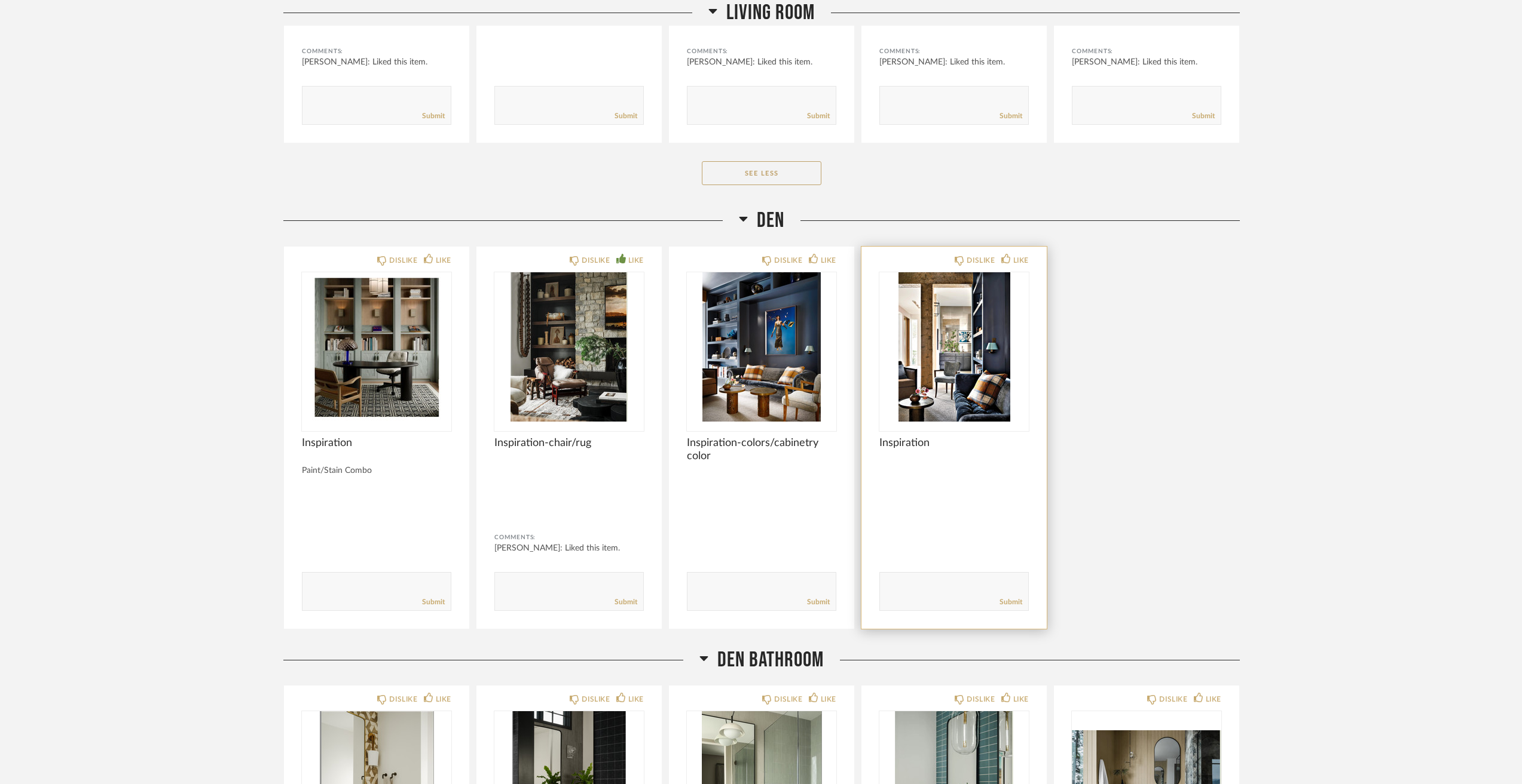
click at [995, 382] on img "0" at bounding box center [954, 347] width 149 height 149
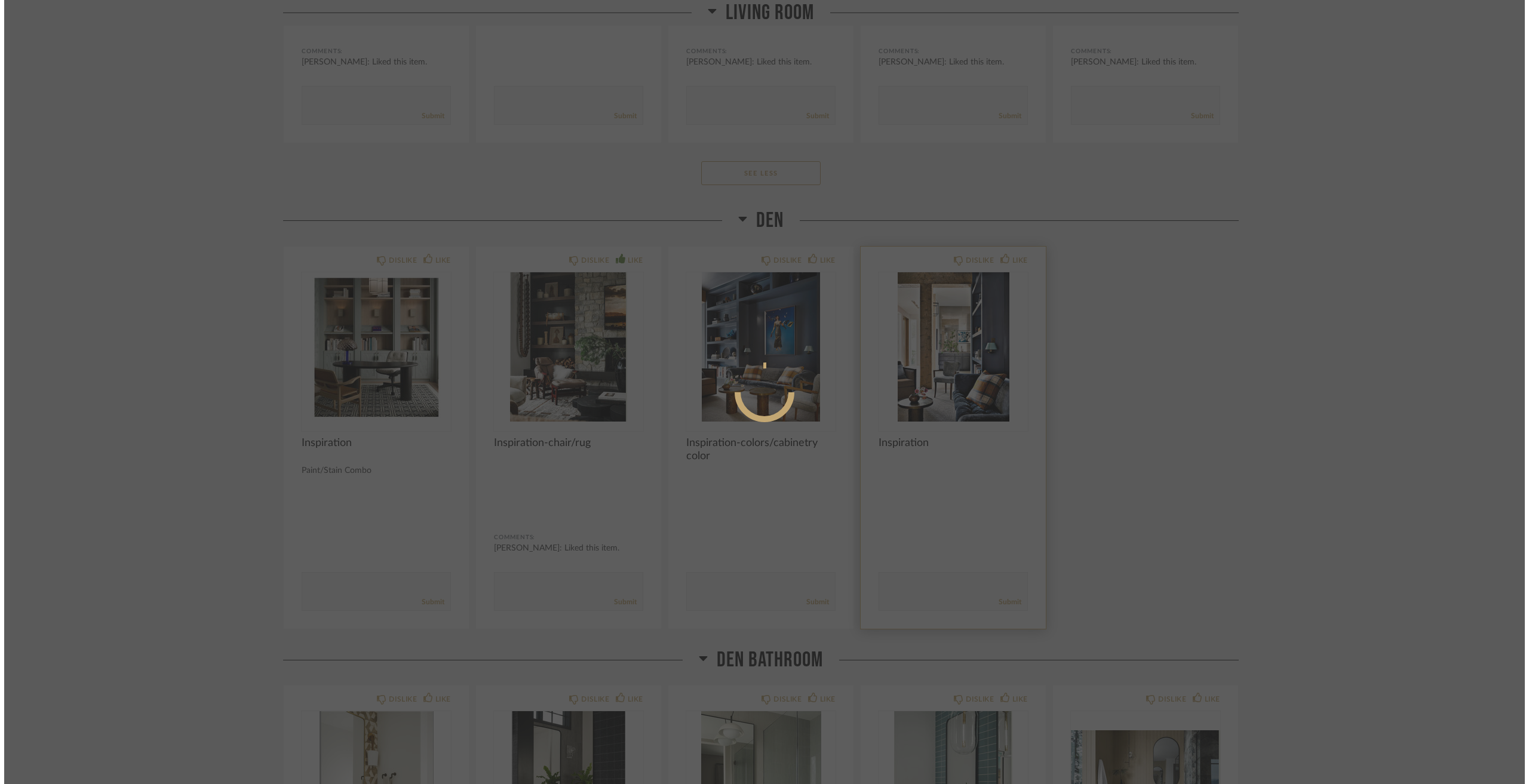
scroll to position [0, 0]
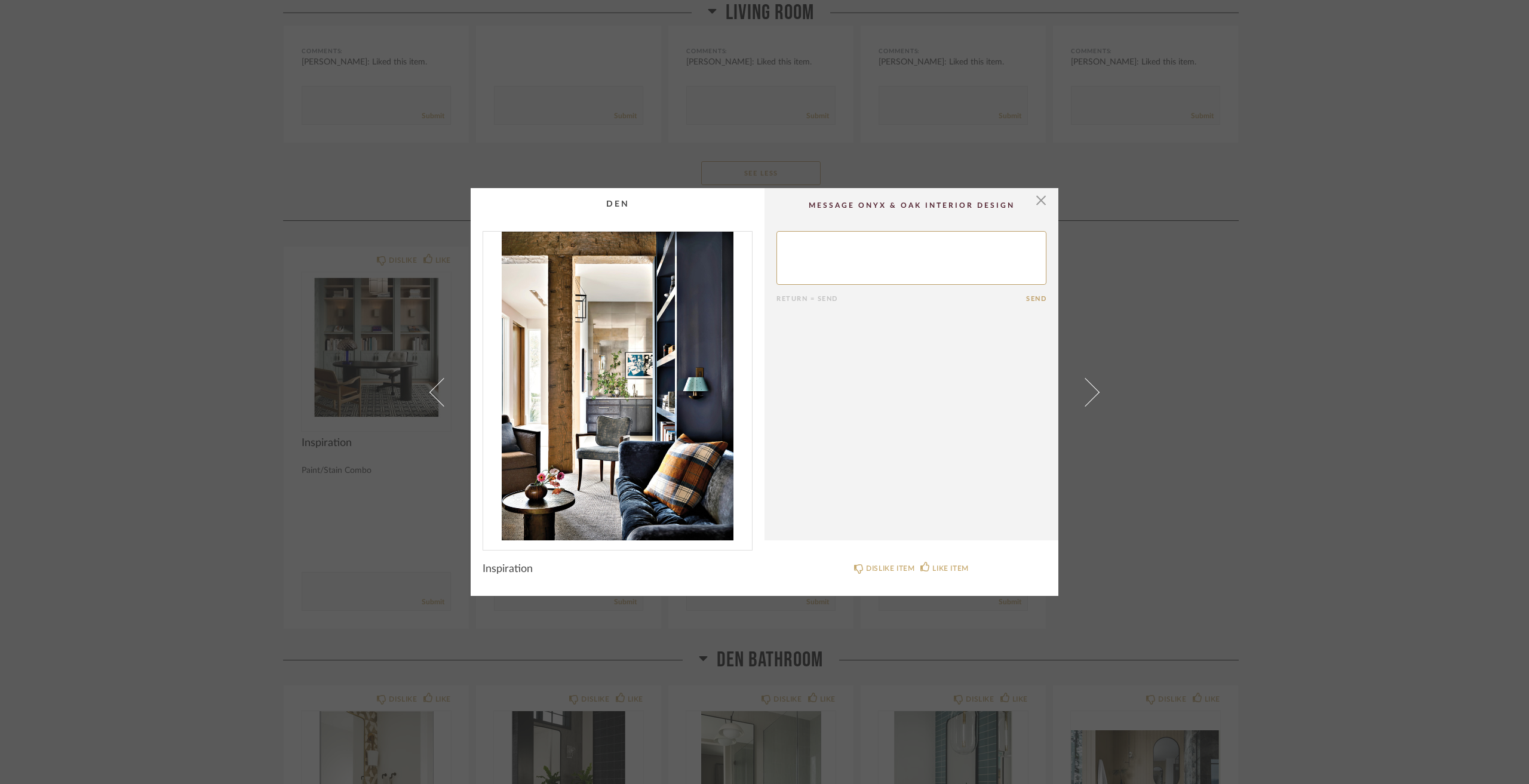
click at [1178, 393] on div "× Return = Send Send Inspiration DISLIKE ITEM LIKE ITEM" at bounding box center [764, 392] width 1529 height 784
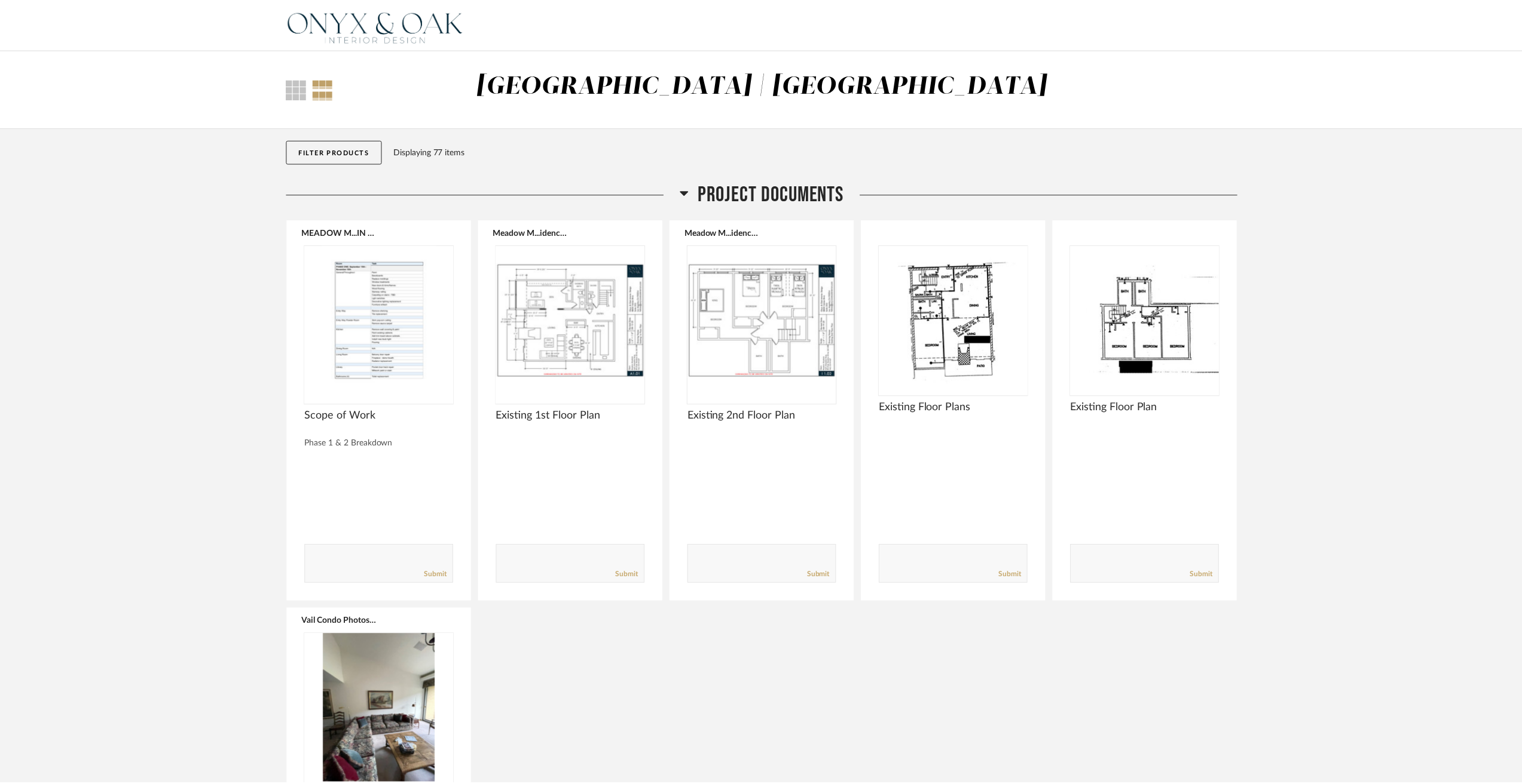
scroll to position [4719, 0]
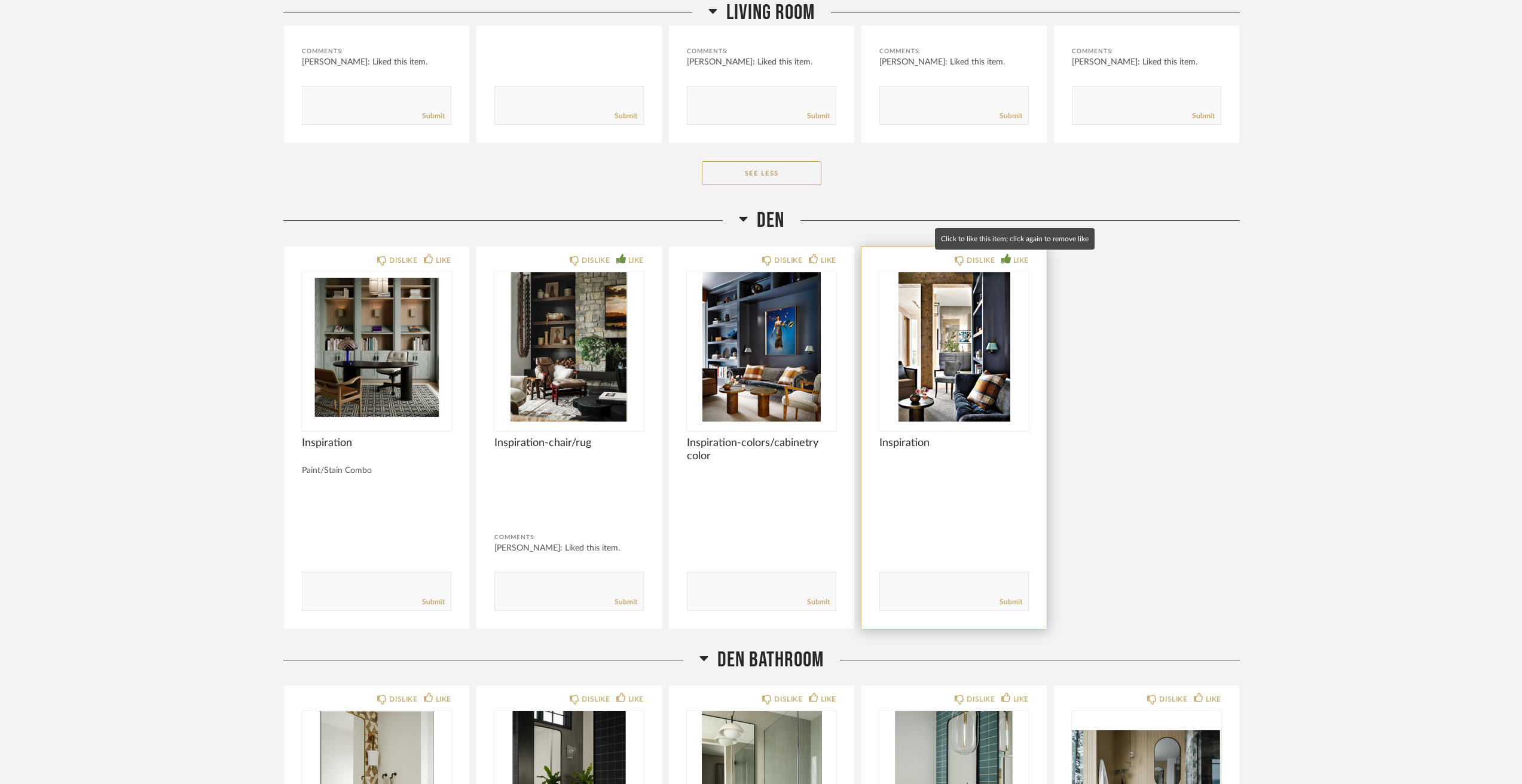
click at [1006, 254] on icon at bounding box center [1006, 258] width 10 height 10
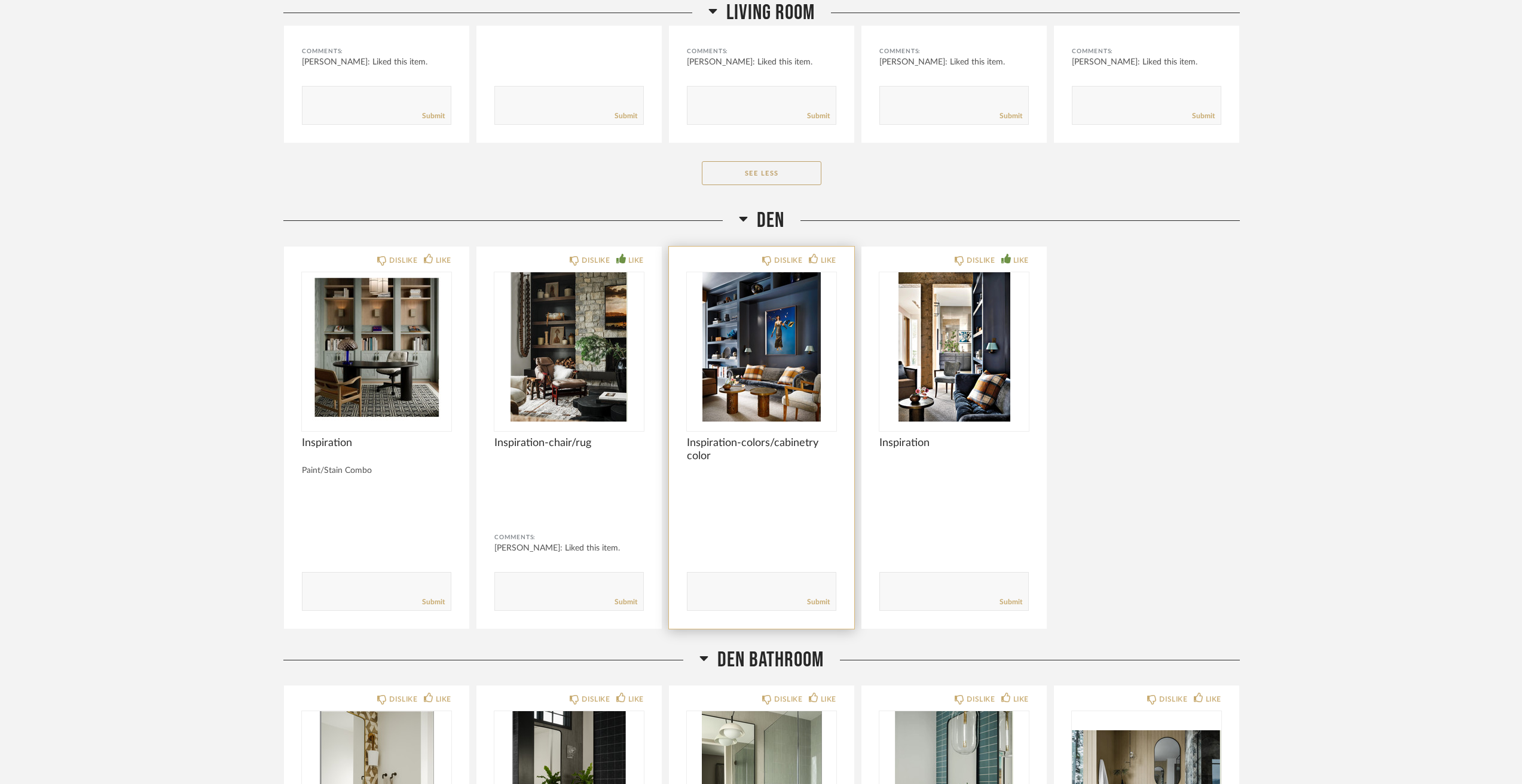
click at [738, 343] on img "0" at bounding box center [761, 347] width 149 height 149
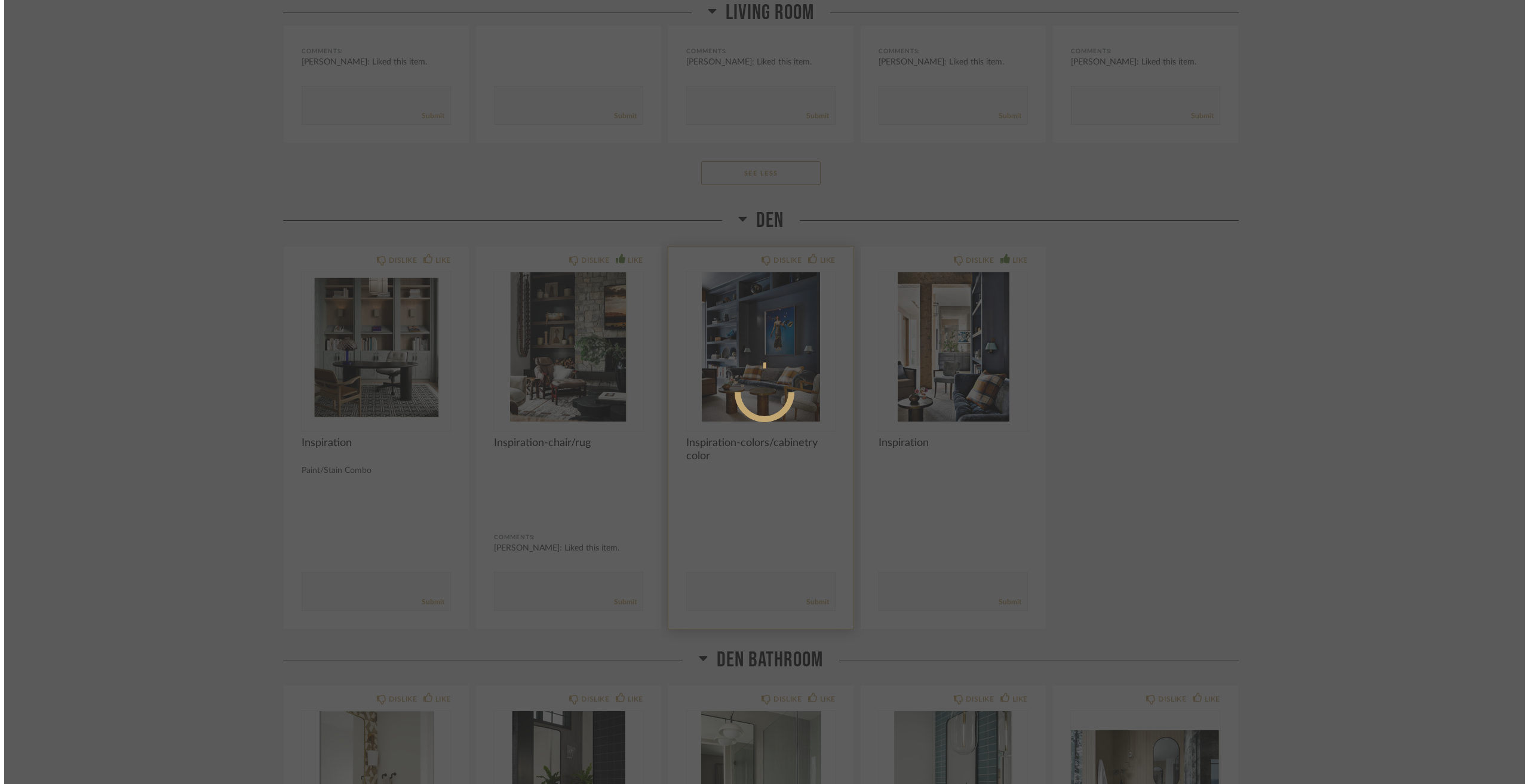
scroll to position [0, 0]
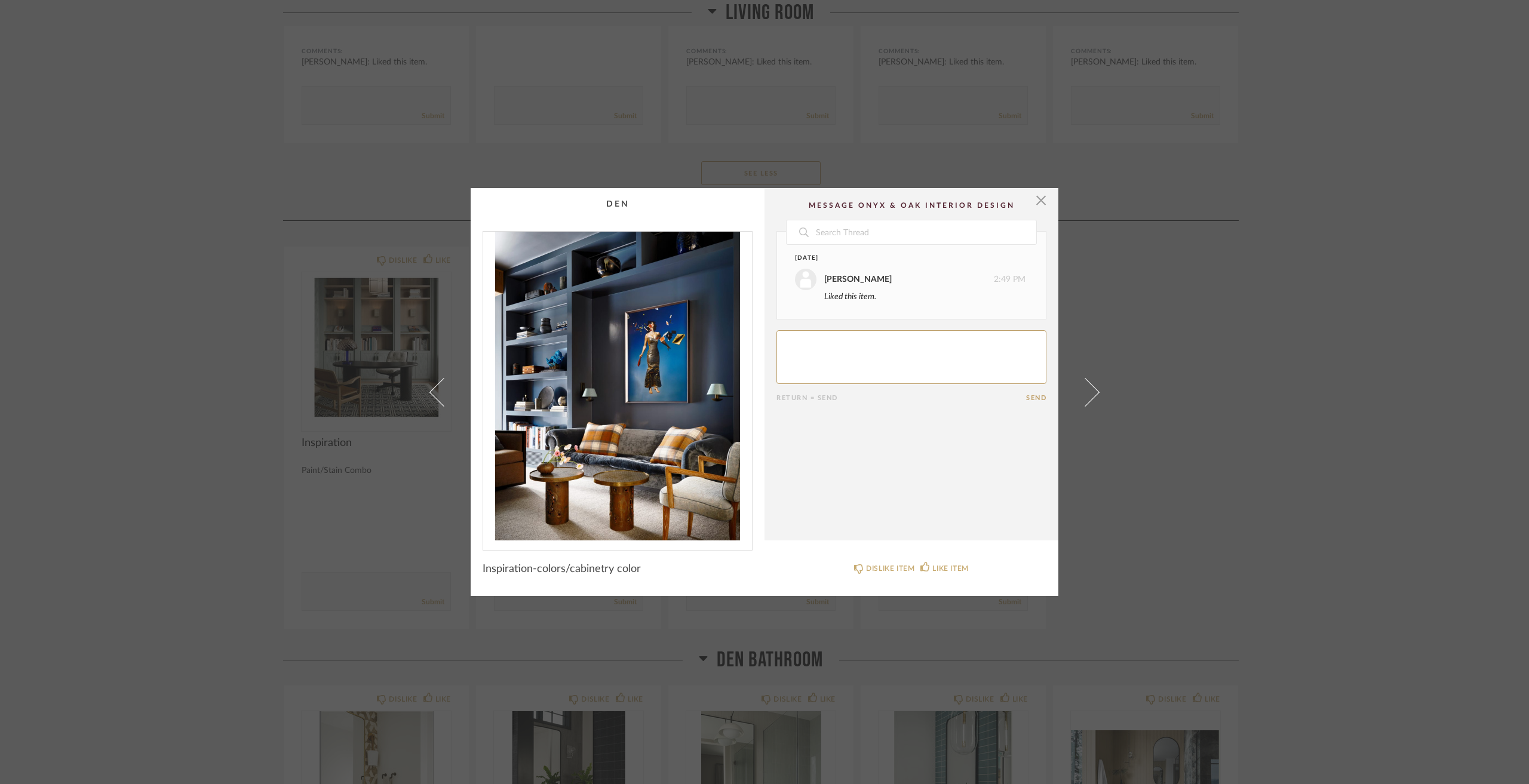
click at [1300, 344] on div "× Date [DATE] [PERSON_NAME] 2:49 PM Liked this item. Return = Send Send Inspira…" at bounding box center [764, 392] width 1529 height 784
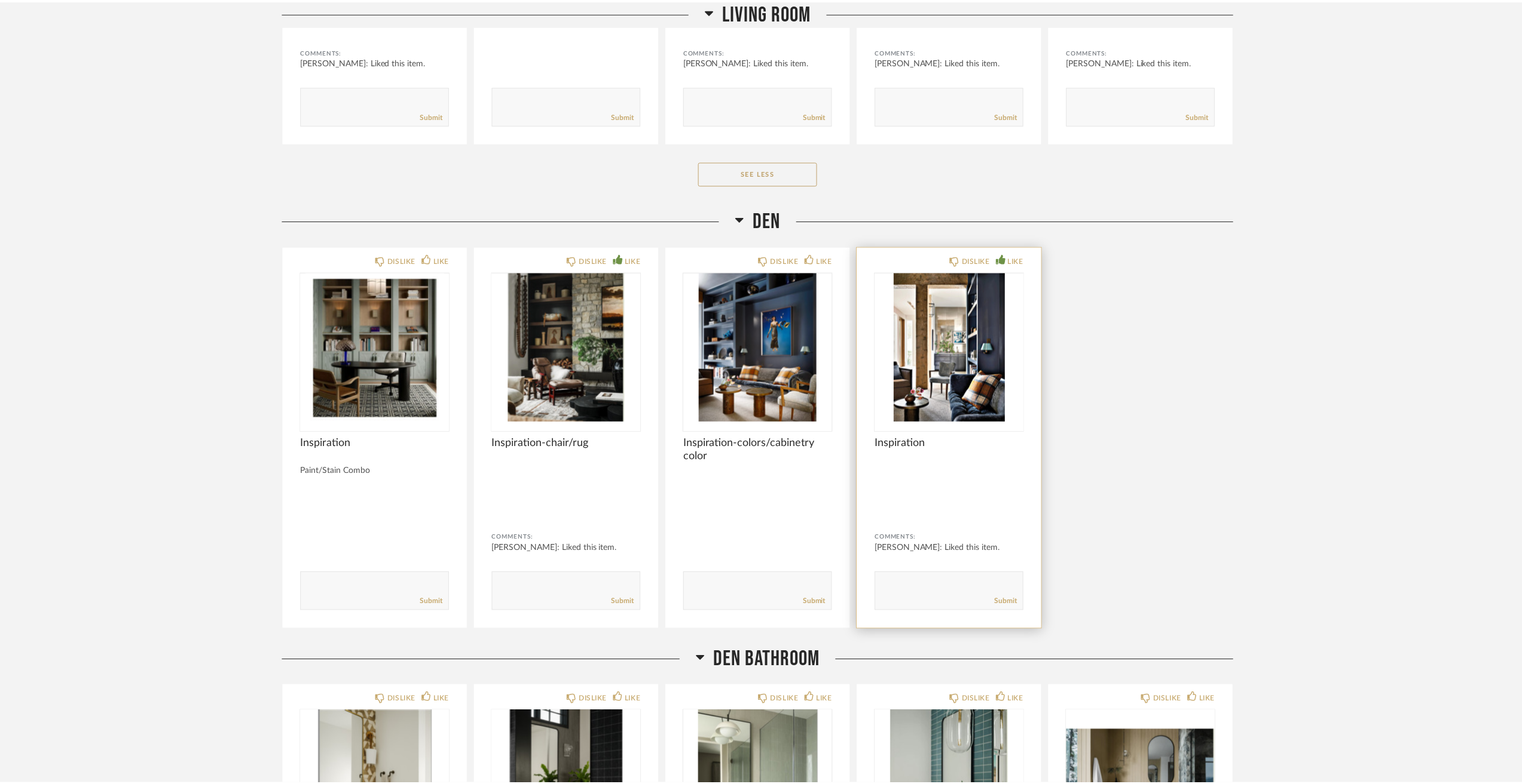
scroll to position [4719, 0]
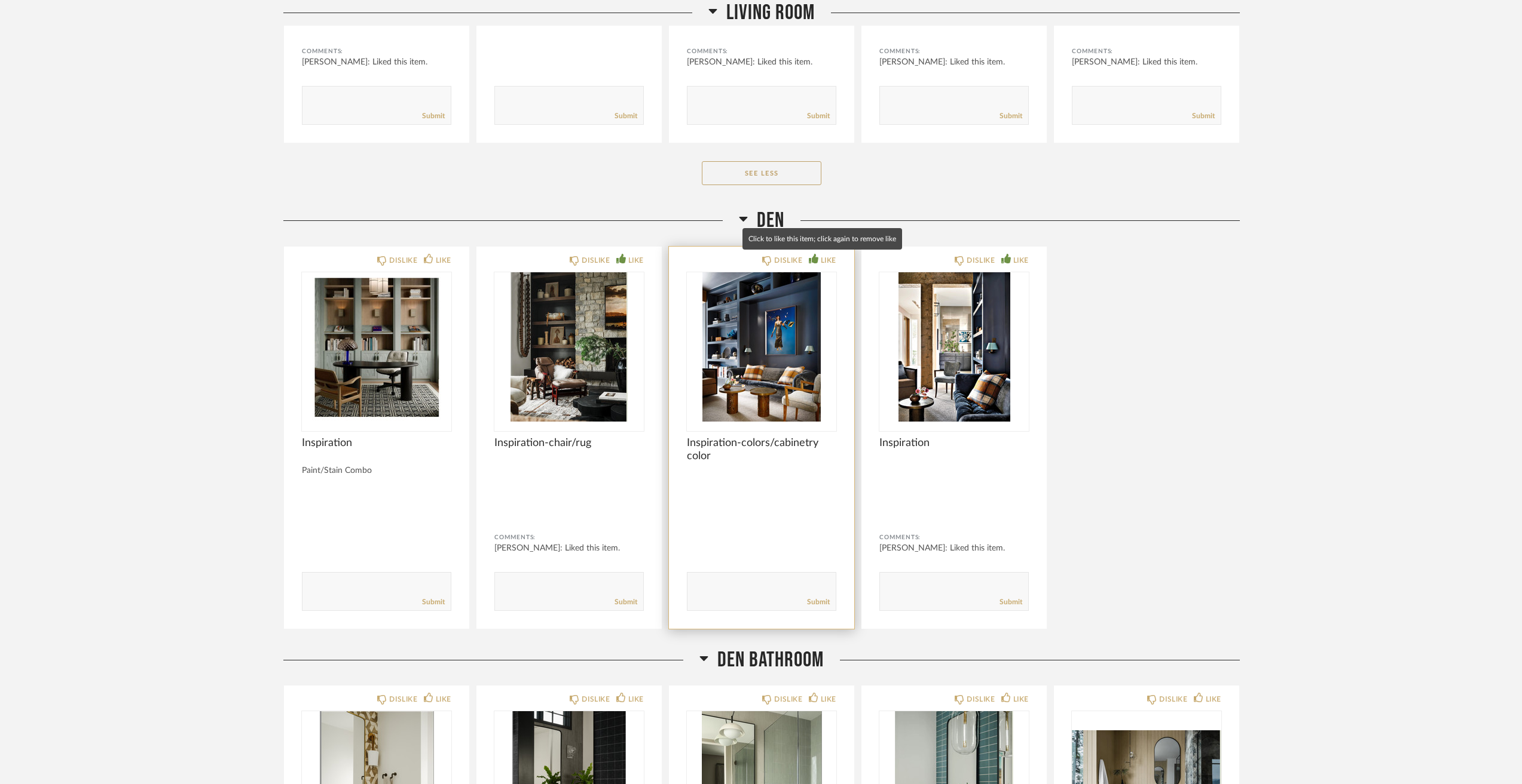
click at [820, 265] on div "LIKE" at bounding box center [828, 260] width 16 height 12
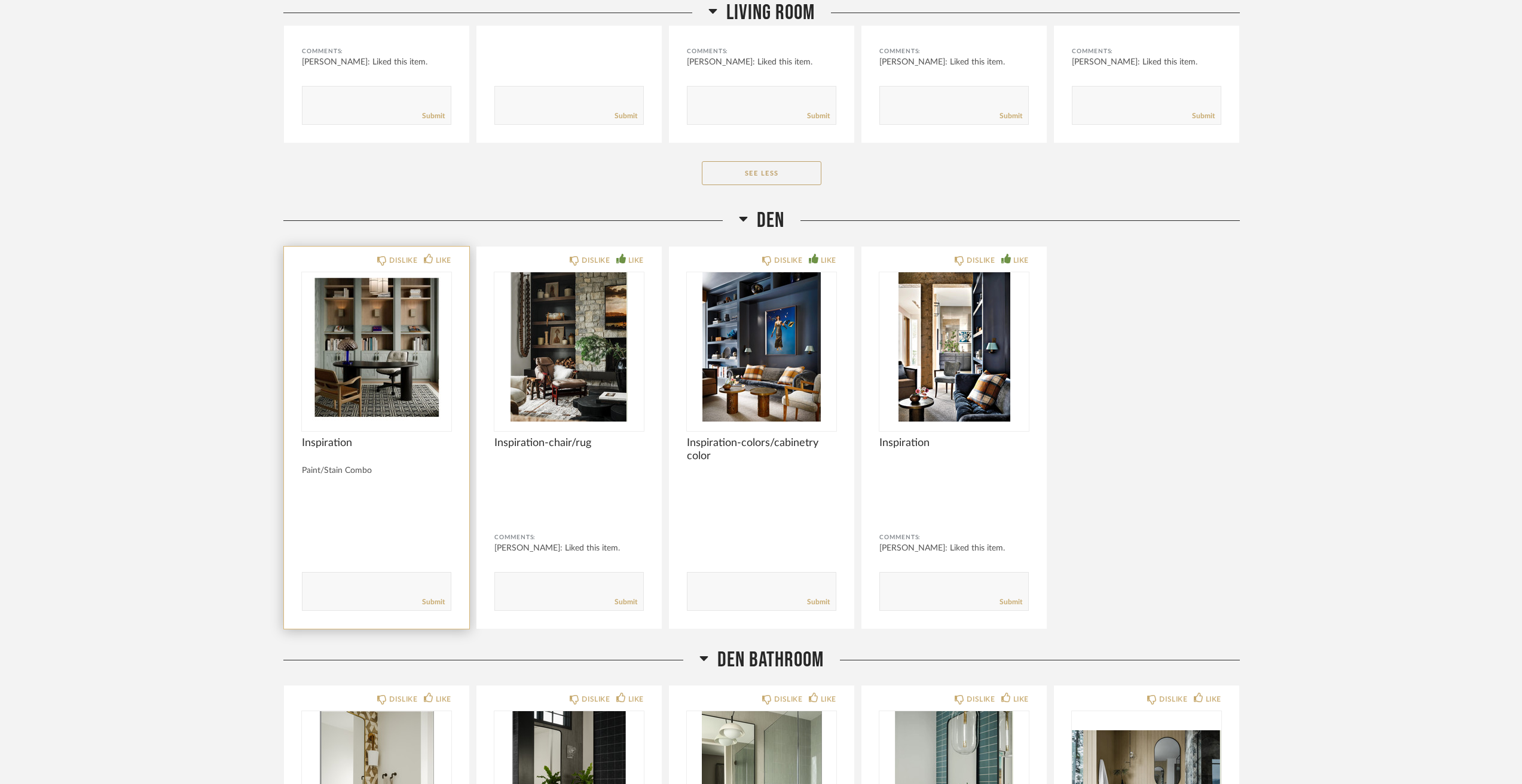
click at [427, 349] on img "0" at bounding box center [376, 347] width 149 height 149
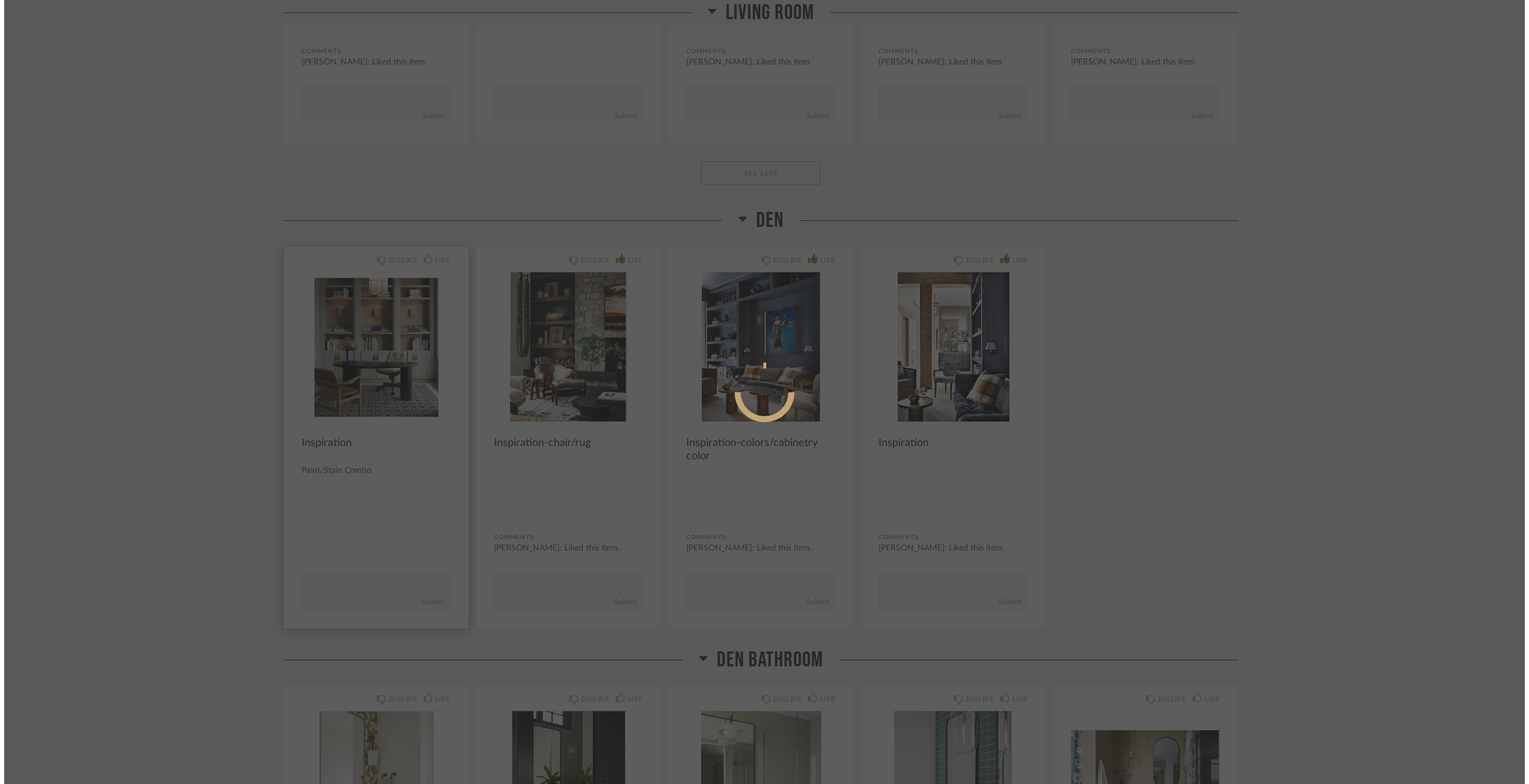
scroll to position [0, 0]
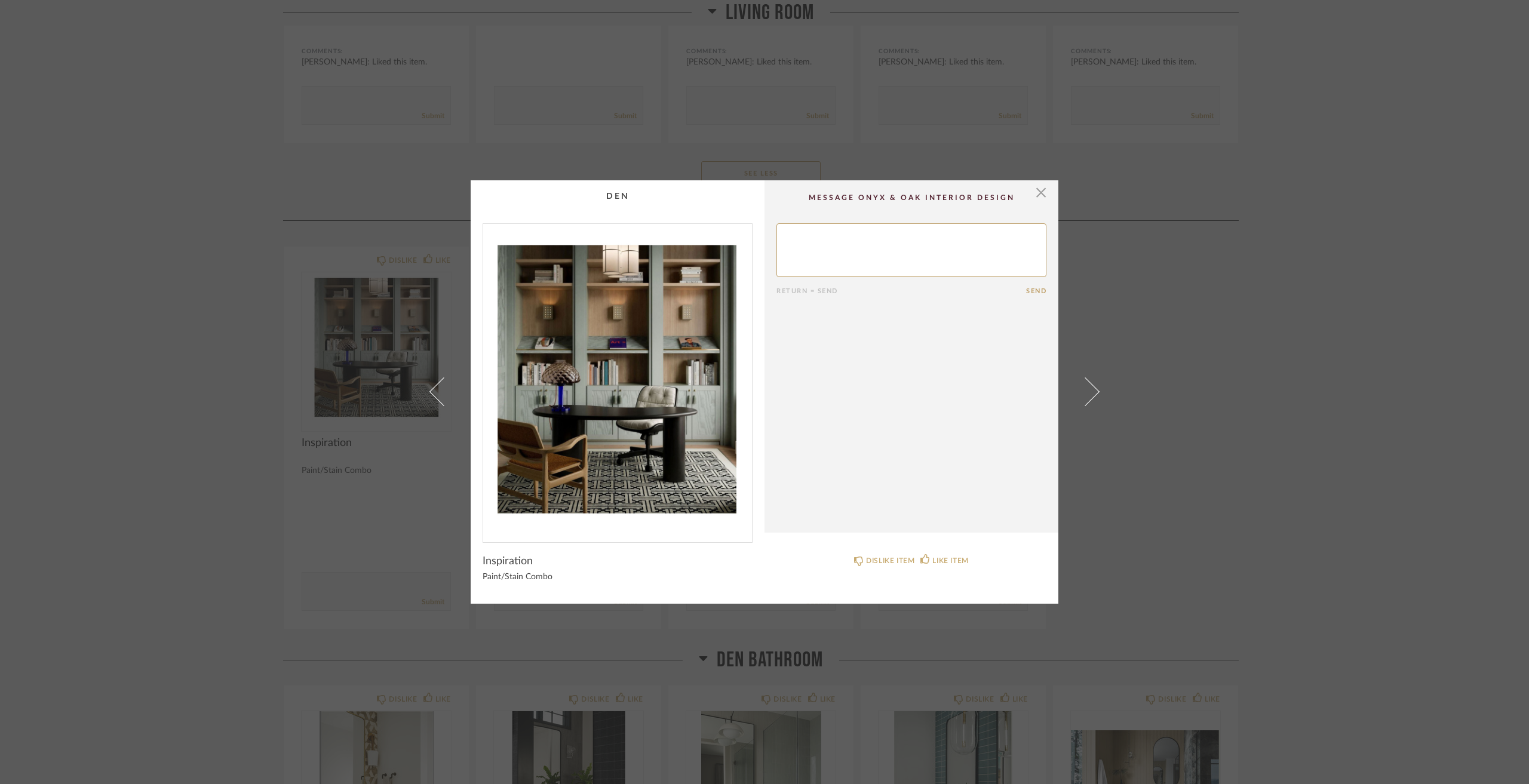
click at [161, 364] on div "× Return = Send Send Inspiration Paint/Stain Combo DISLIKE ITEM LIKE ITEM" at bounding box center [764, 392] width 1529 height 784
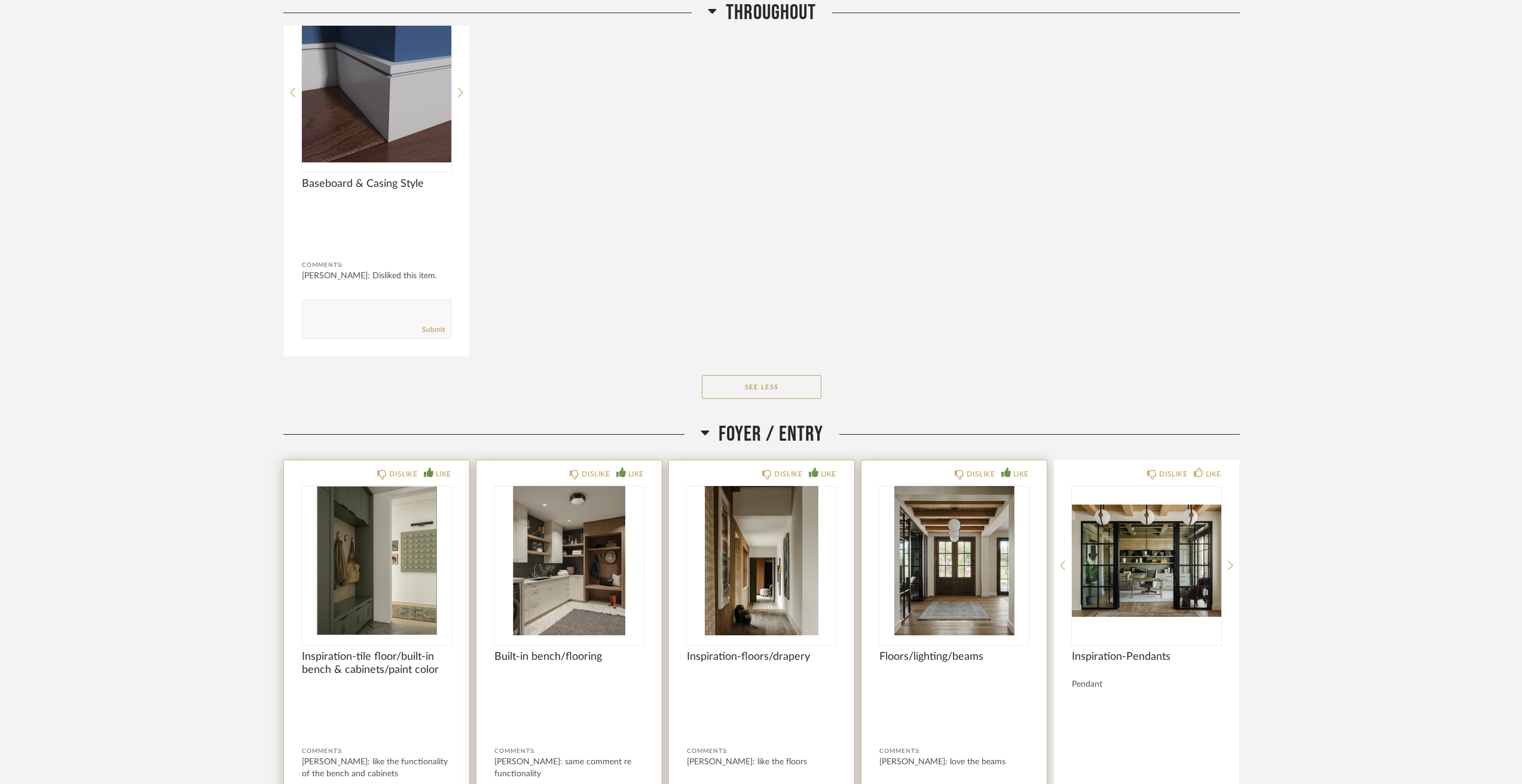
scroll to position [1792, 0]
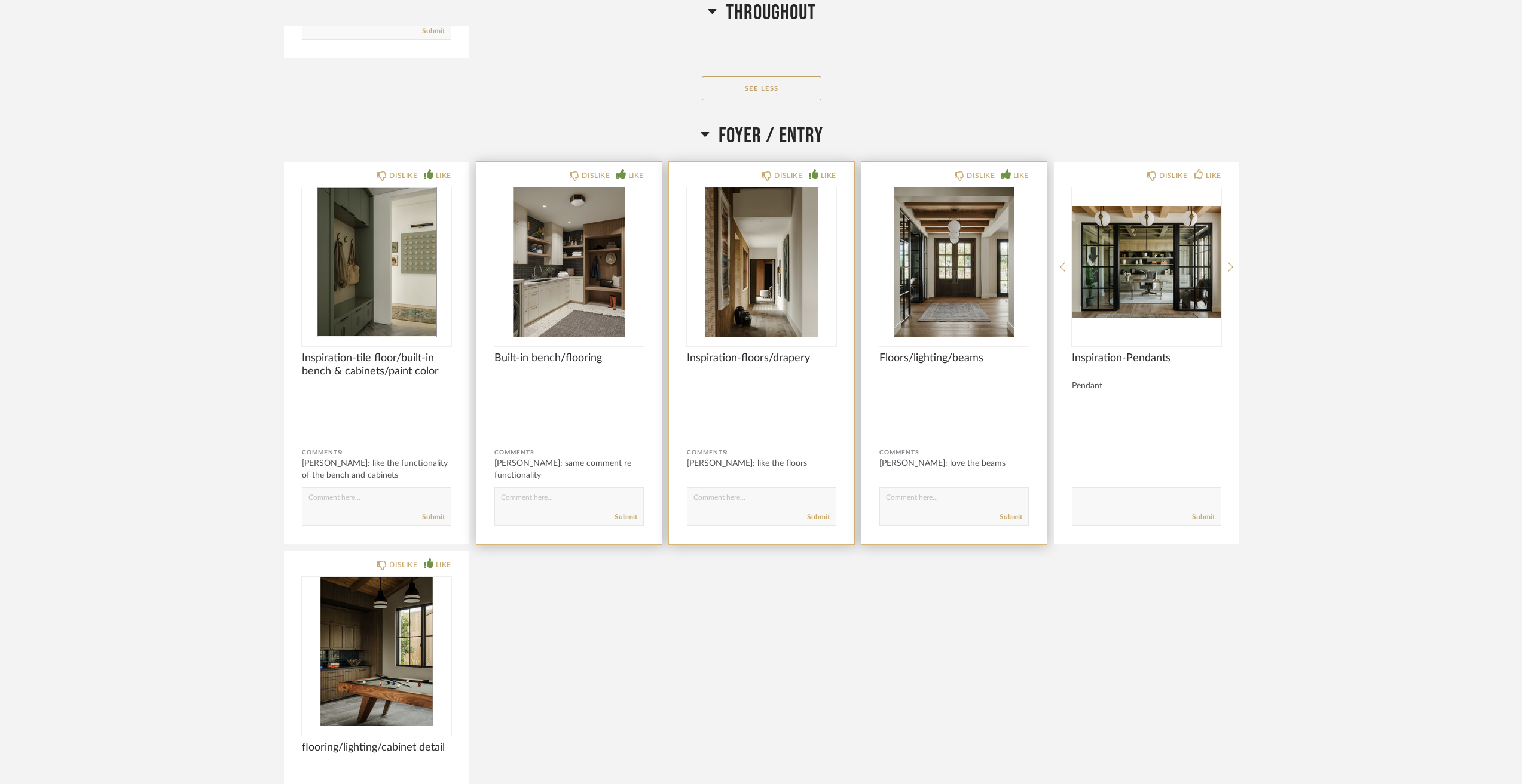
click at [865, 689] on div "DISLIKE LIKE Inspiration-tile floor/built-in bench & cabinets/paint color Comme…" at bounding box center [761, 541] width 956 height 760
click at [755, 509] on div "Submit" at bounding box center [761, 517] width 148 height 16
click at [763, 500] on textarea at bounding box center [761, 501] width 148 height 16
type textarea "and drapery"
click at [954, 512] on div "Submit" at bounding box center [954, 517] width 148 height 16
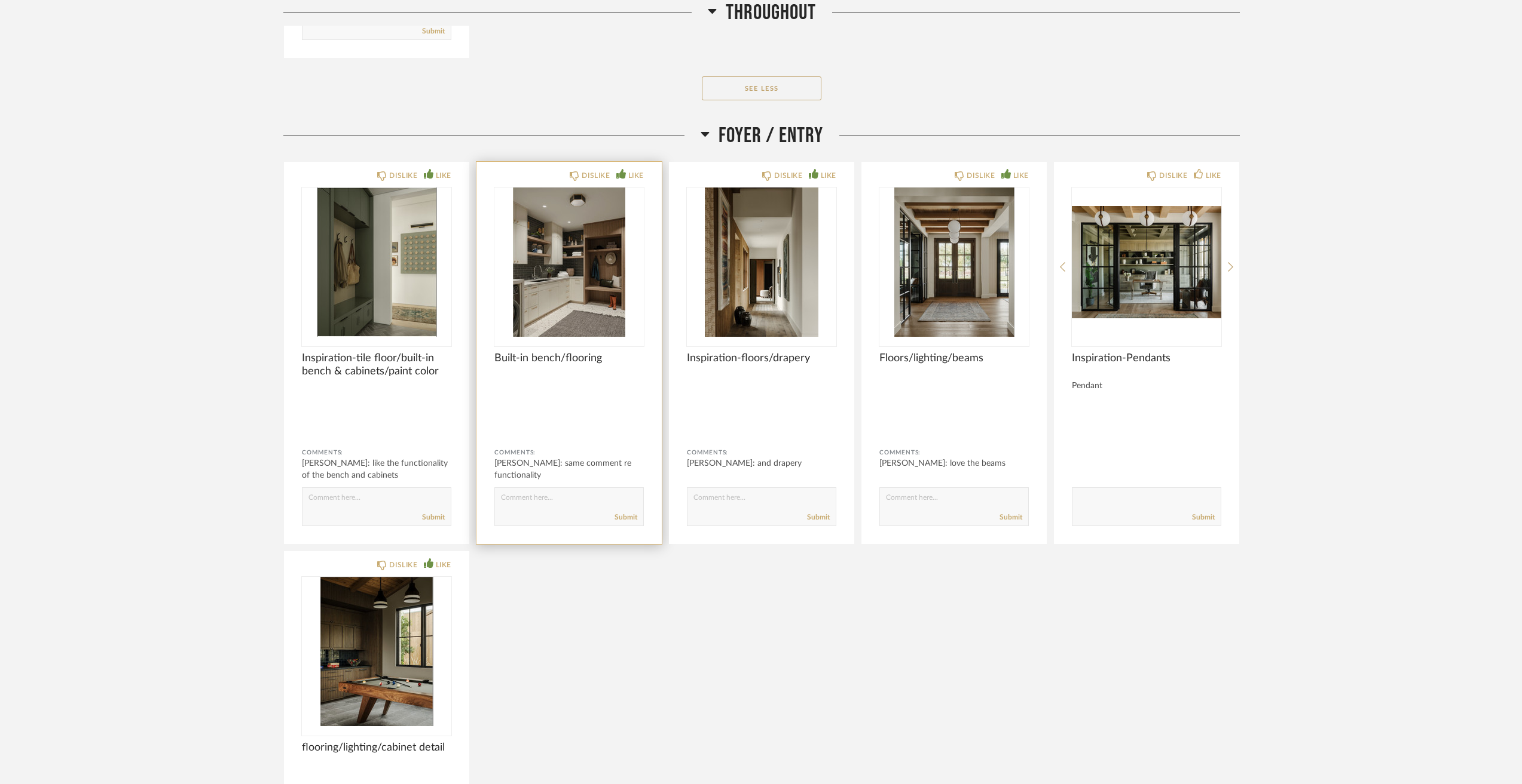
scroll to position [2031, 0]
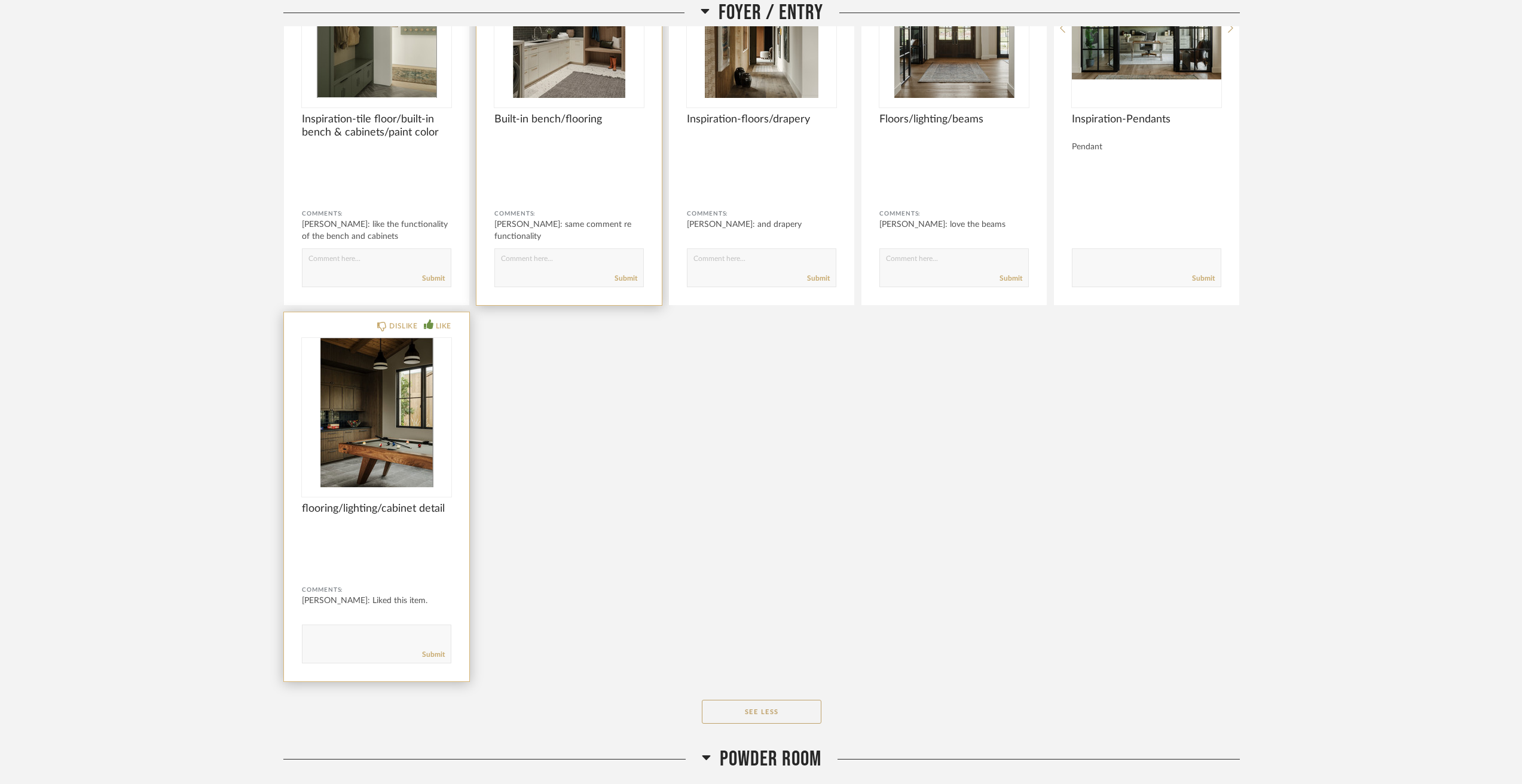
click at [369, 444] on img "0" at bounding box center [376, 412] width 149 height 149
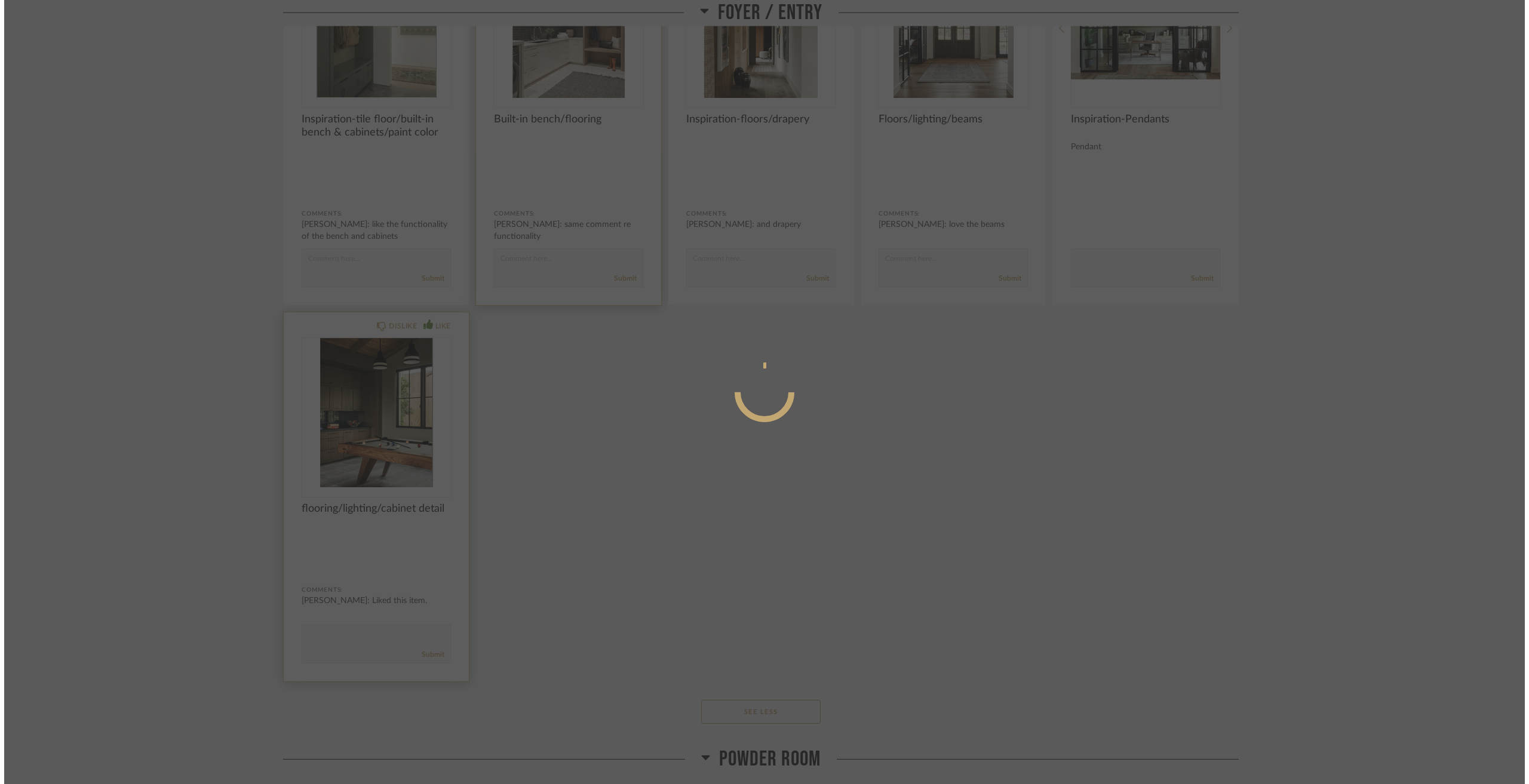
scroll to position [0, 0]
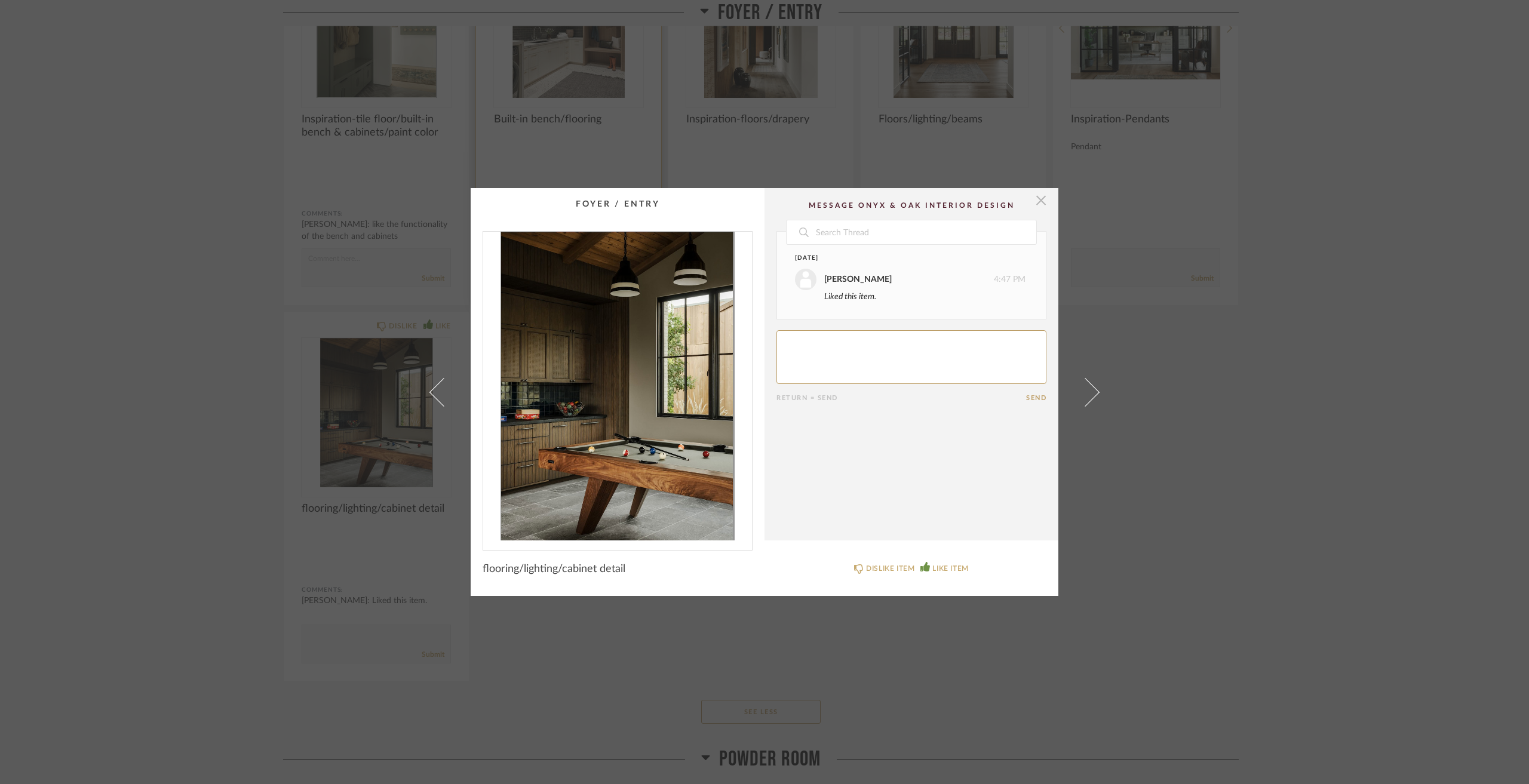
click at [1029, 201] on span "button" at bounding box center [1041, 200] width 24 height 24
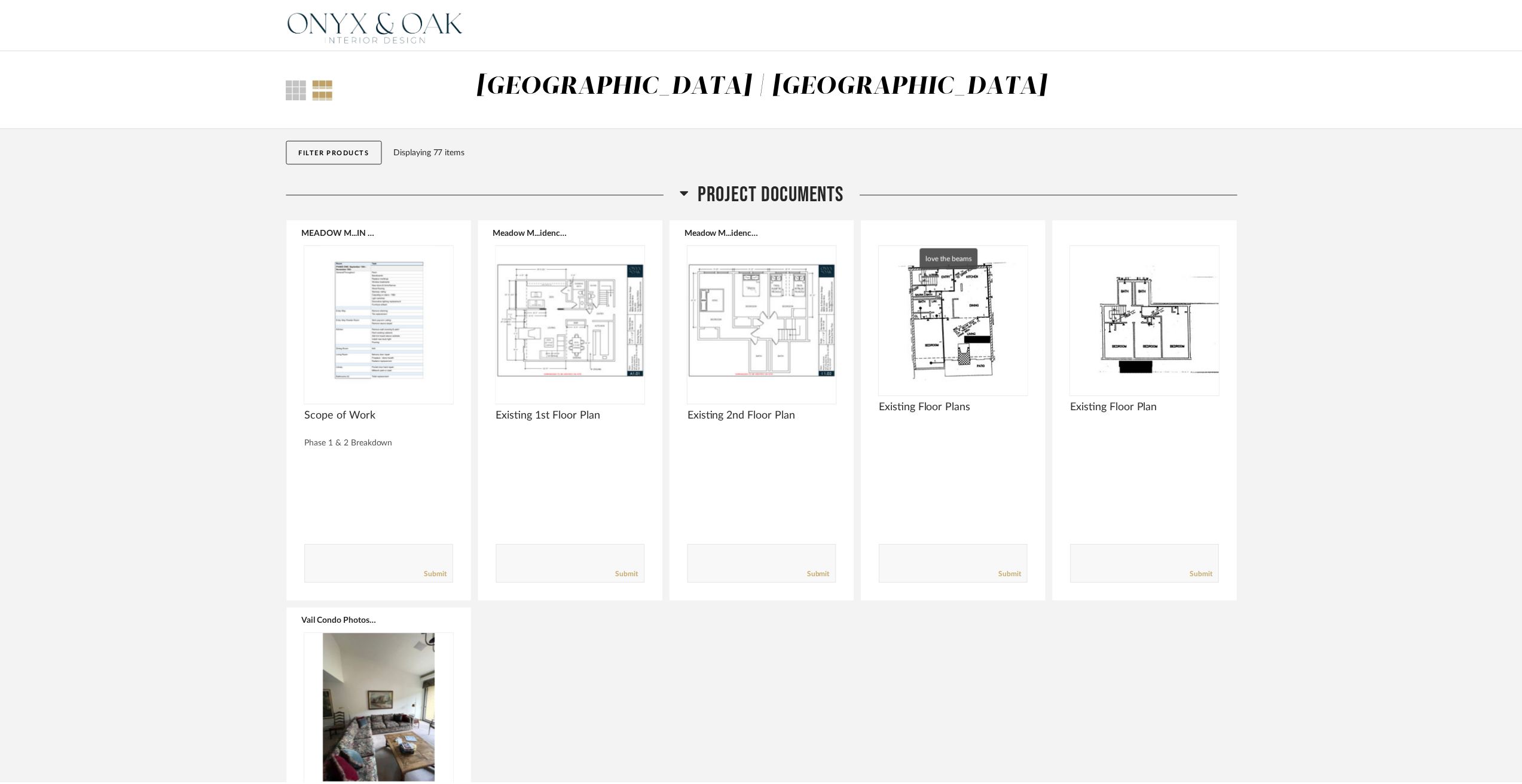
scroll to position [2031, 0]
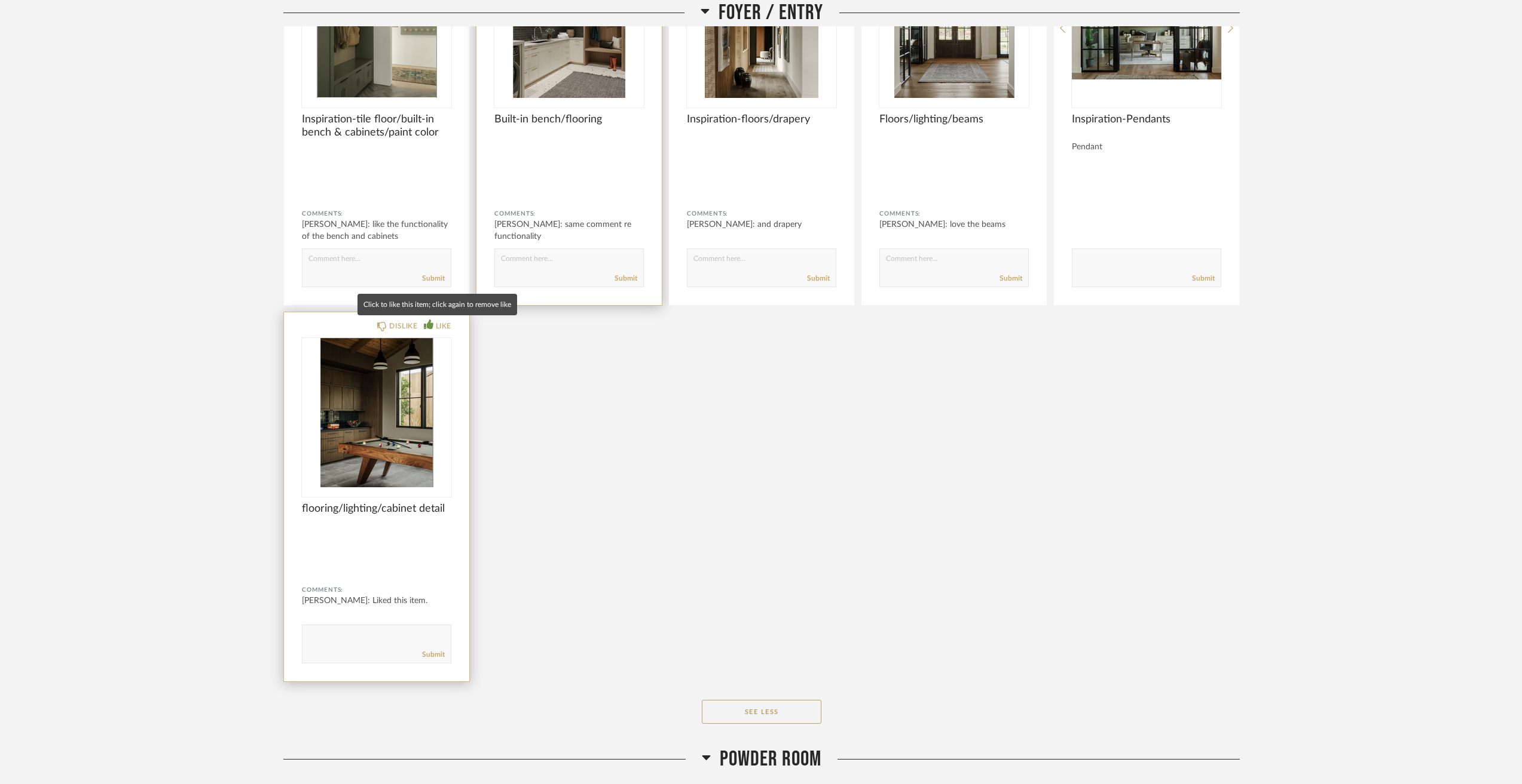
click at [448, 323] on div "LIKE" at bounding box center [444, 326] width 16 height 12
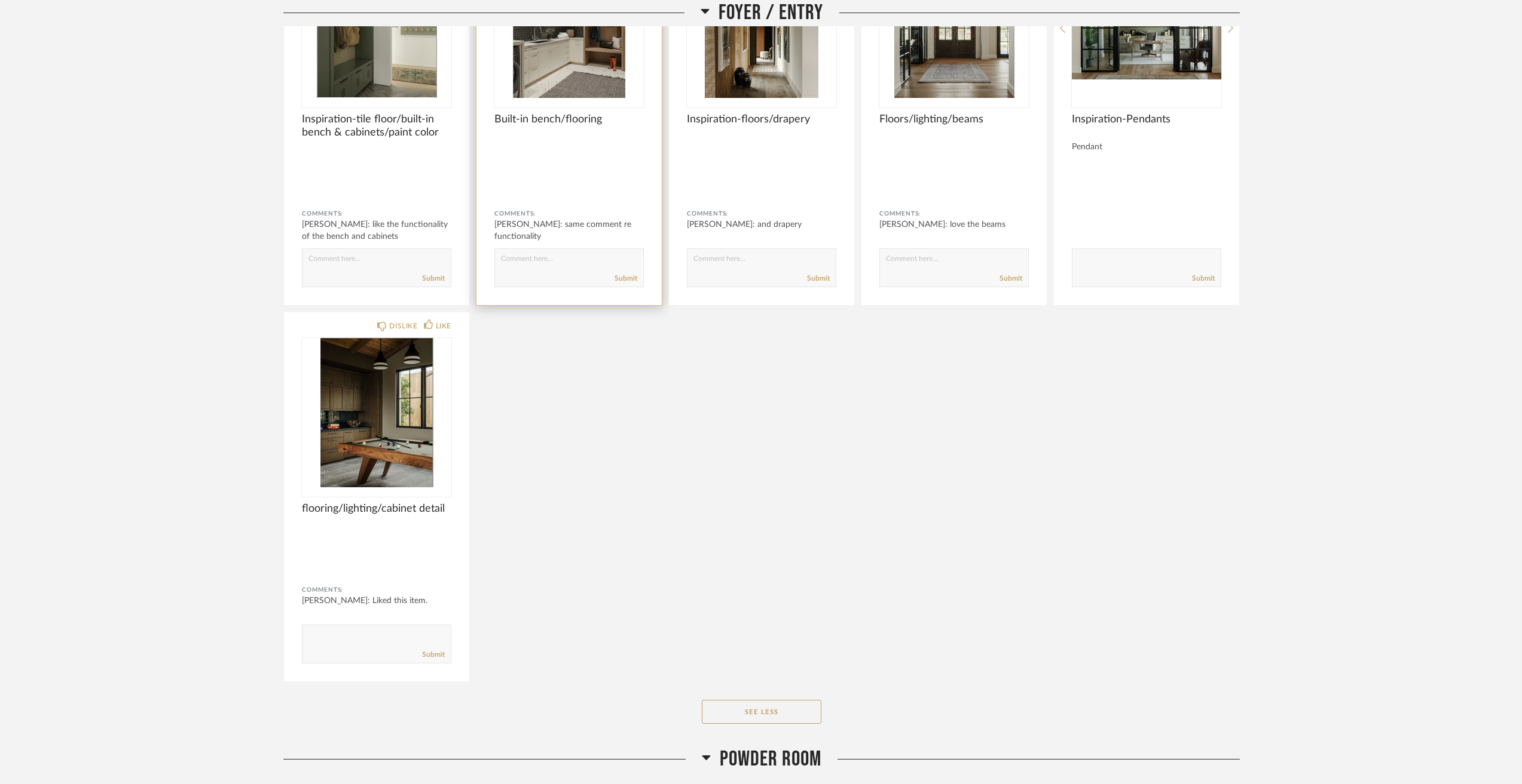
click at [589, 462] on div "DISLIKE LIKE Inspiration-tile floor/built-in bench & cabinets/paint color Comme…" at bounding box center [761, 302] width 956 height 760
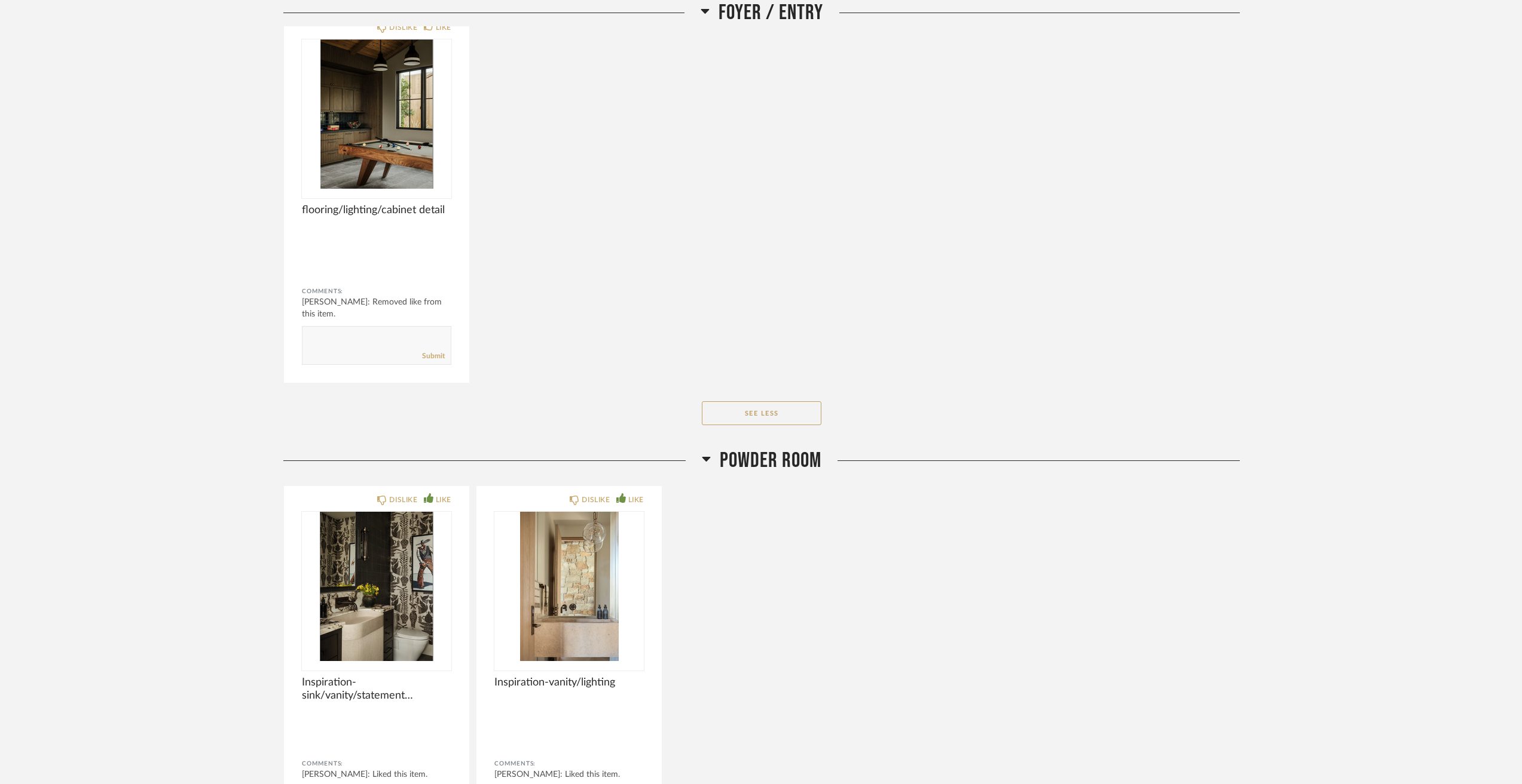
click at [820, 562] on div "DISLIKE LIKE Inspiration-sink/vanity/statement wallpaper/sconces Comments: [PER…" at bounding box center [761, 671] width 956 height 370
click at [763, 401] on button "See Less" at bounding box center [761, 413] width 119 height 24
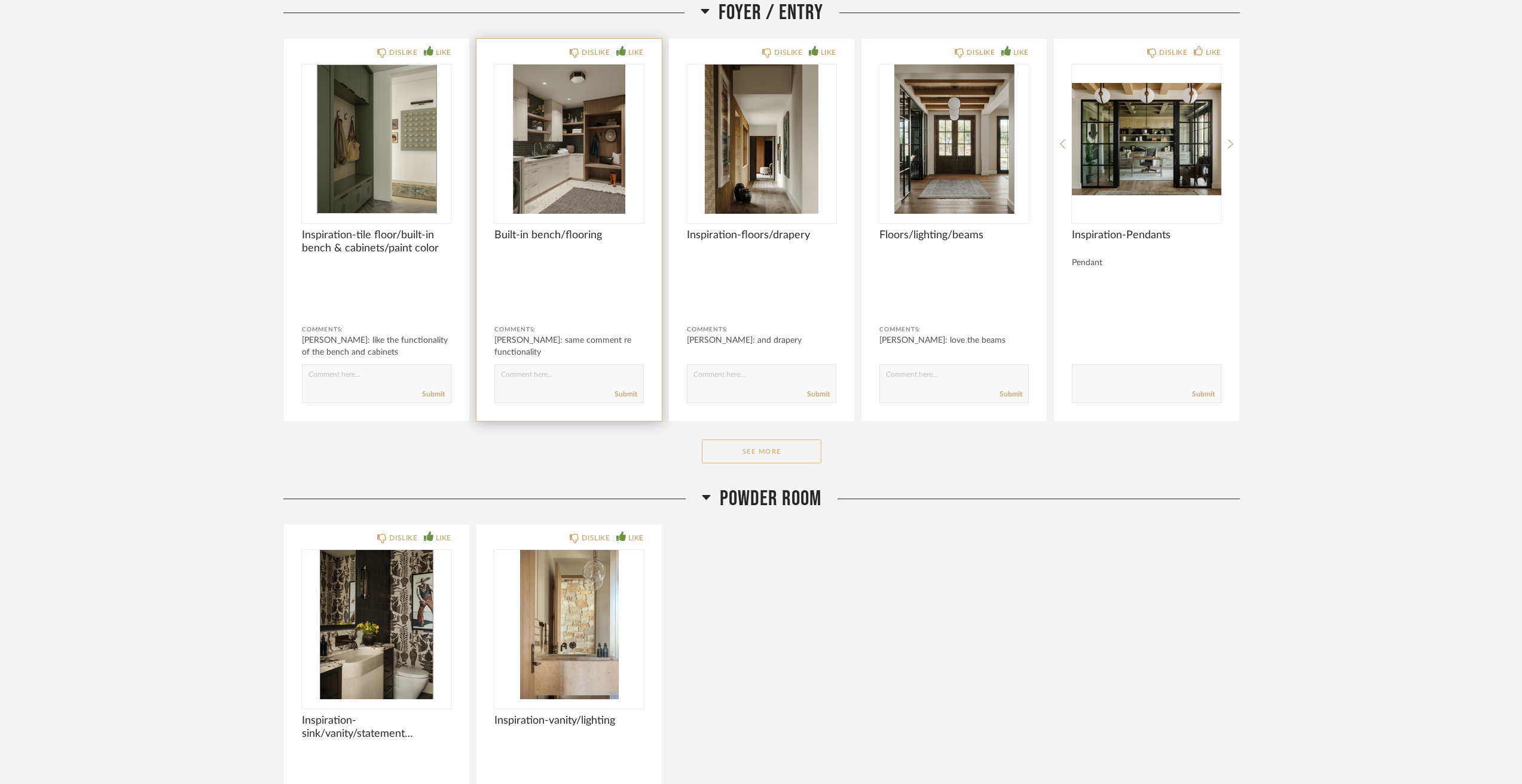
click at [756, 441] on button "See More" at bounding box center [761, 451] width 119 height 24
click at [750, 433] on div "Foyer / Entry DISLIKE LIKE Inspiration-tile floor/built-in bench & cabinets/pai…" at bounding box center [761, 243] width 956 height 486
click at [746, 437] on div "Foyer / Entry DISLIKE LIKE Inspiration-tile floor/built-in bench & cabinets/pai…" at bounding box center [761, 243] width 956 height 486
click at [743, 443] on button "See More" at bounding box center [761, 451] width 119 height 24
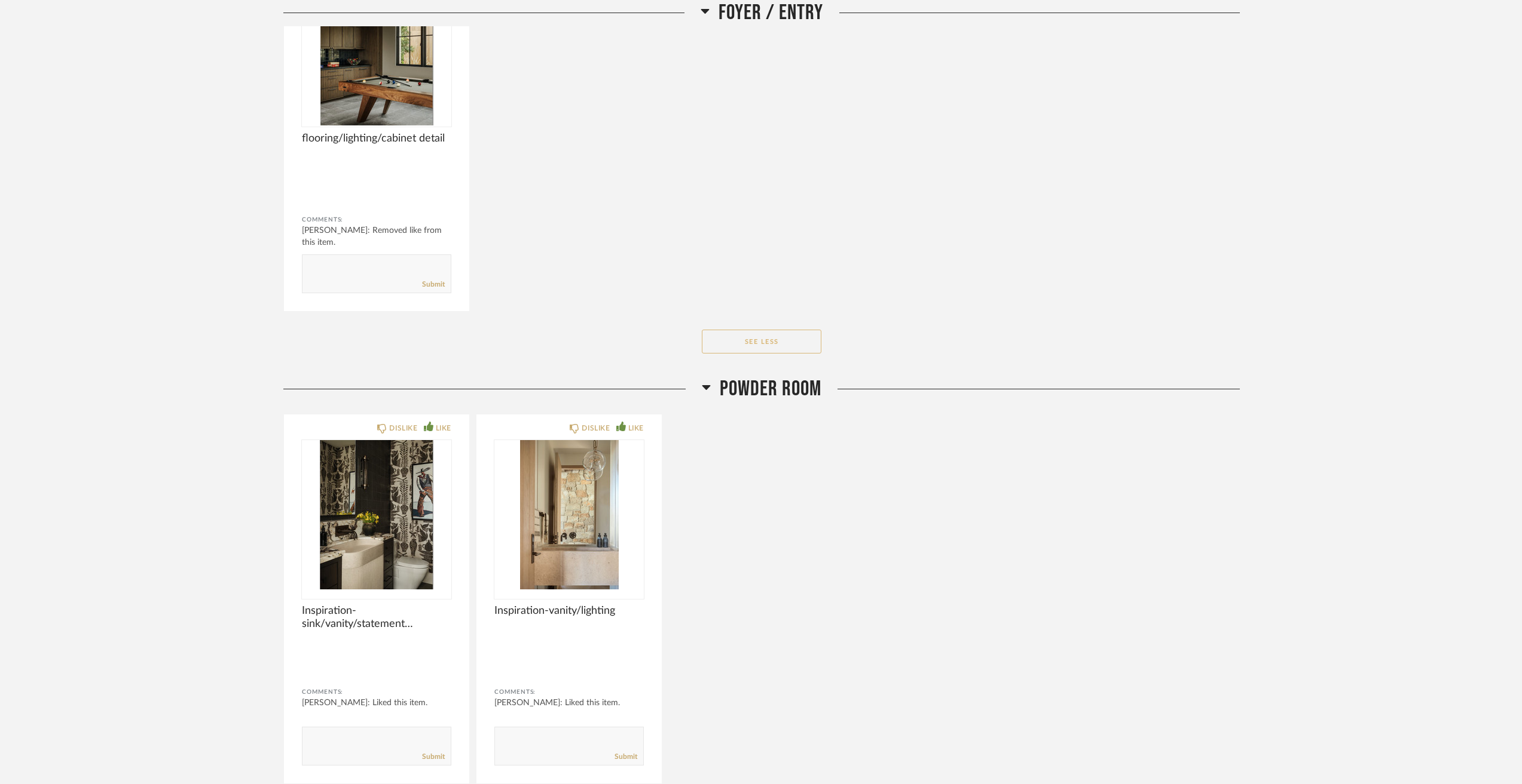
scroll to position [2512, 0]
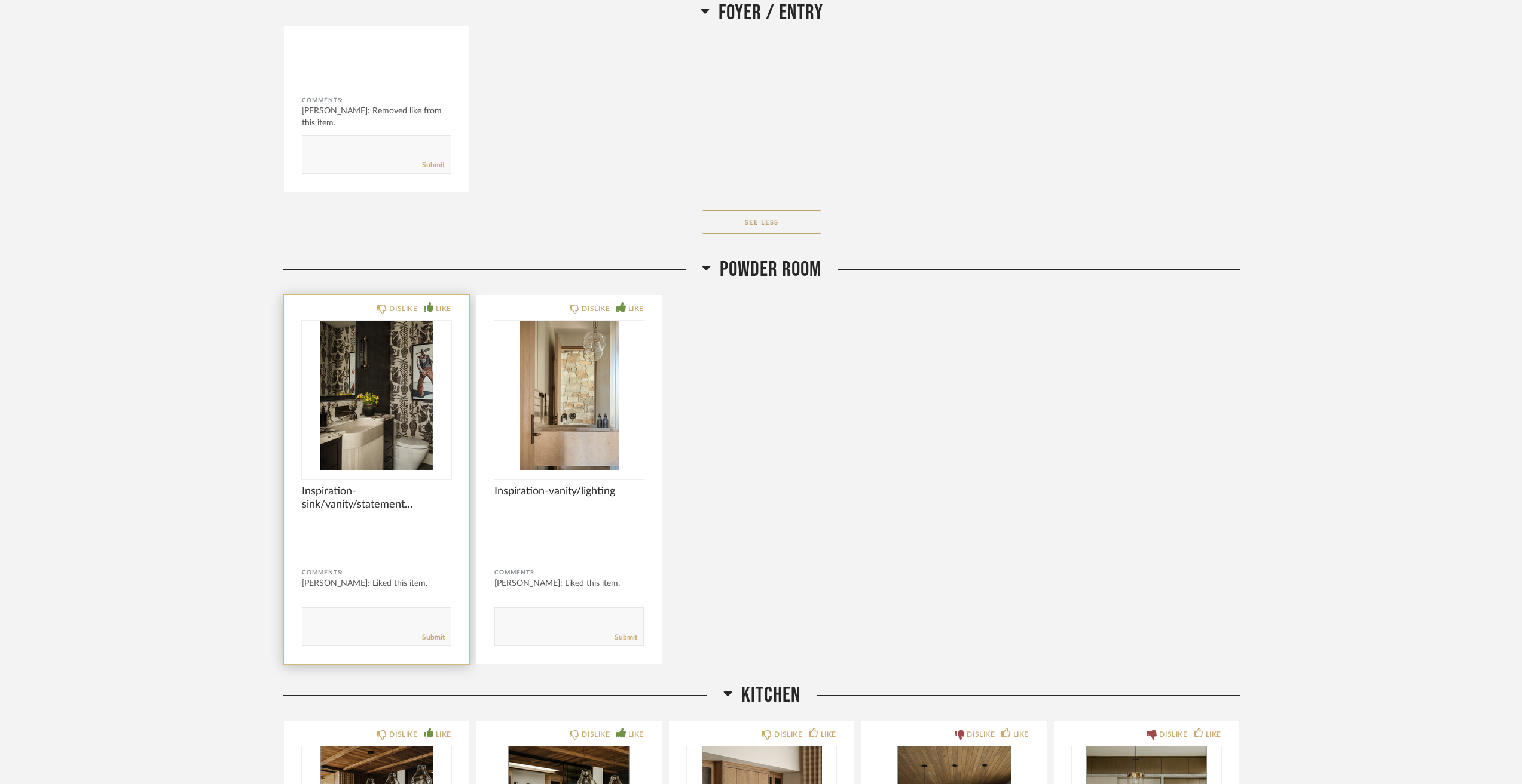
click at [344, 389] on img "0" at bounding box center [376, 395] width 149 height 149
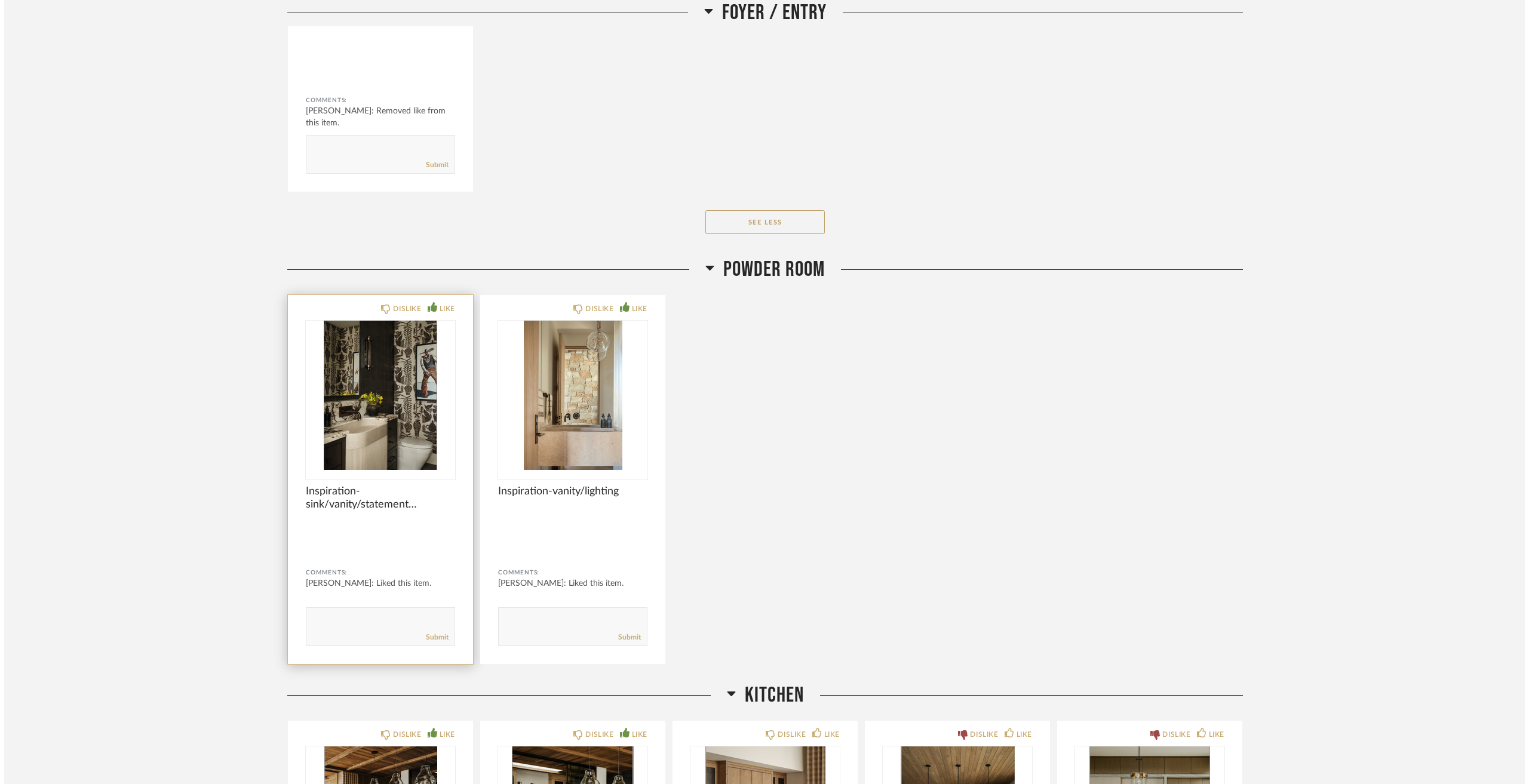
scroll to position [0, 0]
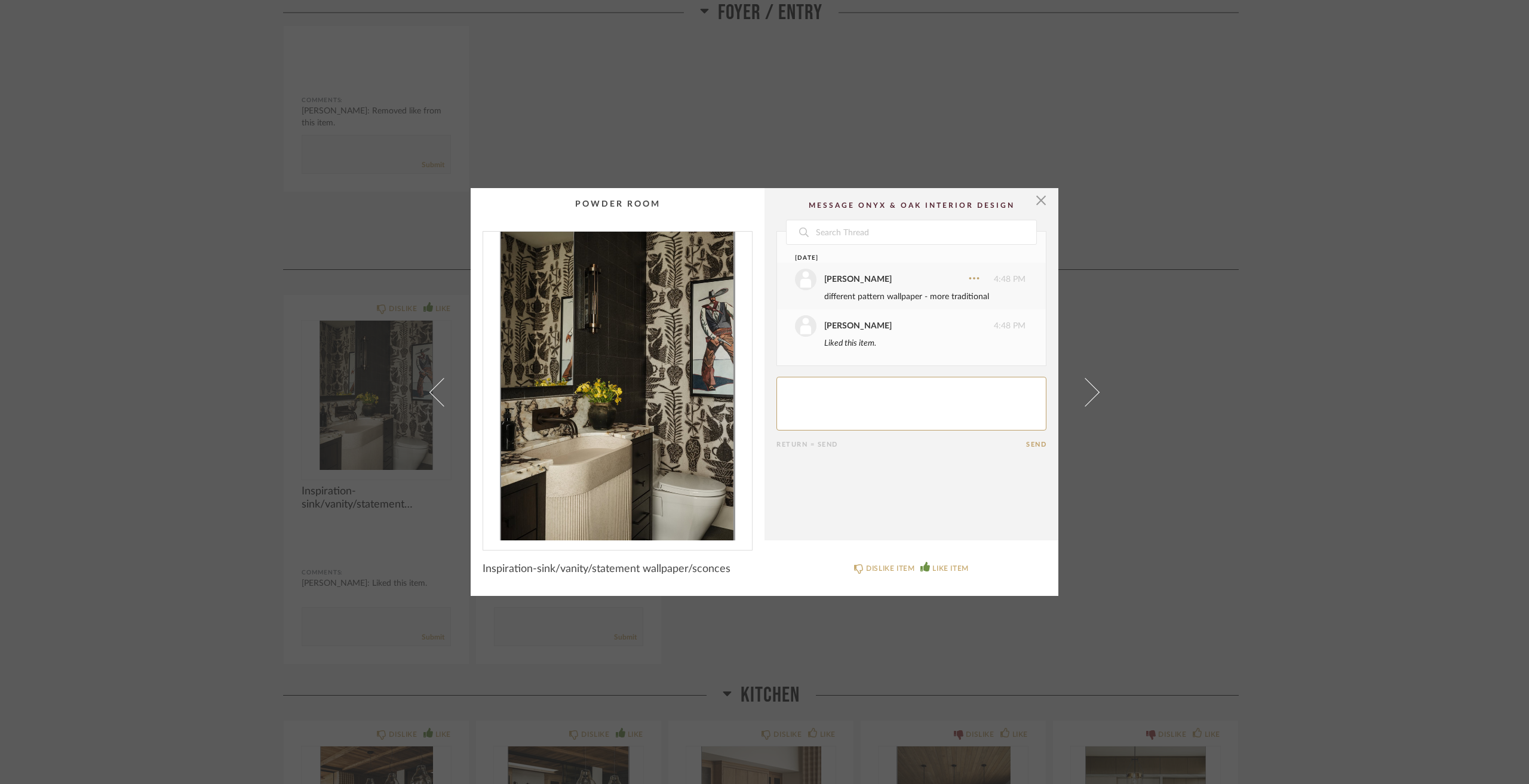
click at [938, 402] on textarea at bounding box center [911, 404] width 270 height 53
type textarea "t"
type textarea "like the counter, sconces, vanity and dark colors"
click at [1393, 445] on div "× Date [DATE] [PERSON_NAME] 4:48 PM different pattern wallpaper - more traditio…" at bounding box center [764, 392] width 1529 height 784
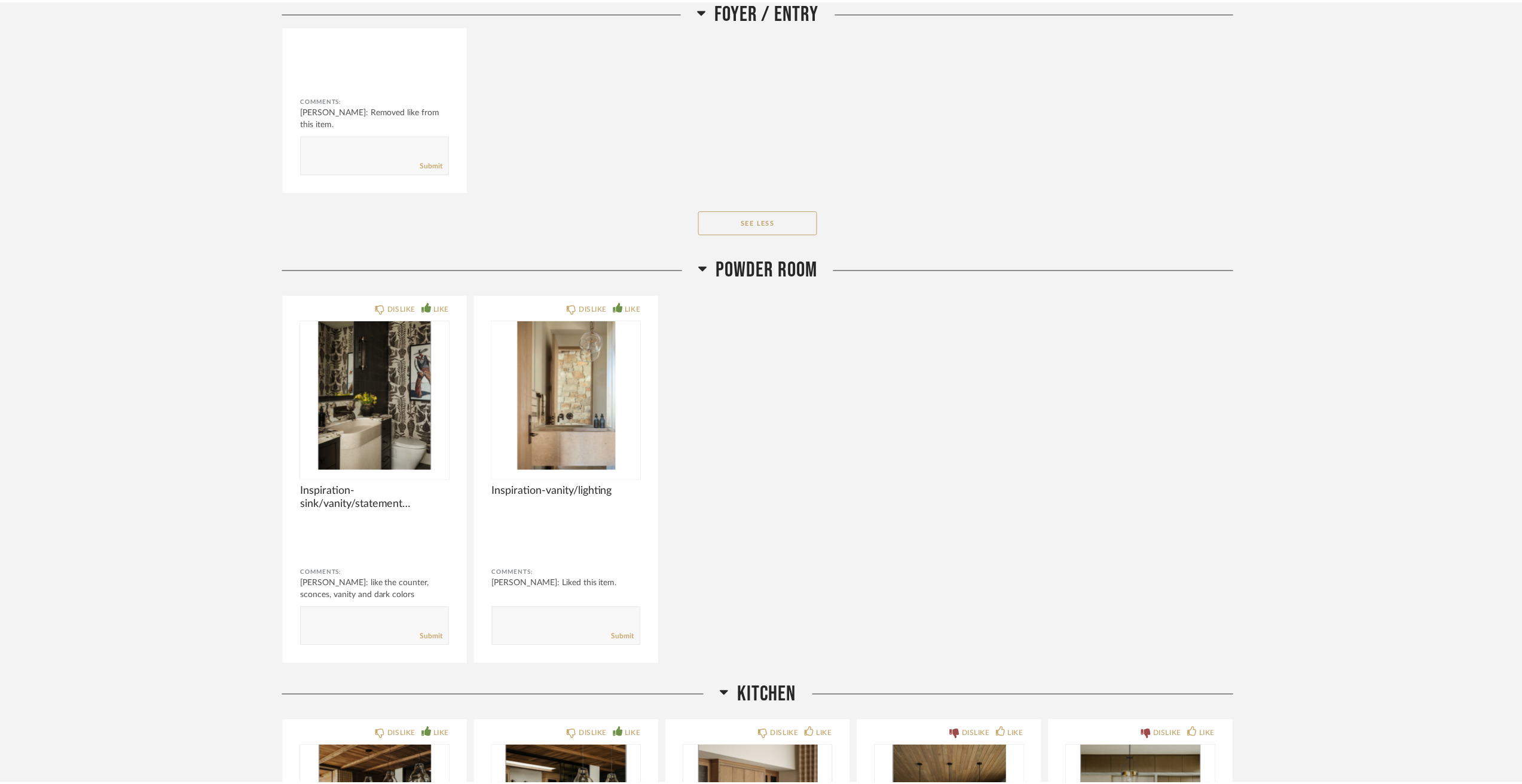
scroll to position [2512, 0]
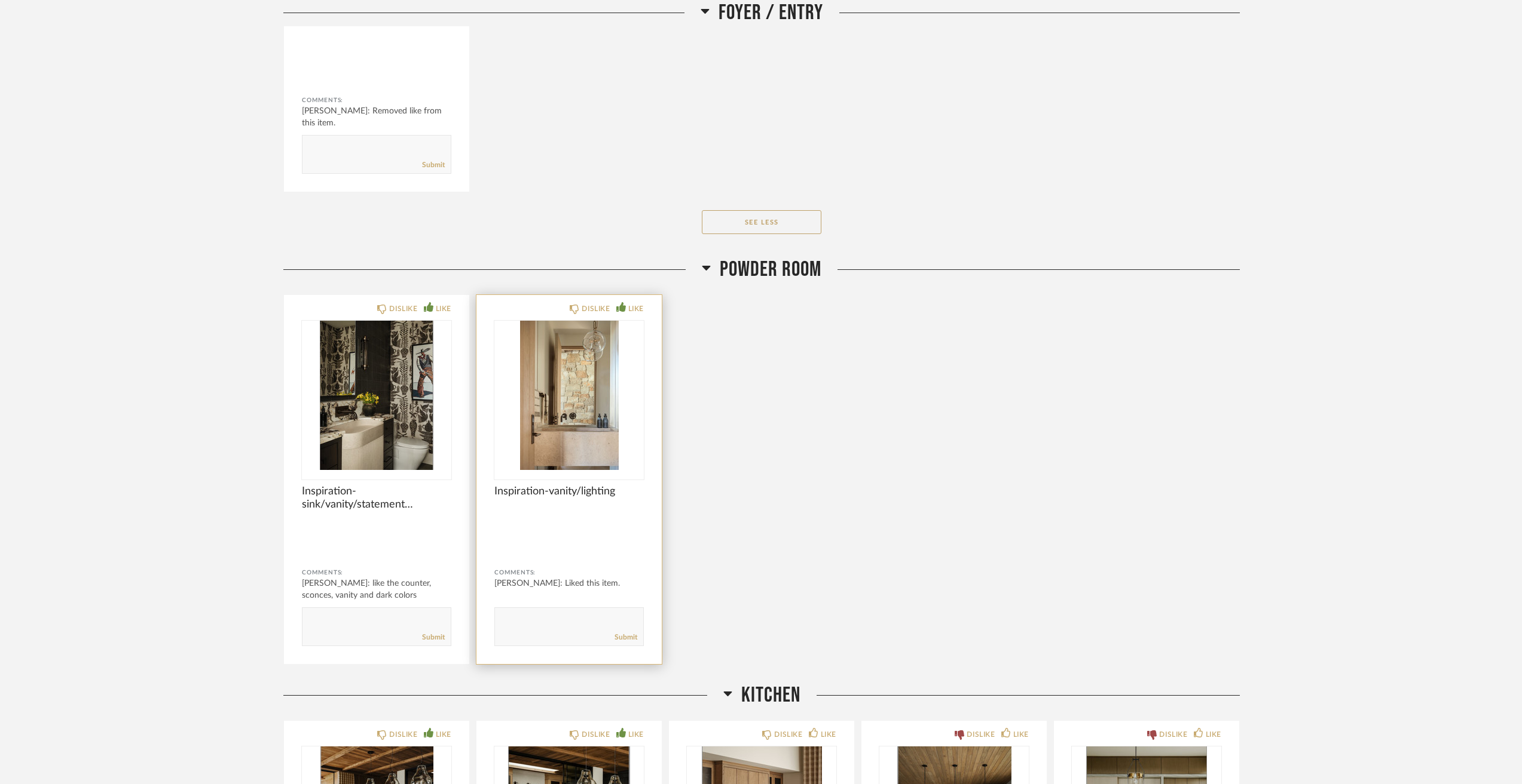
click at [534, 393] on img "0" at bounding box center [568, 395] width 149 height 149
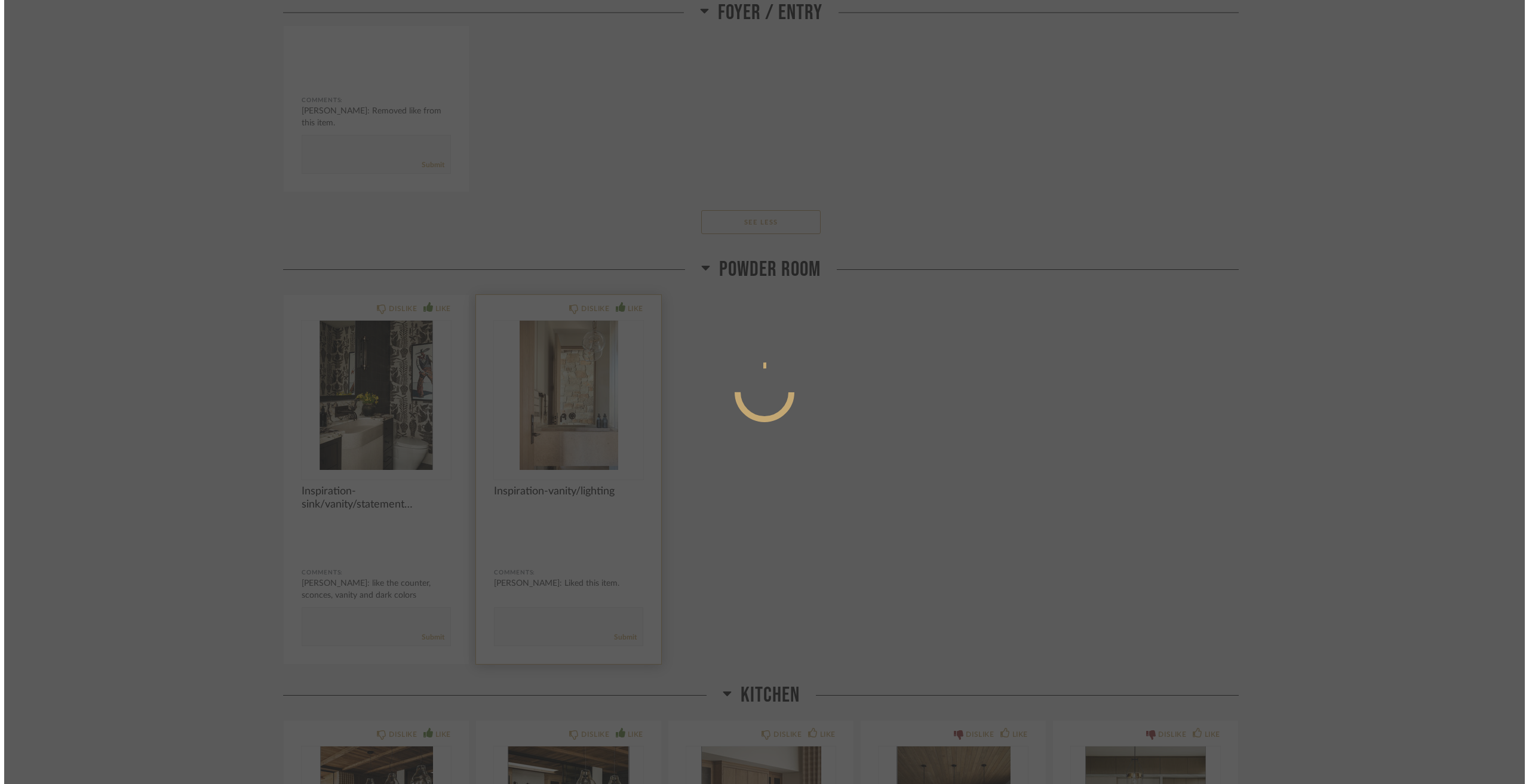
scroll to position [0, 0]
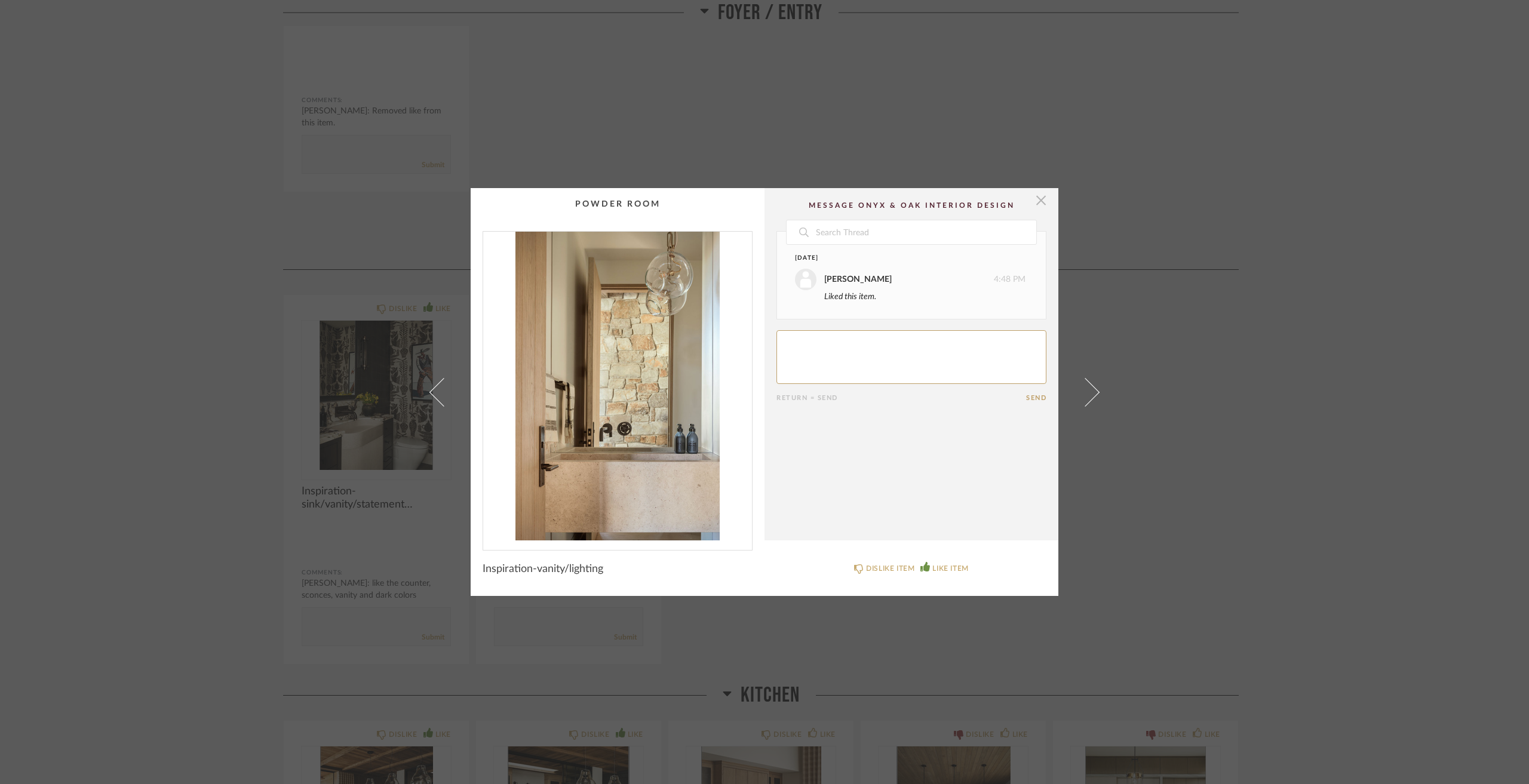
click at [1037, 202] on span "button" at bounding box center [1041, 200] width 24 height 24
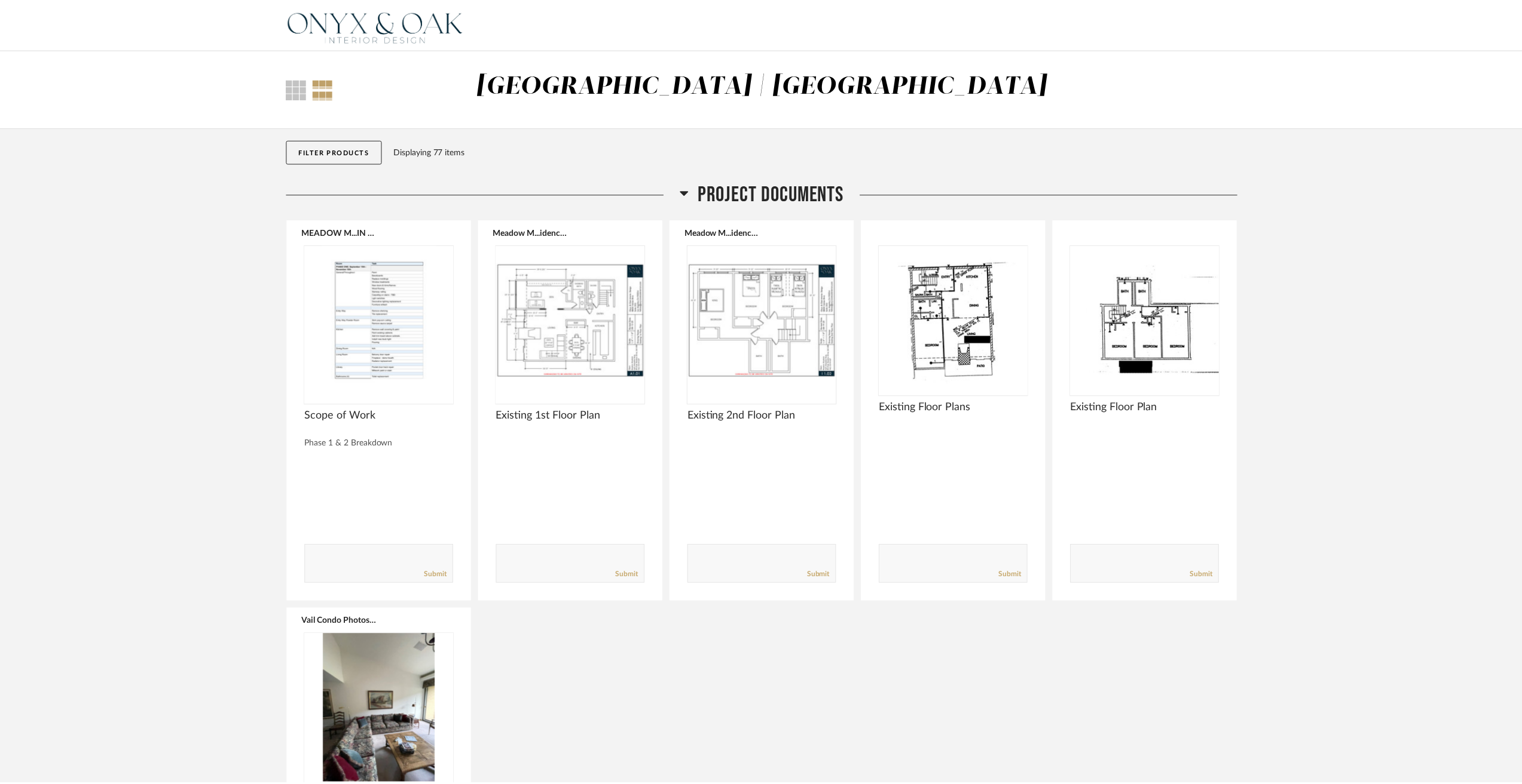
scroll to position [2512, 0]
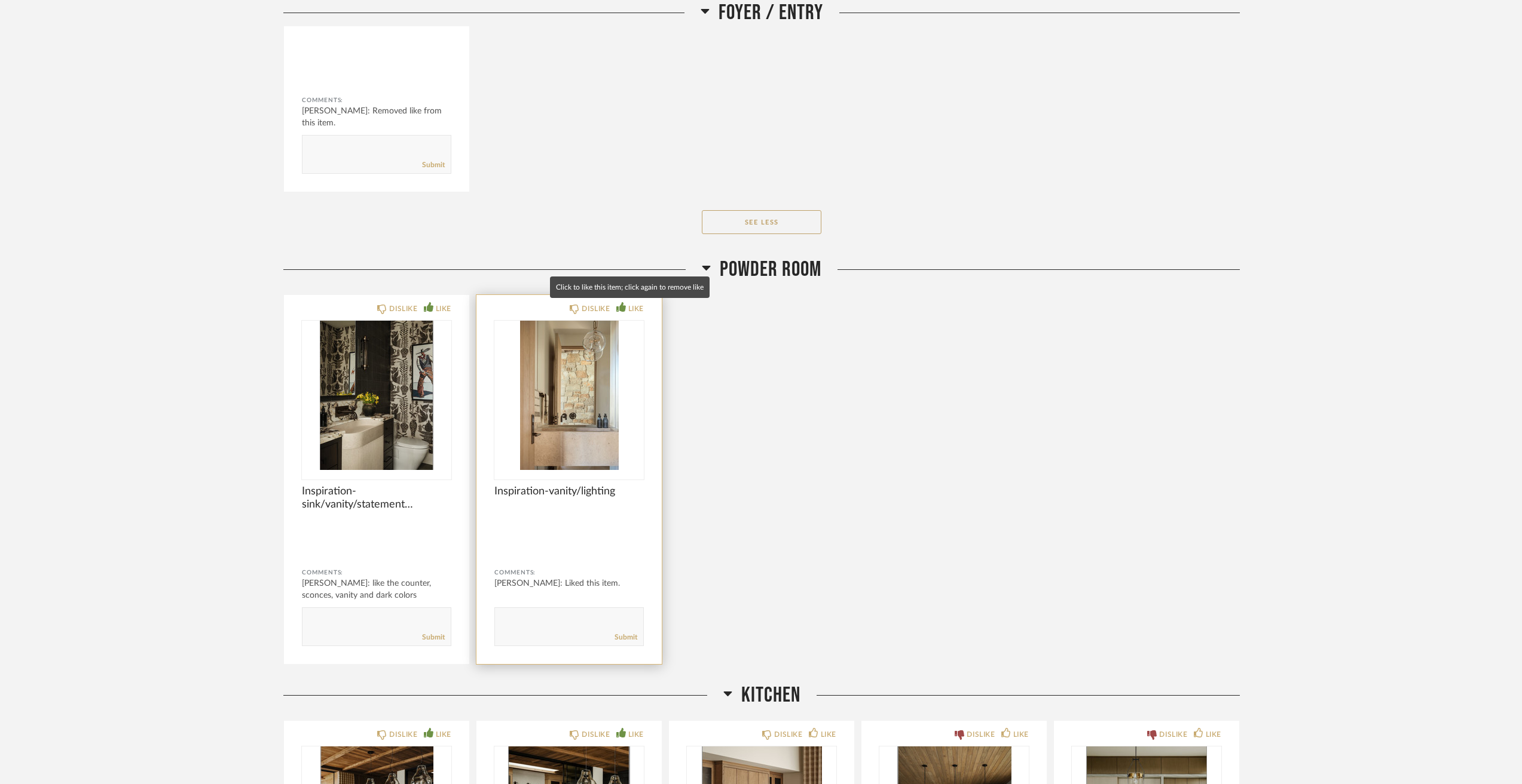
click at [624, 308] on icon at bounding box center [621, 307] width 10 height 10
click at [854, 504] on div "DISLIKE LIKE Inspiration-sink/vanity/statement wallpaper/sconces Comments: [PER…" at bounding box center [761, 479] width 956 height 370
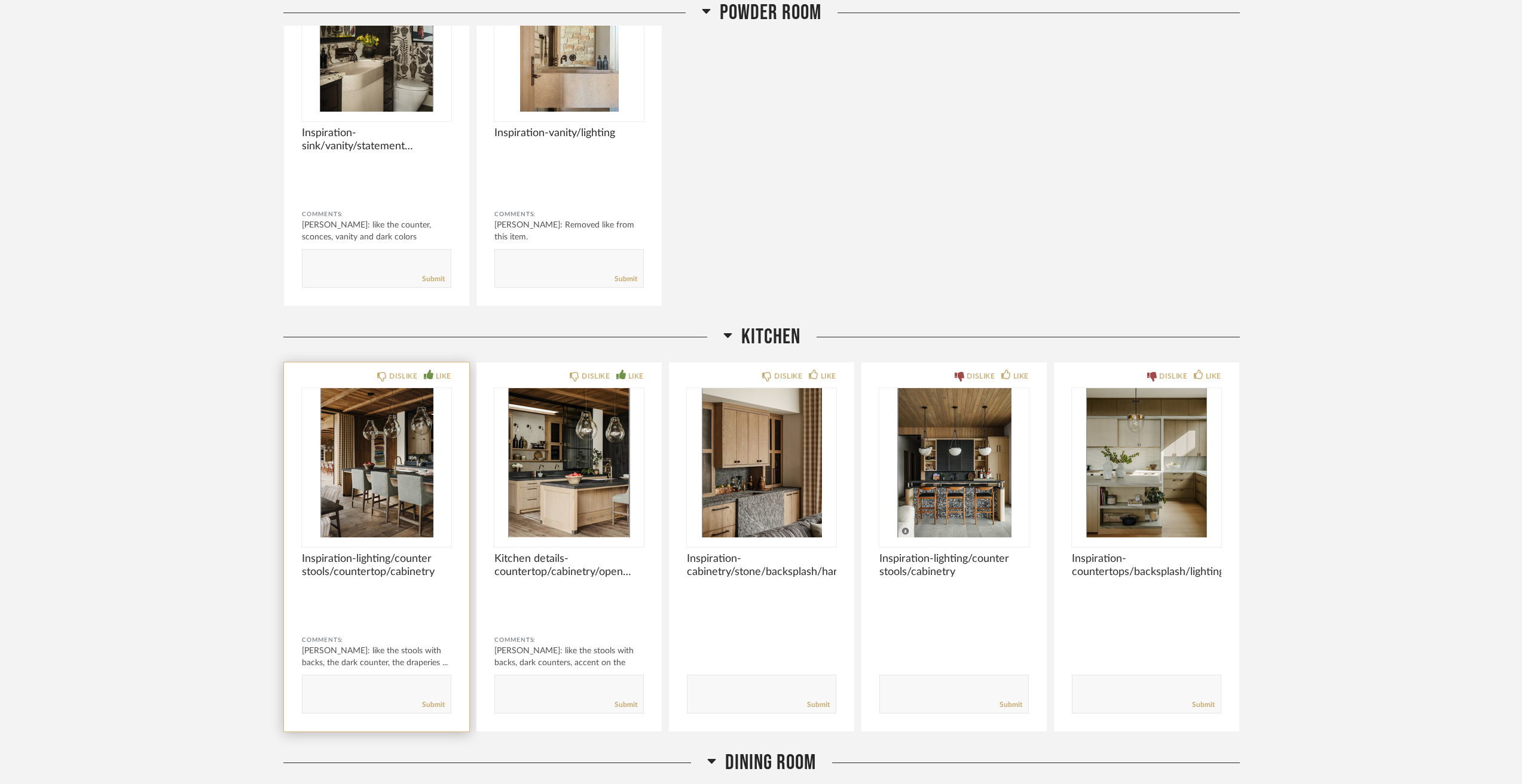
click at [373, 497] on img "0" at bounding box center [376, 462] width 149 height 149
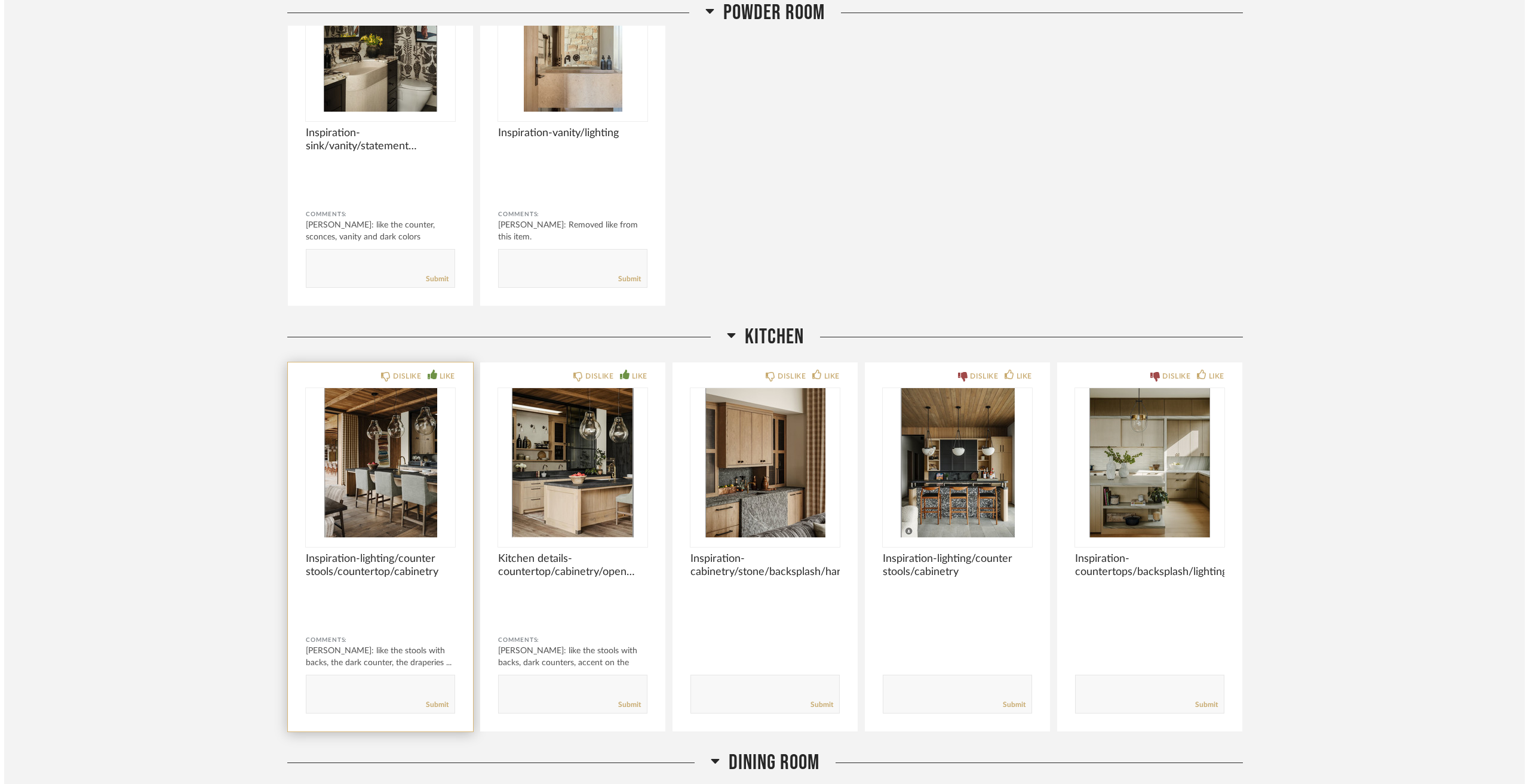
scroll to position [0, 0]
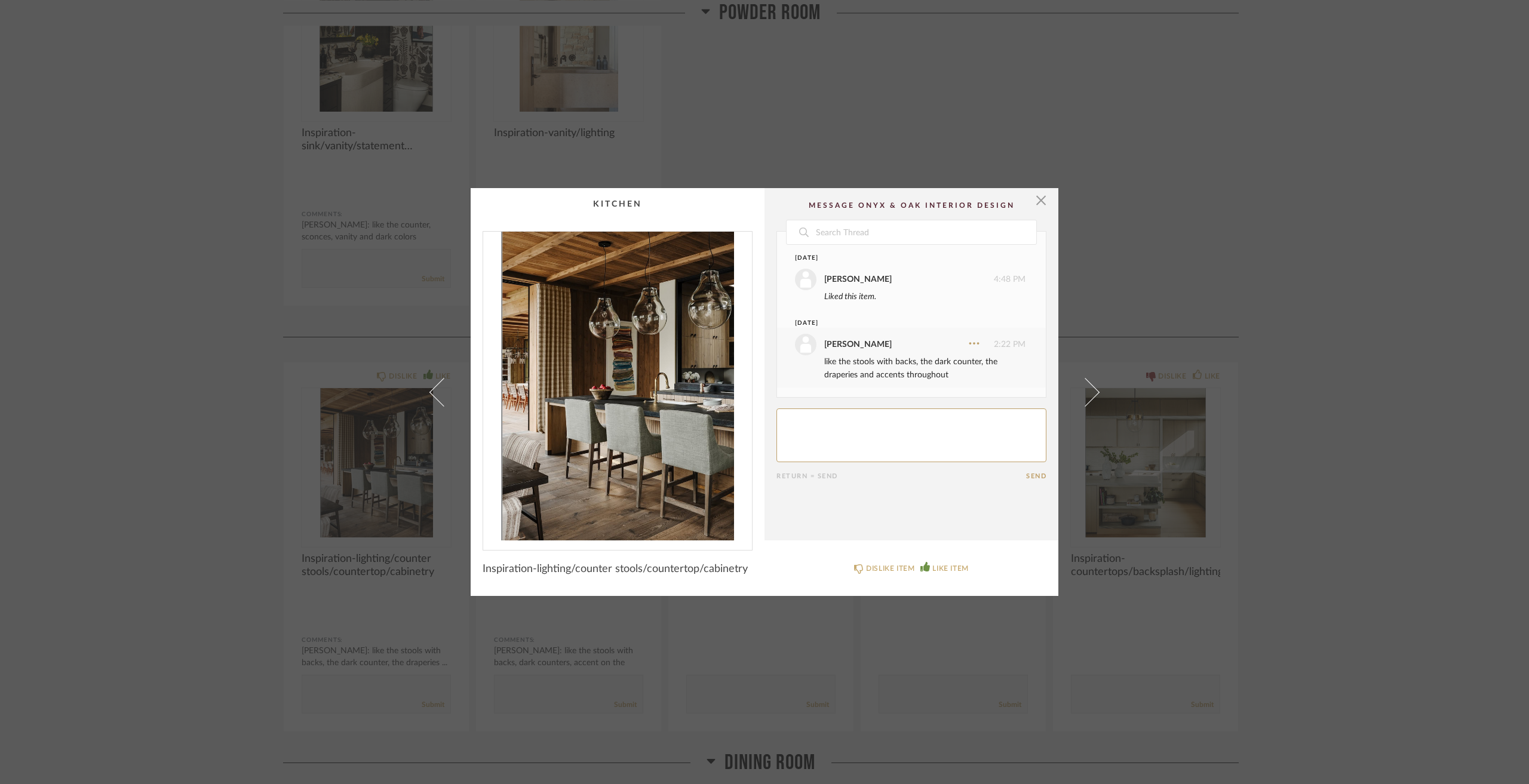
click at [181, 475] on div "× Date [DATE] [PERSON_NAME] 4:48 PM Liked this item. [DATE] [PERSON_NAME] 2:22 …" at bounding box center [764, 392] width 1529 height 784
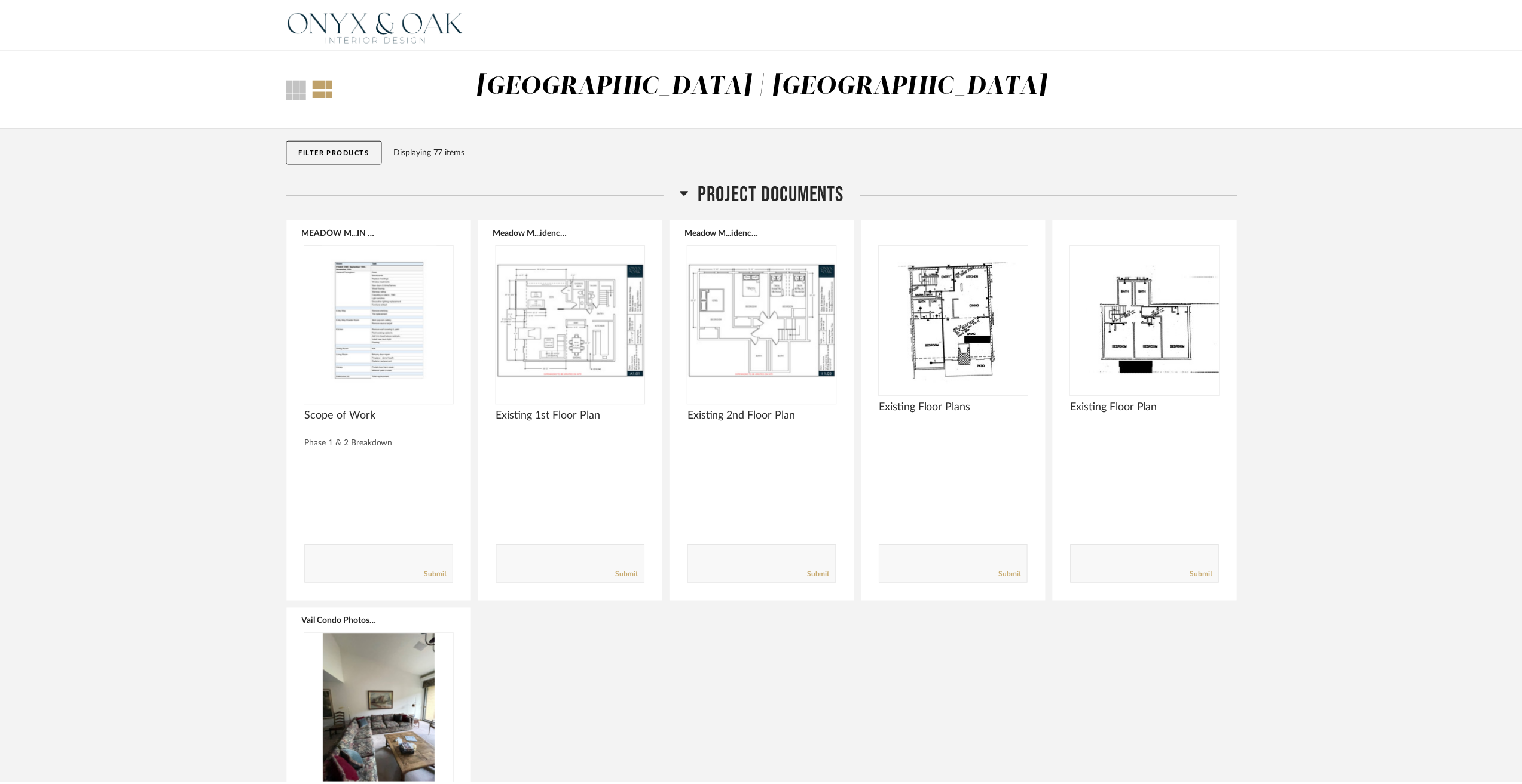
scroll to position [2871, 0]
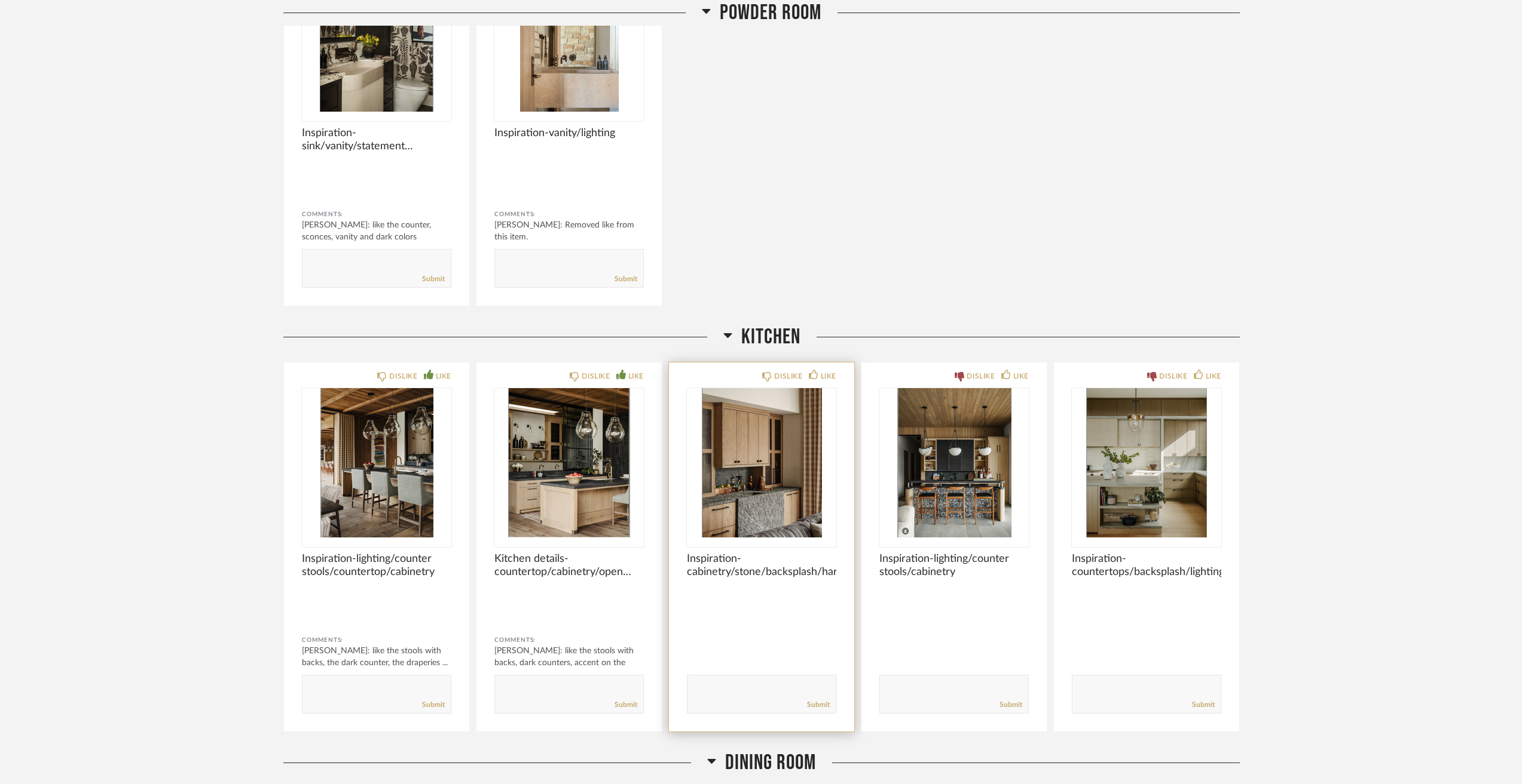
click at [739, 466] on img "0" at bounding box center [761, 462] width 149 height 149
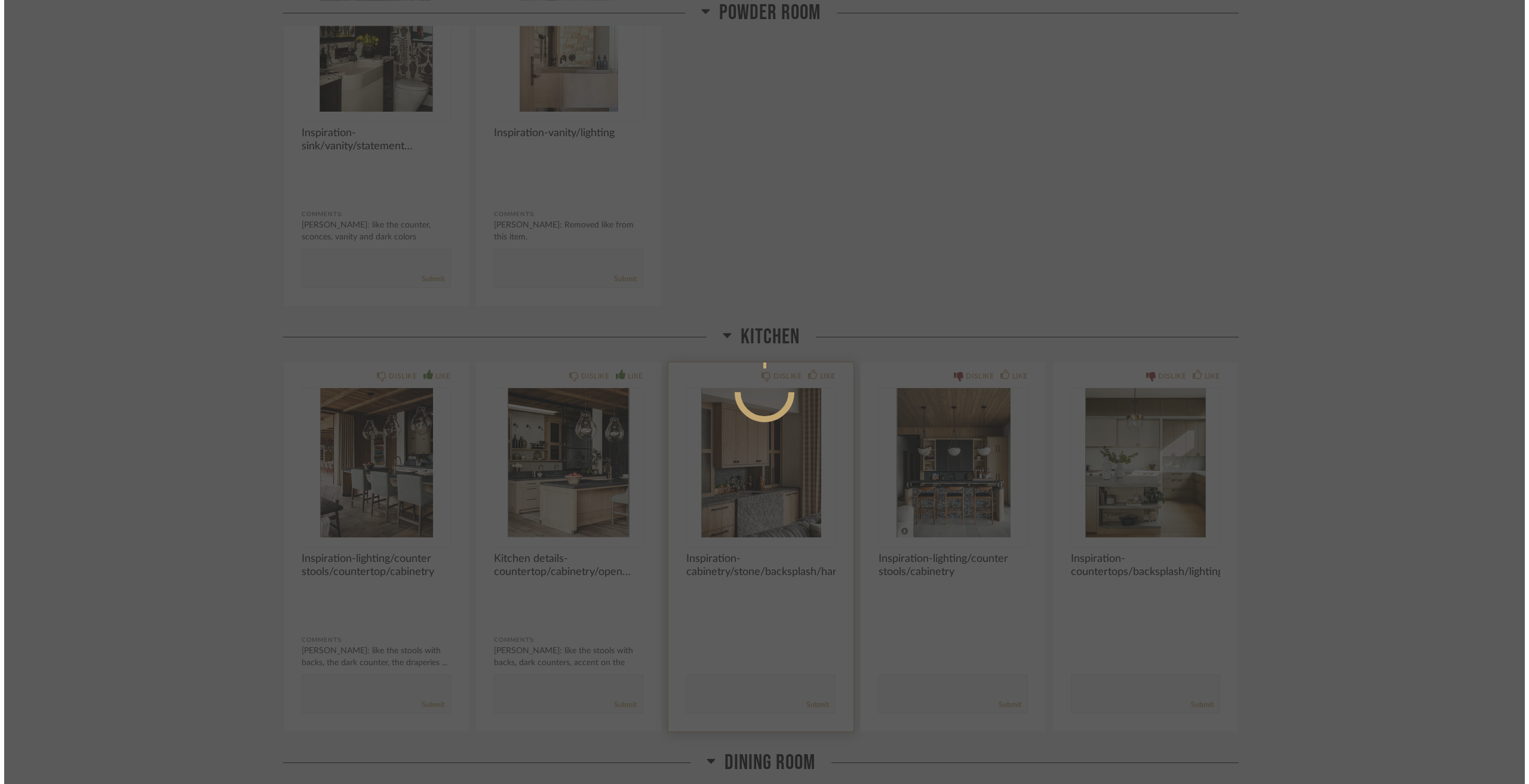
scroll to position [0, 0]
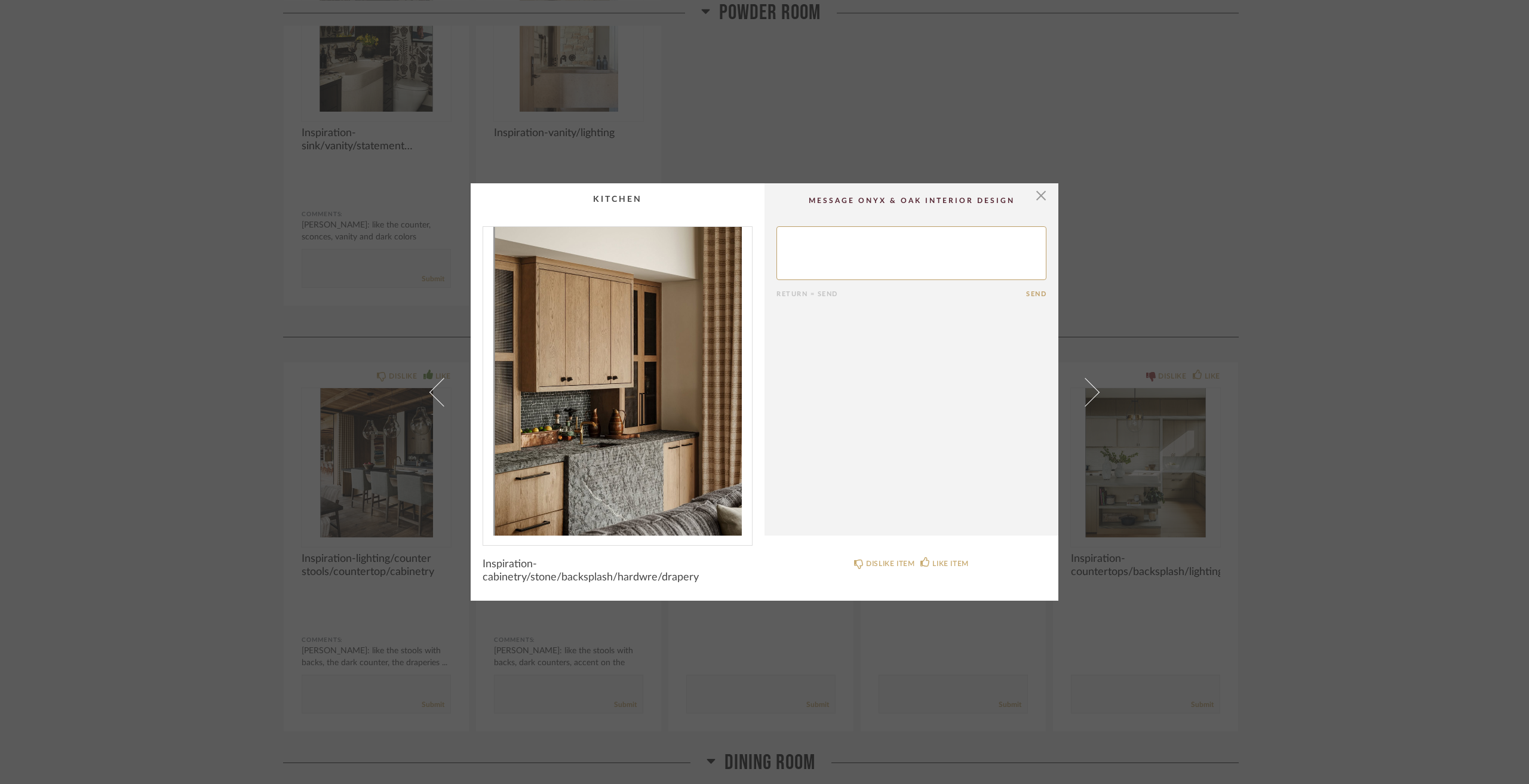
click at [1199, 207] on div "× Return = Send Send Inspiration-cabinetry/stone/backsplash/hardwre/drapery DIS…" at bounding box center [764, 392] width 1529 height 784
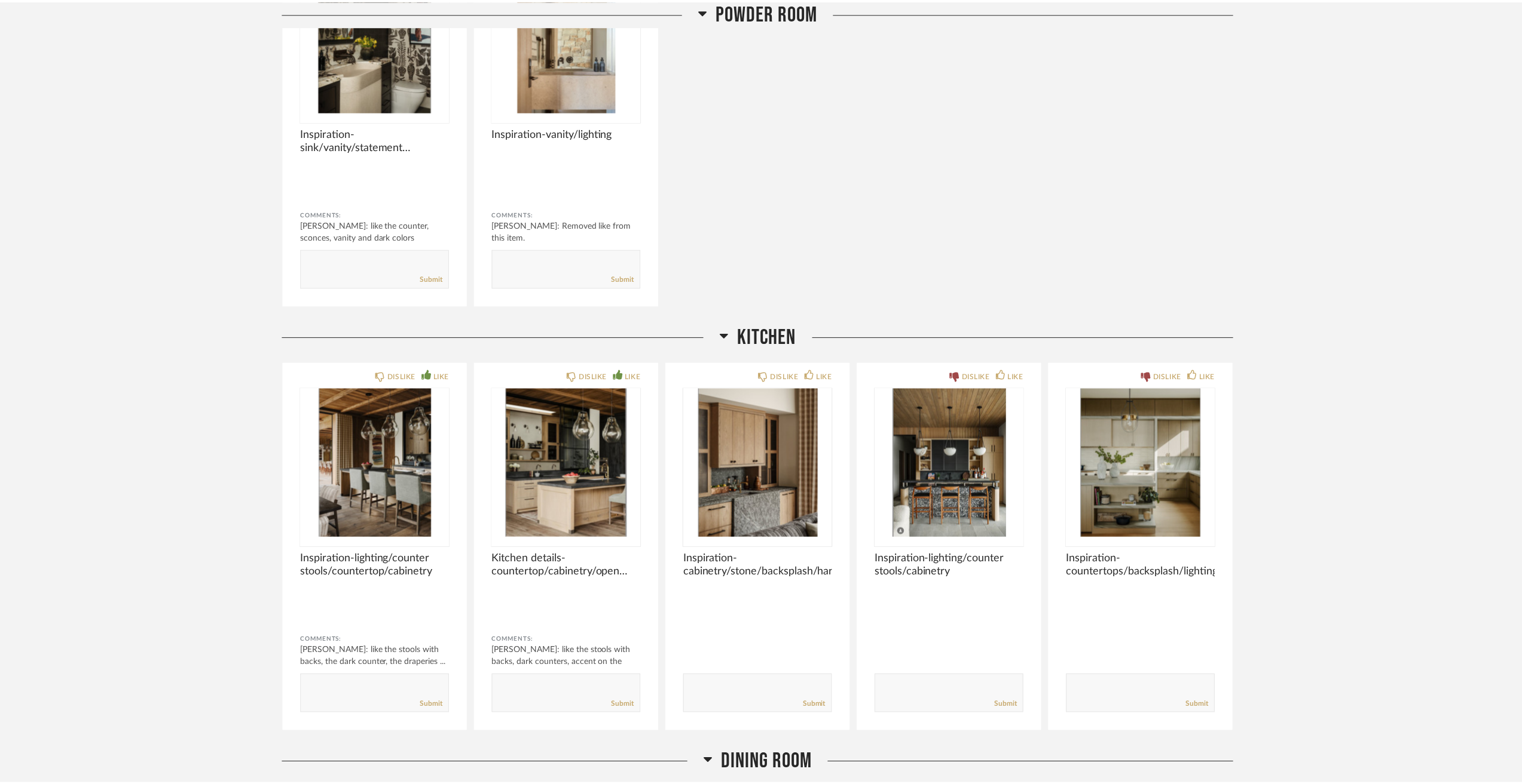
scroll to position [2871, 0]
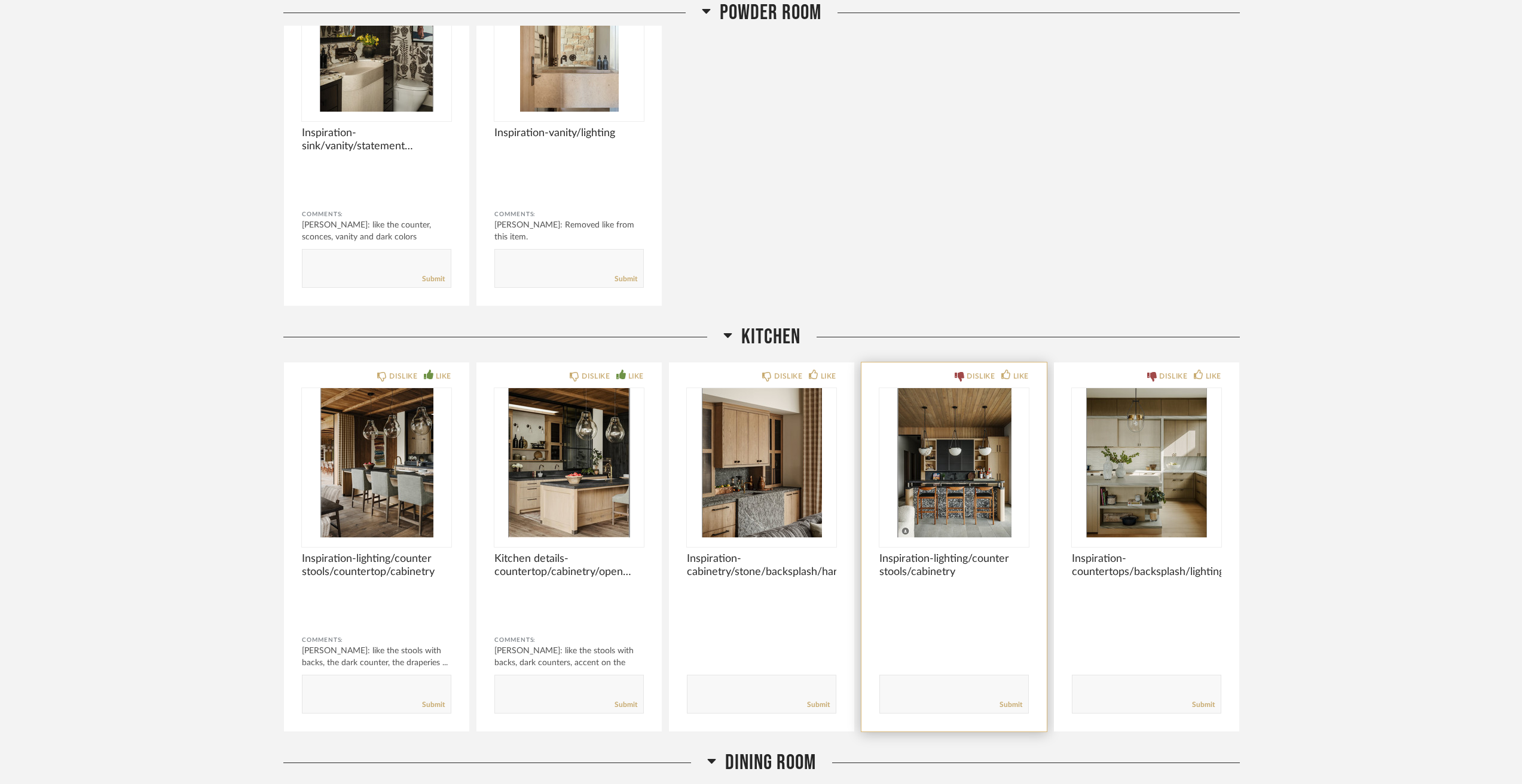
click at [925, 509] on img "0" at bounding box center [954, 462] width 149 height 149
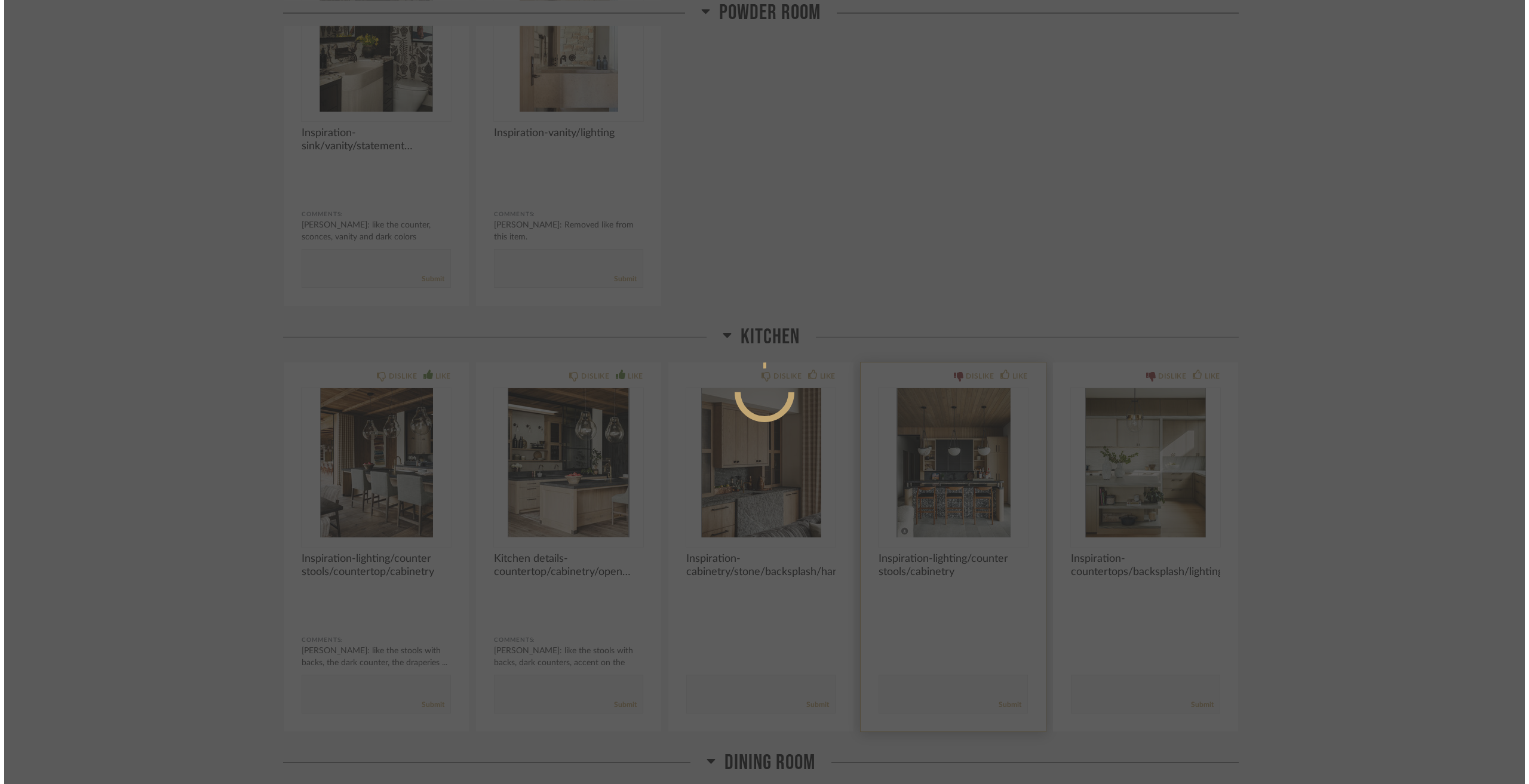
scroll to position [0, 0]
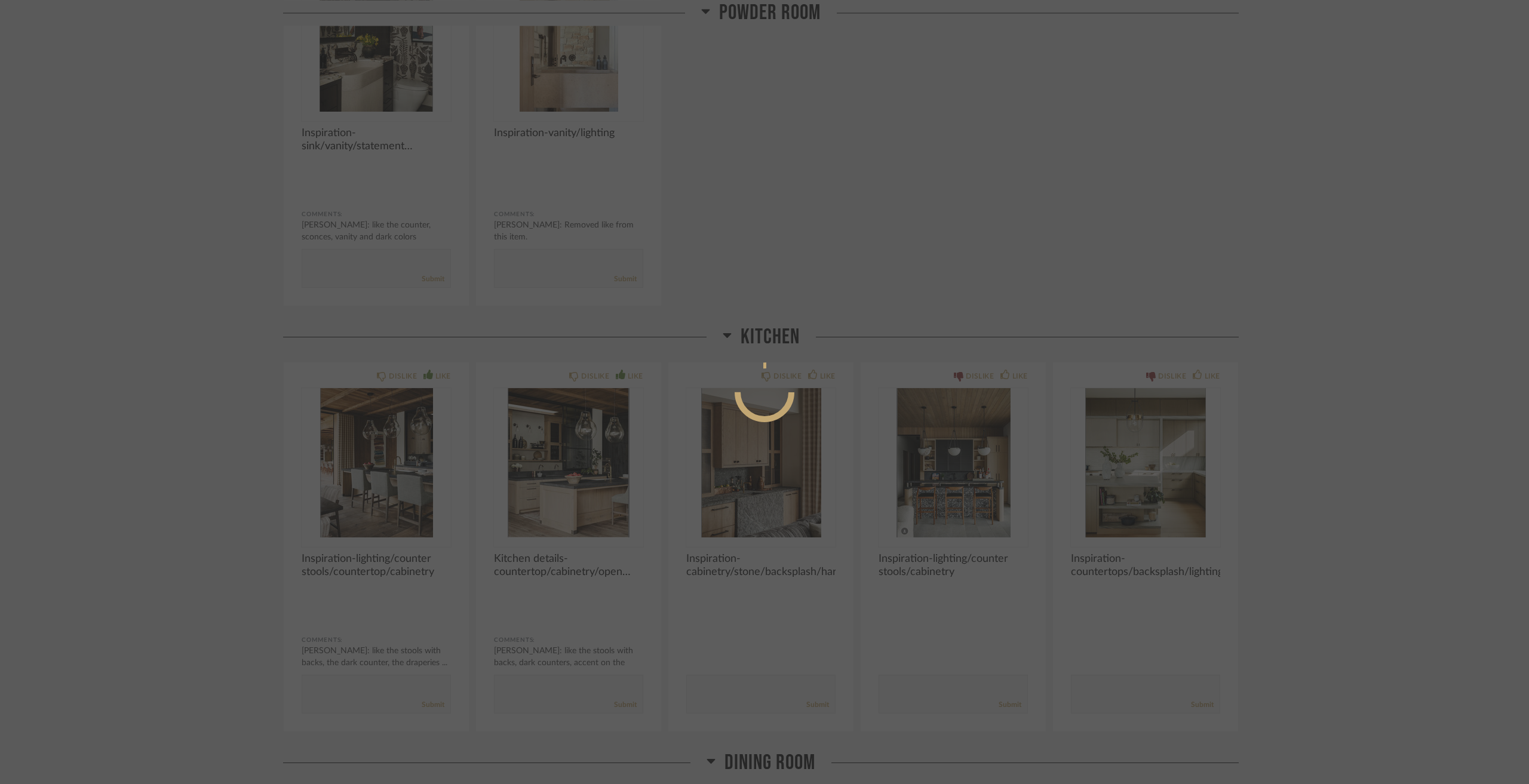
click at [969, 232] on div at bounding box center [764, 392] width 1529 height 784
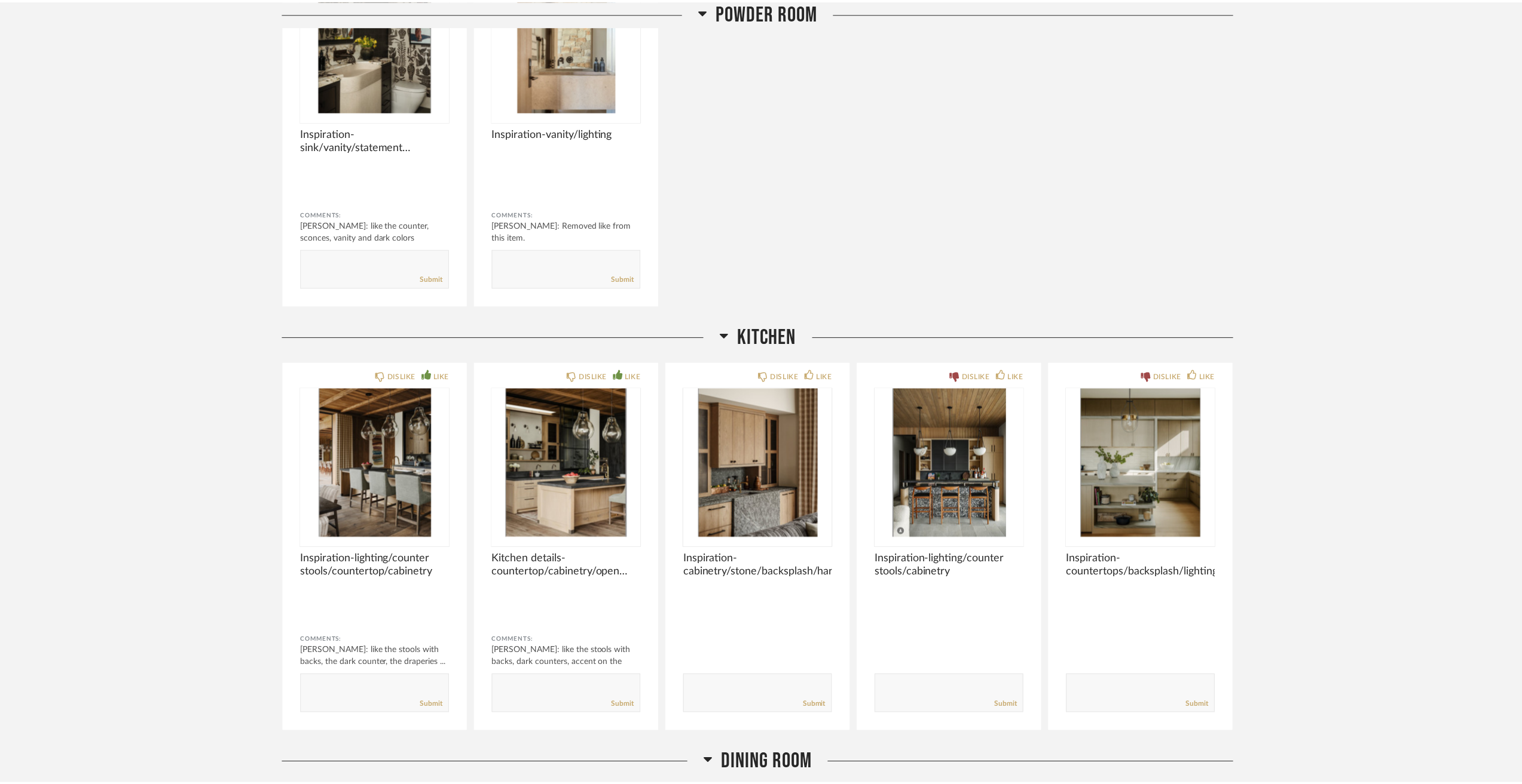
scroll to position [2871, 0]
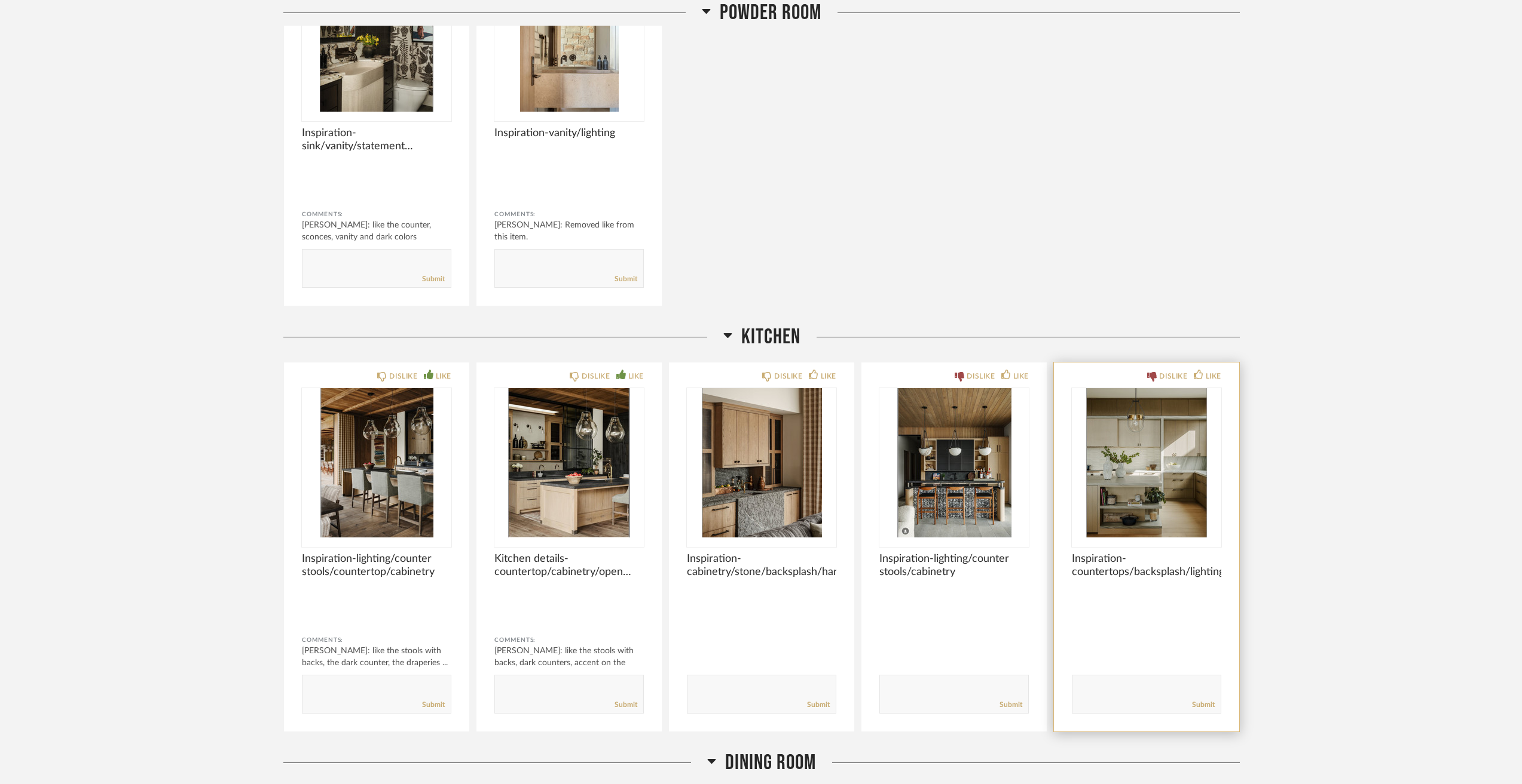
click at [1111, 500] on img "0" at bounding box center [1146, 462] width 149 height 149
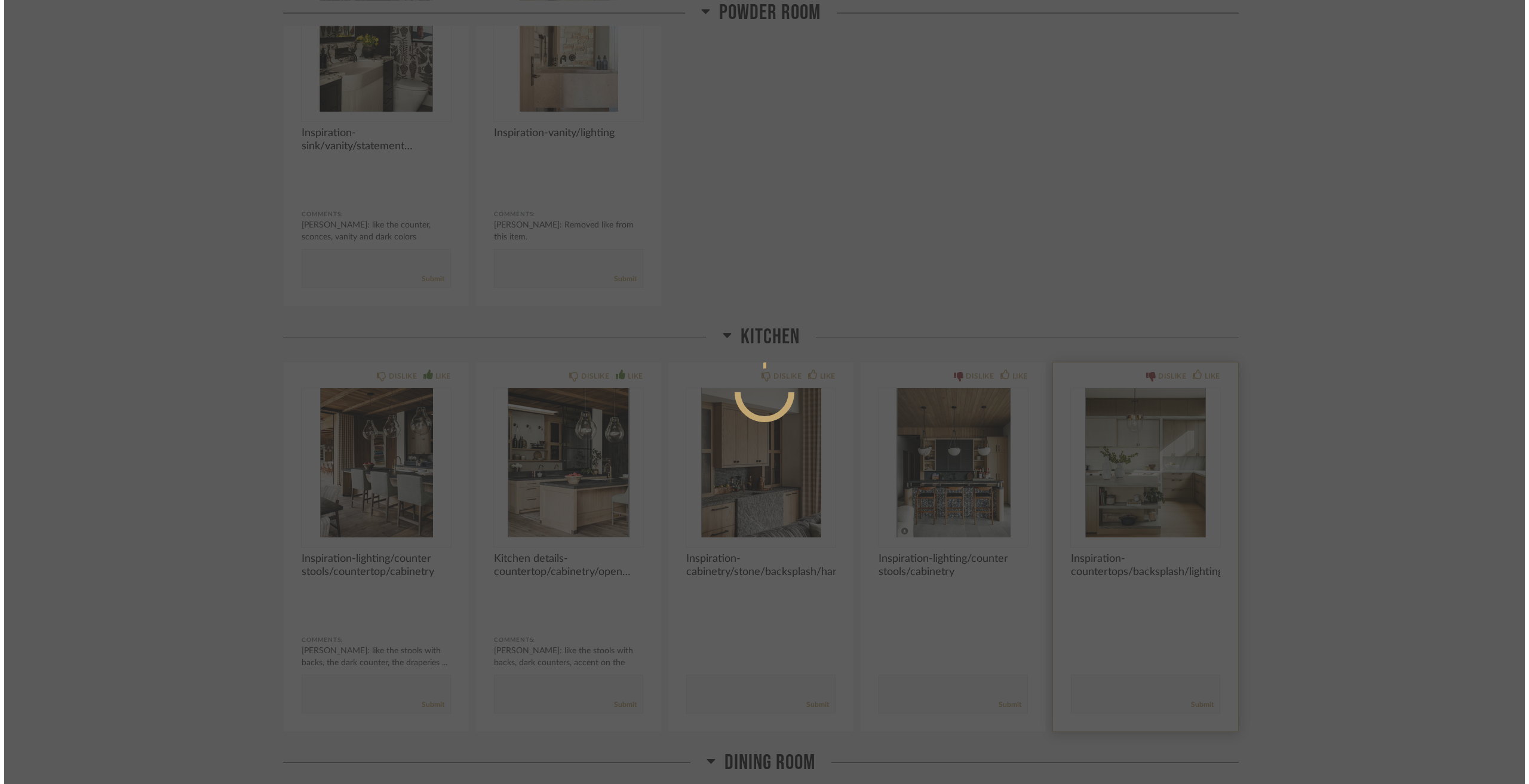
scroll to position [0, 0]
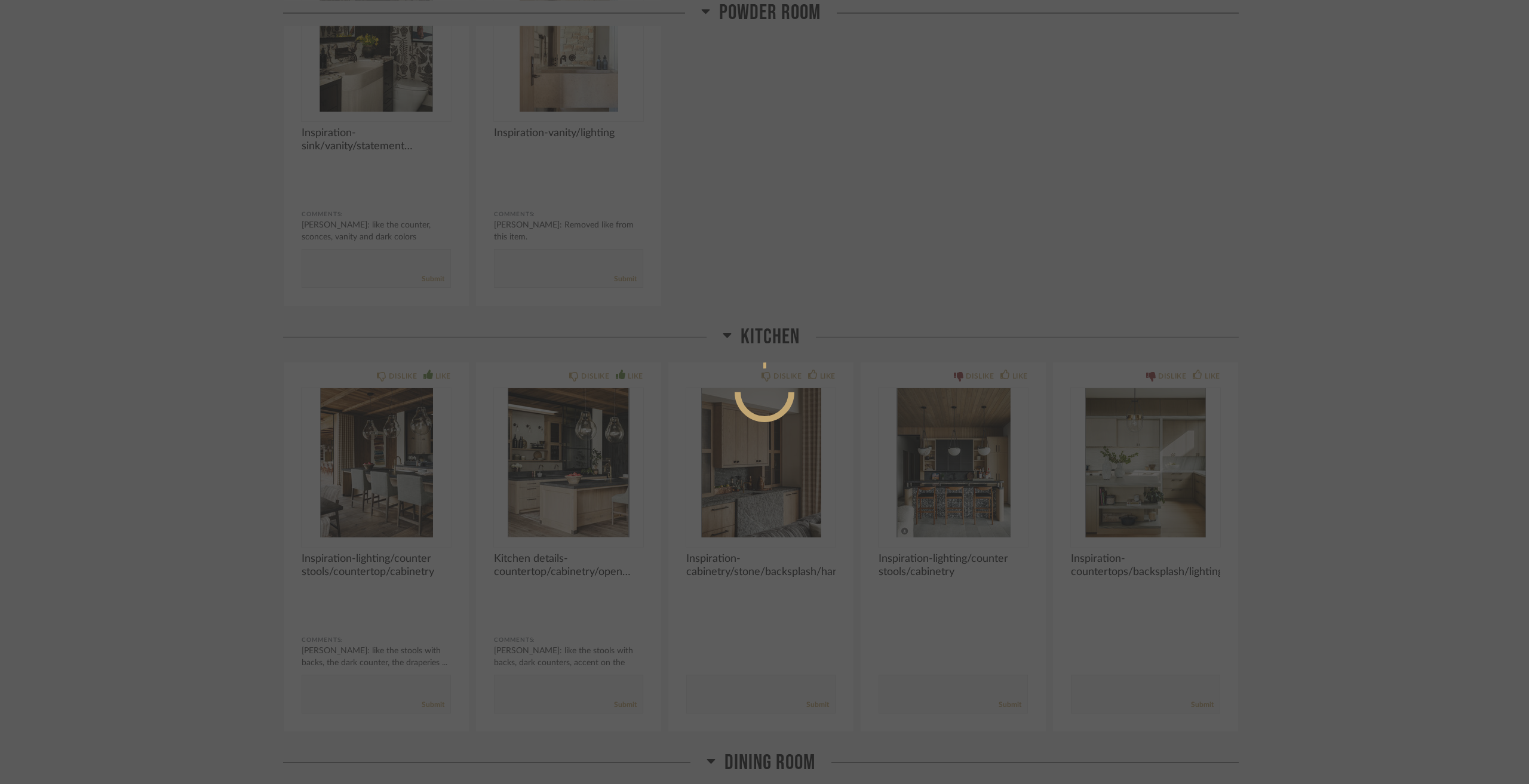
click at [1272, 381] on div at bounding box center [764, 392] width 1529 height 784
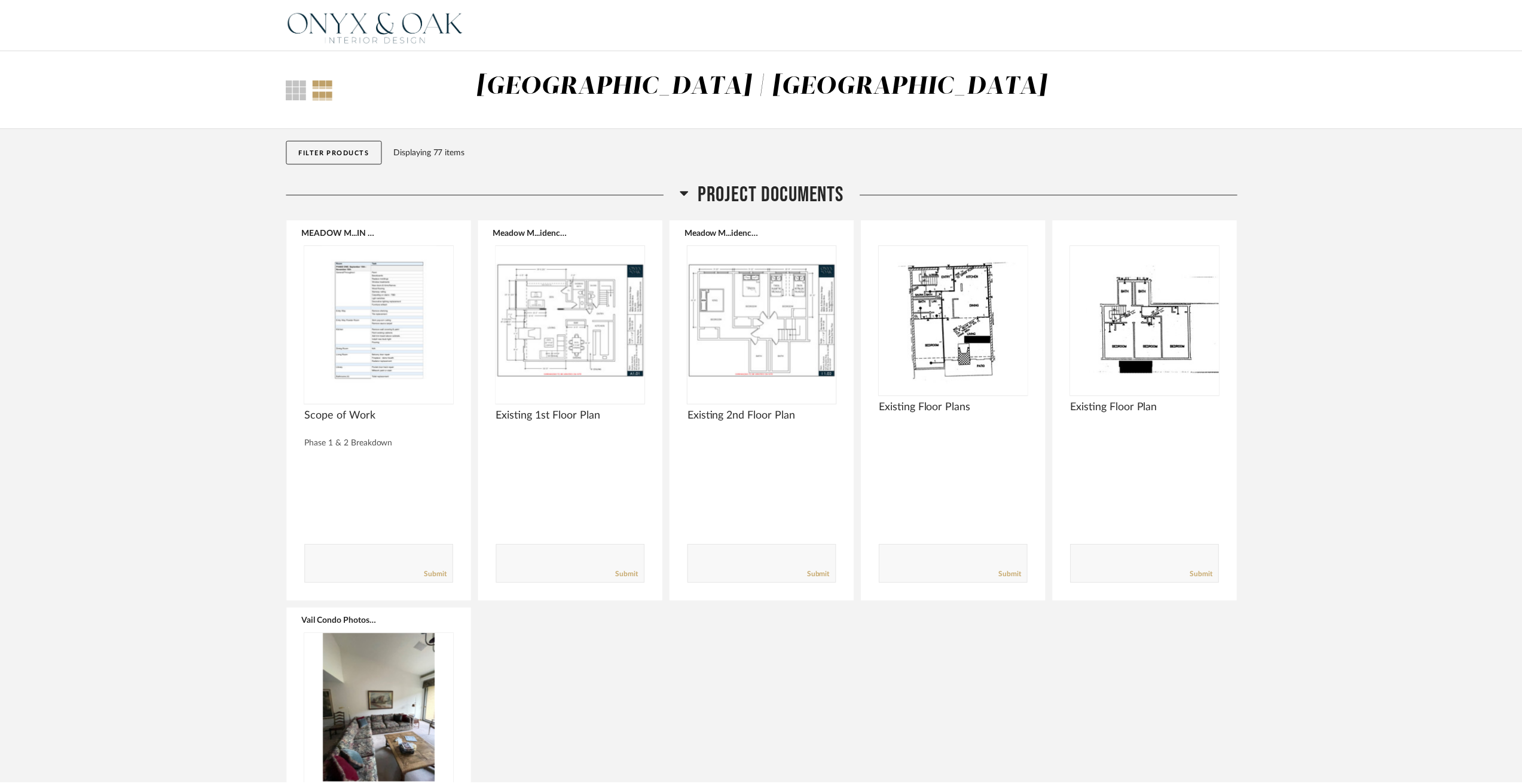
scroll to position [2871, 0]
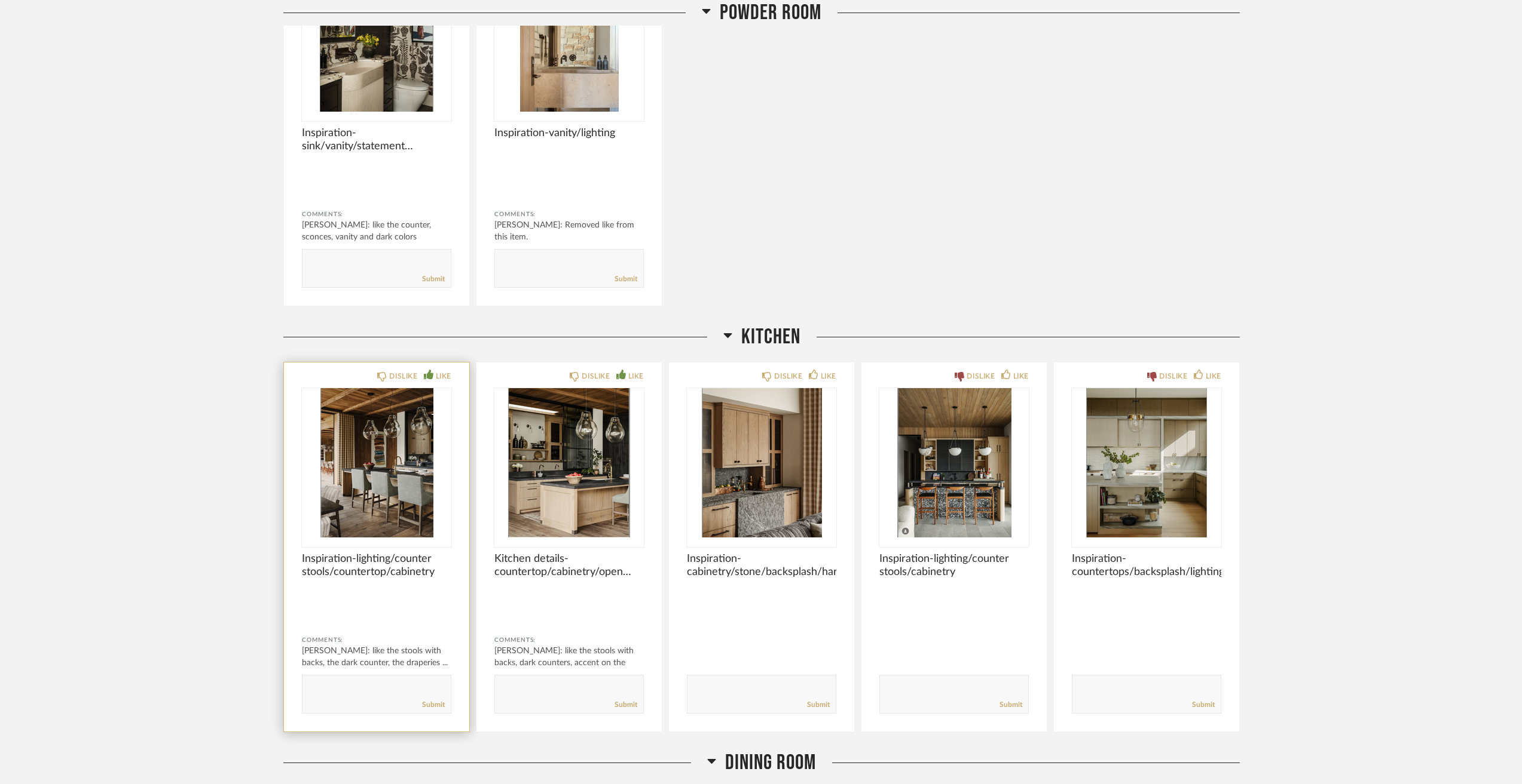
click at [364, 441] on img "0" at bounding box center [376, 462] width 149 height 149
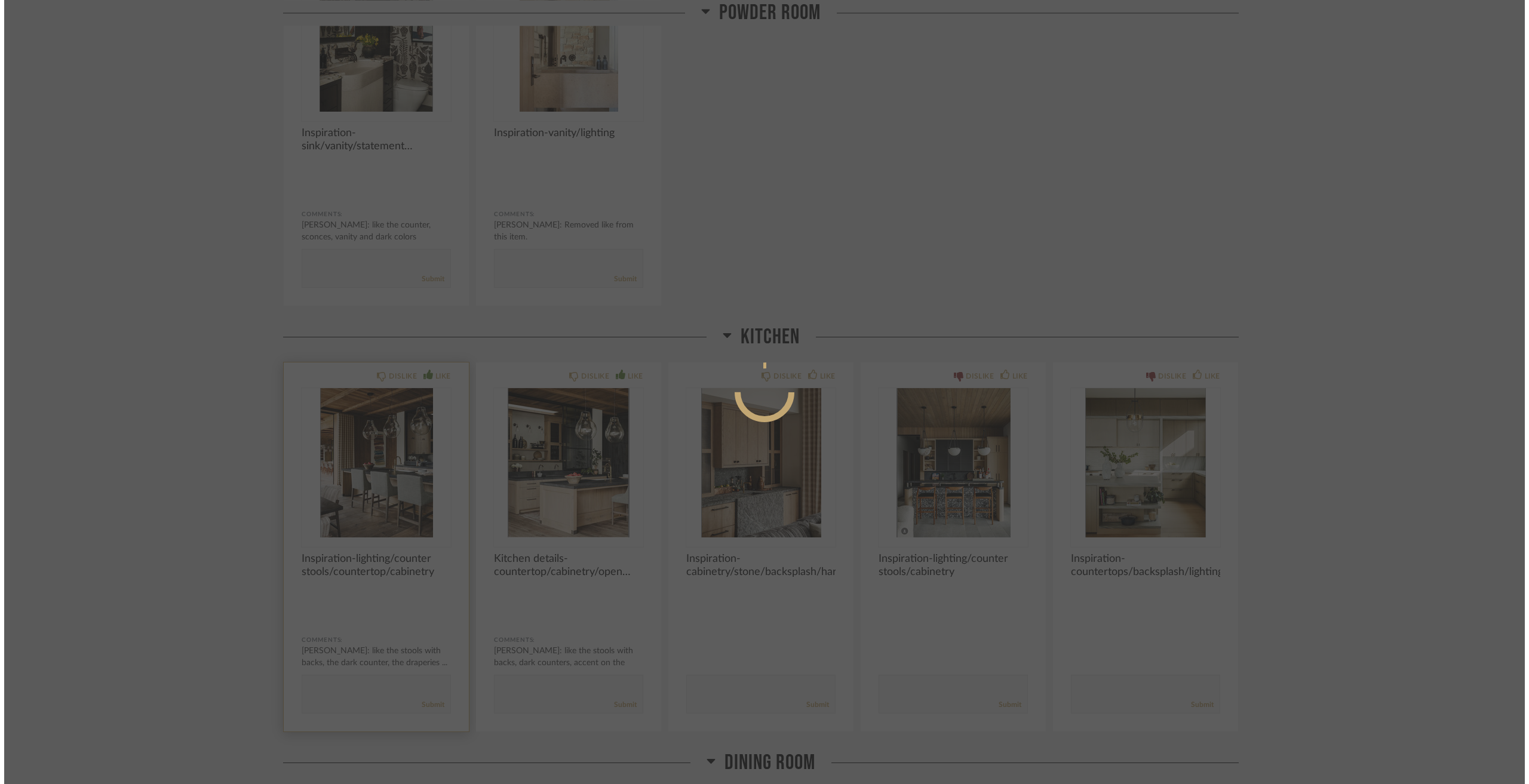
scroll to position [0, 0]
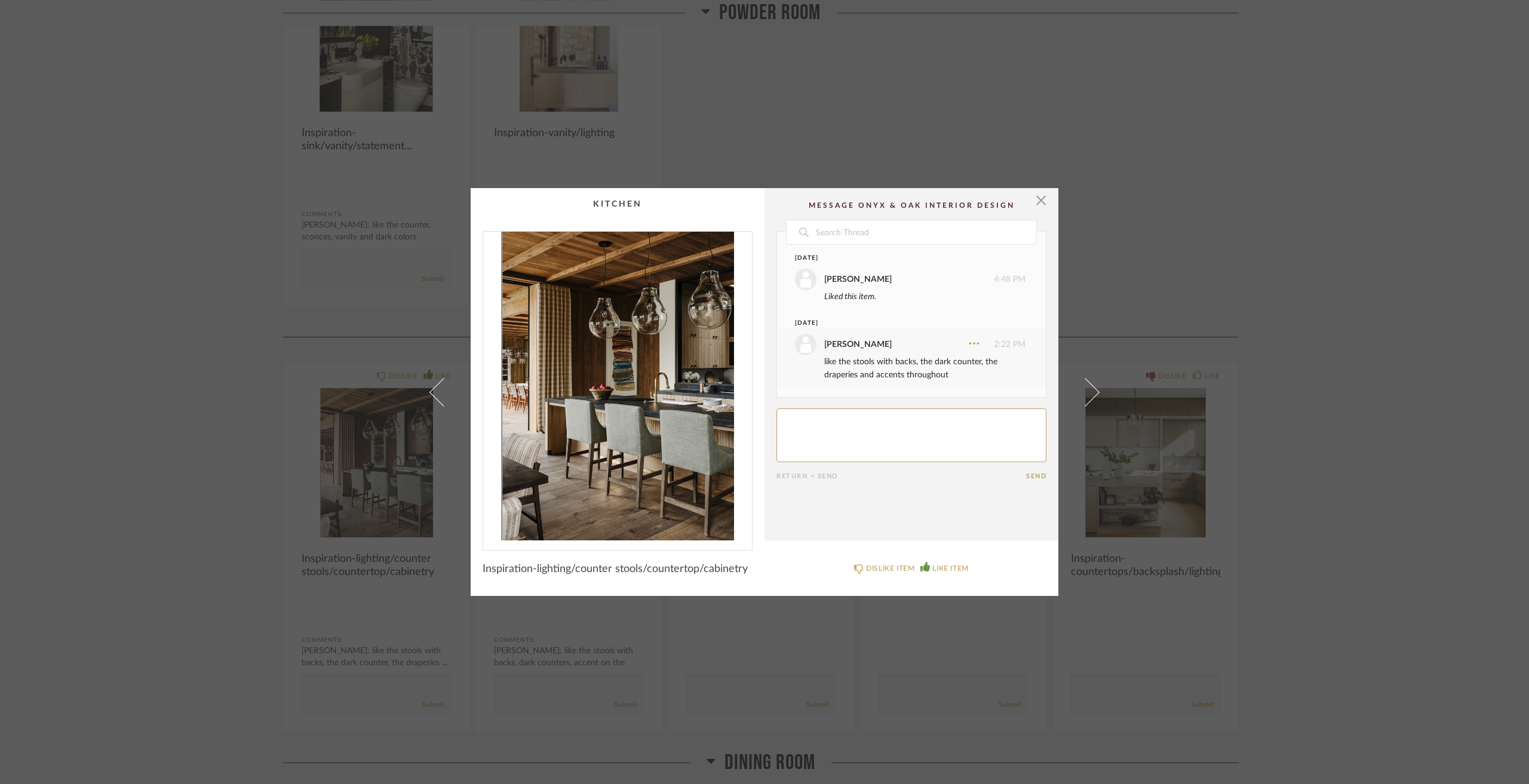
click at [286, 445] on div "× Date [DATE] [PERSON_NAME] 4:48 PM Liked this item. [DATE] [PERSON_NAME] 2:22 …" at bounding box center [764, 392] width 1529 height 784
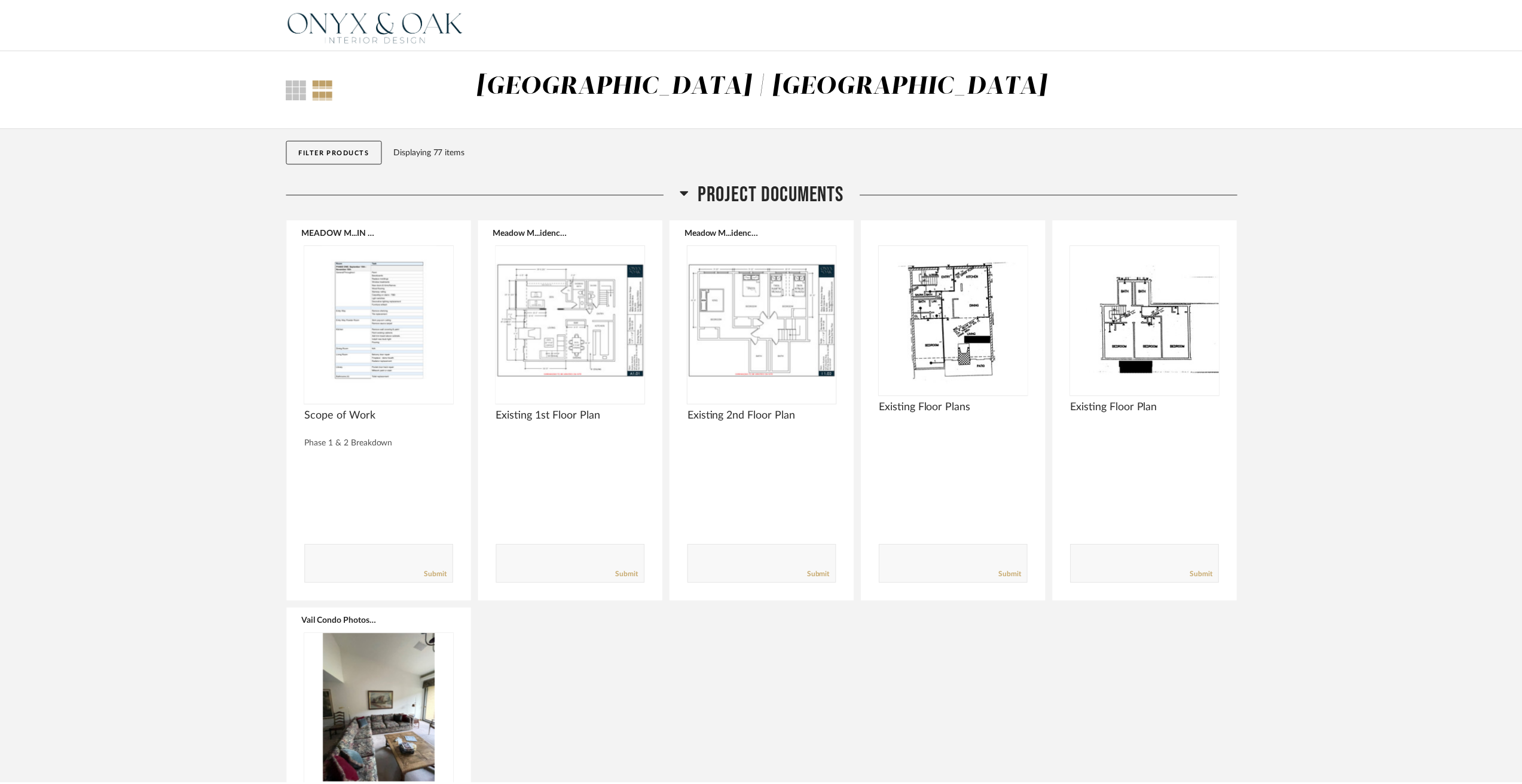
scroll to position [2871, 0]
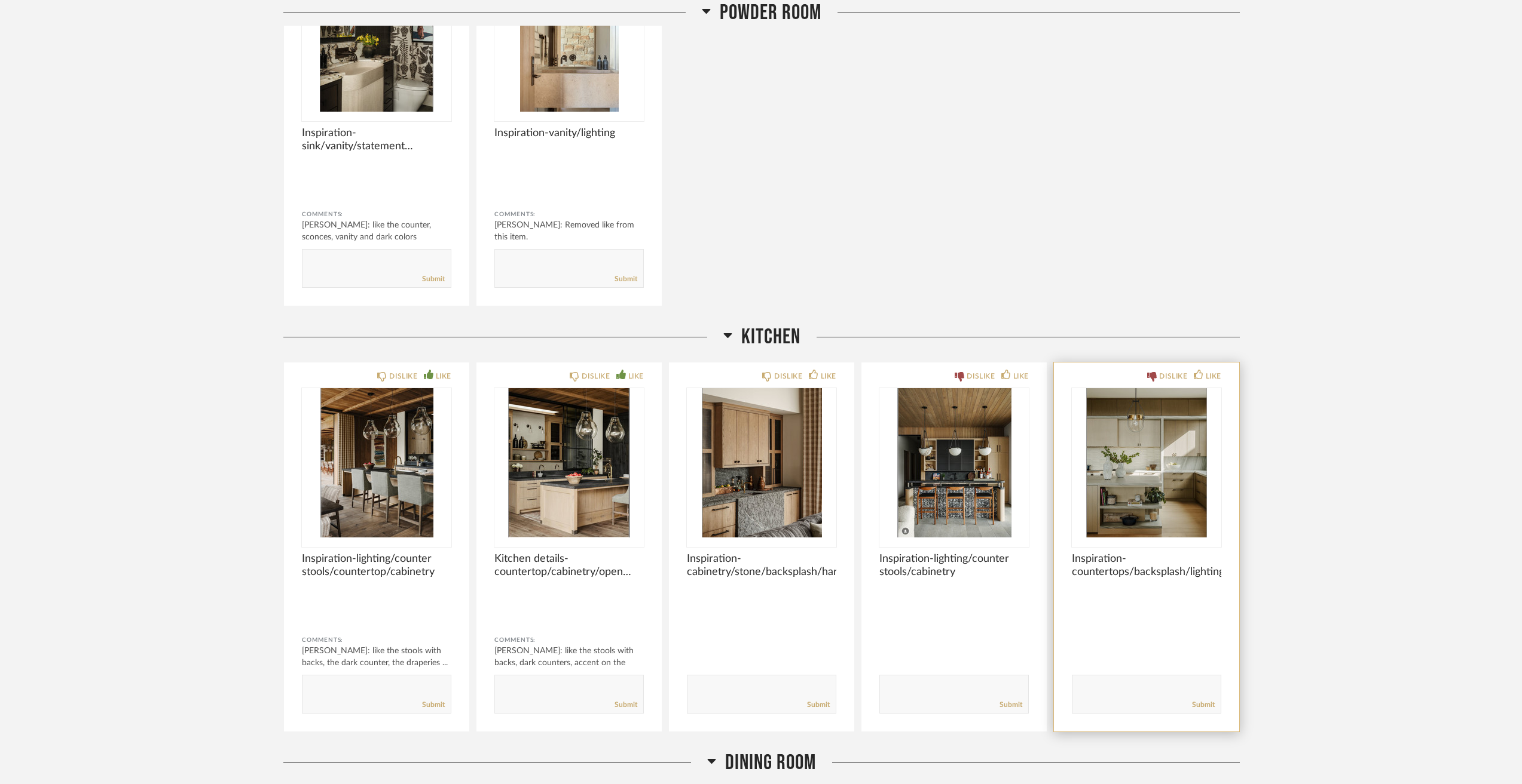
click at [1170, 489] on img "0" at bounding box center [1146, 462] width 149 height 149
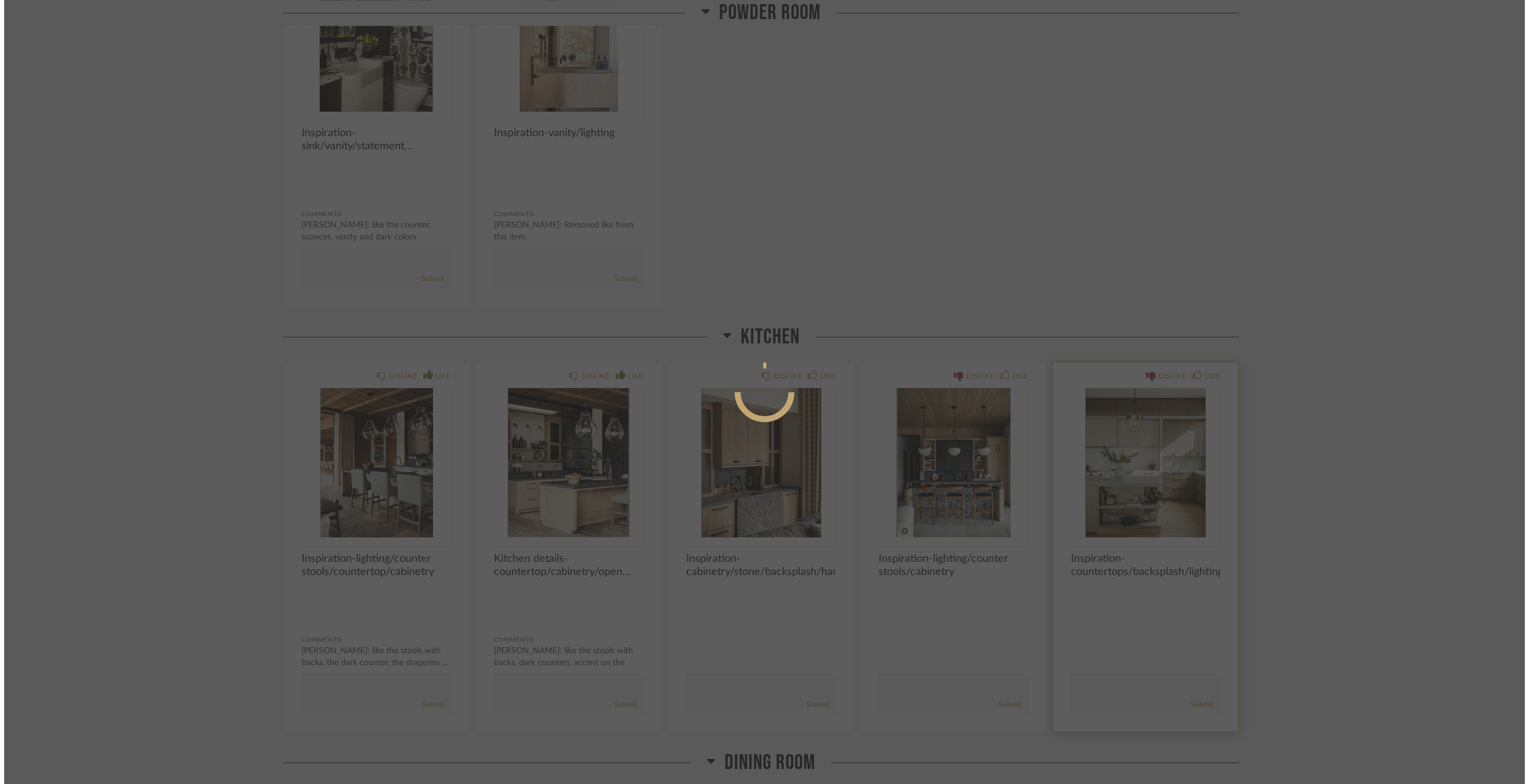
scroll to position [0, 0]
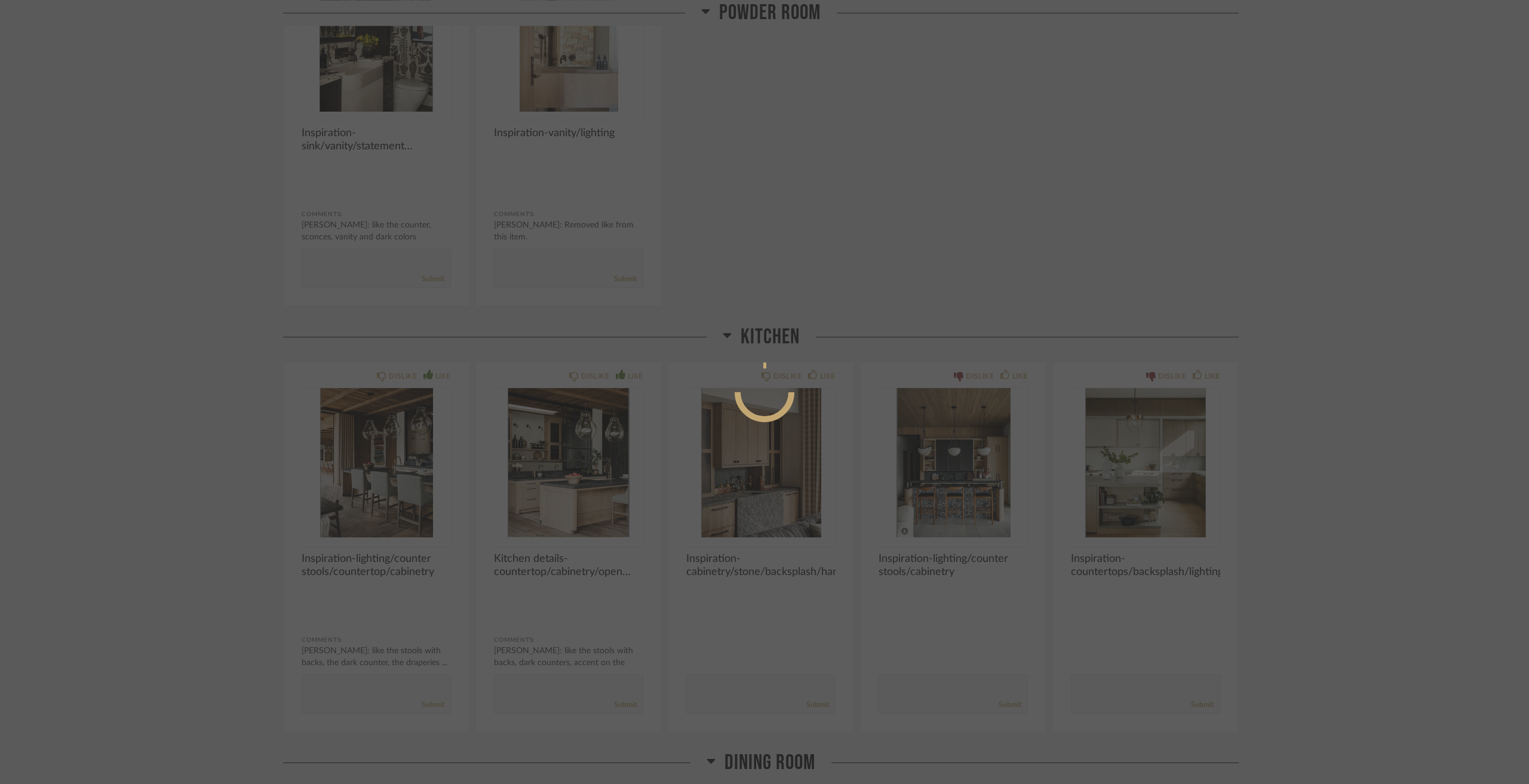
click at [1312, 573] on div at bounding box center [764, 392] width 1529 height 784
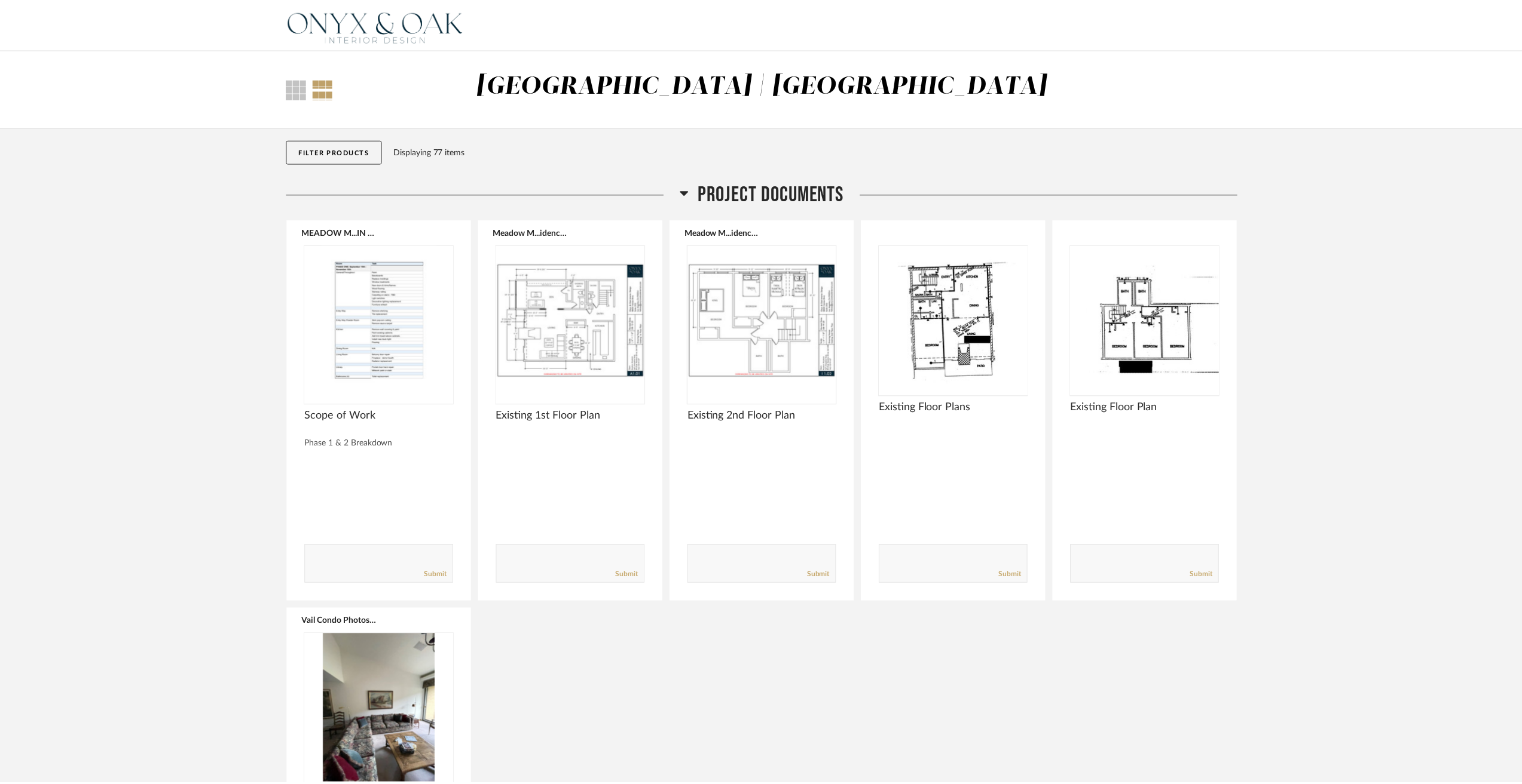
scroll to position [2871, 0]
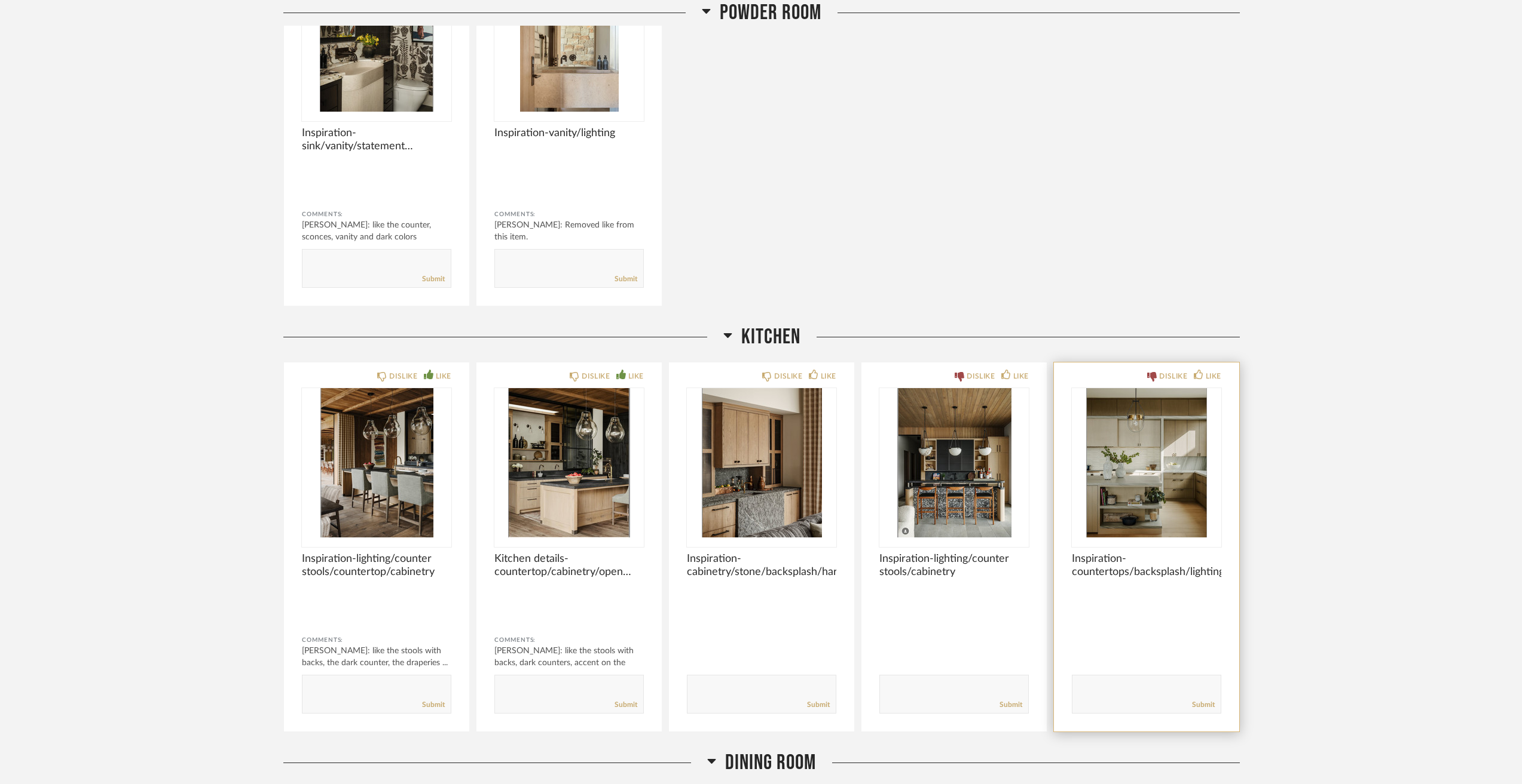
click at [1137, 691] on textarea at bounding box center [1146, 689] width 148 height 16
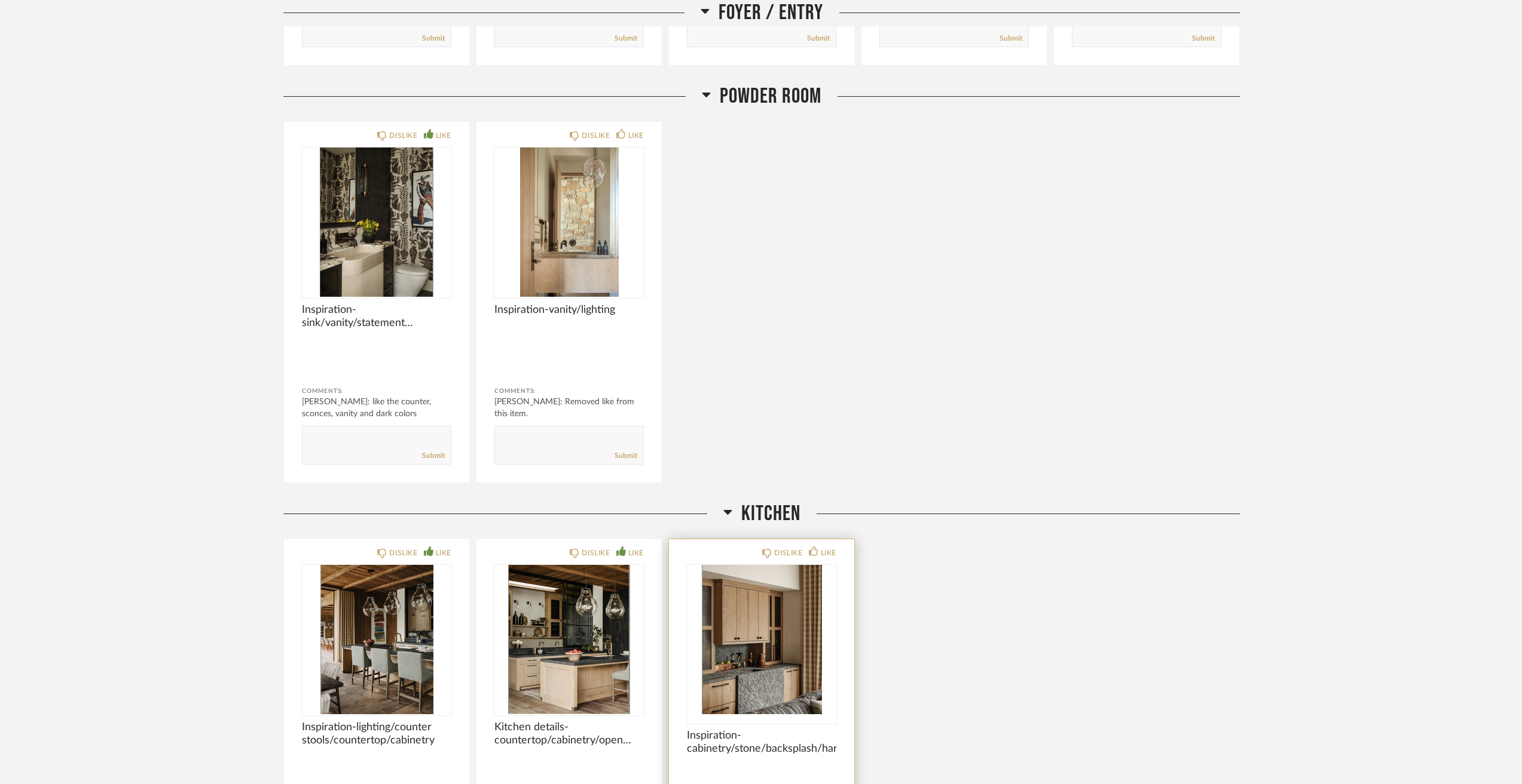
scroll to position [1613, 0]
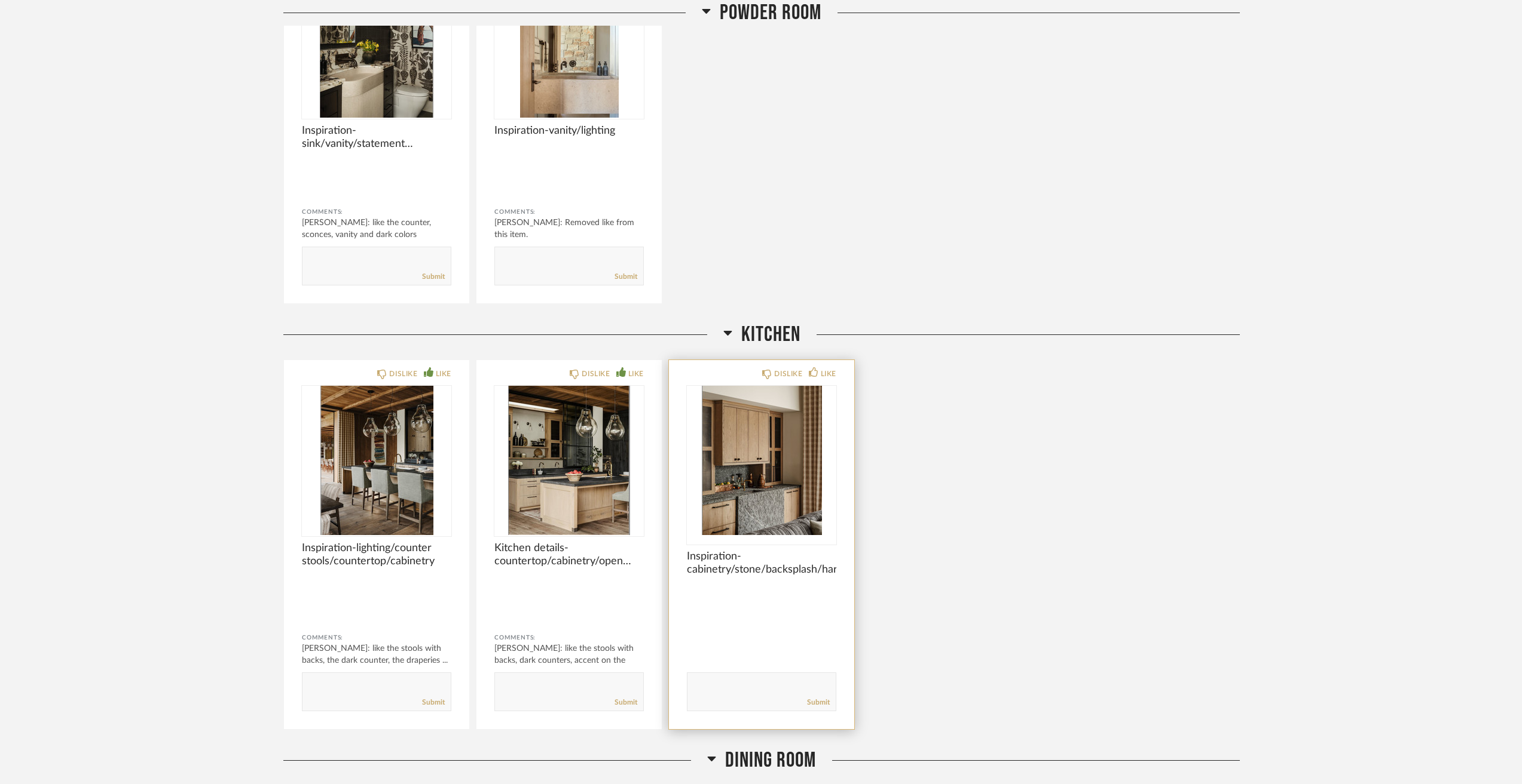
click at [769, 452] on img "0" at bounding box center [761, 460] width 149 height 149
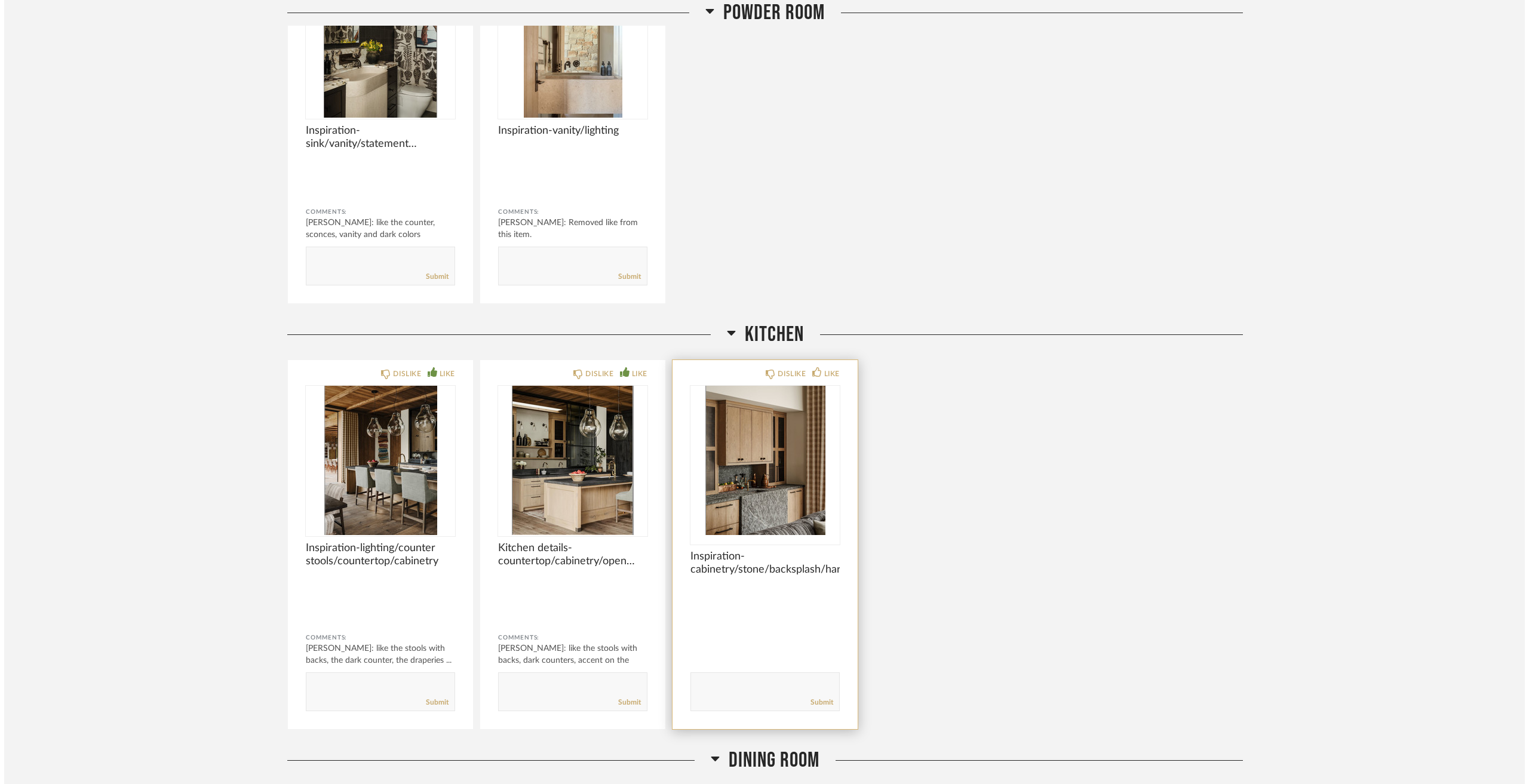
scroll to position [0, 0]
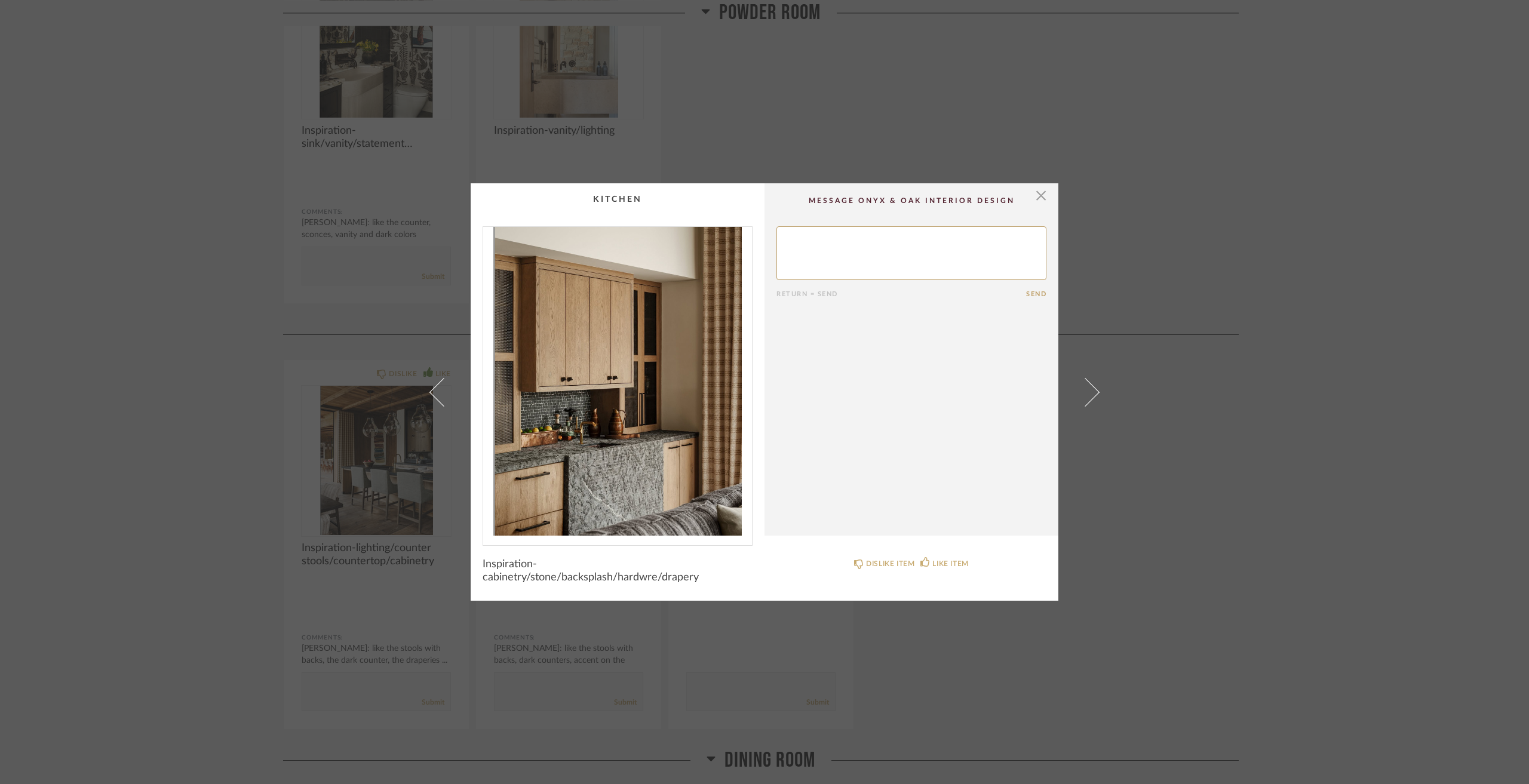
click at [164, 411] on div "× Return = Send Send Inspiration-cabinetry/stone/backsplash/hardwre/drapery DIS…" at bounding box center [764, 392] width 1529 height 784
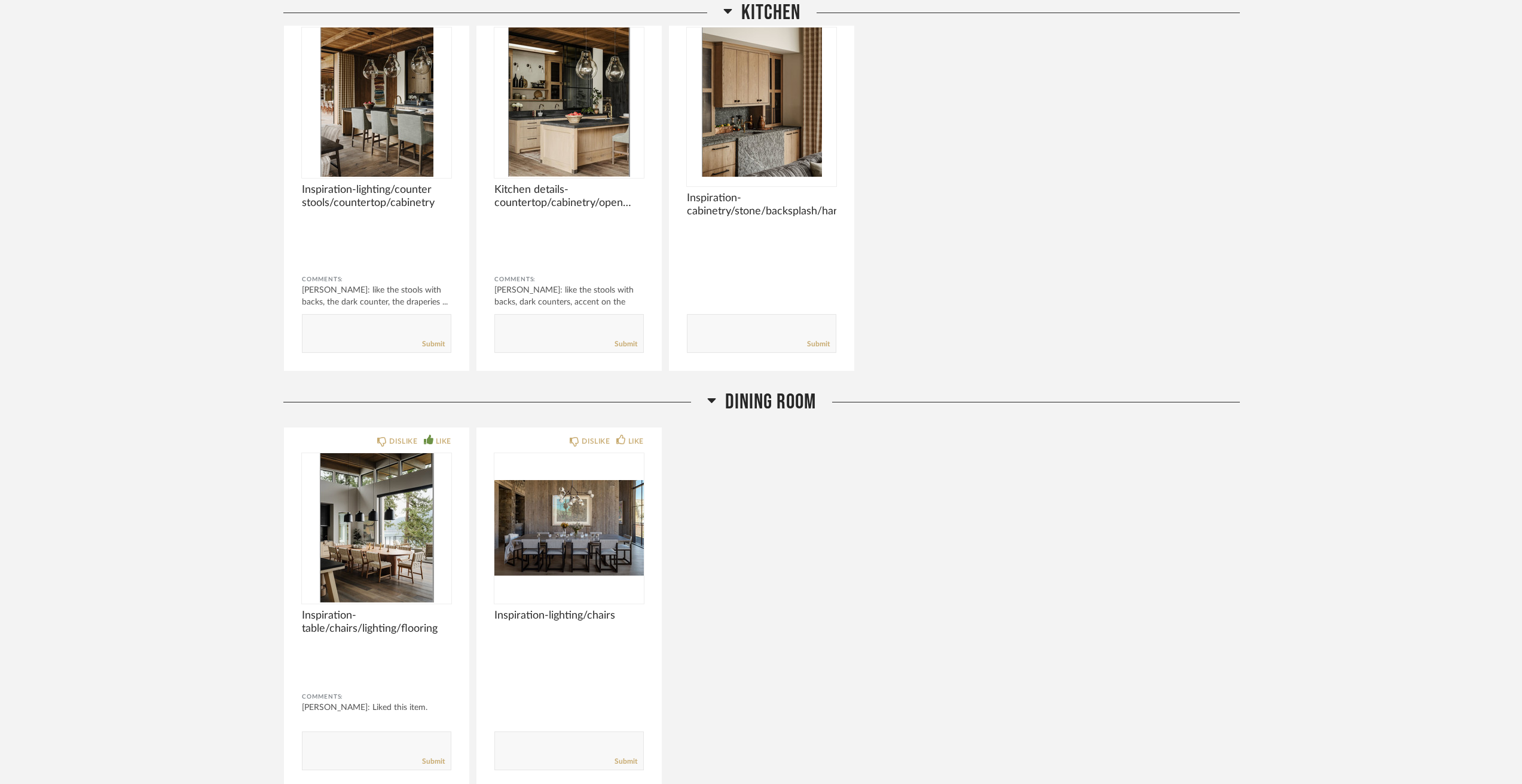
scroll to position [2150, 0]
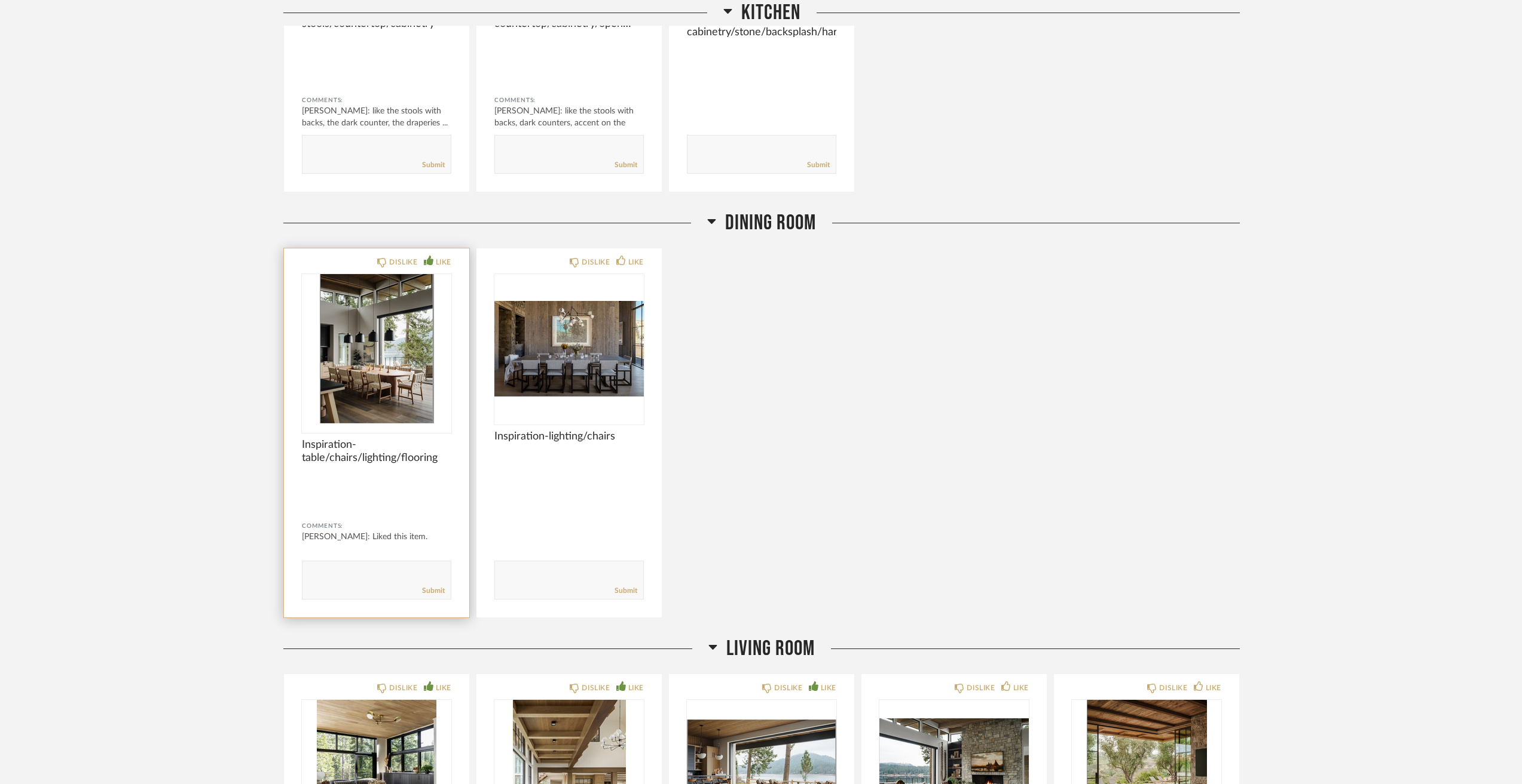
click at [0, 0] on img at bounding box center [0, 0] width 0 height 0
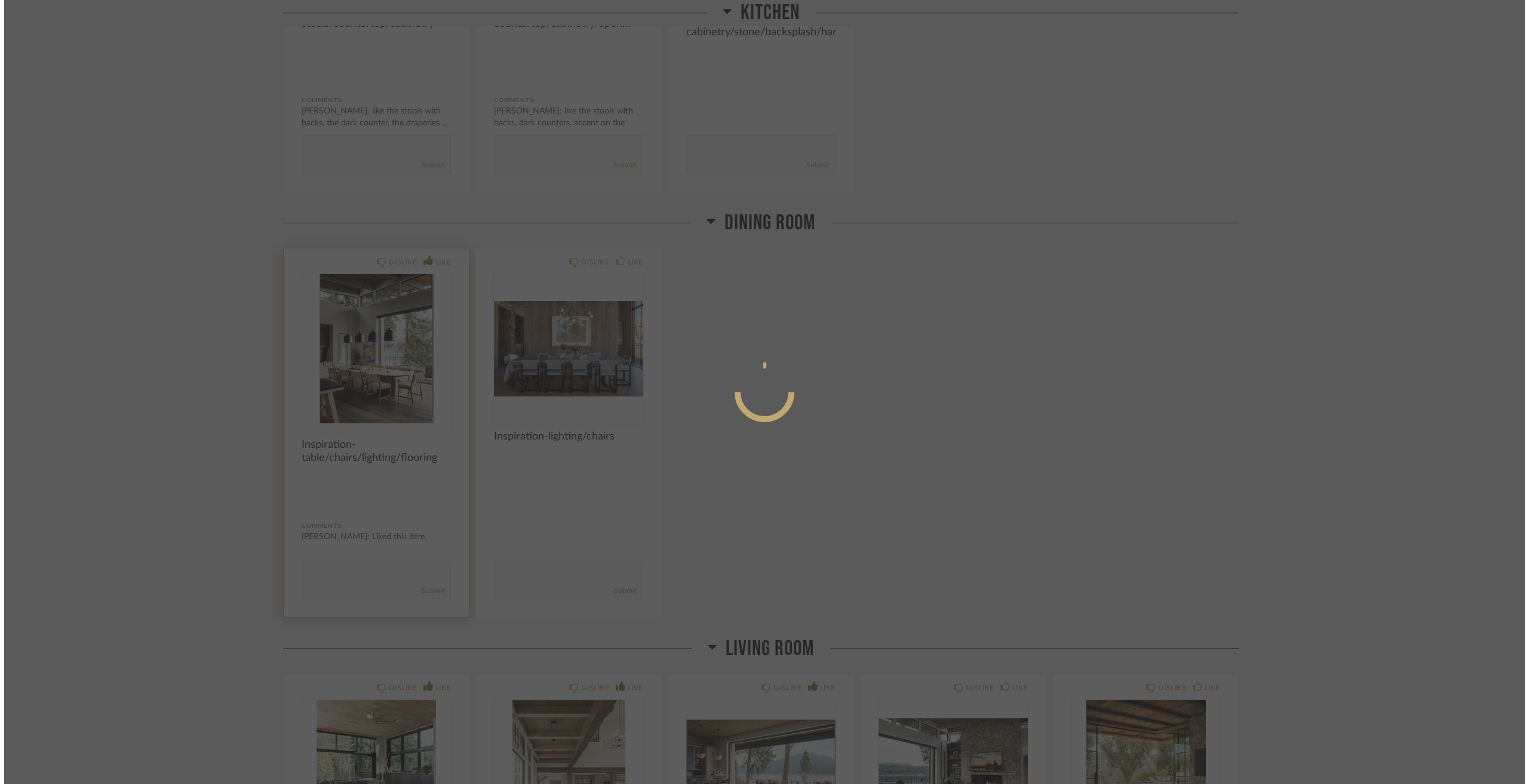
scroll to position [0, 0]
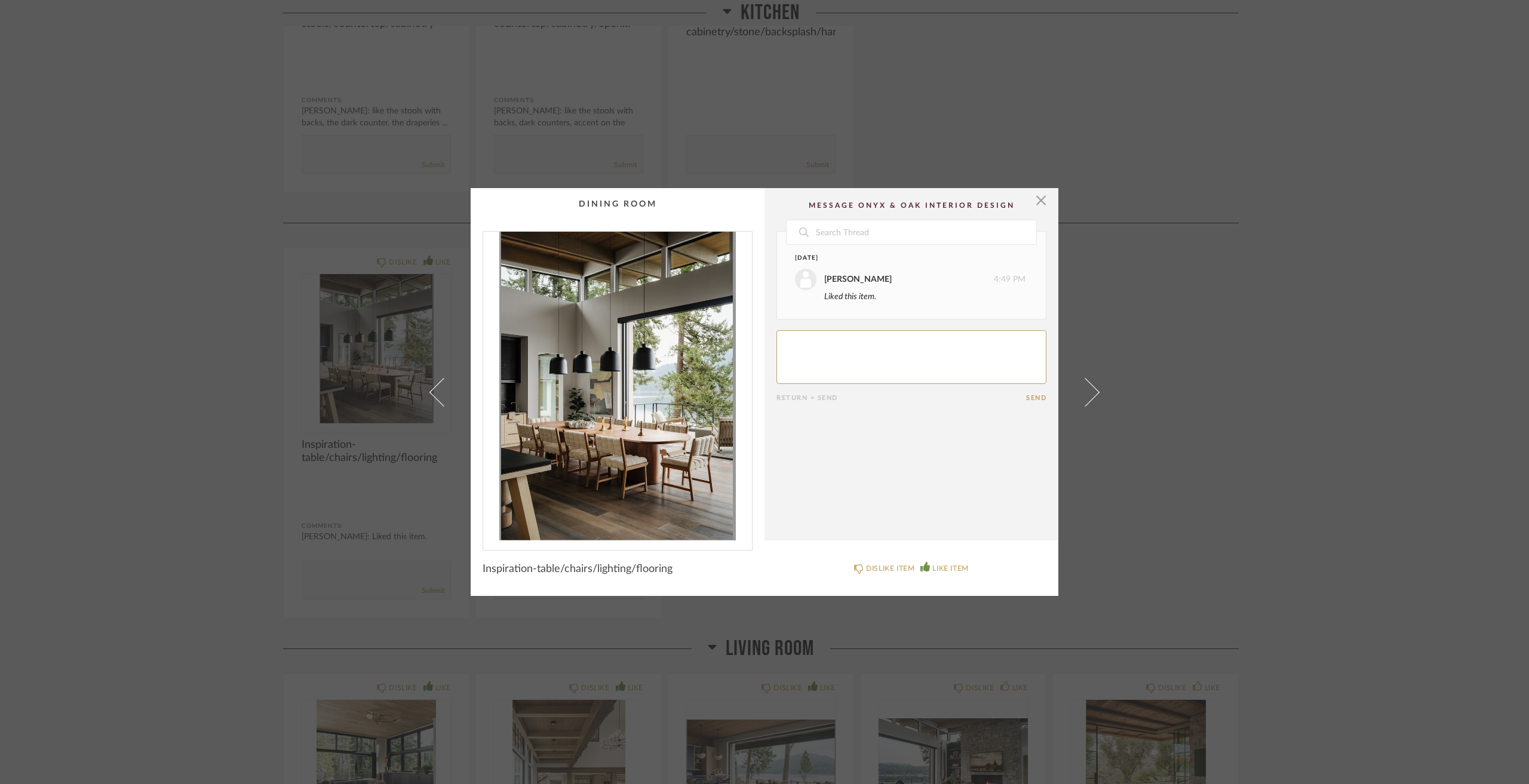
click at [219, 399] on div "× Date Yesterday Jacqui Highbloom 4:49 PM Liked this item. Return = Send Send I…" at bounding box center [764, 392] width 1529 height 784
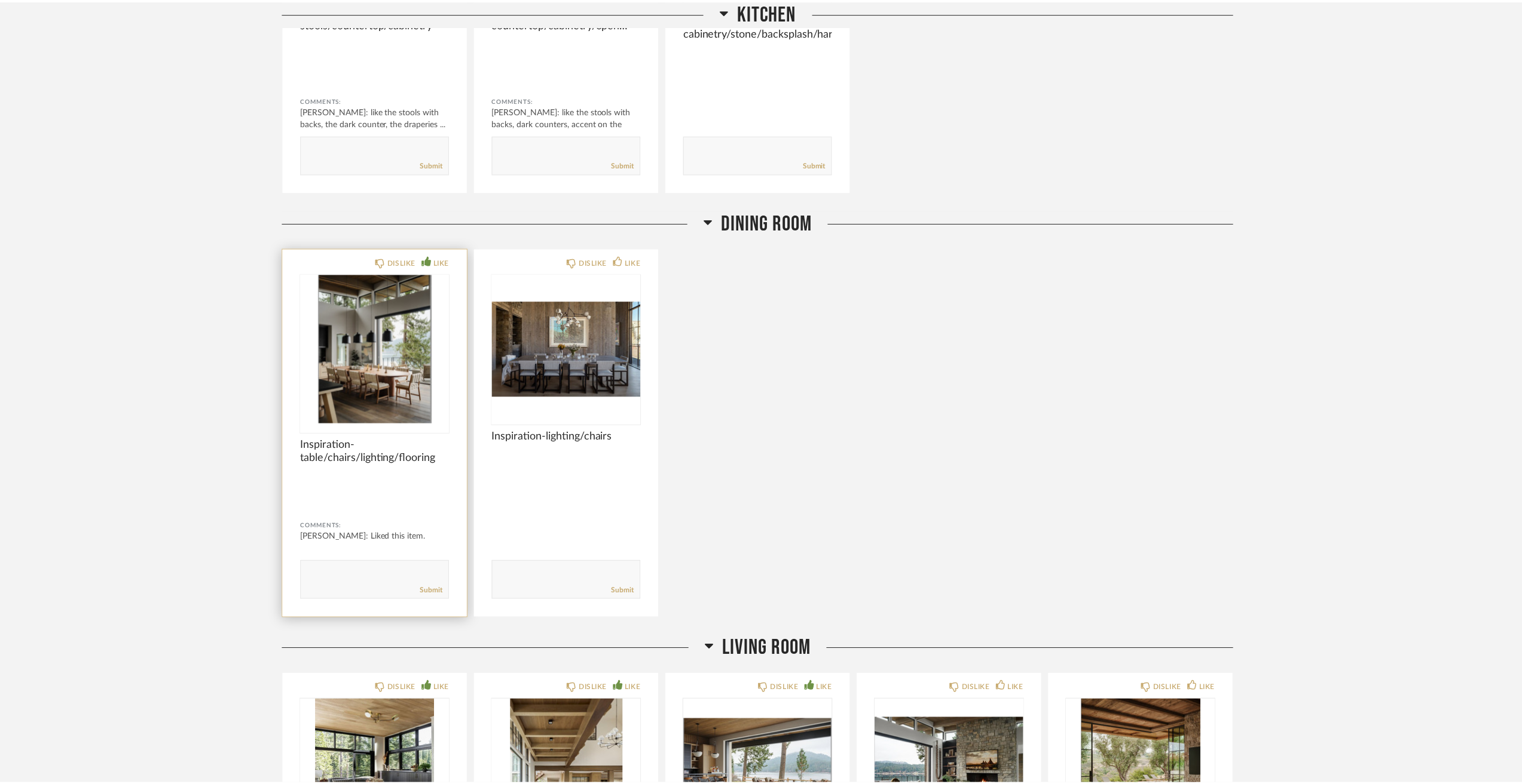
scroll to position [2150, 0]
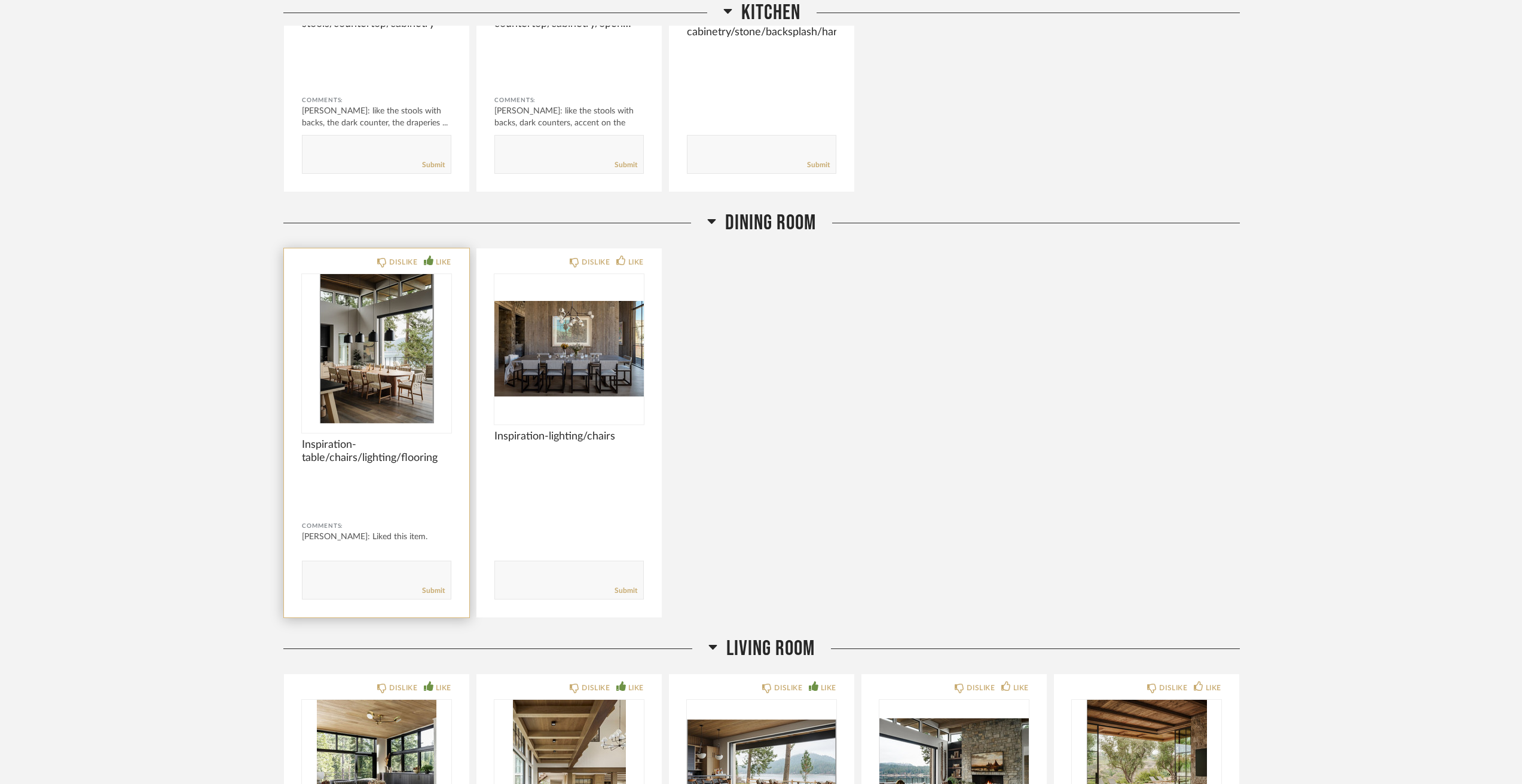
click at [322, 576] on textarea at bounding box center [376, 575] width 148 height 16
type textarea "like all"
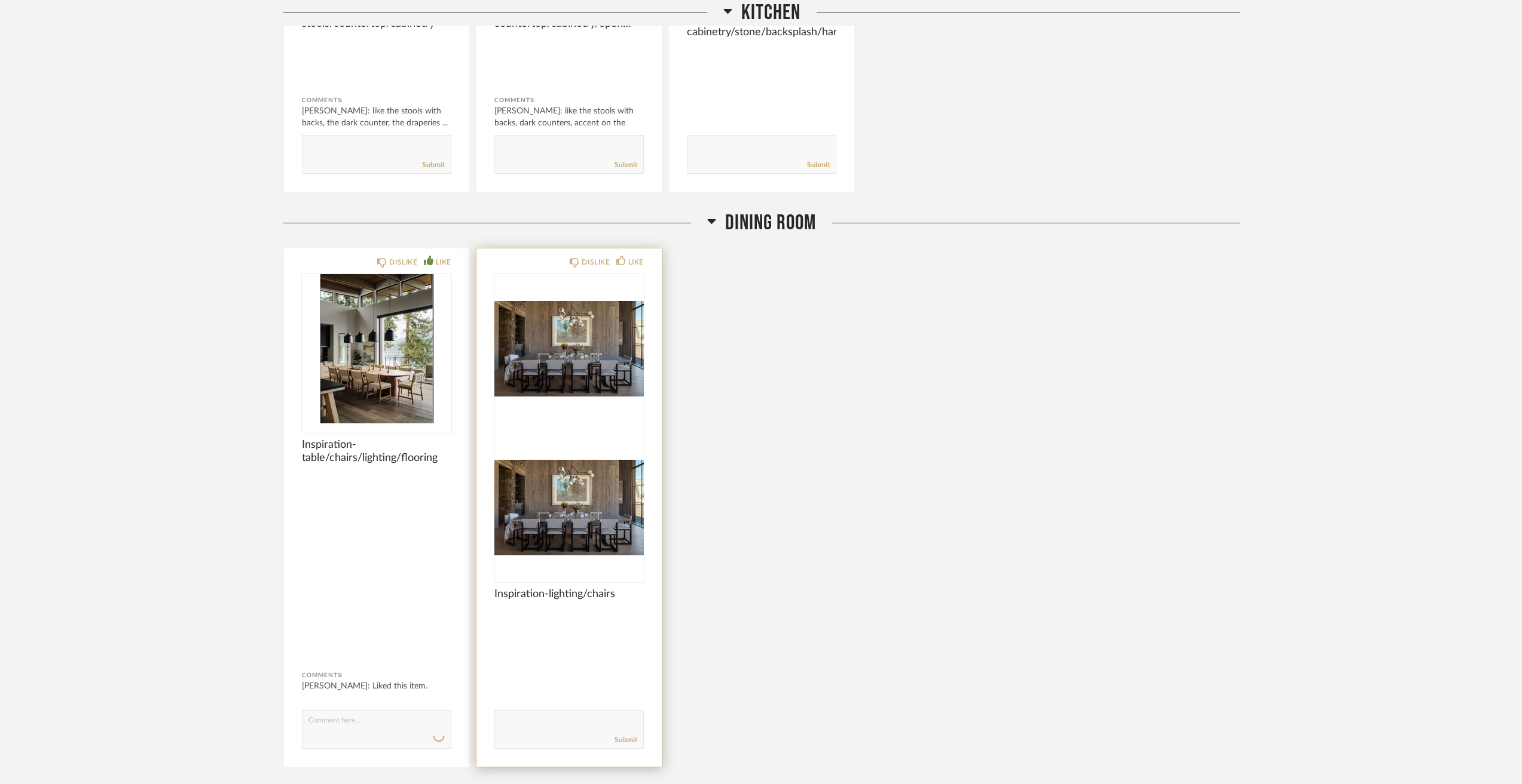
click at [632, 363] on div at bounding box center [568, 428] width 149 height 309
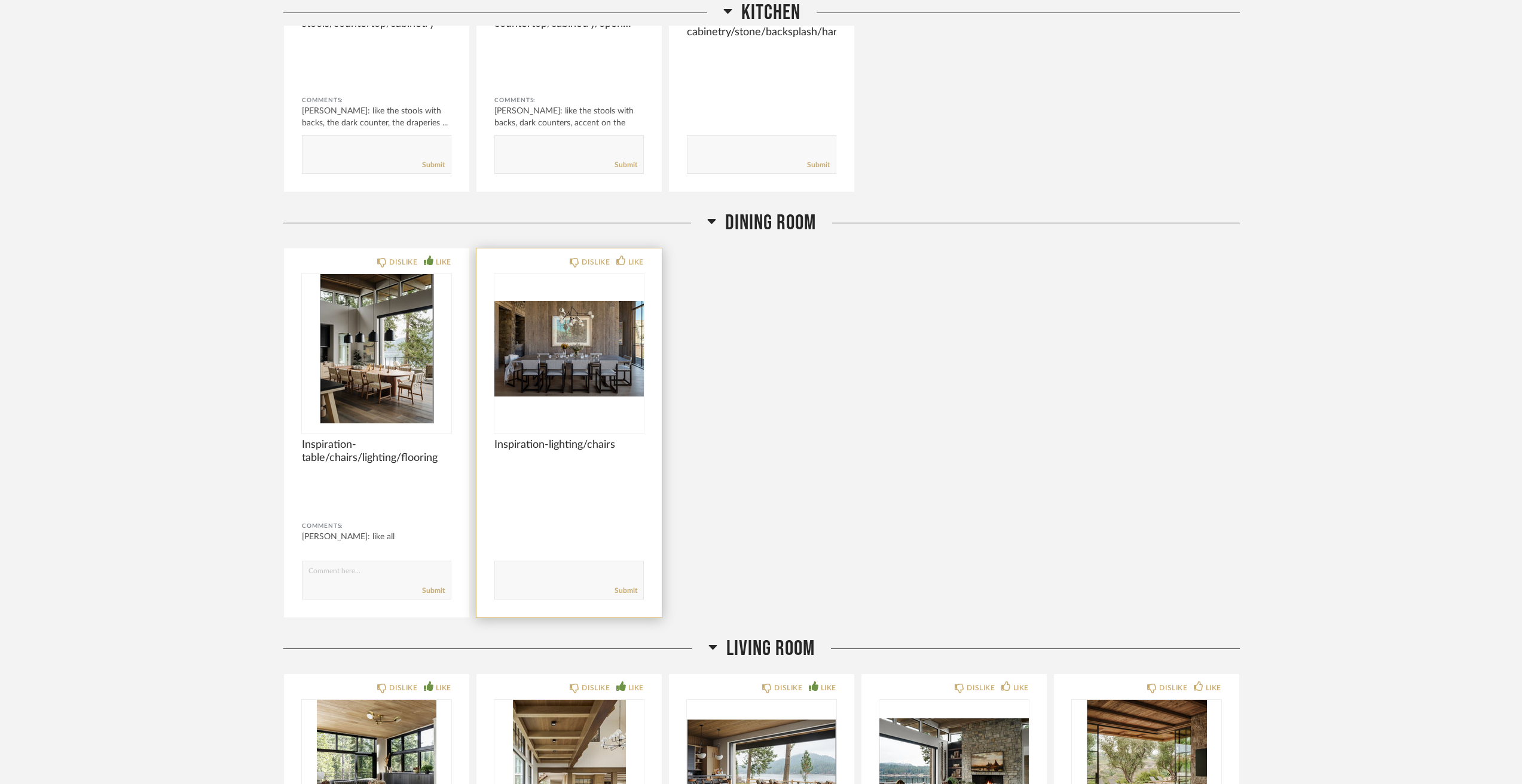
click at [612, 361] on img "0" at bounding box center [568, 348] width 149 height 149
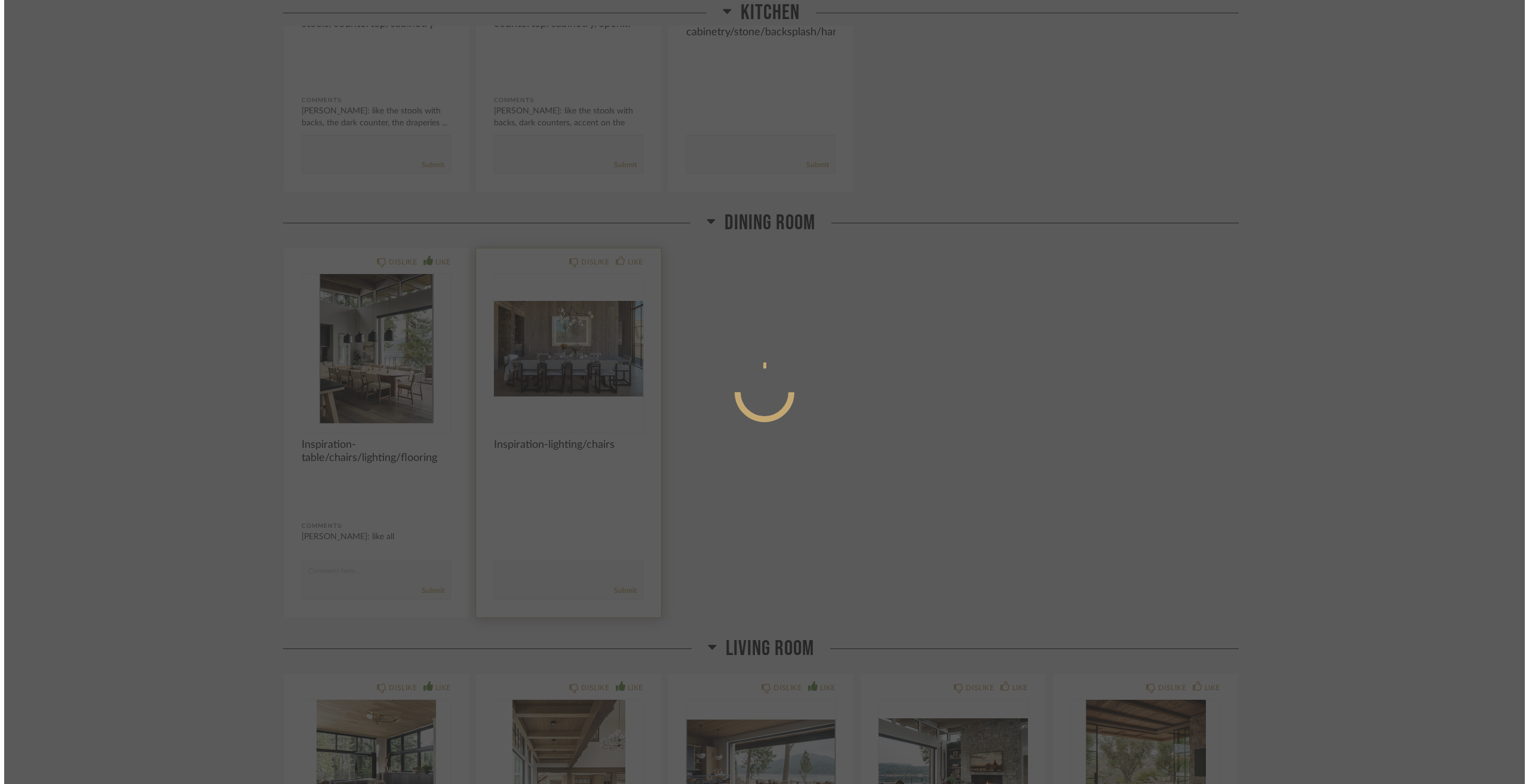
scroll to position [0, 0]
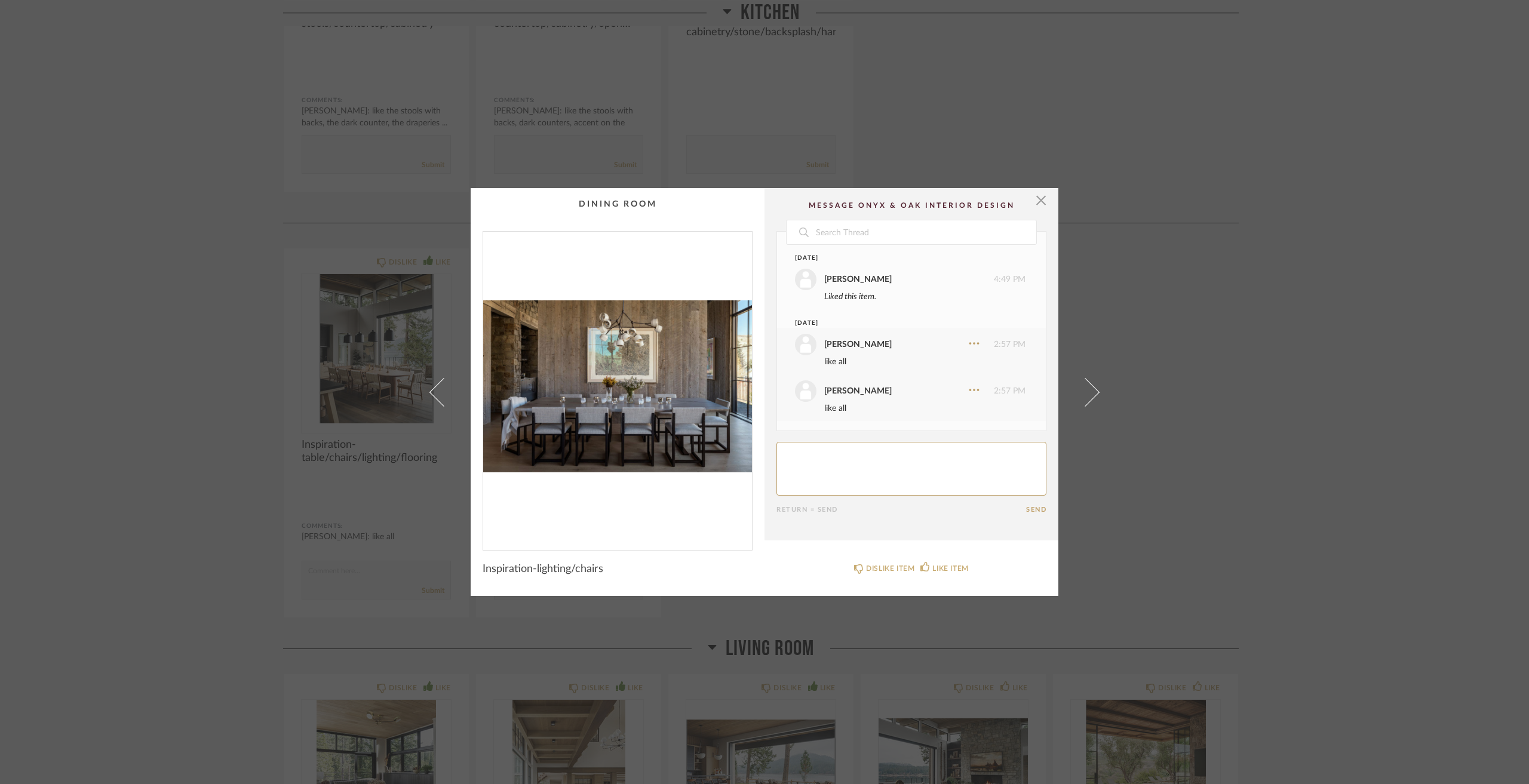
click at [1043, 201] on cpp-summary-comments "Date Yesterday Jacqui Highbloom 4:49 PM Liked this item. Today Jacqui Highbloom…" at bounding box center [911, 364] width 294 height 352
click at [1037, 191] on span "button" at bounding box center [1041, 200] width 24 height 24
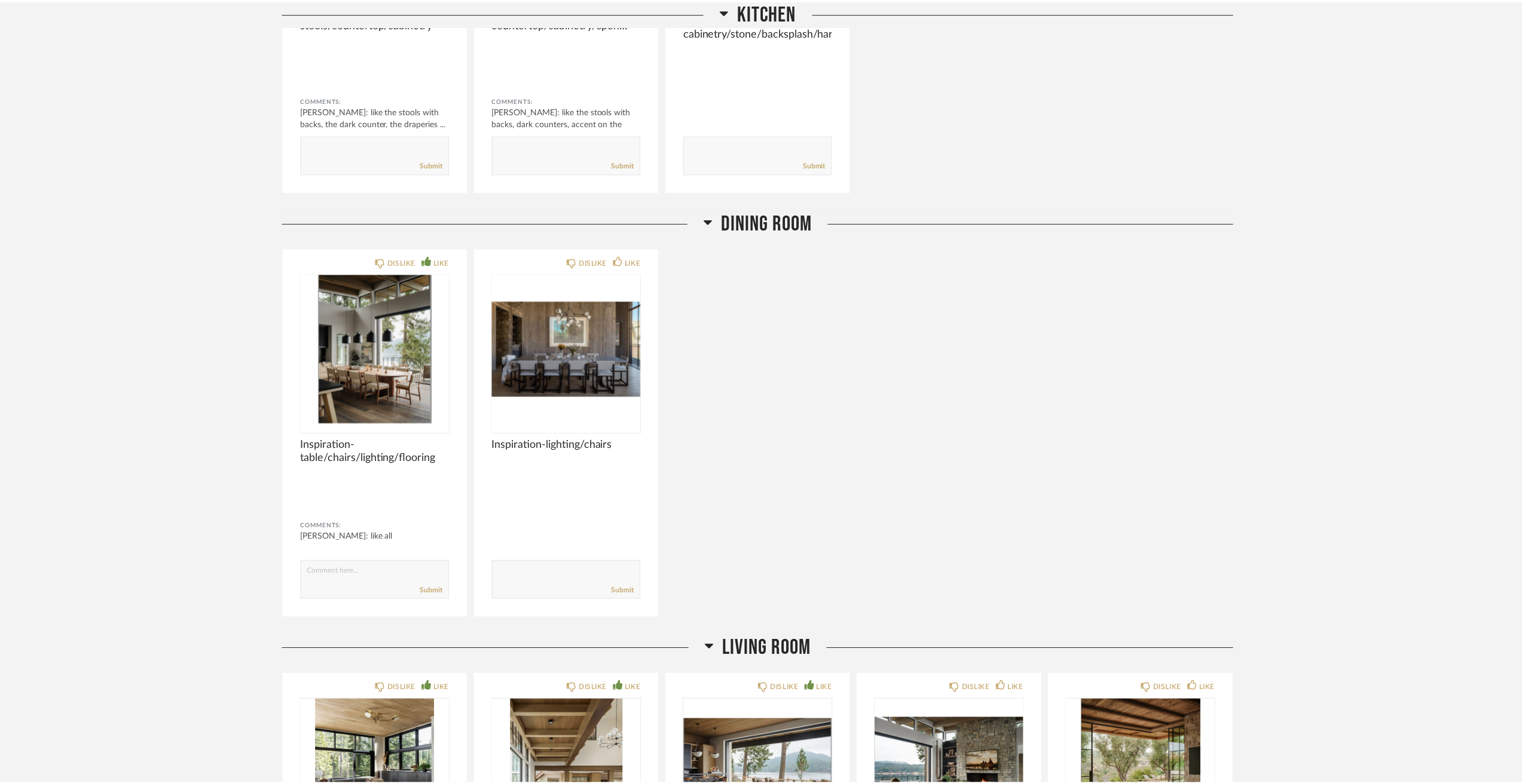
scroll to position [2150, 0]
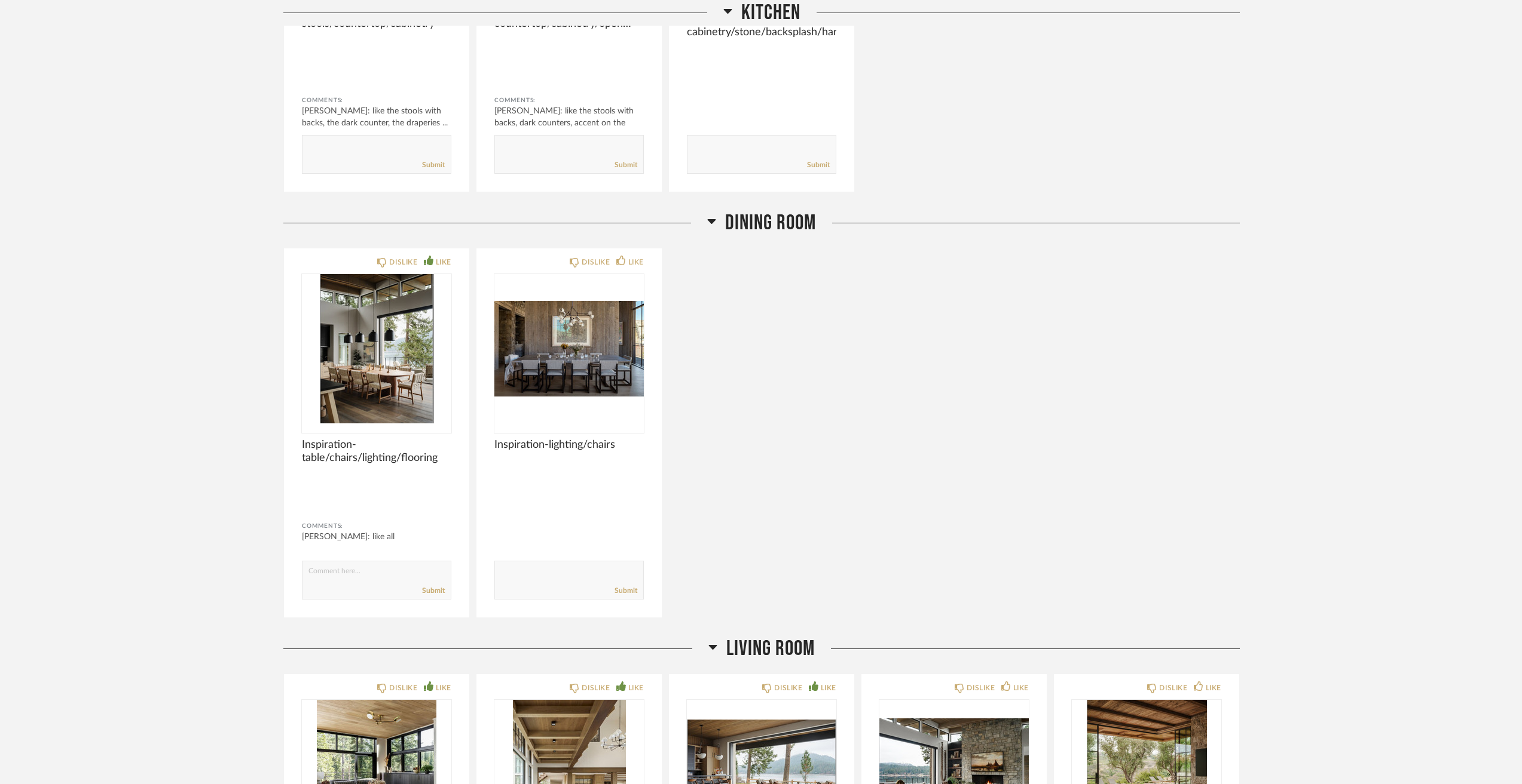
click at [916, 398] on div "DISLIKE LIKE Inspiration-table/chairs/lighting/flooring Comments: Jacqui Highbl…" at bounding box center [761, 433] width 956 height 370
click at [459, 356] on div "DISLIKE LIKE Inspiration-table/chairs/lighting/flooring Comments: Jacqui Highbl…" at bounding box center [377, 433] width 185 height 369
click at [348, 372] on img "0" at bounding box center [376, 348] width 149 height 149
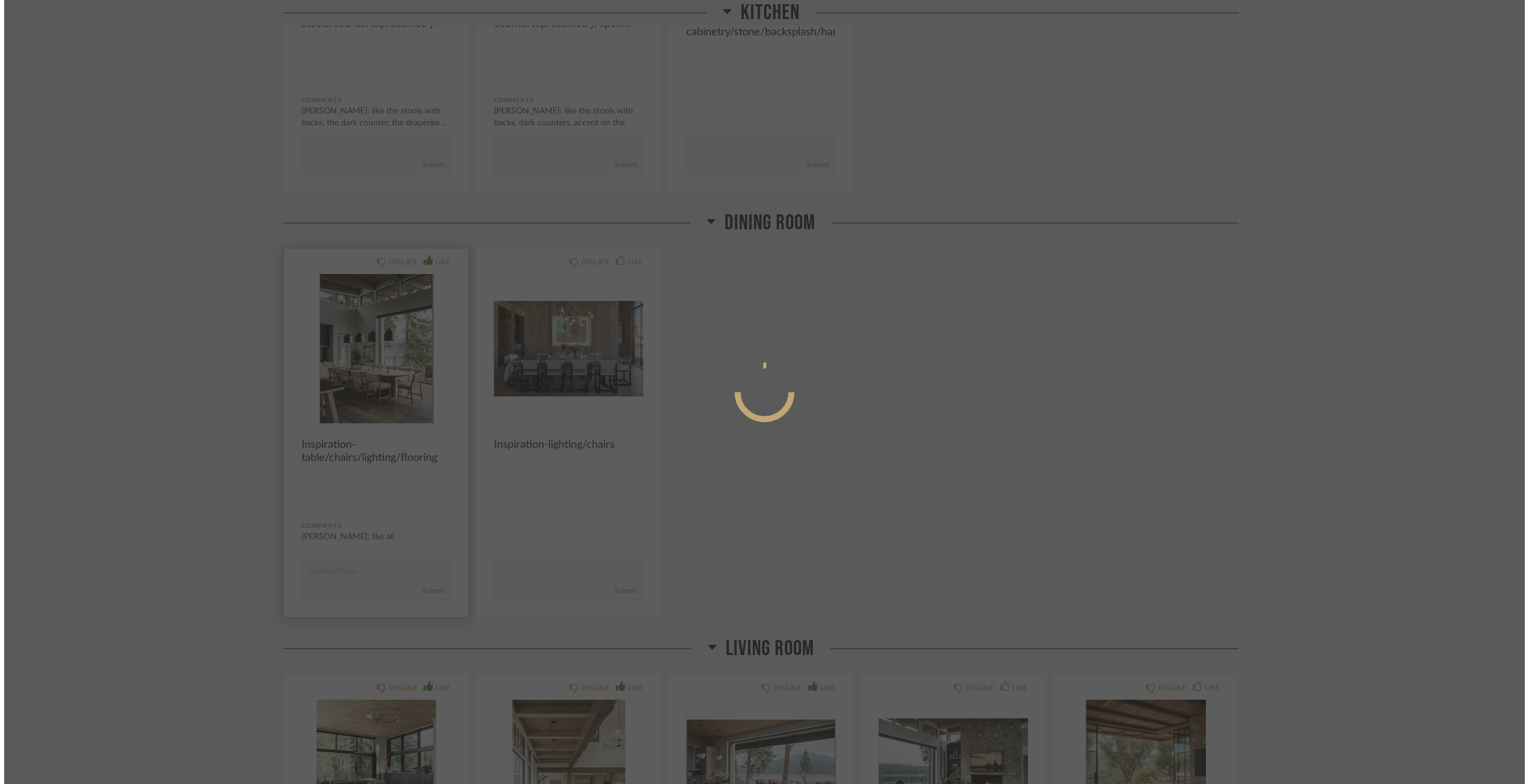
scroll to position [0, 0]
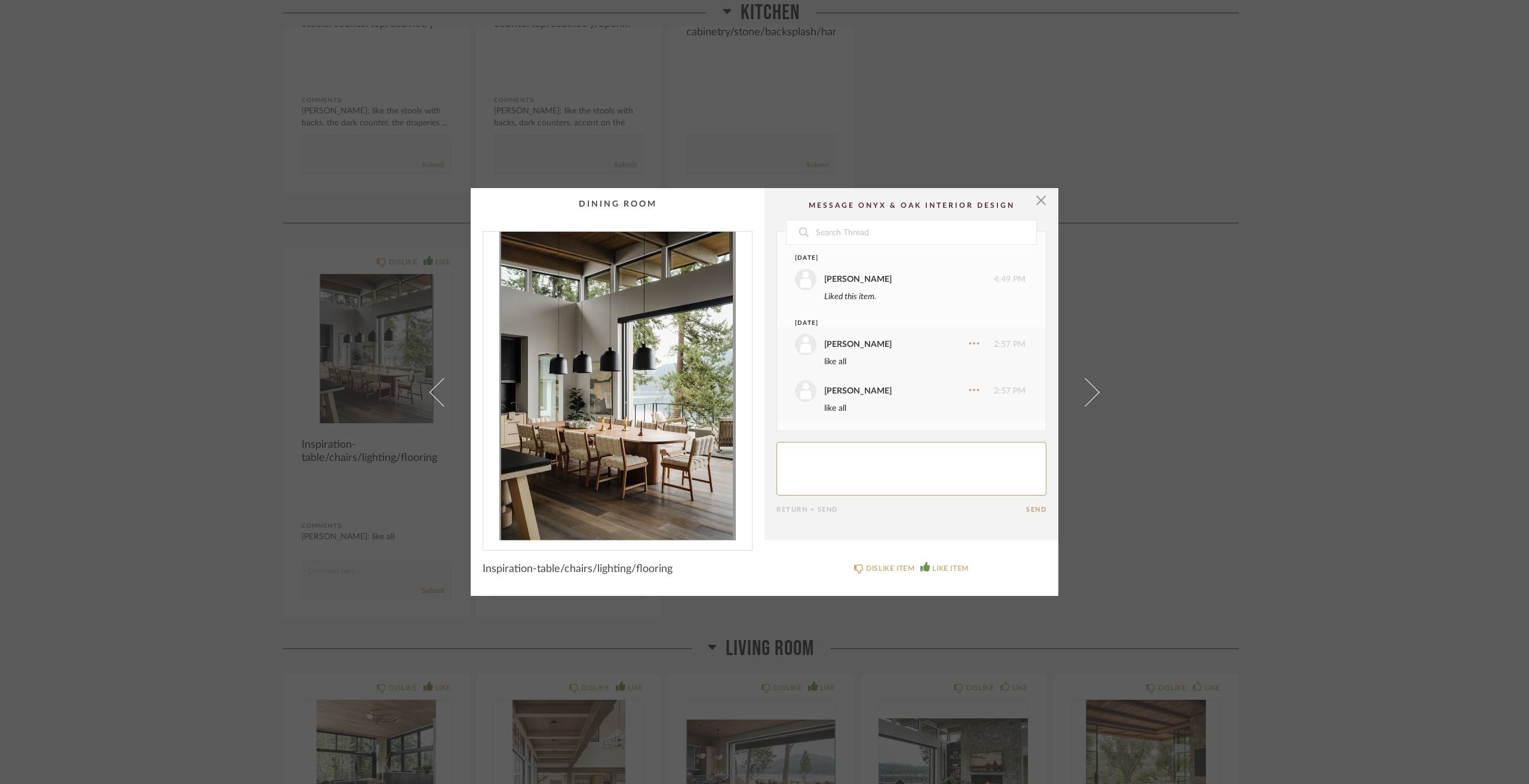
click at [223, 372] on div "× Date Yesterday Jacqui Highbloom 4:49 PM Liked this item. Today Jacqui Highblo…" at bounding box center [764, 392] width 1529 height 784
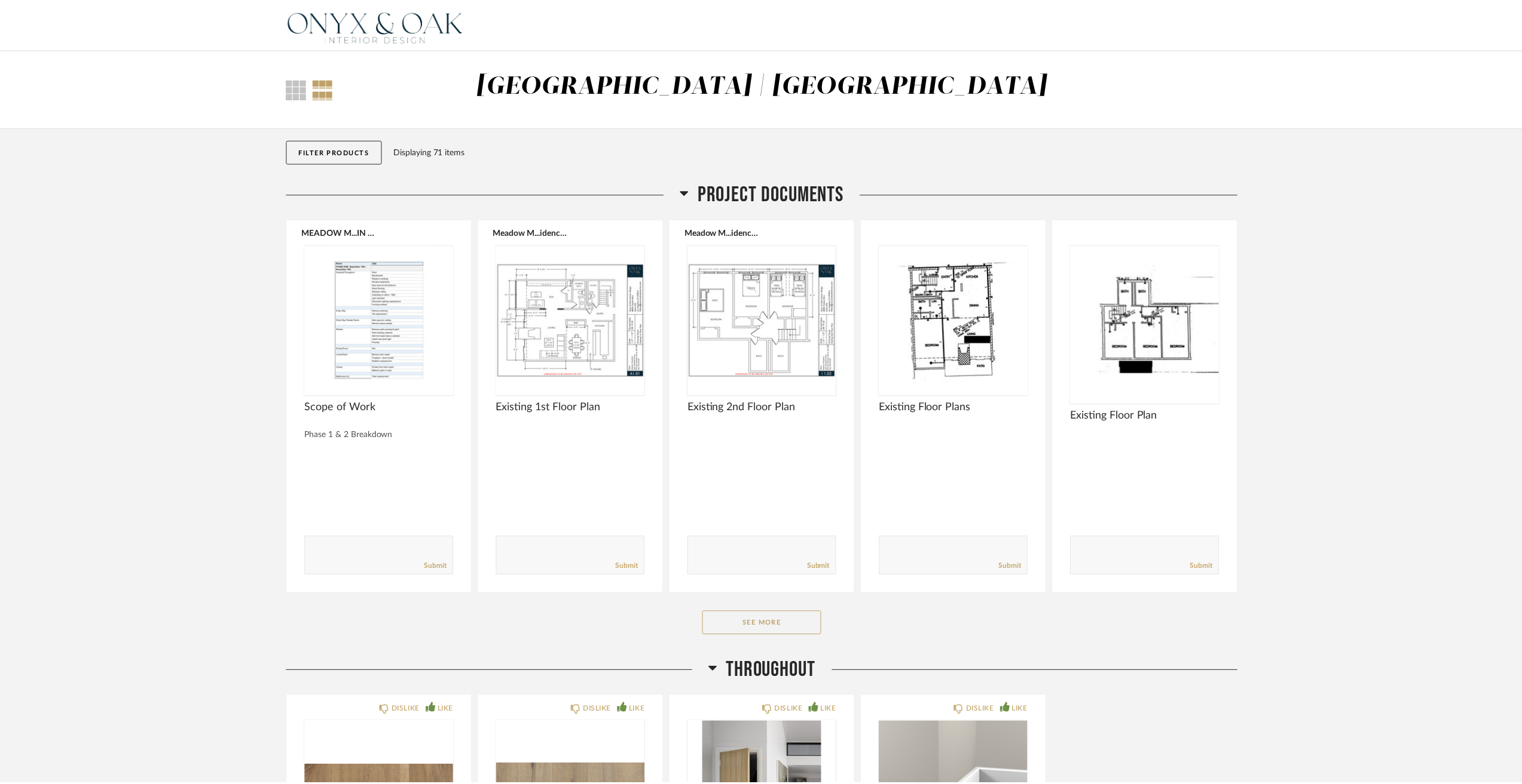
scroll to position [2150, 0]
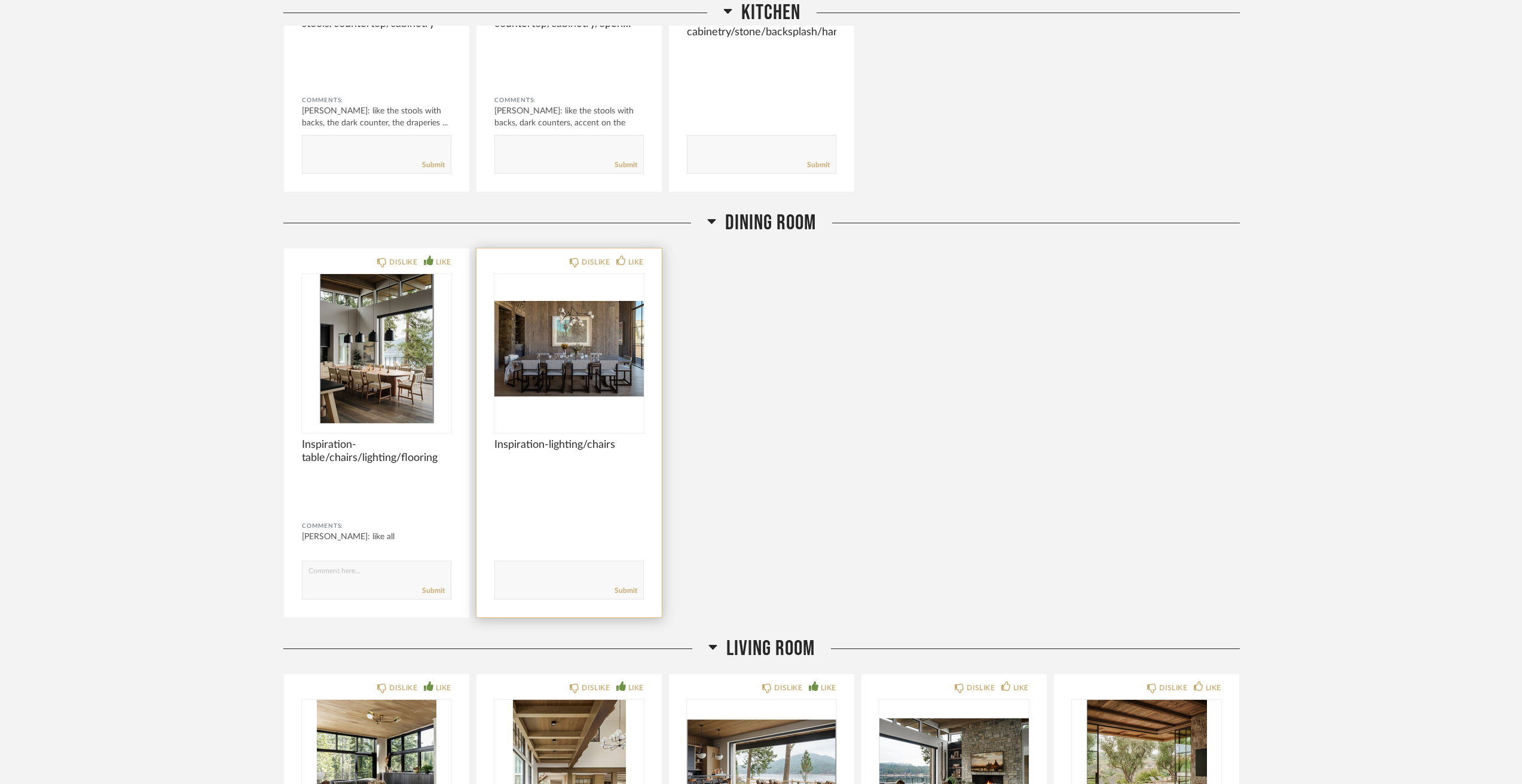
click at [578, 375] on img "0" at bounding box center [568, 348] width 149 height 149
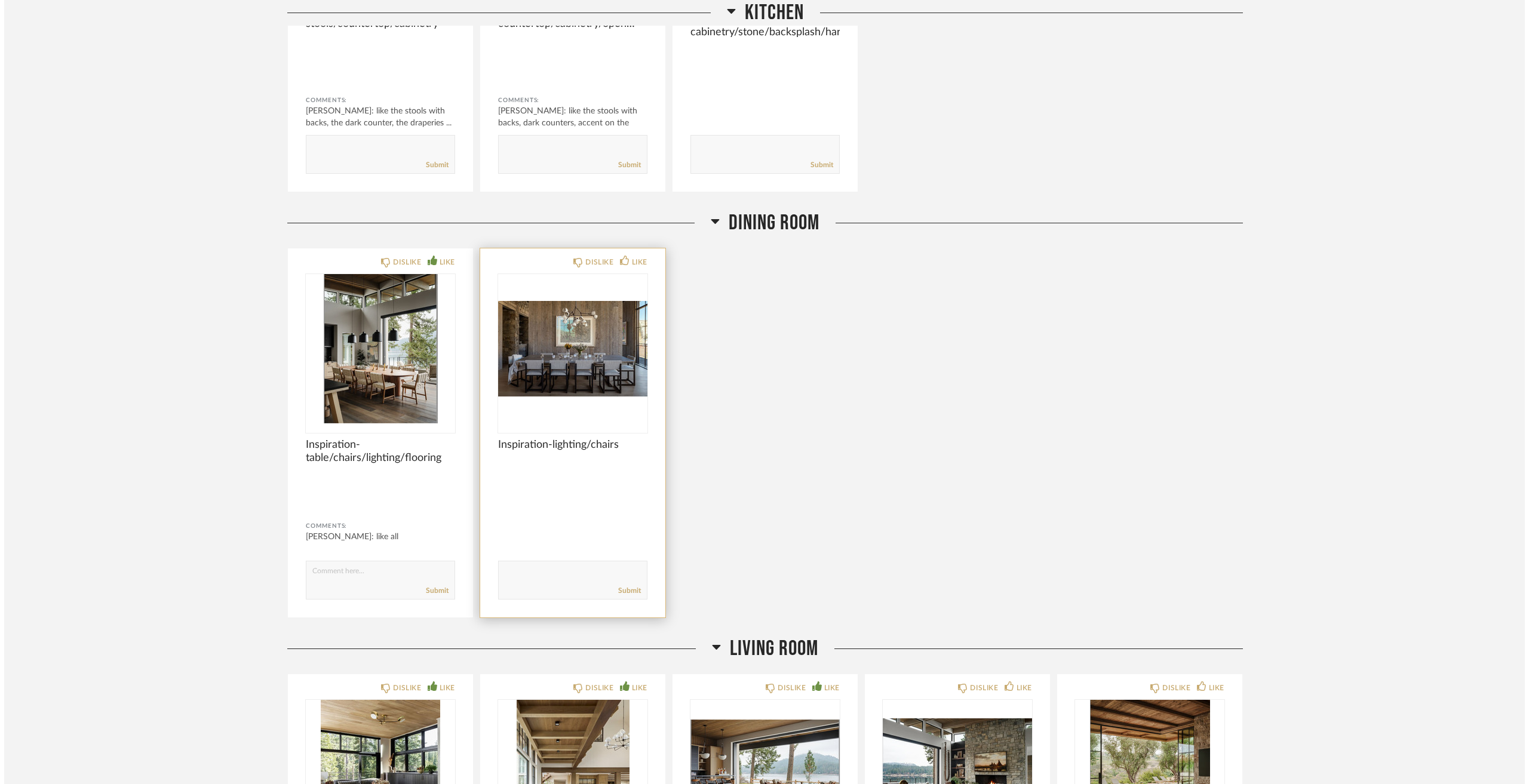
scroll to position [0, 0]
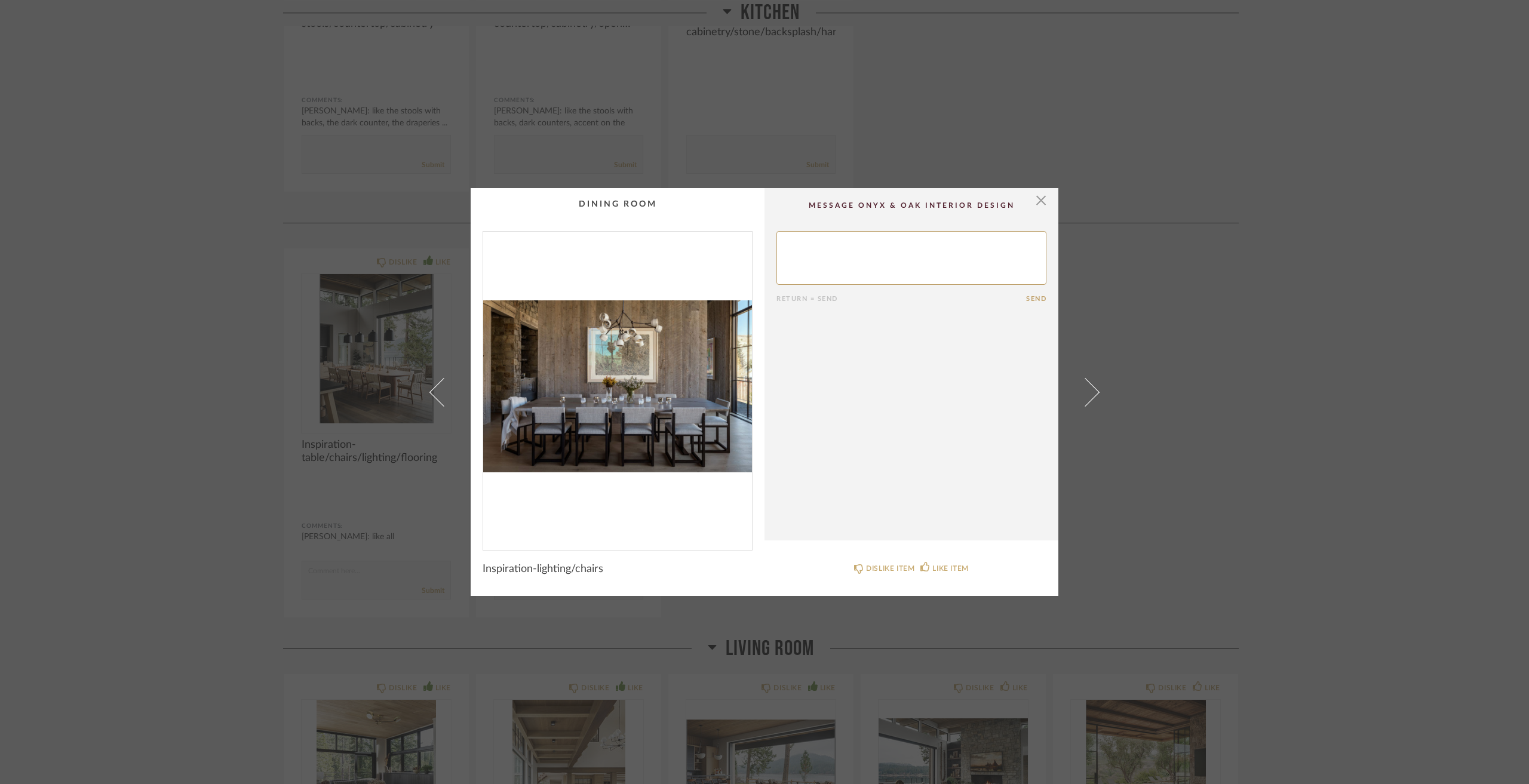
click at [1046, 201] on cpp-summary-comments "Return = Send Send" at bounding box center [911, 364] width 294 height 352
click at [1040, 194] on span "button" at bounding box center [1041, 200] width 24 height 24
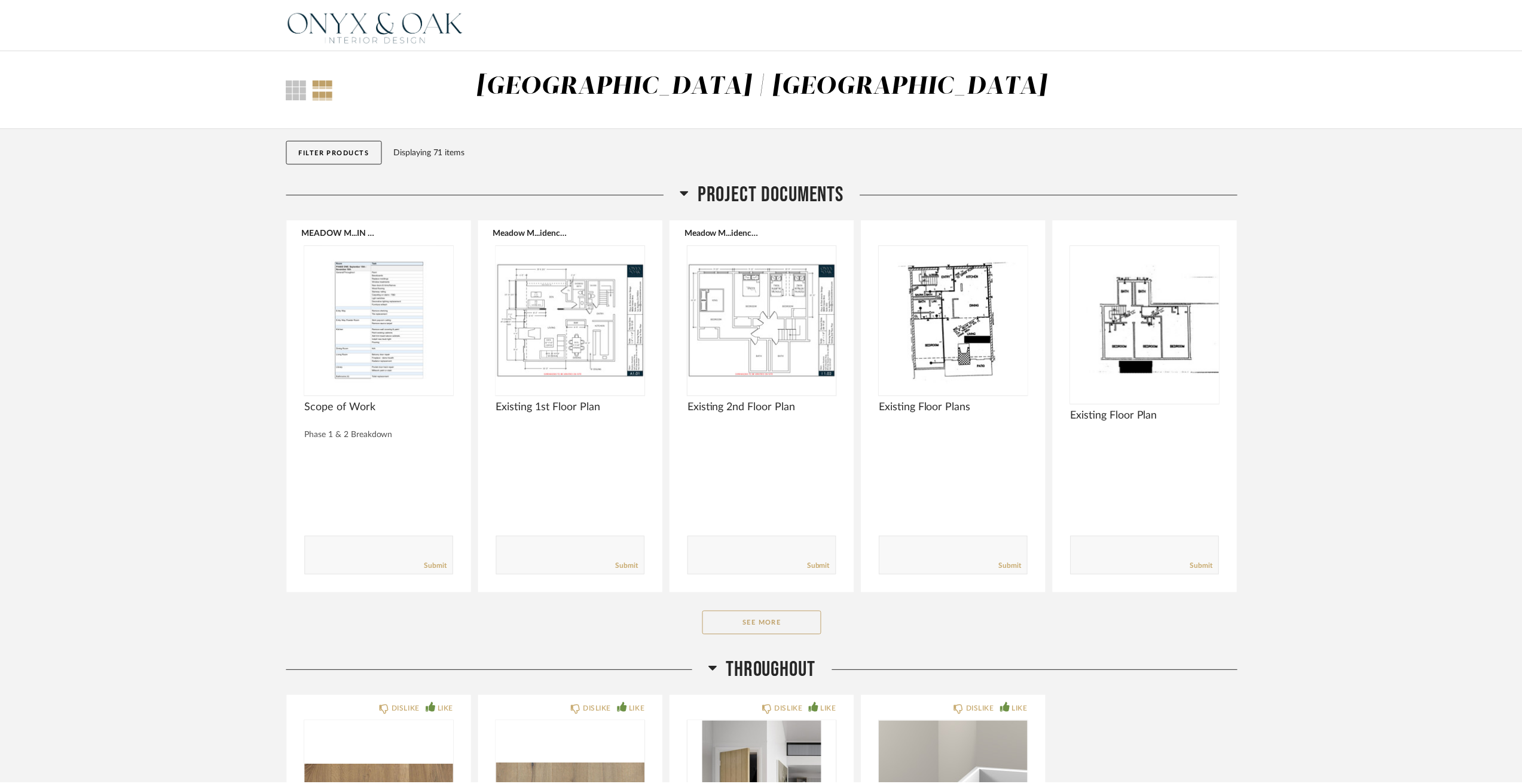
scroll to position [2150, 0]
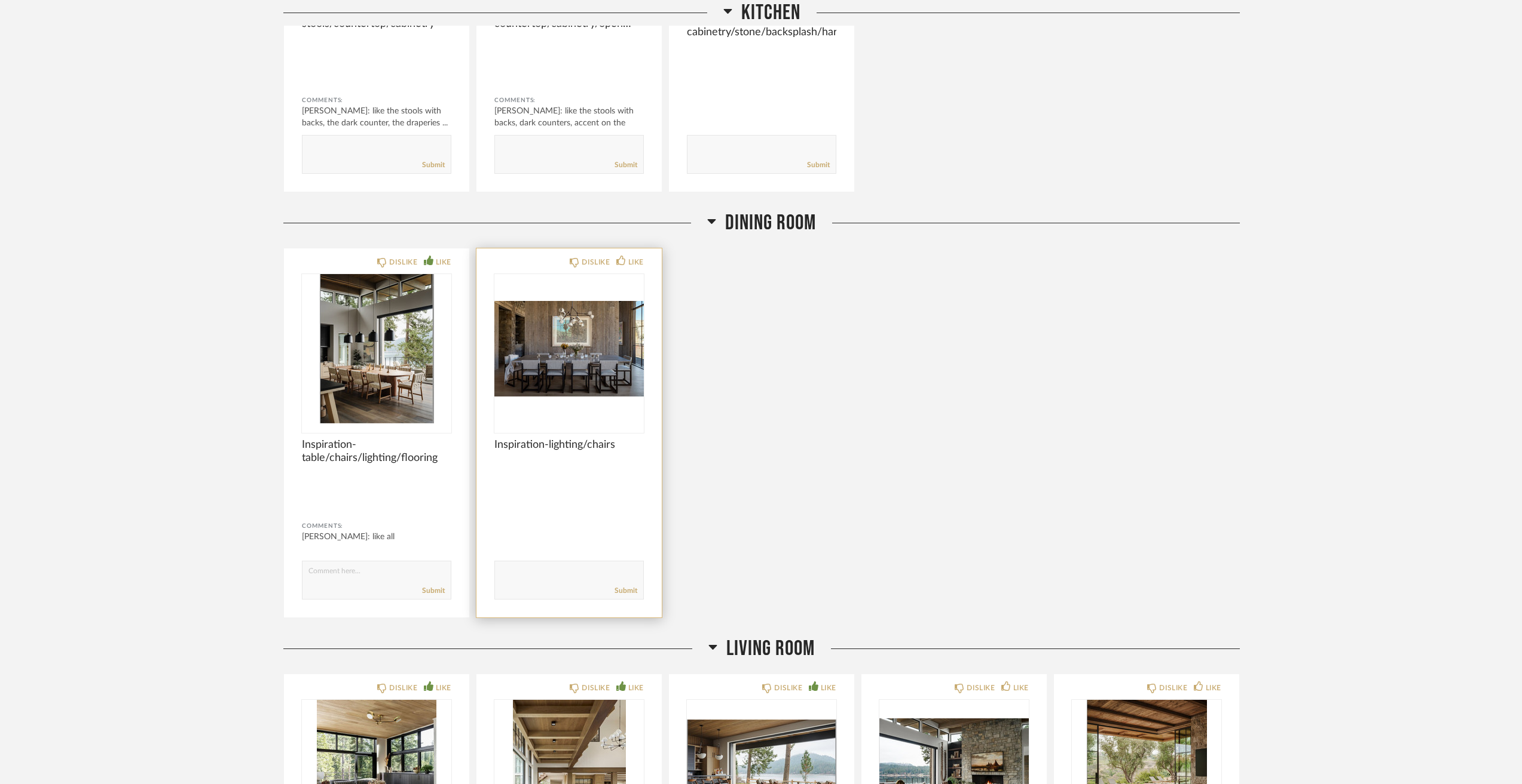
click at [628, 250] on div "DISLIKE LIKE Inspiration-lighting/chairs Comments: Submit" at bounding box center [569, 433] width 185 height 369
click at [630, 259] on div "LIKE" at bounding box center [636, 262] width 16 height 12
click at [535, 571] on textarea at bounding box center [568, 575] width 148 height 16
type textarea "like all"
click at [160, 427] on div "Thumbnail View Full View Meadow Mountain | Vail Valley Filter Items Category Be…" at bounding box center [761, 589] width 1522 height 5381
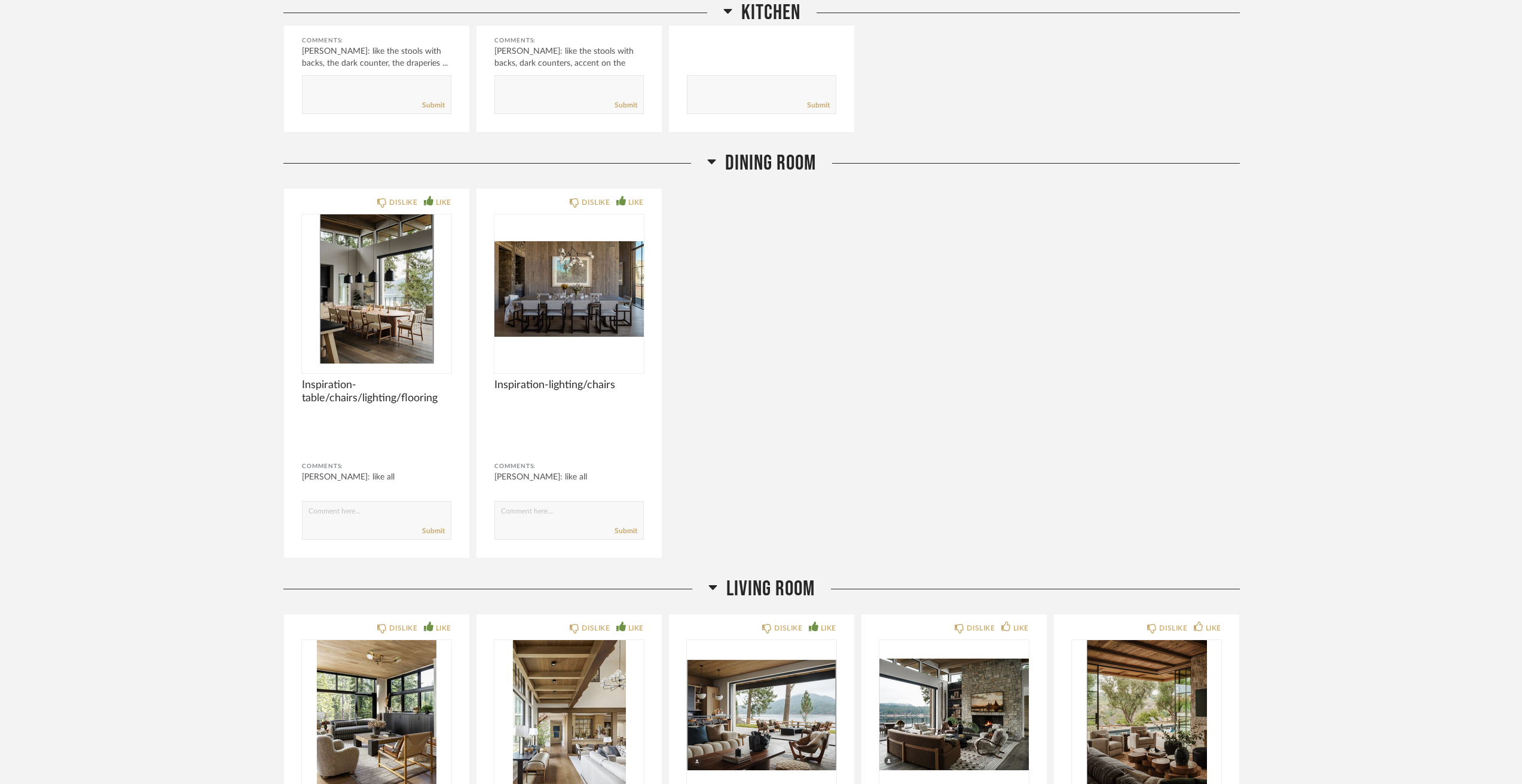
scroll to position [2449, 0]
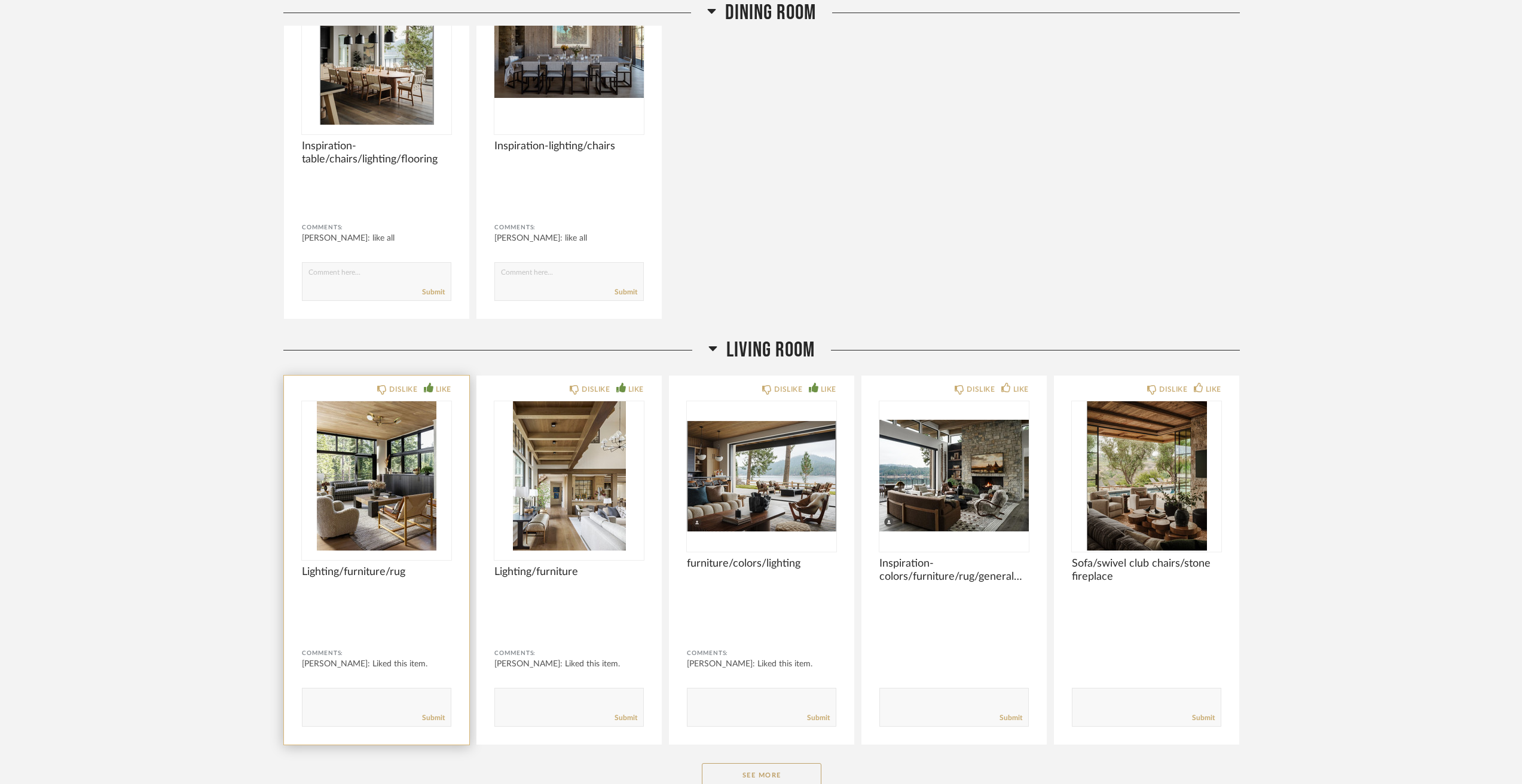
click at [350, 492] on img "0" at bounding box center [376, 475] width 149 height 149
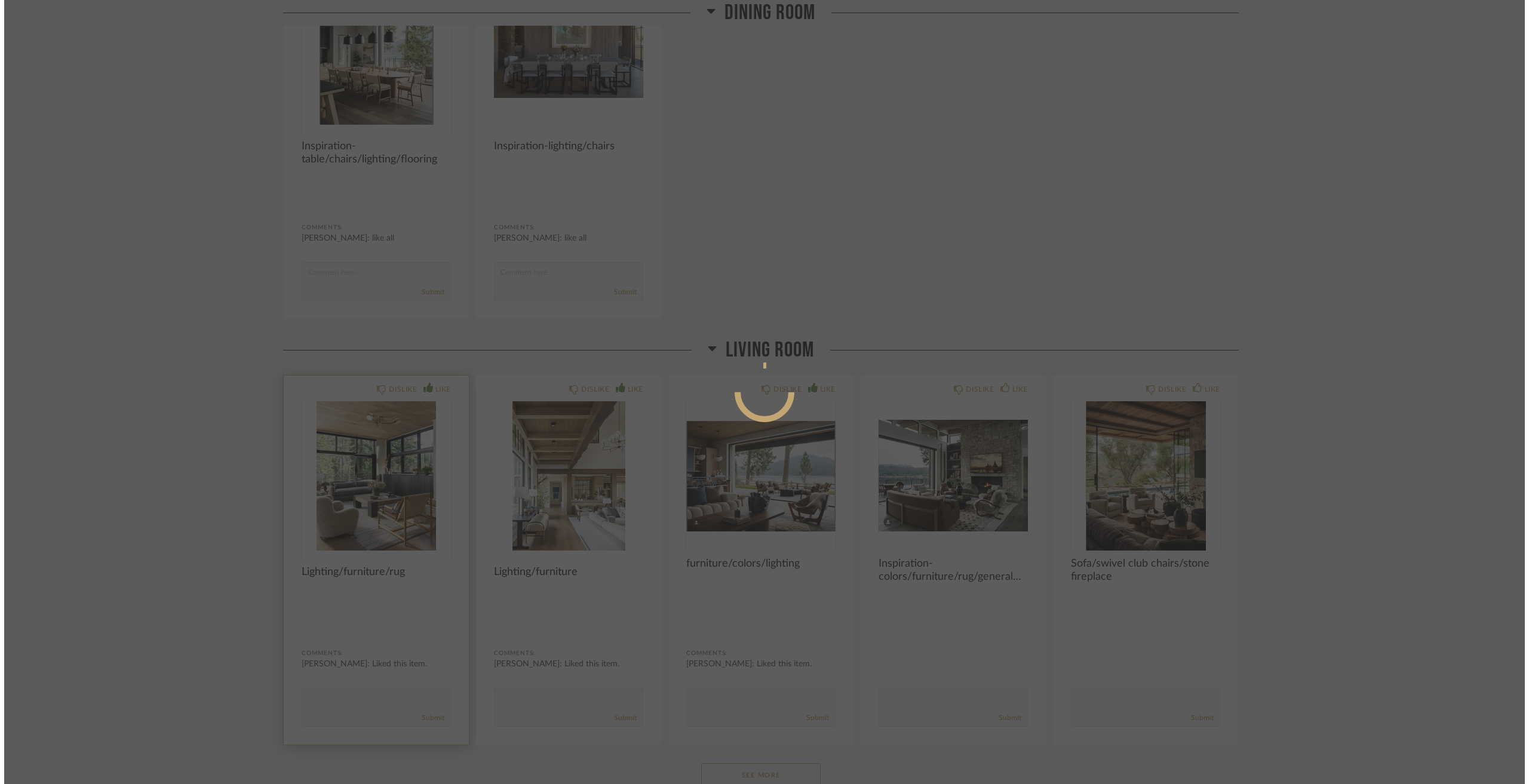
scroll to position [0, 0]
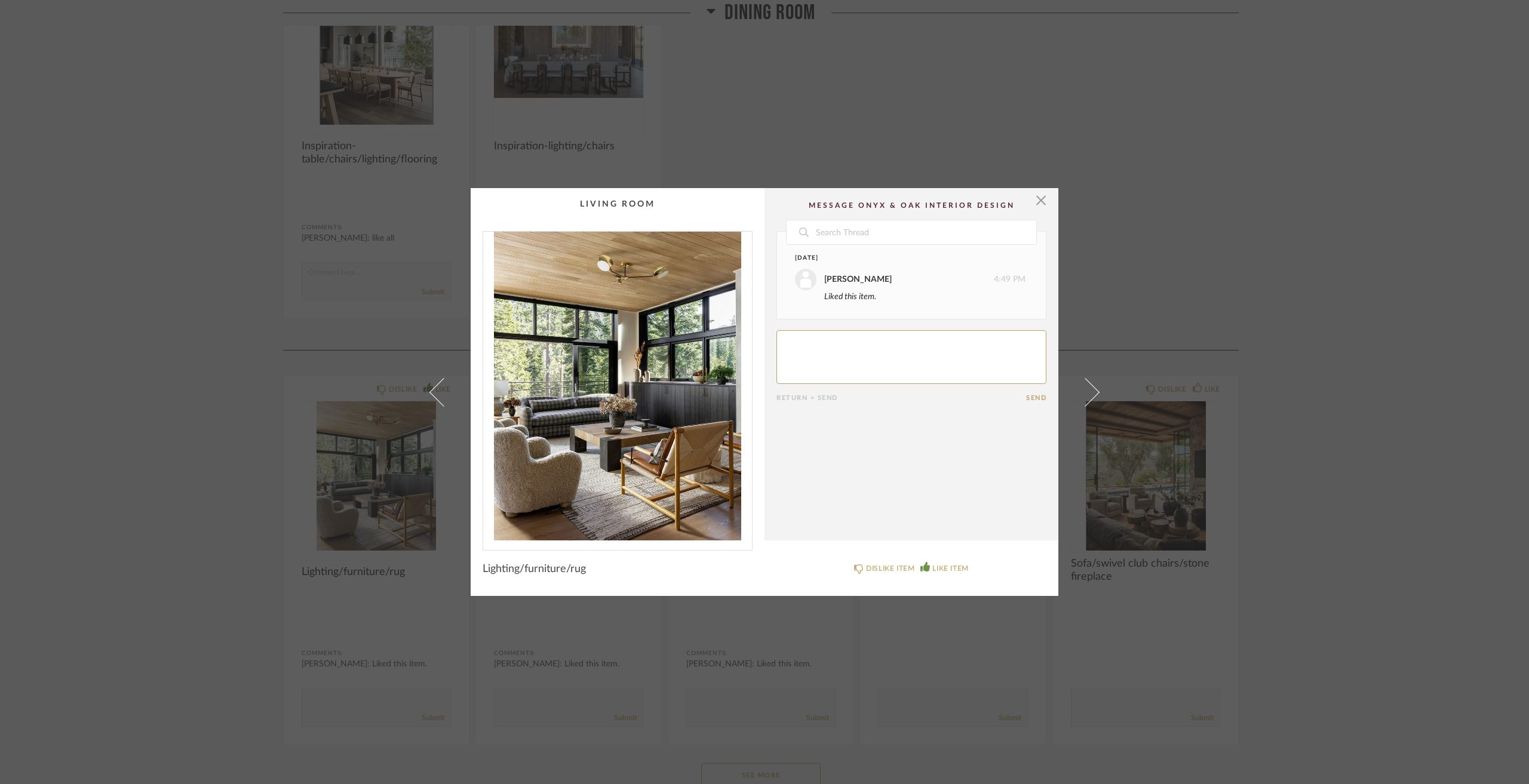
click at [843, 359] on textarea at bounding box center [911, 357] width 270 height 53
type textarea "like furniture/lighting/rug and color scheme"
click at [1376, 378] on div "× Date Yesterday Jacqui Highbloom 4:49 PM Liked this item. Today Jacqui Highblo…" at bounding box center [764, 392] width 1529 height 784
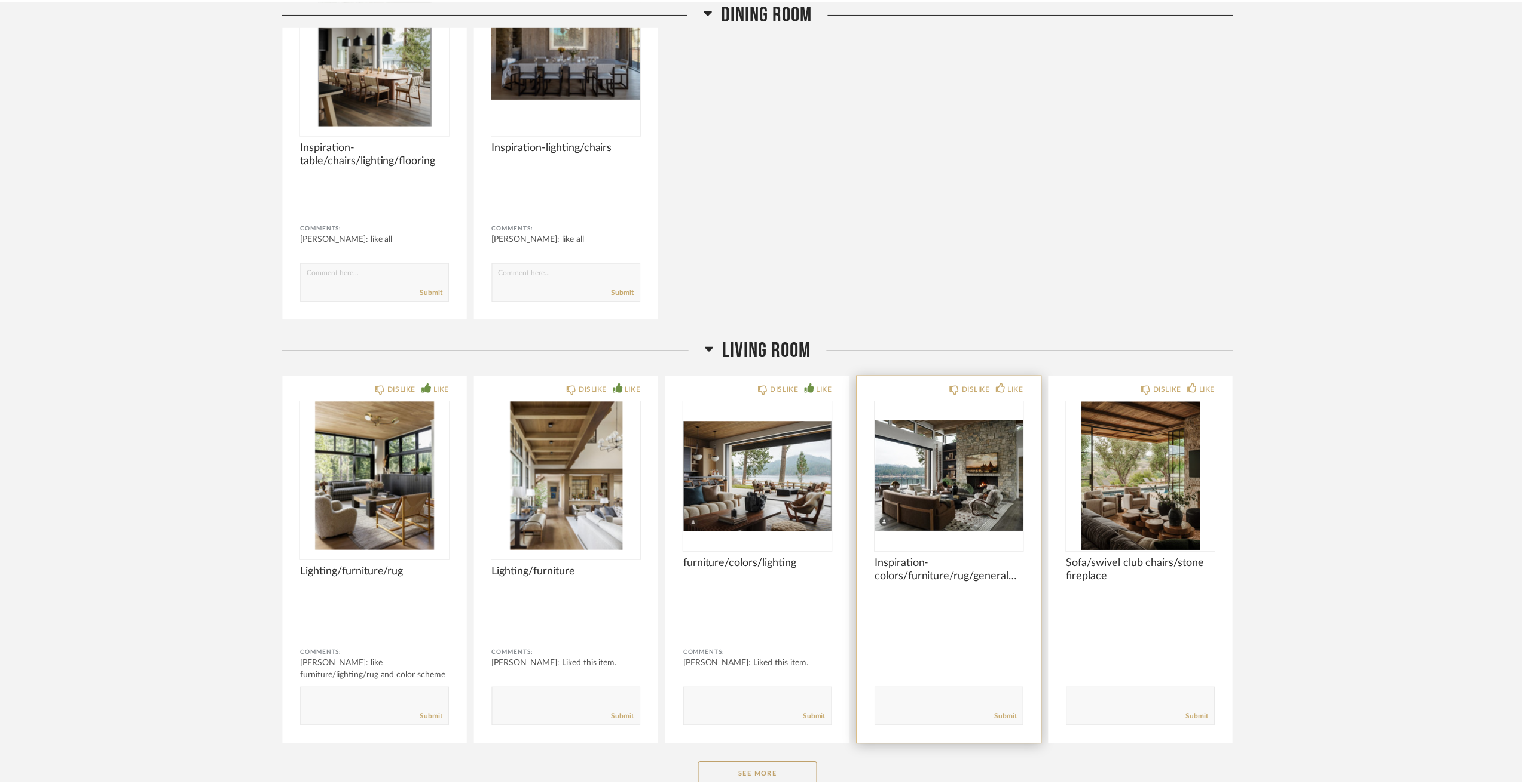
scroll to position [2449, 0]
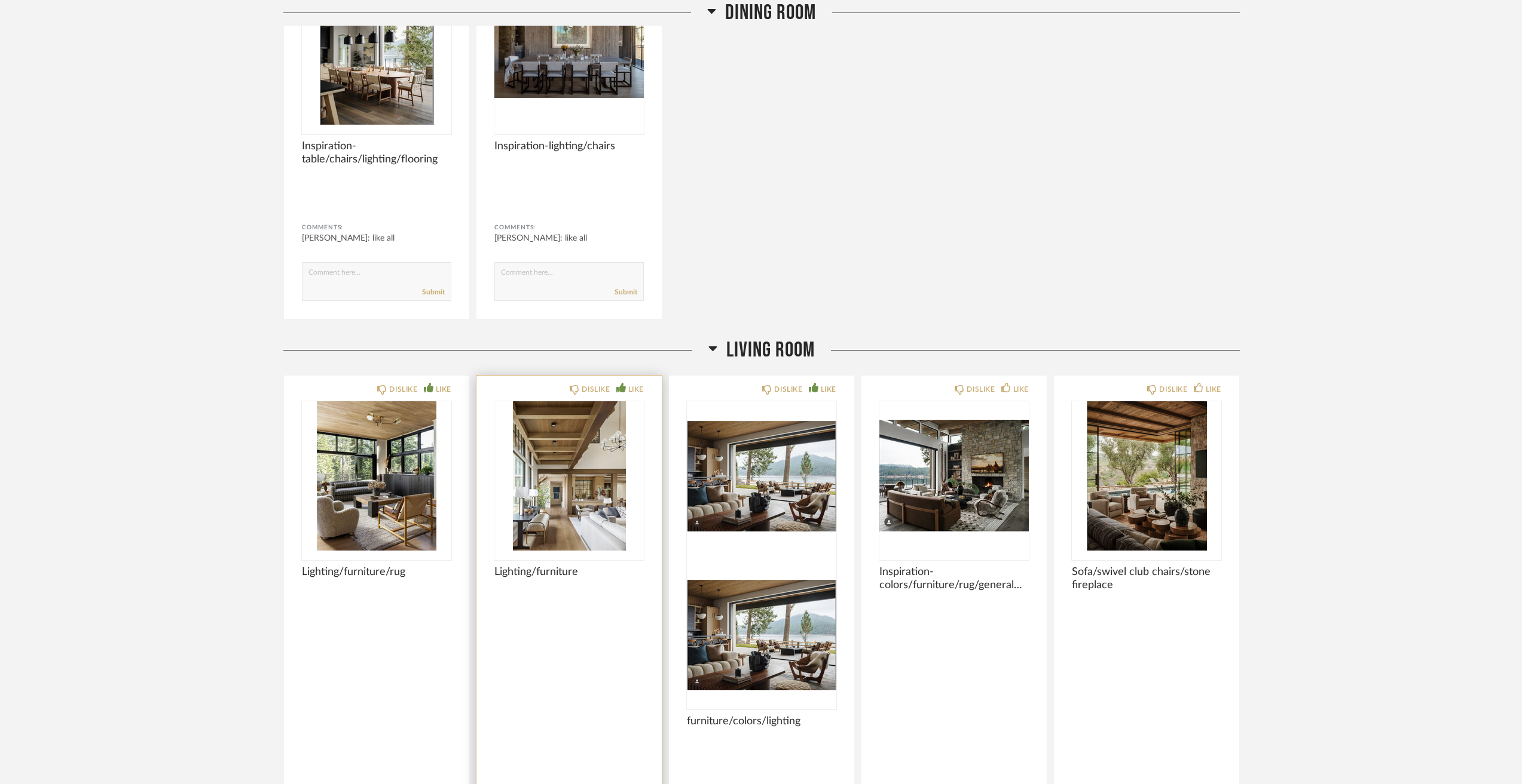
click at [582, 507] on img "0" at bounding box center [568, 475] width 149 height 149
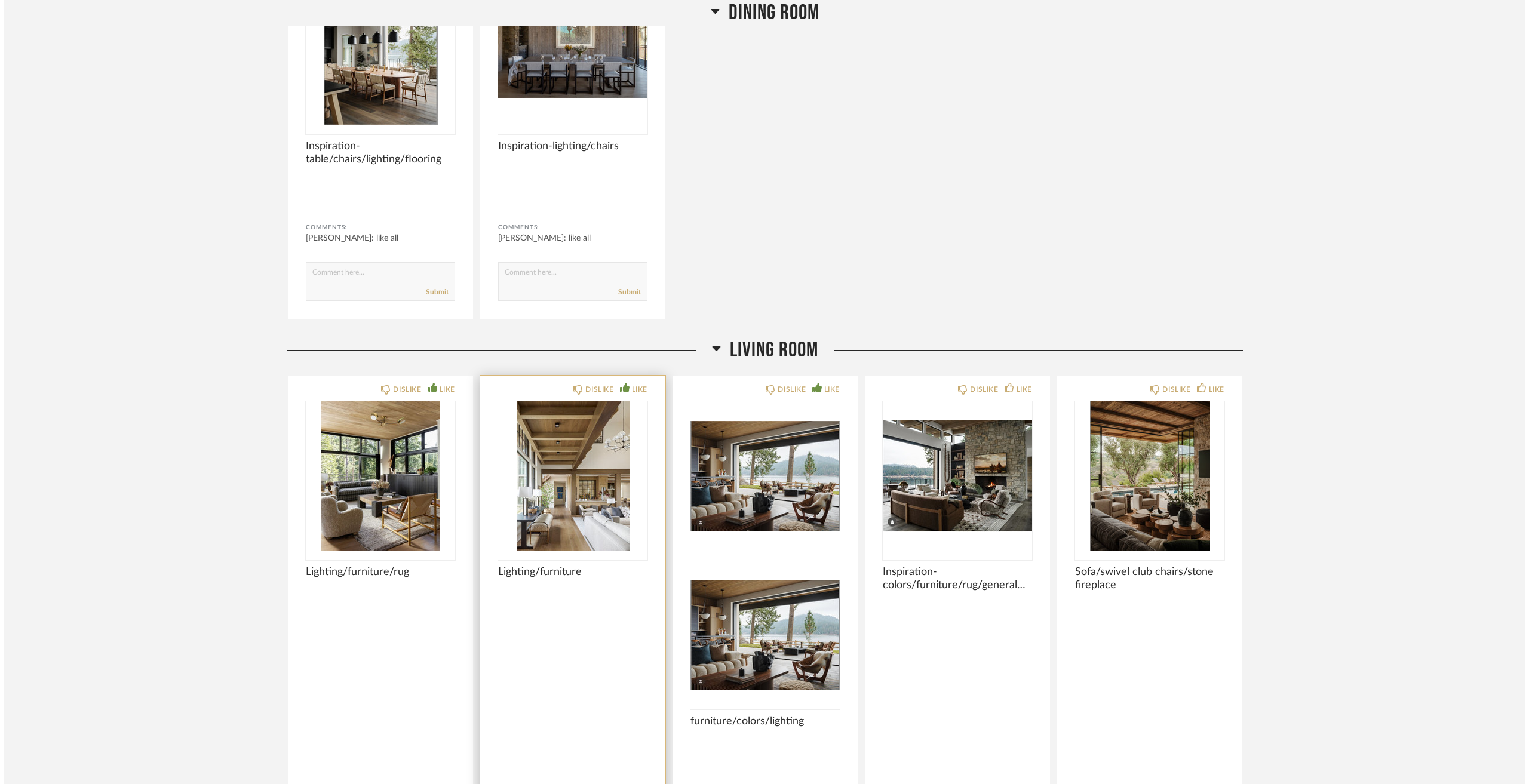
scroll to position [0, 0]
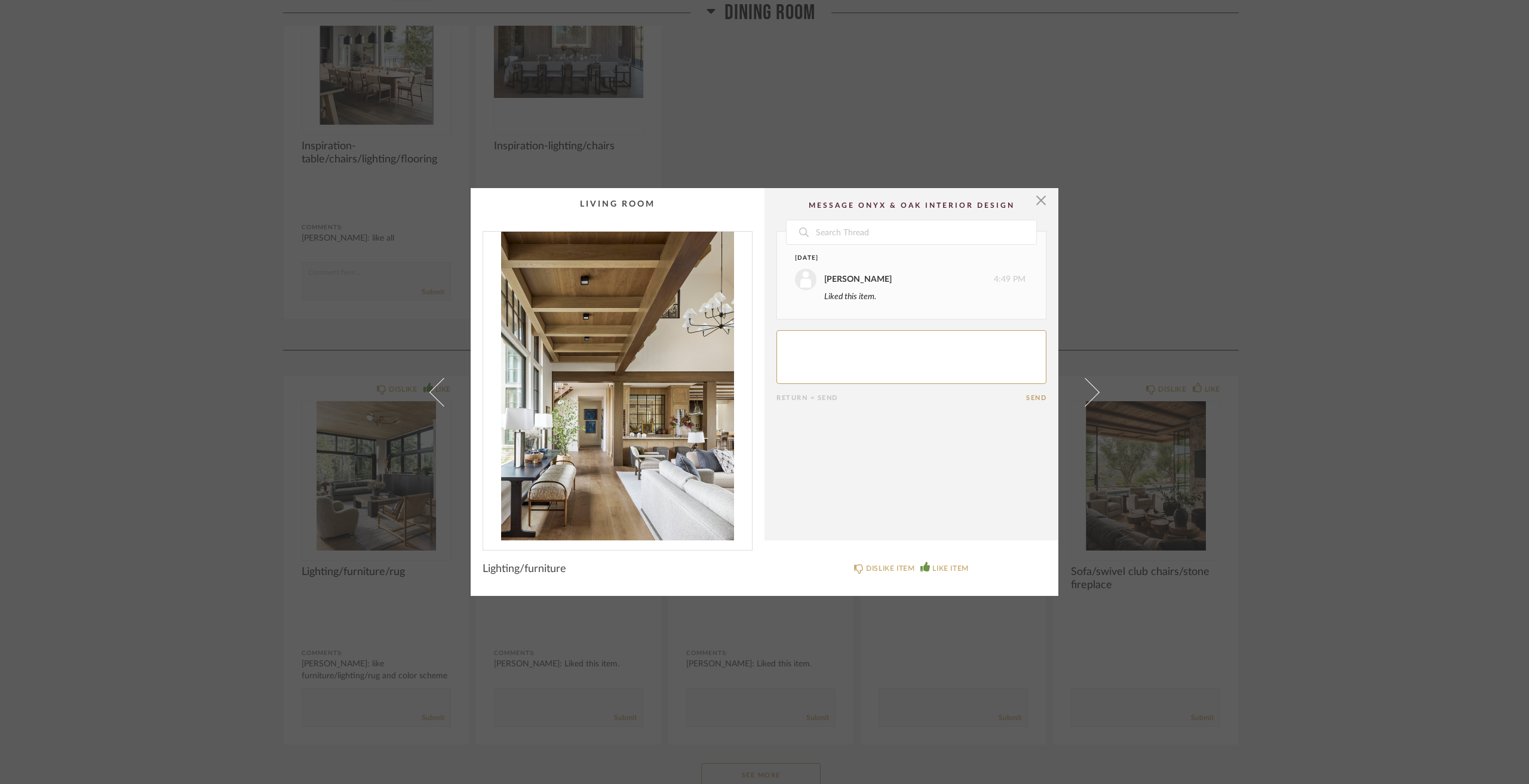
click at [909, 365] on textarea at bounding box center [911, 357] width 270 height 53
type textarea "like lighting/furniture and color scheme"
click at [1235, 397] on div "× Date Yesterday Jacqui Highbloom 4:49 PM Liked this item. Today Jacqui Highblo…" at bounding box center [764, 392] width 1529 height 784
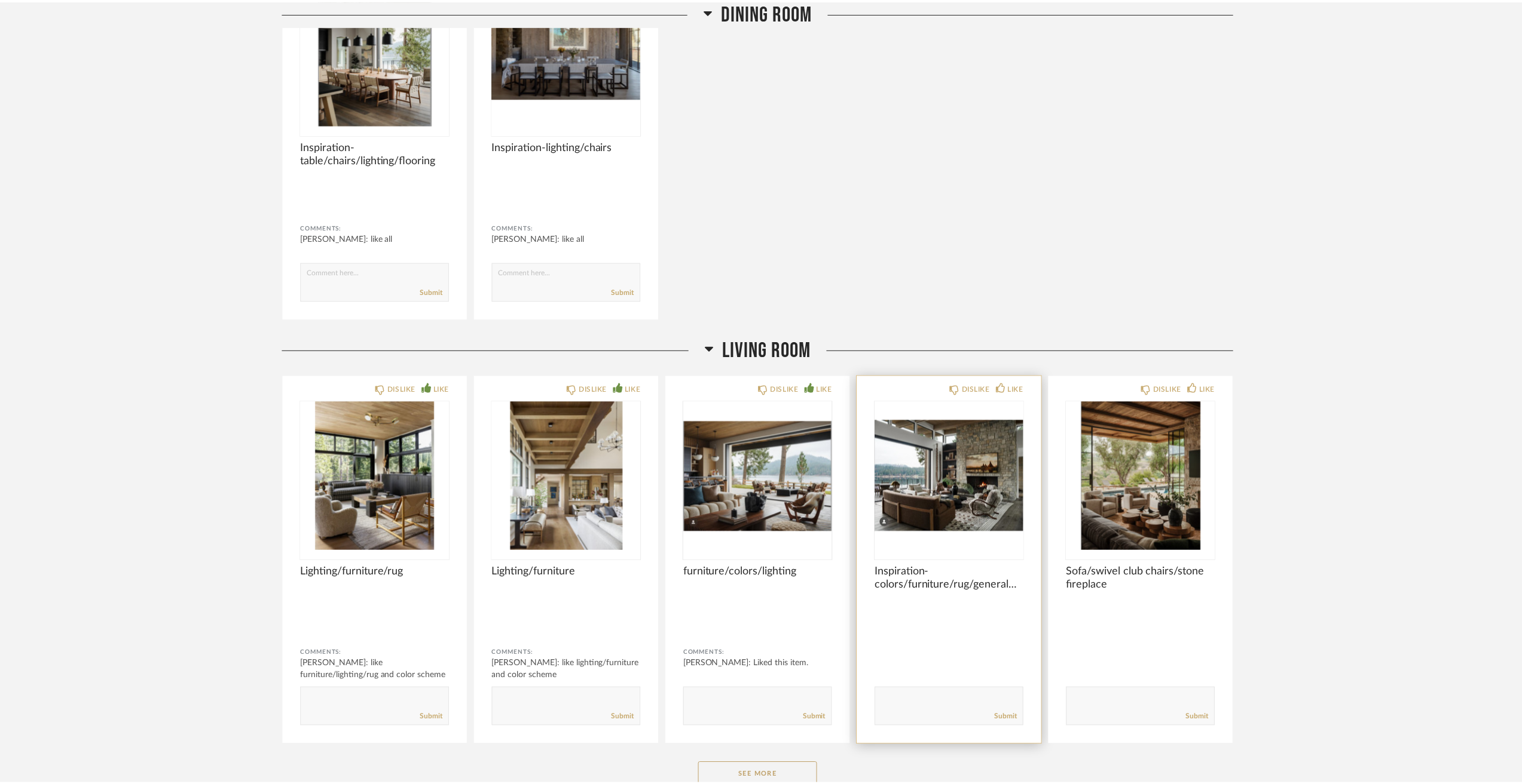
scroll to position [2449, 0]
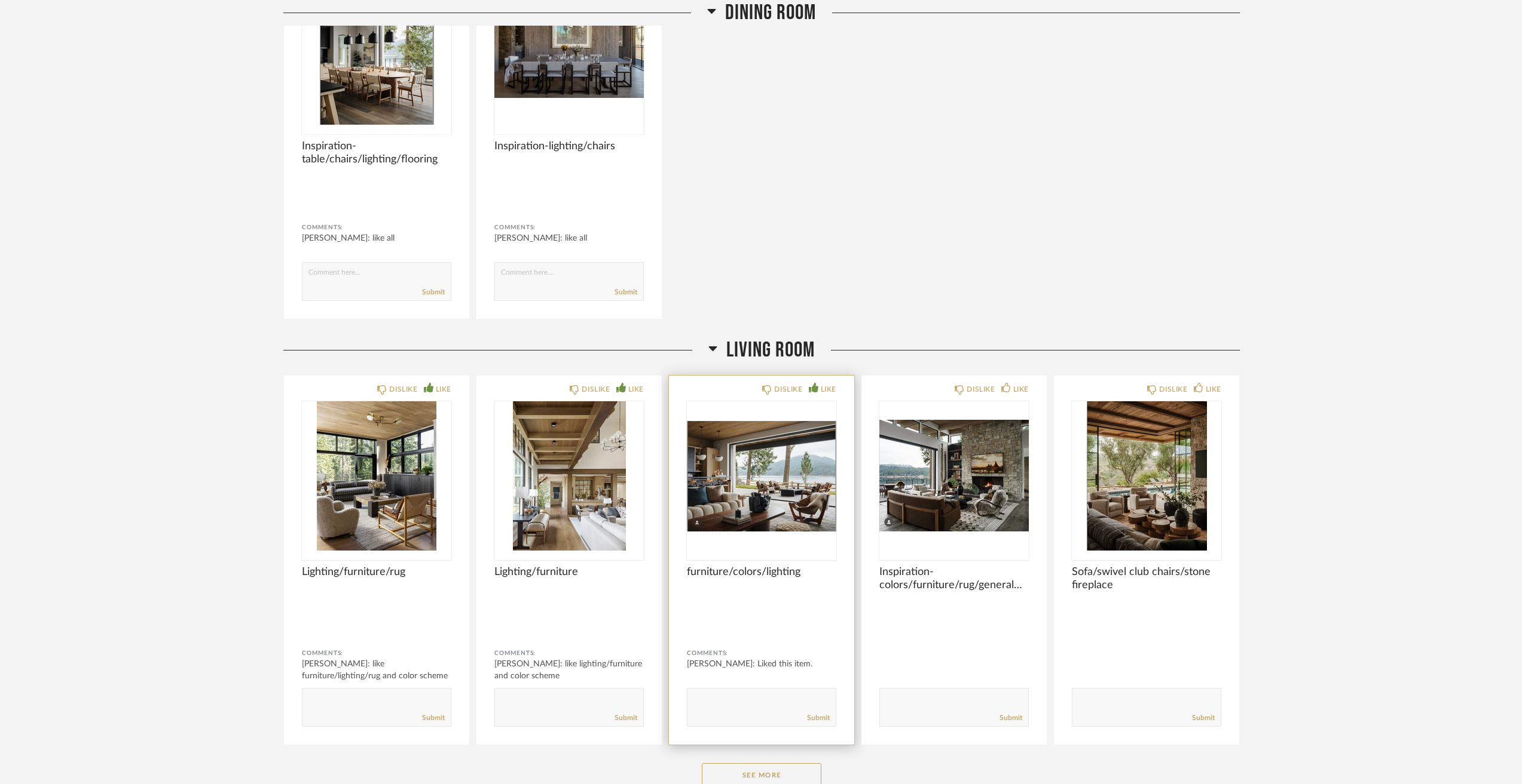
click at [773, 481] on img "0" at bounding box center [761, 475] width 149 height 149
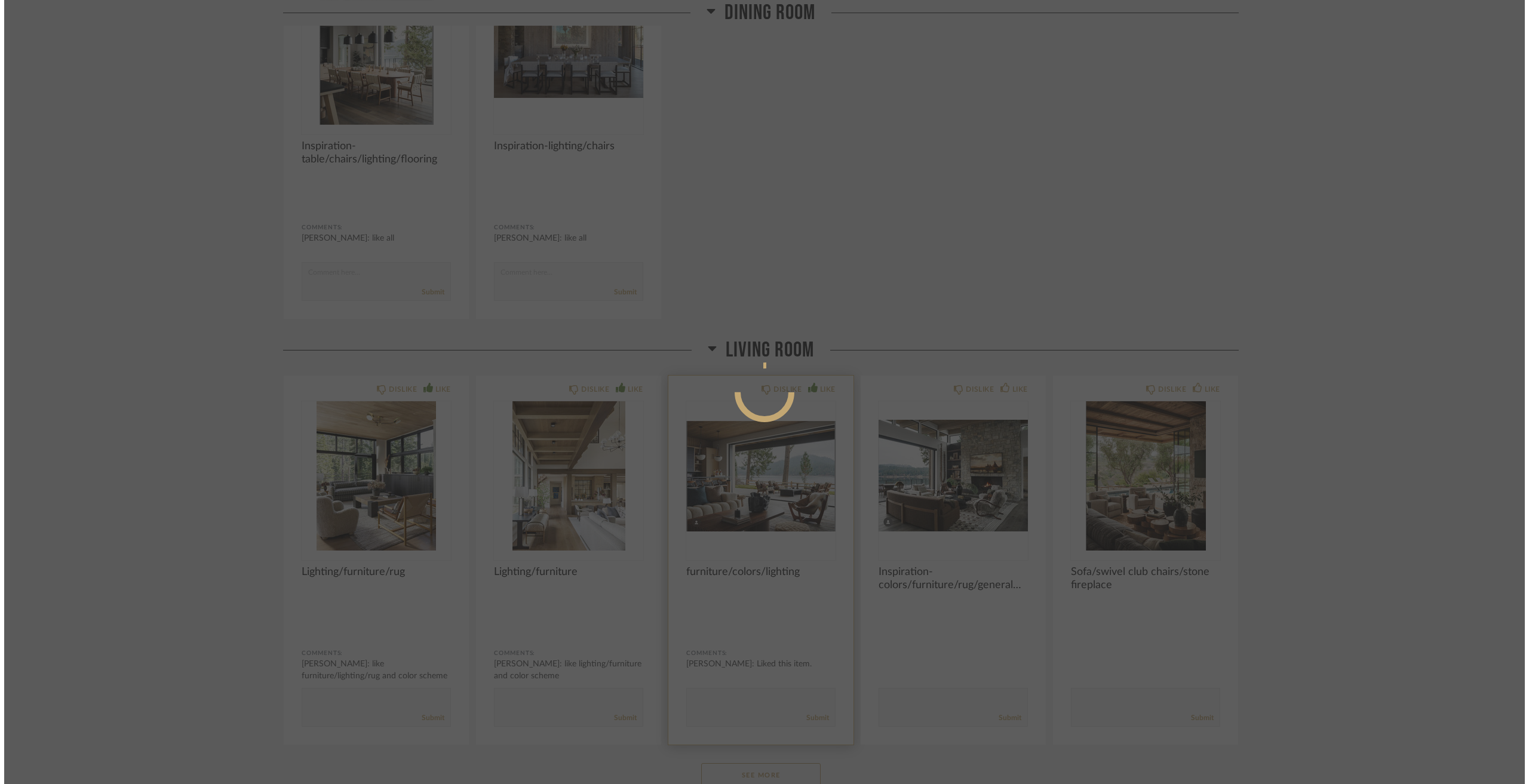
scroll to position [0, 0]
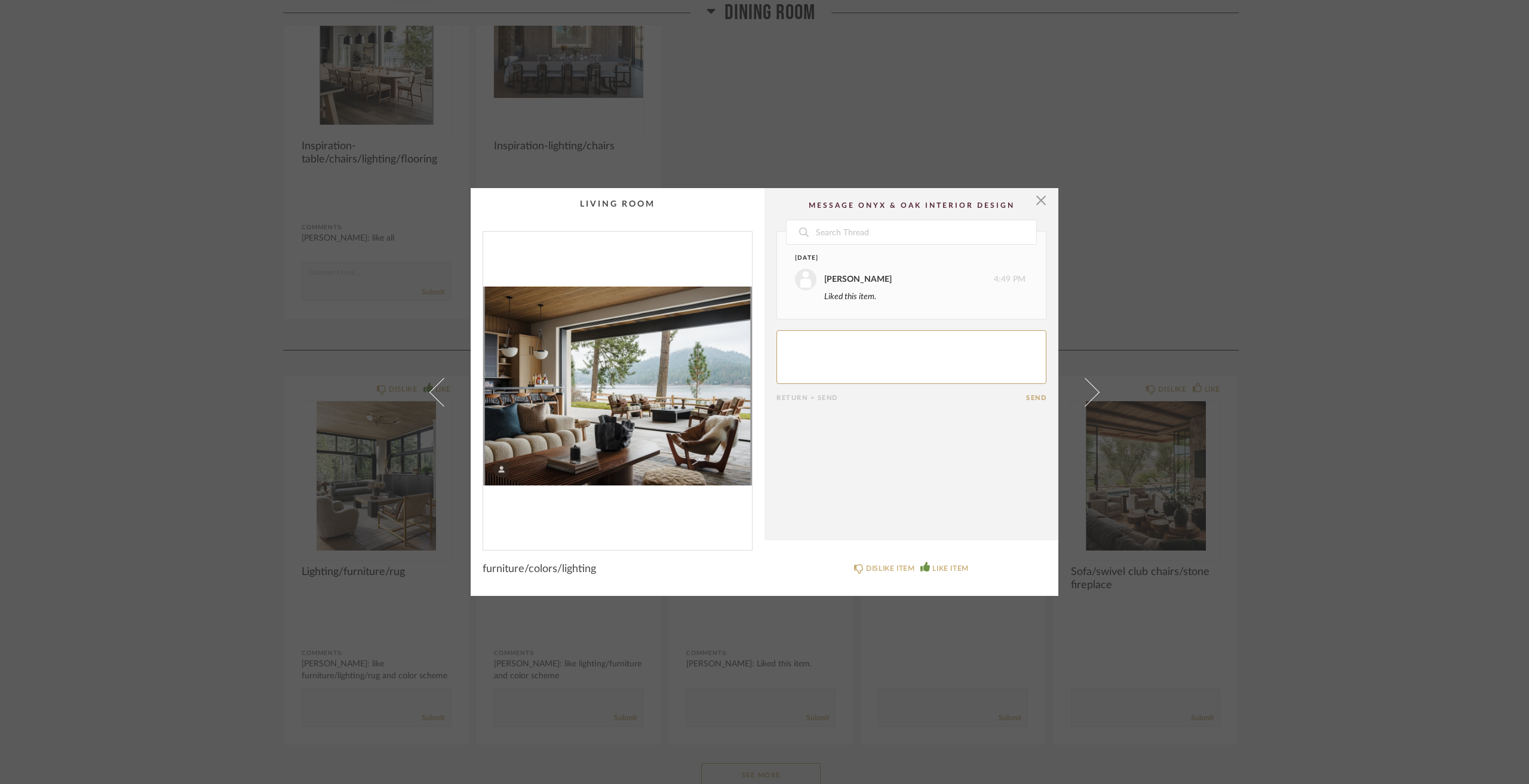
click at [834, 346] on textarea at bounding box center [911, 357] width 270 height 53
type textarea "like all"
click at [1280, 414] on div "× Date Yesterday Jacqui Highbloom 4:49 PM Liked this item. Today Jacqui Highblo…" at bounding box center [764, 392] width 1529 height 784
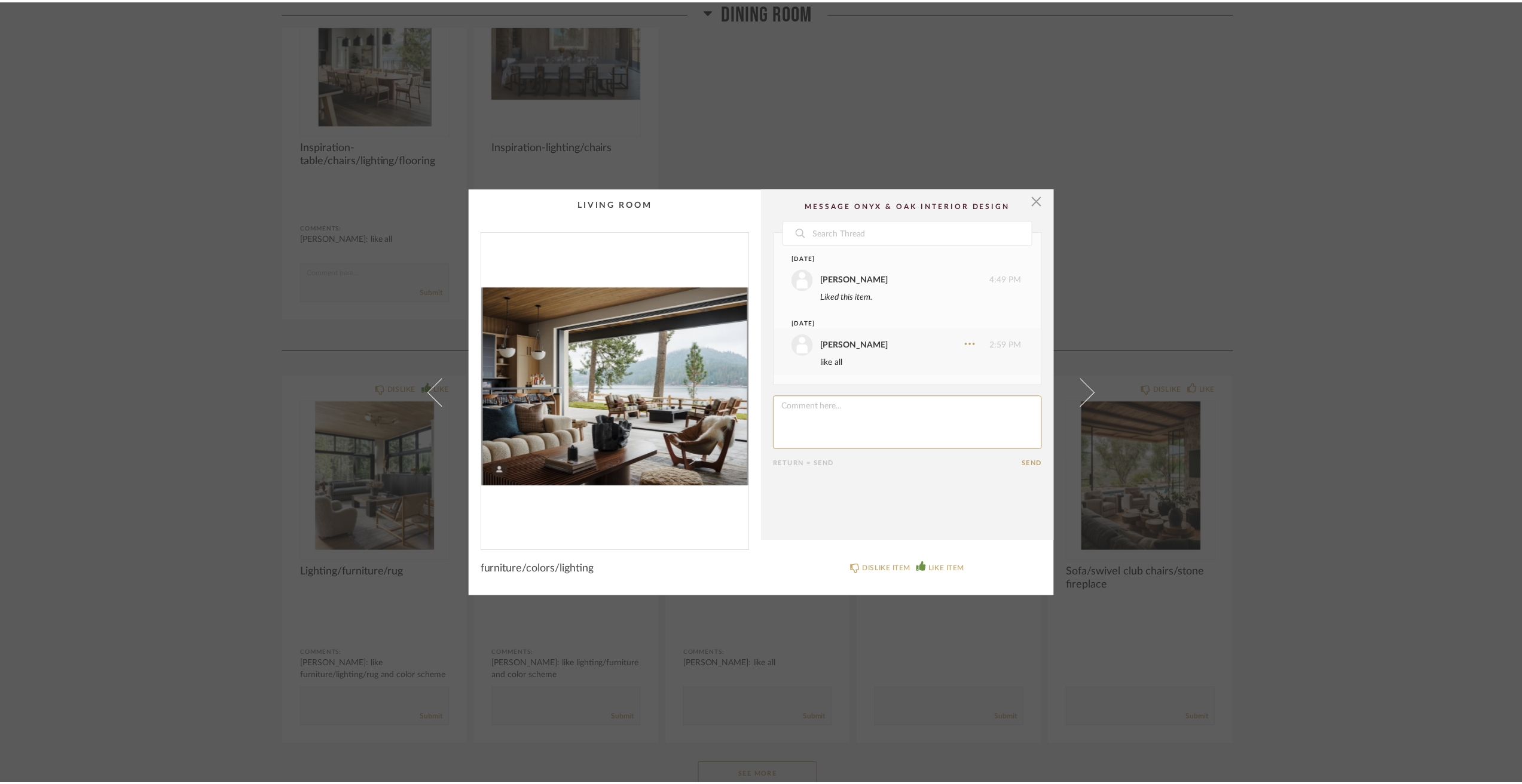
scroll to position [2449, 0]
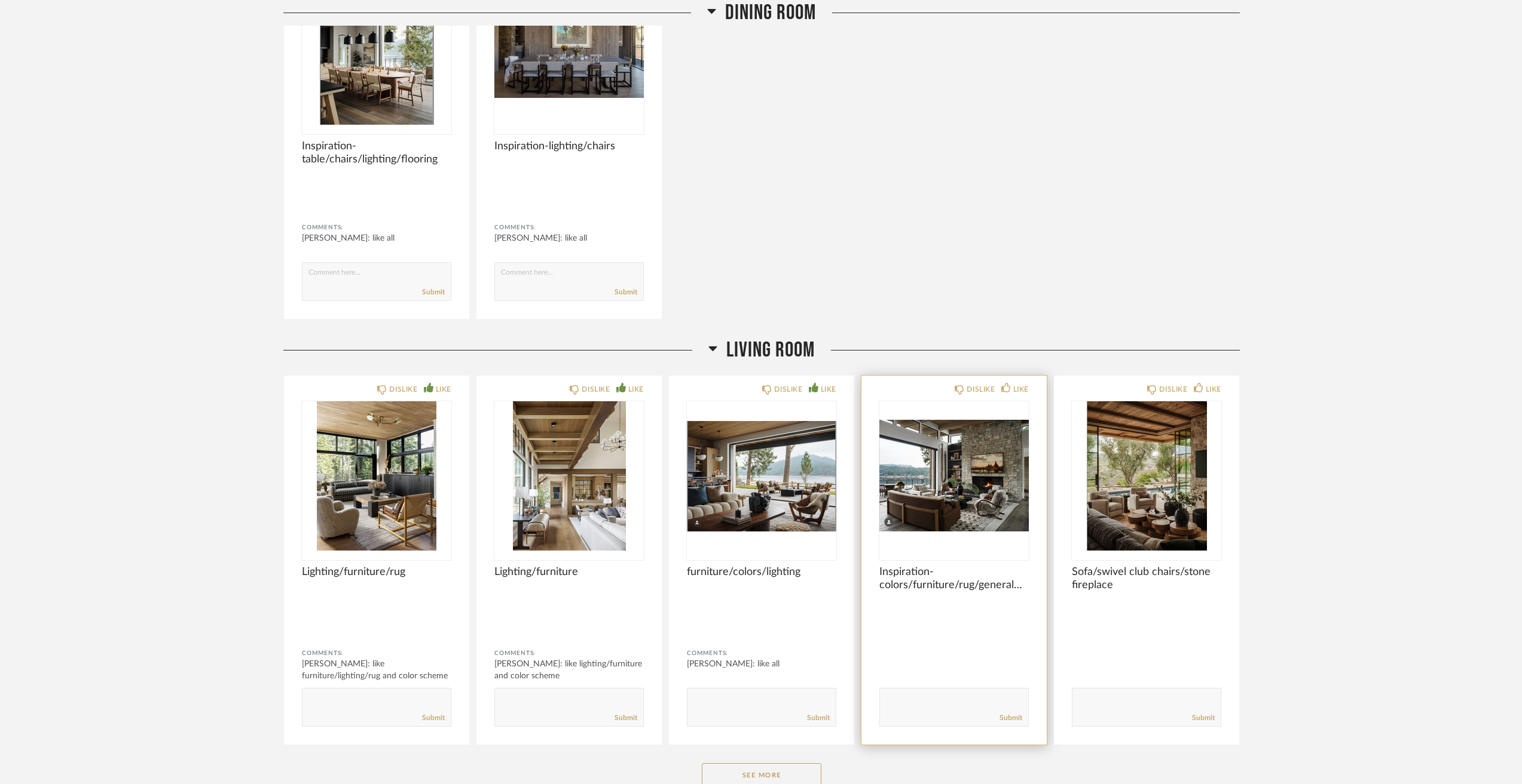
click at [925, 481] on img "0" at bounding box center [954, 475] width 149 height 149
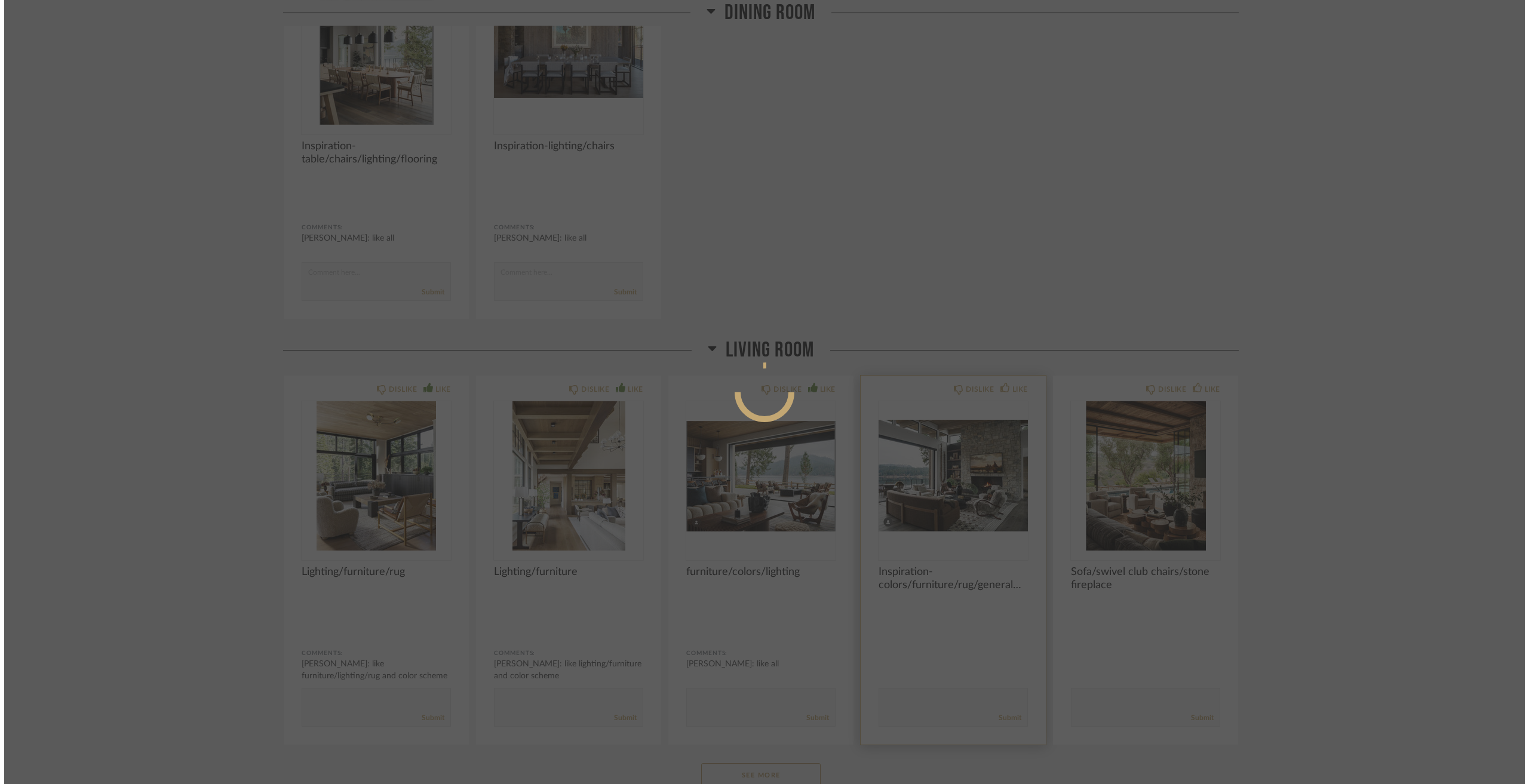
scroll to position [0, 0]
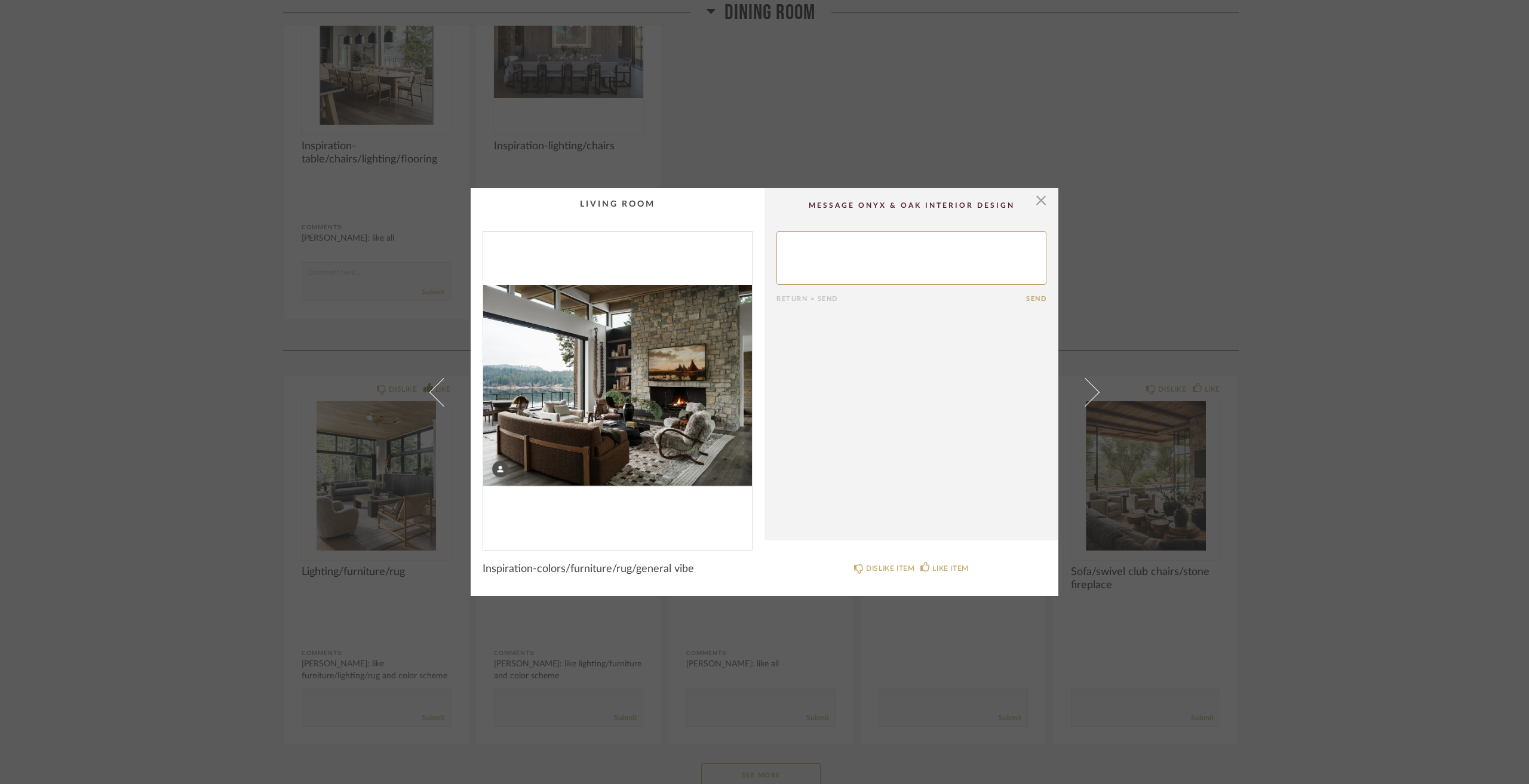
click at [909, 280] on textarea at bounding box center [911, 258] width 270 height 53
type textarea "like colors/furniture/rug/general/vibe"
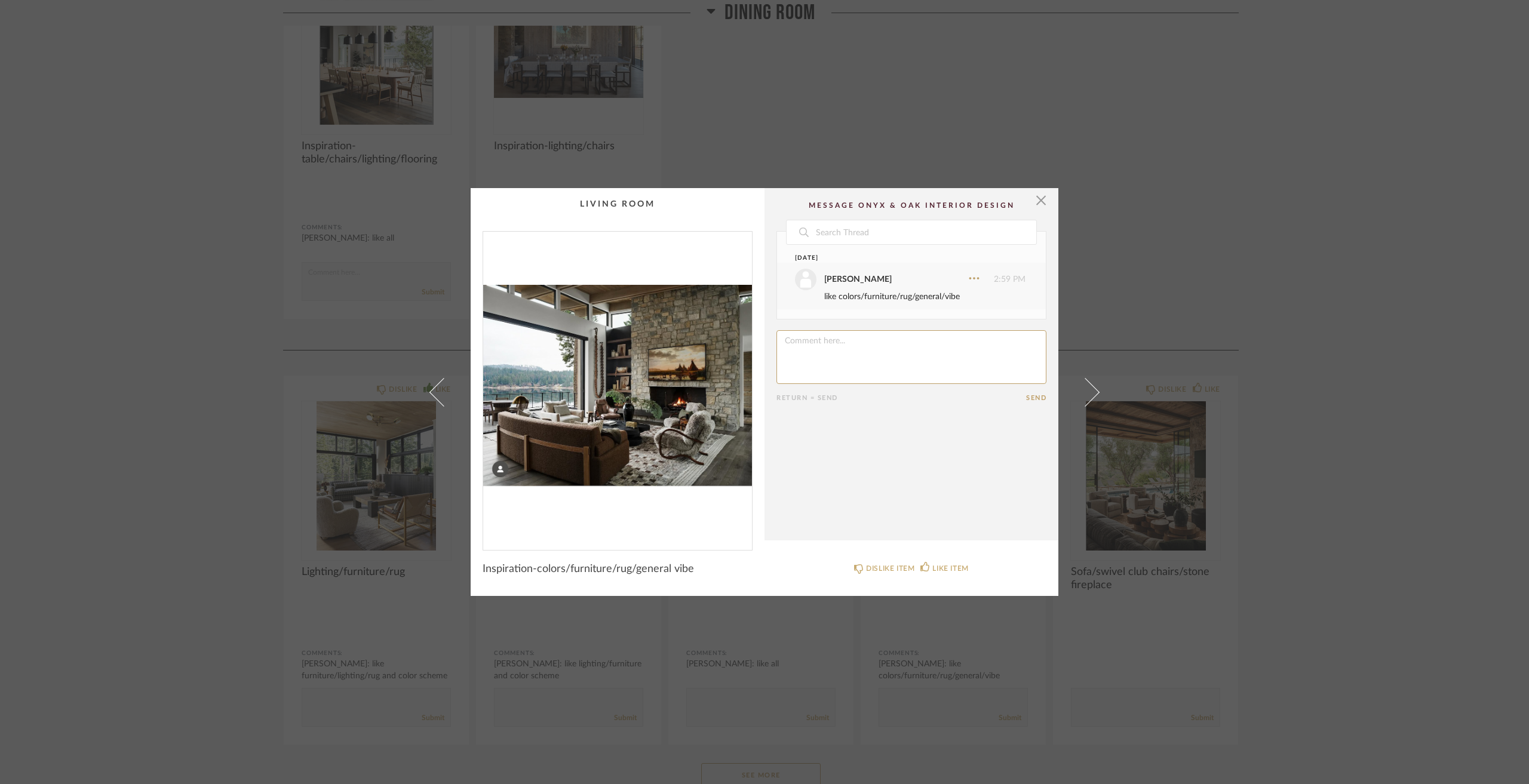
click at [1359, 357] on div "× Date Today Jacqui Highbloom 2:59 PM like colors/furniture/rug/general/vibe Re…" at bounding box center [764, 392] width 1529 height 784
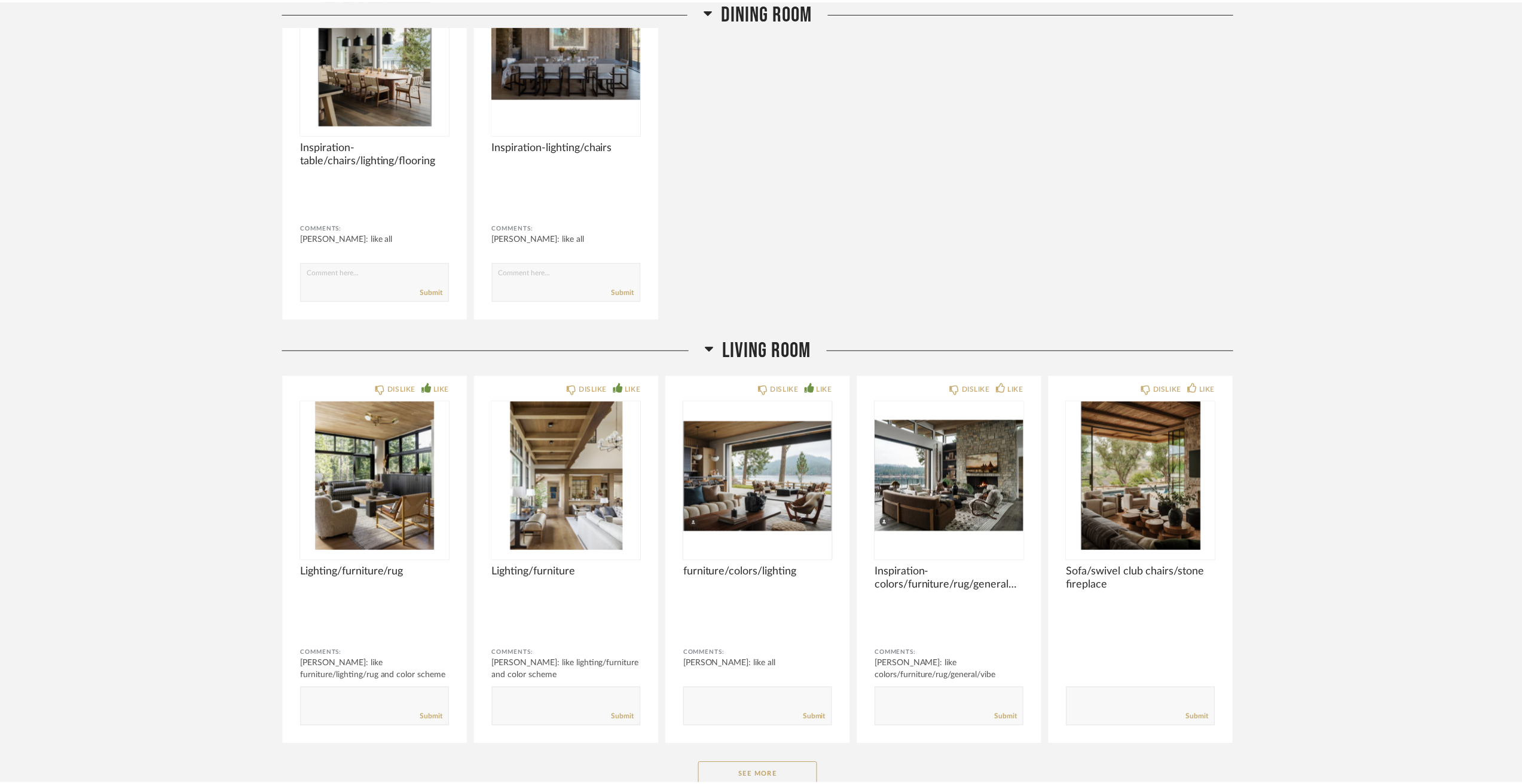
scroll to position [2449, 0]
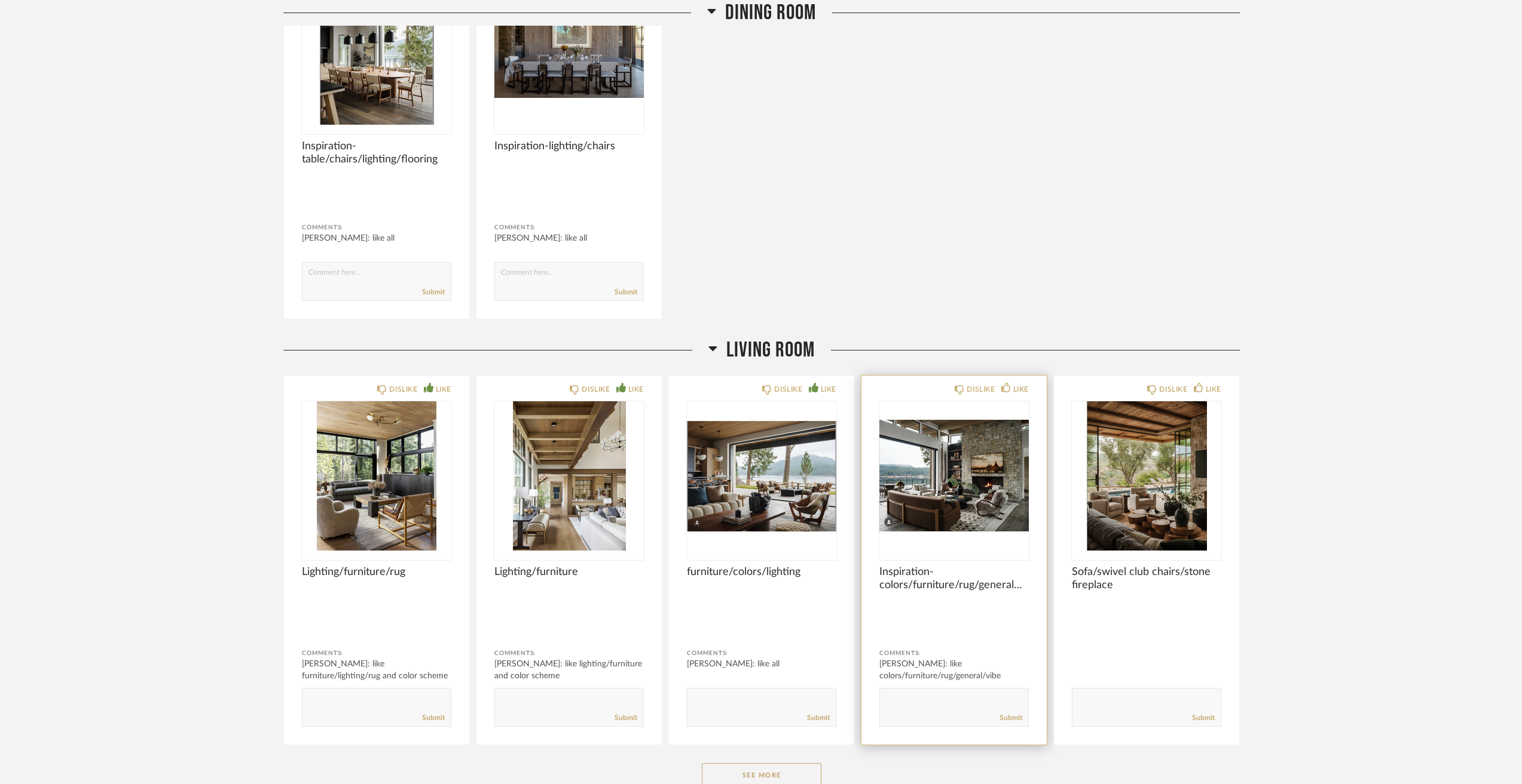
click at [1042, 393] on div "DISLIKE LIKE Inspiration-colors/furniture/rug/general vibe Comments: Jacqui Hig…" at bounding box center [954, 560] width 185 height 369
click at [1028, 387] on div "LIKE" at bounding box center [1021, 389] width 16 height 12
click at [1182, 488] on img "0" at bounding box center [1146, 475] width 149 height 149
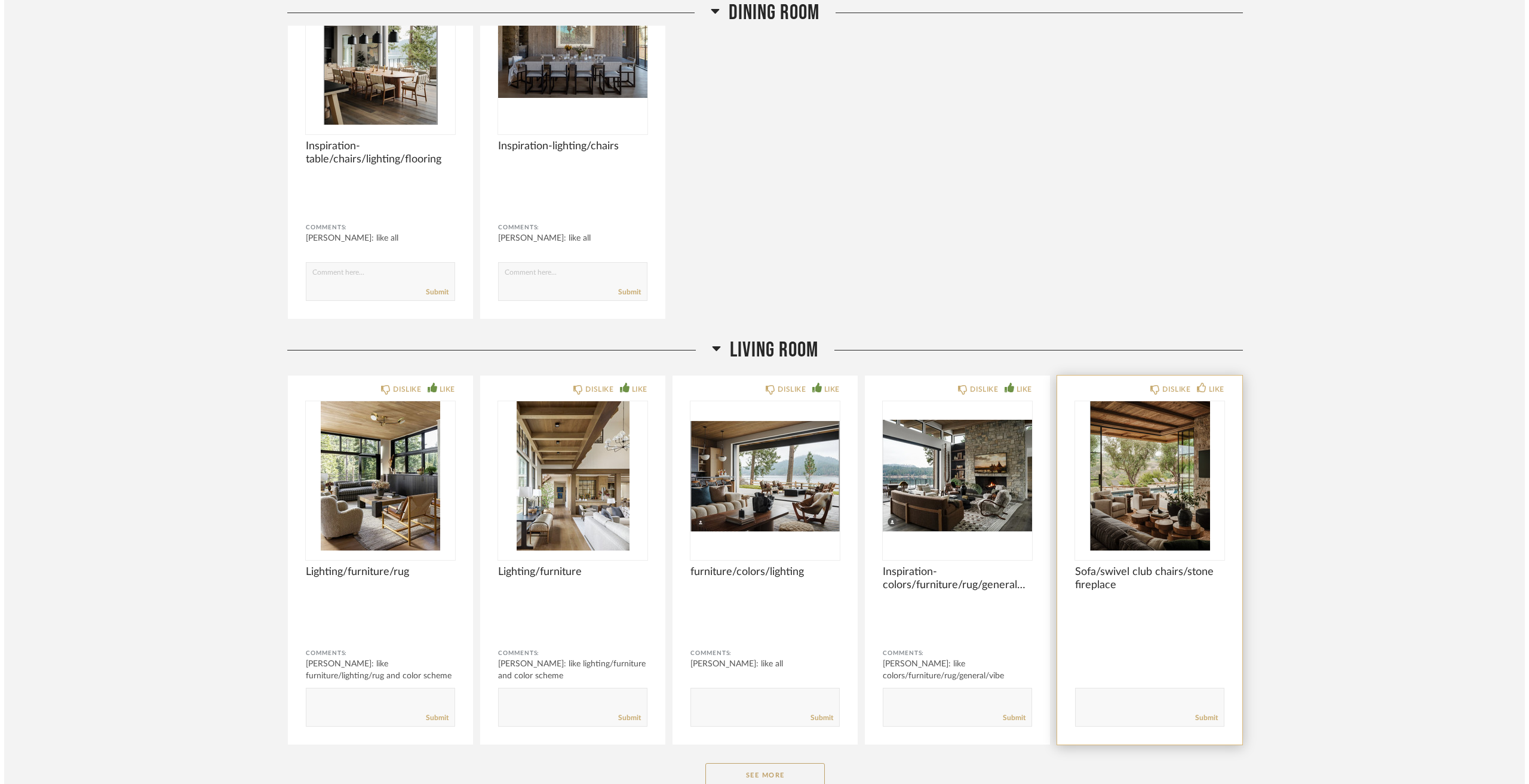
scroll to position [0, 0]
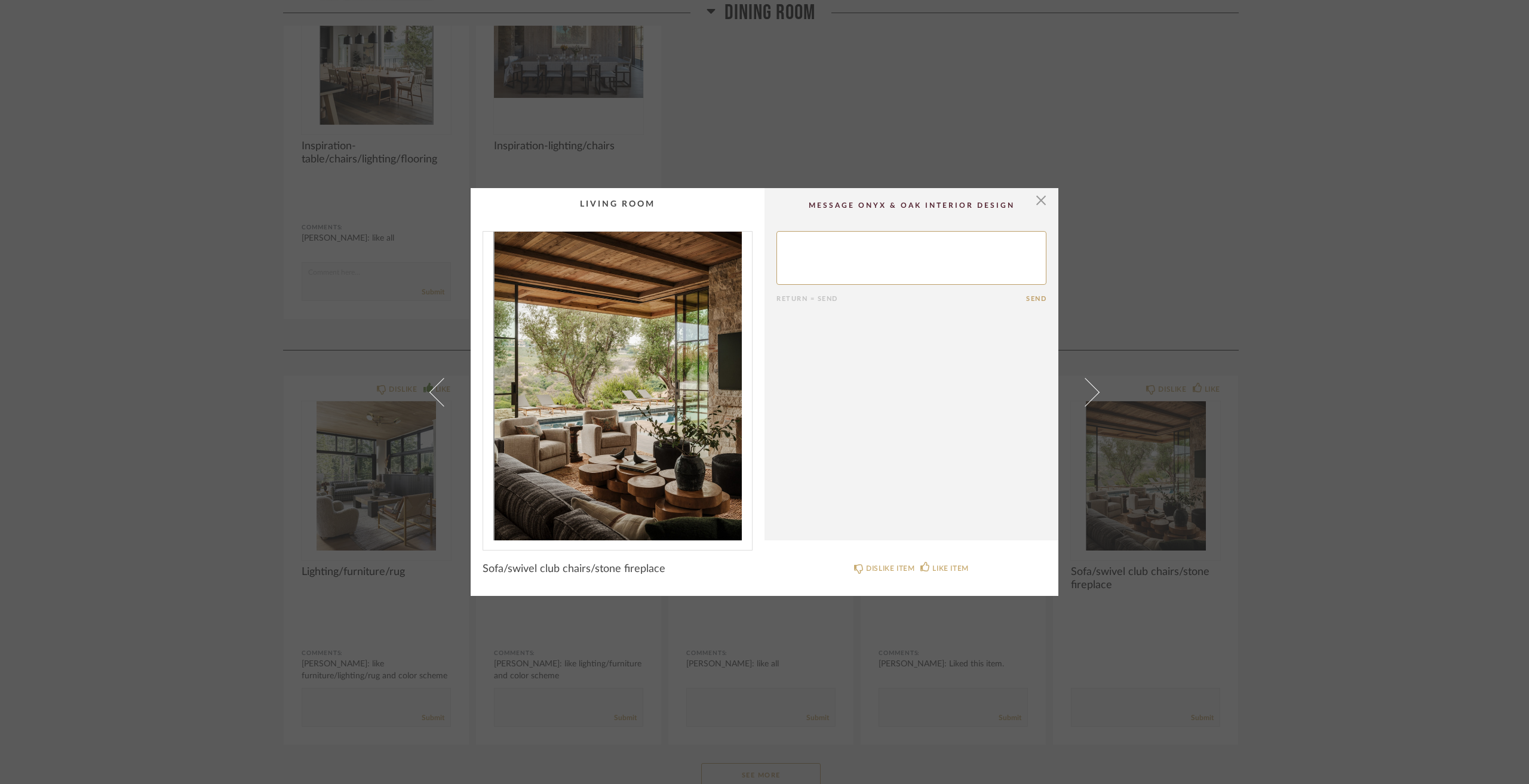
click at [1372, 523] on div "× Return = Send Send Sofa/swivel club chairs/stone fireplace DISLIKE ITEM LIKE …" at bounding box center [764, 392] width 1529 height 784
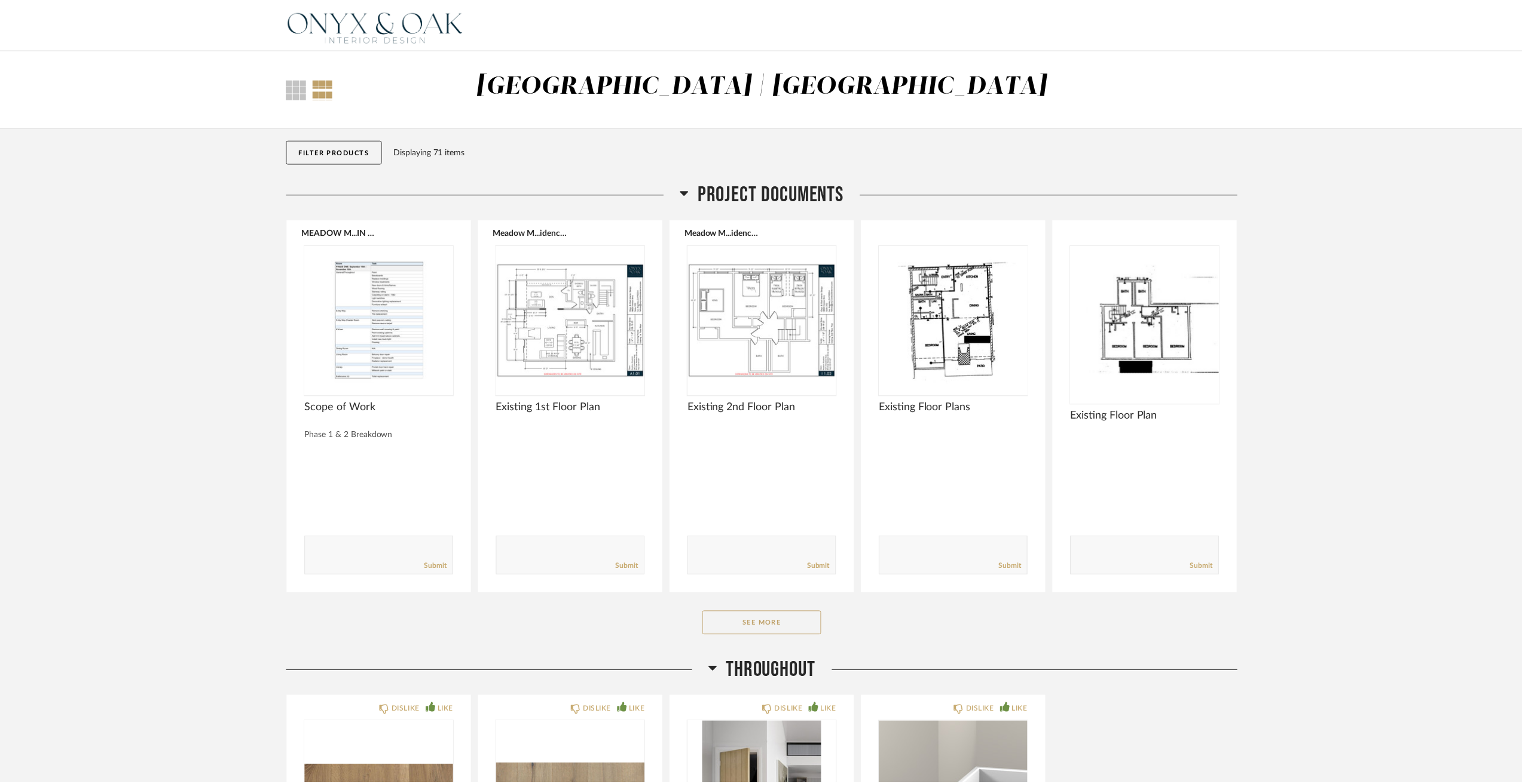
scroll to position [2449, 0]
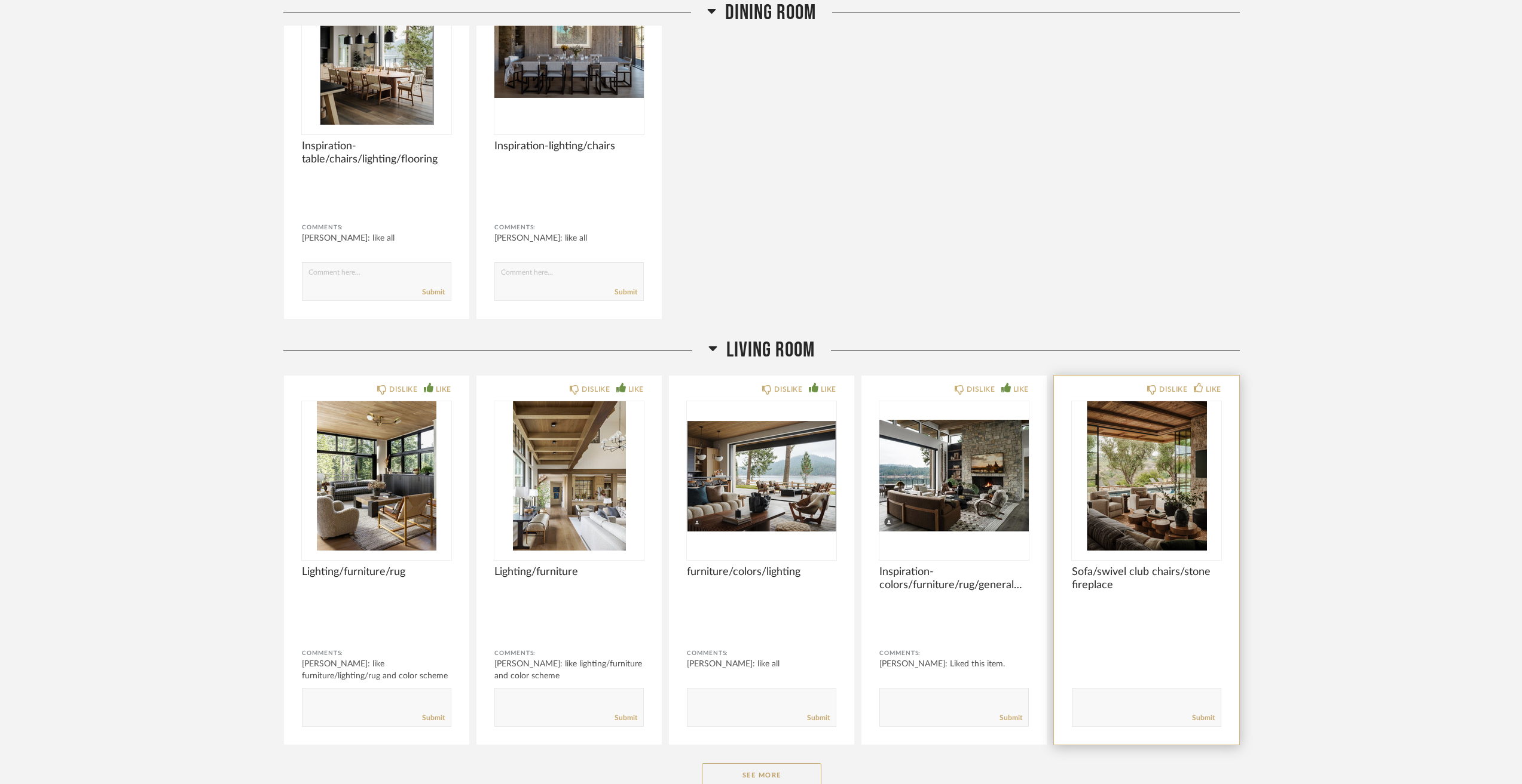
click at [1179, 452] on img "0" at bounding box center [1146, 475] width 149 height 149
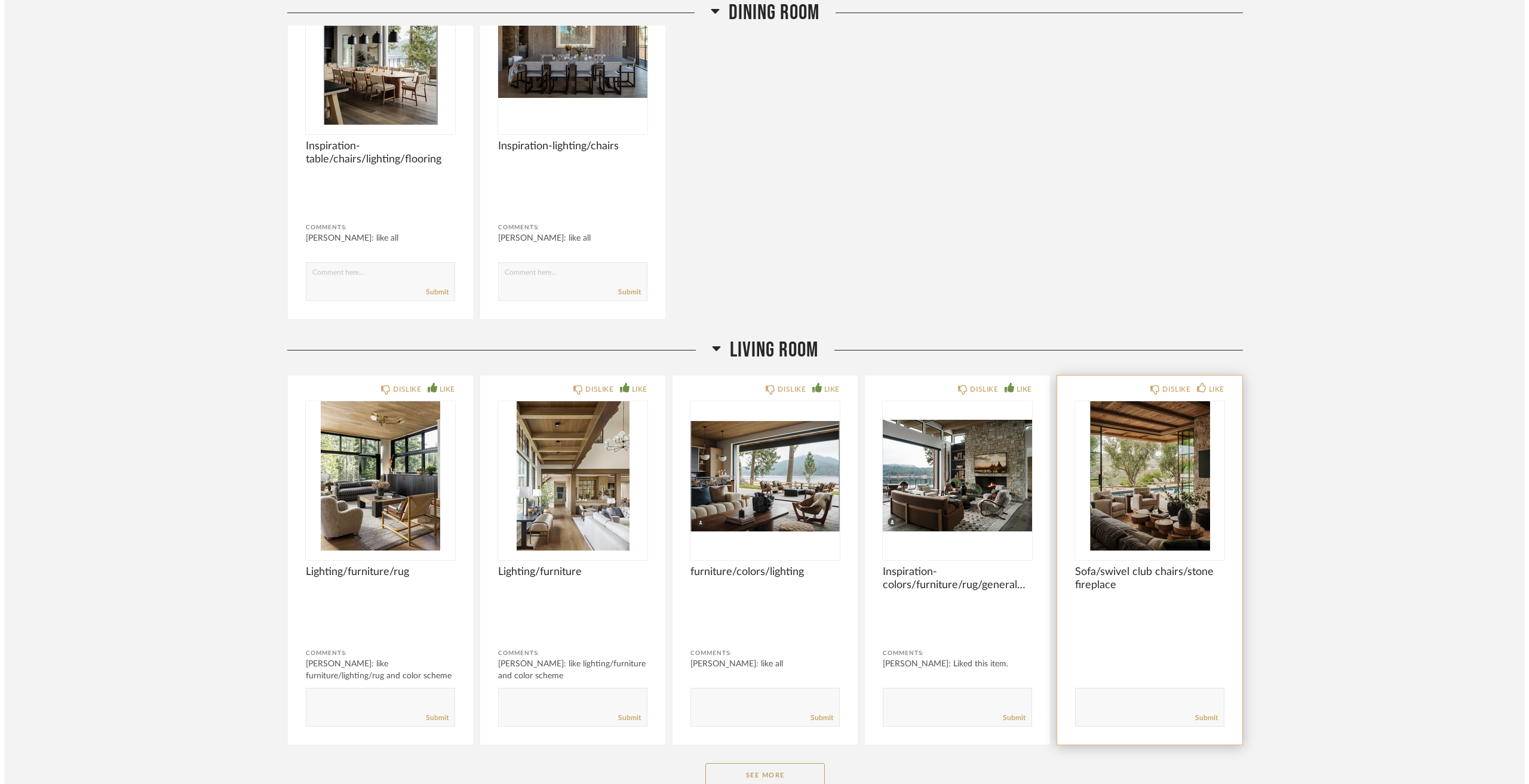
scroll to position [0, 0]
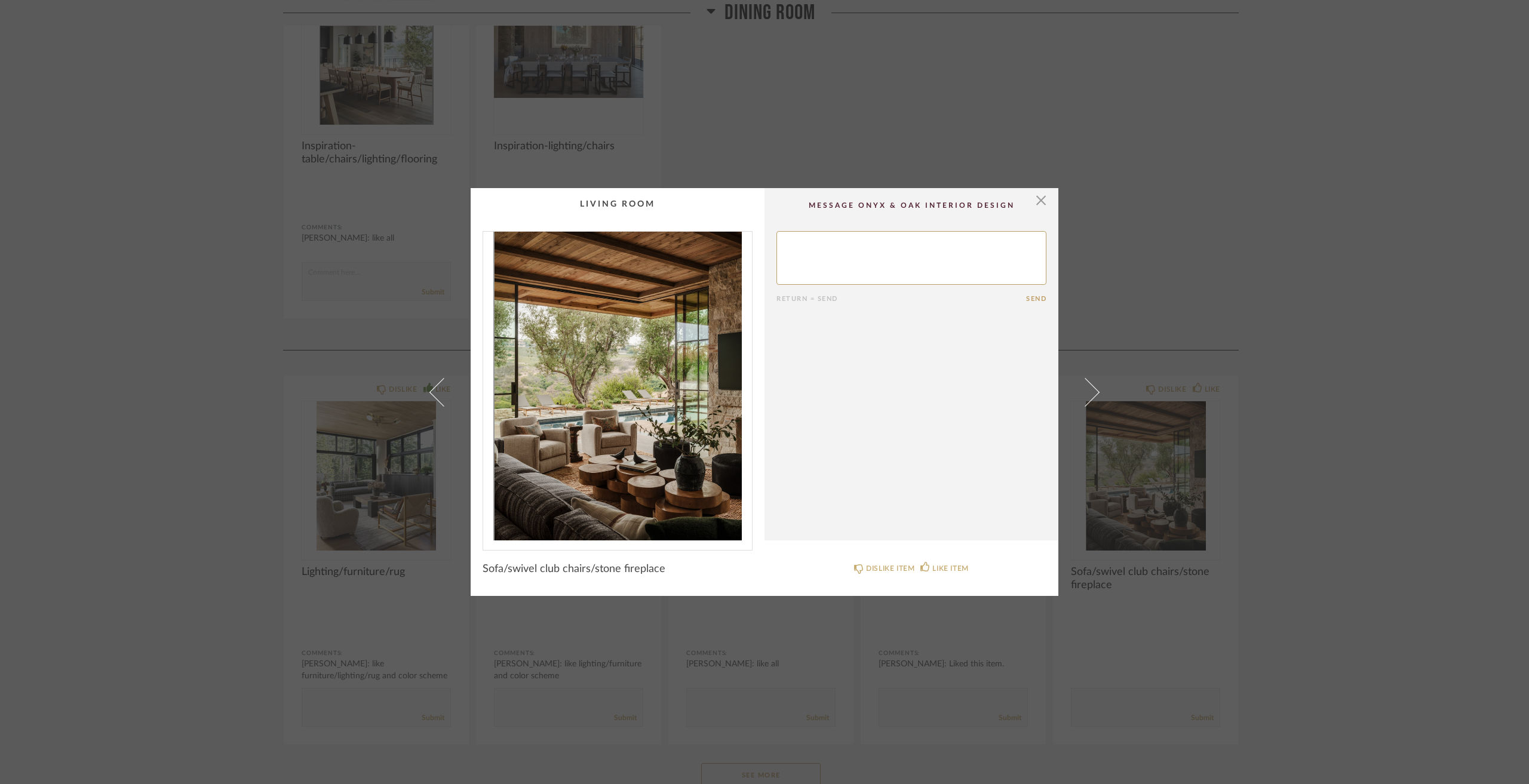
click at [1325, 449] on div "× Return = Send Send Sofa/swivel club chairs/stone fireplace DISLIKE ITEM LIKE …" at bounding box center [764, 392] width 1529 height 784
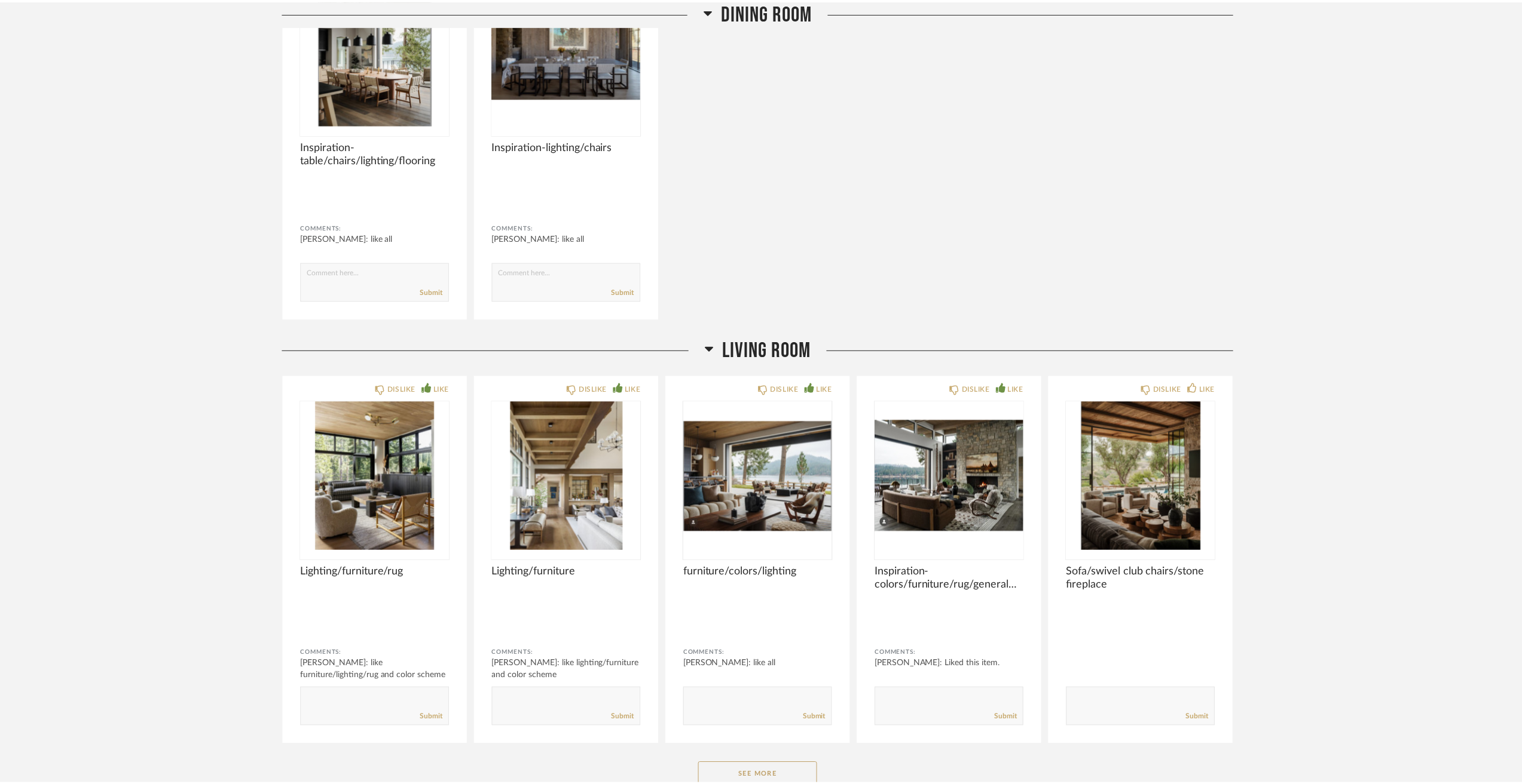
scroll to position [2449, 0]
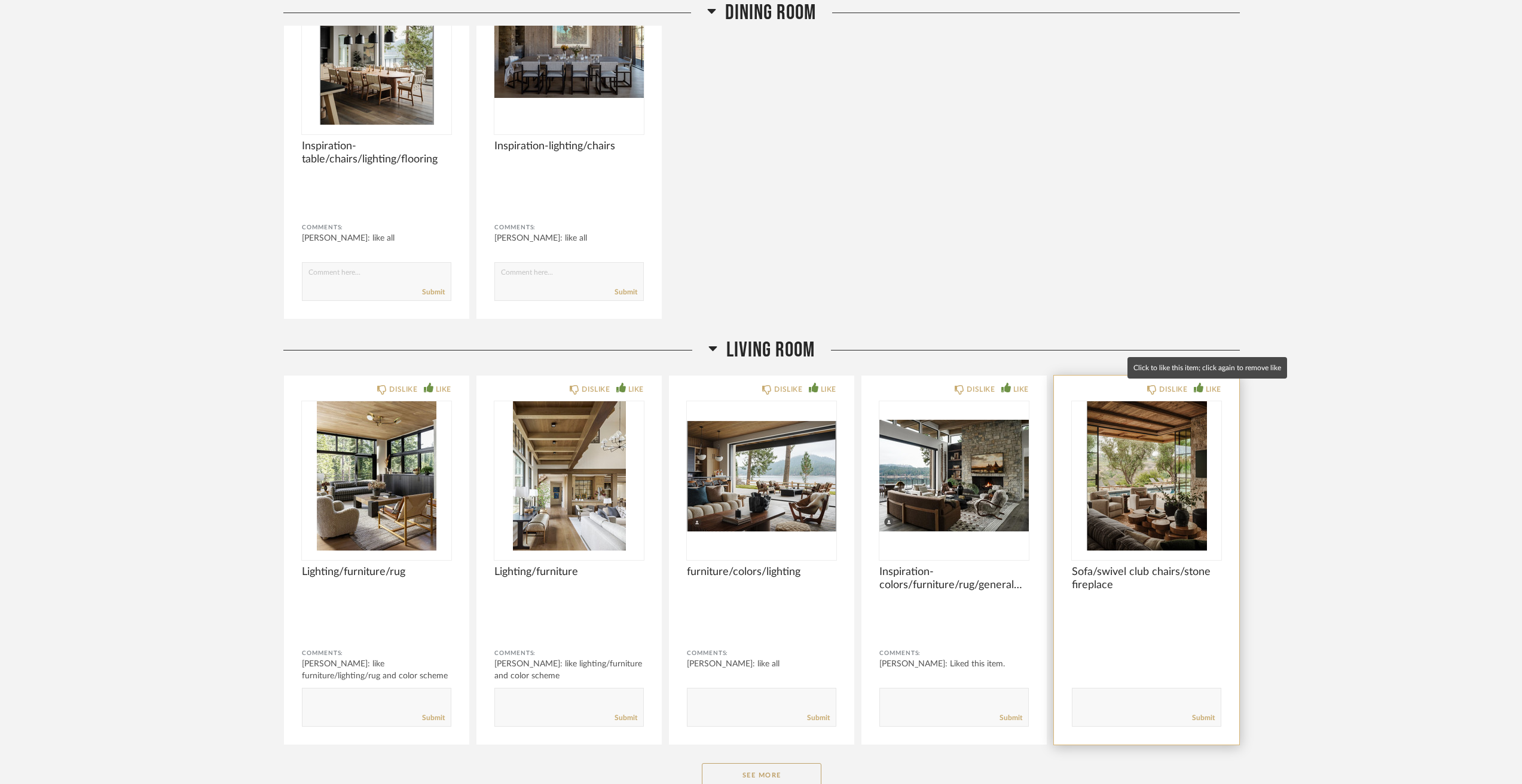
click at [1200, 386] on icon at bounding box center [1198, 387] width 10 height 10
click at [1128, 706] on textarea at bounding box center [1146, 702] width 148 height 16
type textarea "like sofa/chairs/stone fireplace and color scheme"
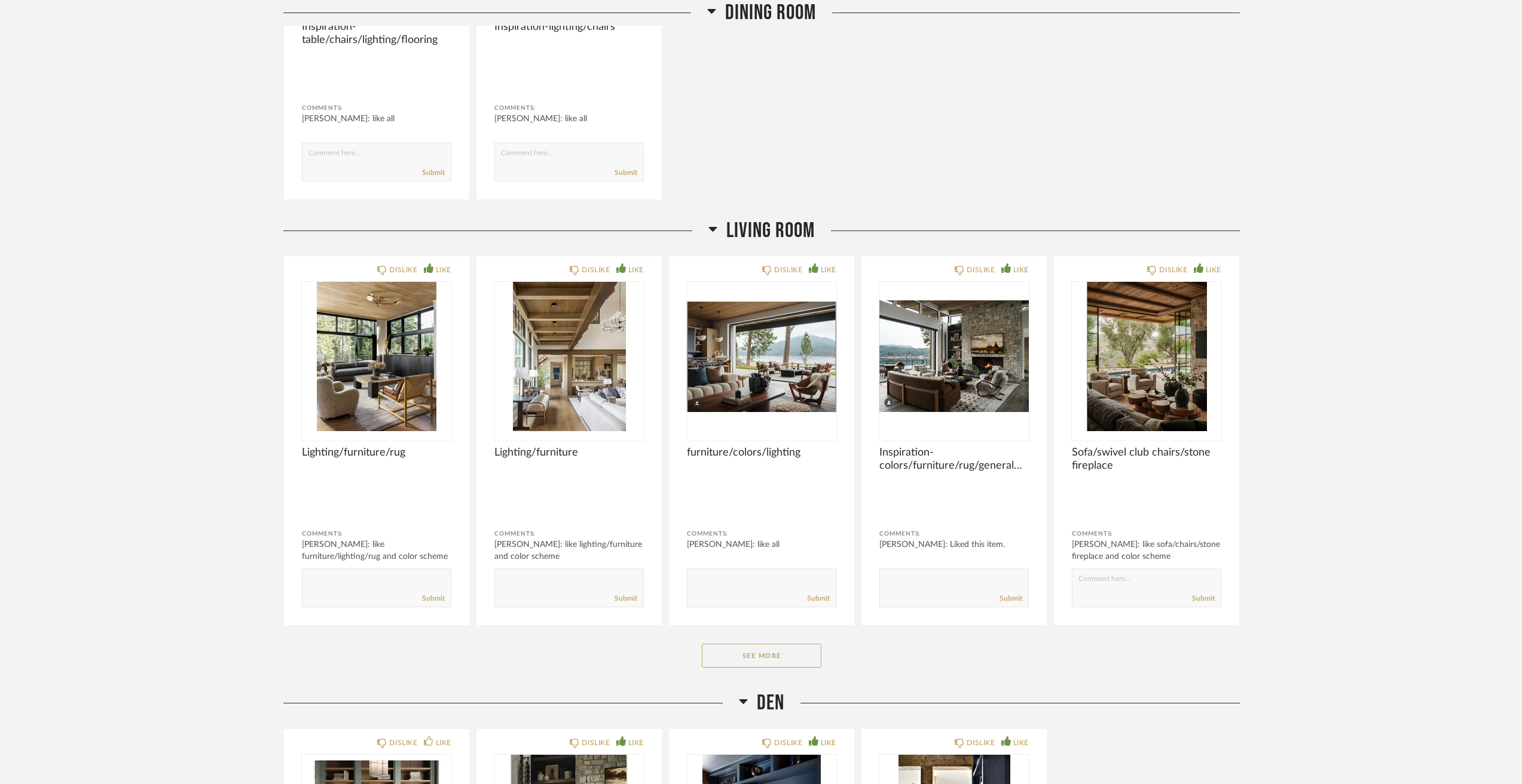
scroll to position [2807, 0]
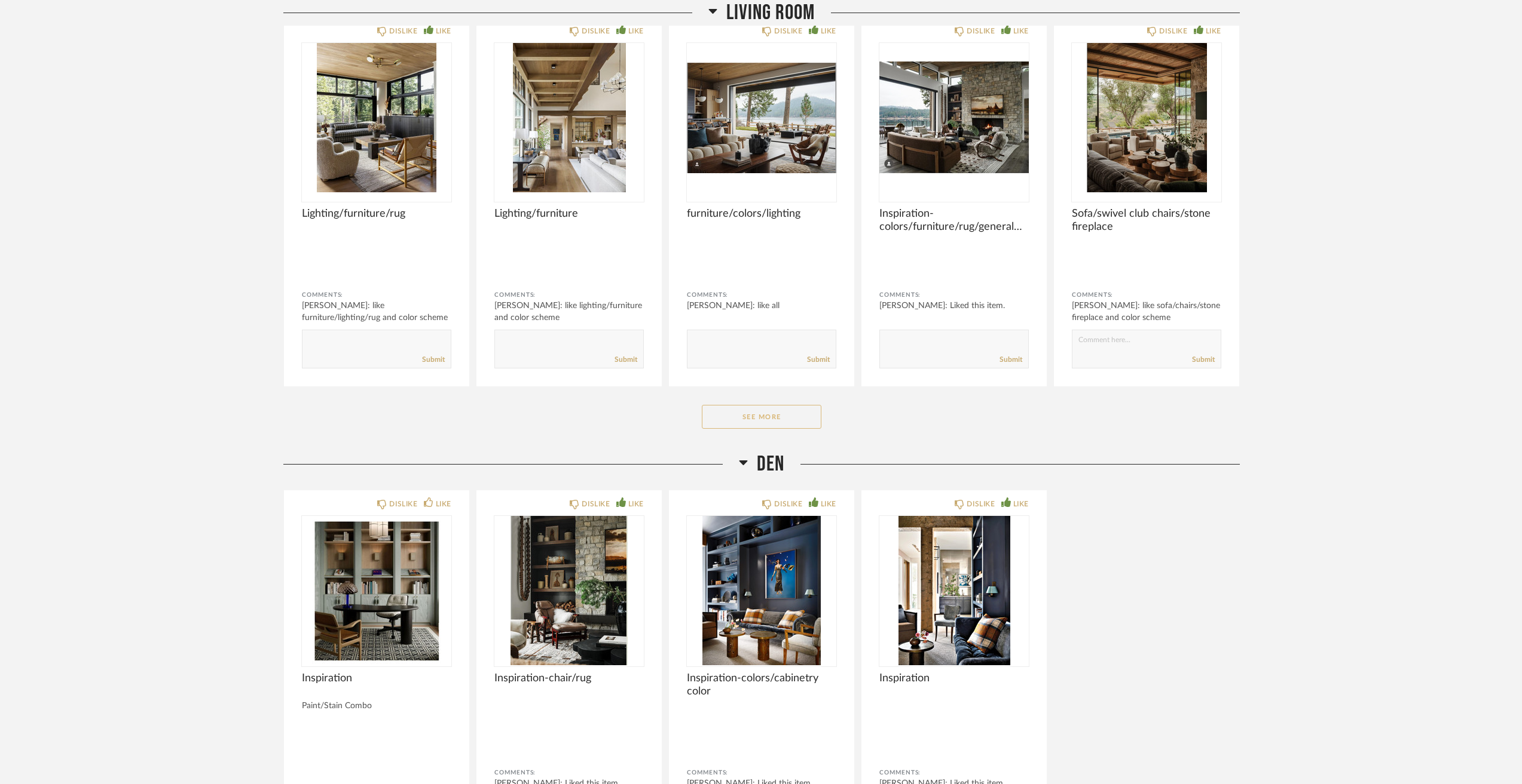
click at [801, 412] on button "See More" at bounding box center [761, 417] width 119 height 24
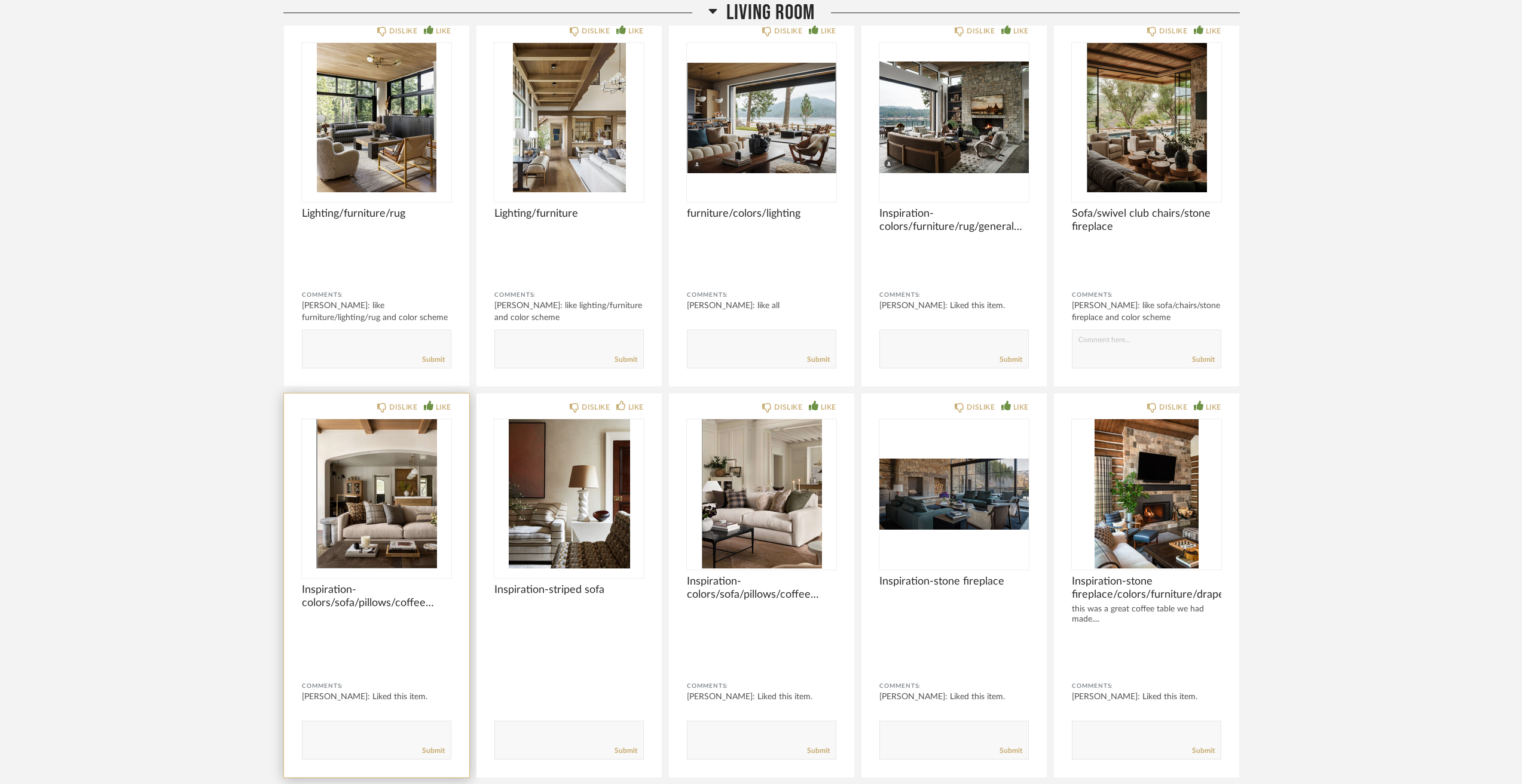
click at [0, 0] on img at bounding box center [0, 0] width 0 height 0
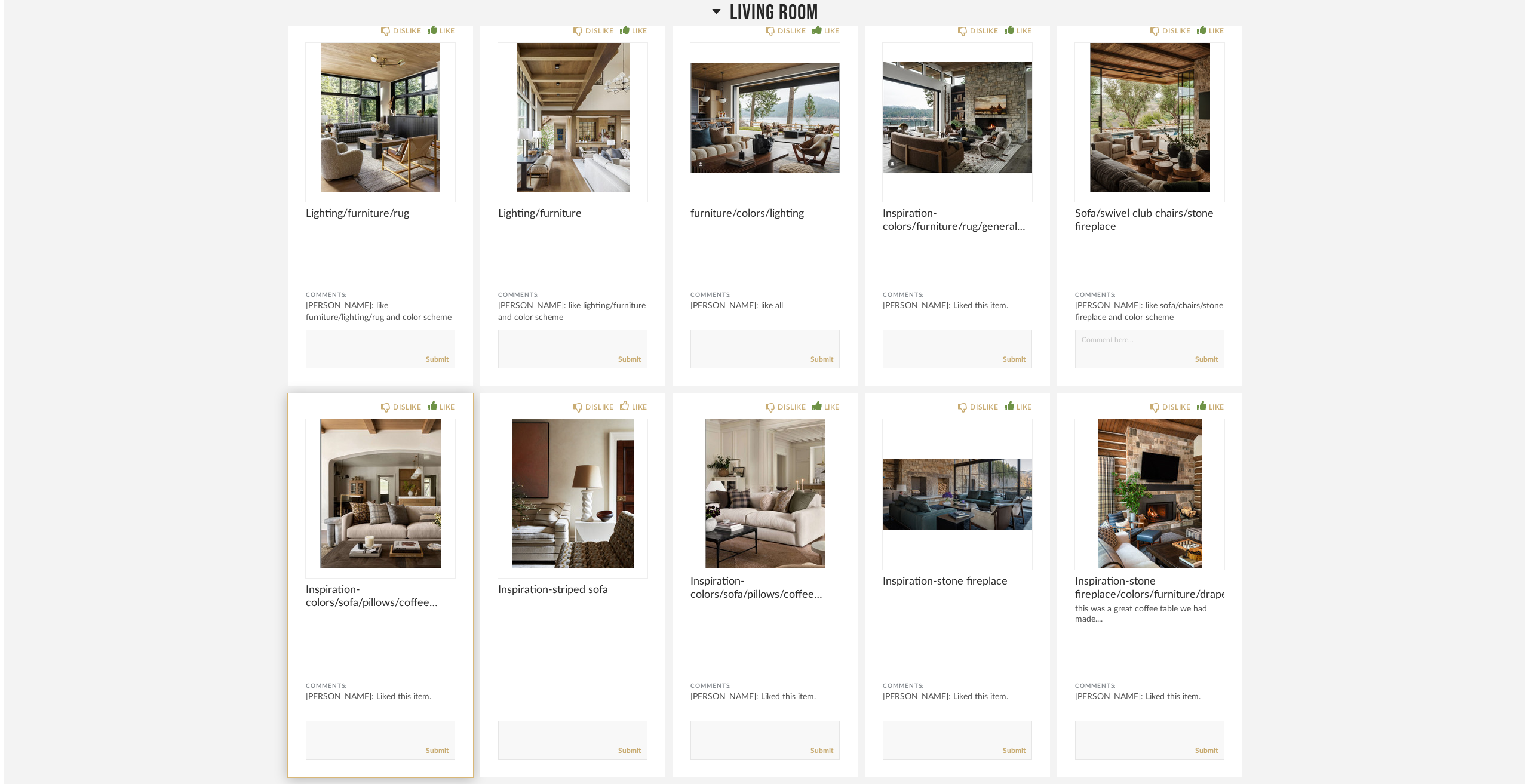
scroll to position [0, 0]
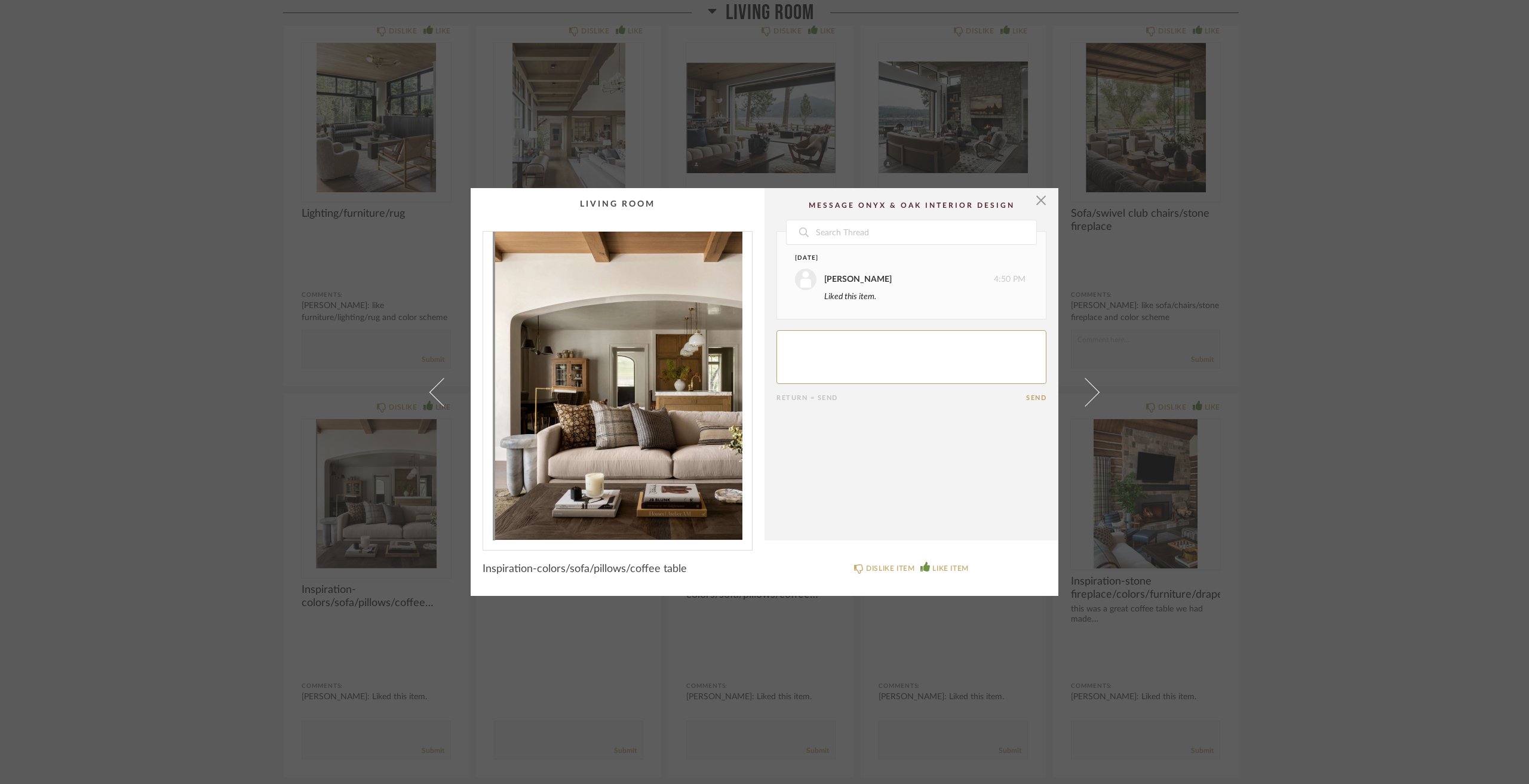
click at [860, 367] on textarea at bounding box center [911, 357] width 270 height 53
type textarea "love sofa/pillows and coffee table"
click at [202, 432] on div "× Date Yesterday Jacqui Highbloom 4:50 PM Liked this item. Today Jacqui Highblo…" at bounding box center [764, 392] width 1529 height 784
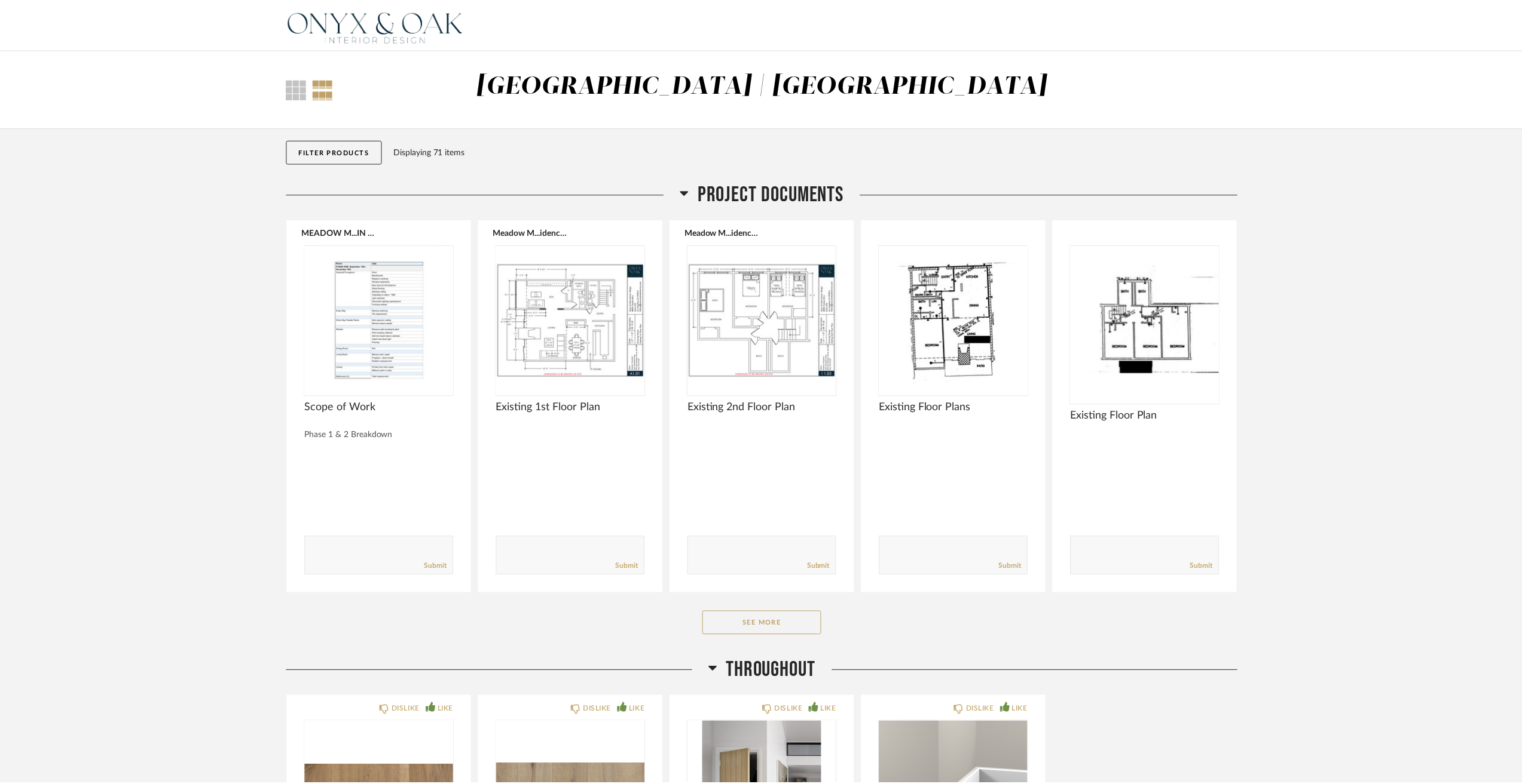
scroll to position [2807, 0]
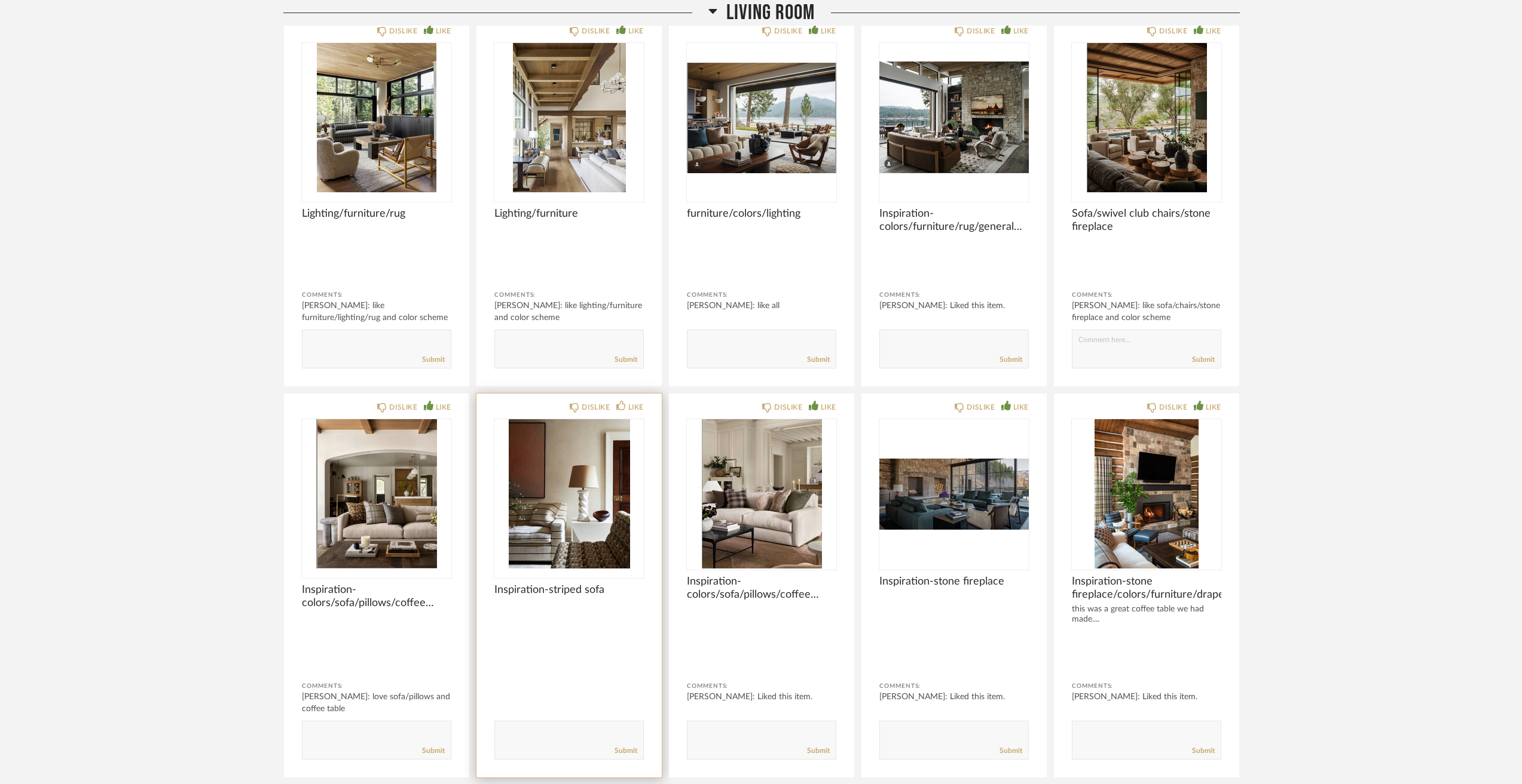
click at [574, 524] on img "0" at bounding box center [568, 494] width 149 height 149
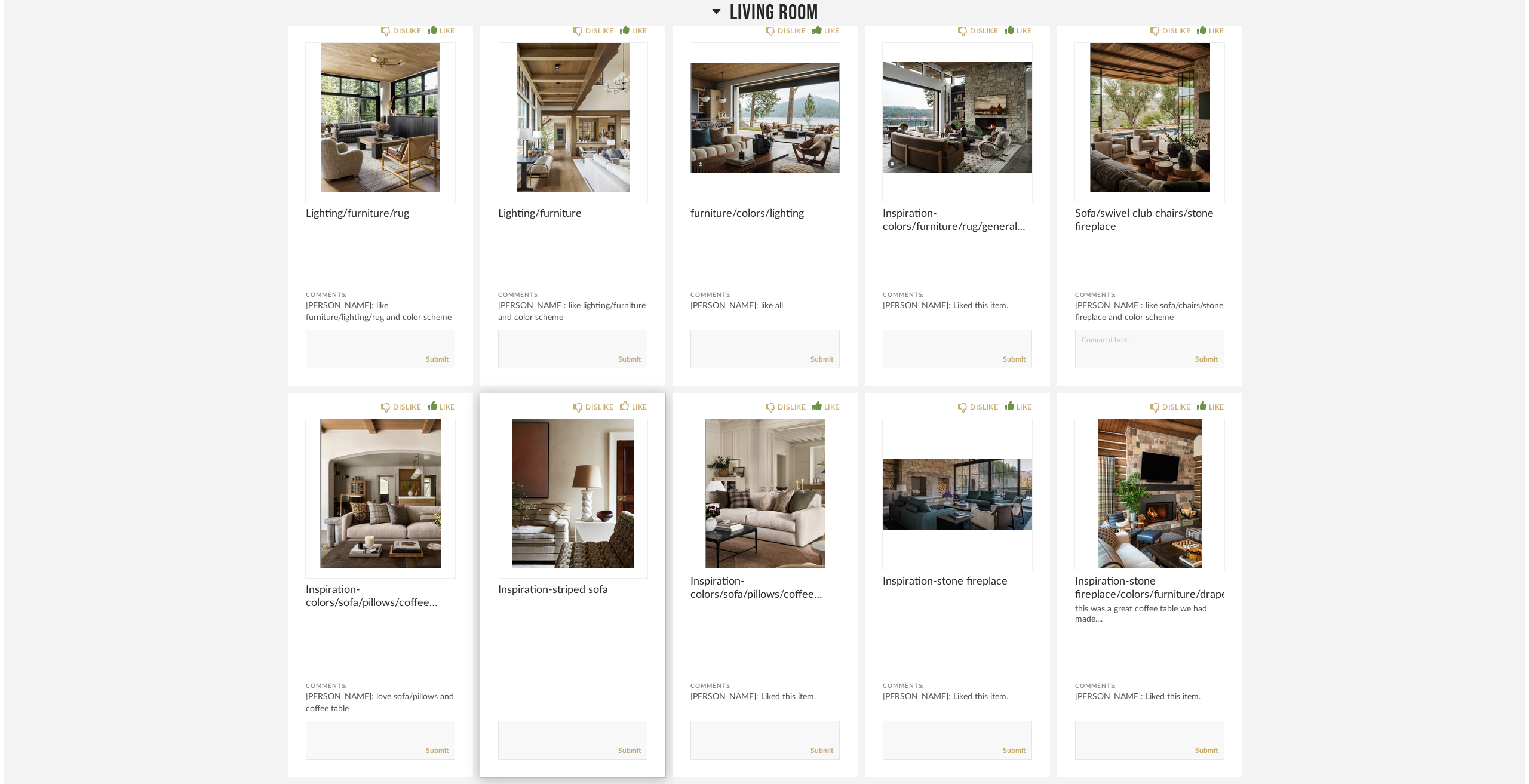
scroll to position [0, 0]
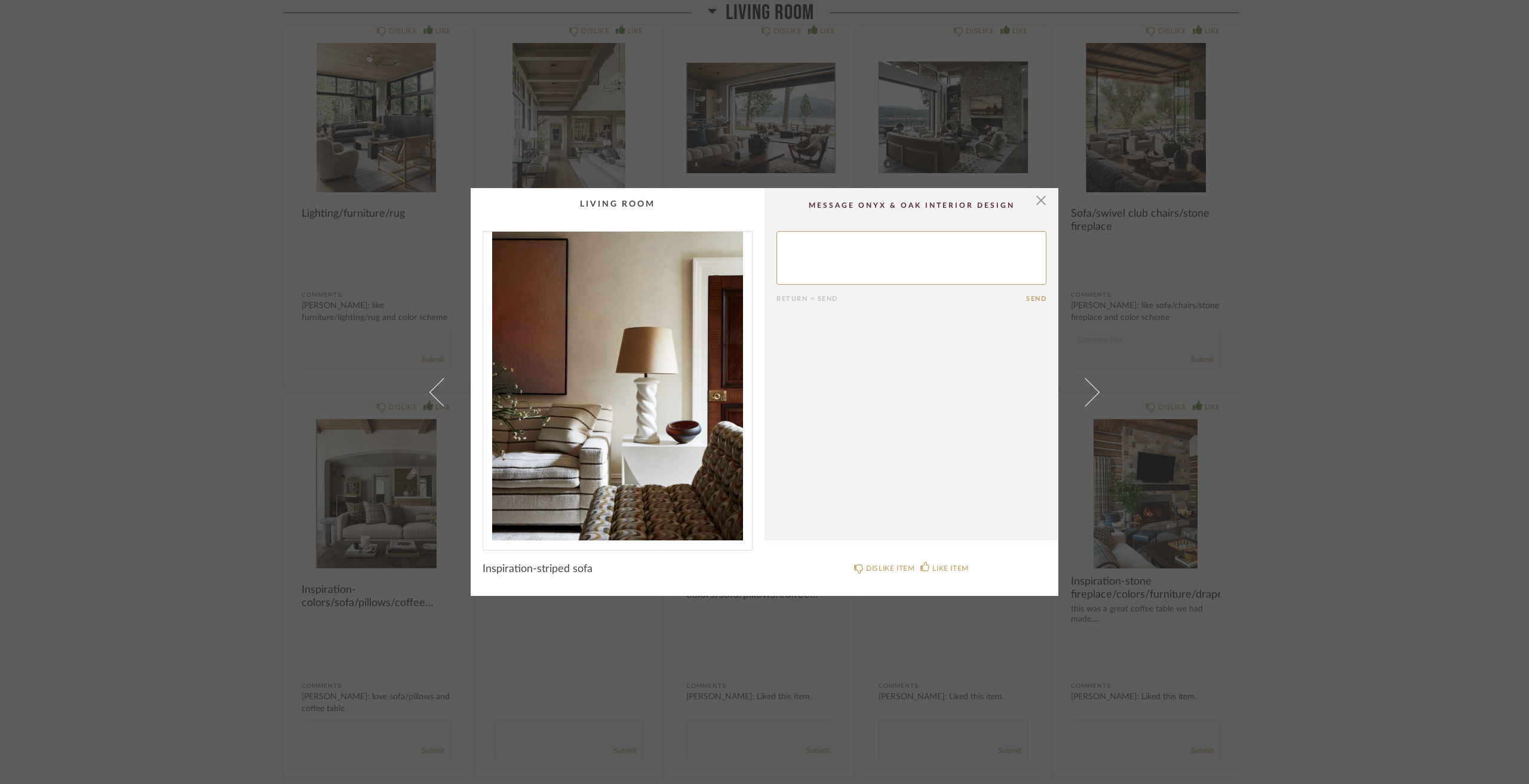
click at [170, 464] on div "× Return = Send Send Inspiration-striped sofa DISLIKE ITEM LIKE ITEM" at bounding box center [764, 392] width 1529 height 784
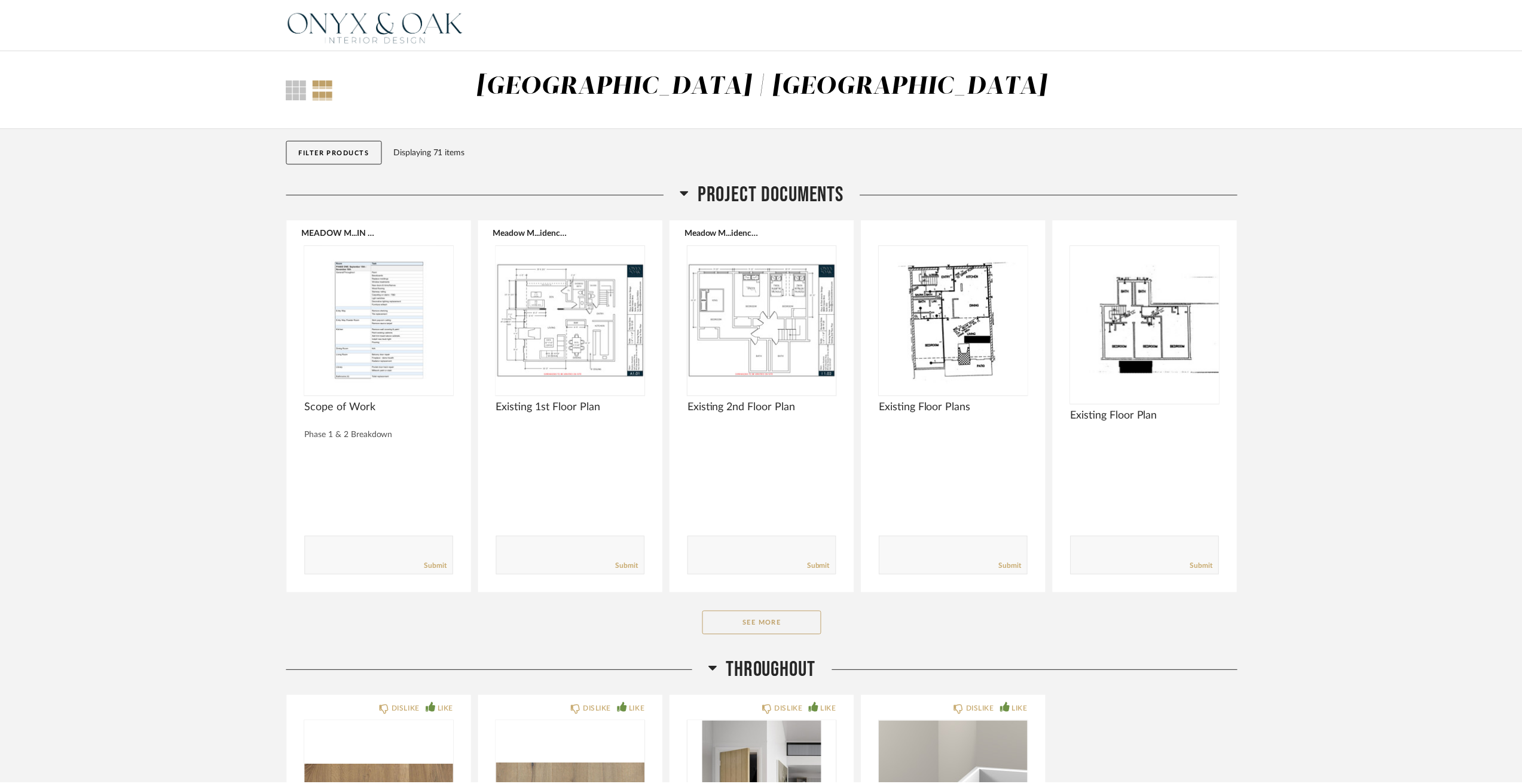
scroll to position [2807, 0]
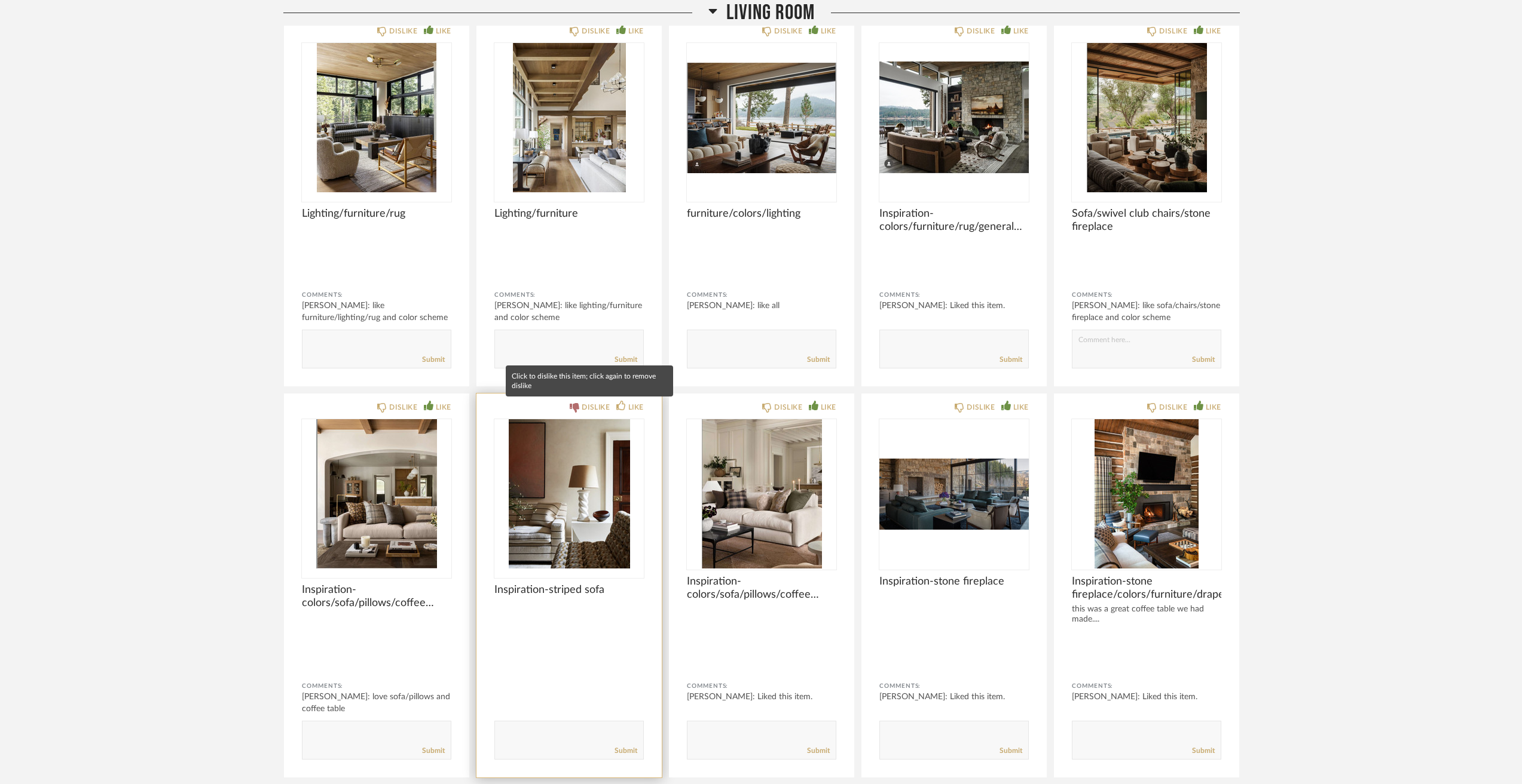
click at [582, 408] on div "DISLIKE" at bounding box center [595, 407] width 28 height 12
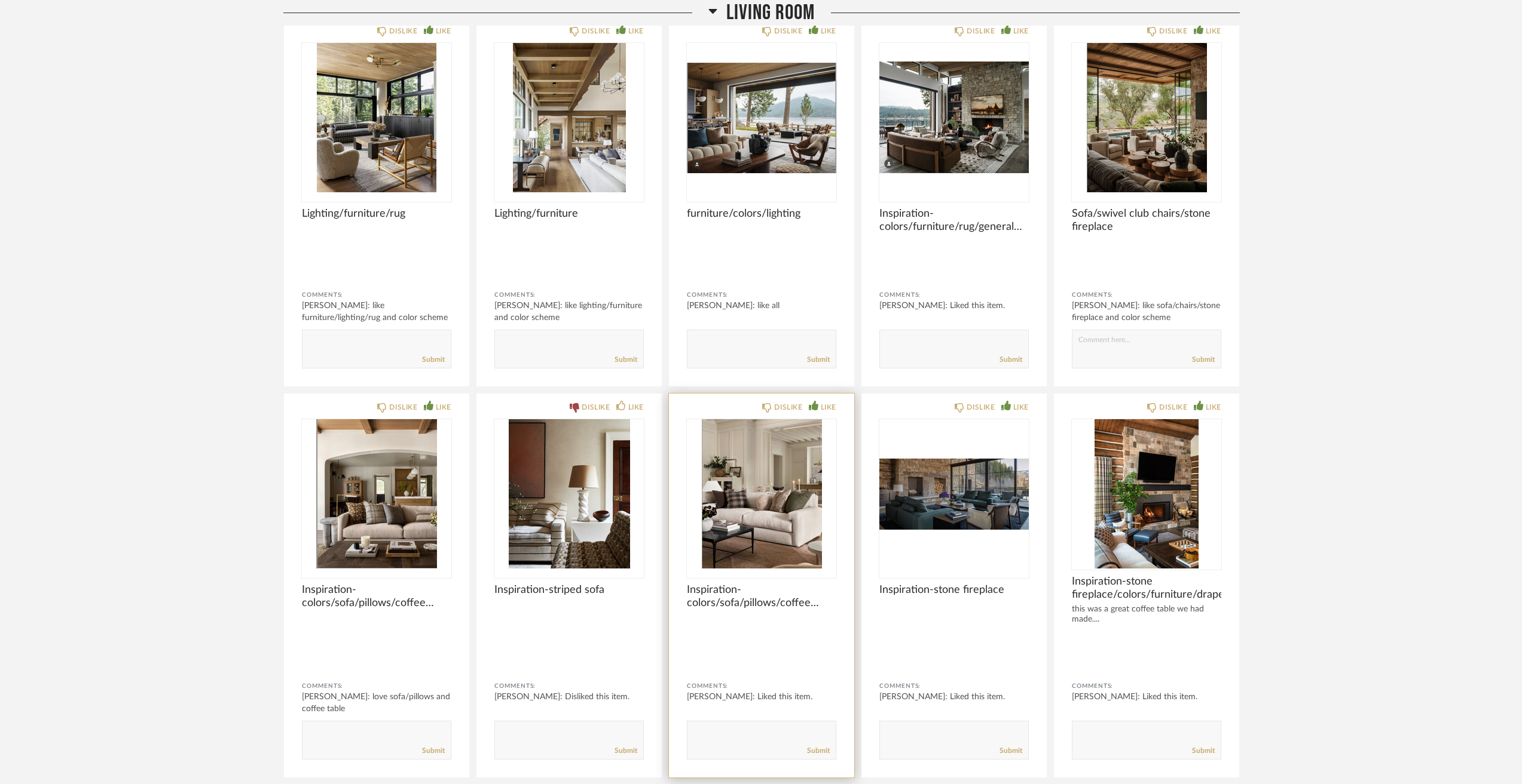
click at [781, 537] on img "0" at bounding box center [761, 494] width 149 height 149
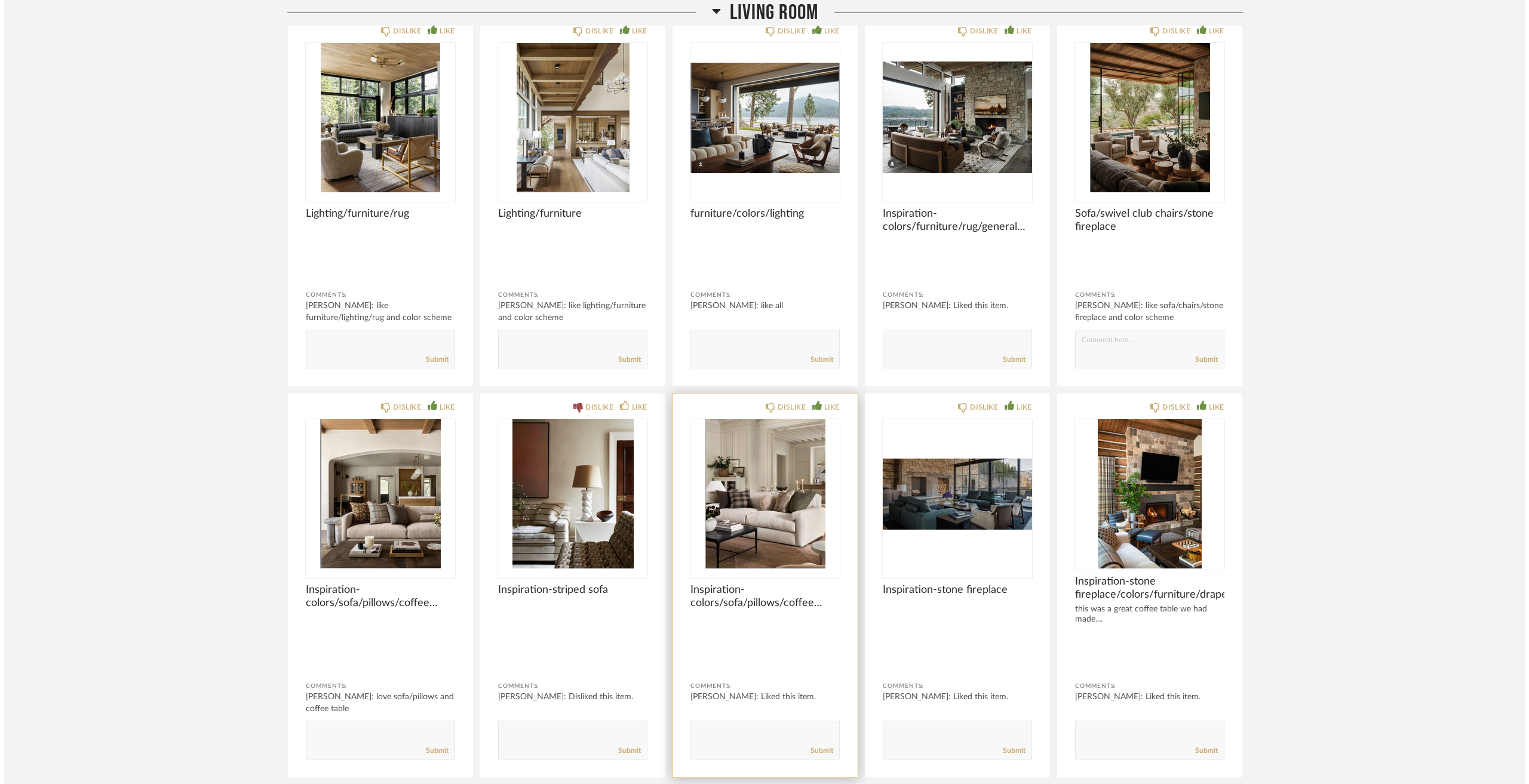
scroll to position [0, 0]
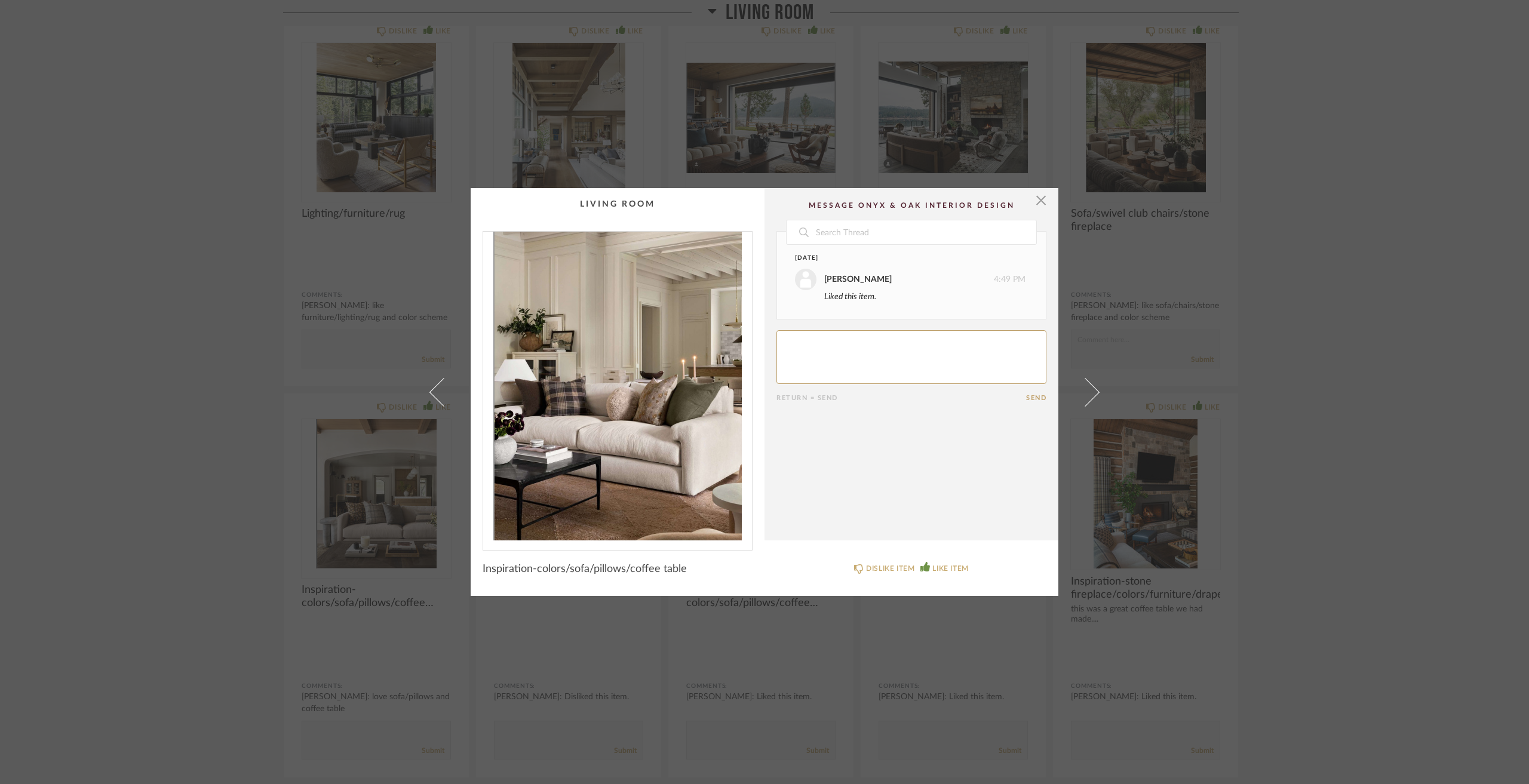
click at [850, 363] on textarea at bounding box center [911, 357] width 270 height 53
type textarea "like colors/sofa/pillows"
click at [1340, 500] on div "× Date Yesterday Jacqui Highbloom 4:49 PM Liked this item. Today Jacqui Highblo…" at bounding box center [764, 392] width 1529 height 784
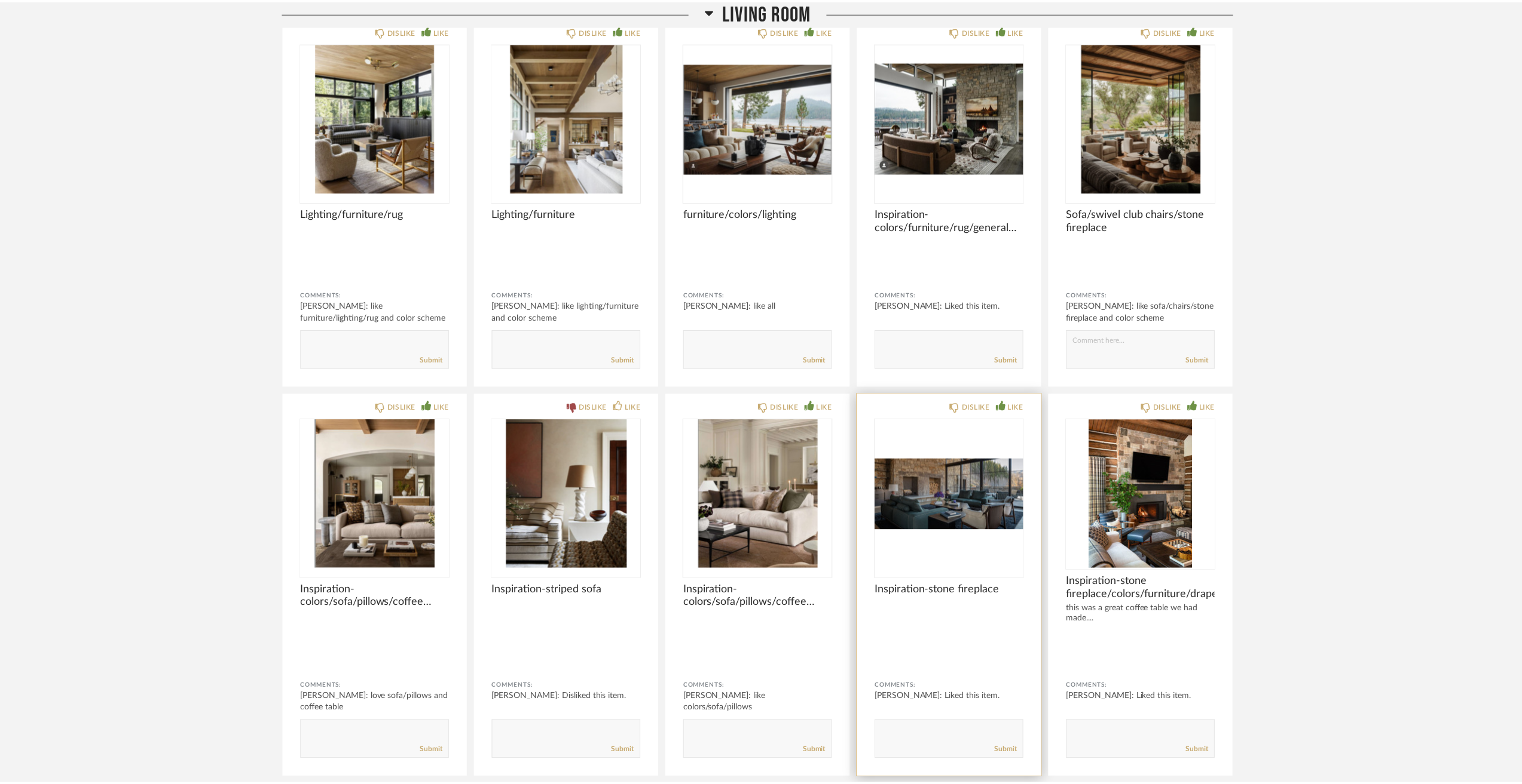
scroll to position [2807, 0]
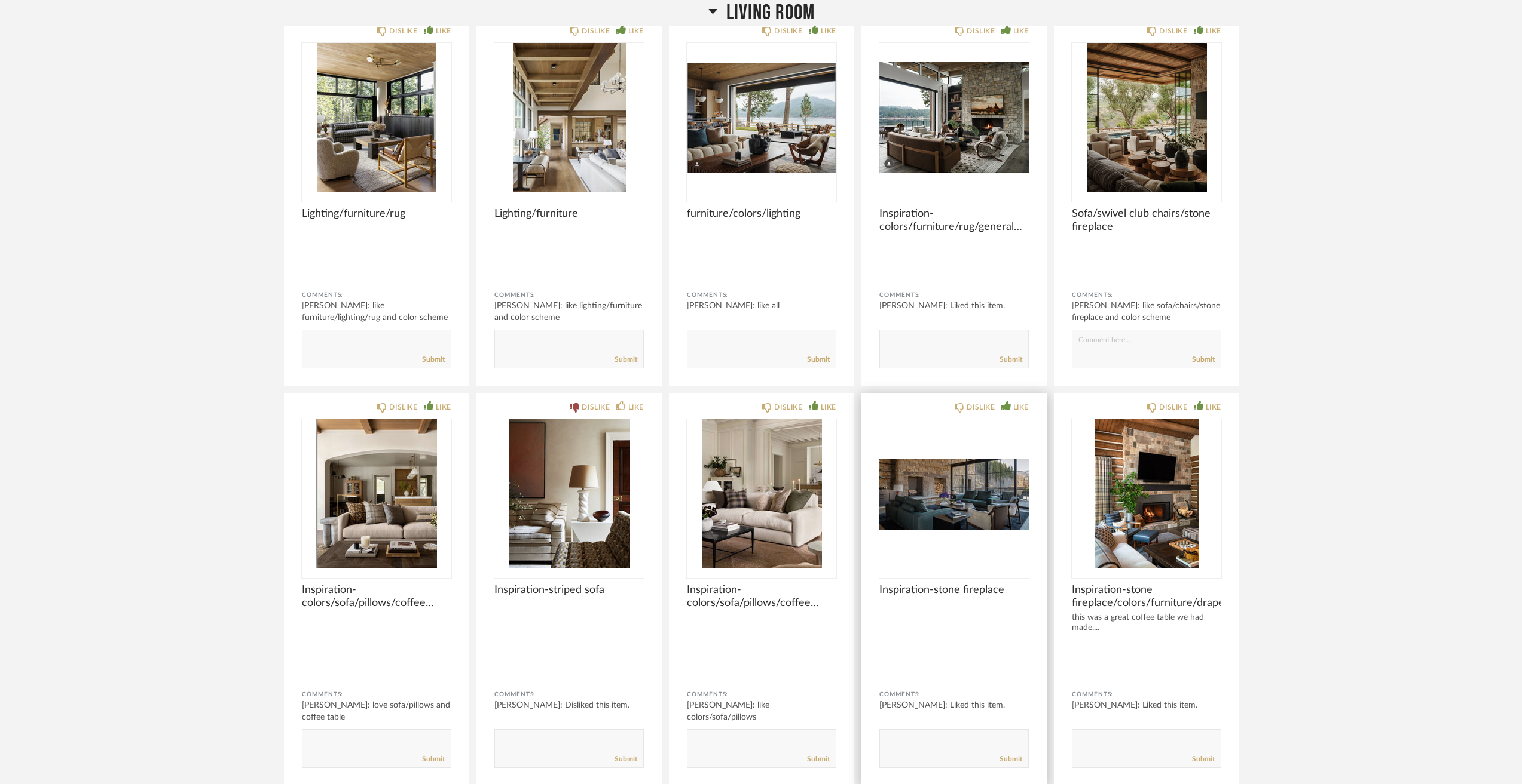
click at [989, 510] on img "0" at bounding box center [954, 494] width 149 height 149
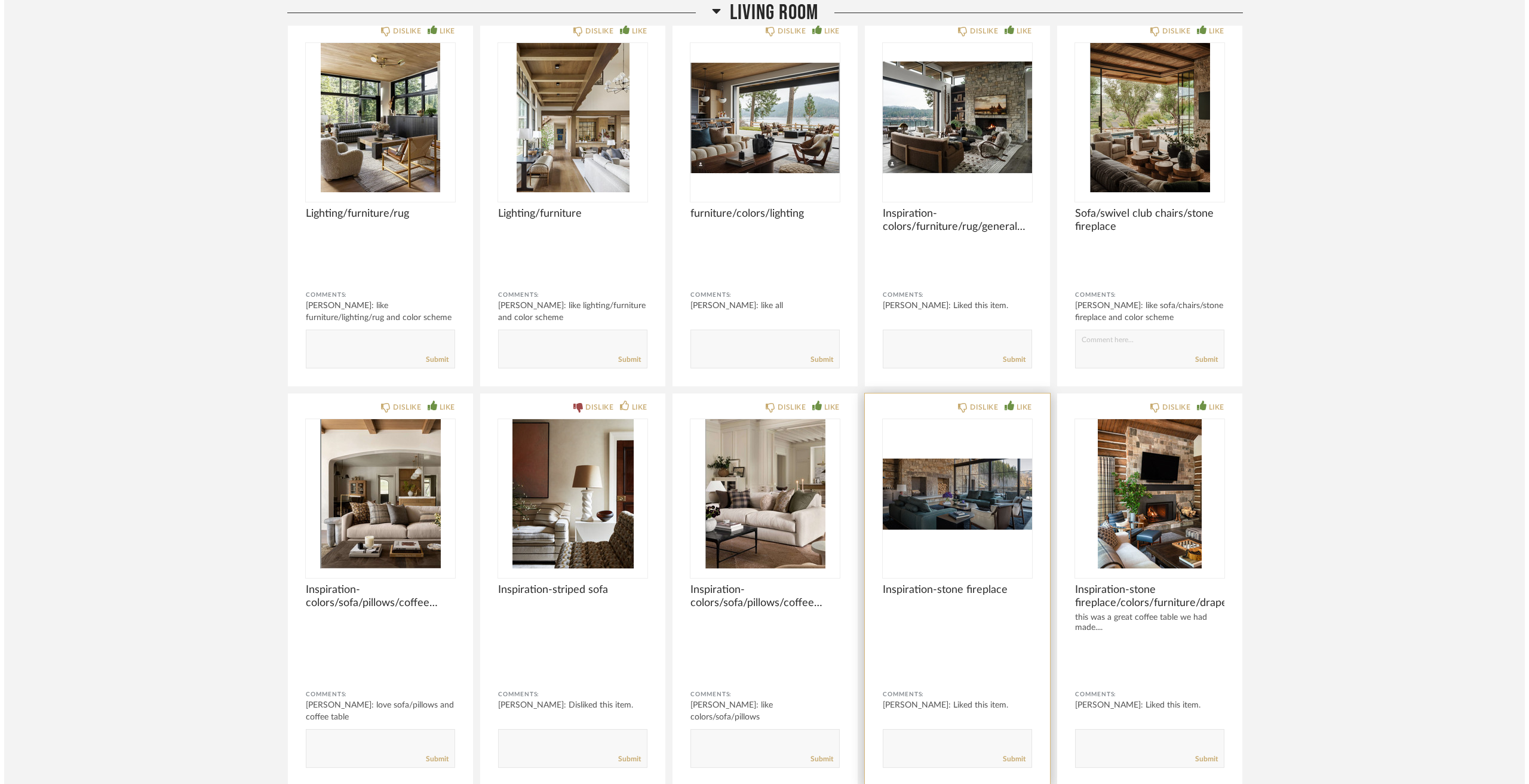
scroll to position [0, 0]
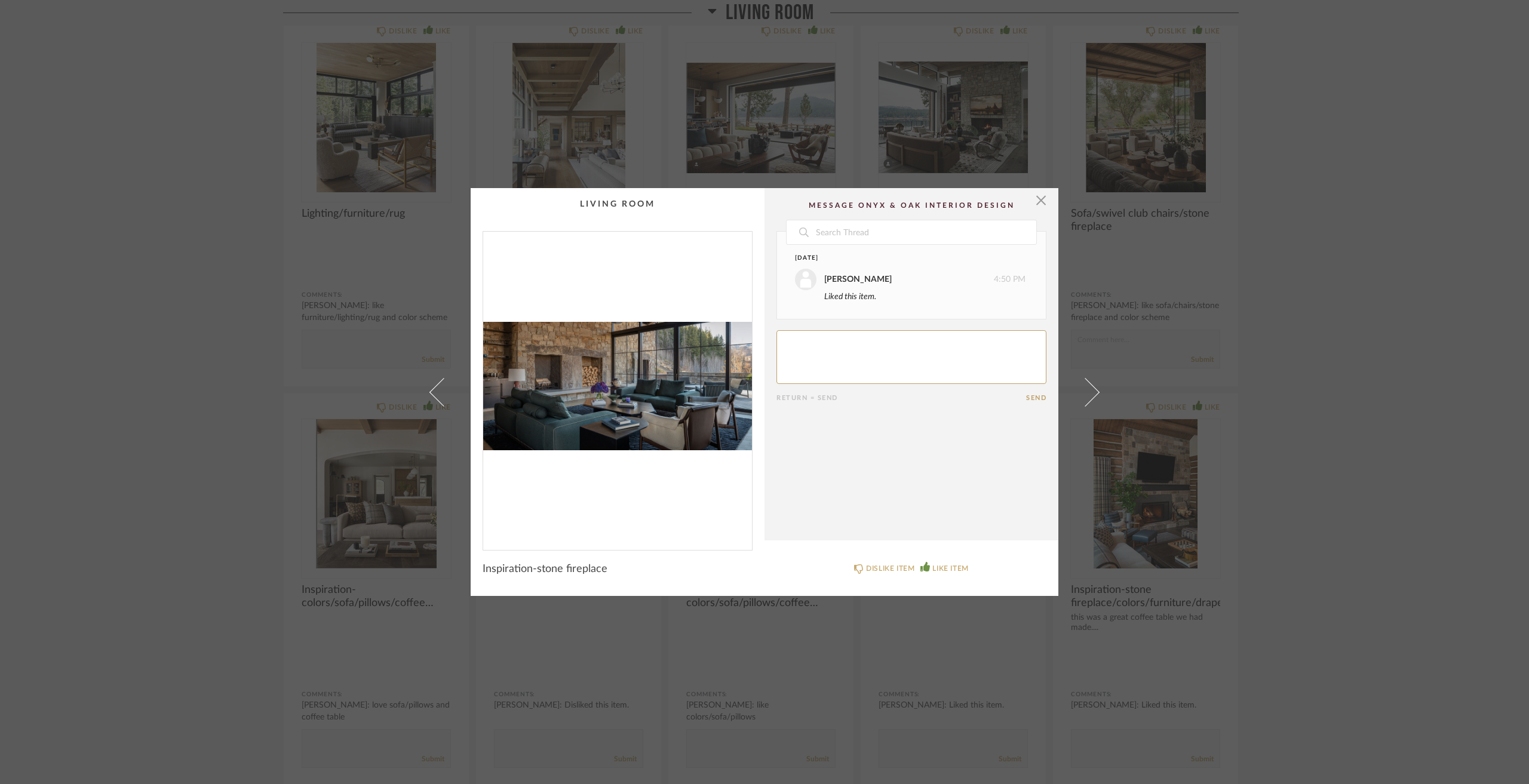
click at [869, 354] on textarea at bounding box center [911, 357] width 270 height 53
type textarea "like the stone and the green accents"
click at [266, 504] on div "× Date Yesterday Jacqui Highbloom 4:50 PM Liked this item. Today Jacqui Highblo…" at bounding box center [764, 392] width 1529 height 784
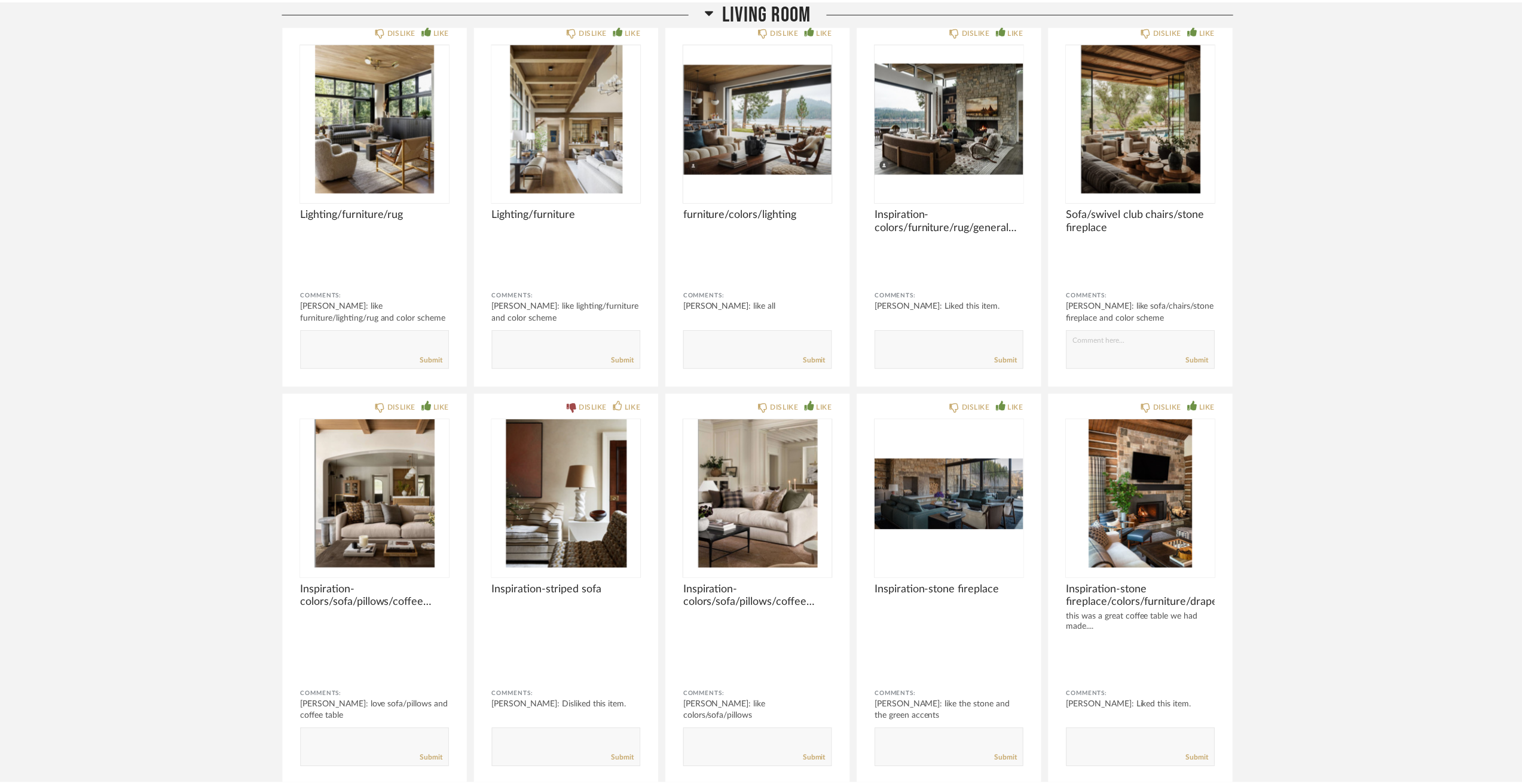
scroll to position [2807, 0]
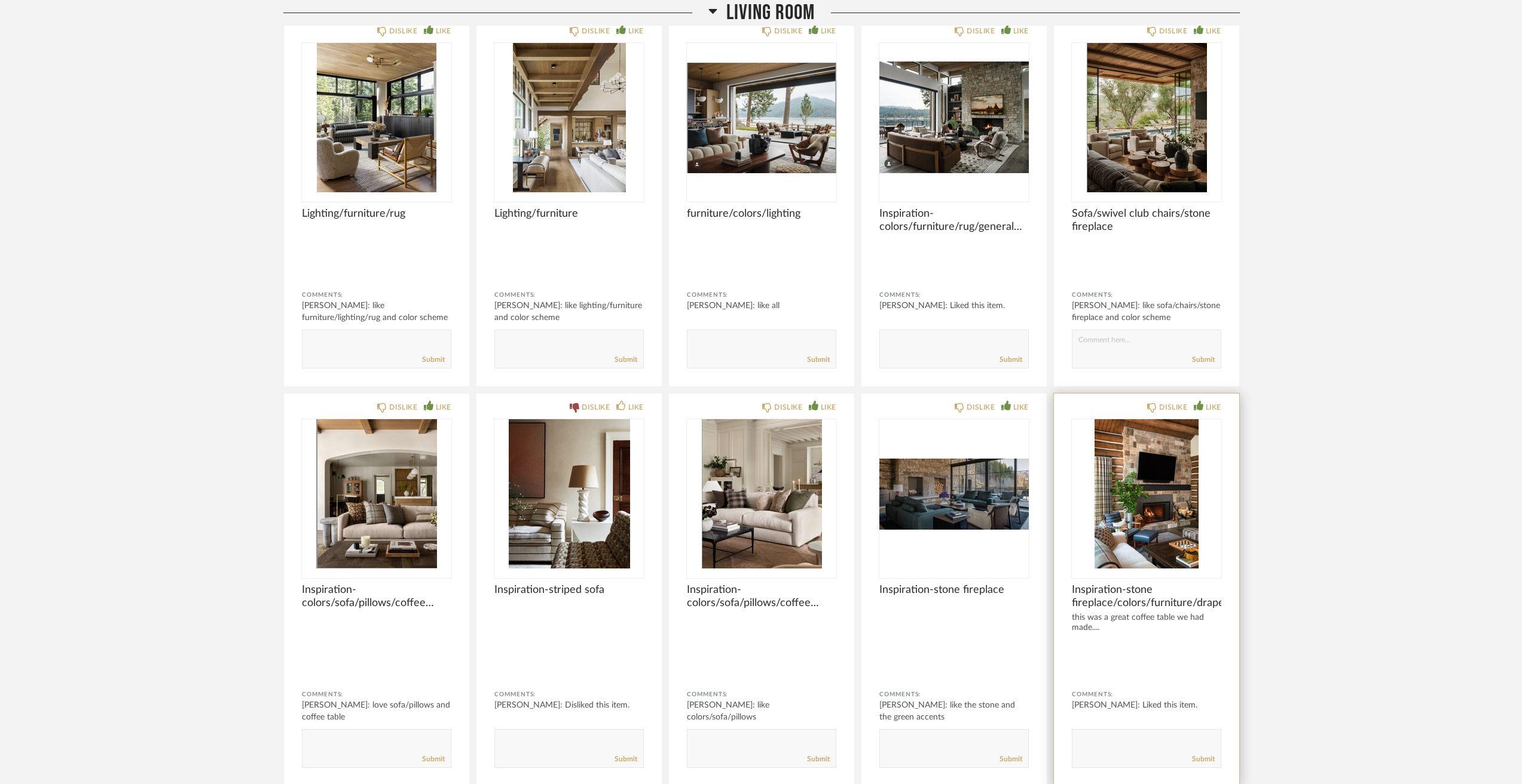
click at [1124, 499] on img "0" at bounding box center [1146, 494] width 149 height 149
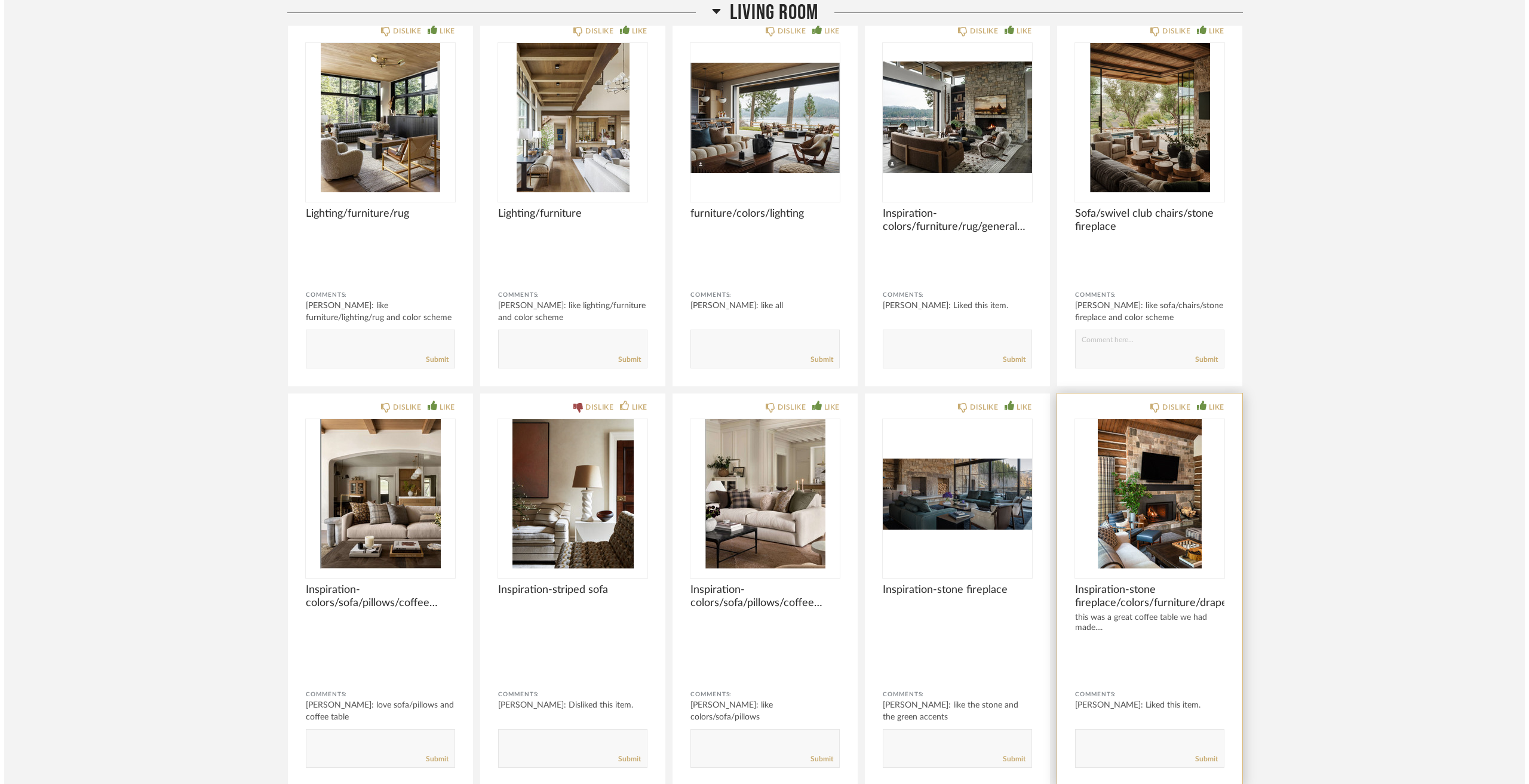
scroll to position [0, 0]
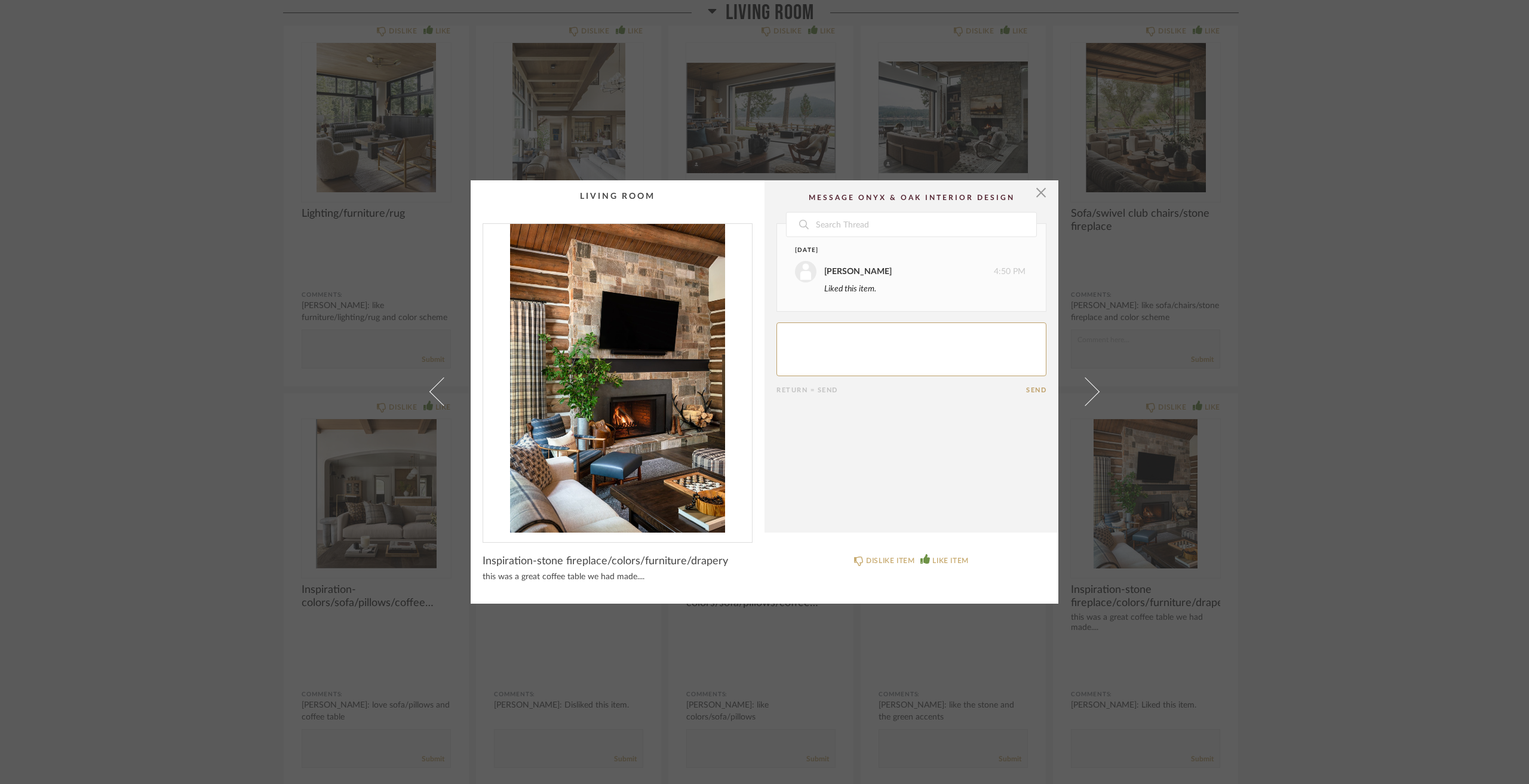
drag, startPoint x: 812, startPoint y: 356, endPoint x: 812, endPoint y: 345, distance: 11.0
click at [812, 349] on textarea at bounding box center [911, 350] width 270 height 53
click at [881, 351] on textarea at bounding box center [911, 350] width 270 height 53
type textarea "like the vibe"
click at [1417, 338] on div "× Date Yesterday Jacqui Highbloom 4:50 PM Liked this item. Today Jacqui Highblo…" at bounding box center [764, 392] width 1529 height 784
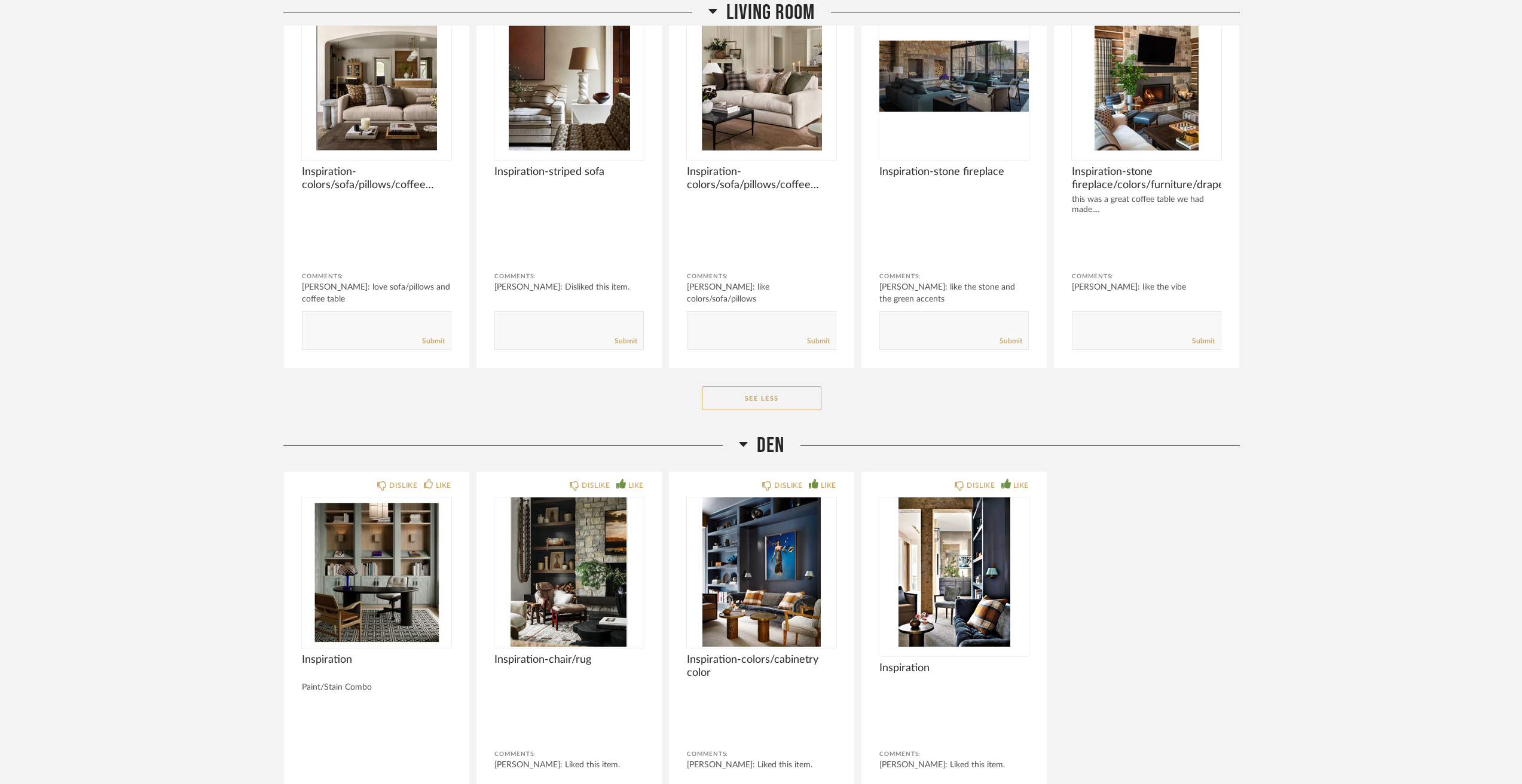
scroll to position [3464, 0]
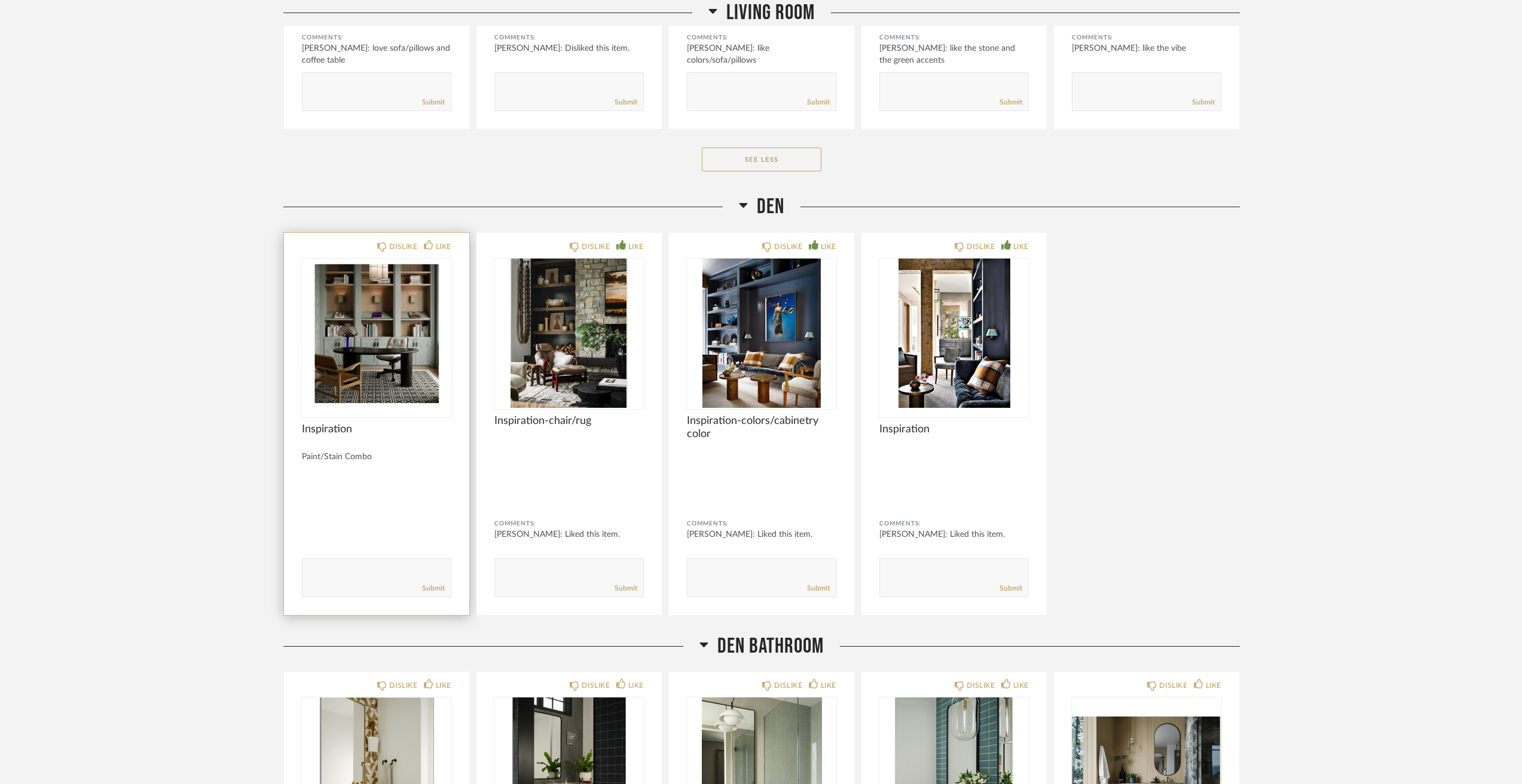
click at [0, 0] on img at bounding box center [0, 0] width 0 height 0
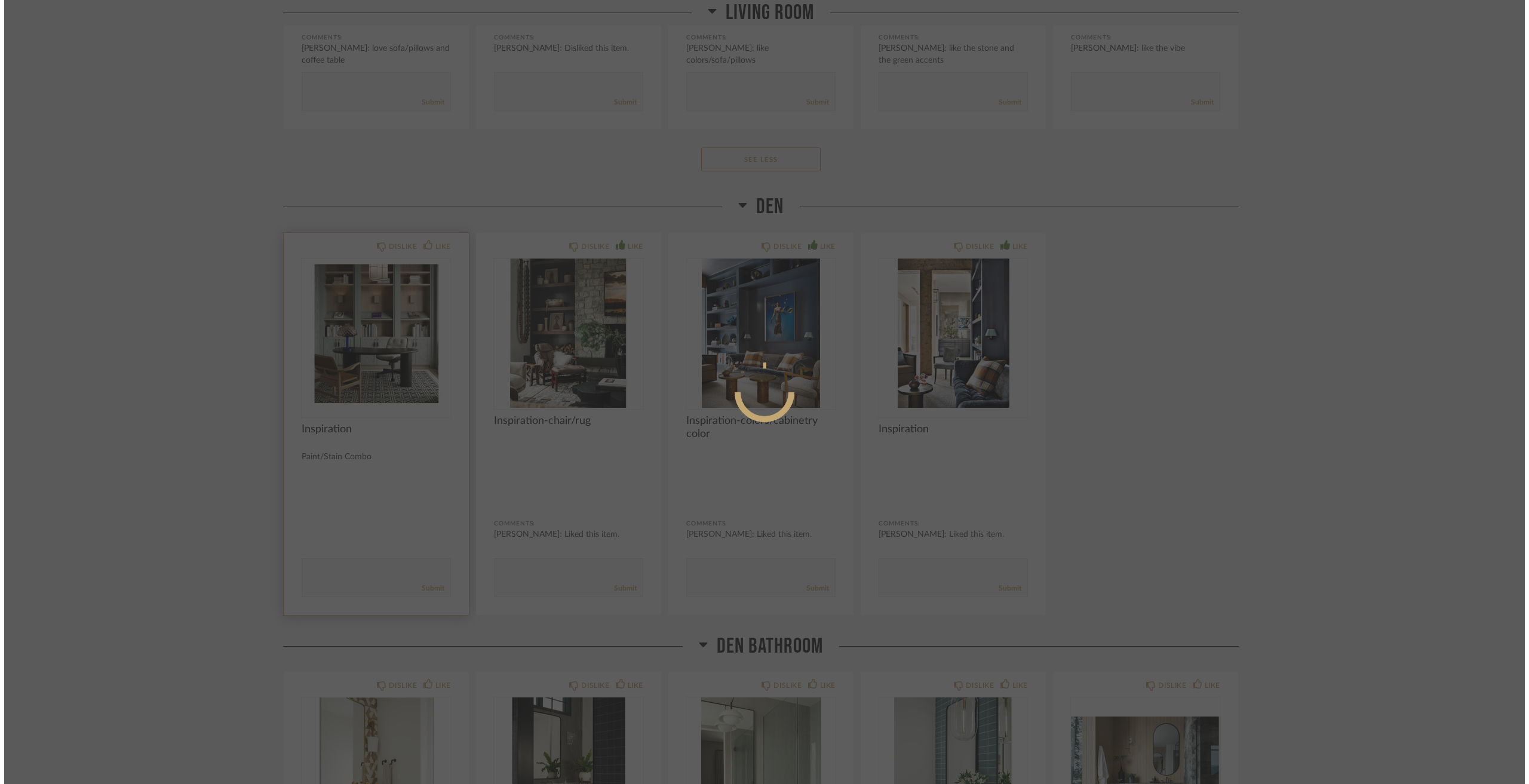
scroll to position [0, 0]
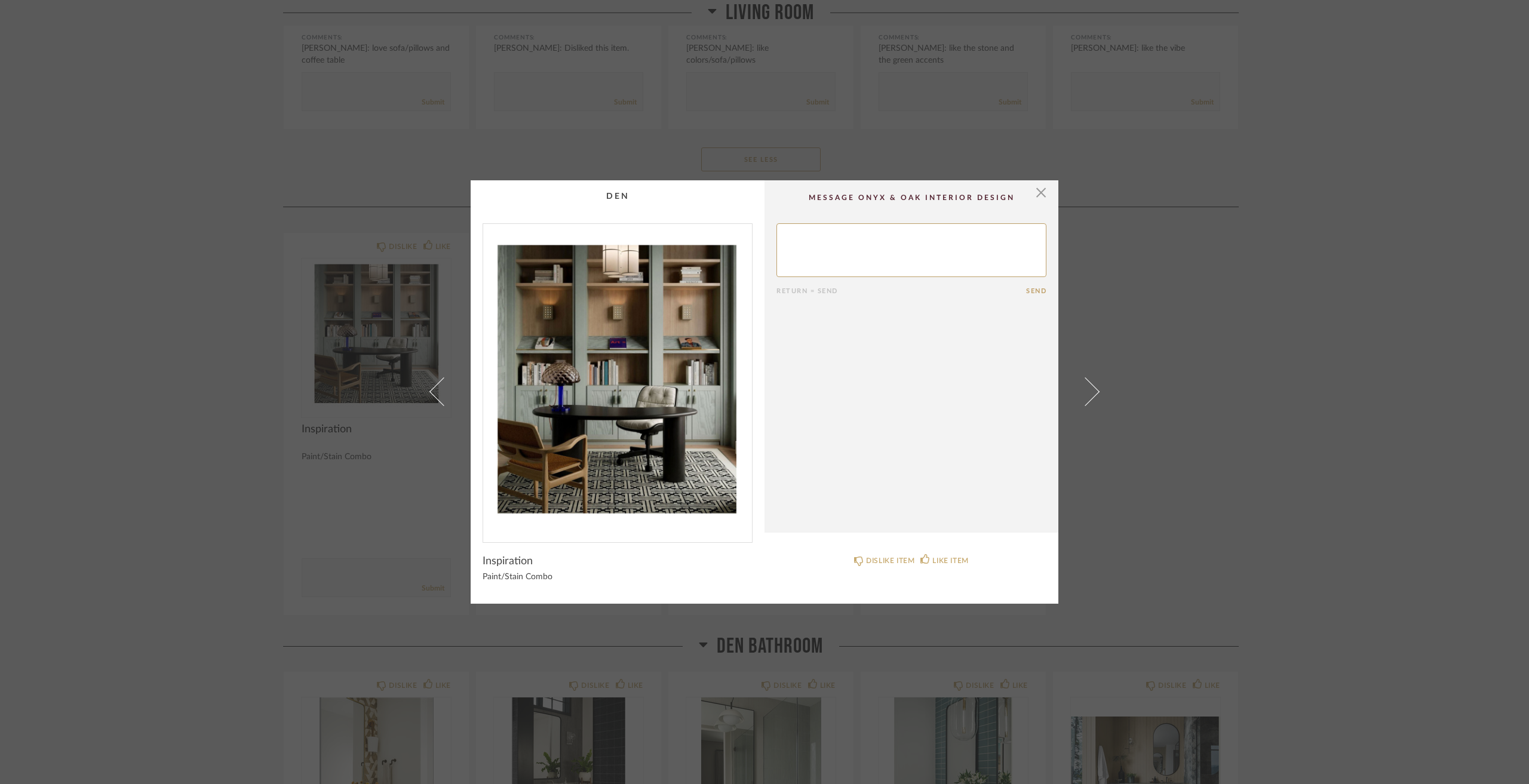
click at [232, 336] on div "× Return = Send Send Inspiration Paint/Stain Combo DISLIKE ITEM LIKE ITEM" at bounding box center [764, 392] width 1529 height 784
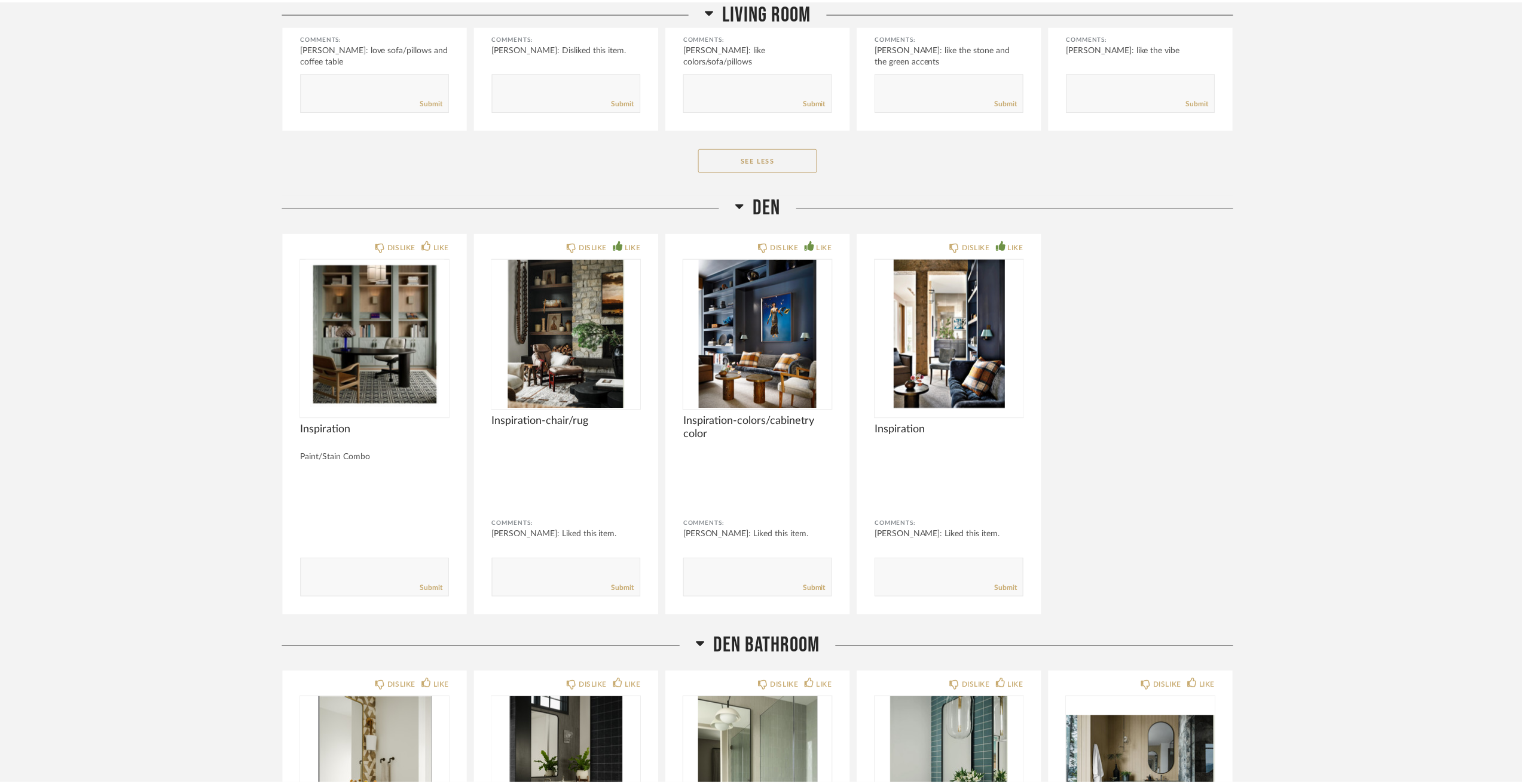
scroll to position [3464, 0]
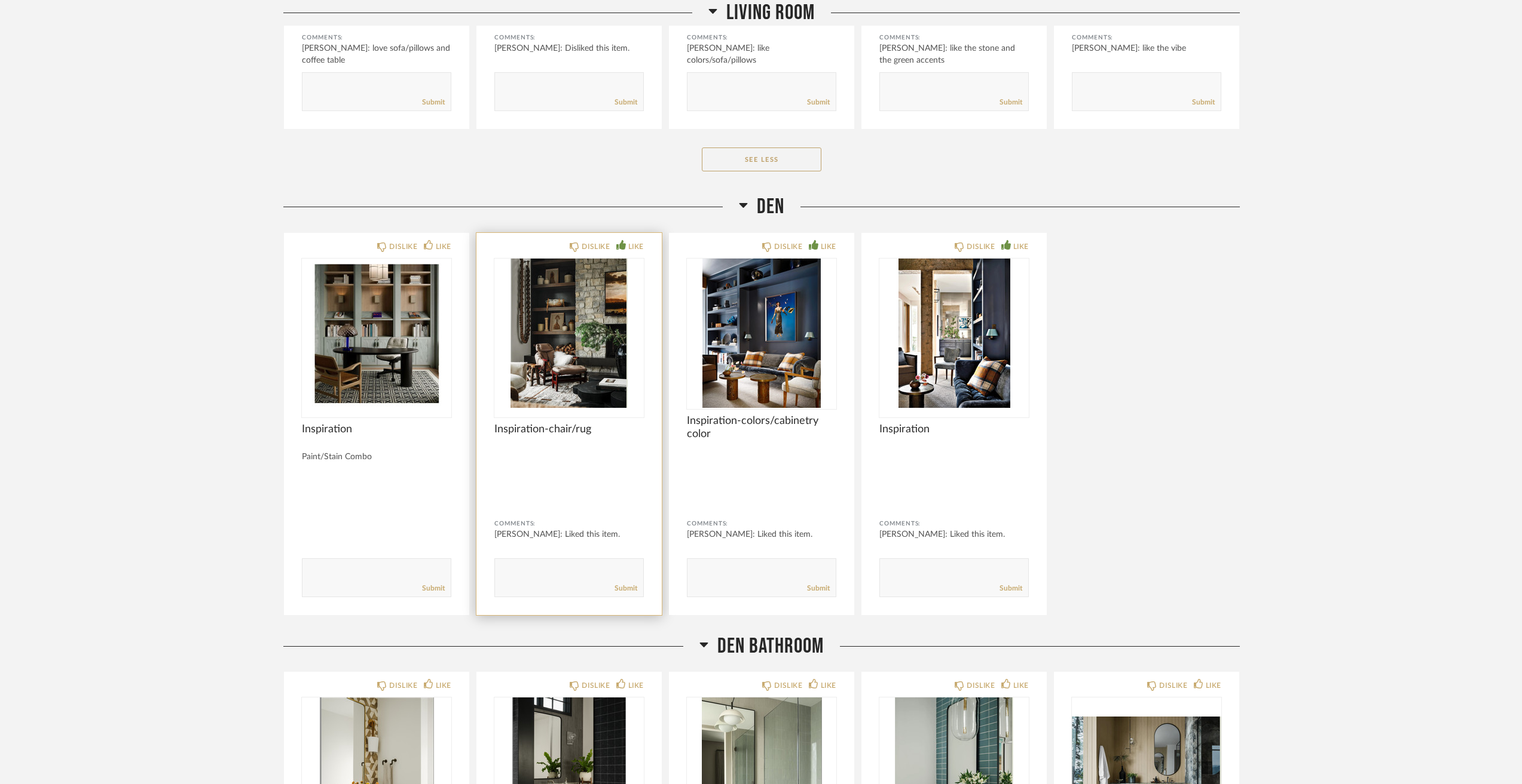
click at [0, 0] on img at bounding box center [0, 0] width 0 height 0
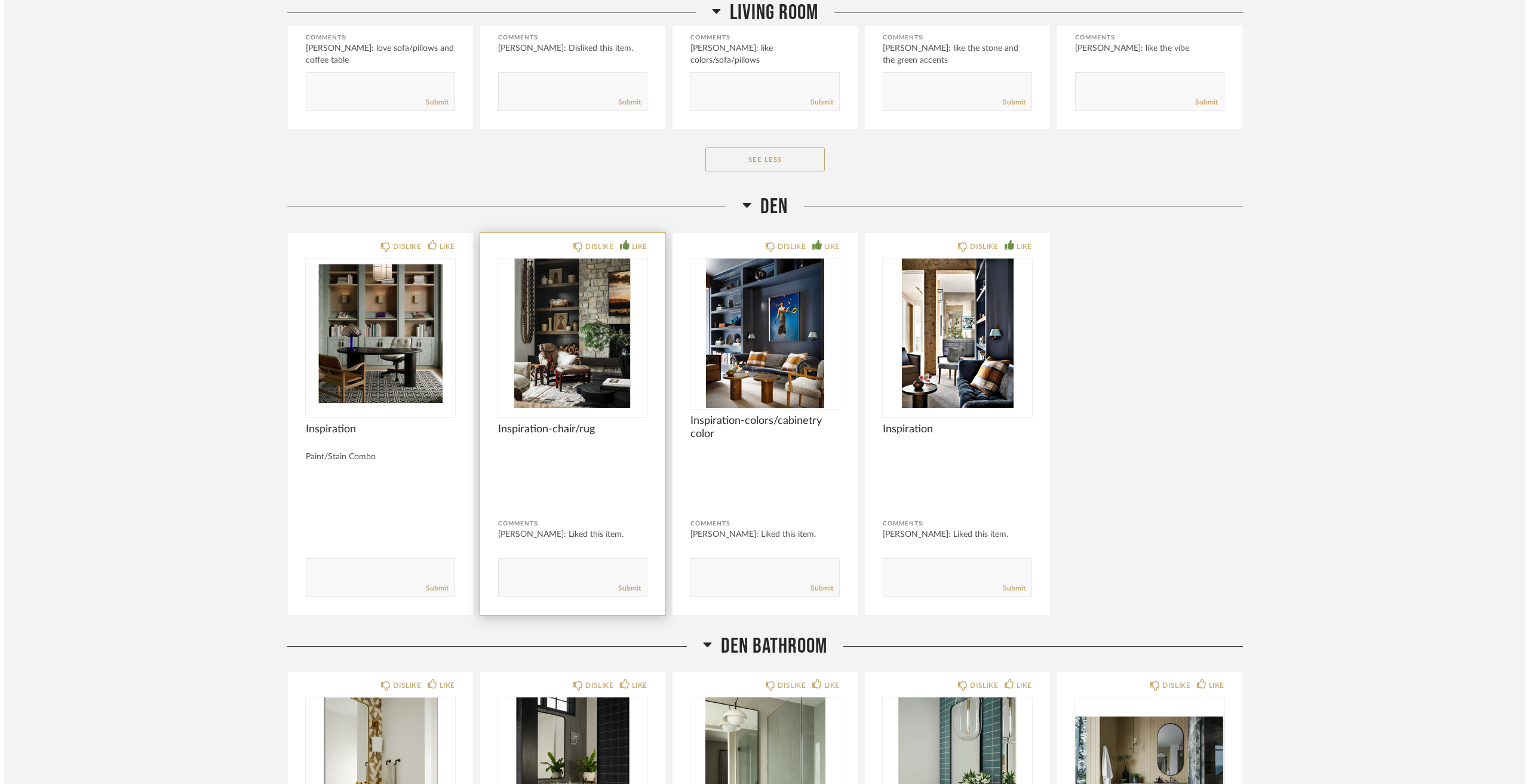
scroll to position [0, 0]
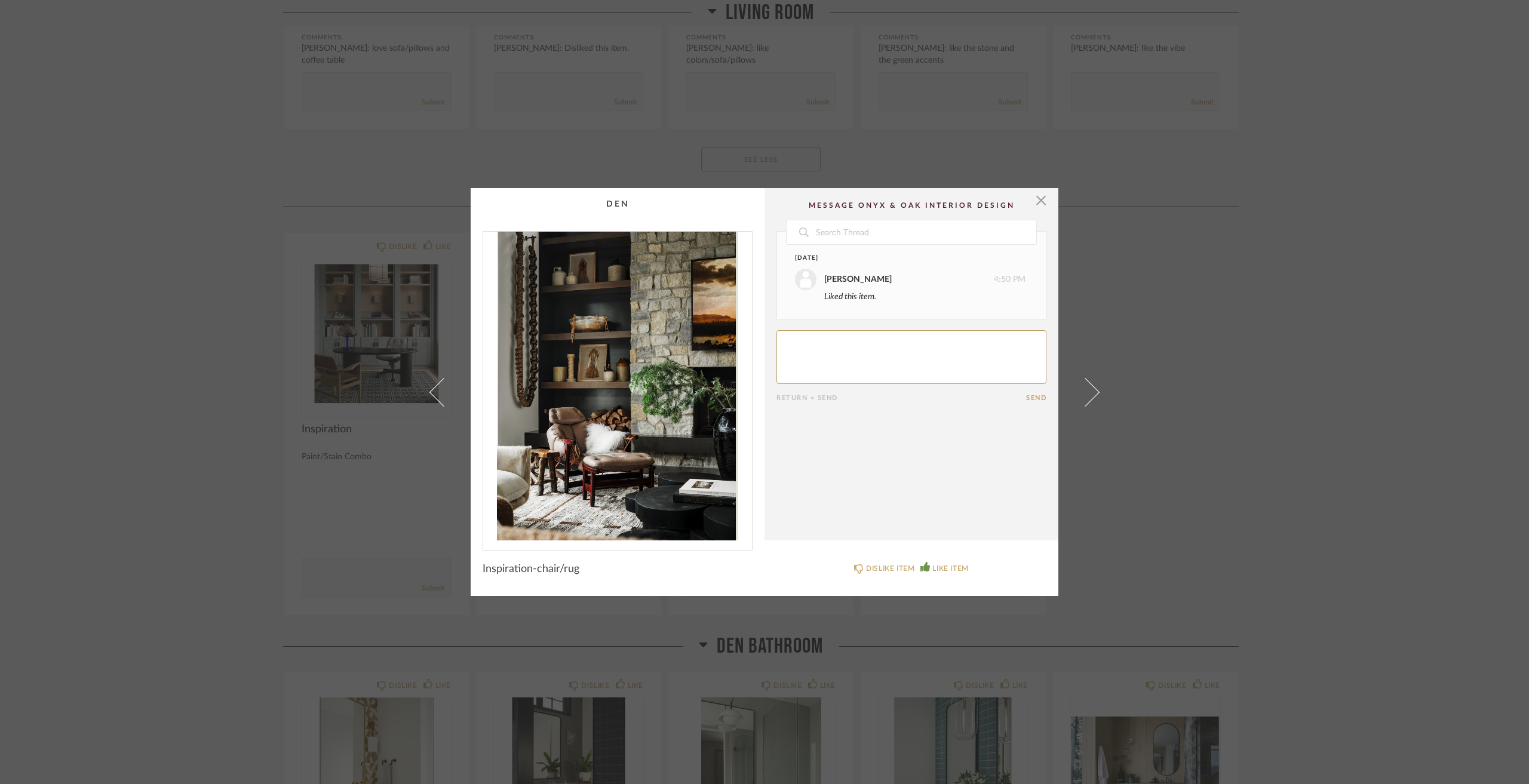
click at [919, 358] on textarea at bounding box center [911, 357] width 270 height 53
type textarea "like the stone, colors and wood shelves"
click at [1225, 436] on div "× Date Yesterday Jacqui Highbloom 4:50 PM Liked this item. Today Jacqui Highblo…" at bounding box center [764, 392] width 1529 height 784
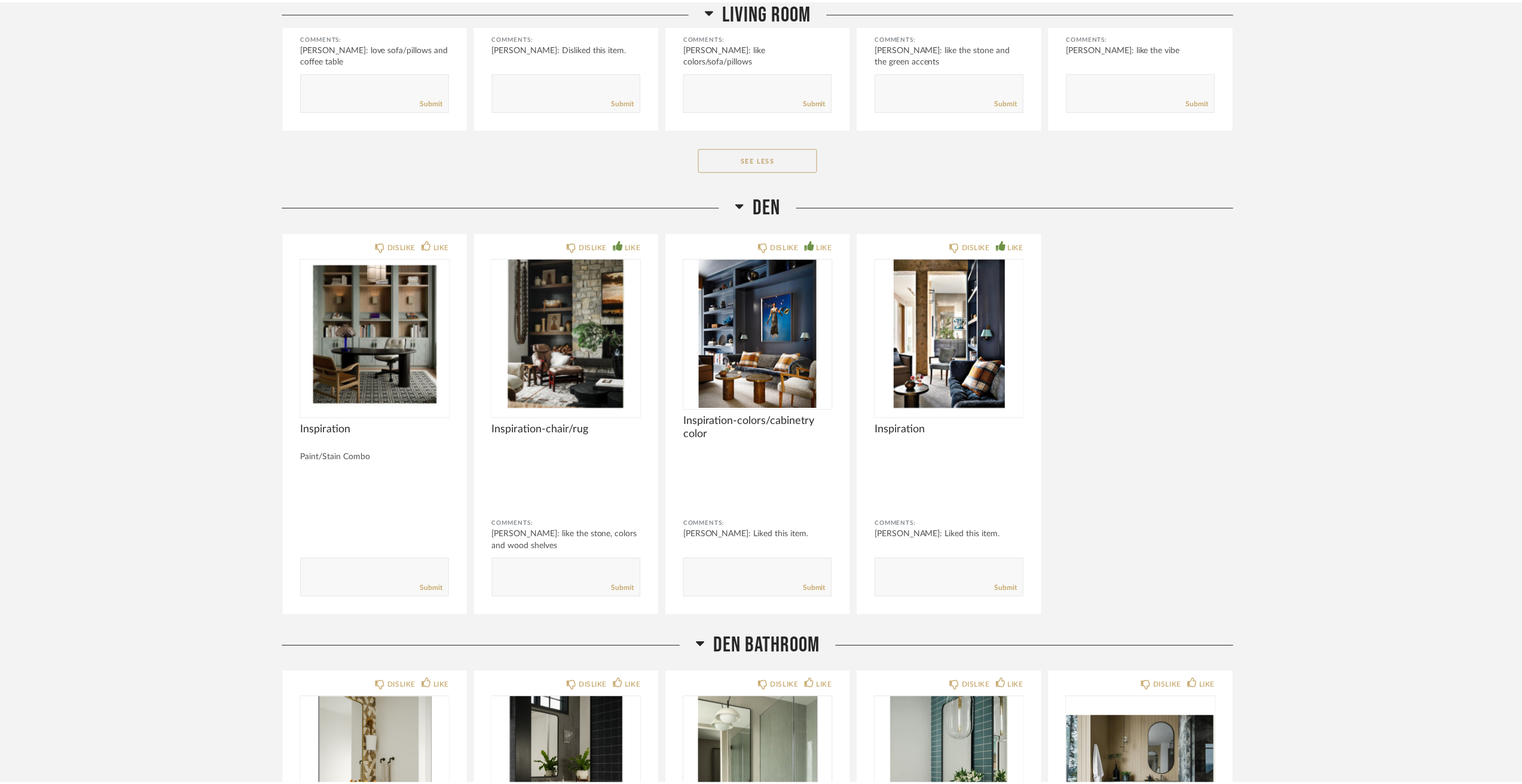
scroll to position [3464, 0]
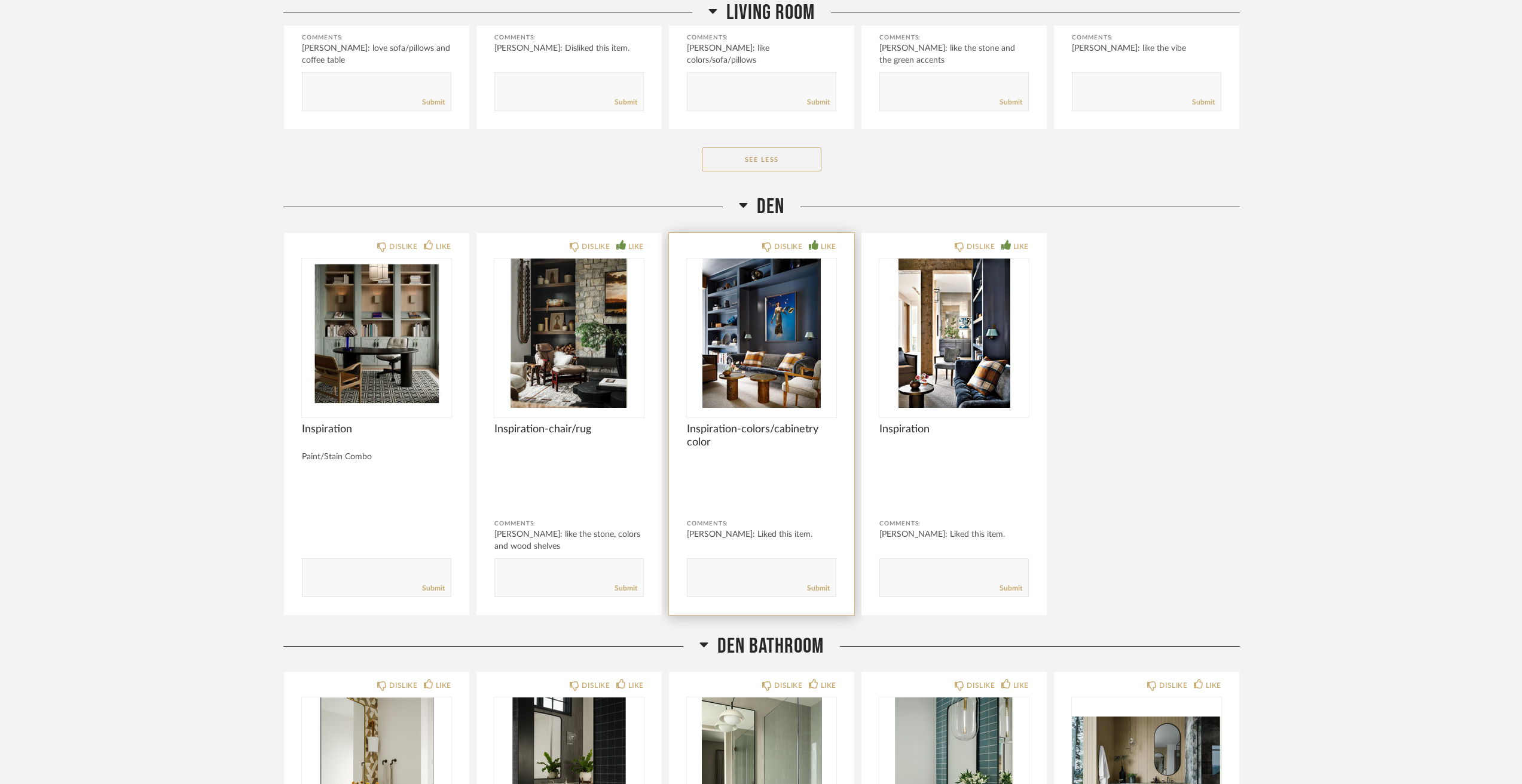
click at [769, 370] on img "0" at bounding box center [761, 333] width 149 height 149
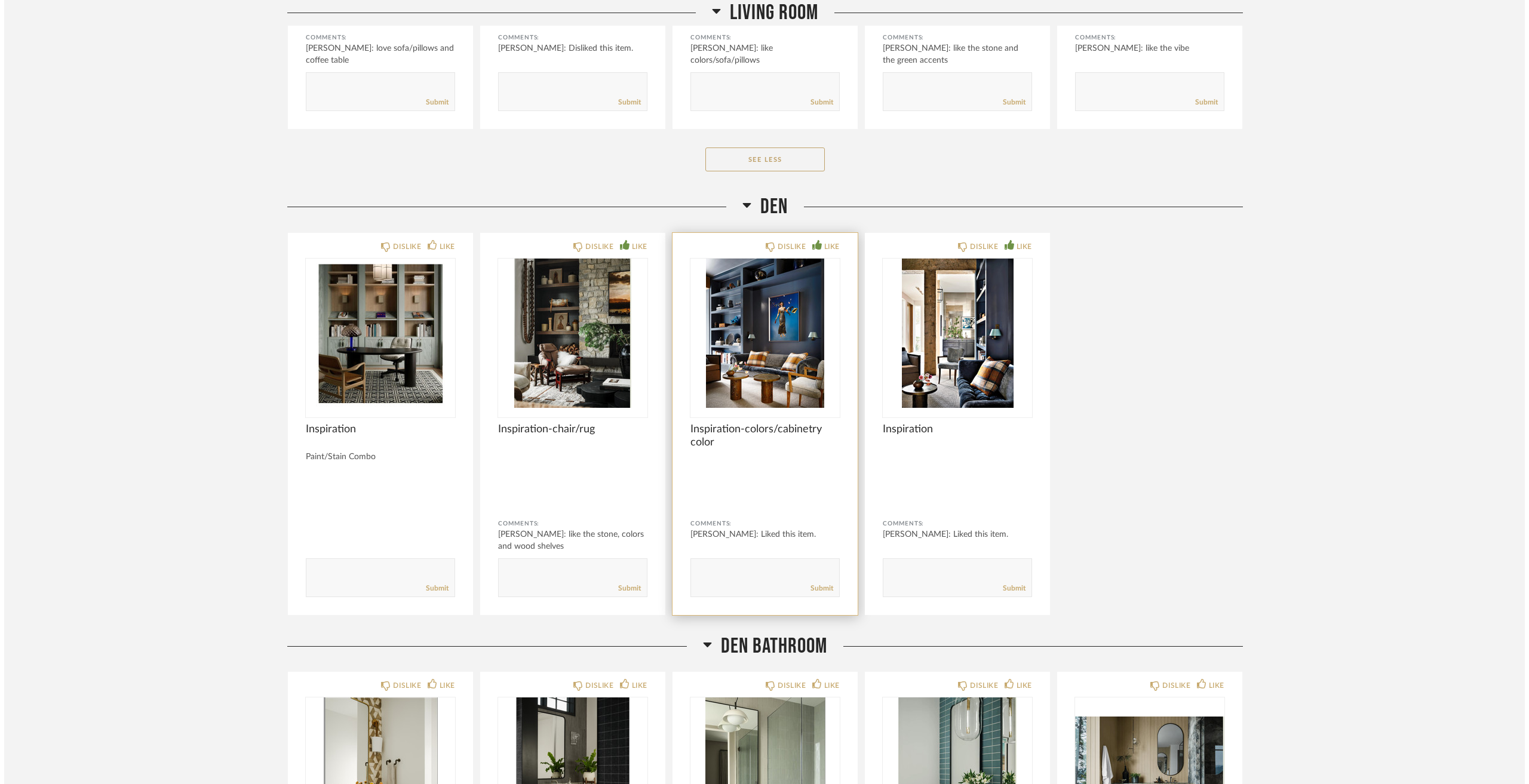
scroll to position [0, 0]
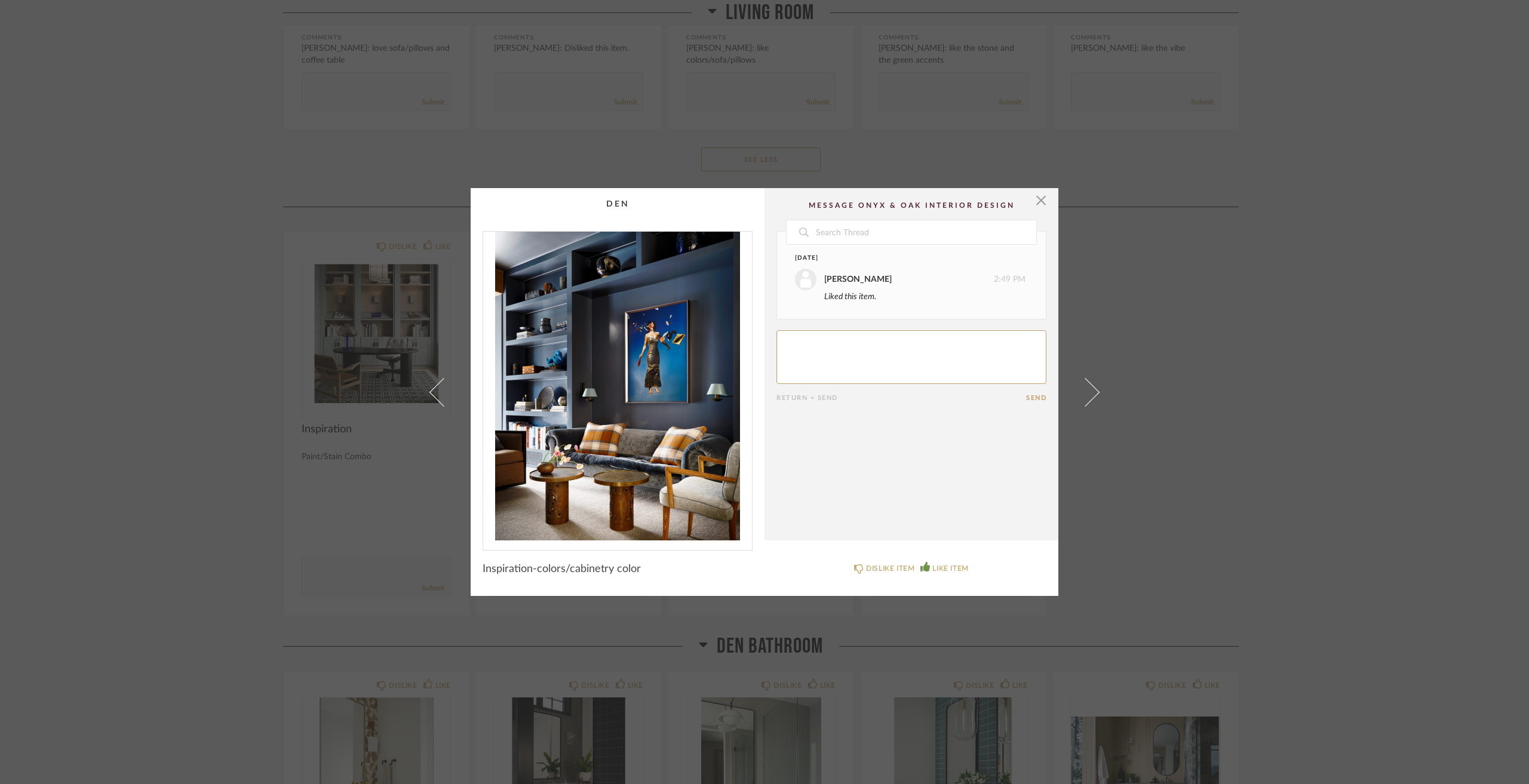
click at [871, 339] on textarea at bounding box center [911, 357] width 270 height 53
type textarea "like the dark blue"
click at [1325, 175] on div "× Date Today Jacqui Highbloom 2:49 PM Liked this item. Jacqui Highbloom 3:06 PM…" at bounding box center [764, 392] width 1529 height 784
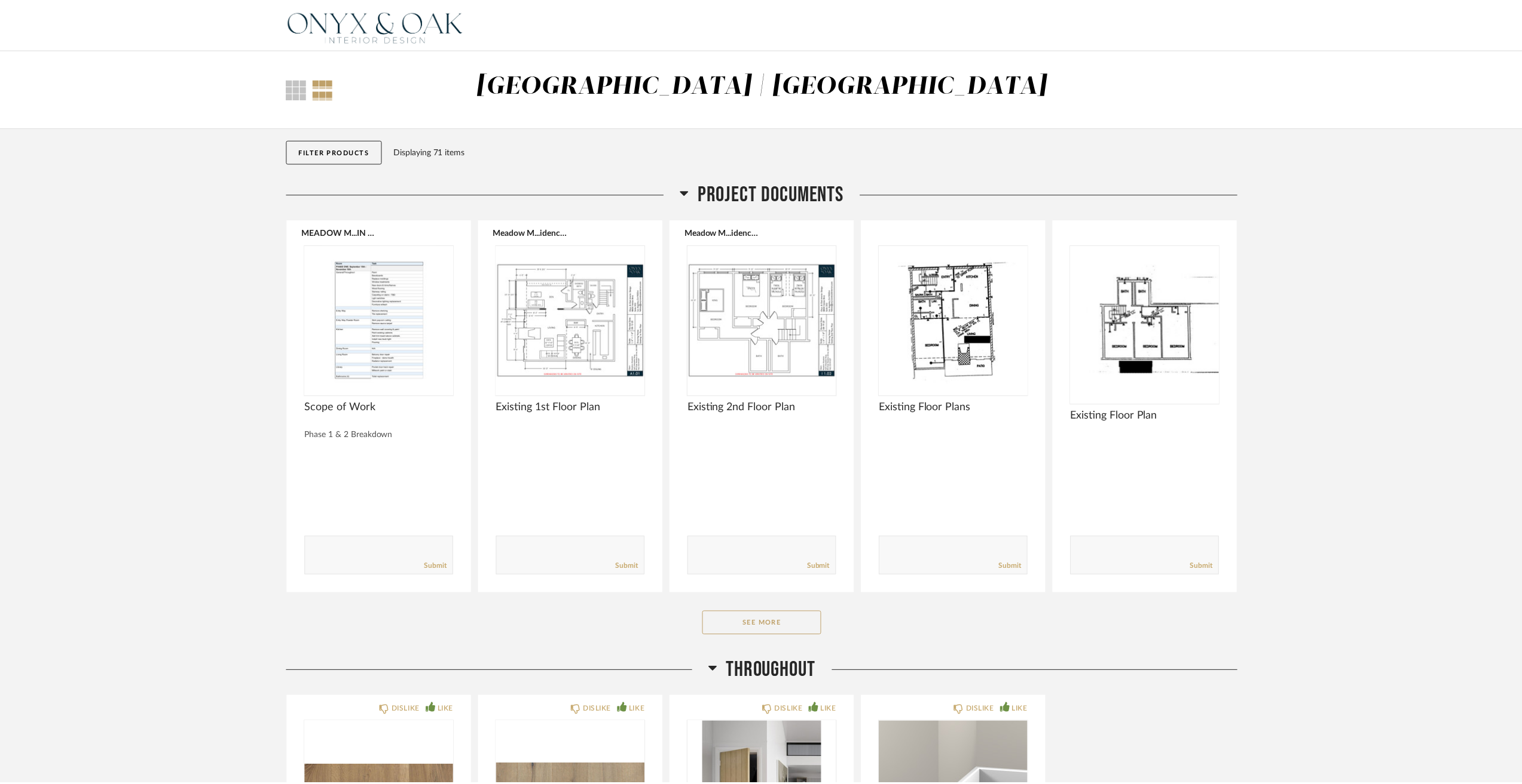
scroll to position [3464, 0]
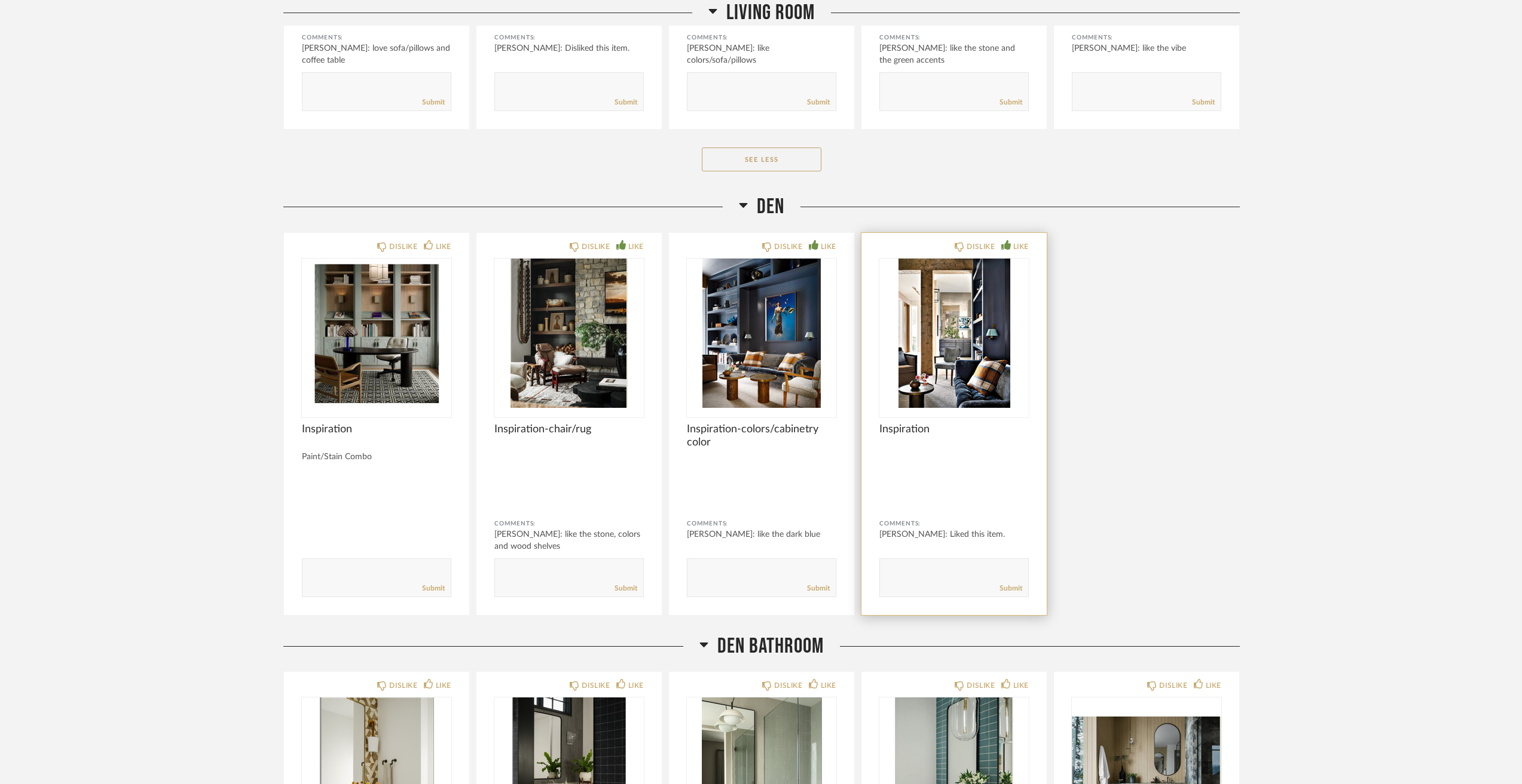
click at [976, 354] on img "0" at bounding box center [954, 333] width 149 height 149
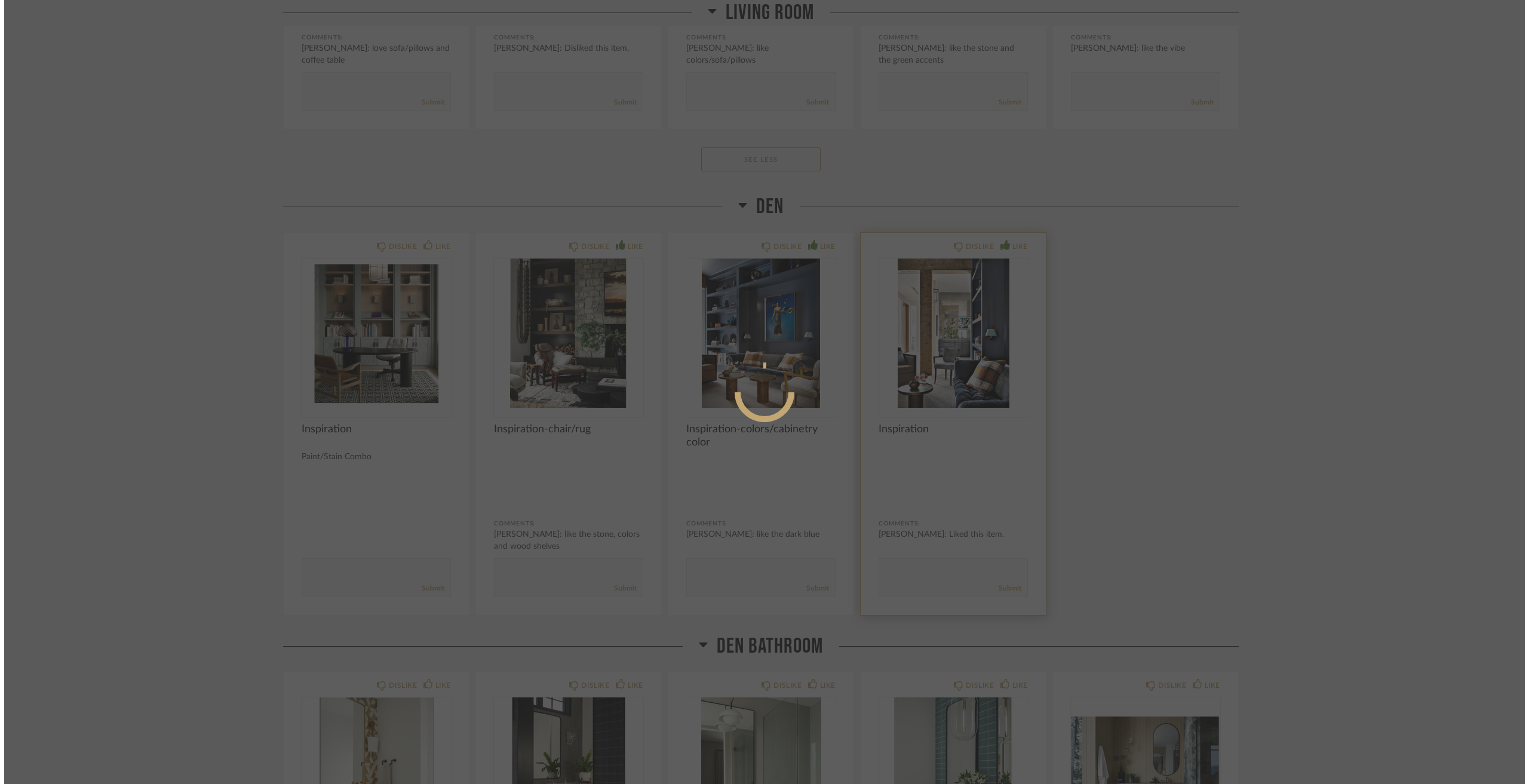
scroll to position [0, 0]
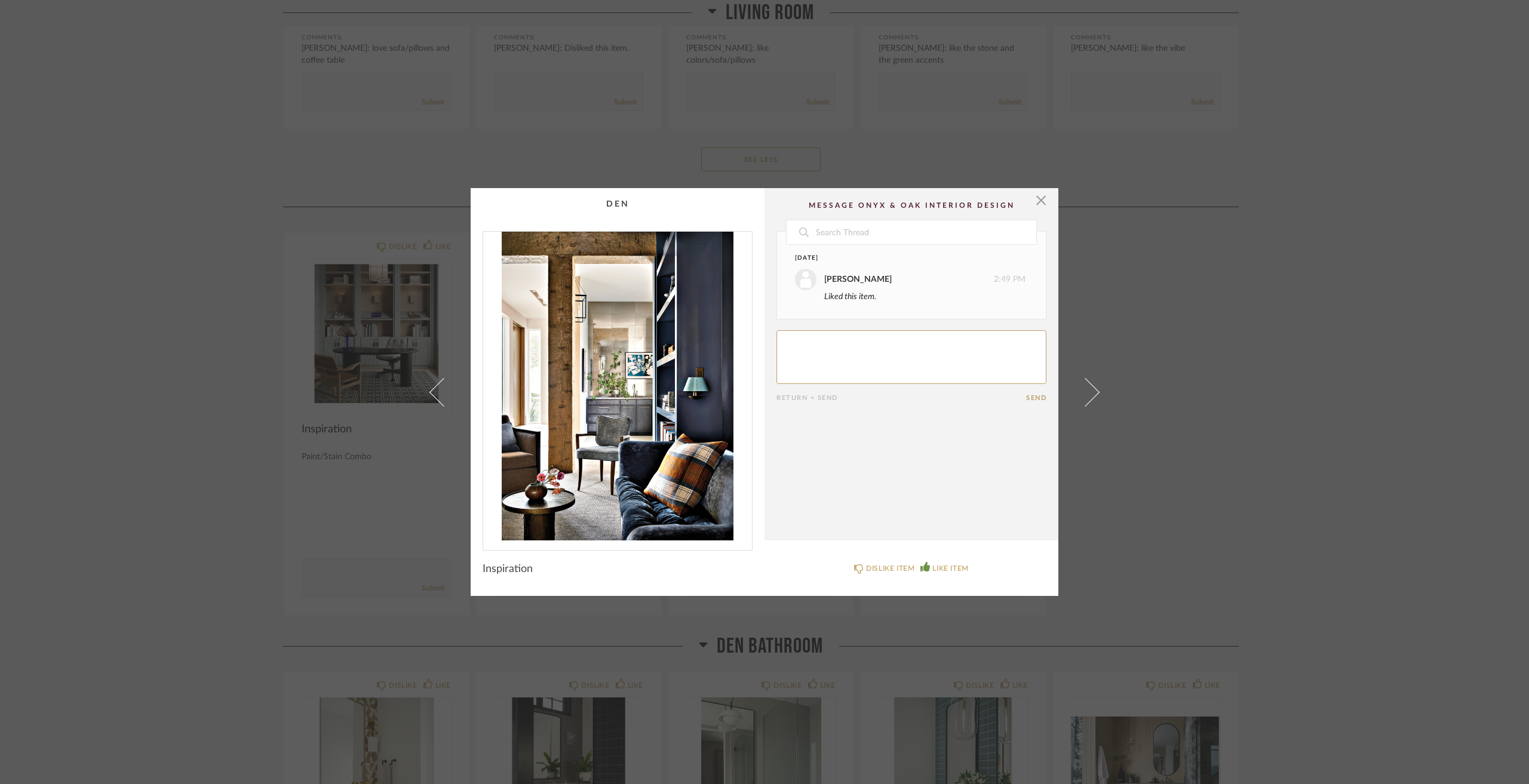
click at [1143, 357] on div "× Date Today Jacqui Highbloom 2:49 PM Liked this item. Return = Send Send Inspi…" at bounding box center [764, 392] width 1529 height 784
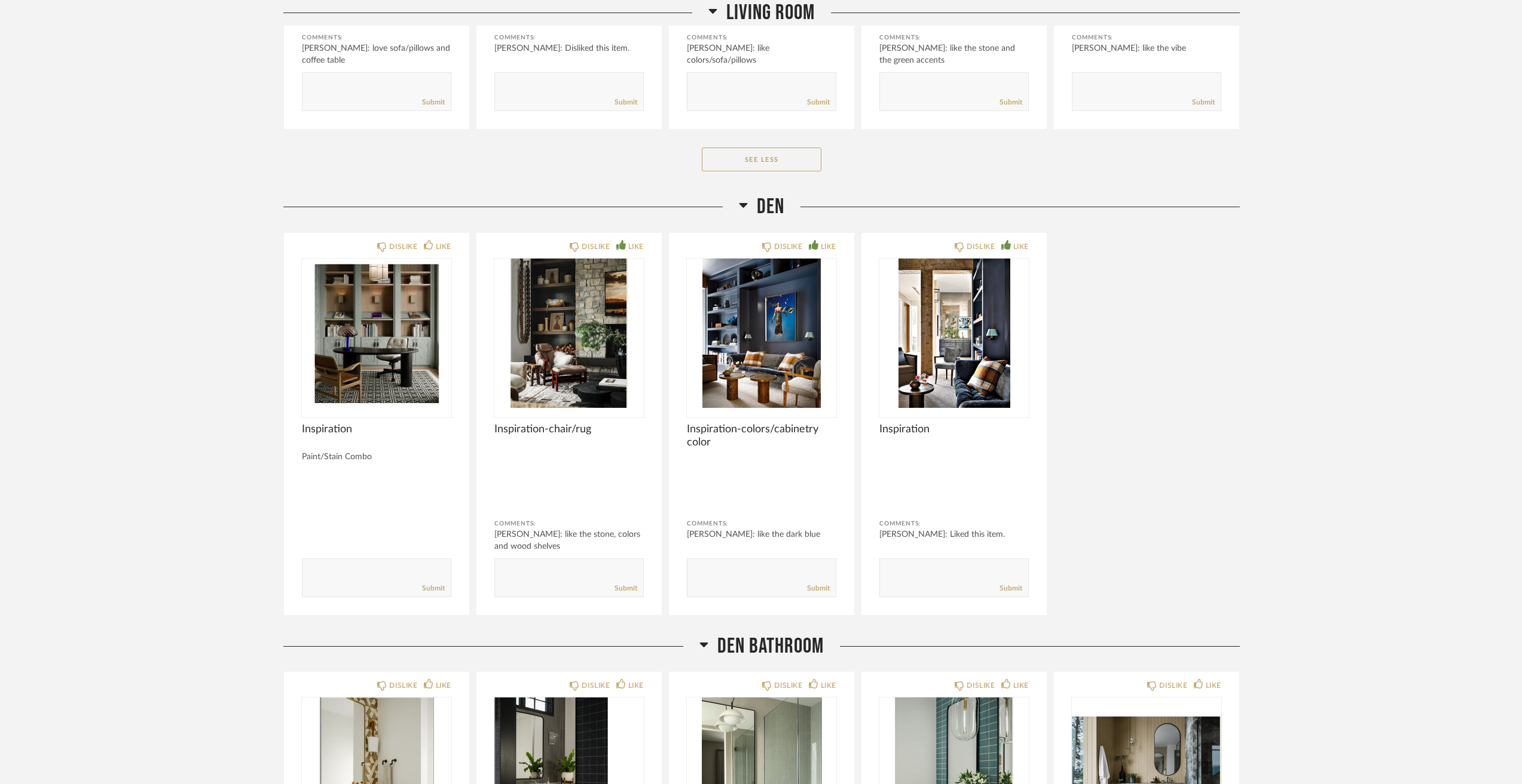
scroll to position [3823, 0]
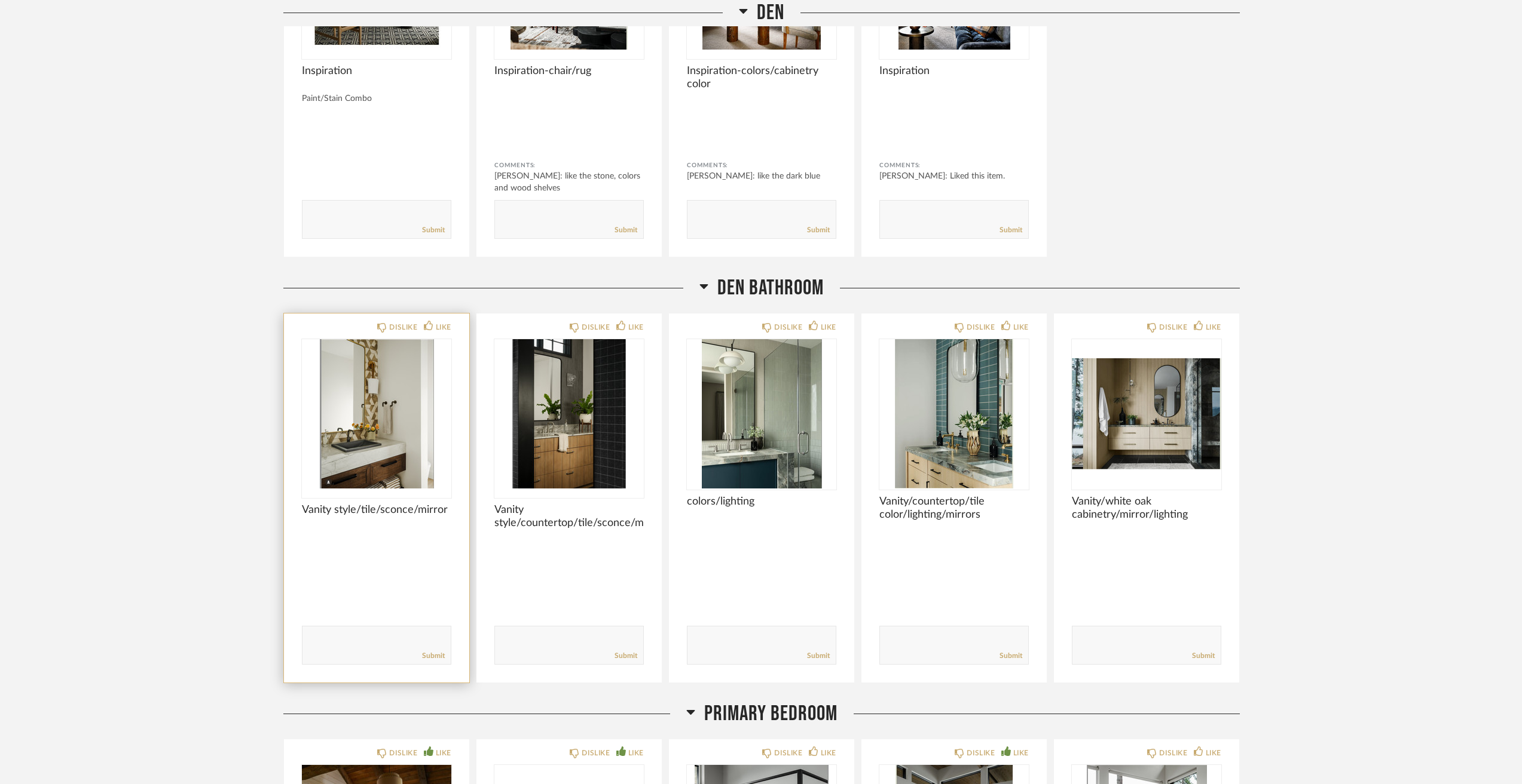
click at [352, 404] on img "0" at bounding box center [376, 414] width 149 height 149
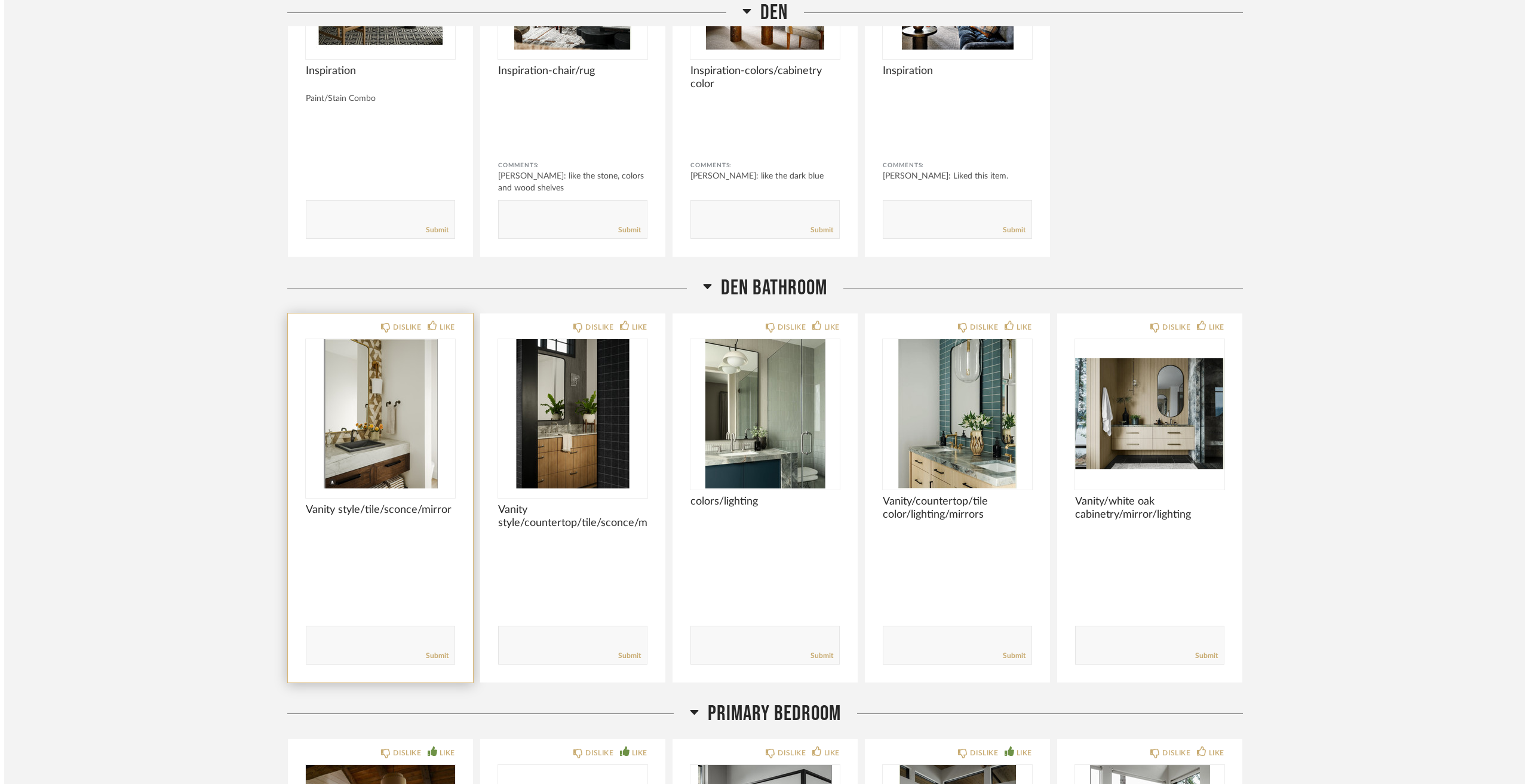
scroll to position [0, 0]
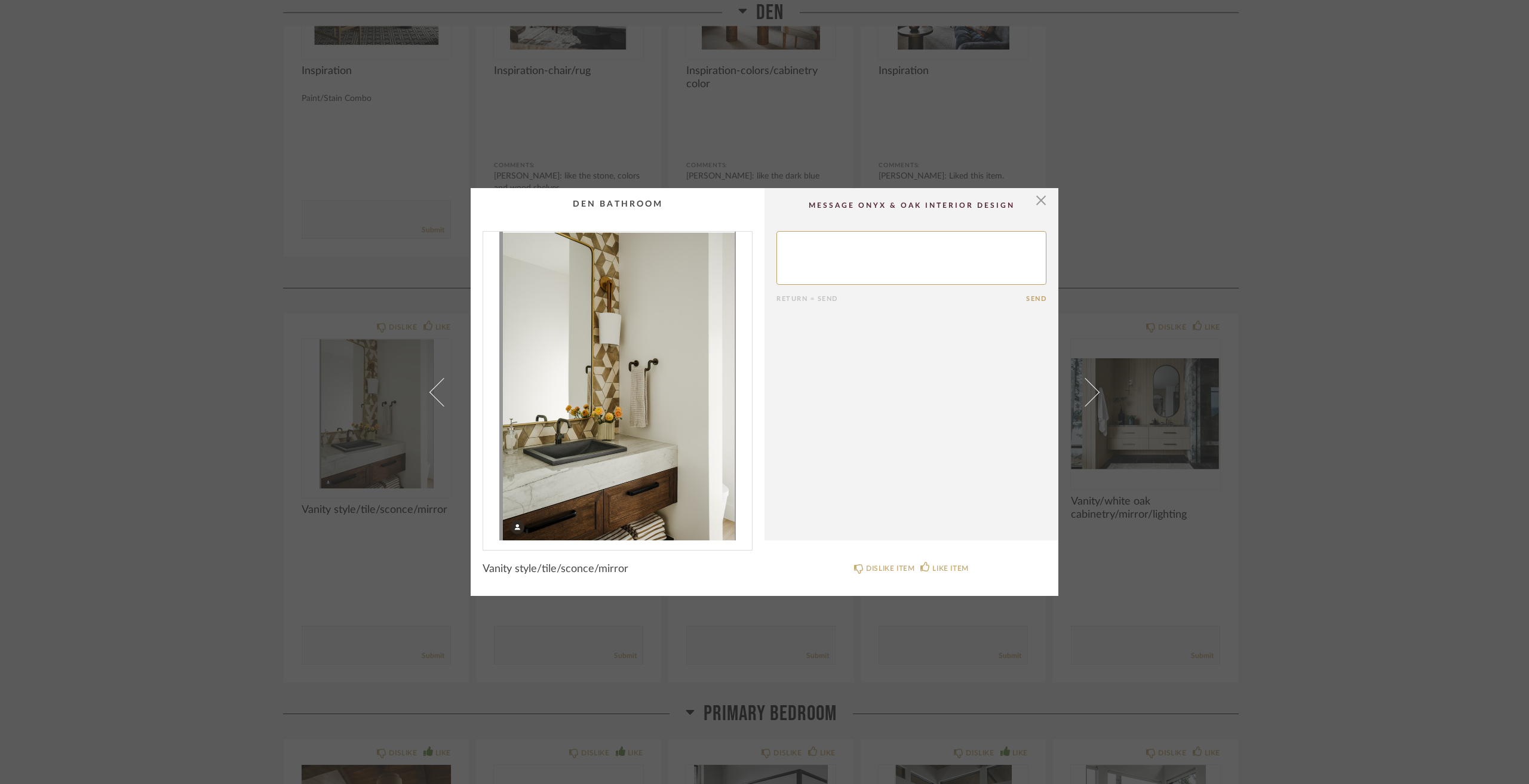
click at [245, 422] on div "× Return = Send Send Vanity style/tile/sconce/mirror DISLIKE ITEM LIKE ITEM" at bounding box center [764, 392] width 1529 height 784
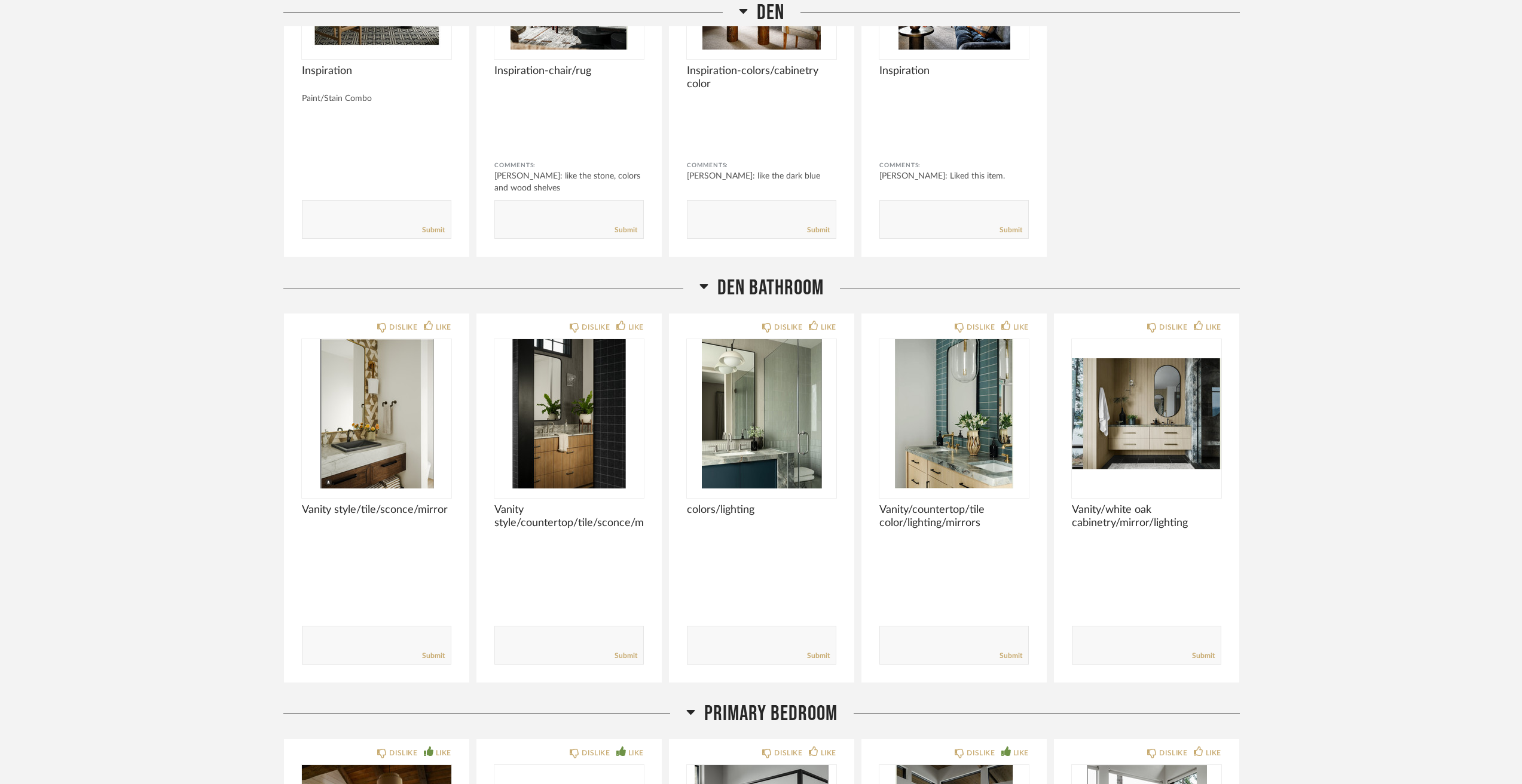
scroll to position [4301, 0]
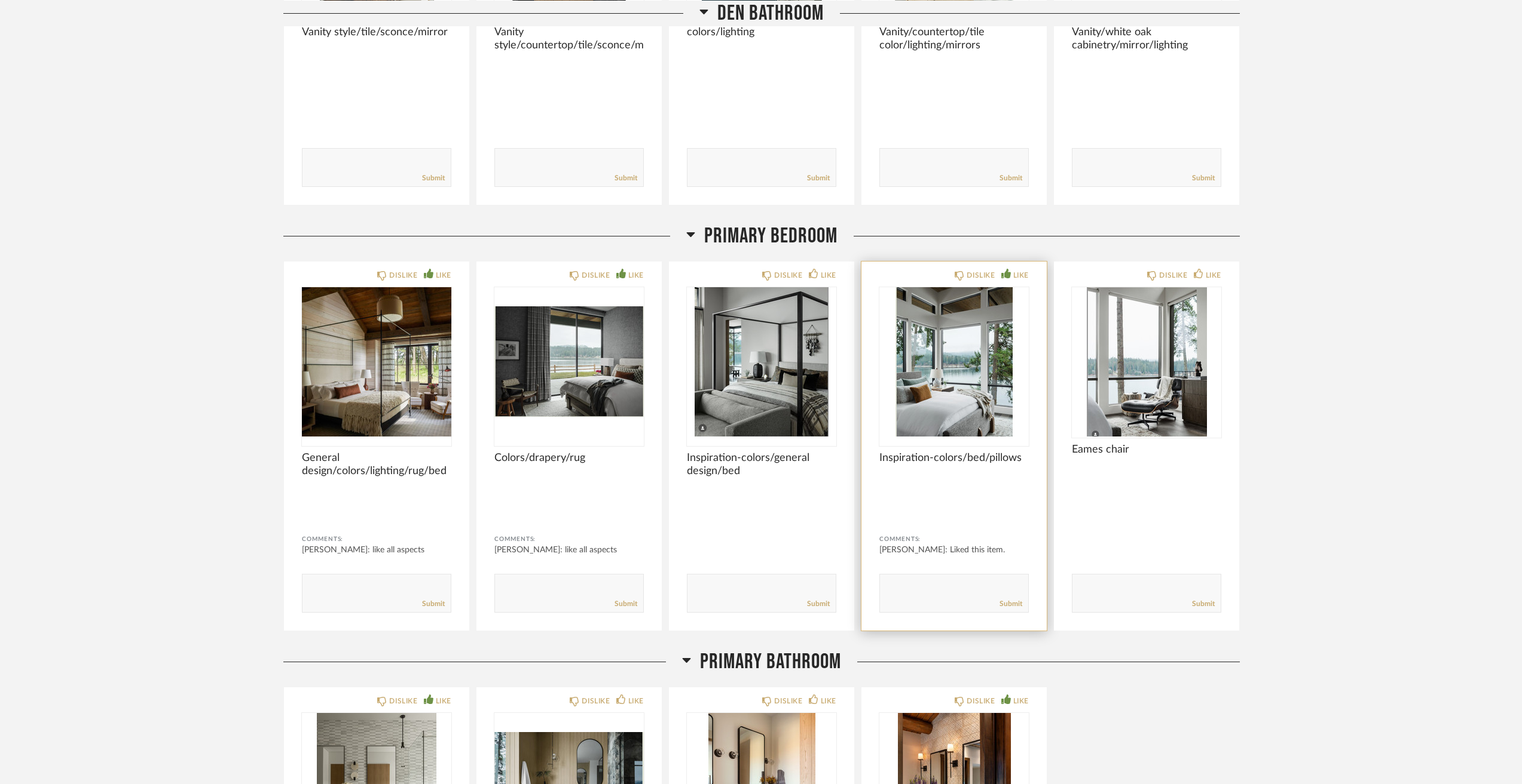
click at [966, 401] on img "0" at bounding box center [954, 361] width 149 height 149
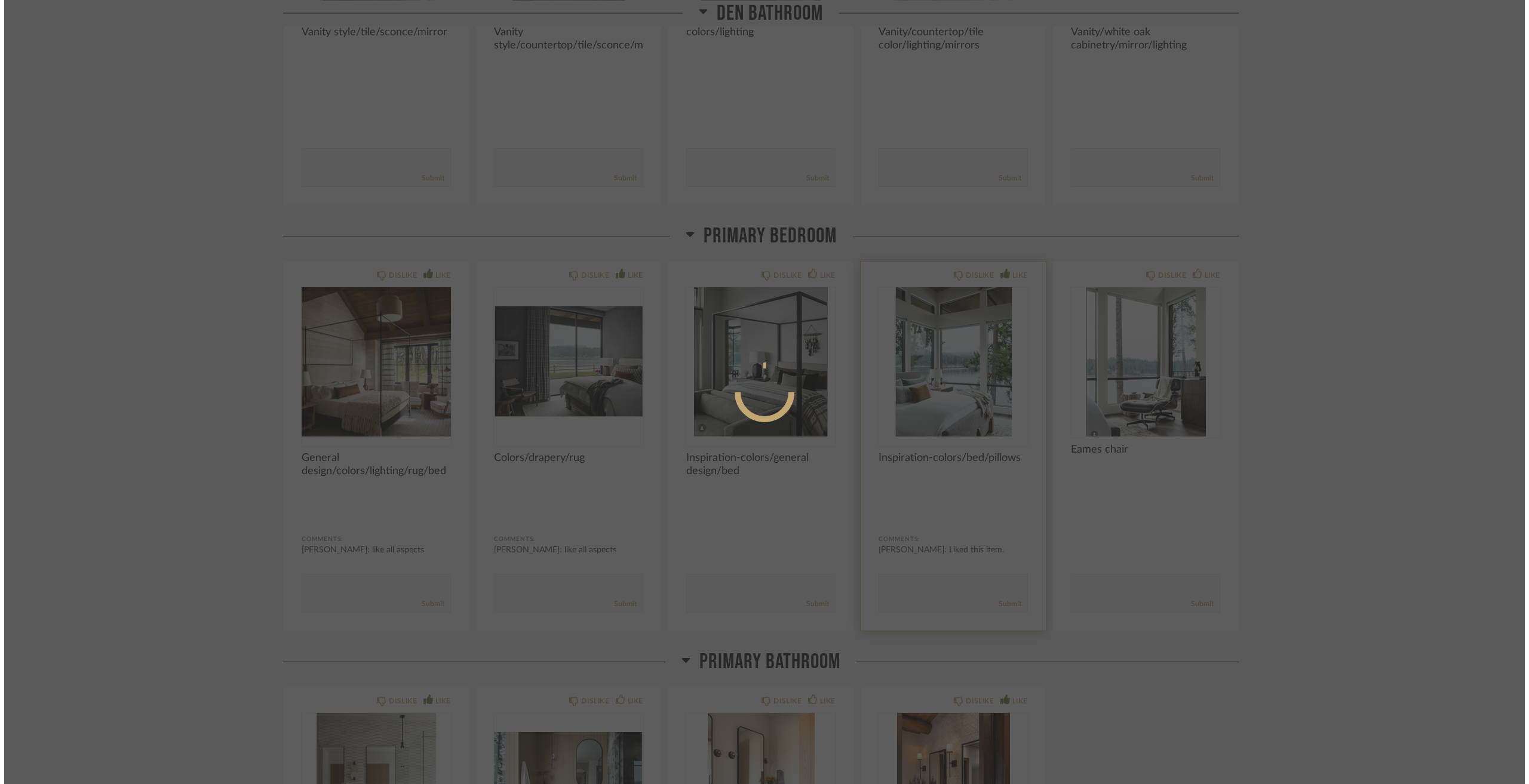
scroll to position [0, 0]
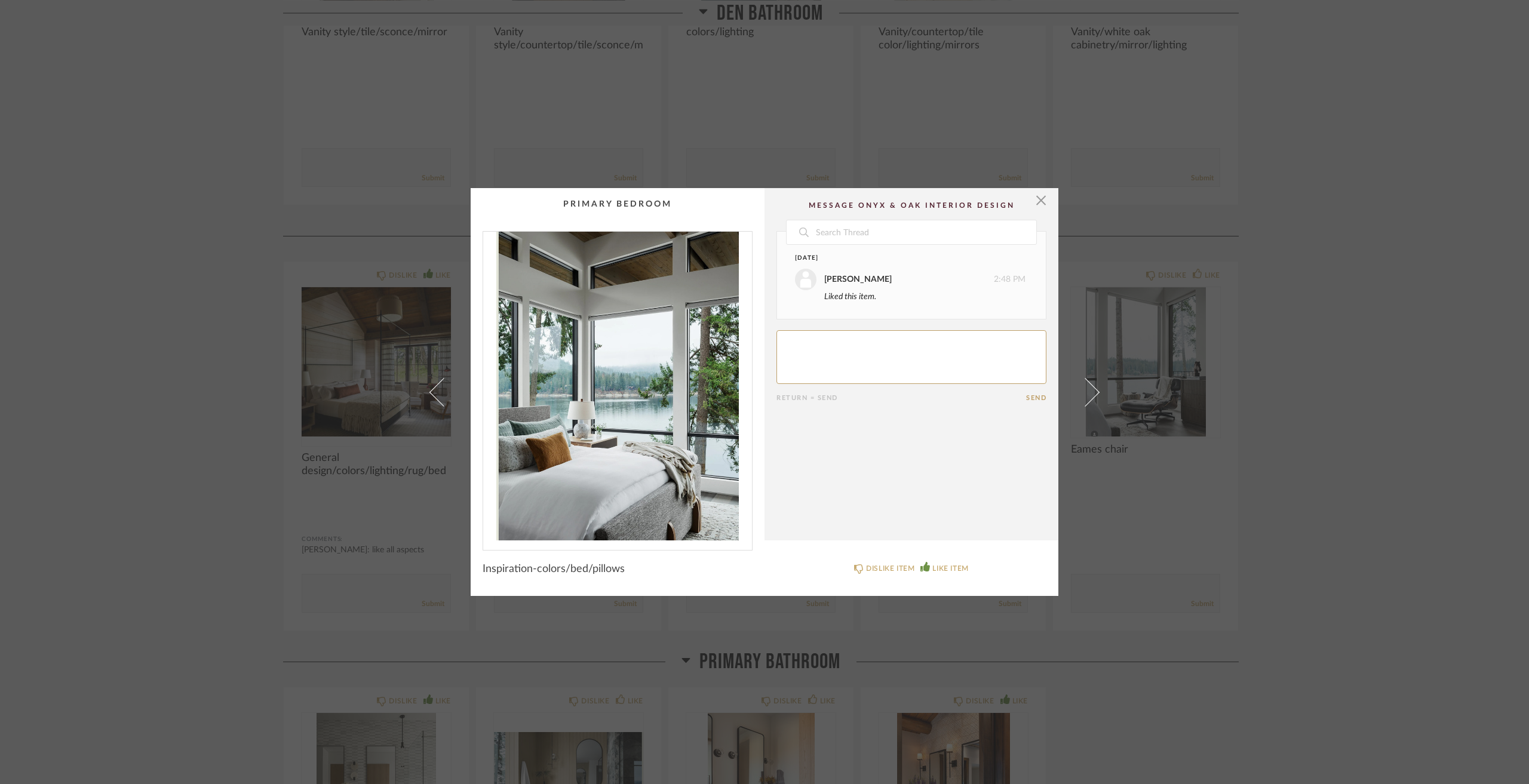
click at [937, 372] on textarea at bounding box center [911, 357] width 270 height 53
type textarea "like all"
click at [130, 282] on div "× Date Today Jacqui Highbloom 2:48 PM Liked this item. Jacqui Highbloom 3:08 PM…" at bounding box center [764, 392] width 1529 height 784
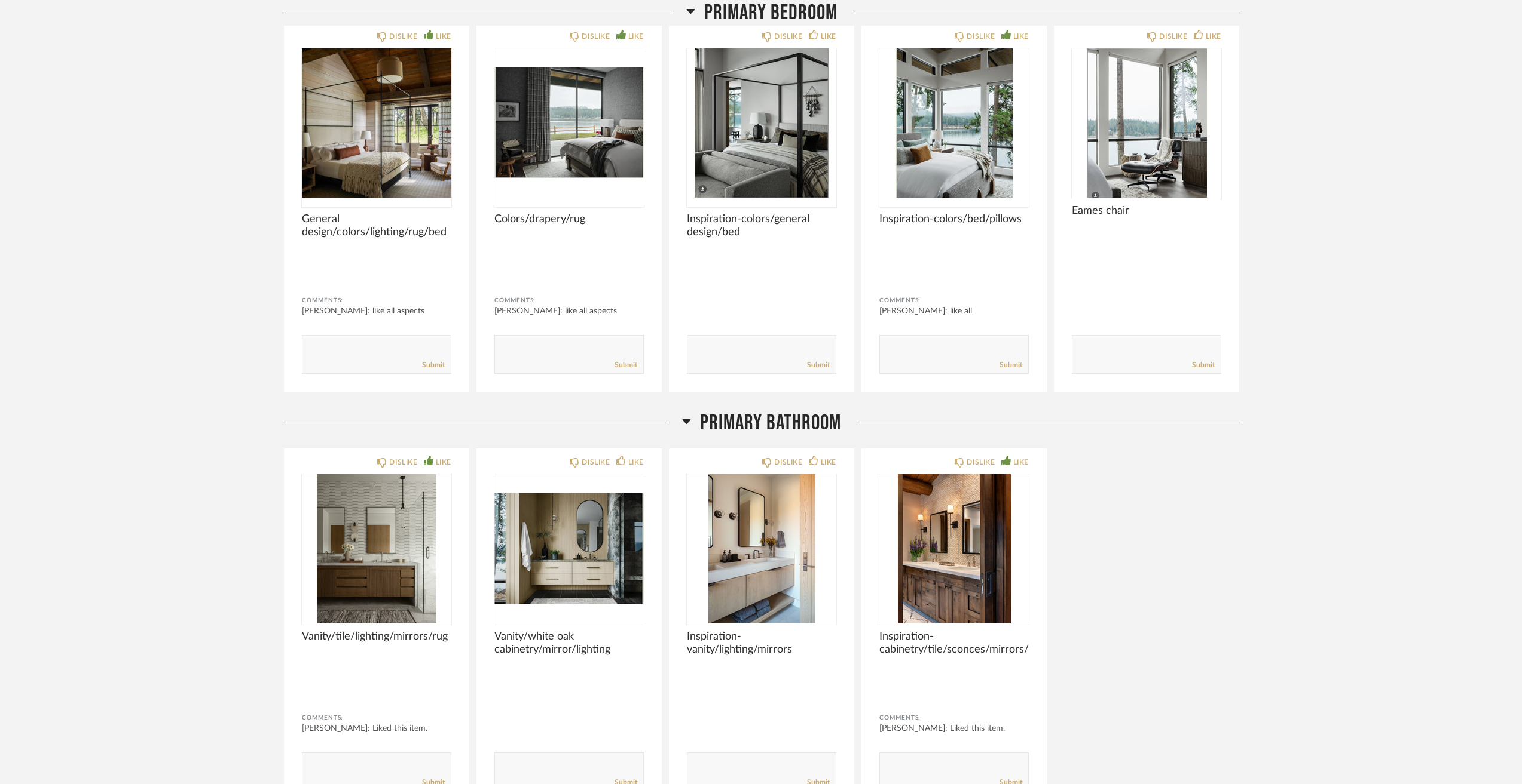
scroll to position [4838, 0]
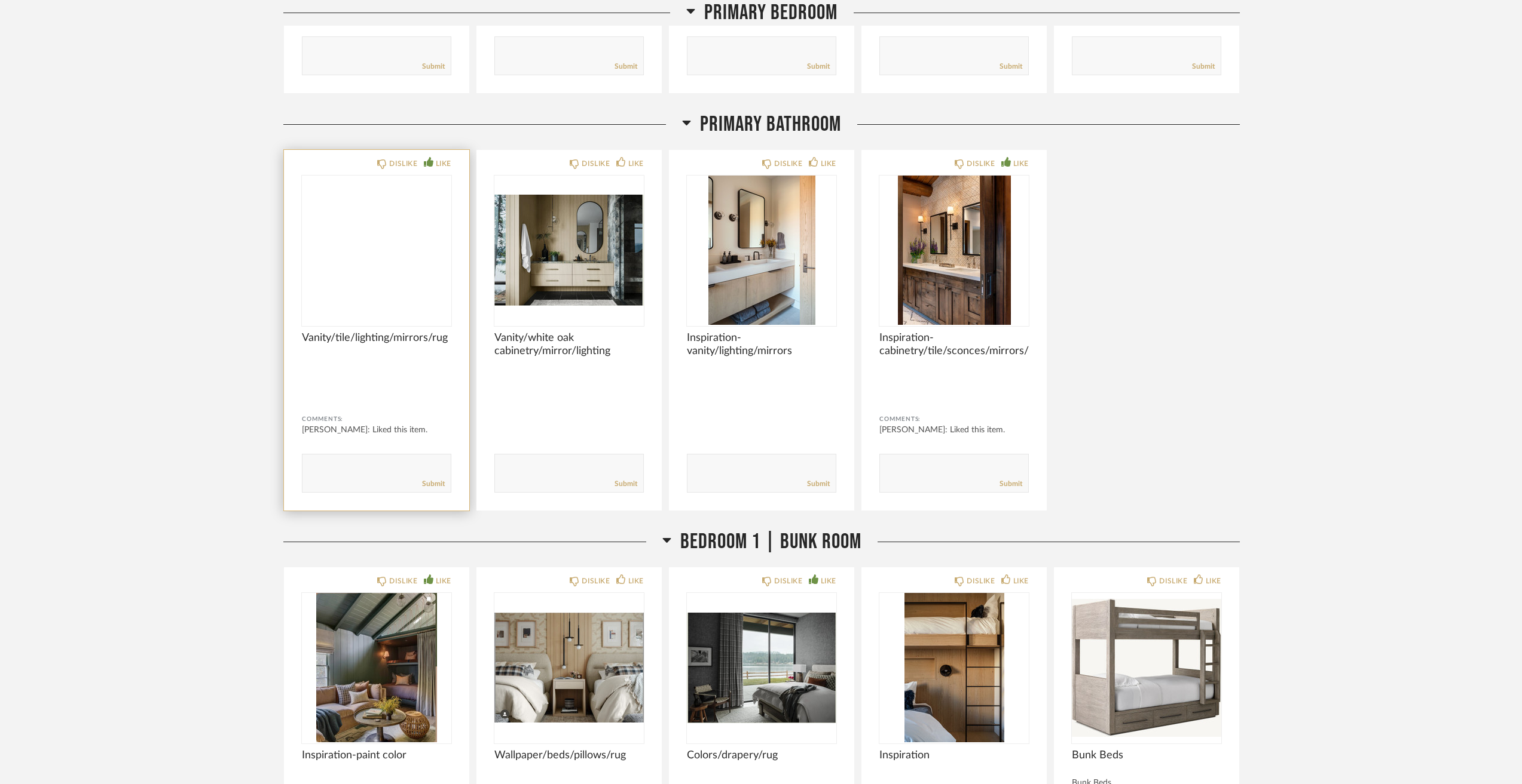
click at [0, 0] on img at bounding box center [0, 0] width 0 height 0
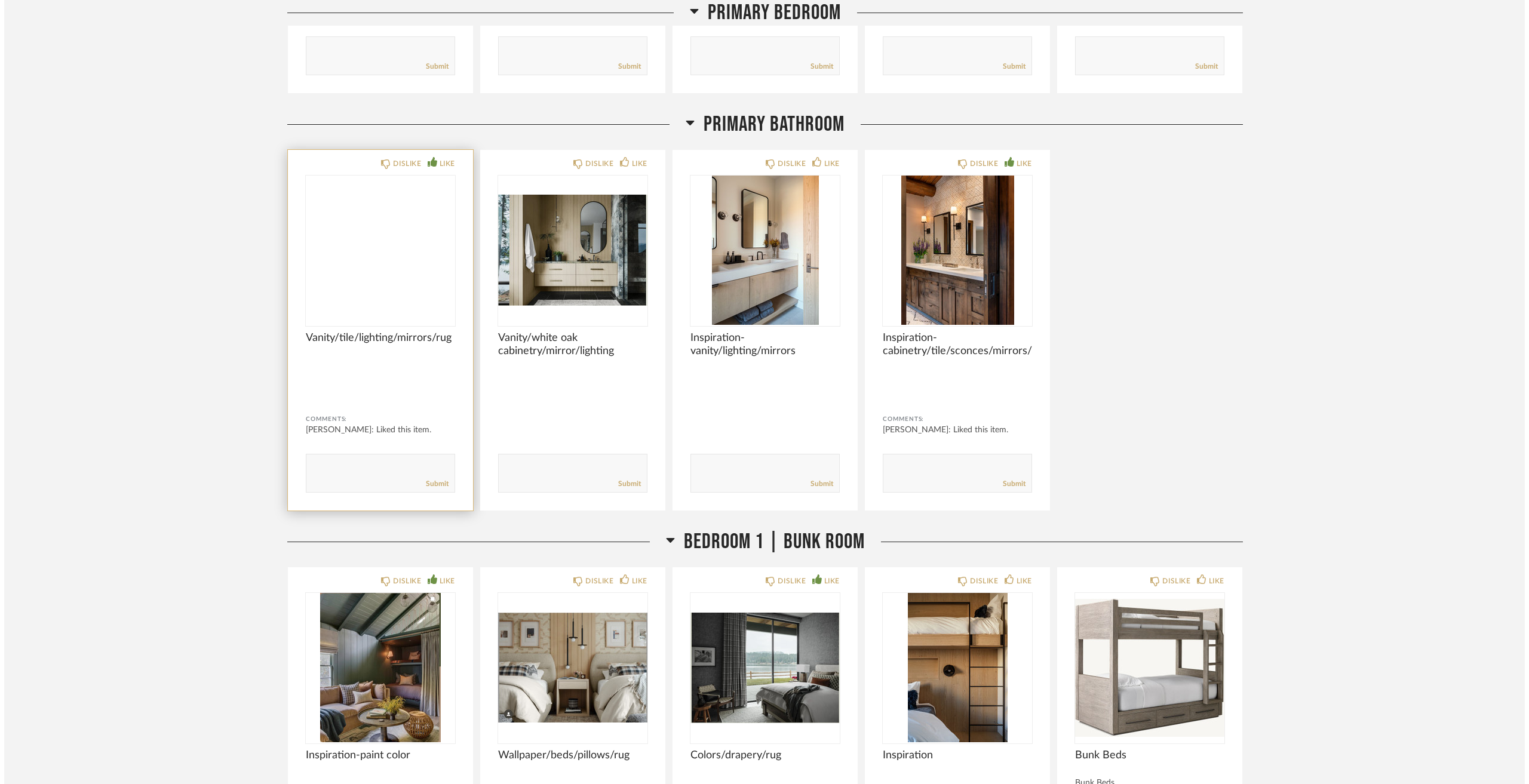
scroll to position [0, 0]
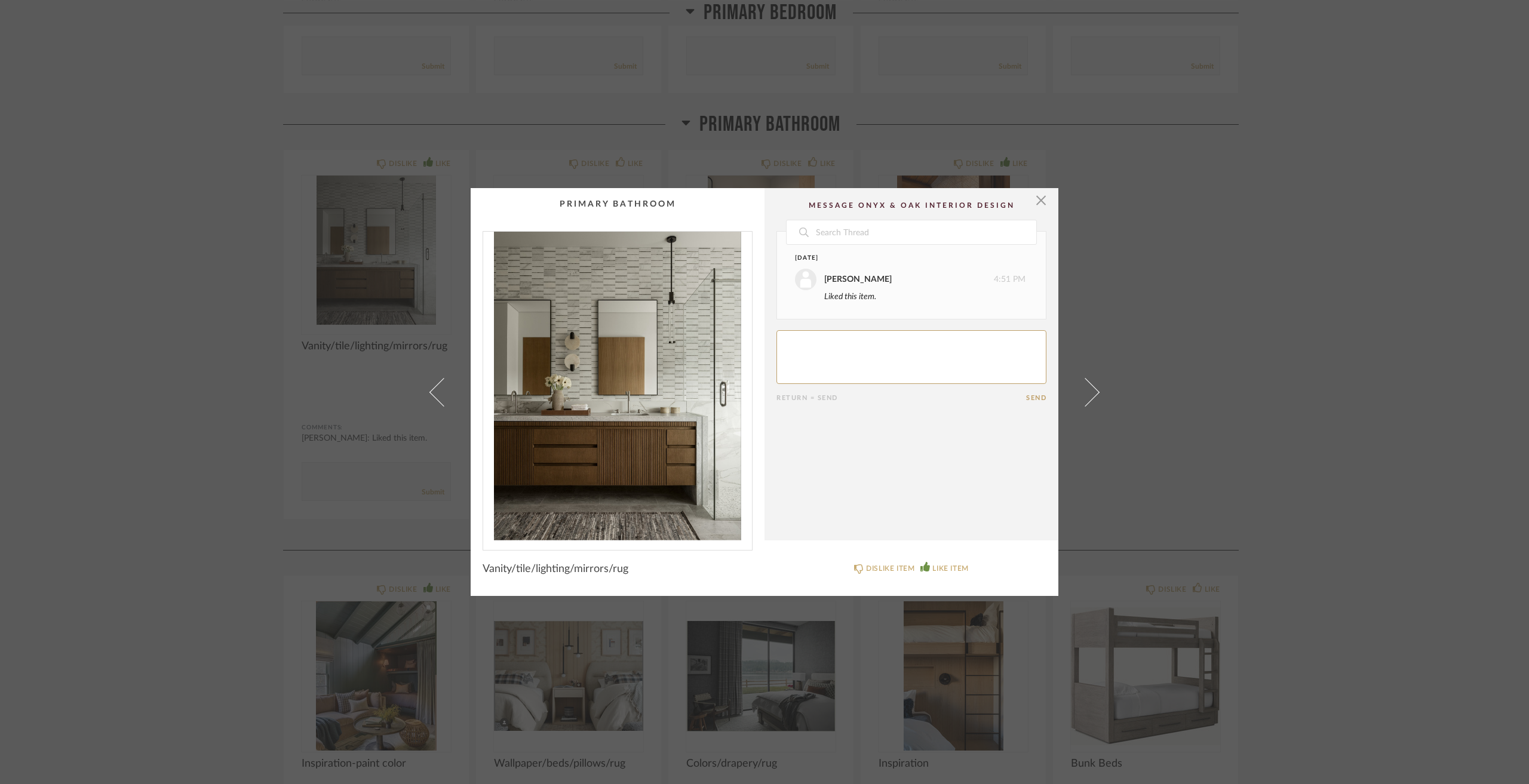
click at [1226, 258] on div "× Date [DATE] [PERSON_NAME] 4:51 PM Liked this item. Return = Send Send Vanity/…" at bounding box center [764, 392] width 1529 height 784
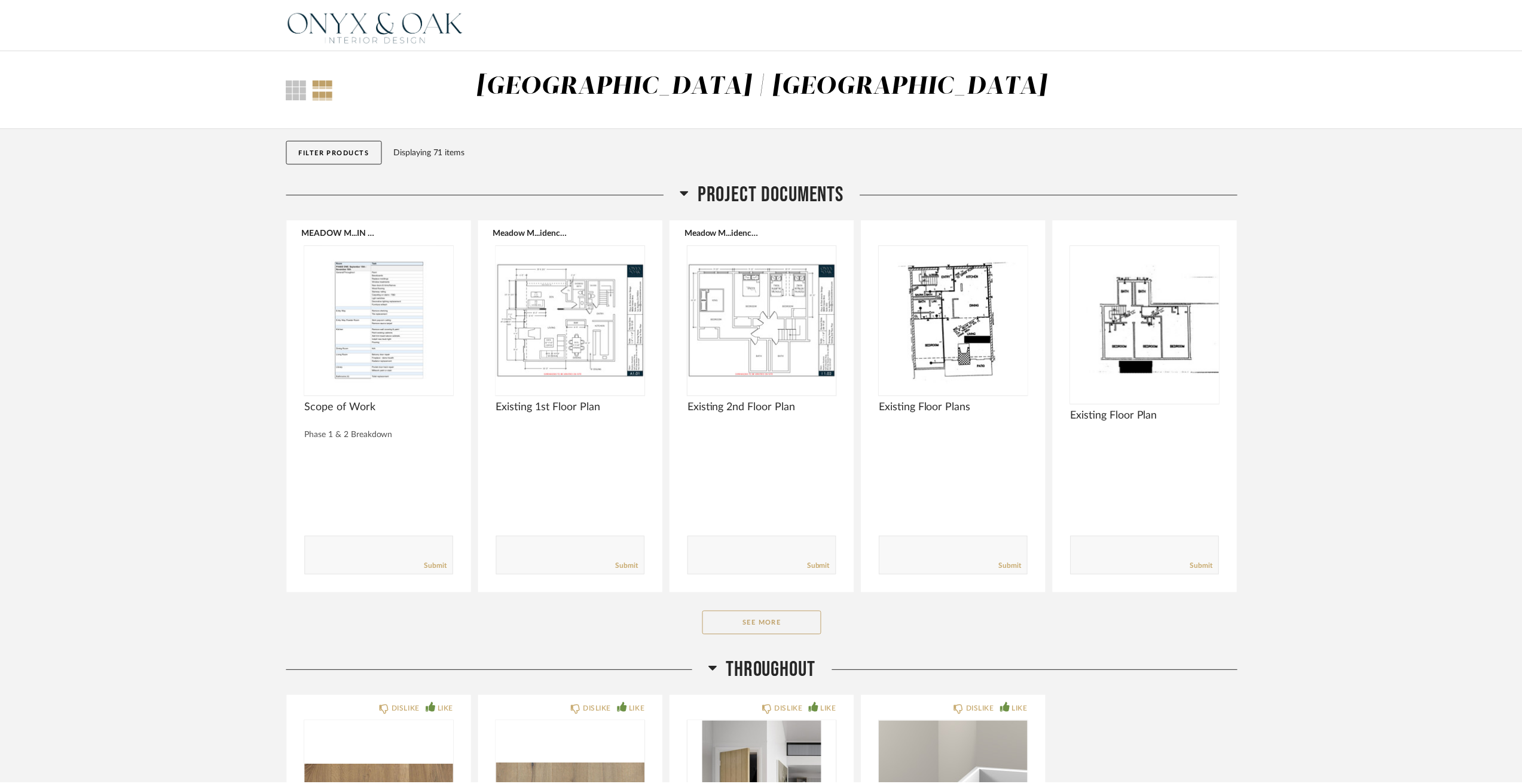
scroll to position [4838, 0]
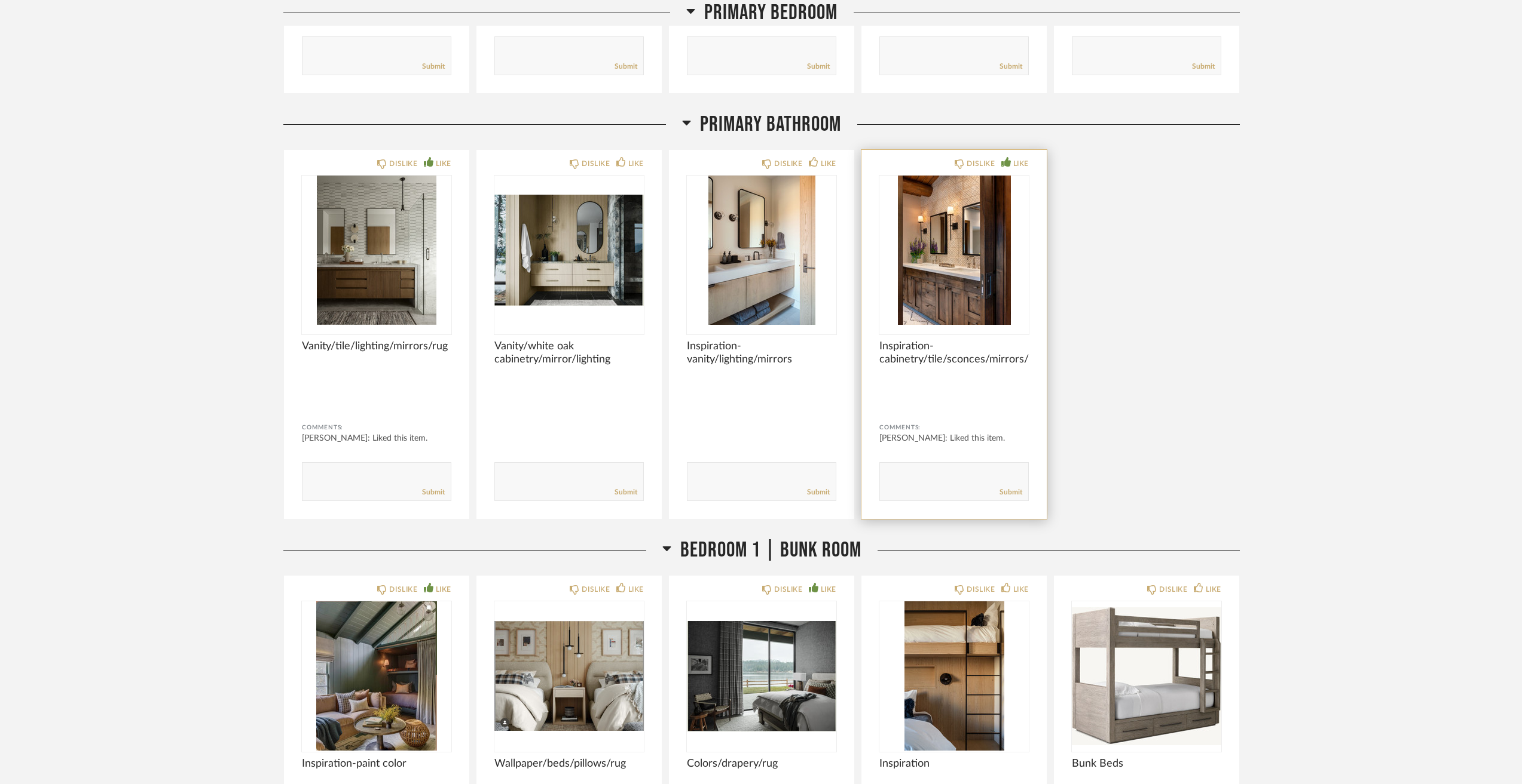
click at [912, 279] on img "0" at bounding box center [954, 250] width 149 height 149
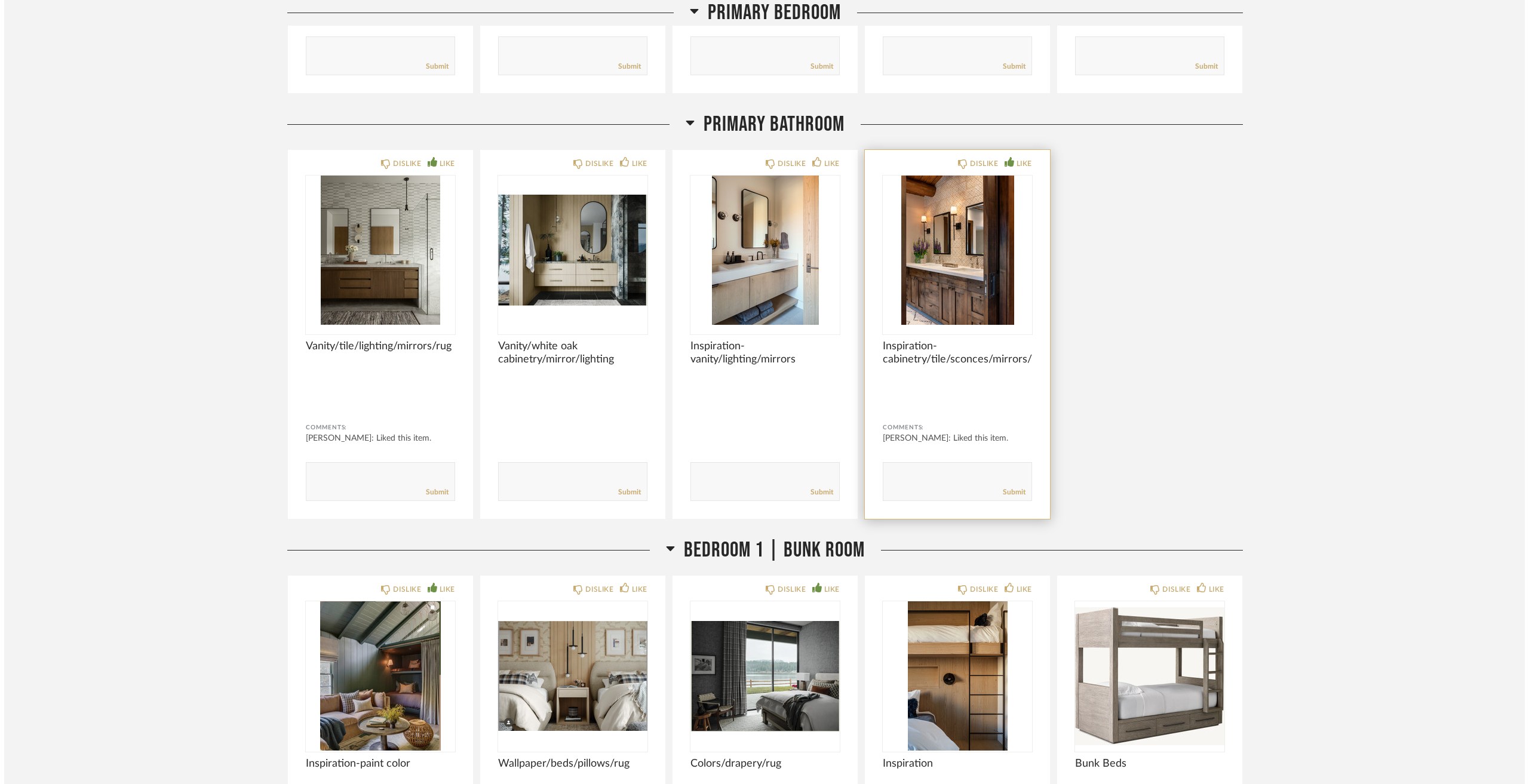
scroll to position [0, 0]
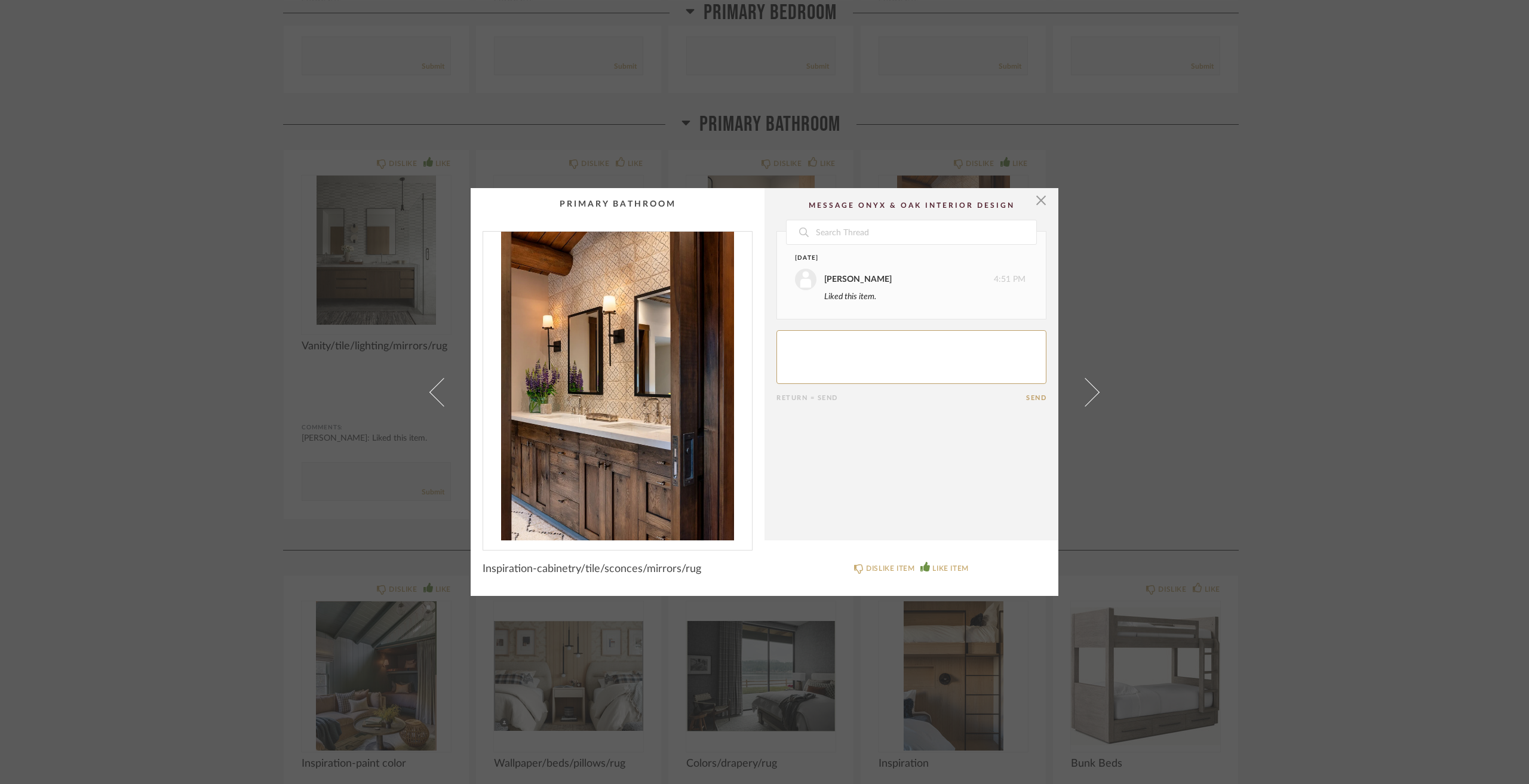
click at [1408, 427] on div "× Date [DATE] [PERSON_NAME] 4:51 PM Liked this item. Return = Send Send Inspira…" at bounding box center [764, 392] width 1529 height 784
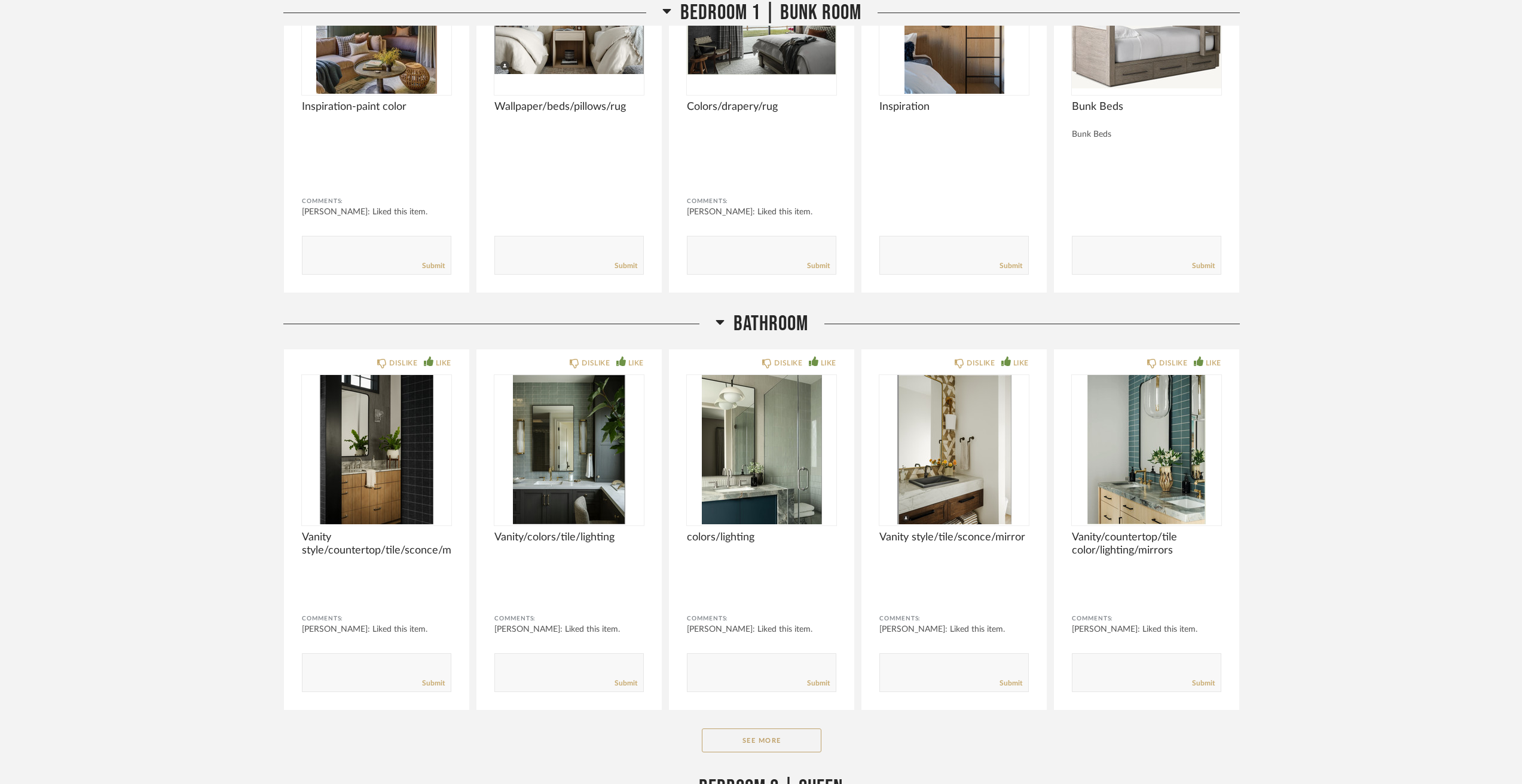
scroll to position [5615, 0]
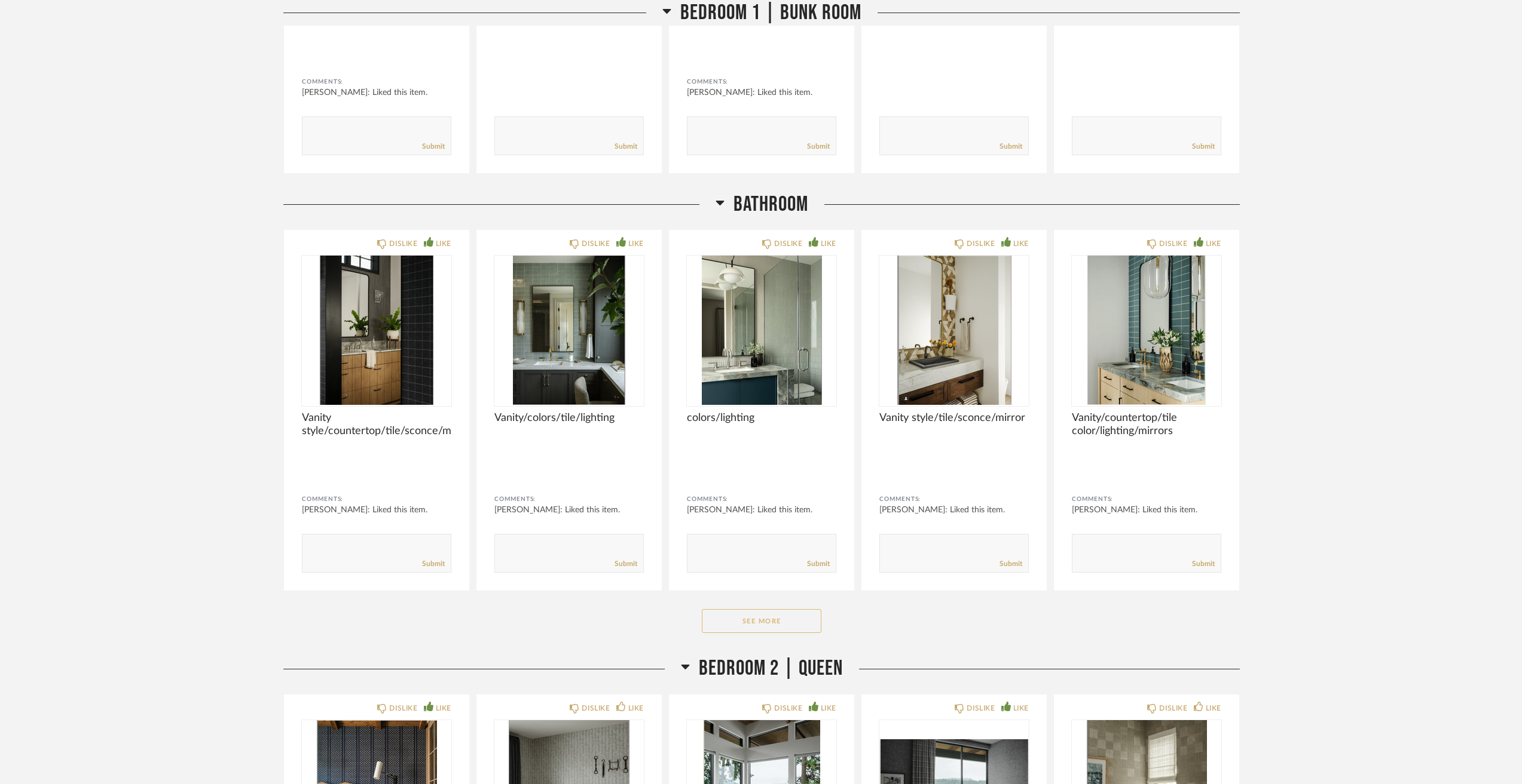
click at [763, 627] on button "See More" at bounding box center [761, 621] width 119 height 24
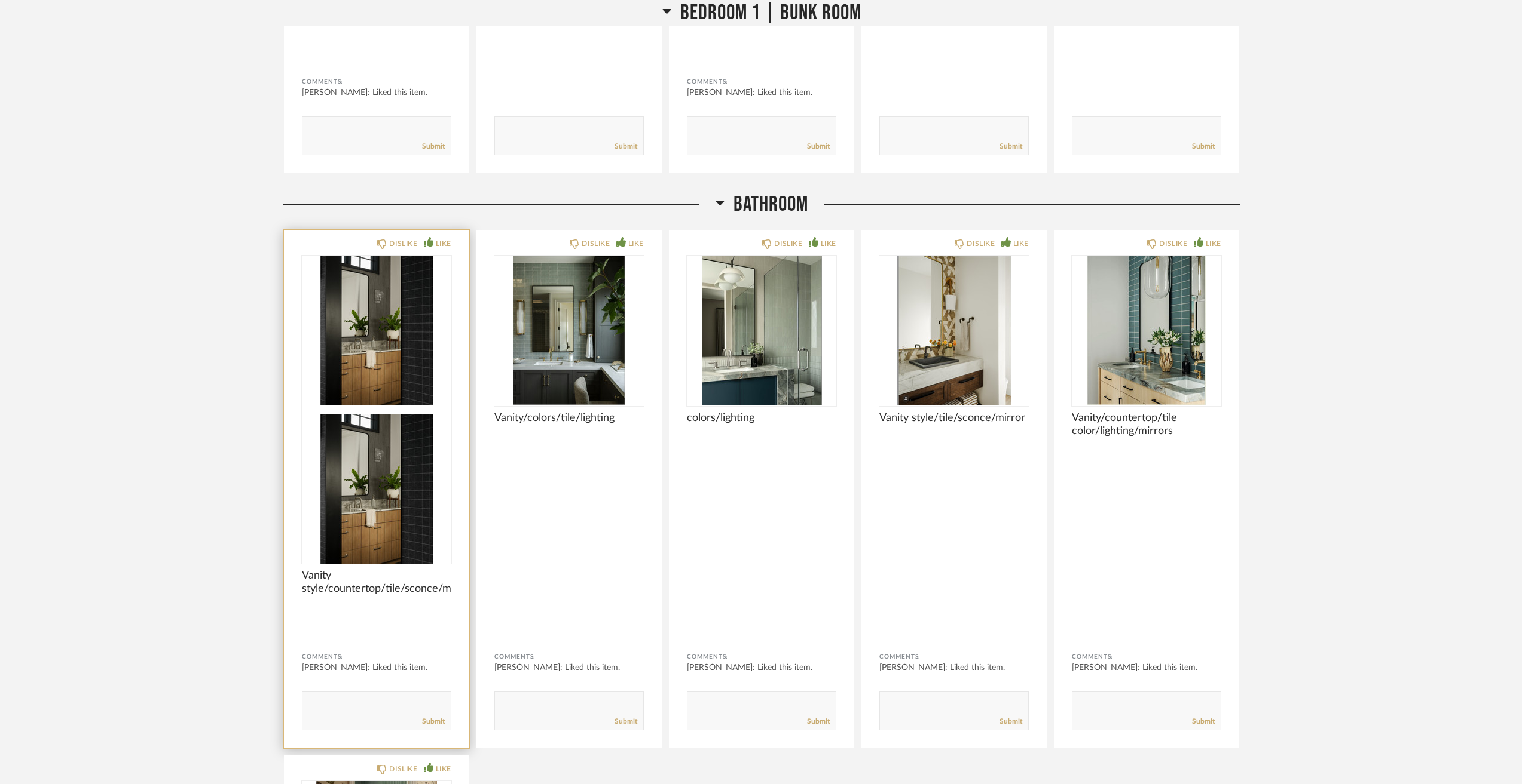
click at [360, 357] on div at bounding box center [376, 410] width 149 height 309
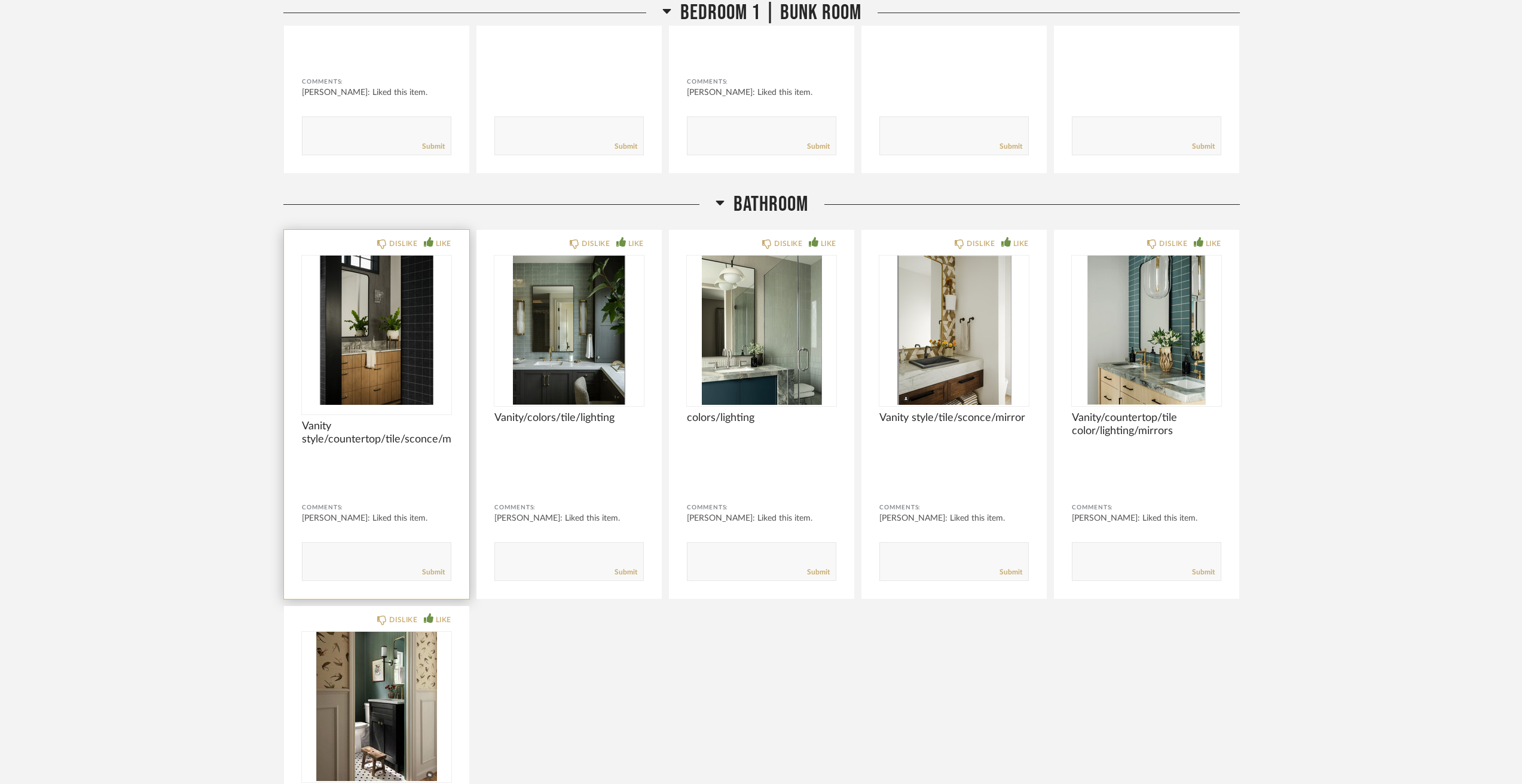
click at [377, 558] on textarea at bounding box center [376, 556] width 148 height 16
click at [435, 369] on img "0" at bounding box center [376, 330] width 149 height 149
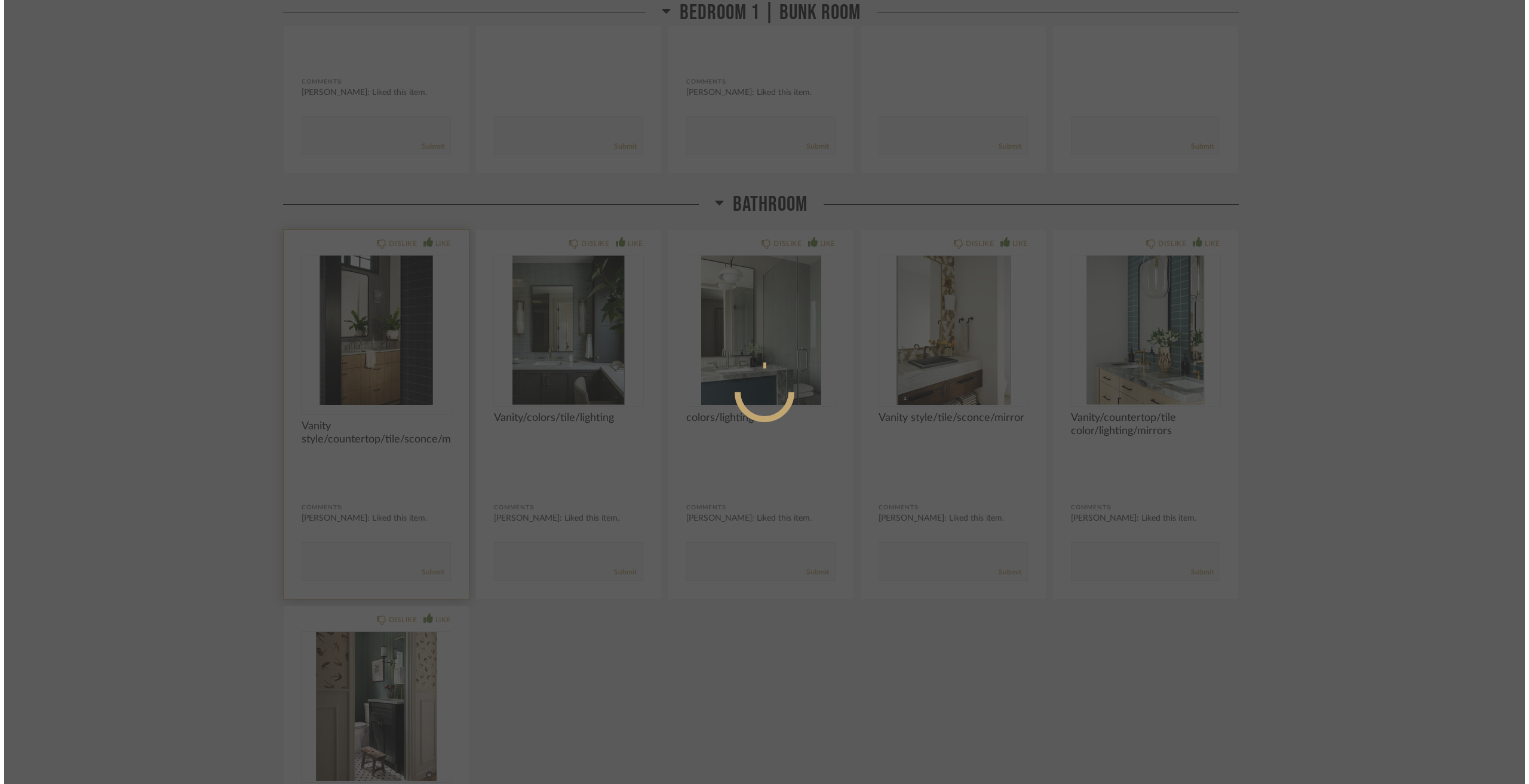
scroll to position [0, 0]
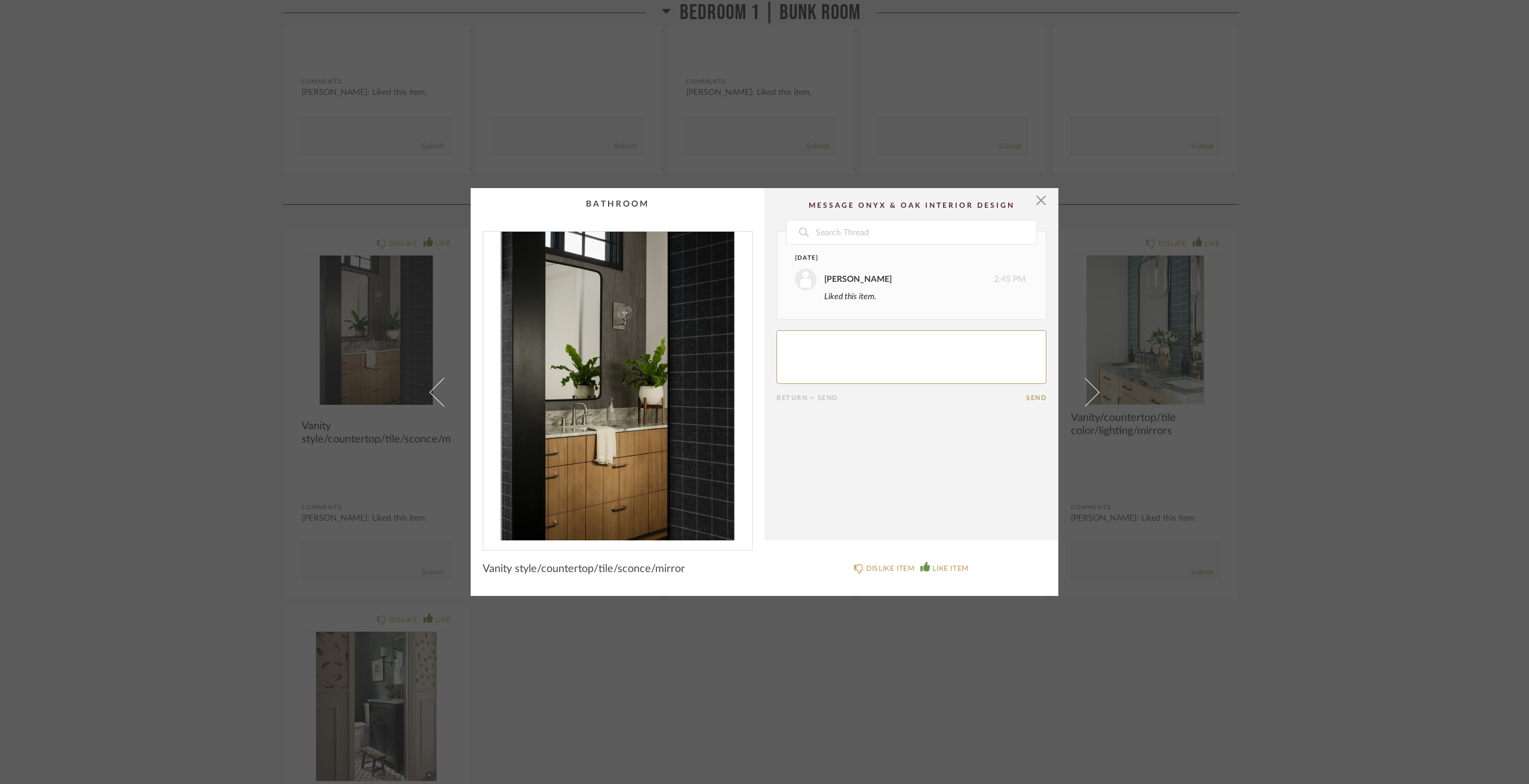
click at [900, 356] on textarea at bounding box center [911, 357] width 270 height 53
type textarea "like vanity/countertop/tile/sconce"
click at [789, 682] on div "× Date Today Jacqui Highbloom 2:45 PM Liked this item. Jacqui Highbloom 3:15 PM…" at bounding box center [764, 392] width 1529 height 784
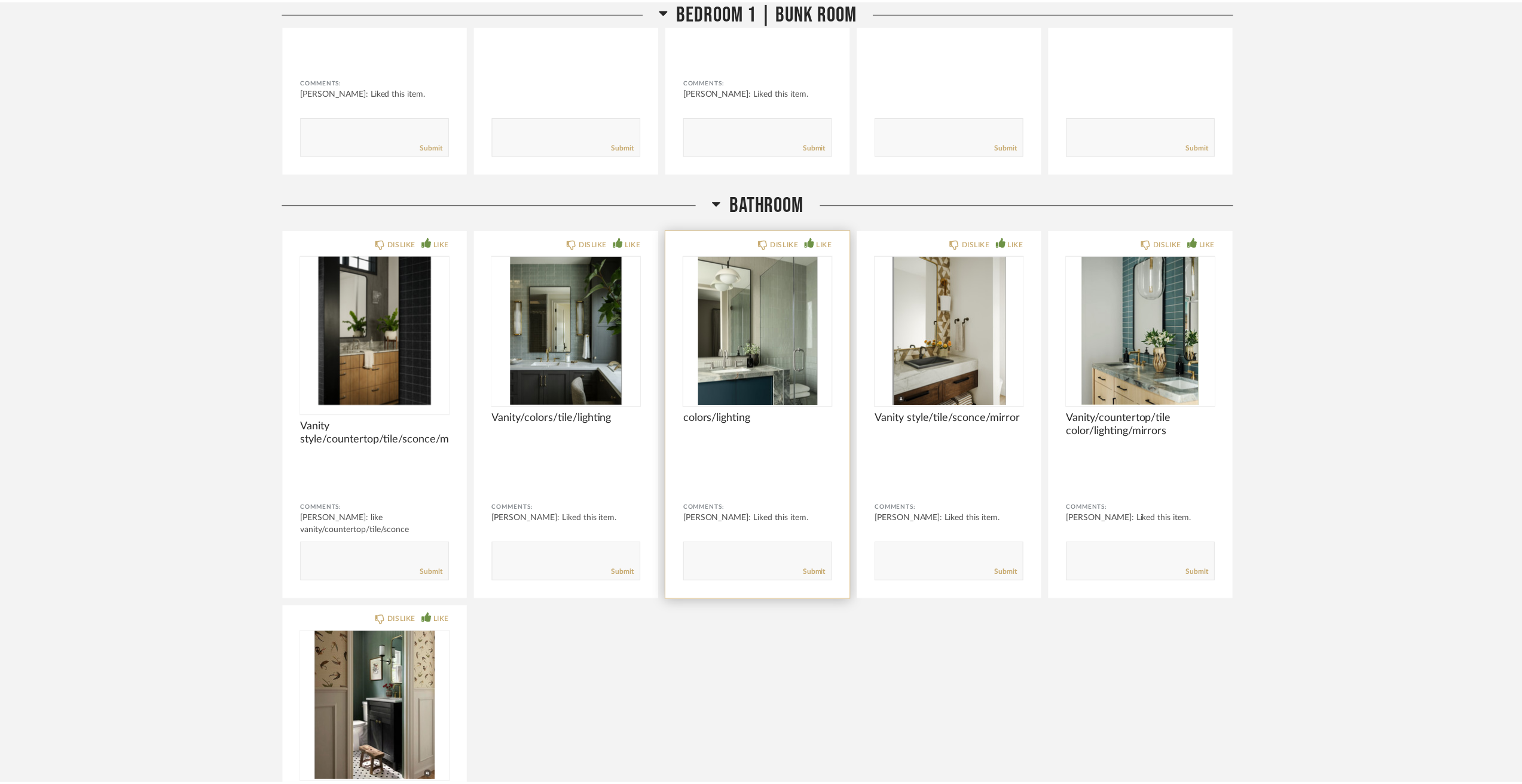
scroll to position [5615, 0]
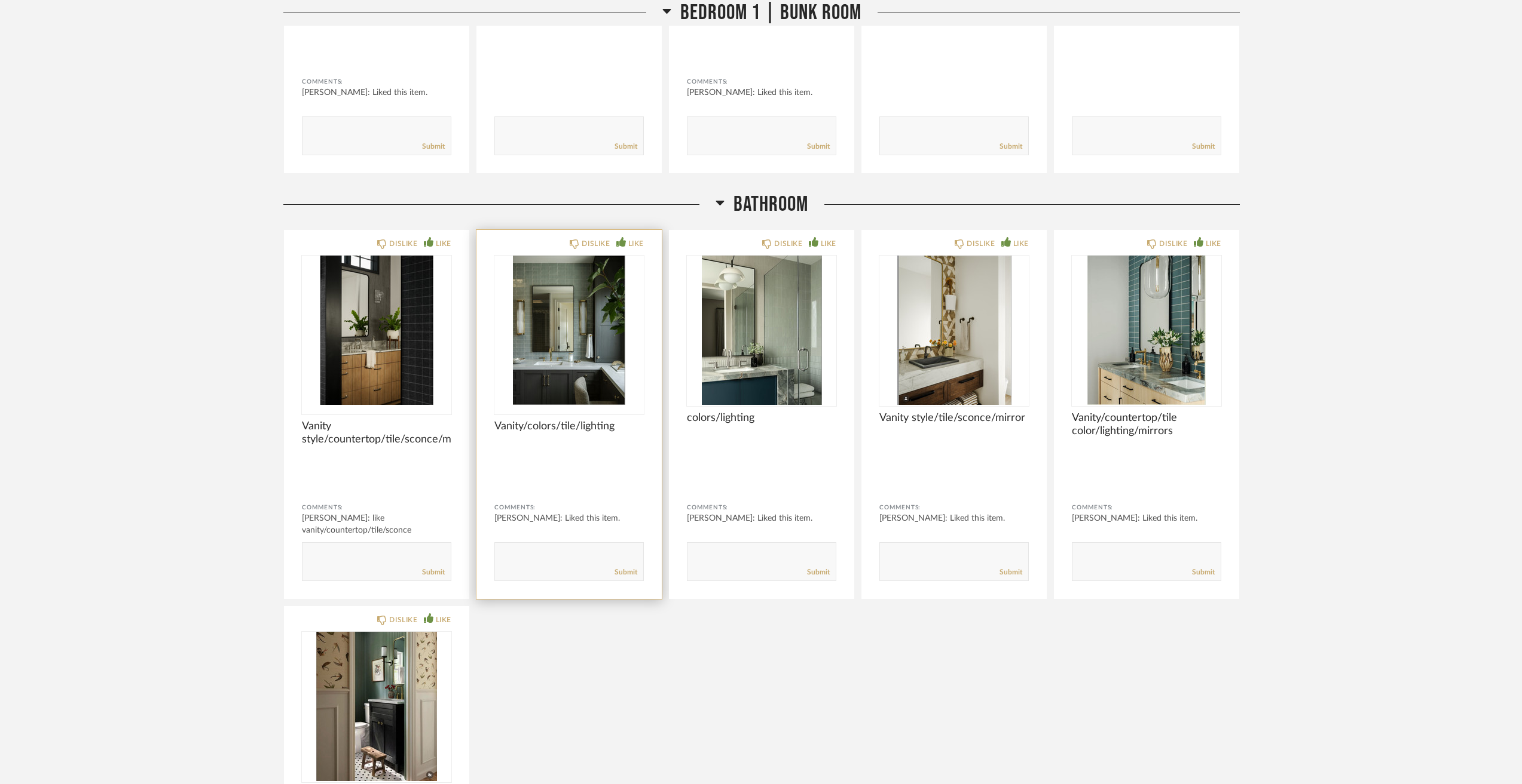
click at [614, 353] on div at bounding box center [568, 335] width 149 height 159
click at [579, 332] on img "0" at bounding box center [568, 330] width 149 height 149
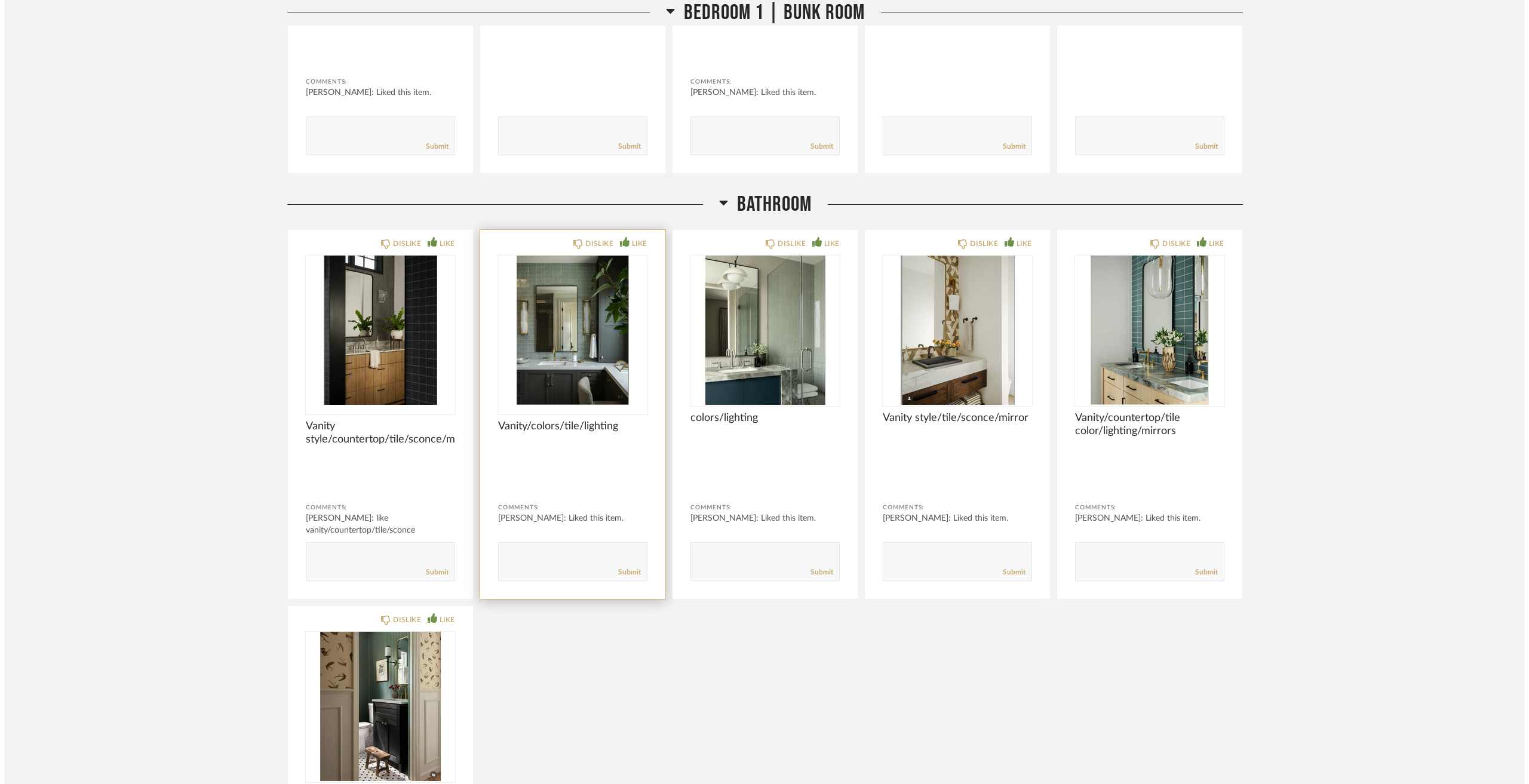
scroll to position [0, 0]
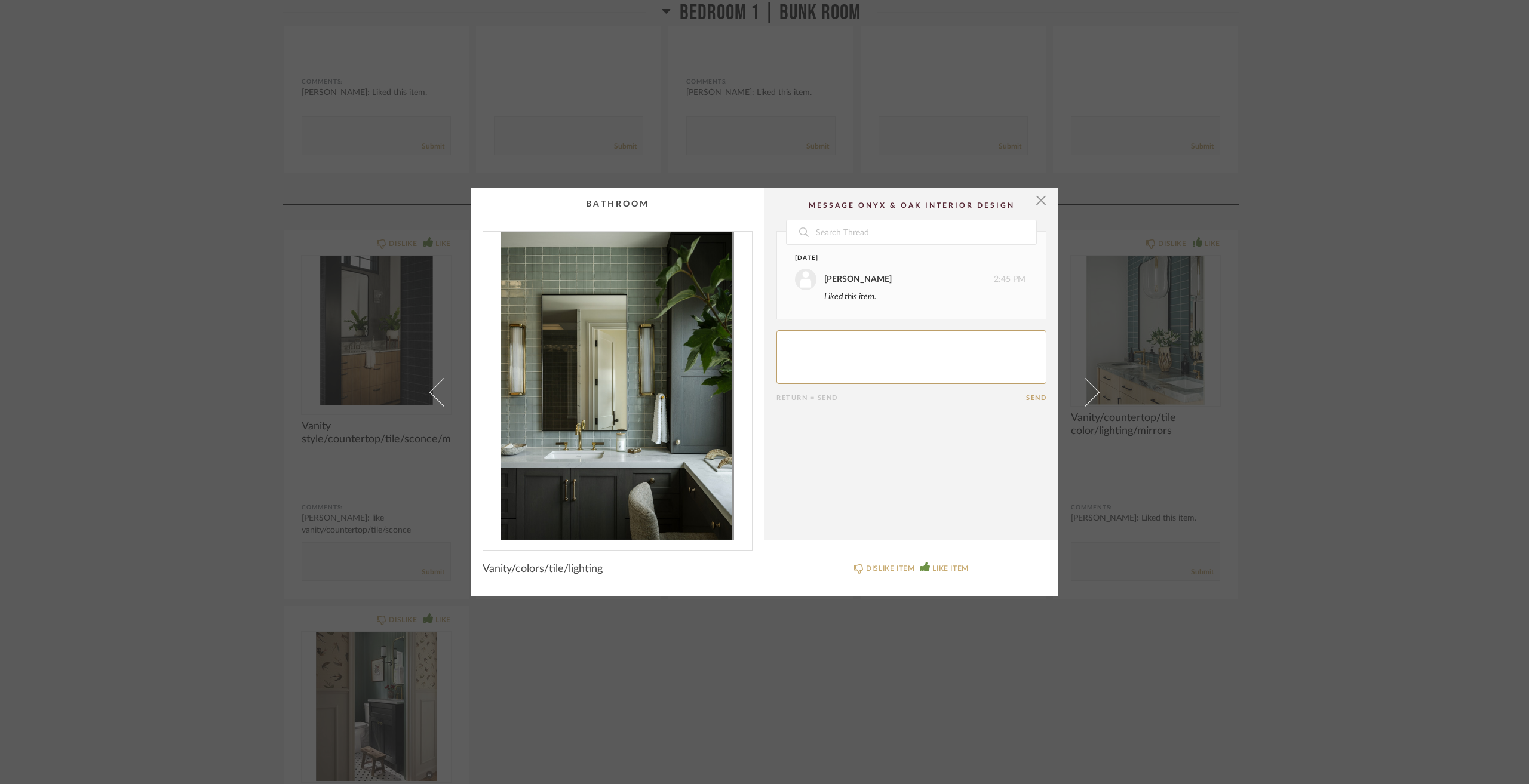
click at [828, 374] on textarea at bounding box center [911, 357] width 270 height 53
type textarea ";"
type textarea "like vanity/colors/tile/lightint"
drag, startPoint x: 904, startPoint y: 369, endPoint x: 903, endPoint y: 375, distance: 6.1
click at [904, 369] on div "Date Today Jacqui Highbloom 2:45 PM Liked this item. Jacqui Highbloom 3:15 PM l…" at bounding box center [911, 339] width 270 height 217
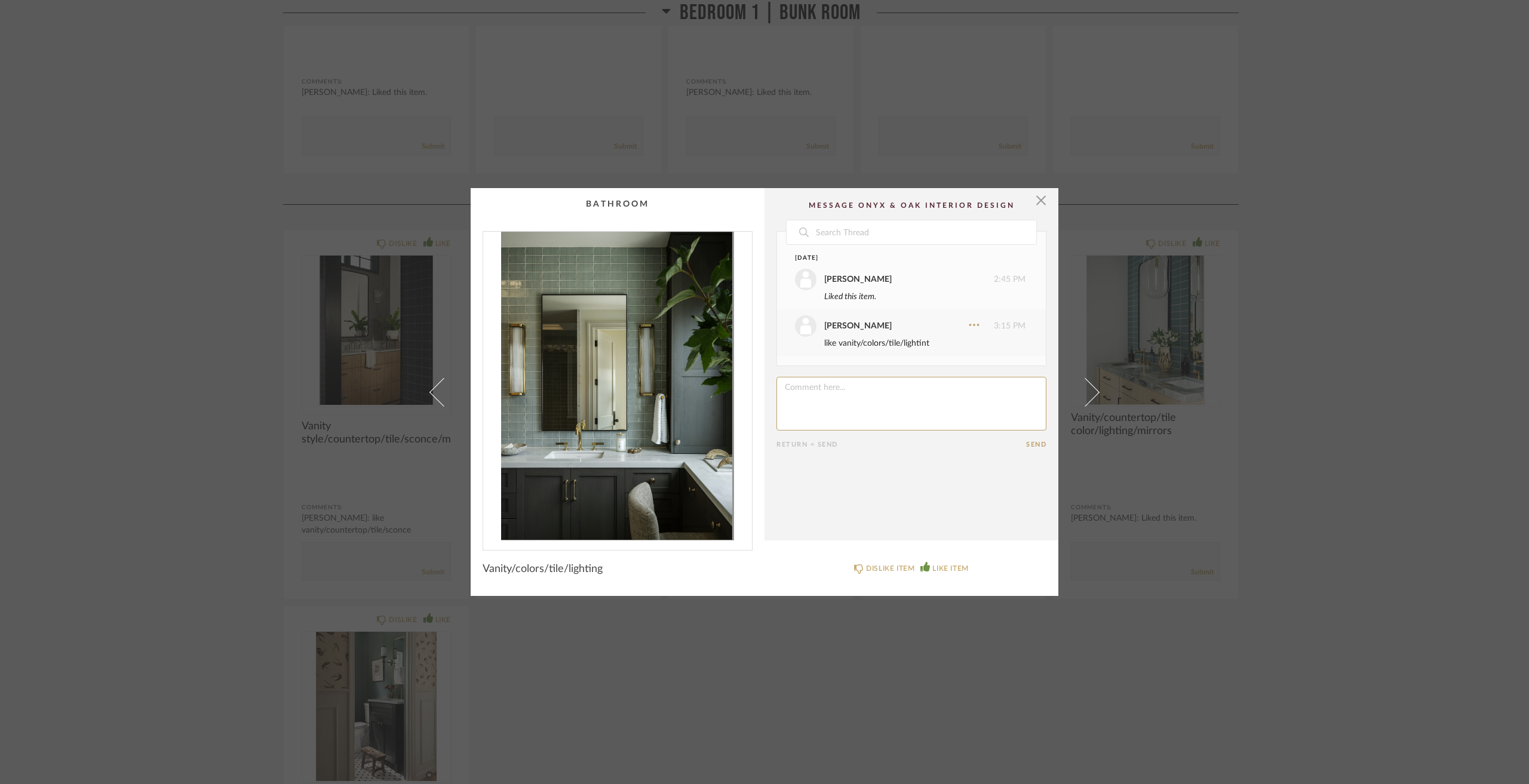
click at [896, 384] on textarea at bounding box center [911, 404] width 270 height 53
type textarea "*lighting"
click at [866, 712] on div "× Date Today Jacqui Highbloom 2:45 PM Liked this item. Jacqui Highbloom 3:15 PM…" at bounding box center [764, 392] width 1529 height 784
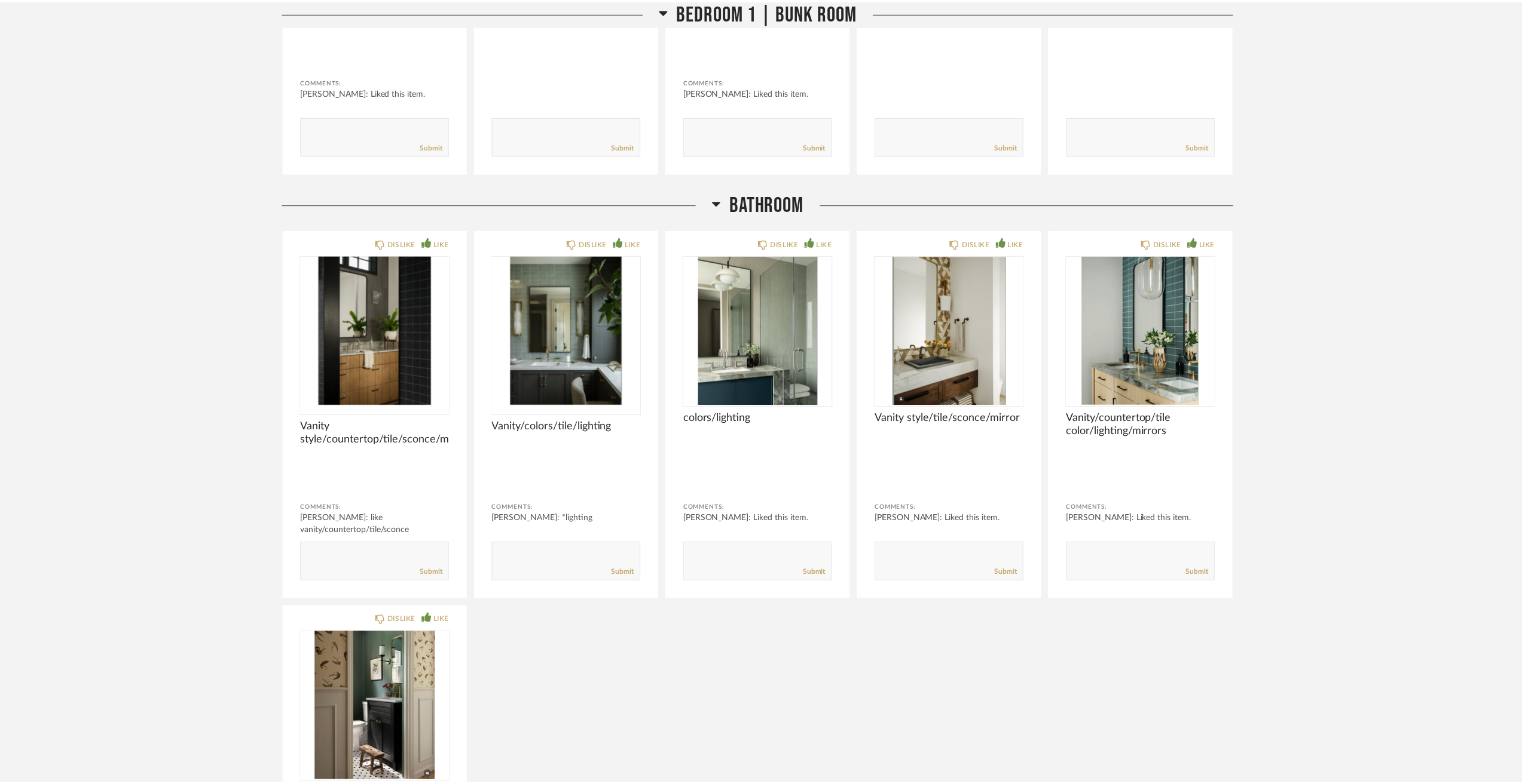
scroll to position [5615, 0]
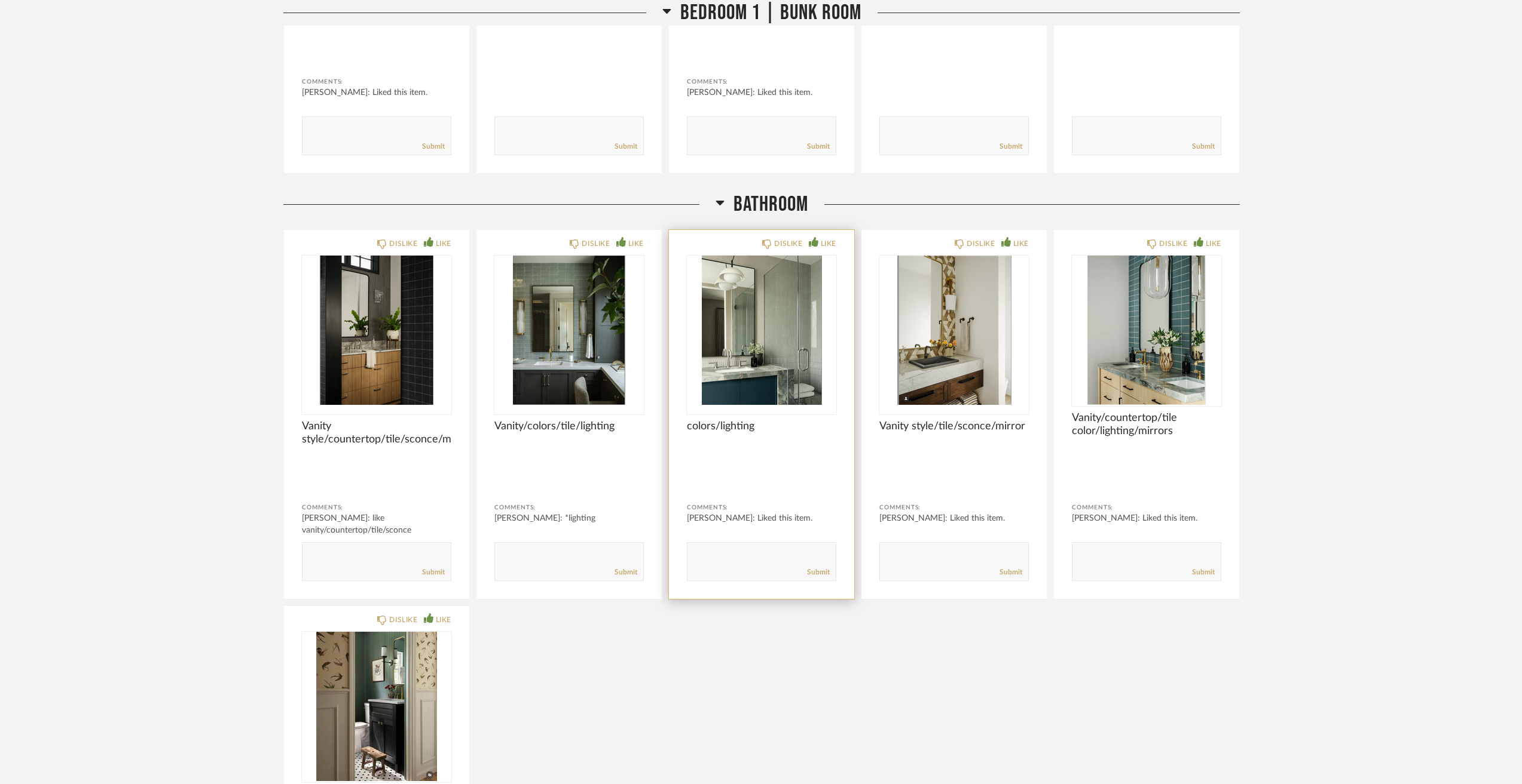
click at [809, 342] on img "0" at bounding box center [761, 330] width 149 height 149
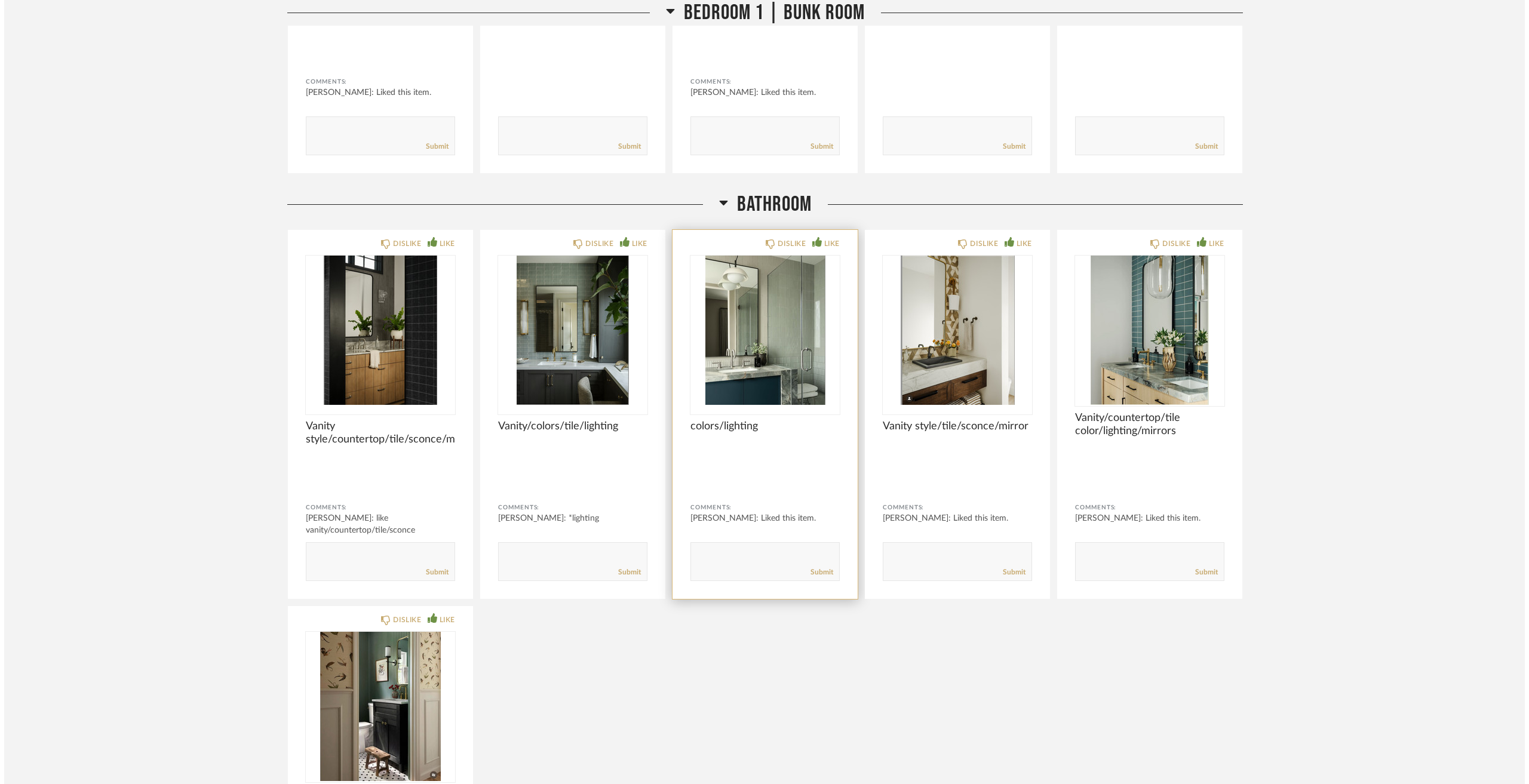
scroll to position [0, 0]
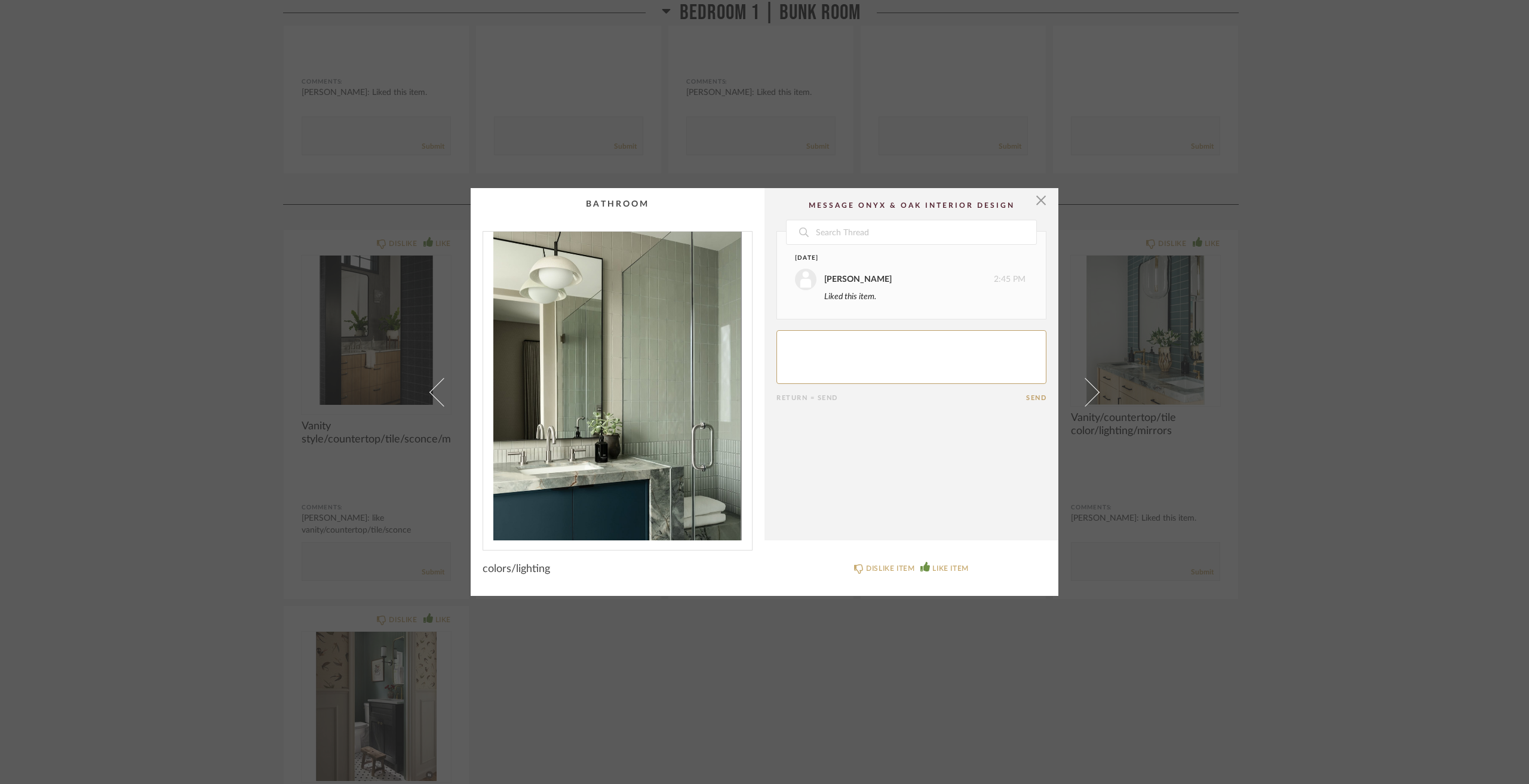
click at [978, 349] on textarea at bounding box center [911, 357] width 270 height 53
type textarea "like colors/counter top/vanity"
click at [1273, 626] on div "× Date Today Jacqui Highbloom 2:45 PM Liked this item. Jacqui Highbloom 3:16 PM…" at bounding box center [764, 392] width 1529 height 784
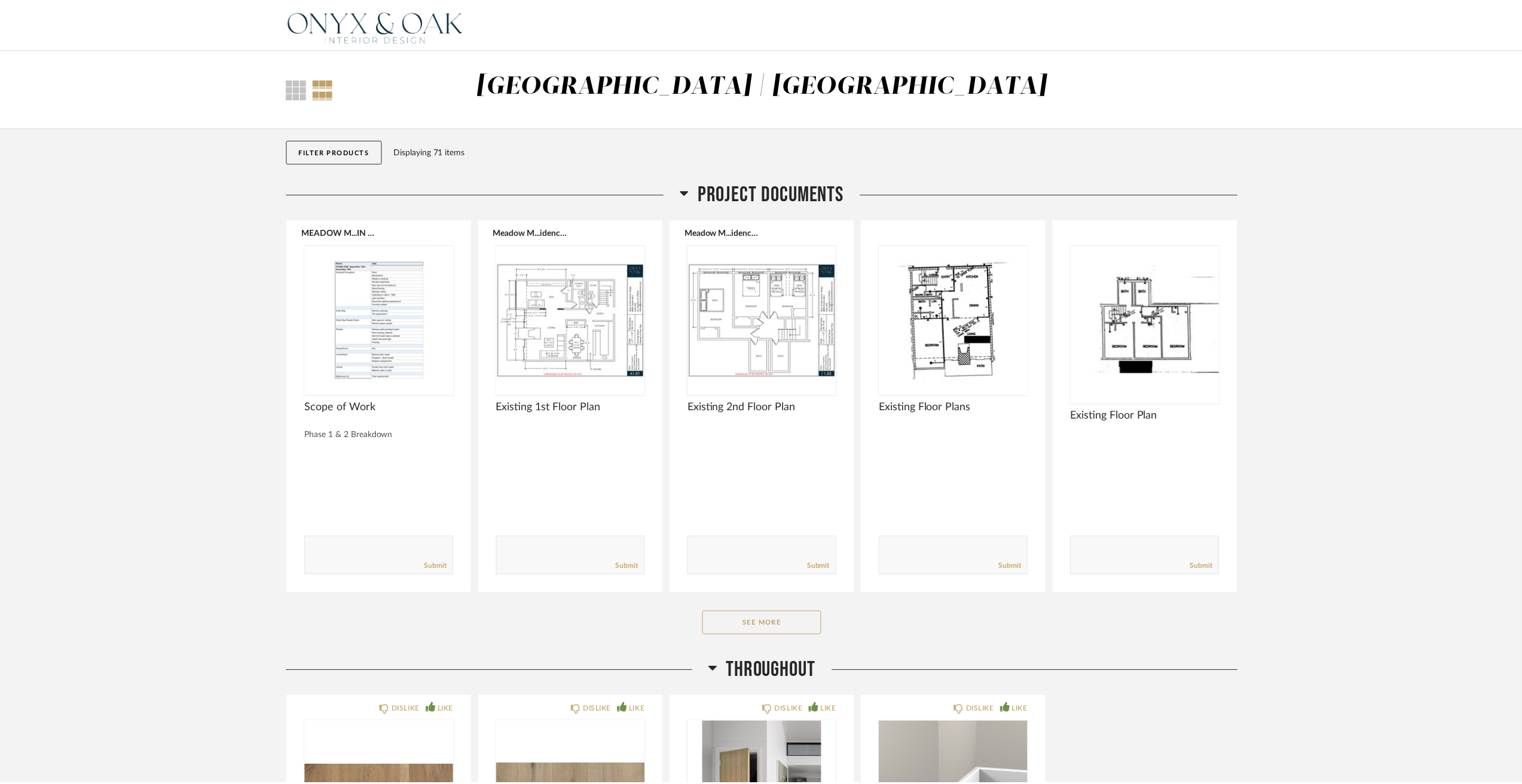
scroll to position [5615, 0]
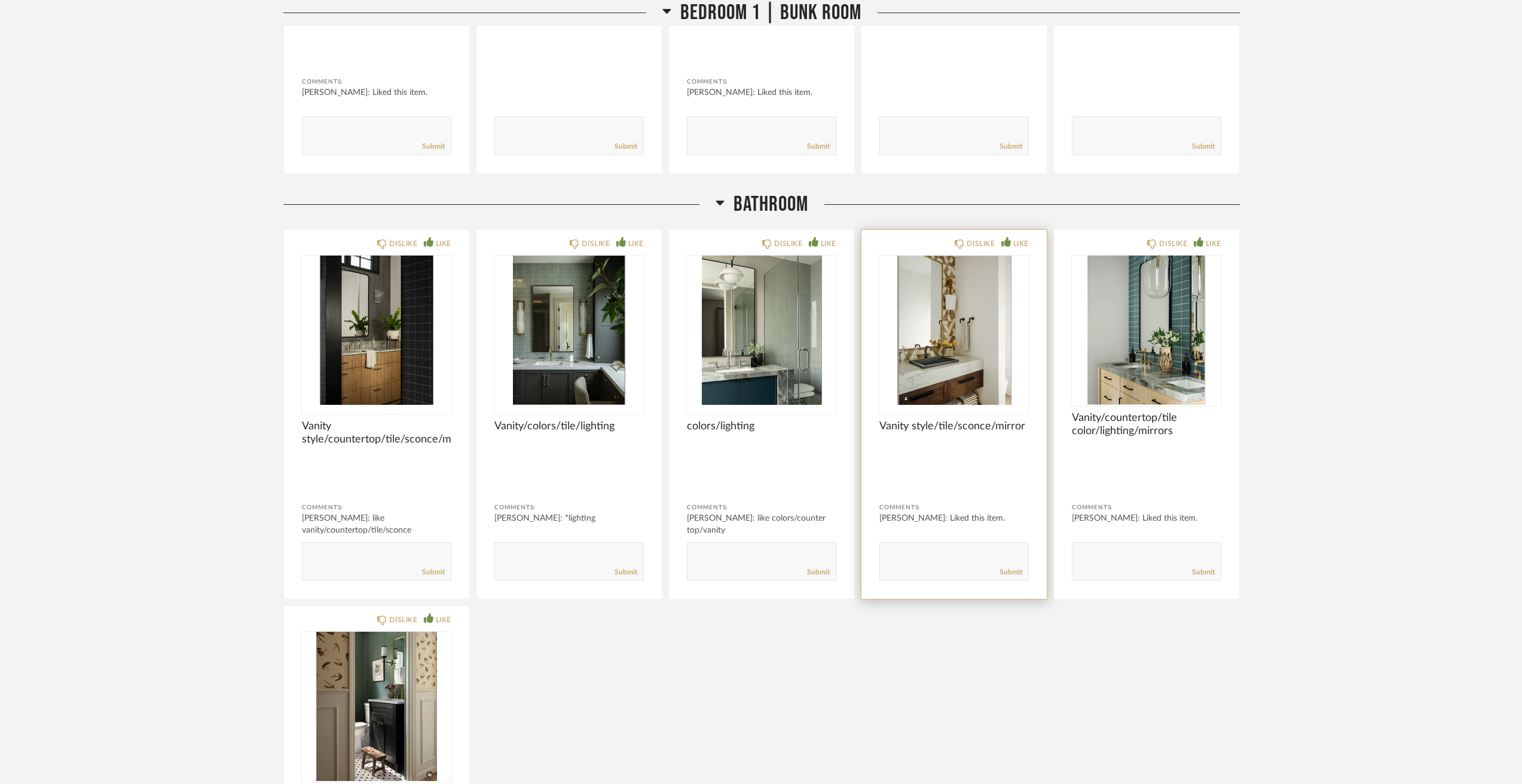
click at [982, 364] on img "0" at bounding box center [954, 330] width 149 height 149
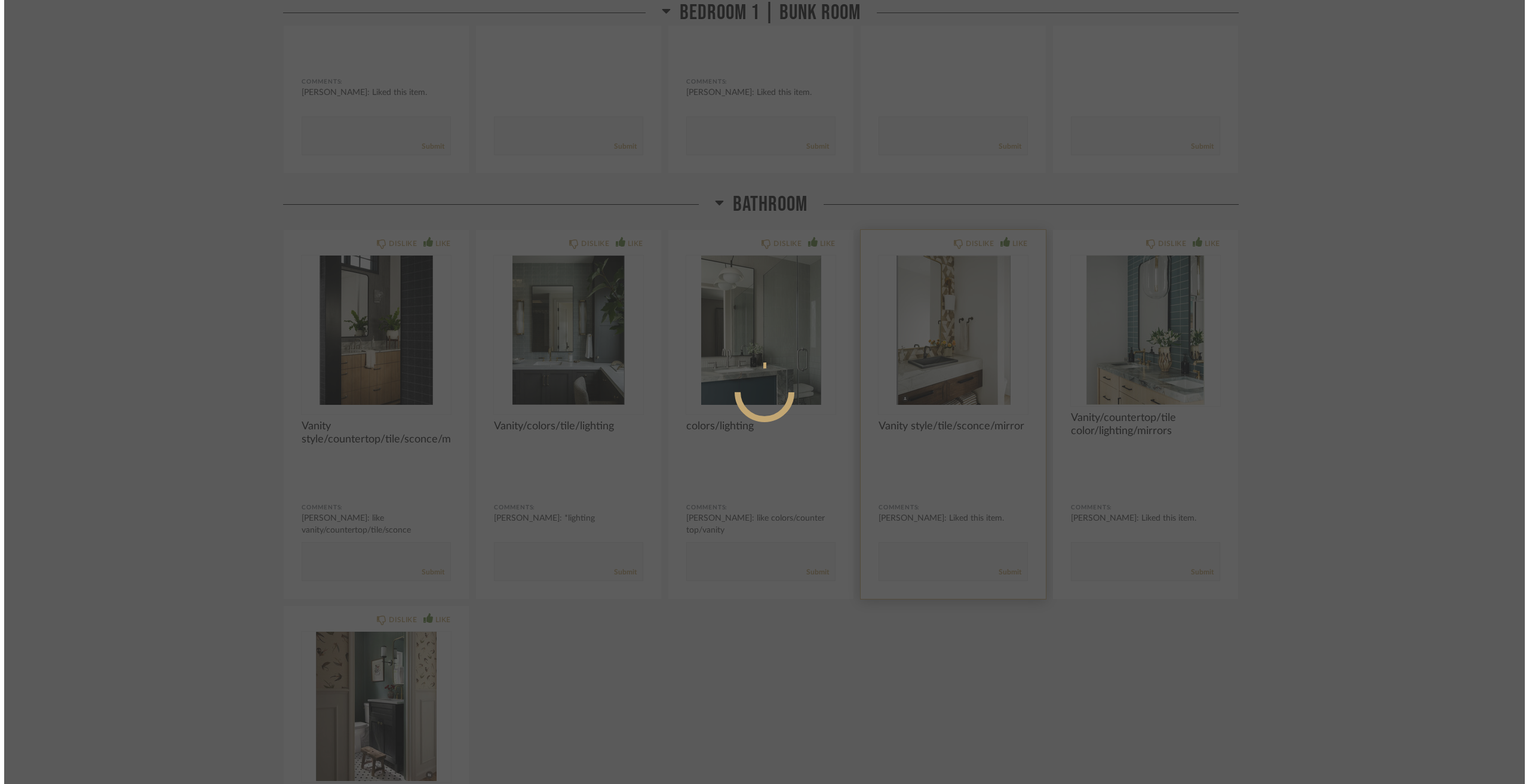
scroll to position [0, 0]
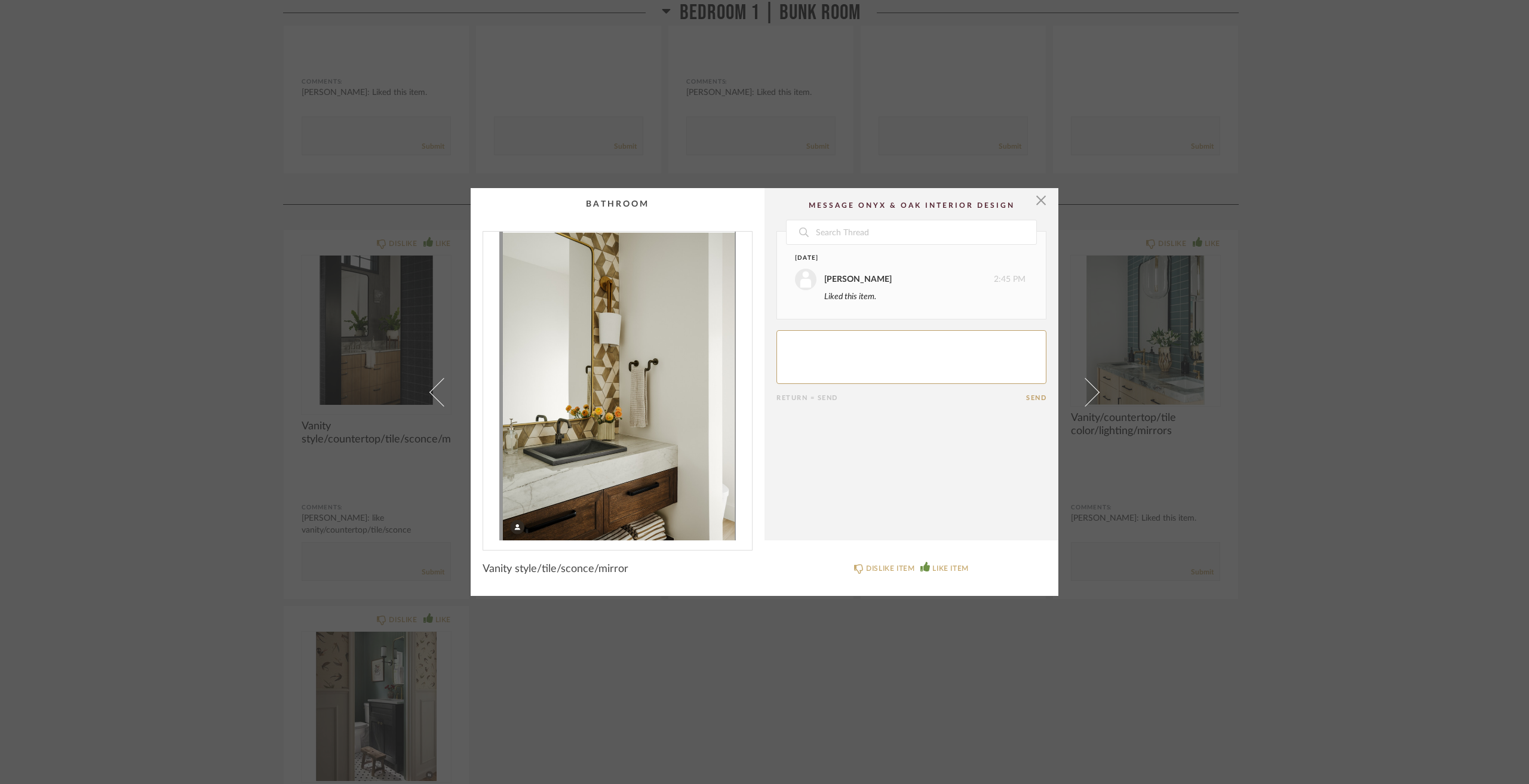
click at [933, 374] on textarea at bounding box center [911, 357] width 270 height 53
type textarea "like vanity/sconce. do not like elevated sink"
click at [1313, 369] on div "× Date Today Jacqui Highbloom 2:45 PM Liked this item. Jacqui Highbloom 3:16 PM…" at bounding box center [764, 392] width 1529 height 784
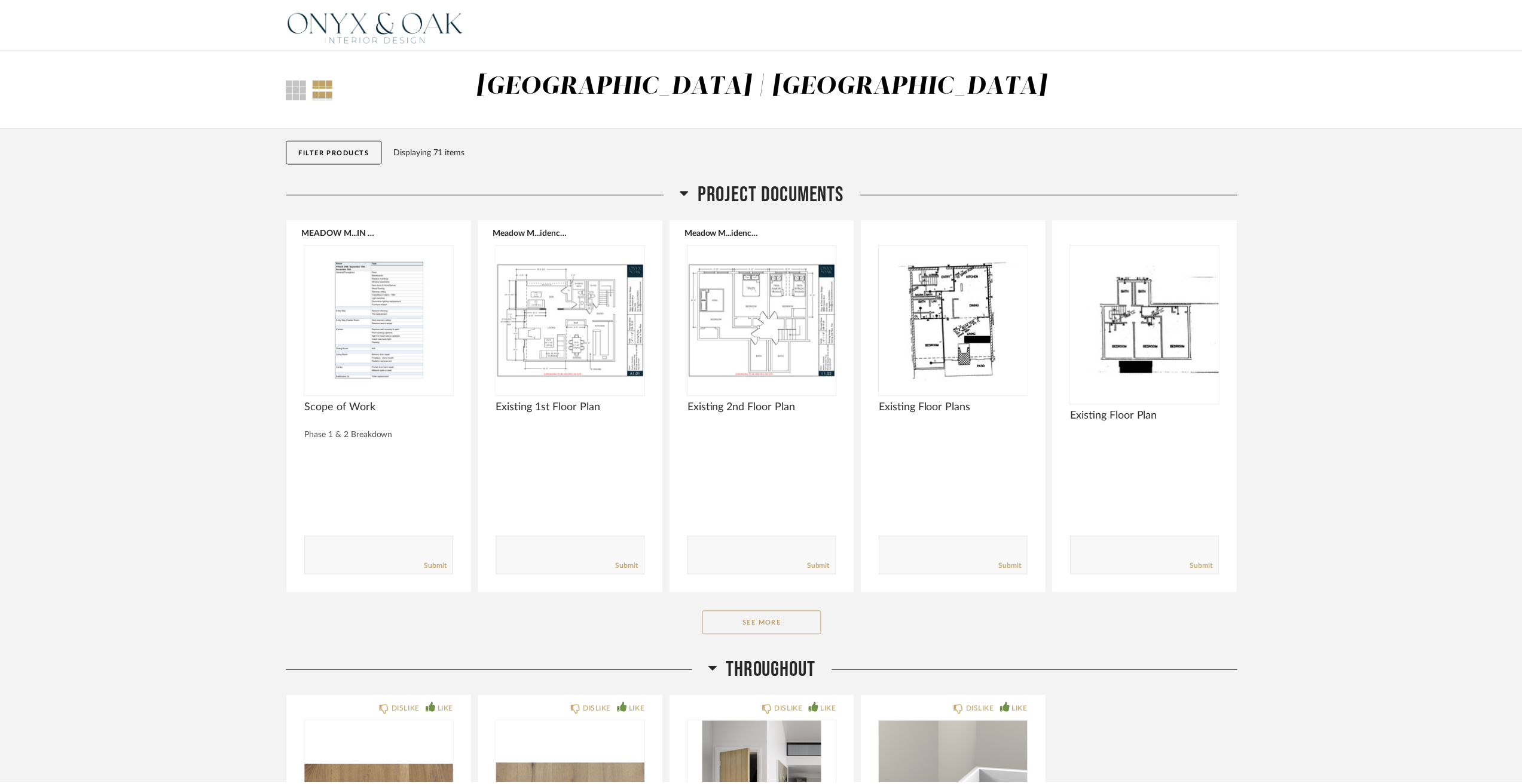
scroll to position [5615, 0]
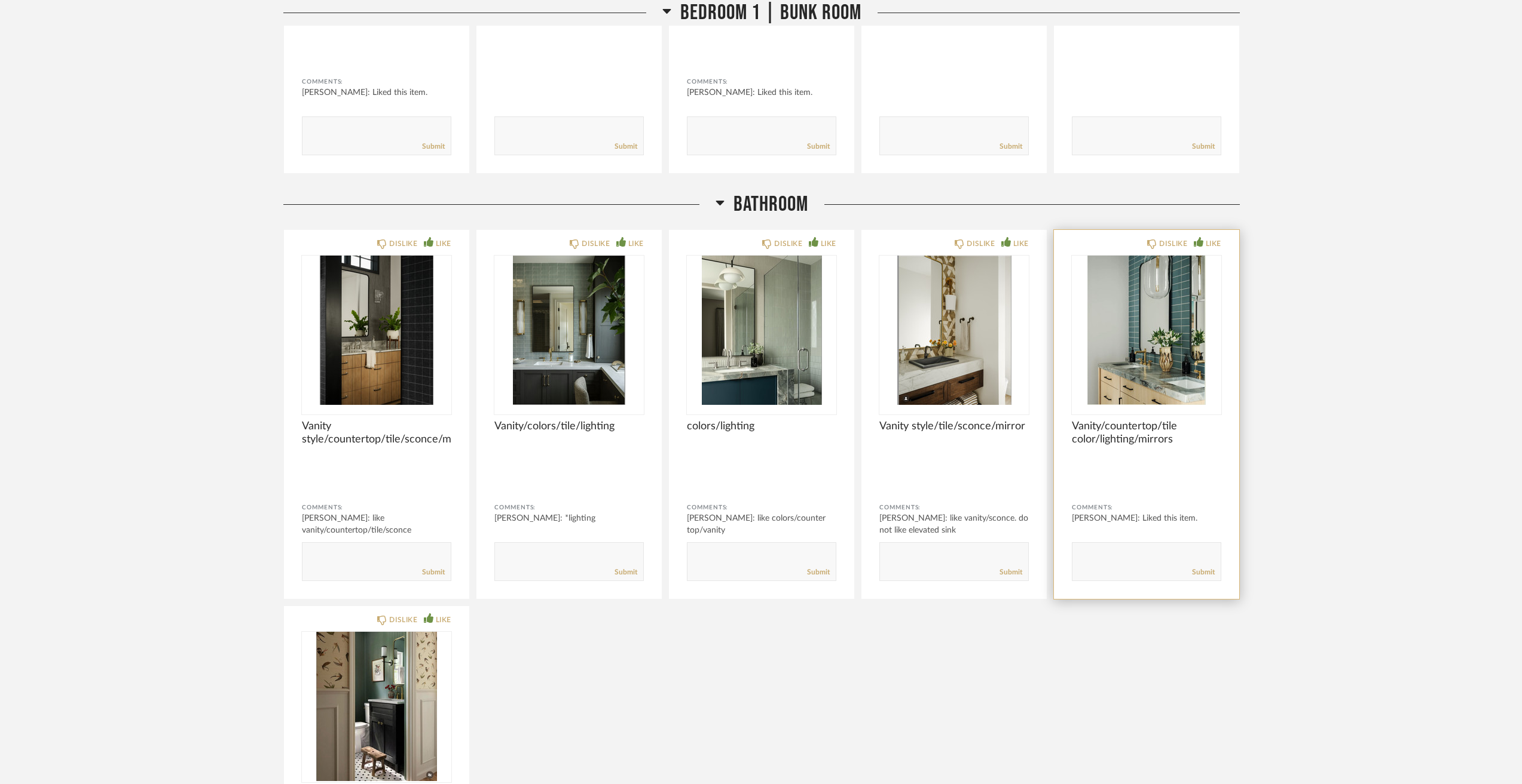
click at [1185, 352] on img "0" at bounding box center [1146, 330] width 149 height 149
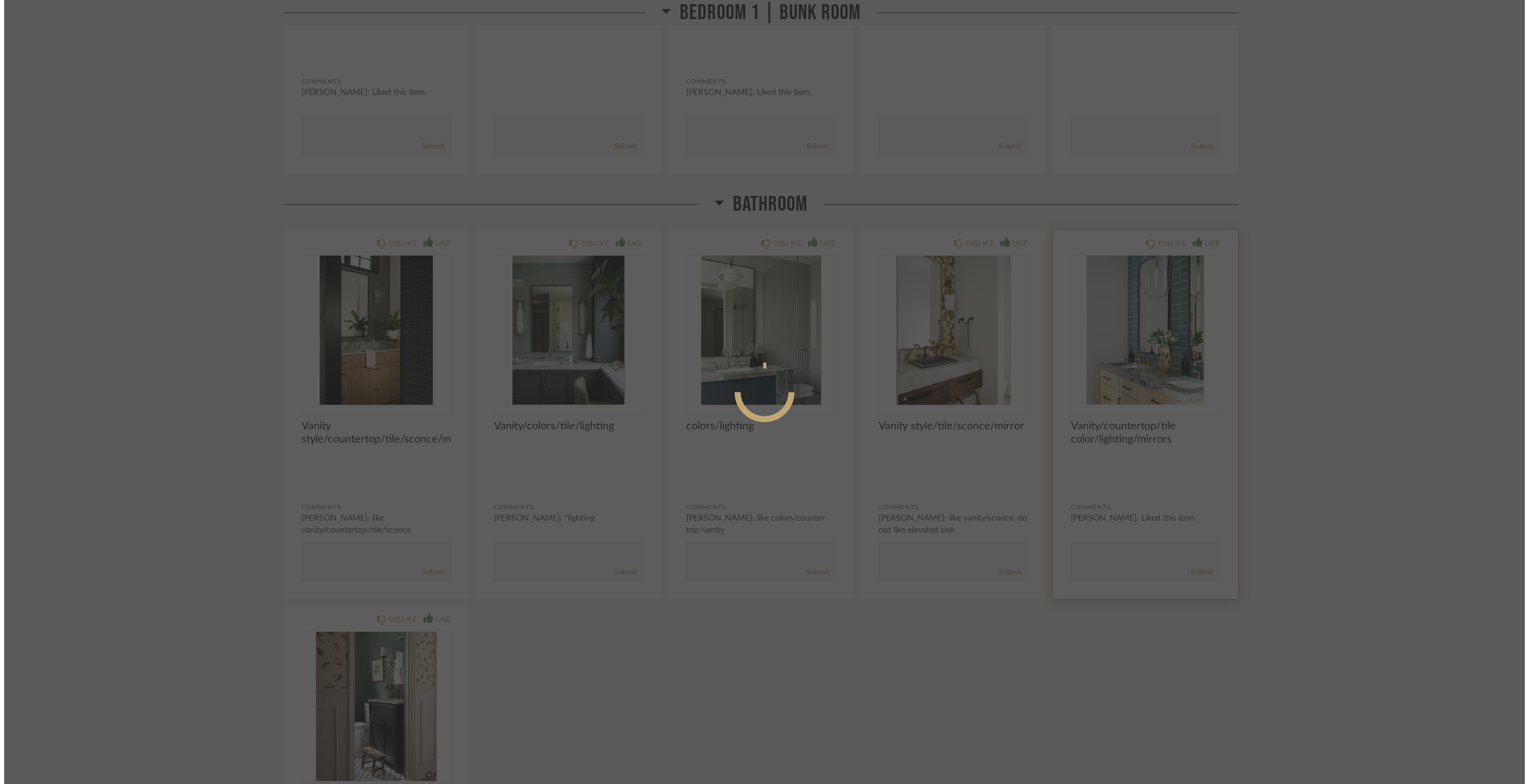
scroll to position [0, 0]
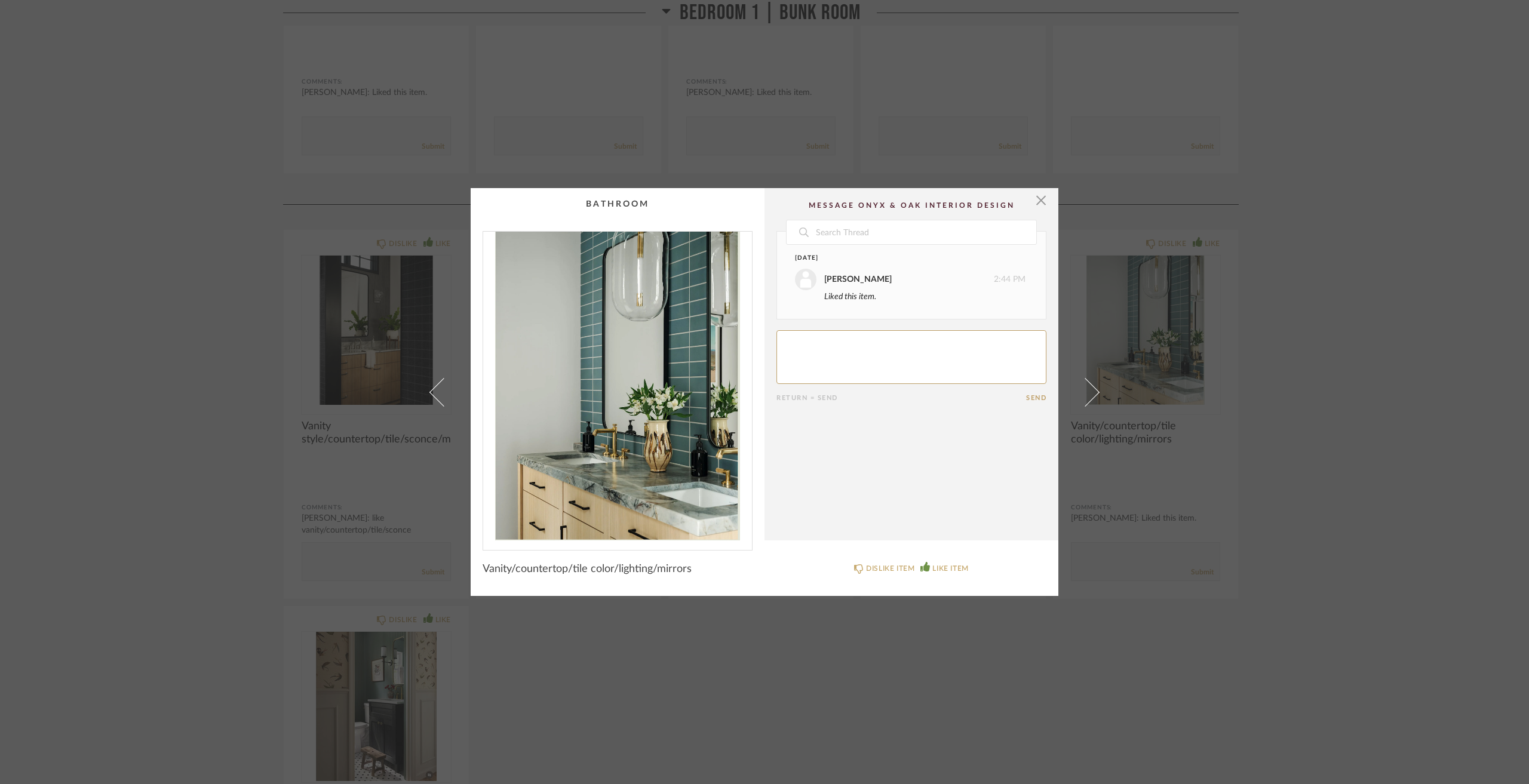
click at [846, 355] on textarea at bounding box center [911, 357] width 270 height 53
type textarea "like vanity/countertop/tile/color/lighting. don't love these mirrors (as shown …"
click at [1341, 427] on div "× Date Today Jacqui Highbloom 2:44 PM Liked this item. Jacqui Highbloom 3:17 PM…" at bounding box center [764, 392] width 1529 height 784
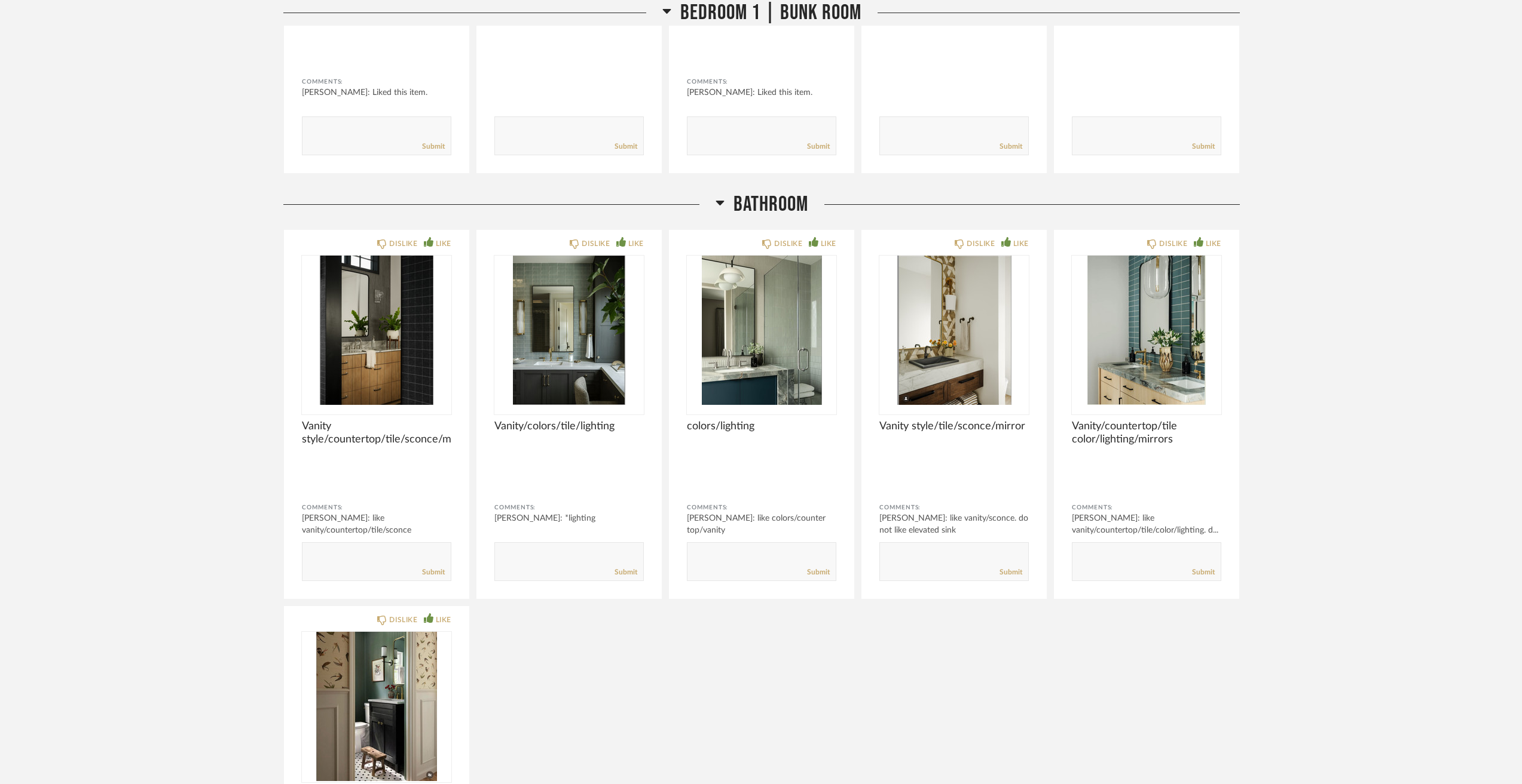
scroll to position [5854, 0]
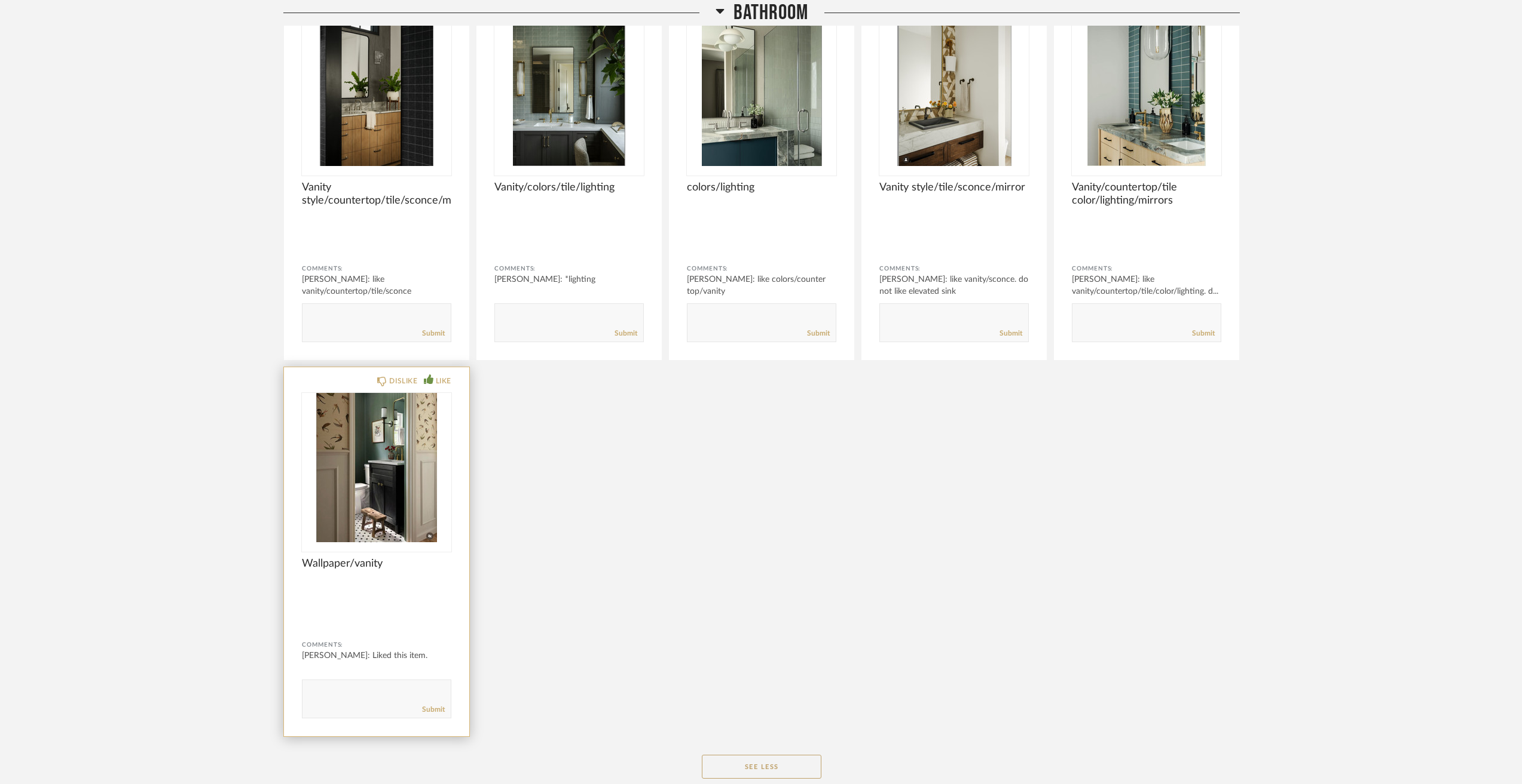
click at [0, 0] on img at bounding box center [0, 0] width 0 height 0
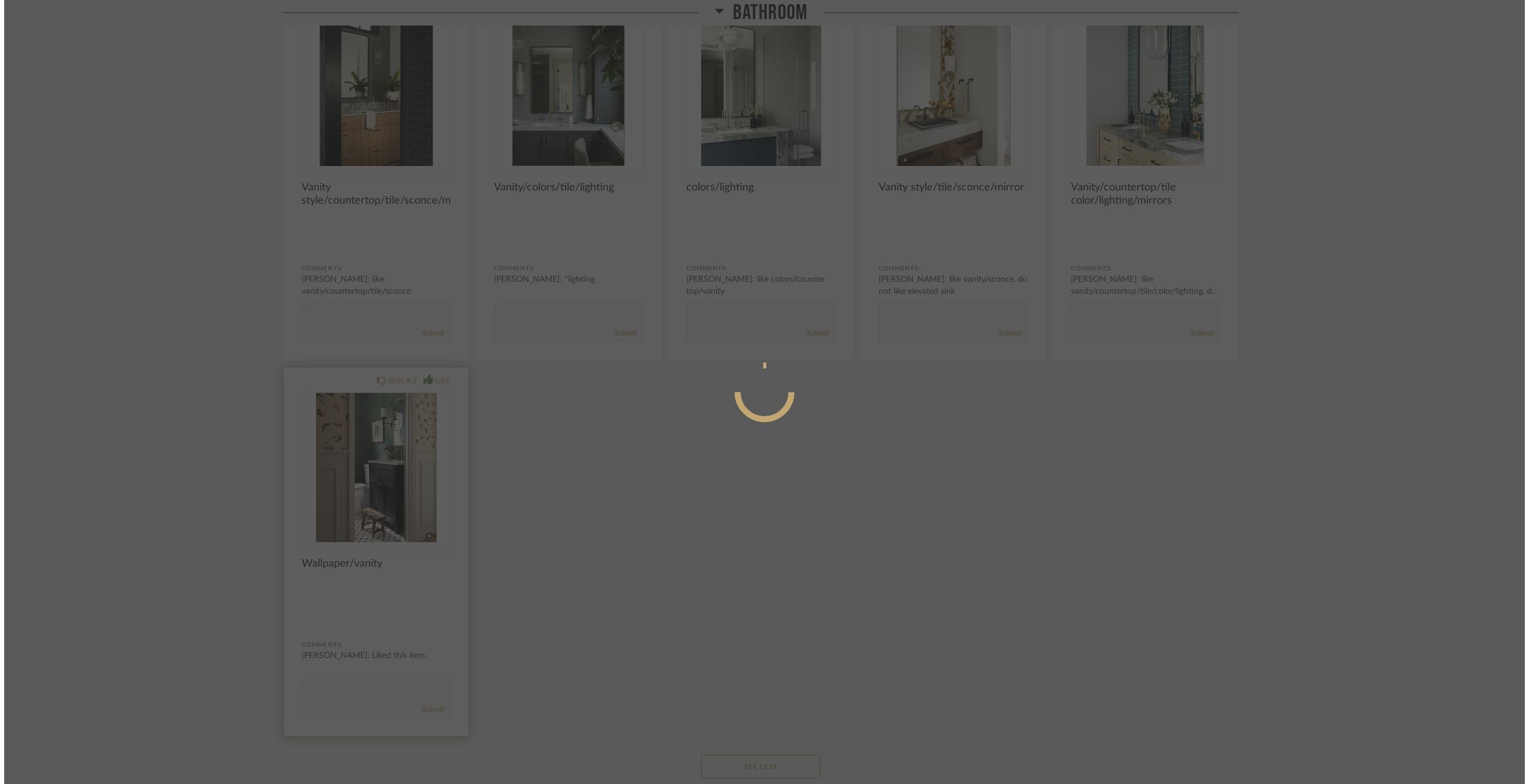
scroll to position [0, 0]
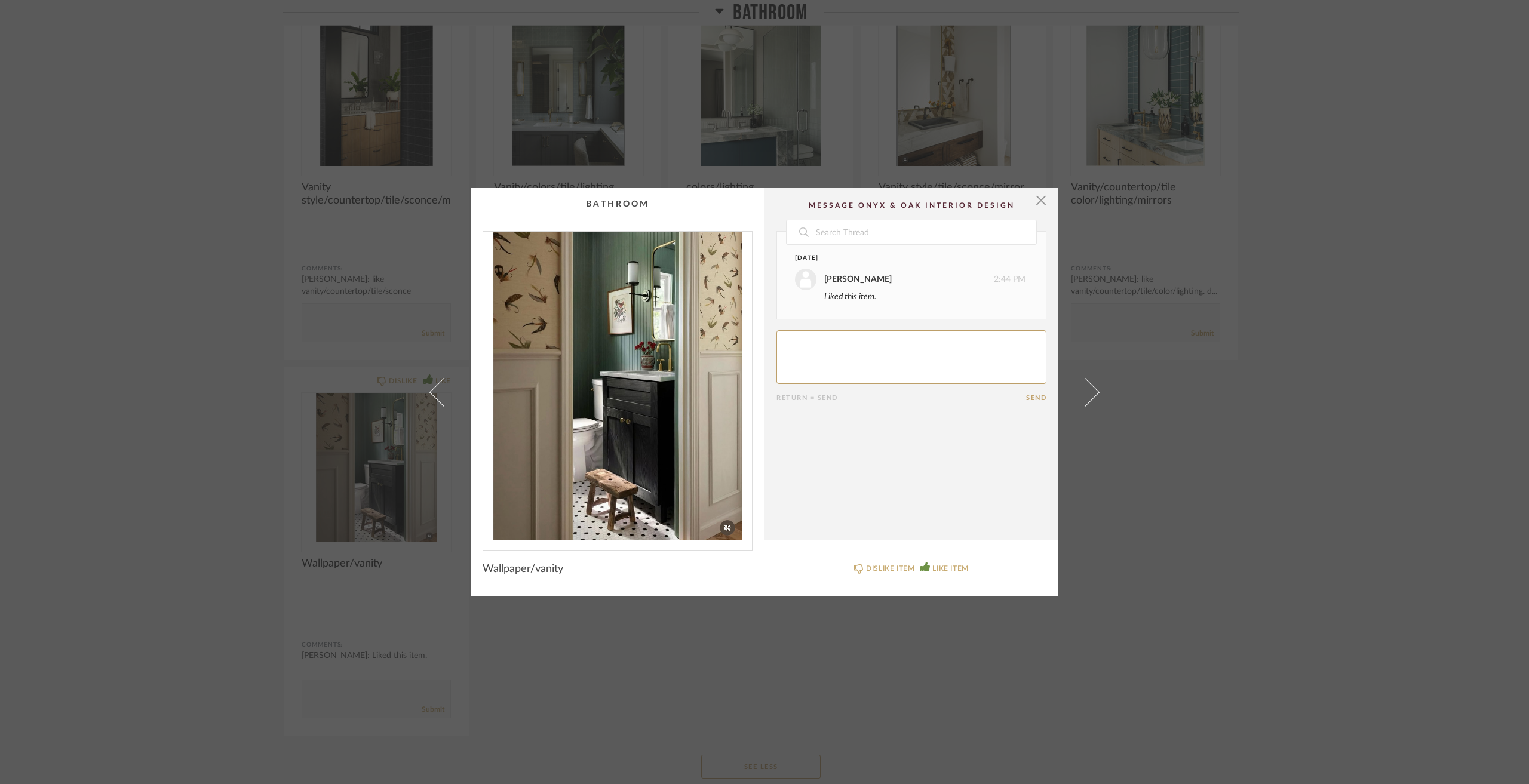
click at [844, 348] on textarea at bounding box center [911, 357] width 270 height 53
type textarea "like vanity/counter/green wallpaper"
click at [1384, 380] on div "× Date Today Jacqui Highbloom 2:44 PM Liked this item. Jacqui Highbloom 3:17 PM…" at bounding box center [764, 392] width 1529 height 784
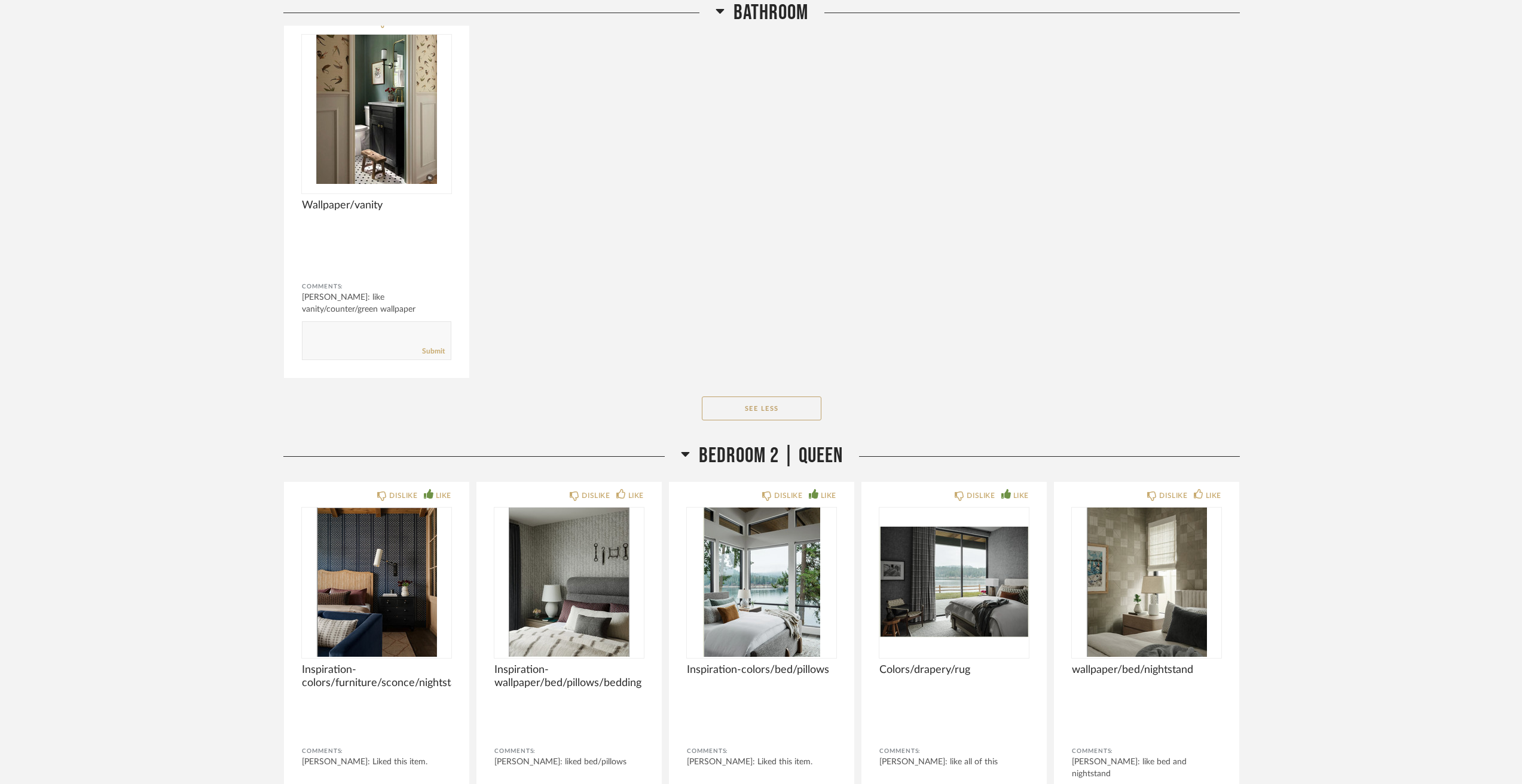
scroll to position [6414, 0]
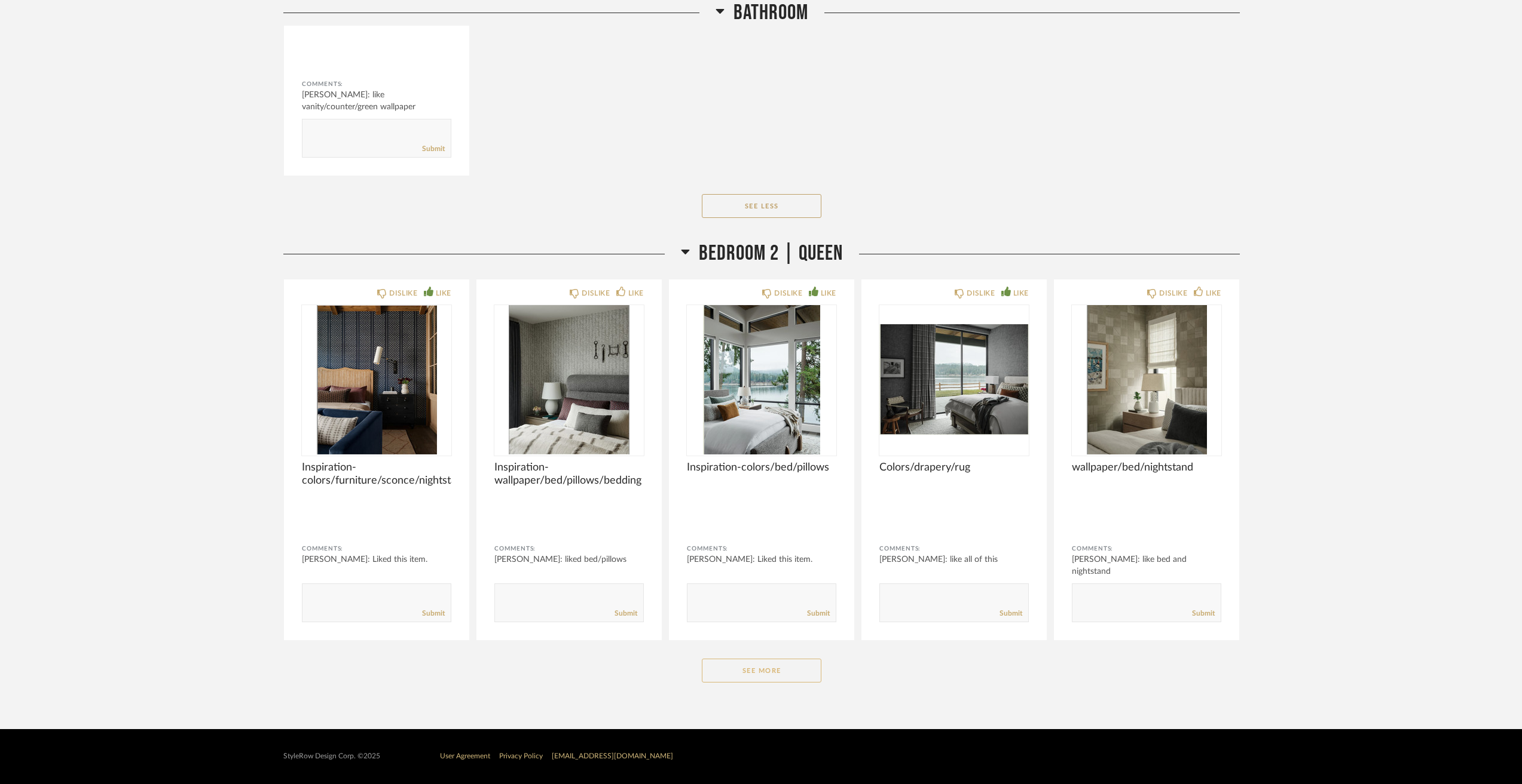
click at [790, 673] on button "See More" at bounding box center [761, 671] width 119 height 24
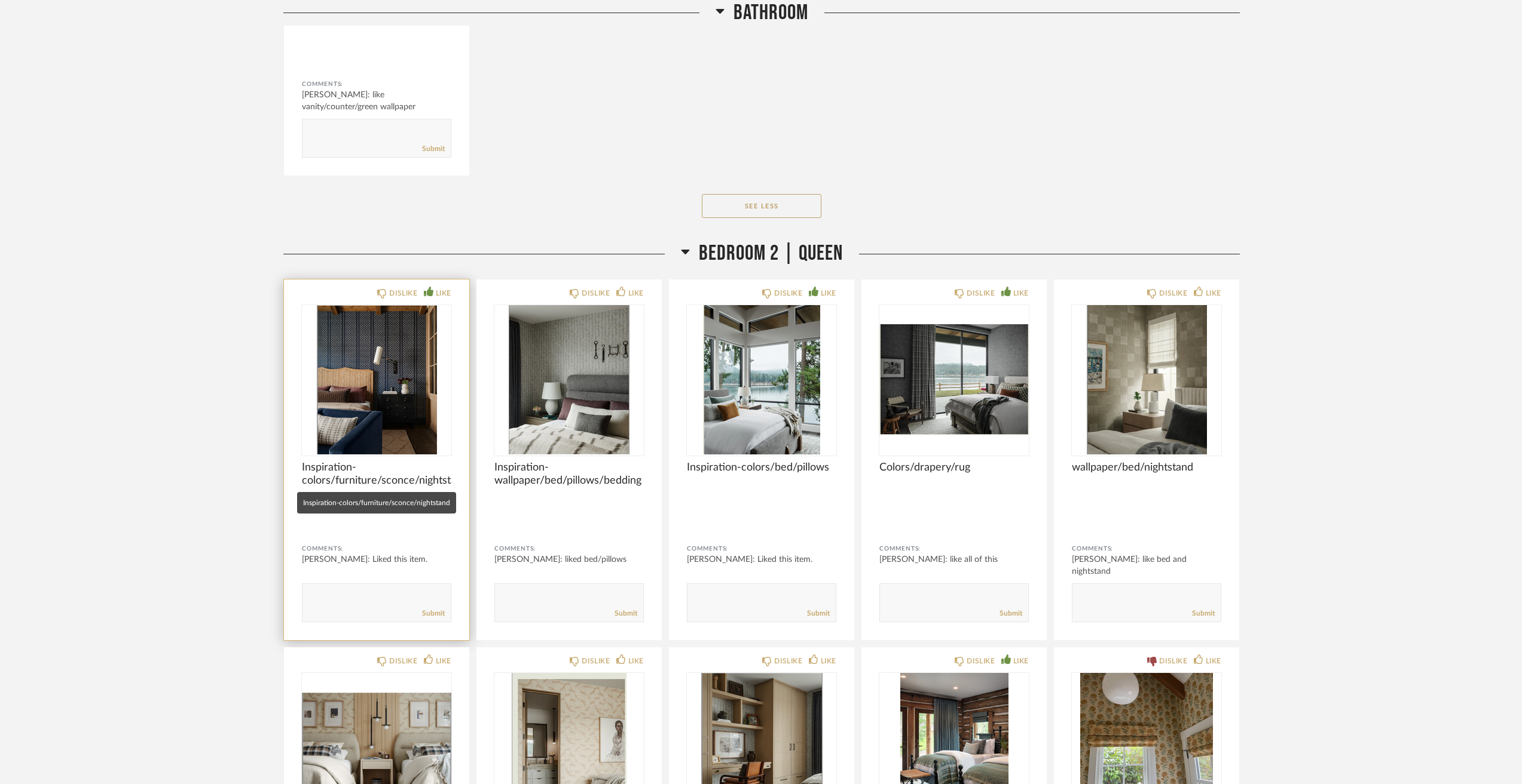
scroll to position [6594, 0]
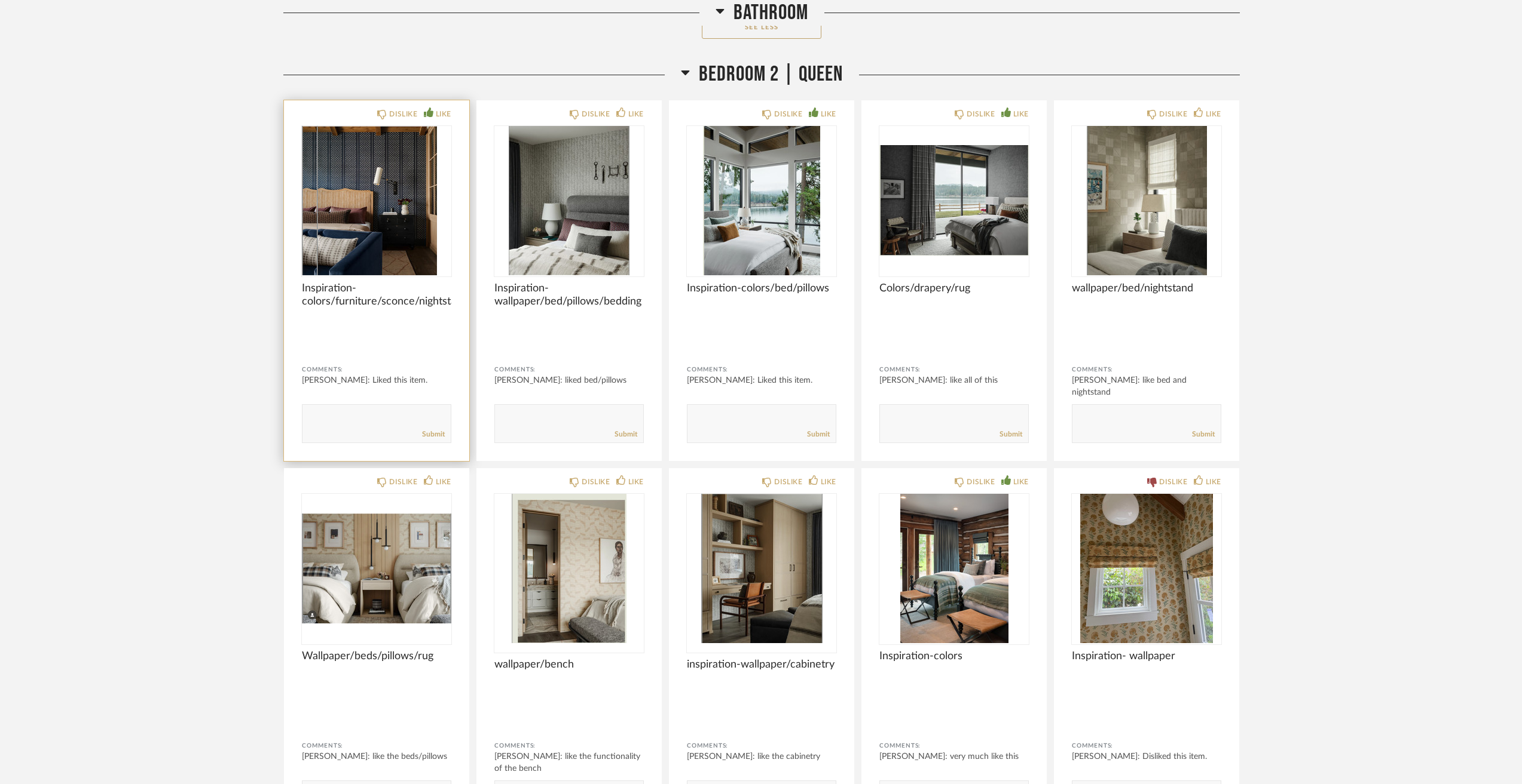
click at [350, 427] on textarea at bounding box center [376, 418] width 148 height 16
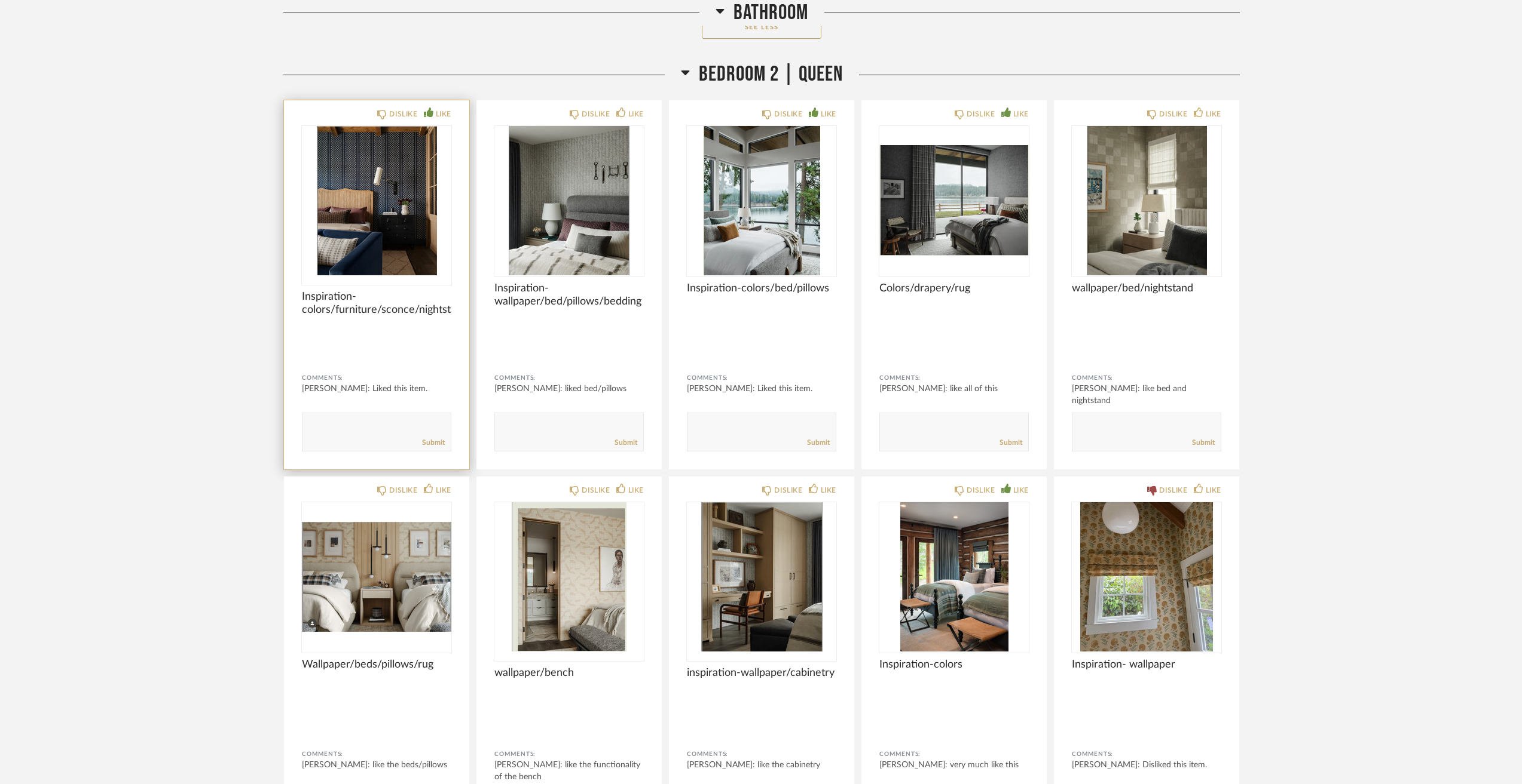
click at [367, 250] on img "0" at bounding box center [376, 200] width 149 height 149
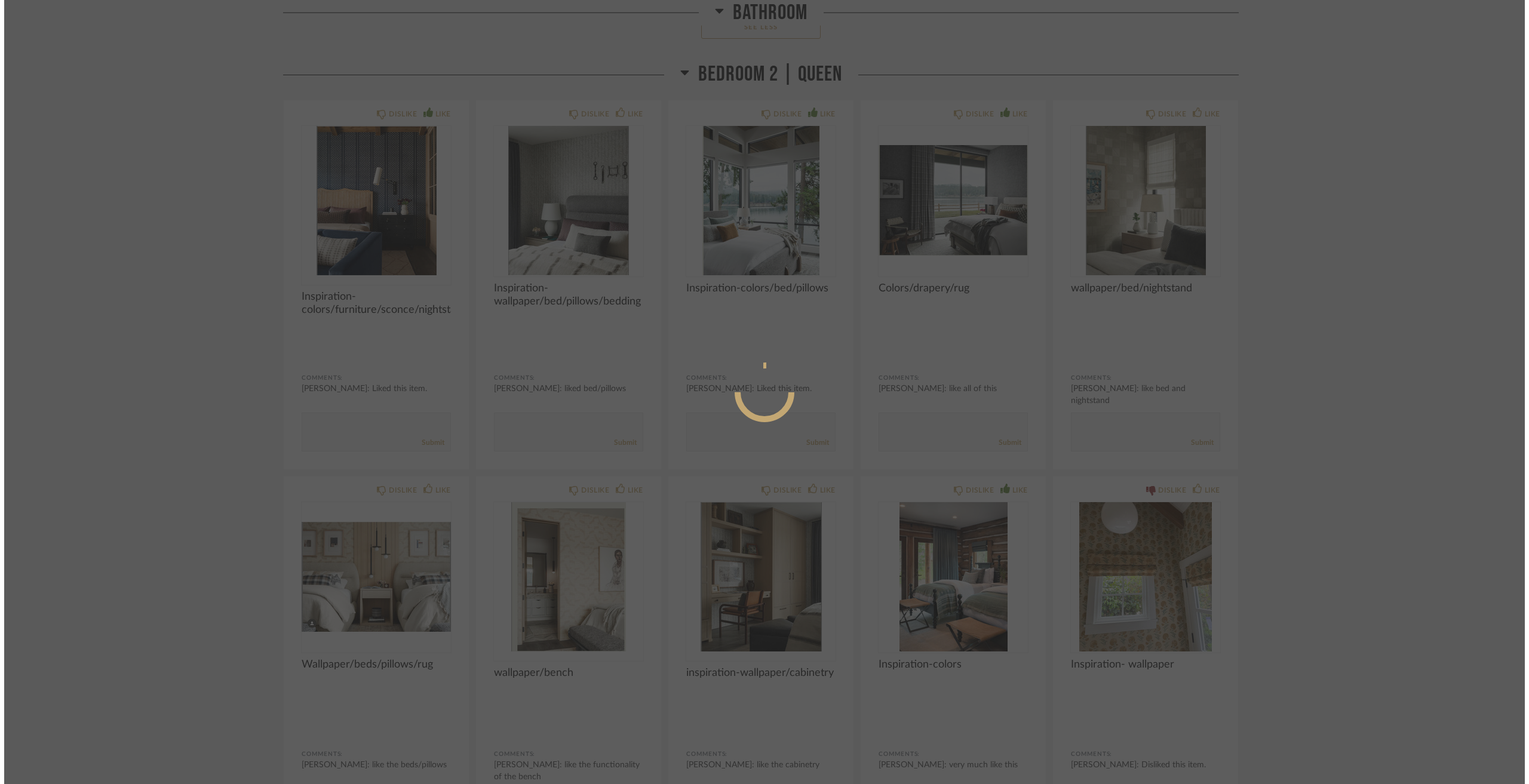
scroll to position [0, 0]
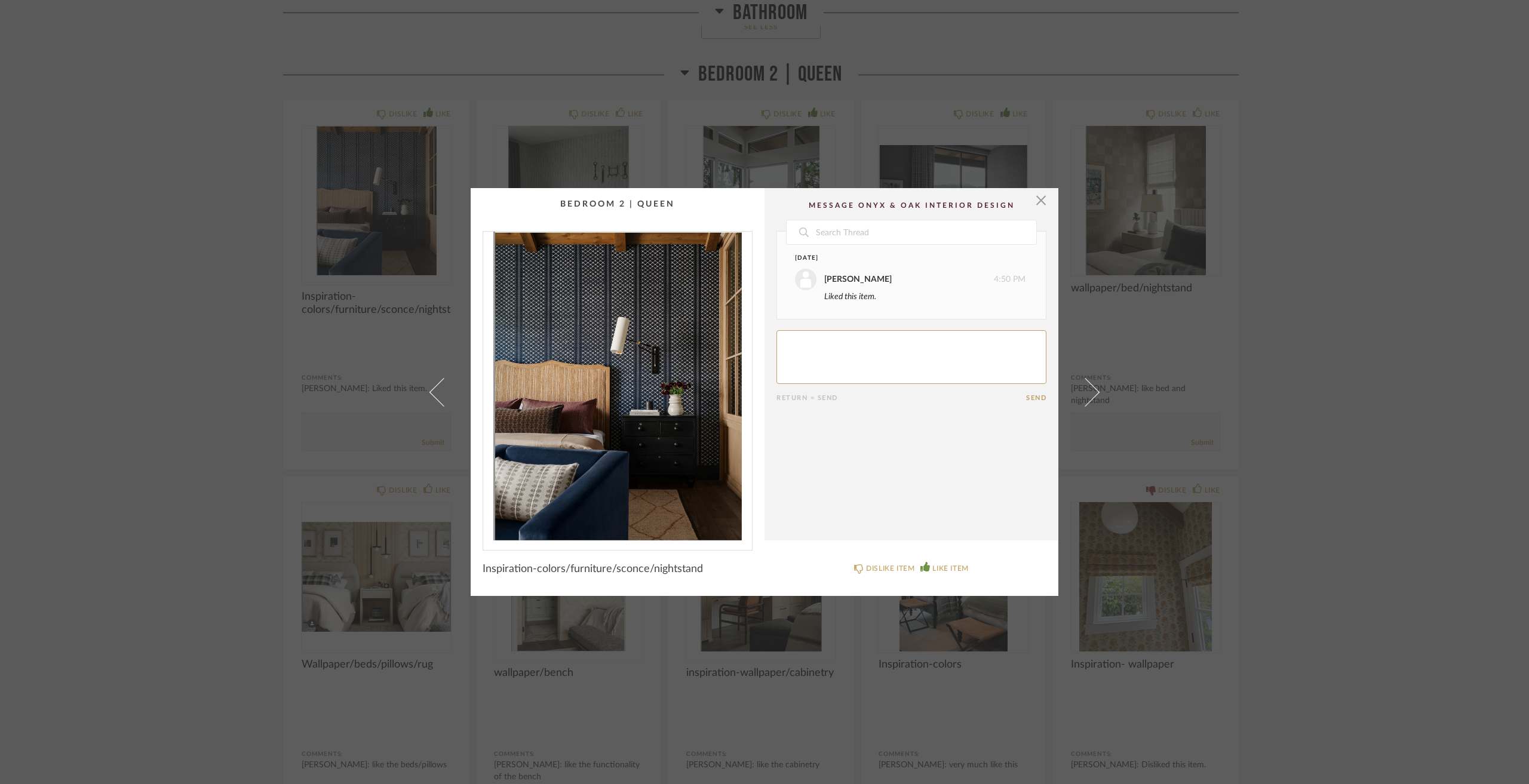
click at [811, 376] on textarea at bounding box center [911, 357] width 270 height 53
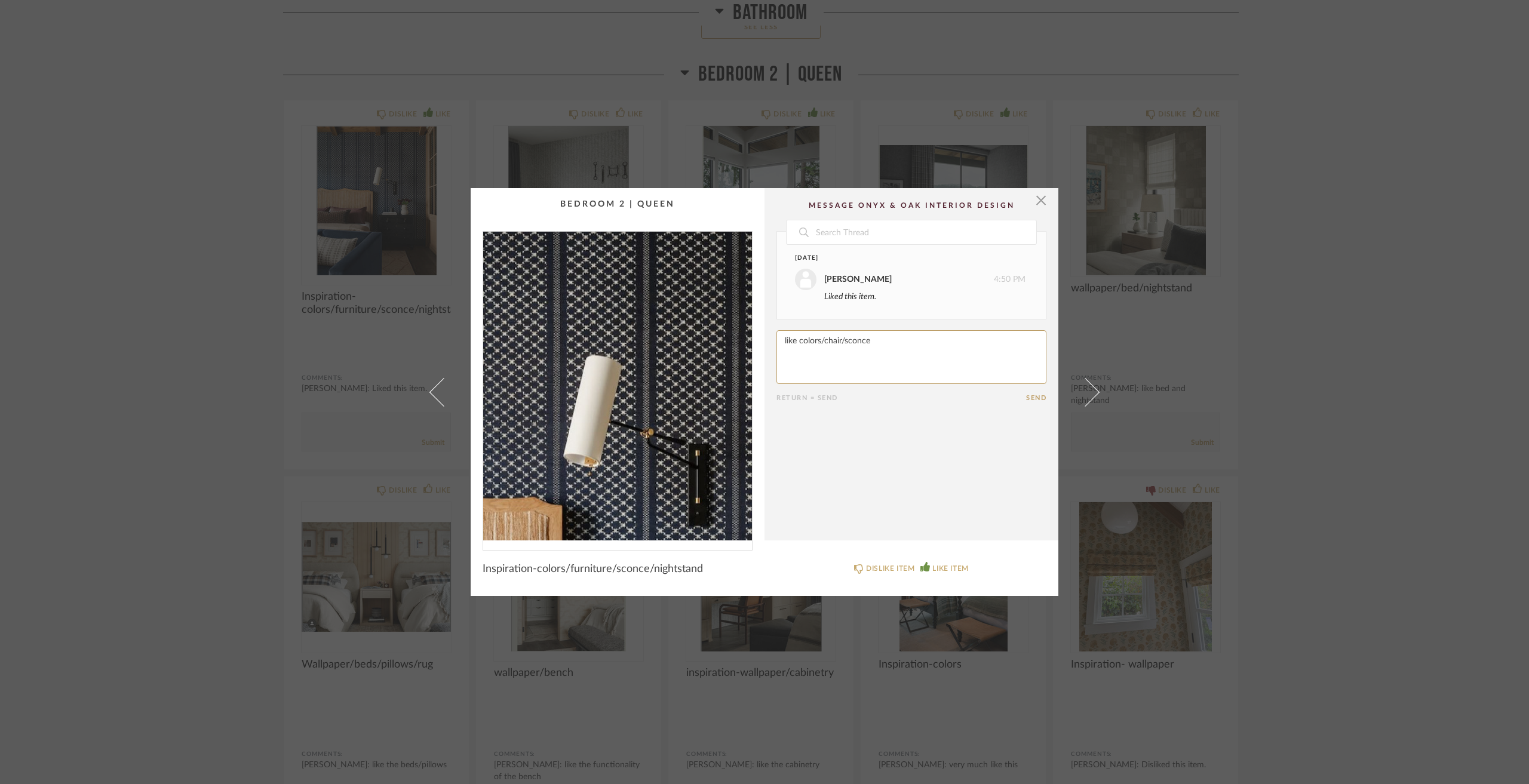
click at [624, 327] on img "0" at bounding box center [618, 385] width 269 height 309
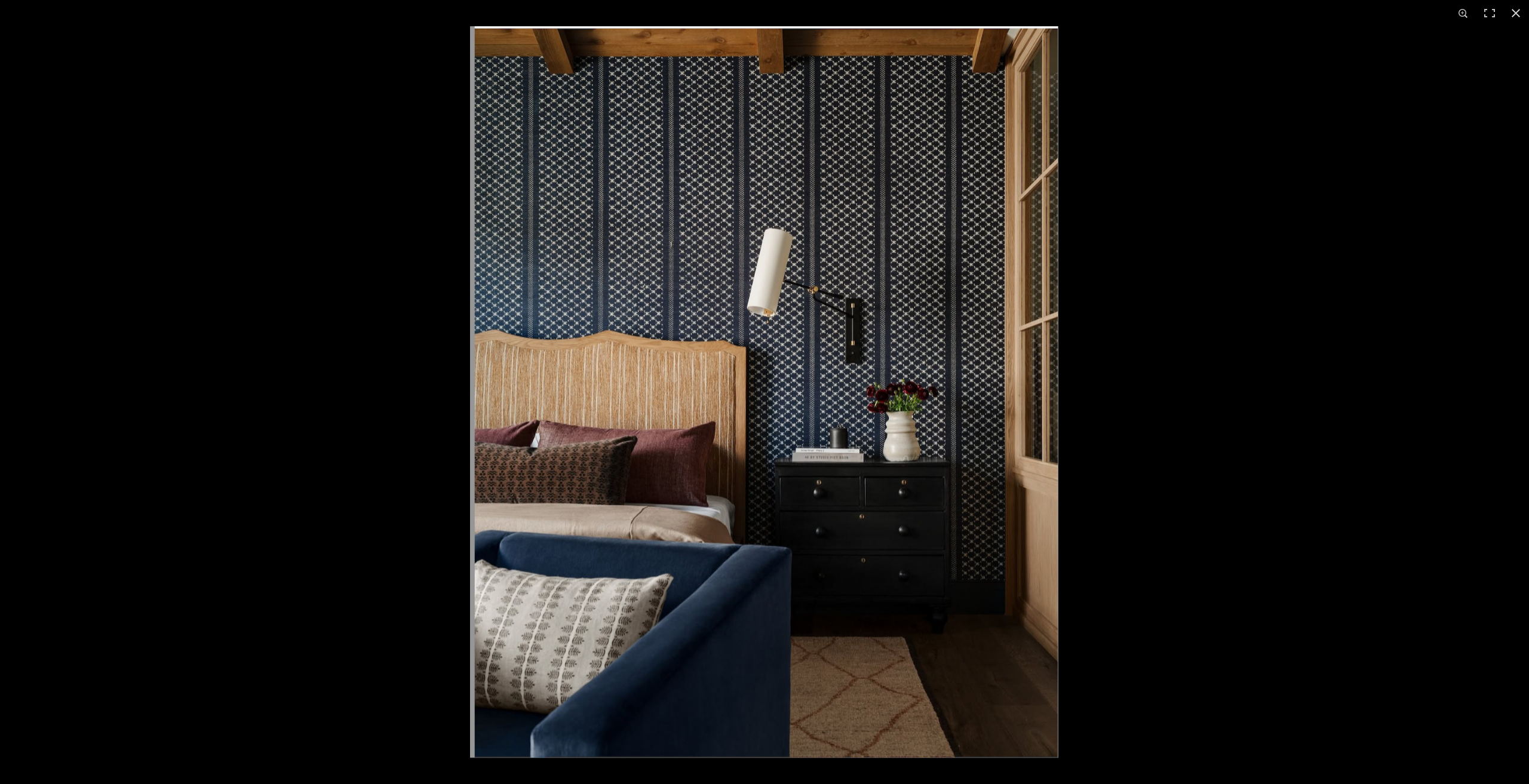
click at [266, 301] on div at bounding box center [764, 392] width 1529 height 784
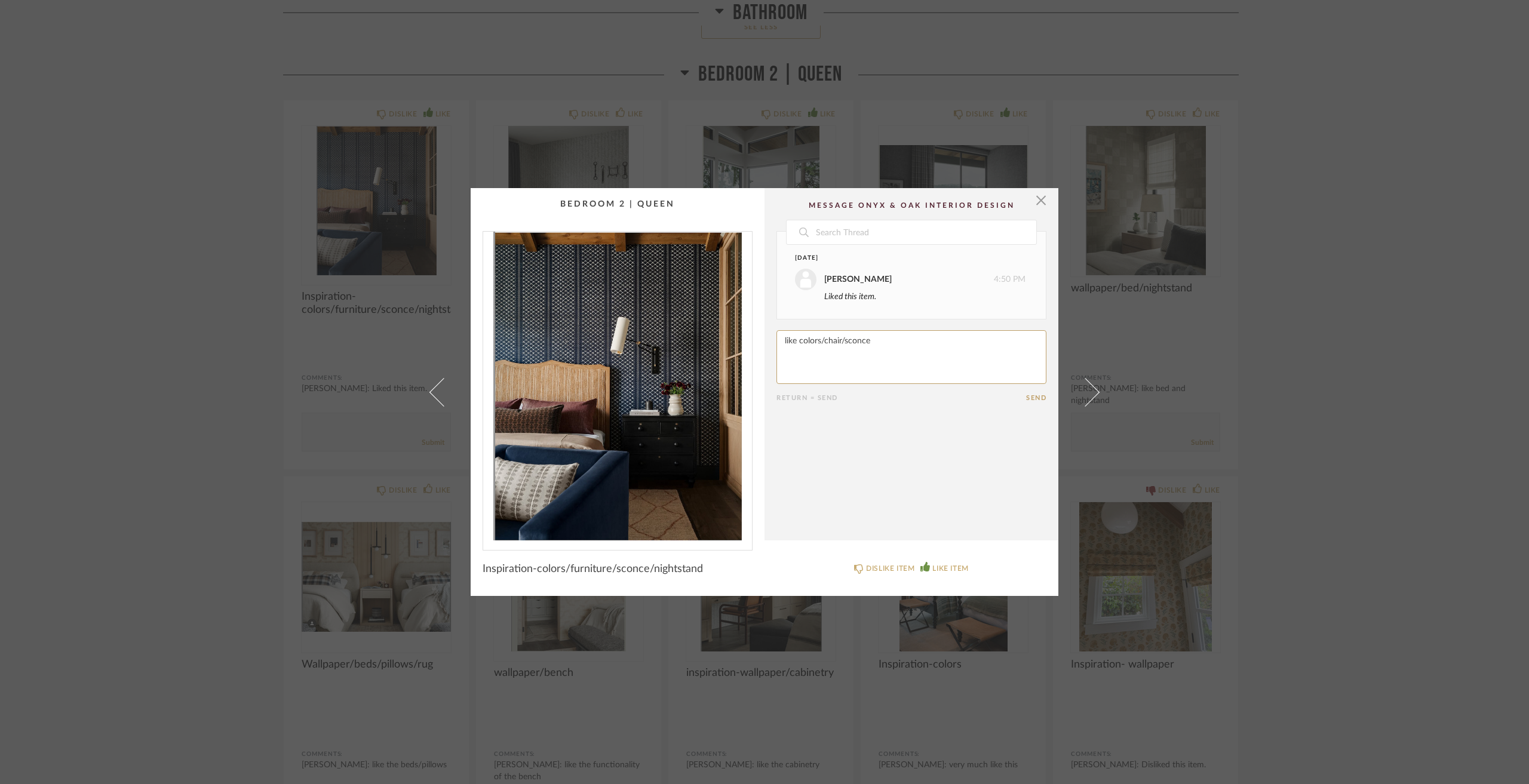
click at [881, 339] on textarea at bounding box center [911, 357] width 270 height 53
type textarea "like colors/chair/wallpaper"
click at [1192, 505] on div "× Date Yesterday Jacqui Highbloom 4:50 PM Liked this item. Today Jacqui Highblo…" at bounding box center [764, 392] width 1529 height 784
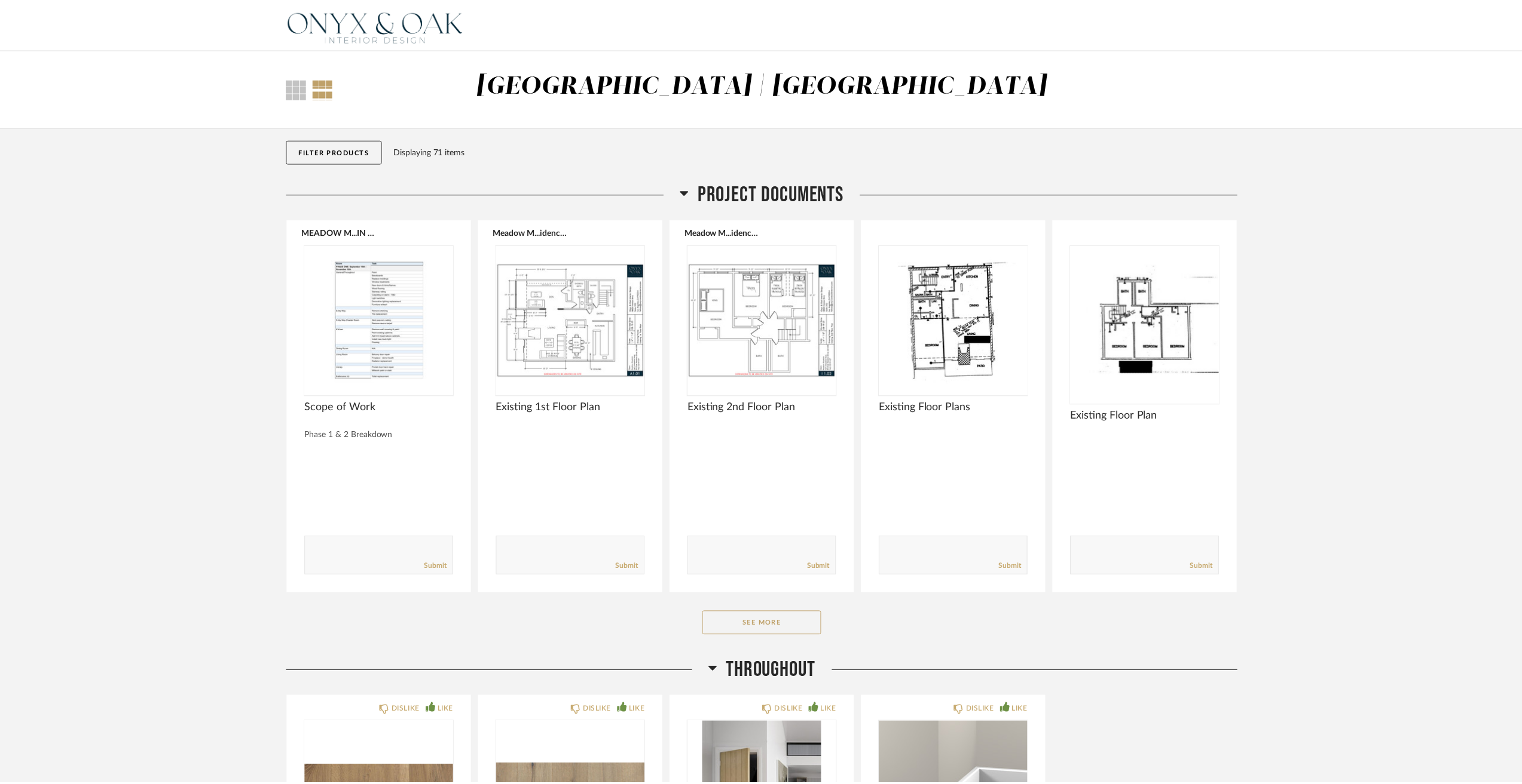
scroll to position [6594, 0]
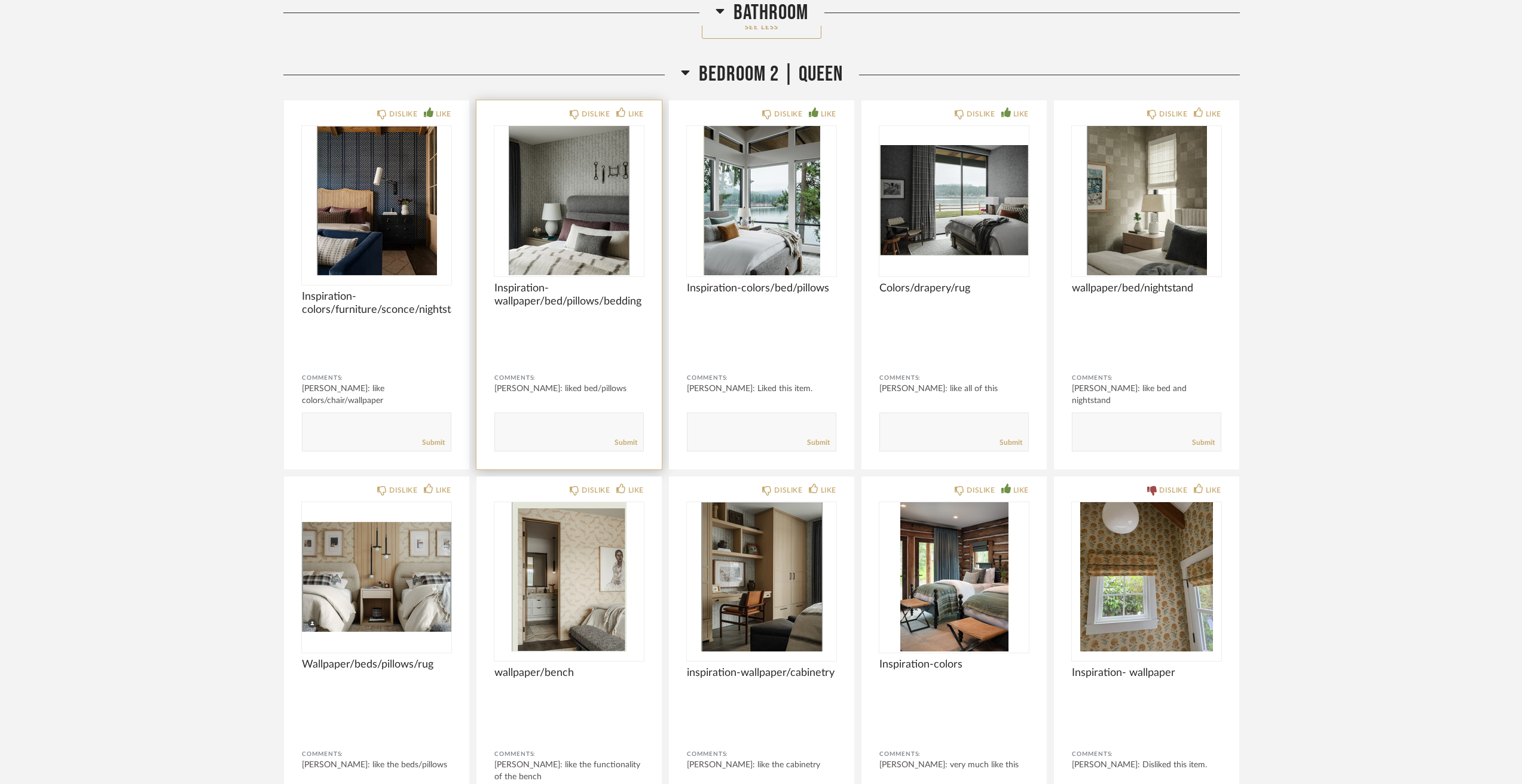
click at [523, 429] on textarea at bounding box center [568, 427] width 148 height 16
click at [0, 0] on img at bounding box center [0, 0] width 0 height 0
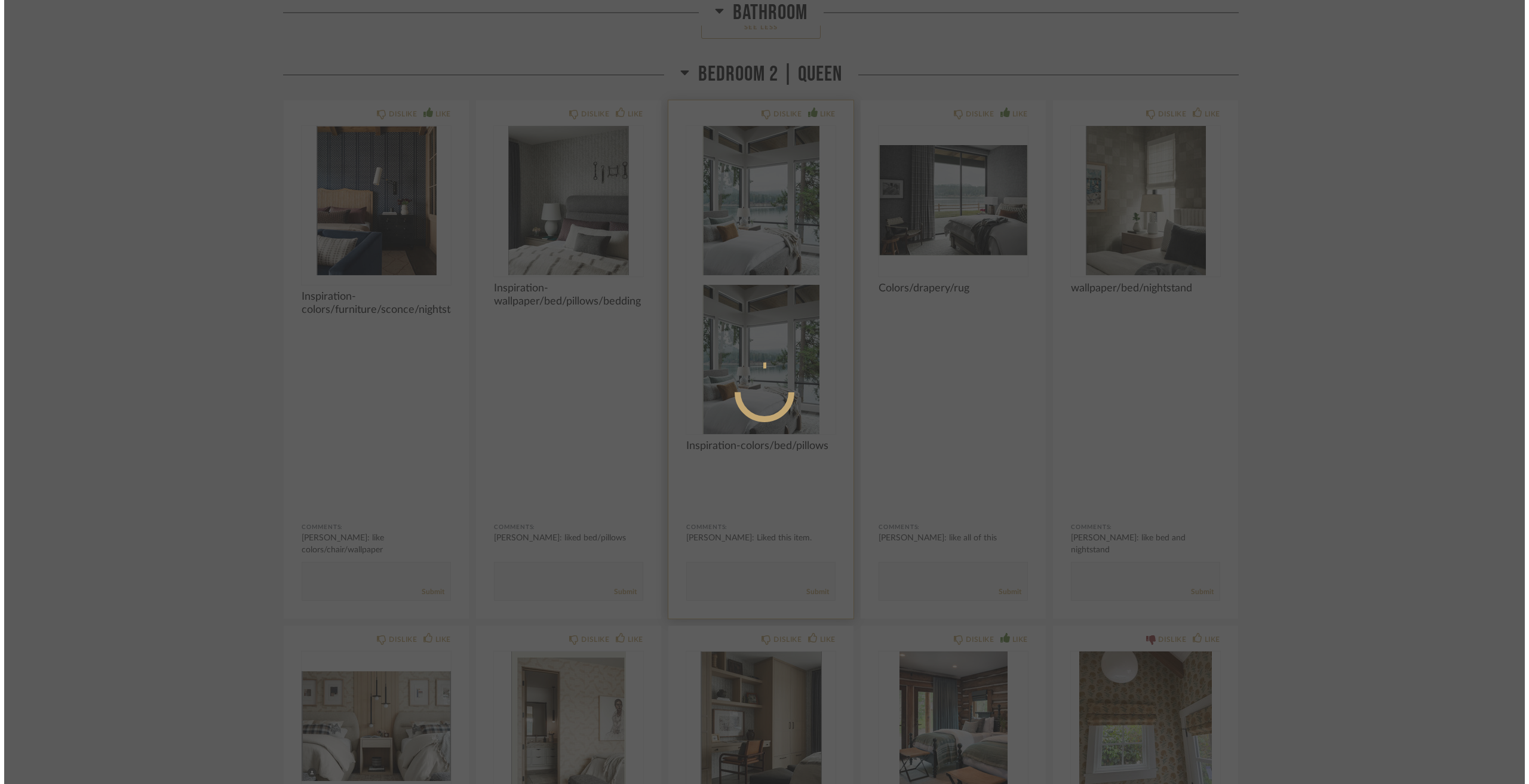
scroll to position [0, 0]
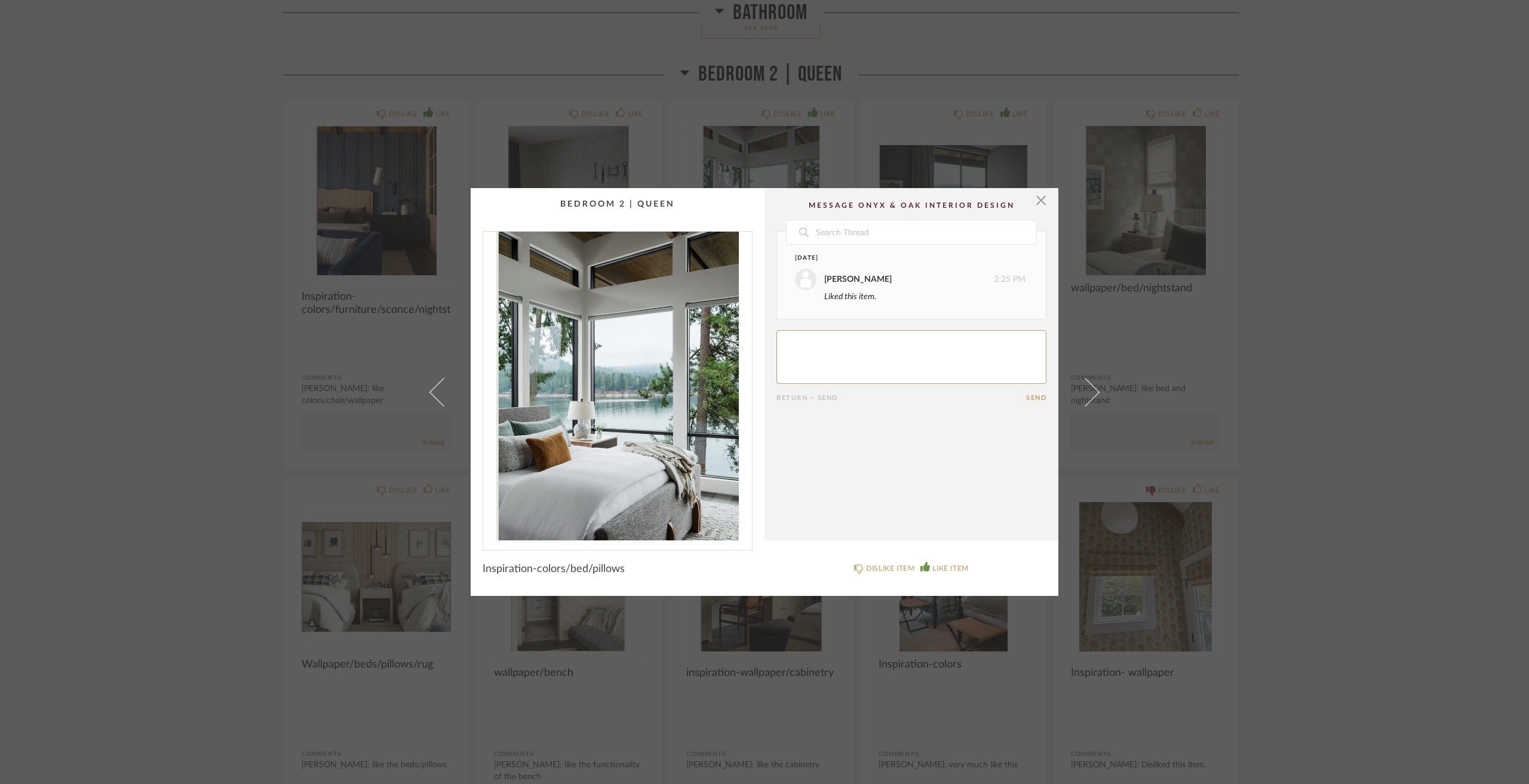
click at [1427, 646] on div "× Date Today Jacqui Highbloom 2:25 PM Liked this item. Return = Send Send Inspi…" at bounding box center [764, 392] width 1529 height 784
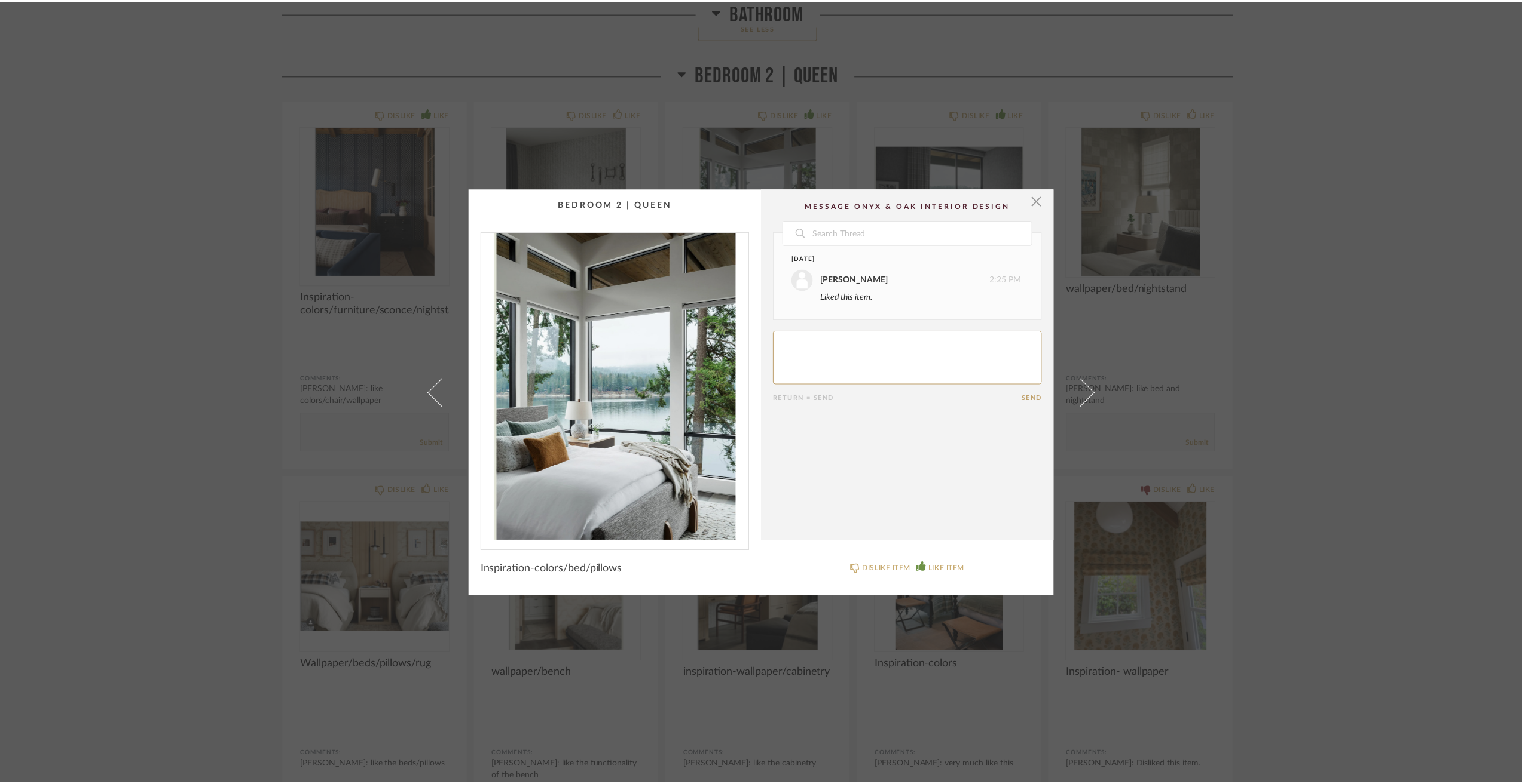
scroll to position [6594, 0]
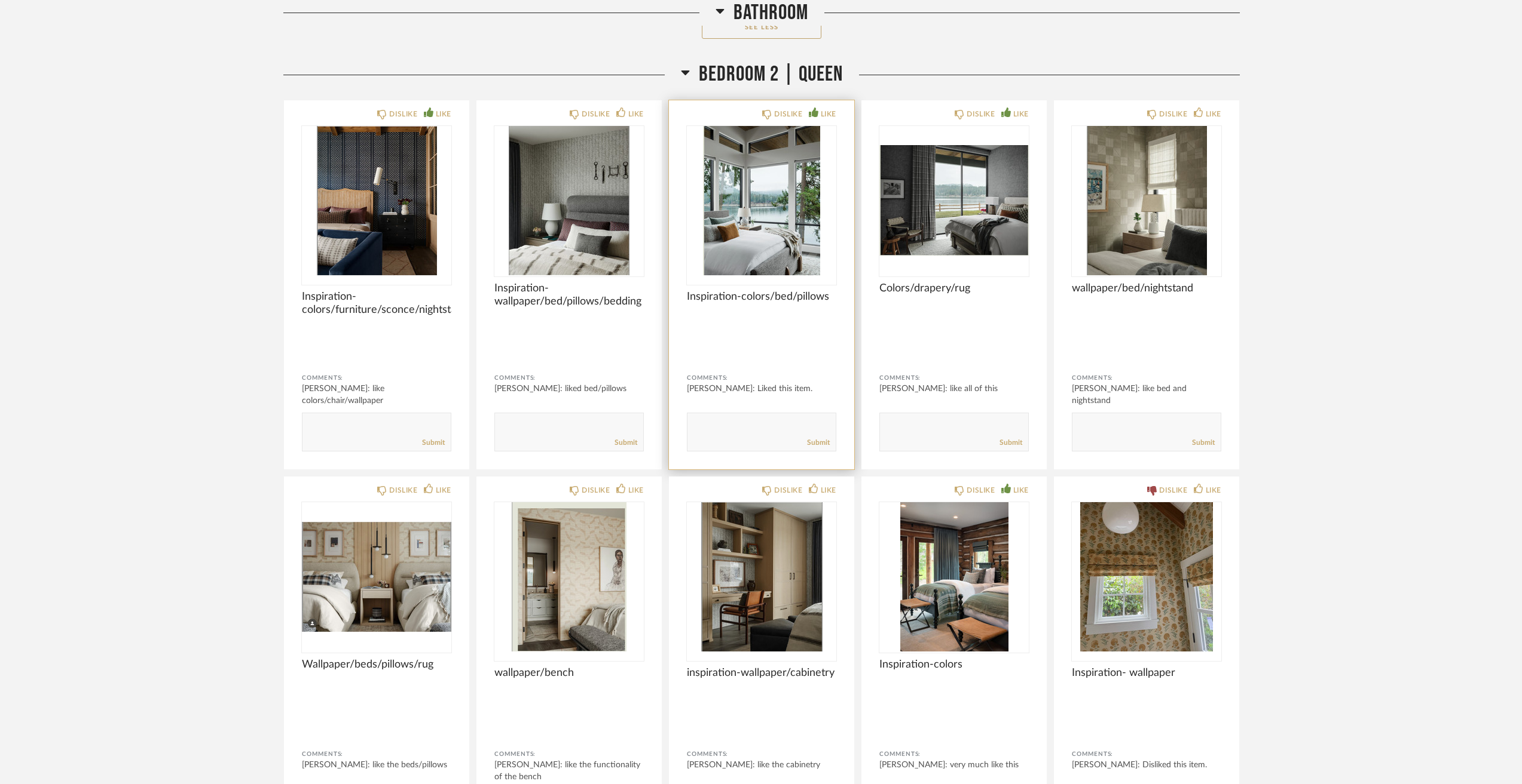
click at [806, 260] on img "0" at bounding box center [761, 200] width 149 height 149
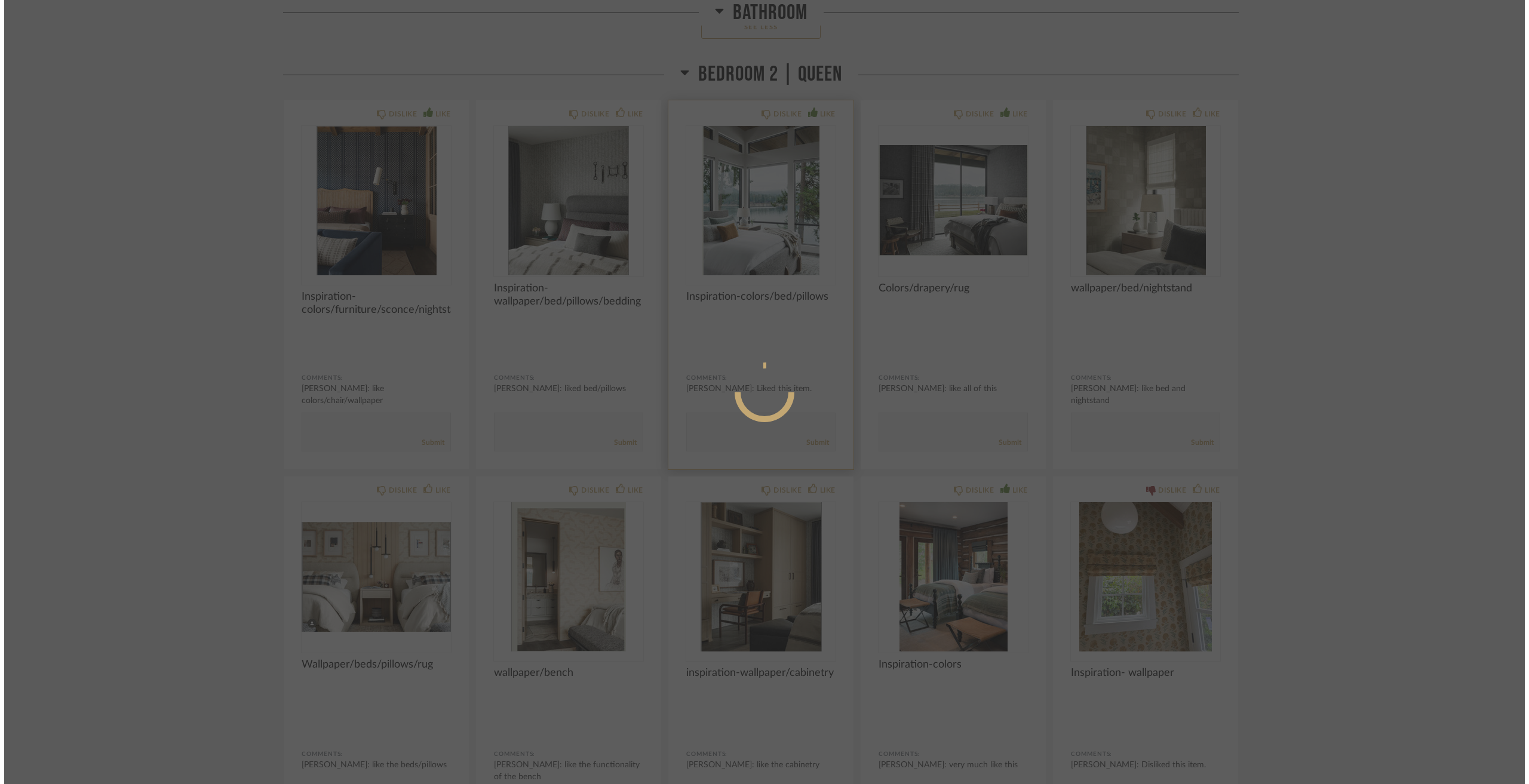
scroll to position [0, 0]
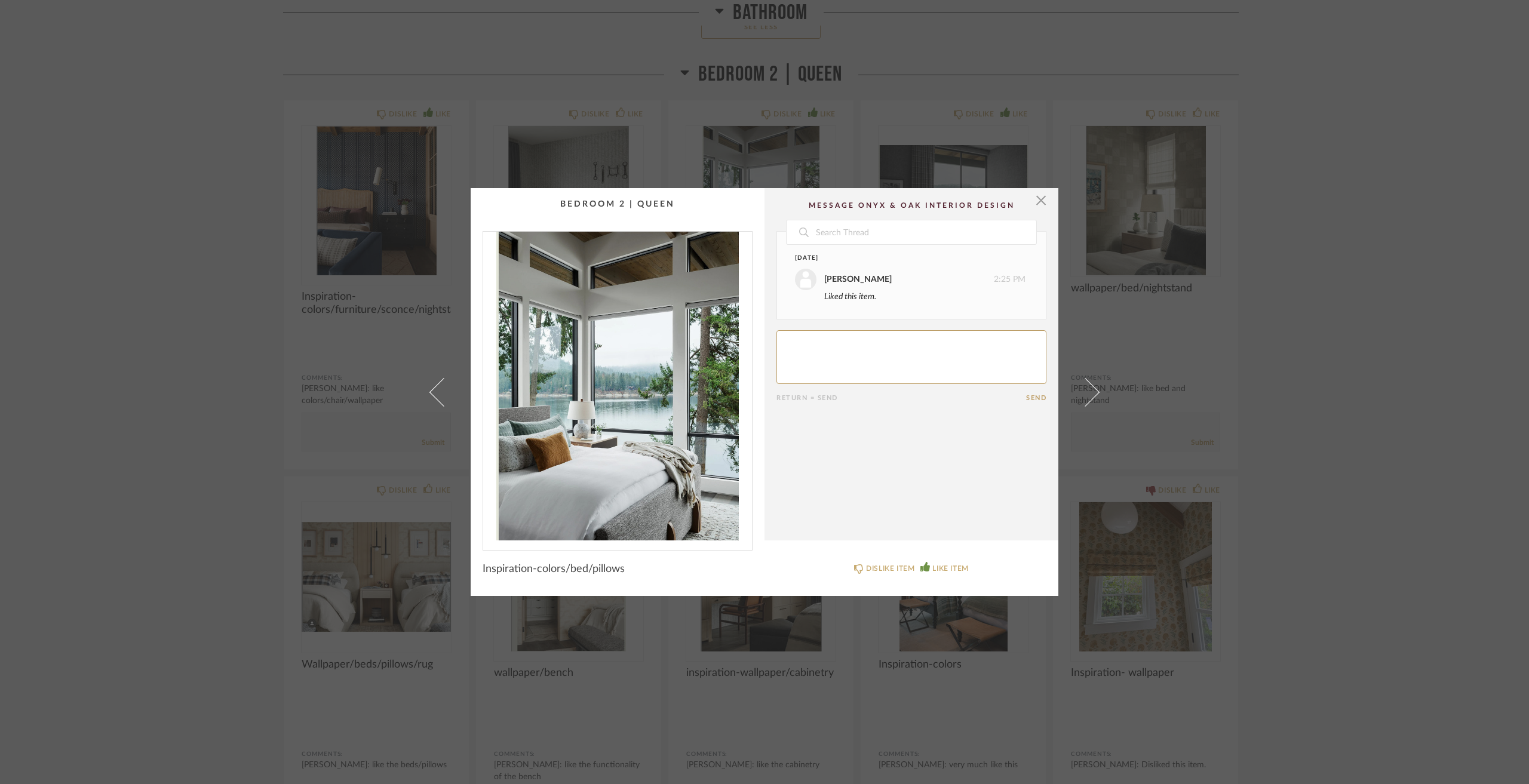
click at [1363, 428] on div "× Date Today Jacqui Highbloom 2:25 PM Liked this item. Return = Send Send Inspi…" at bounding box center [764, 392] width 1529 height 784
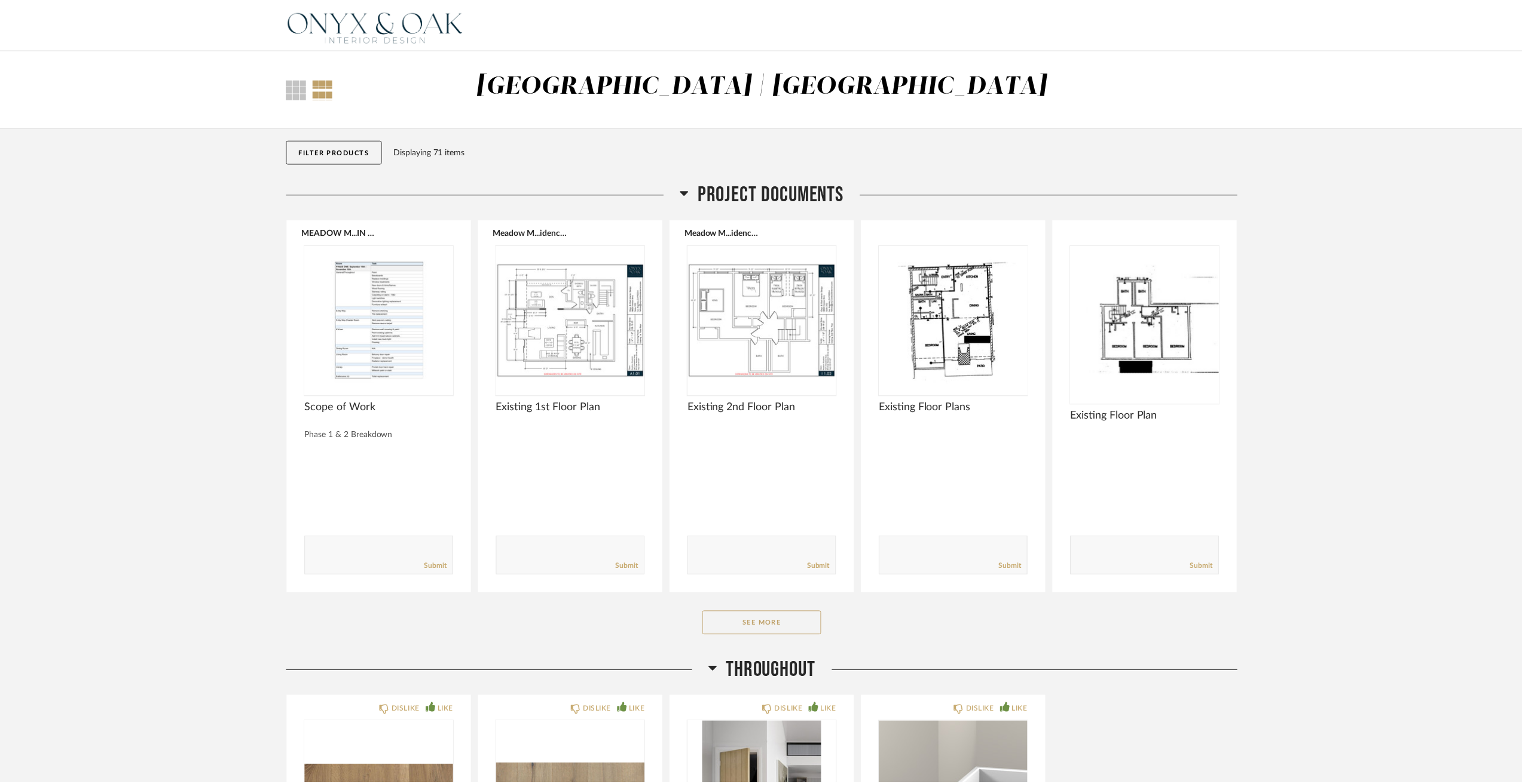
scroll to position [6594, 0]
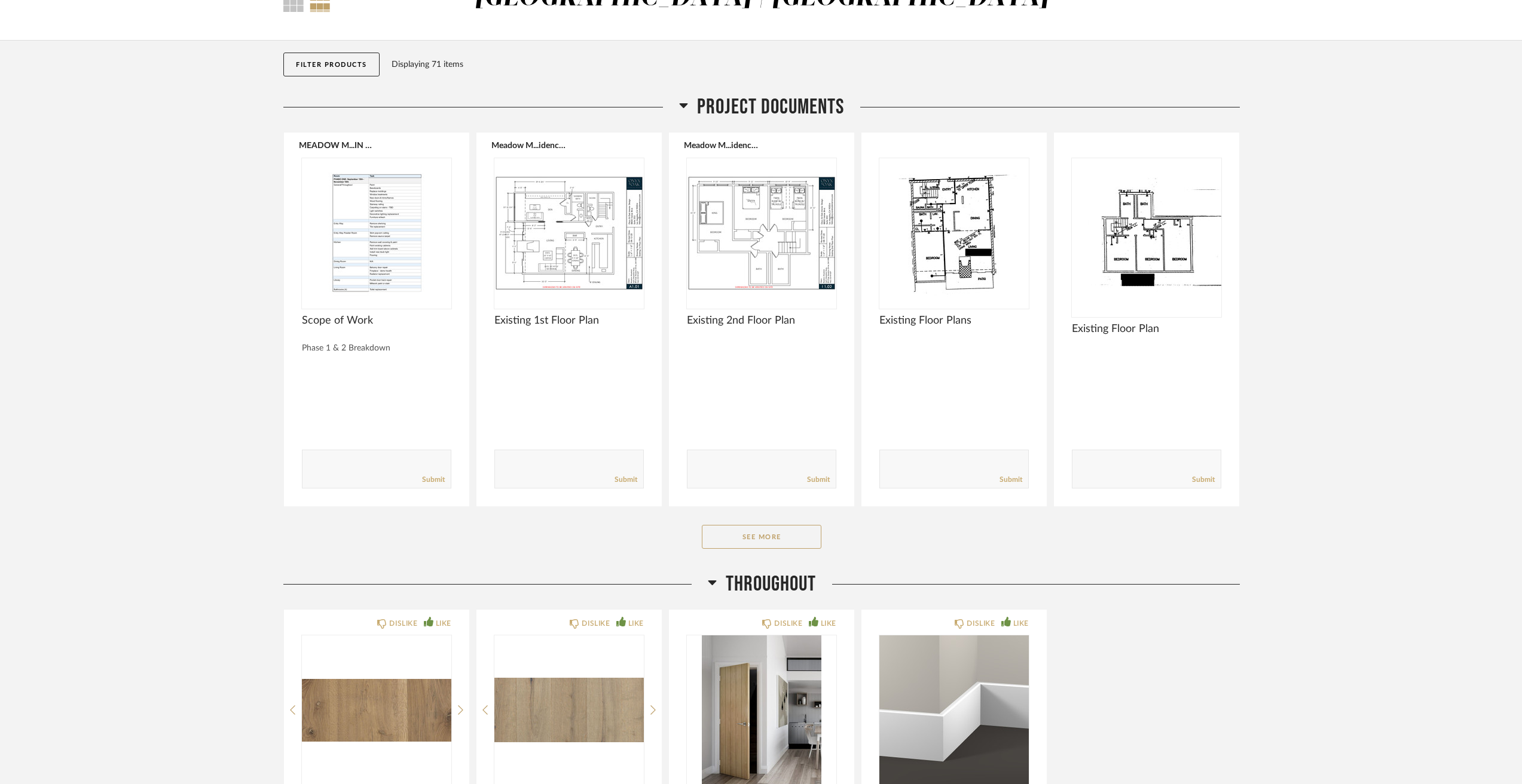
scroll to position [0, 0]
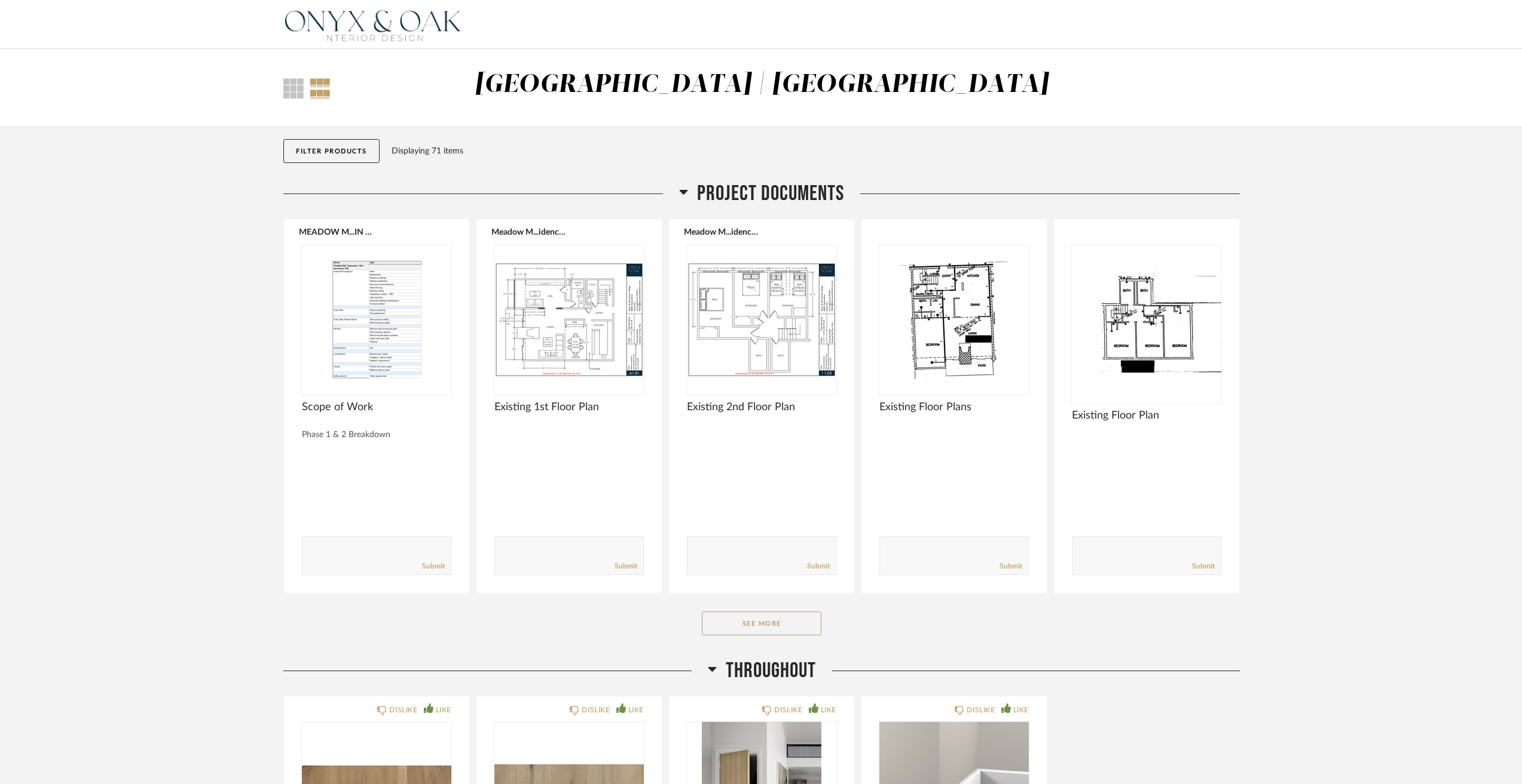
drag, startPoint x: 730, startPoint y: 127, endPoint x: 736, endPoint y: 85, distance: 42.4
click at [736, 85] on div "[GEOGRAPHIC_DATA] | [GEOGRAPHIC_DATA]" at bounding box center [761, 85] width 574 height 25
click at [539, 75] on div "[GEOGRAPHIC_DATA] | [GEOGRAPHIC_DATA]" at bounding box center [761, 88] width 649 height 37
click at [299, 92] on div at bounding box center [293, 88] width 20 height 20
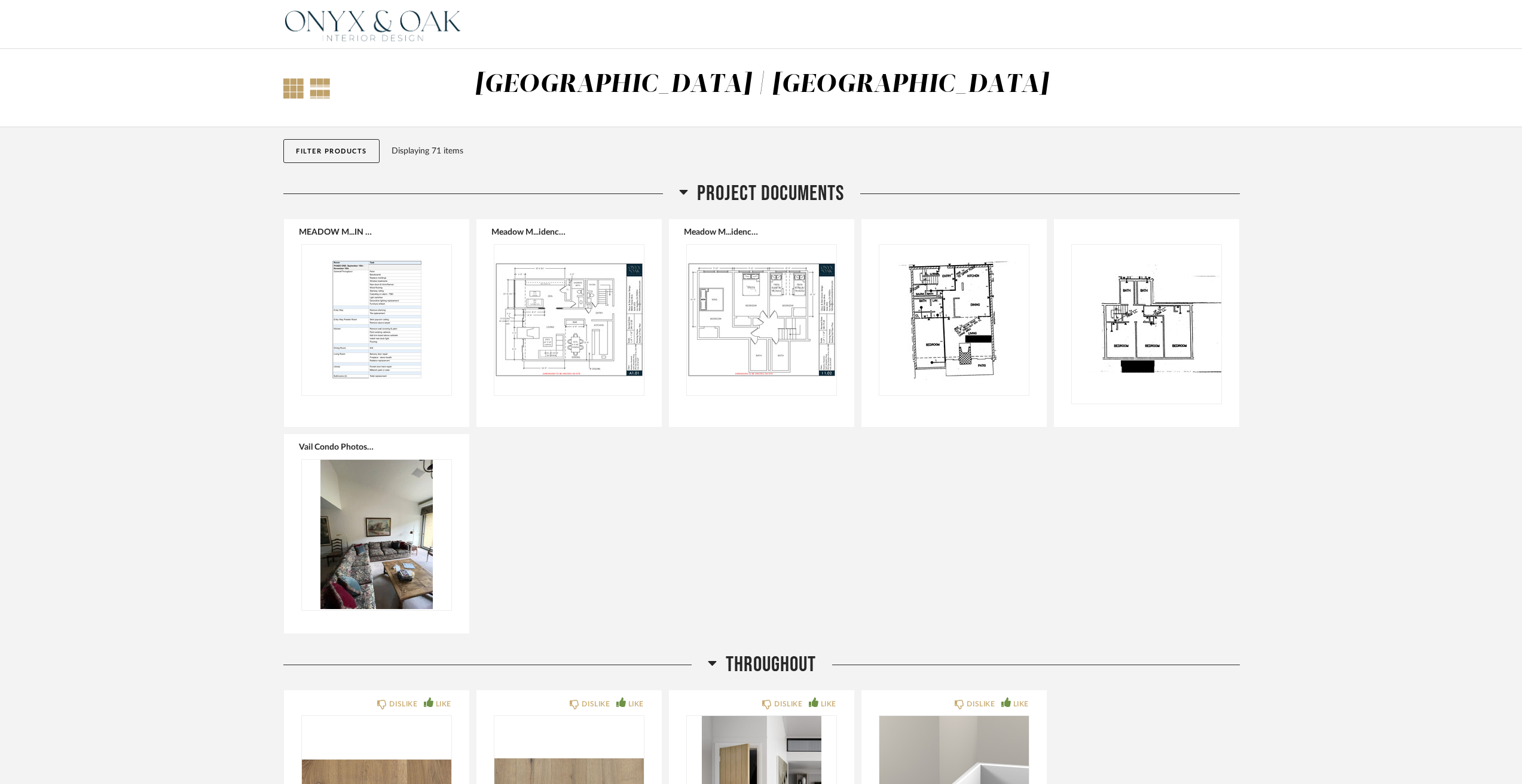
click at [325, 91] on div at bounding box center [320, 88] width 21 height 20
click at [286, 93] on div at bounding box center [293, 88] width 20 height 20
click at [323, 92] on div at bounding box center [320, 88] width 21 height 20
